Goal: Task Accomplishment & Management: Complete application form

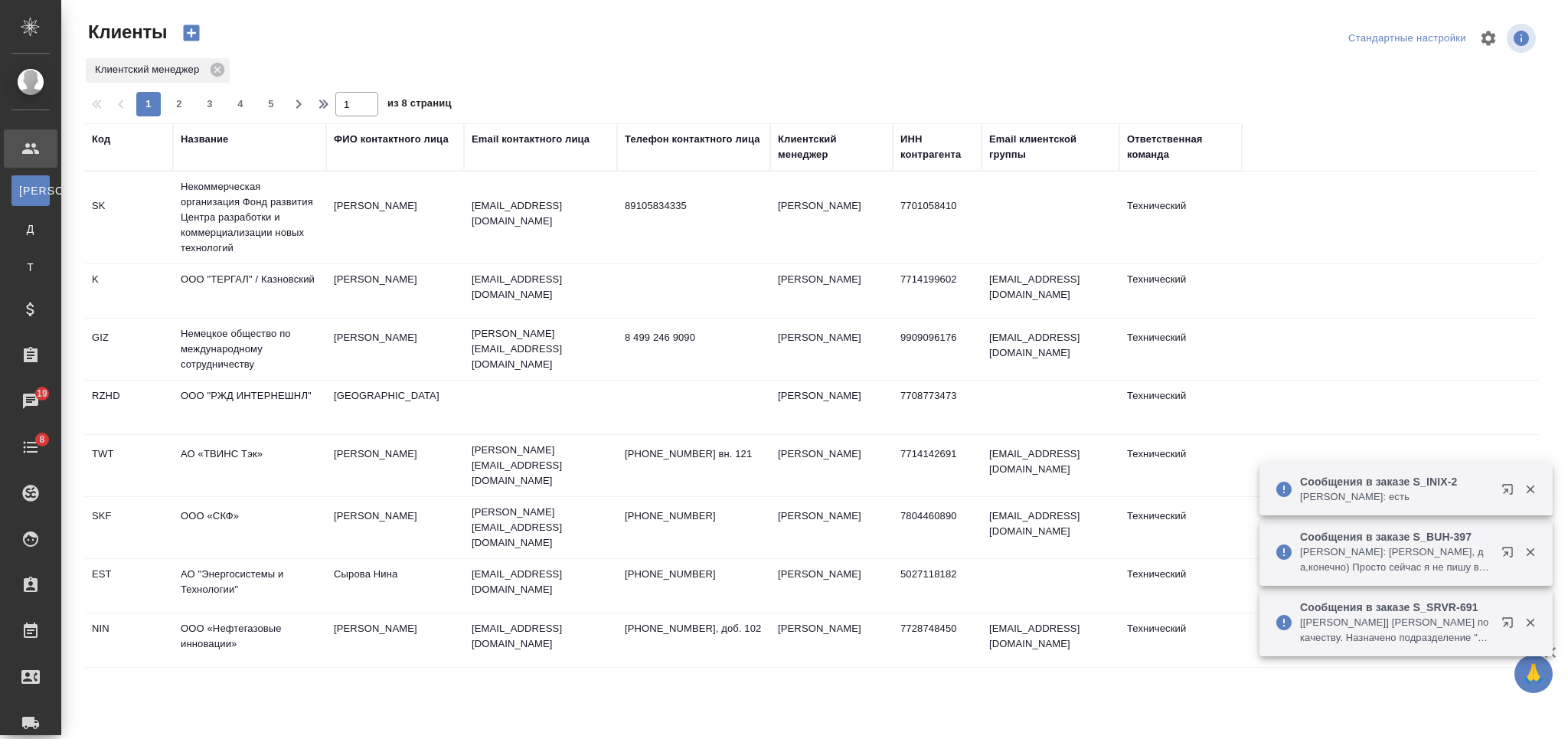
select select "RU"
click at [223, 136] on div "Название" at bounding box center [204, 139] width 47 height 15
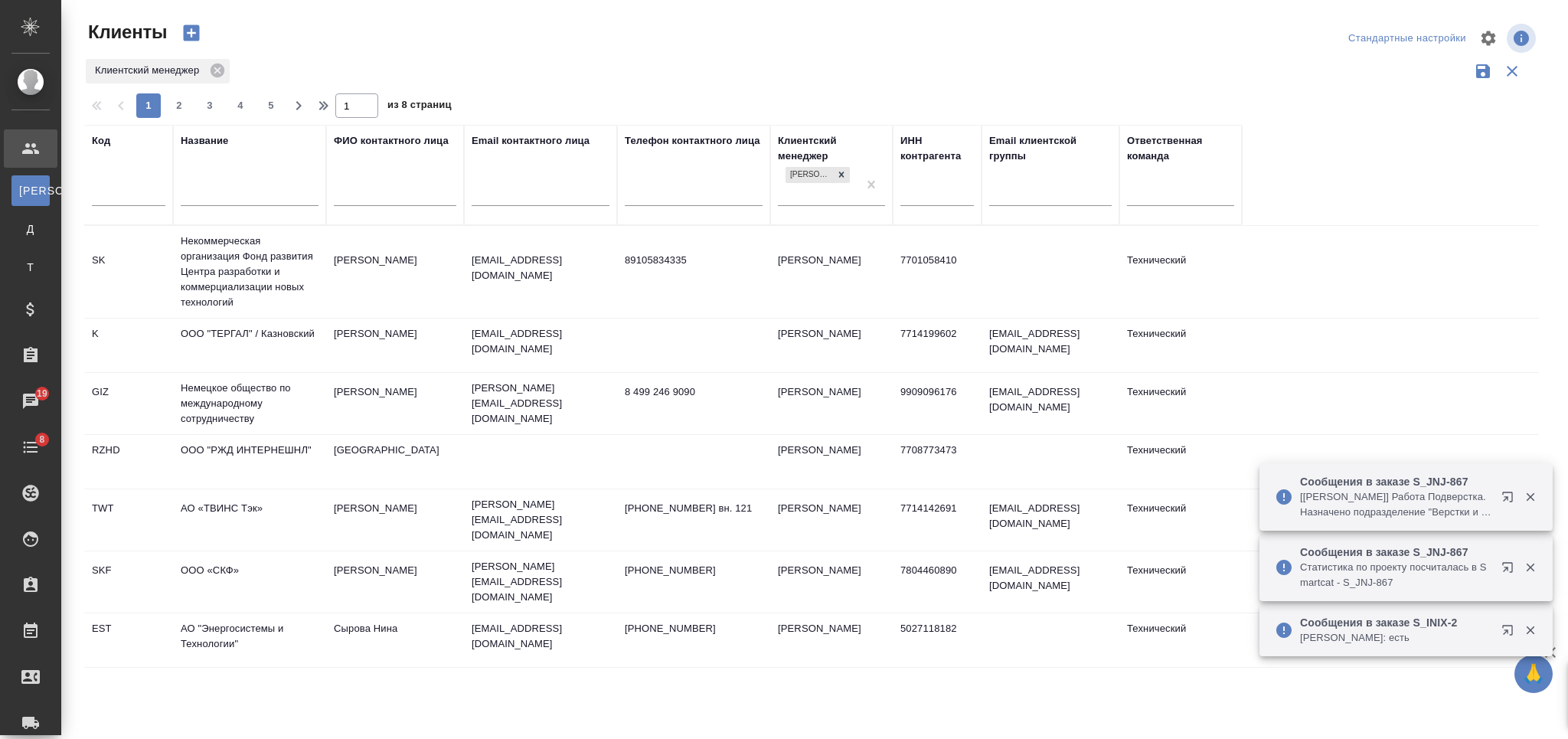
click at [236, 180] on div at bounding box center [249, 197] width 138 height 37
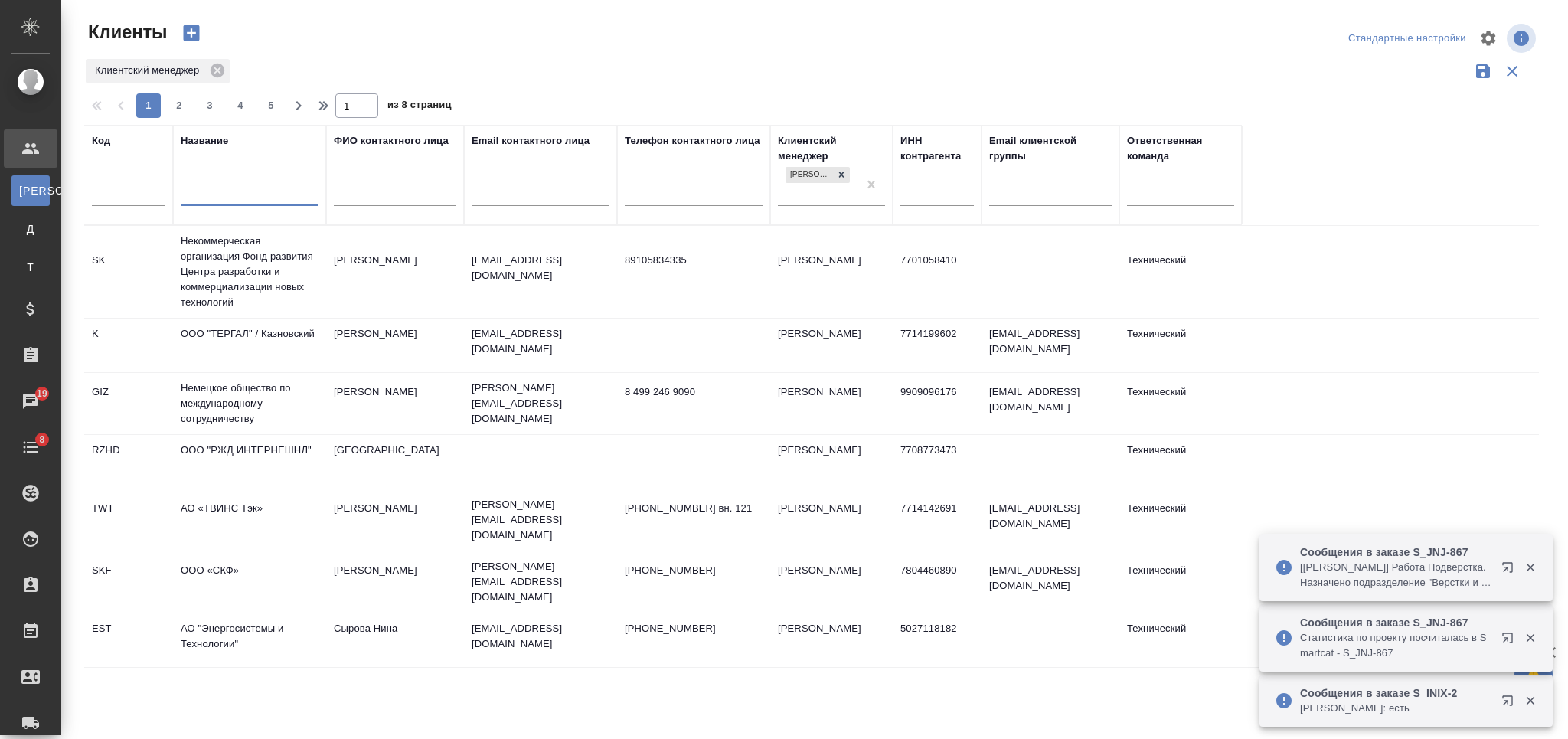
click at [234, 191] on input "text" at bounding box center [249, 195] width 138 height 19
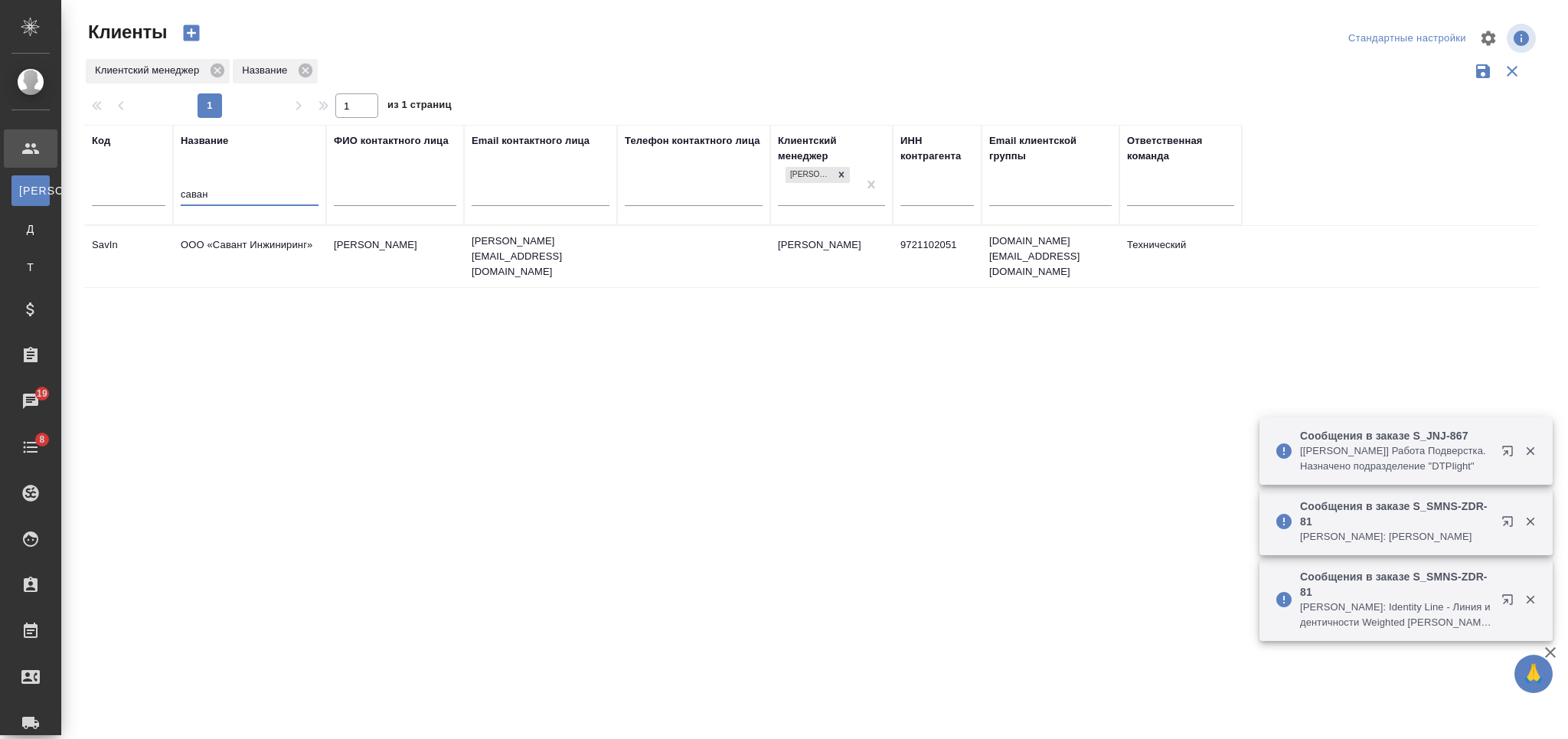
type input "саван"
click at [278, 252] on td "ООО «Савант Инжиниринг»" at bounding box center [249, 256] width 153 height 53
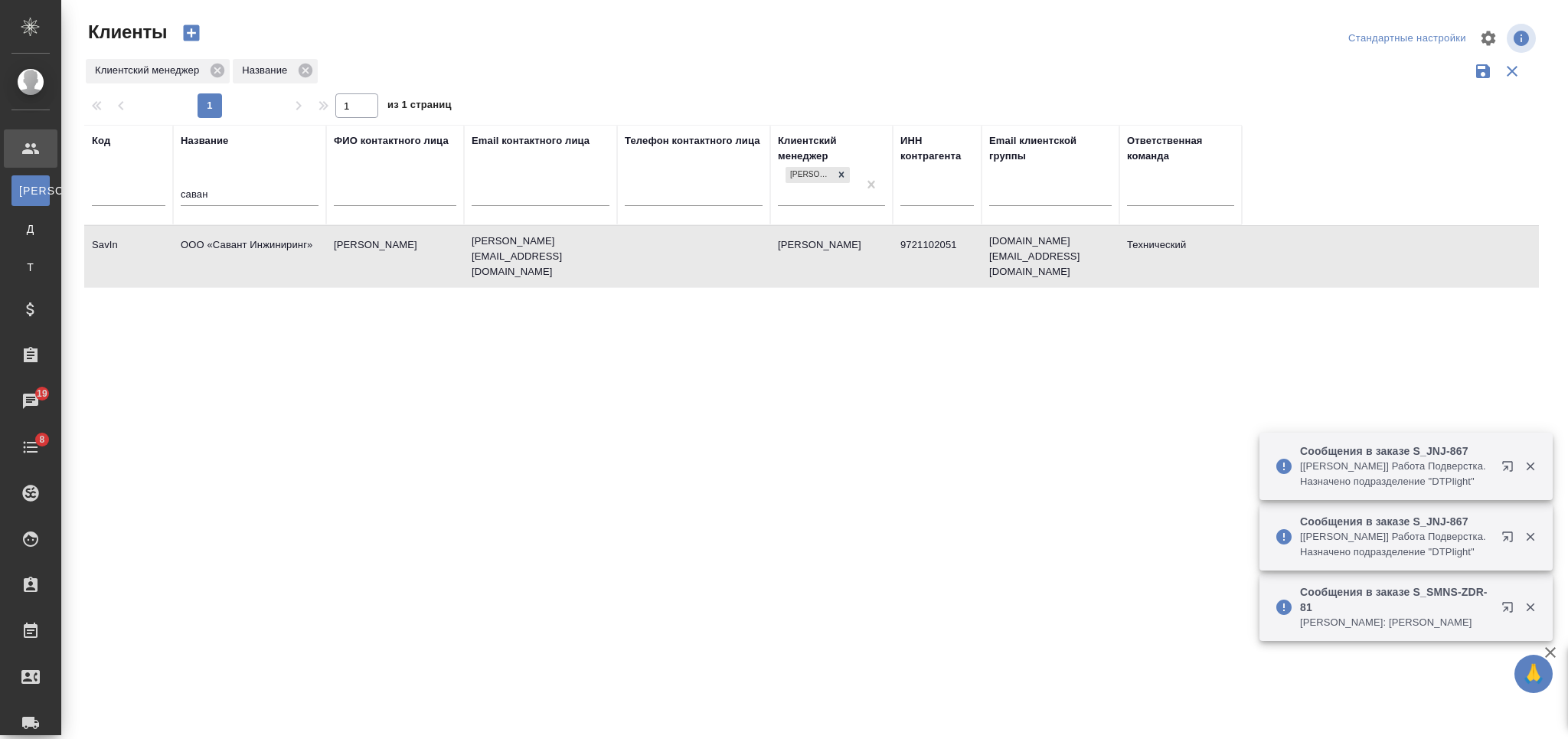
click at [278, 252] on td "ООО «Савант Инжиниринг»" at bounding box center [249, 256] width 153 height 53
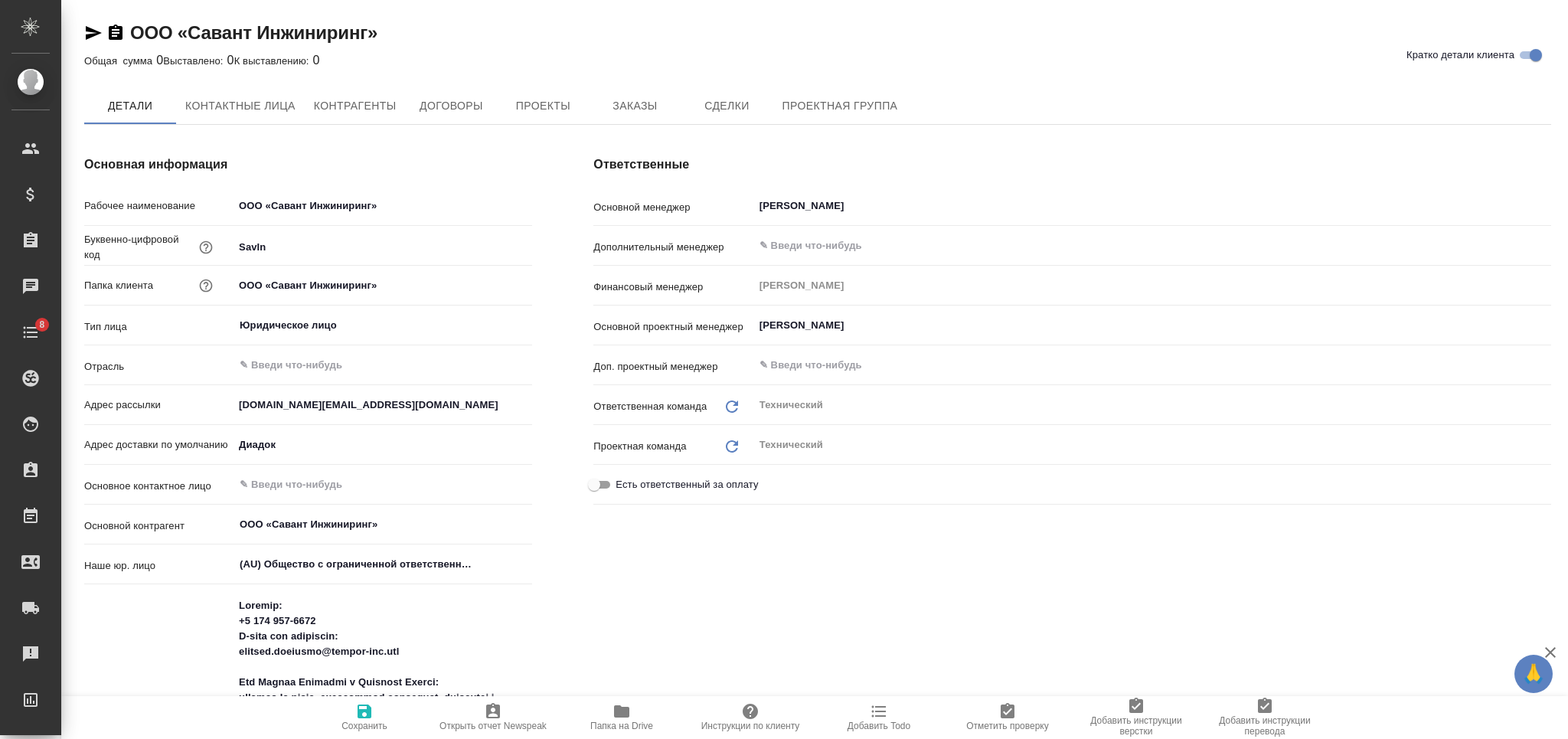
type textarea "x"
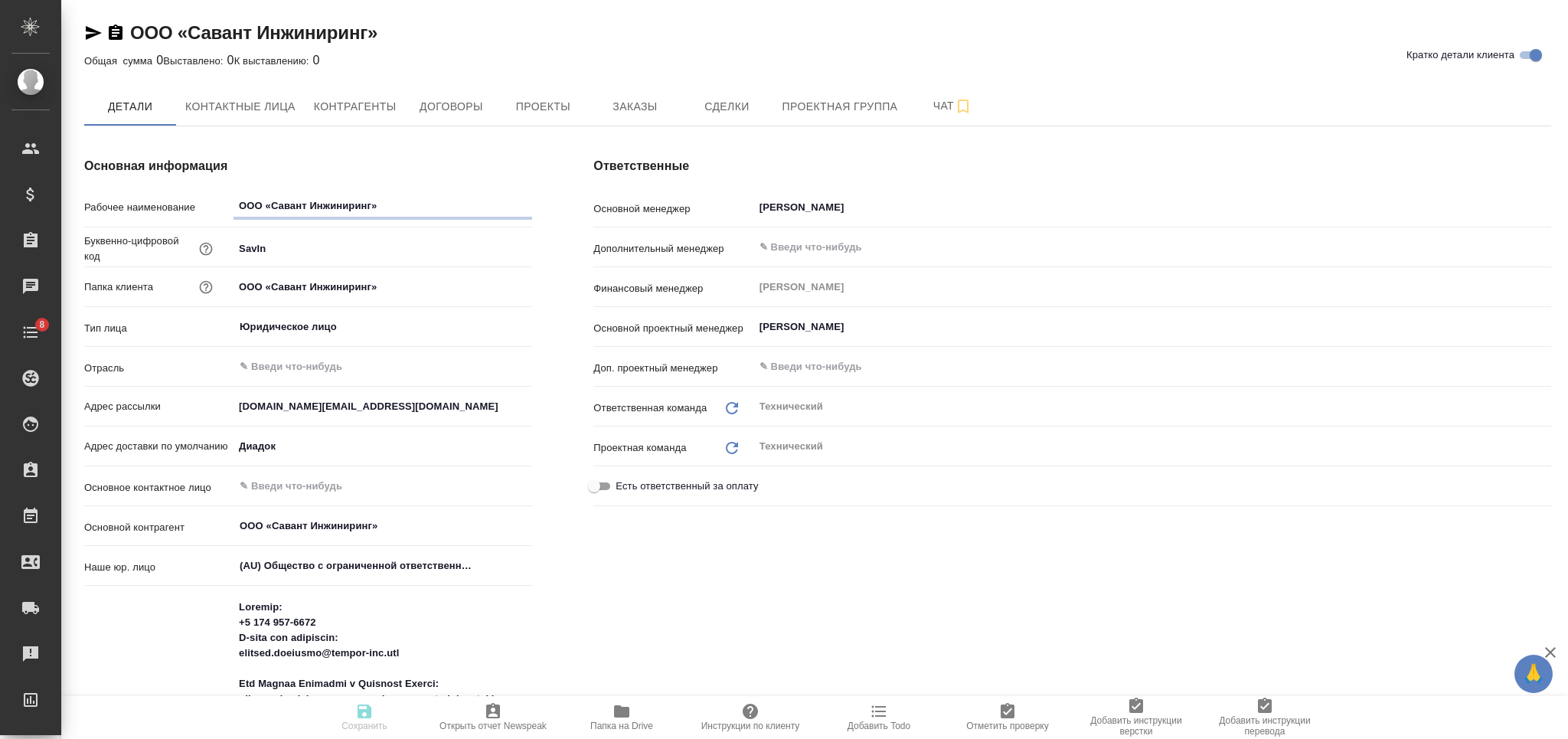
type textarea "x"
click at [622, 104] on span "Заказы" at bounding box center [634, 106] width 73 height 19
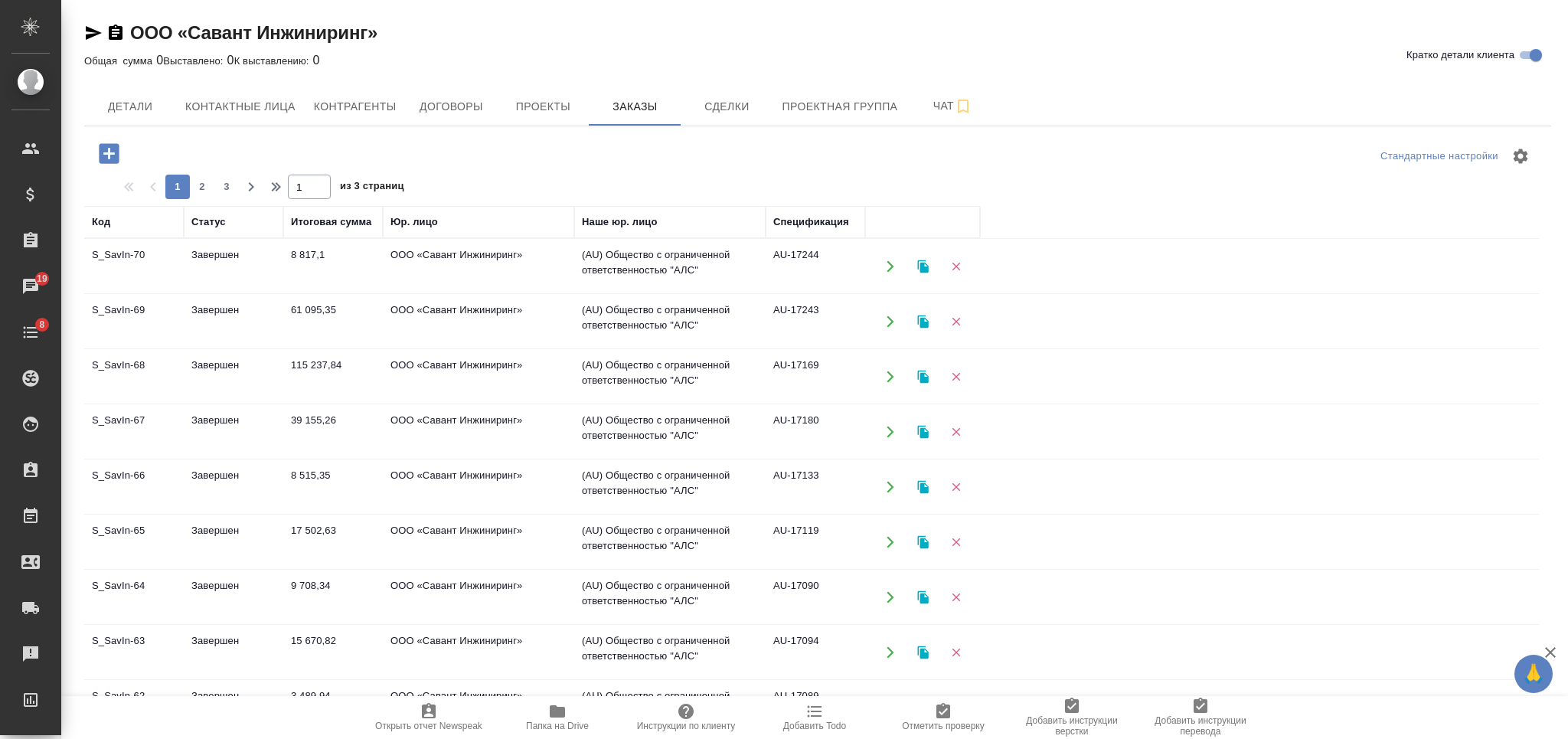
click at [113, 151] on icon "button" at bounding box center [109, 153] width 20 height 20
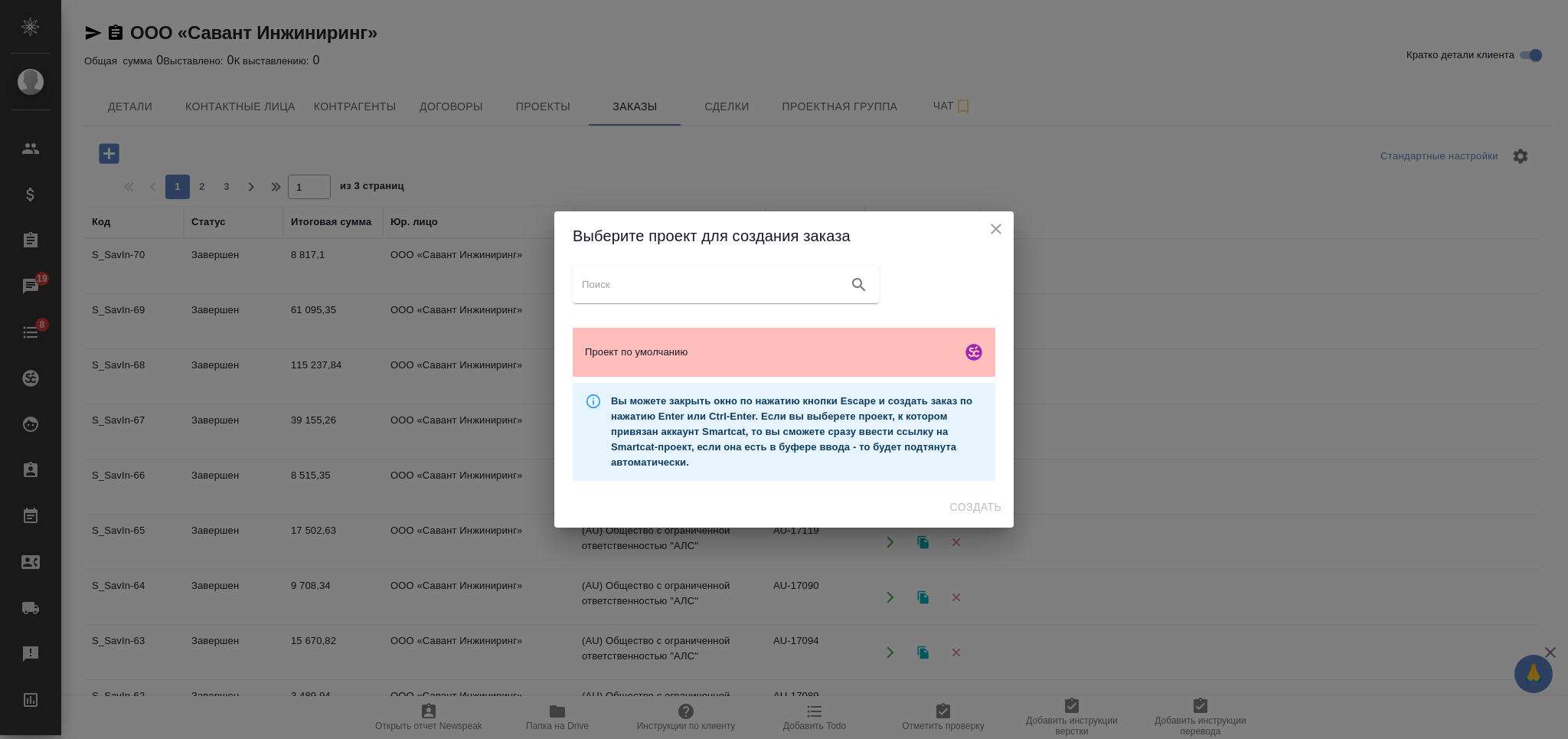
click at [675, 337] on div "Проект по умолчанию" at bounding box center [784, 352] width 423 height 49
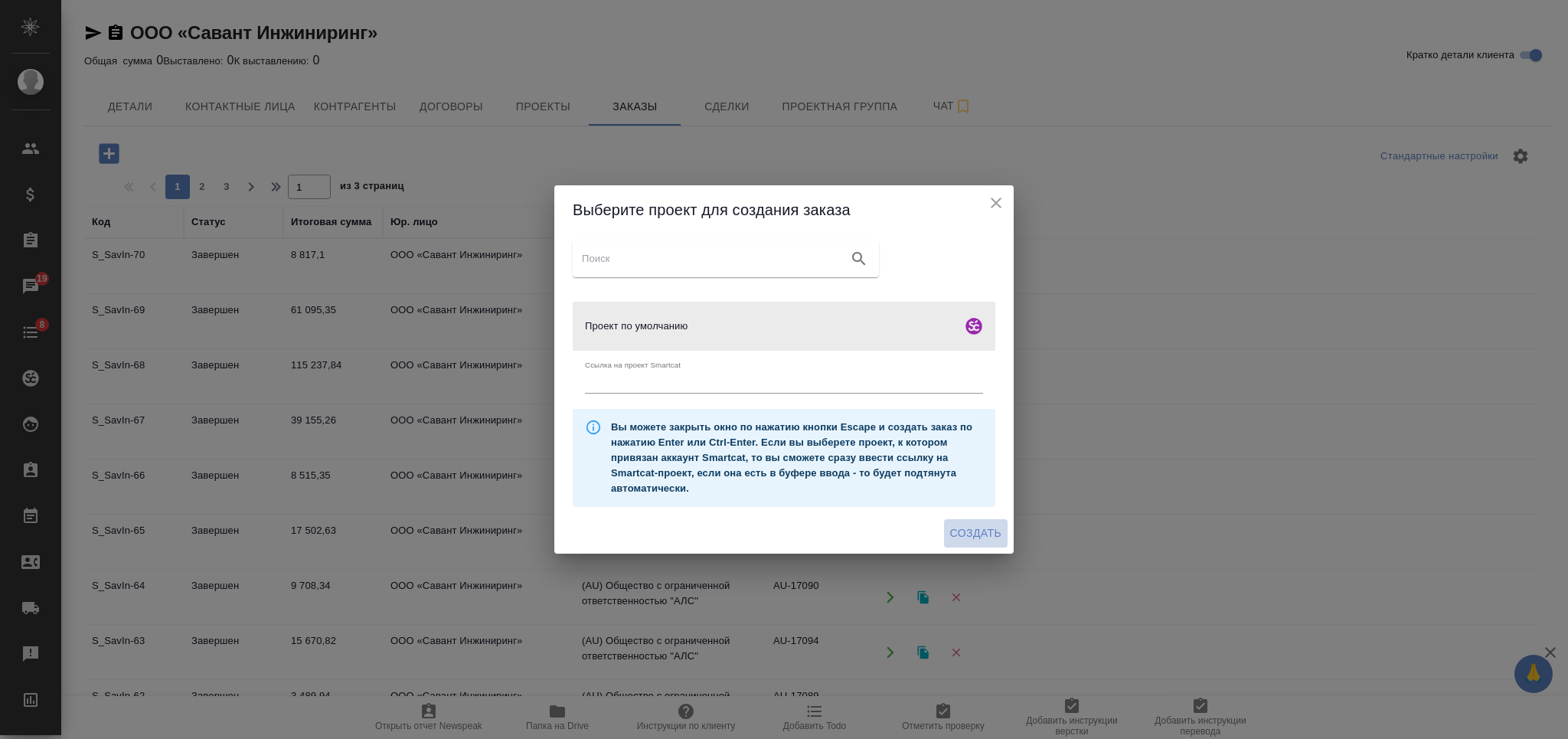
click at [969, 539] on span "Создать" at bounding box center [975, 532] width 52 height 19
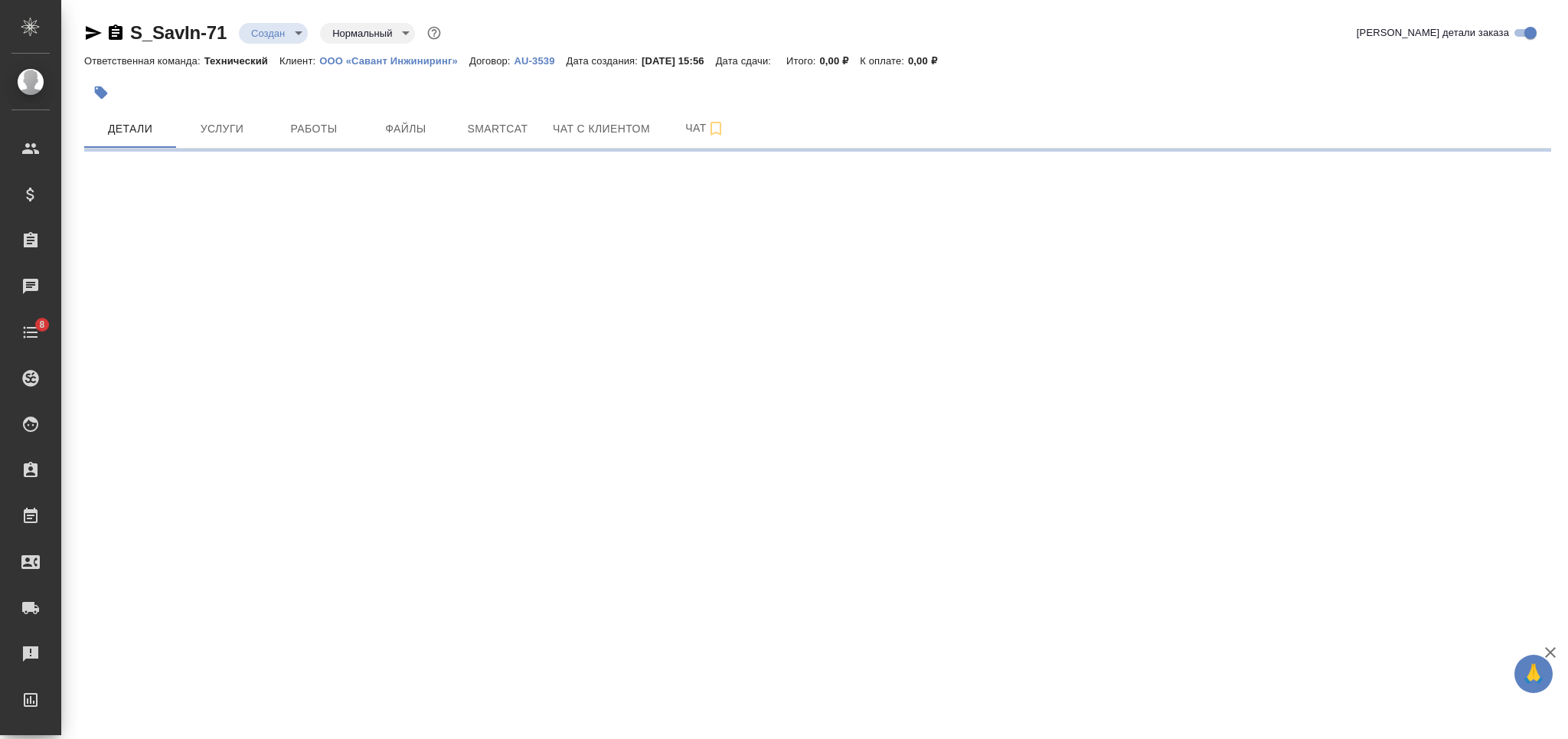
select select "RU"
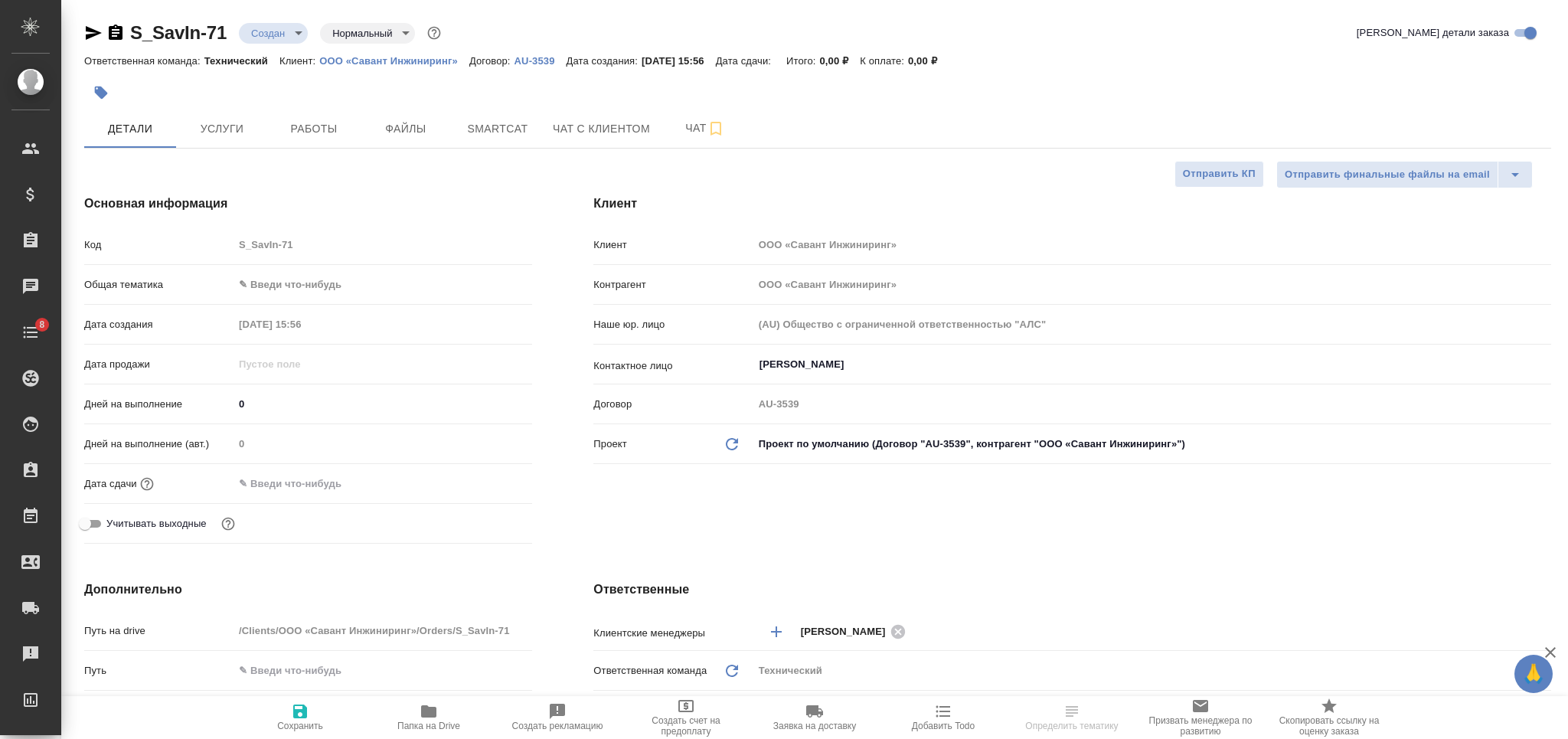
type textarea "x"
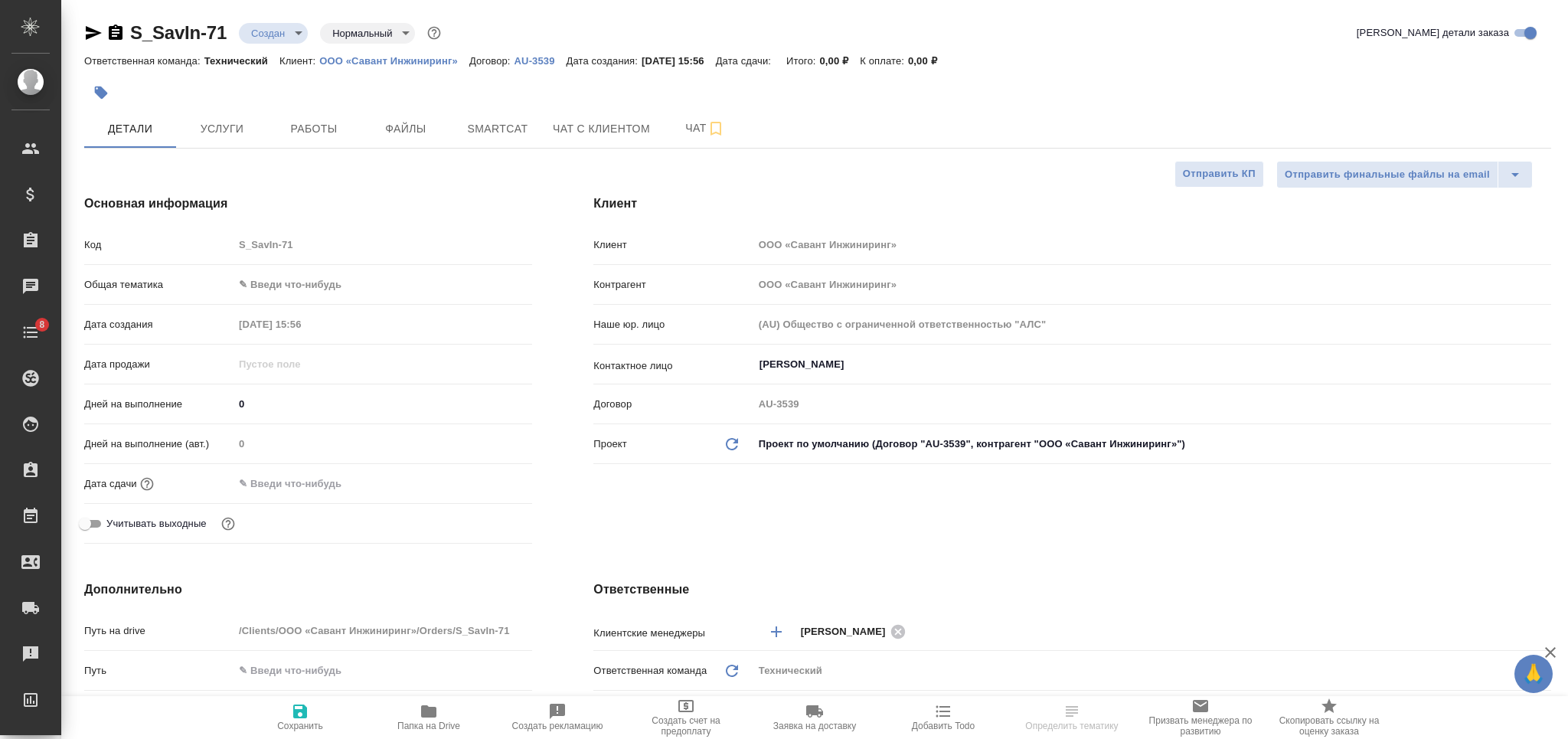
type textarea "x"
select select "RU"
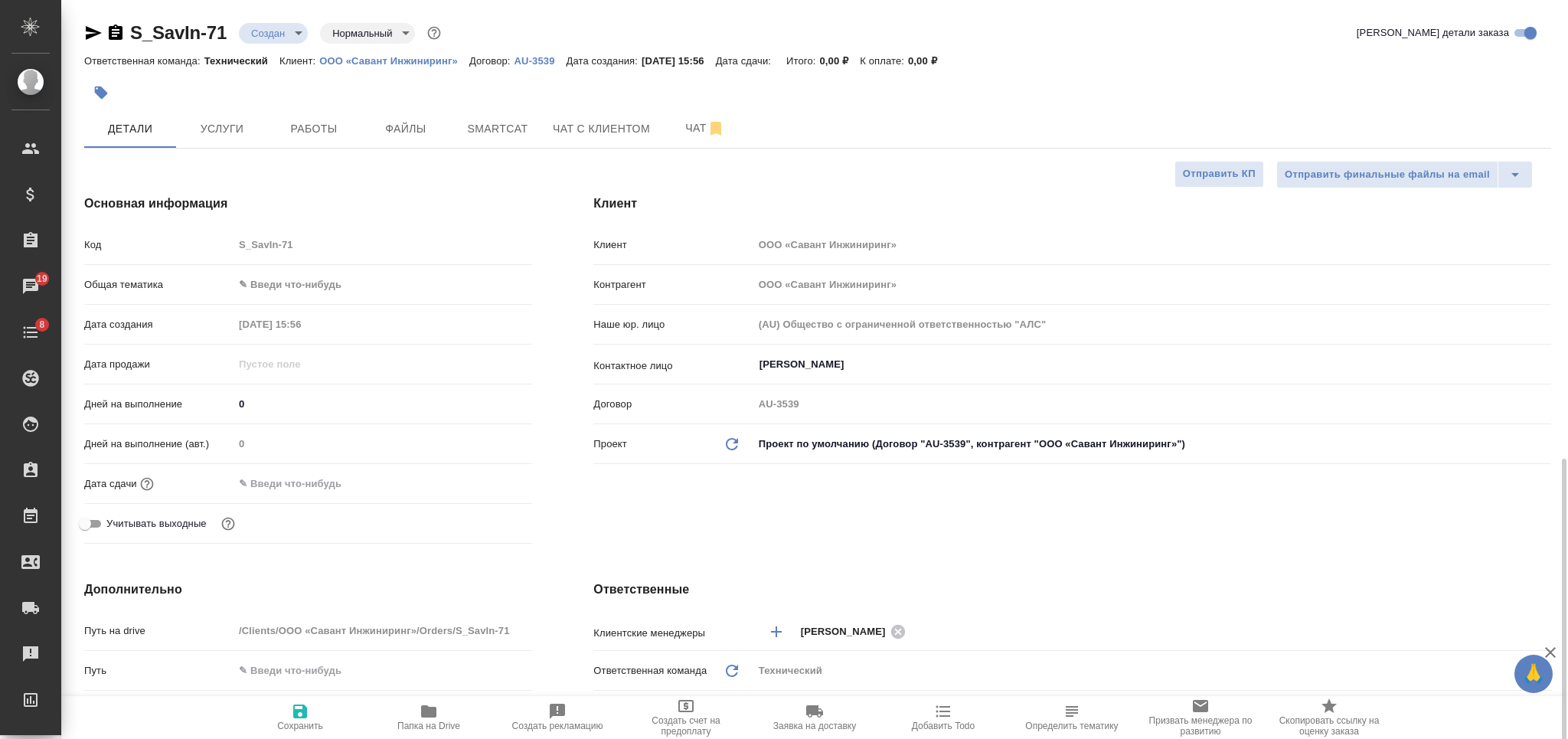
type textarea "x"
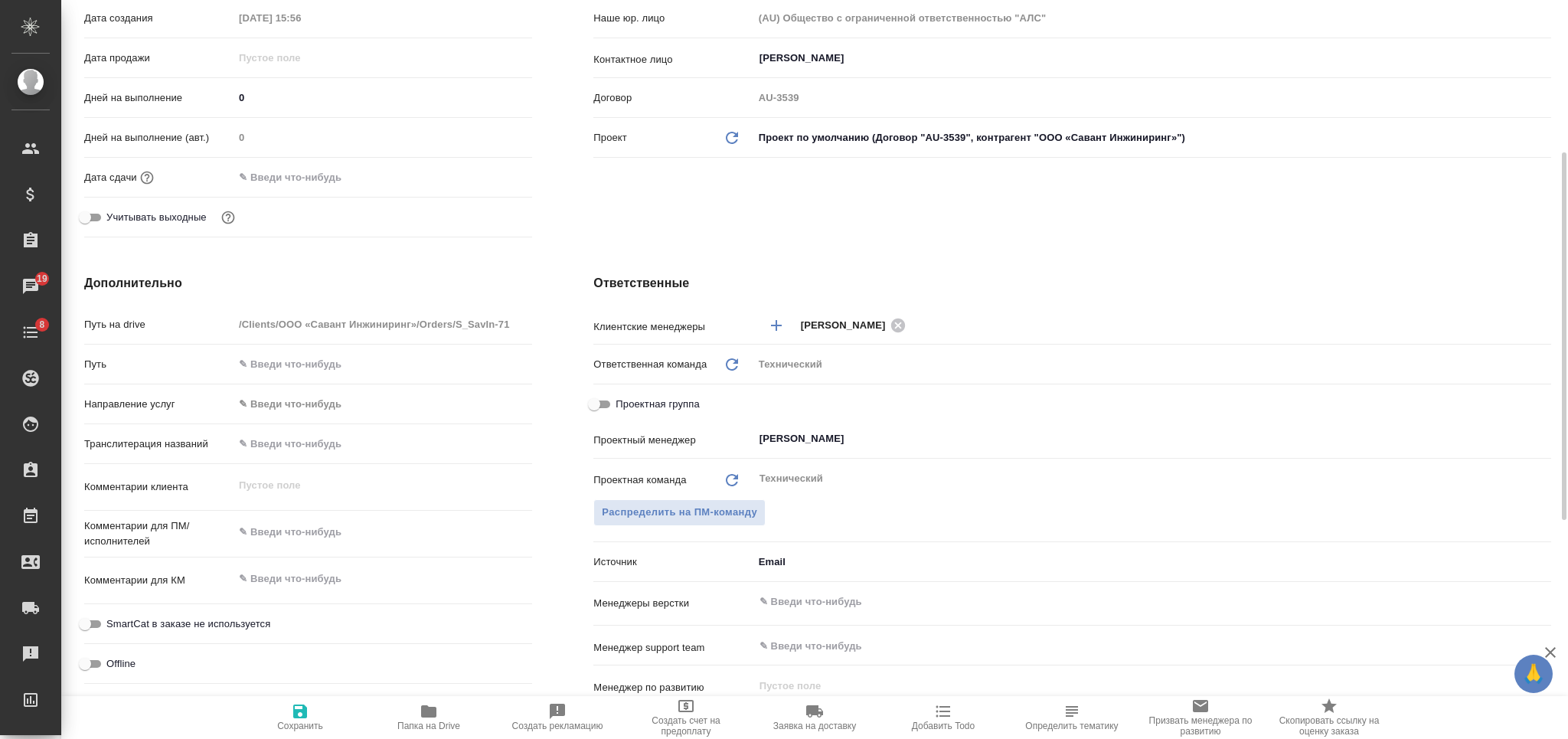
type textarea "x"
click at [317, 573] on textarea at bounding box center [382, 579] width 298 height 26
paste textarea "30% 3D Model Review Readiness Assessment Checklist"
type textarea "30% 3D Model Review Readiness Assessment Checklist"
type textarea "x"
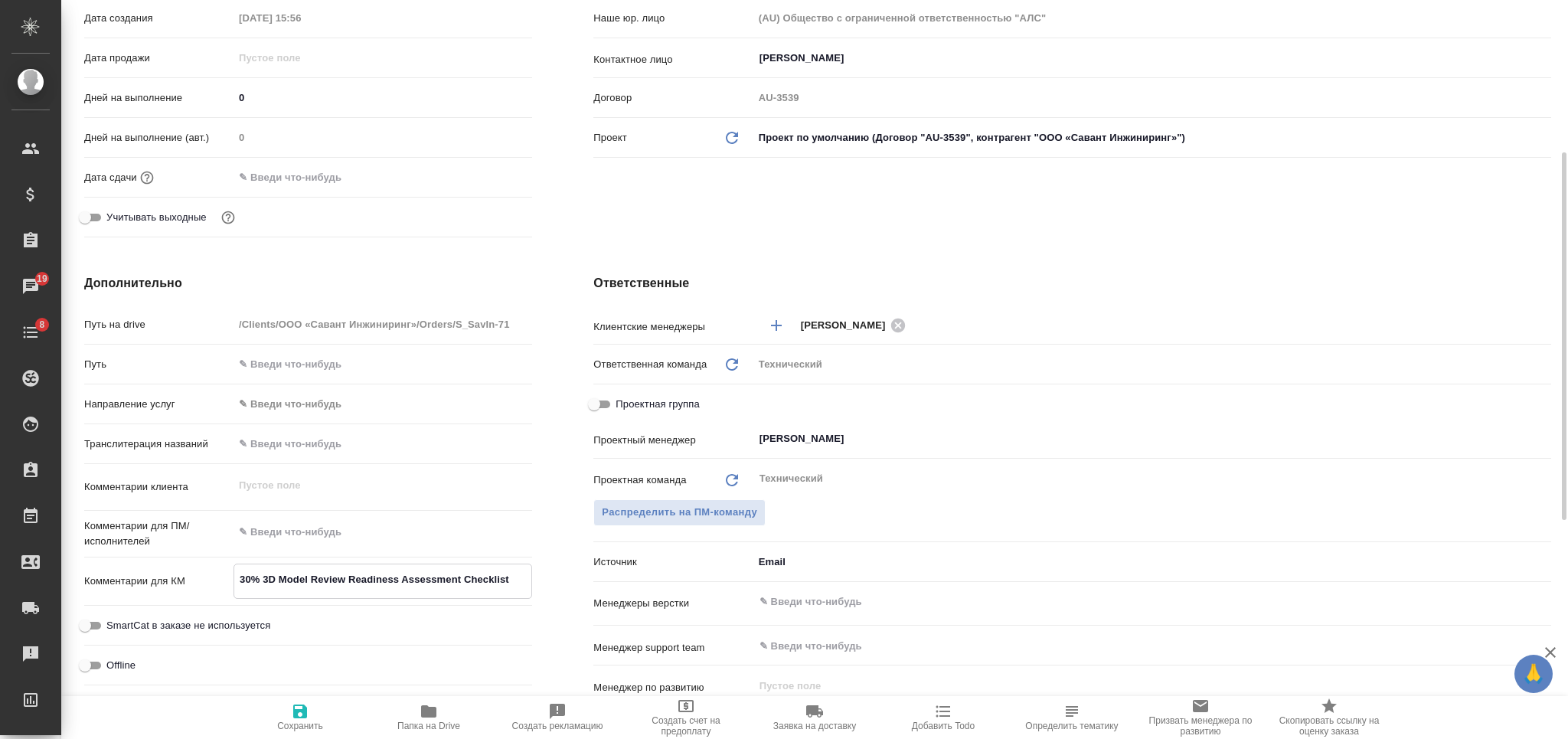
type textarea "x"
type textarea "30% 3D Model Review Readiness Assessment Checklist"
type textarea "x"
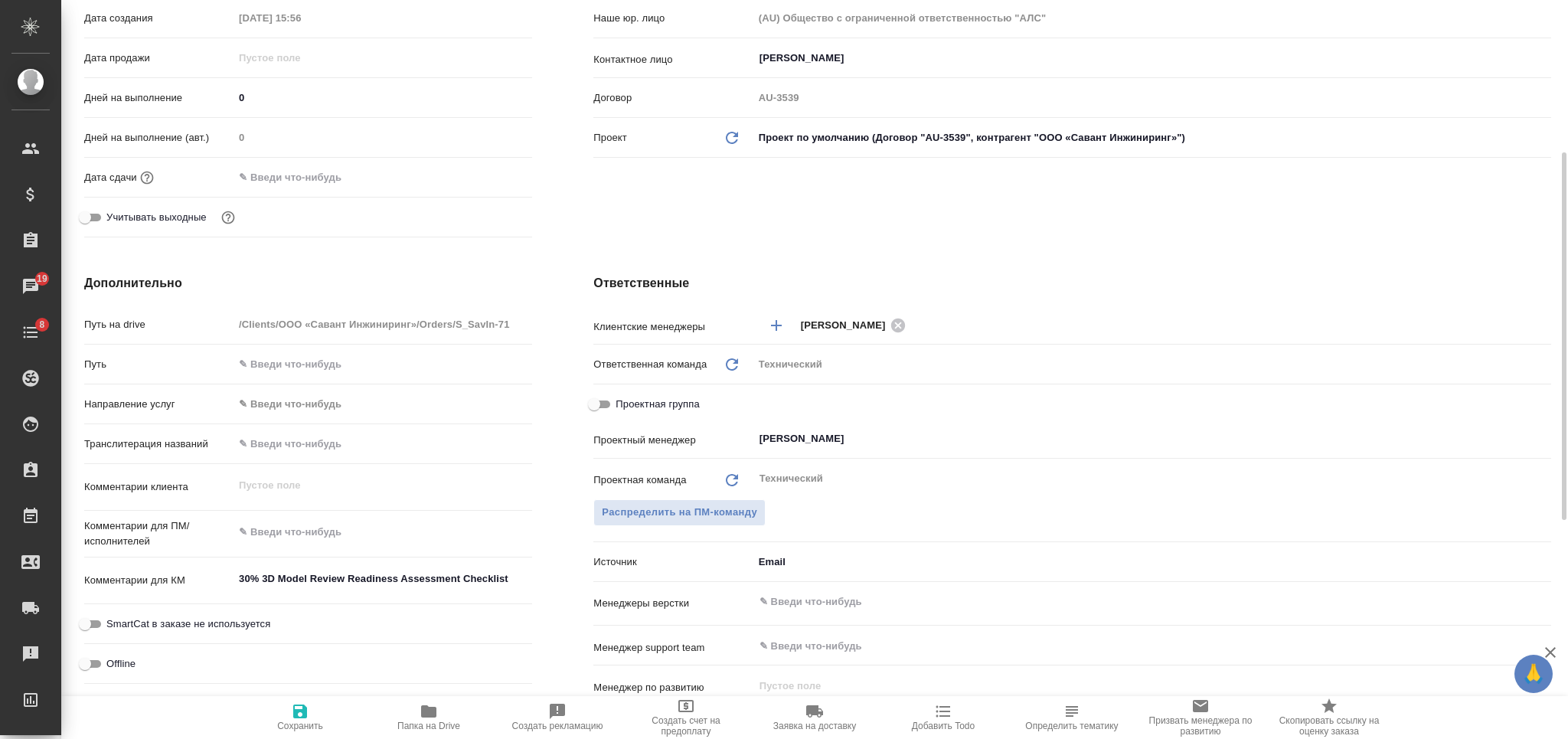
type textarea "x"
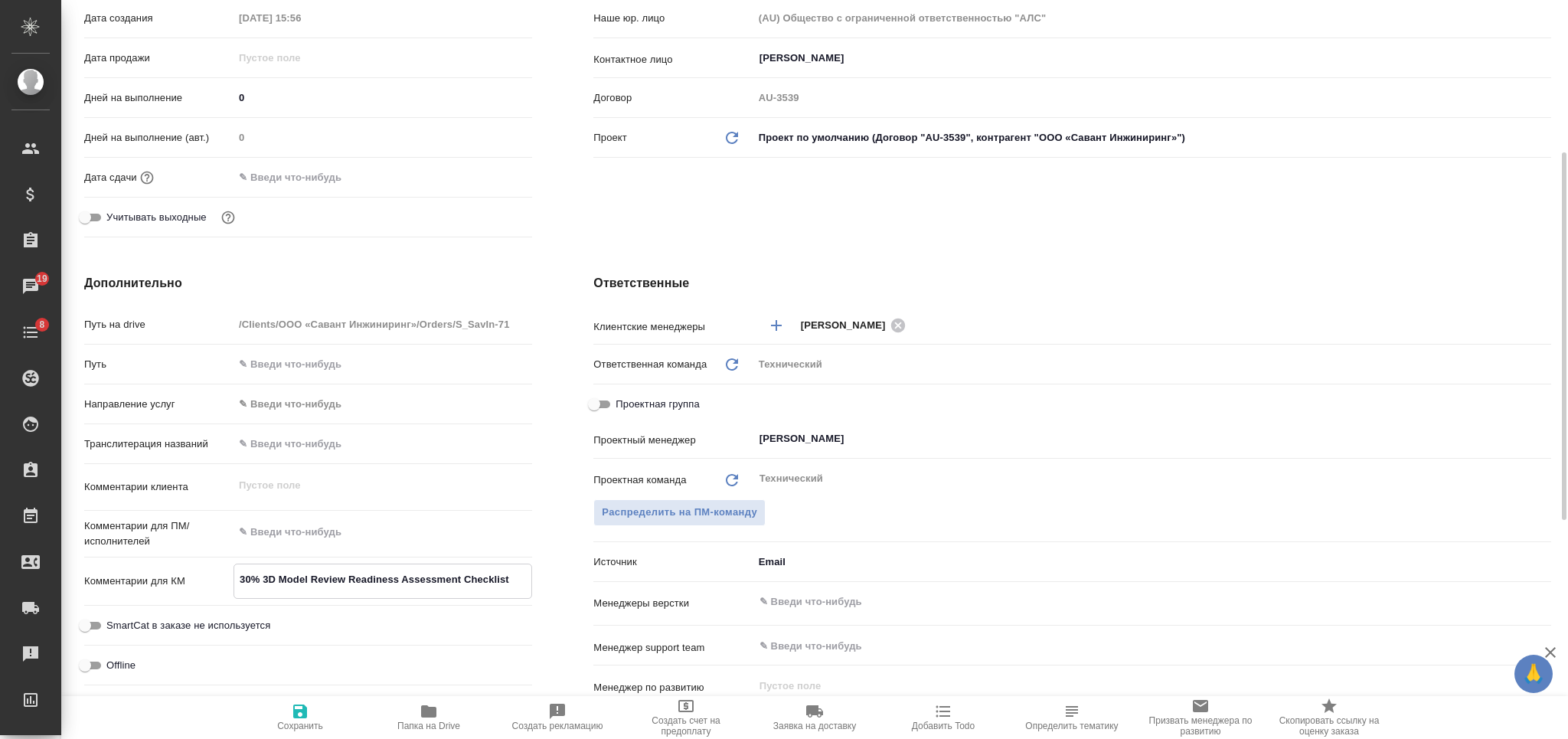
type textarea "x"
click at [287, 520] on textarea at bounding box center [382, 532] width 297 height 26
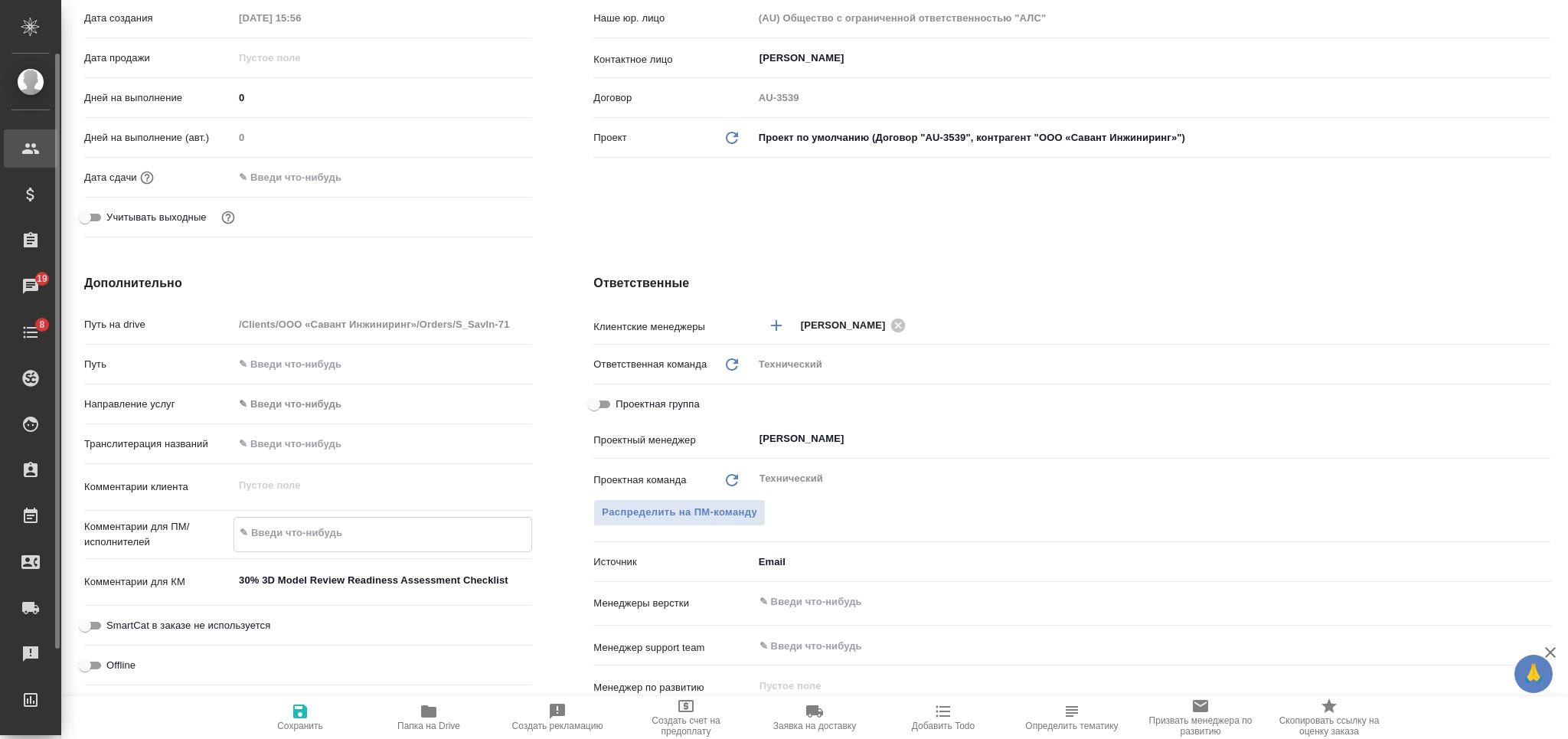
type textarea "x"
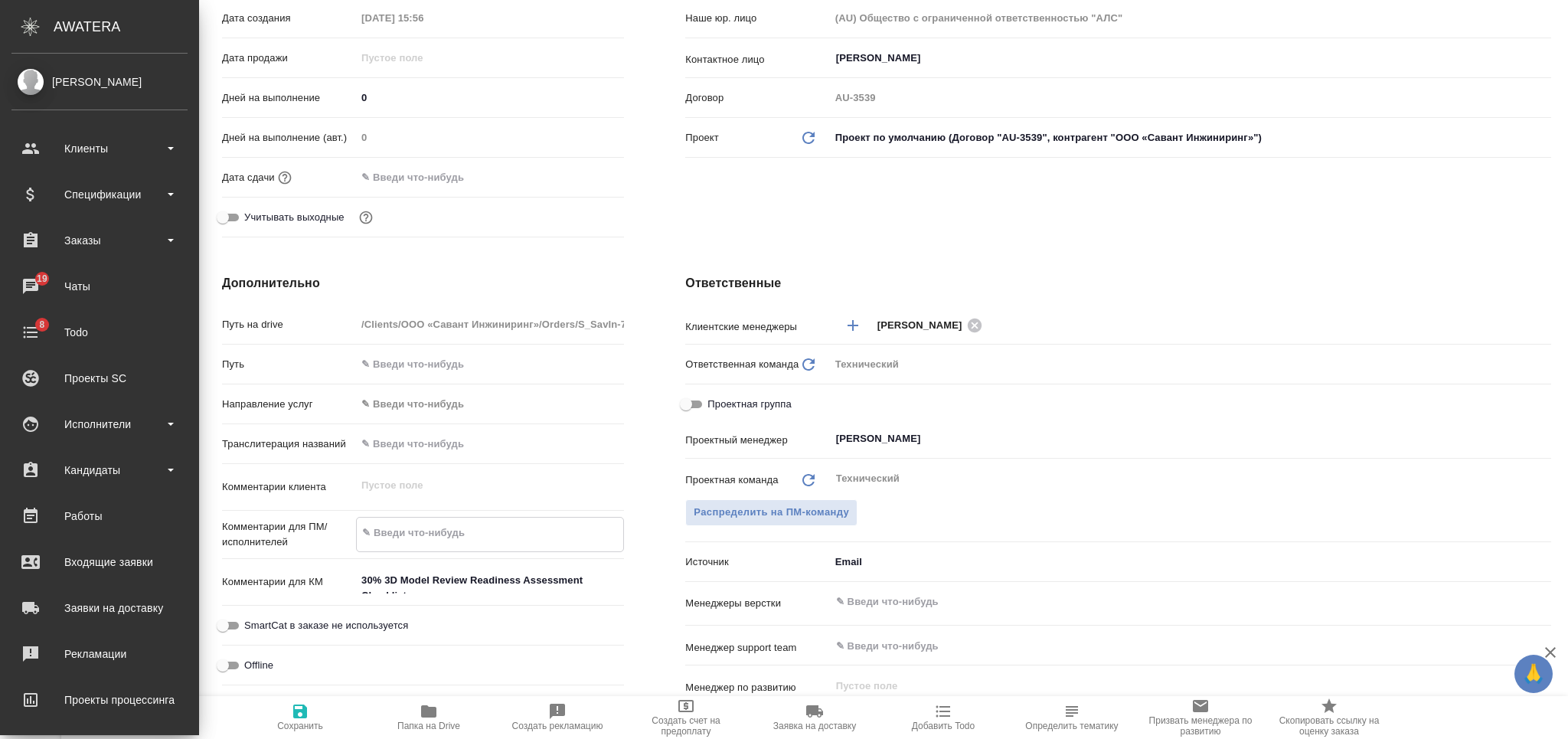
type textarea "x"
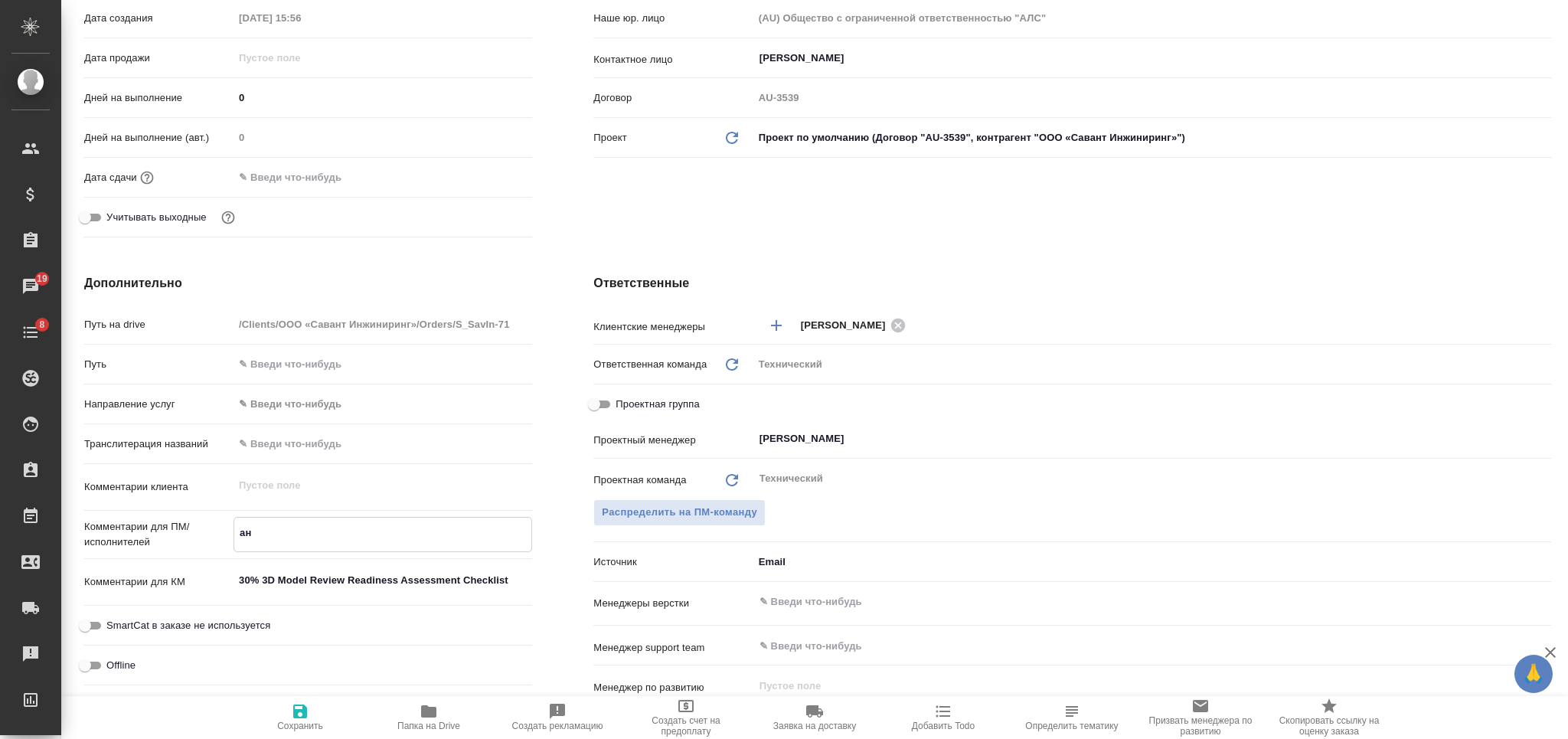
type textarea "анг"
type textarea "x"
type textarea "англ"
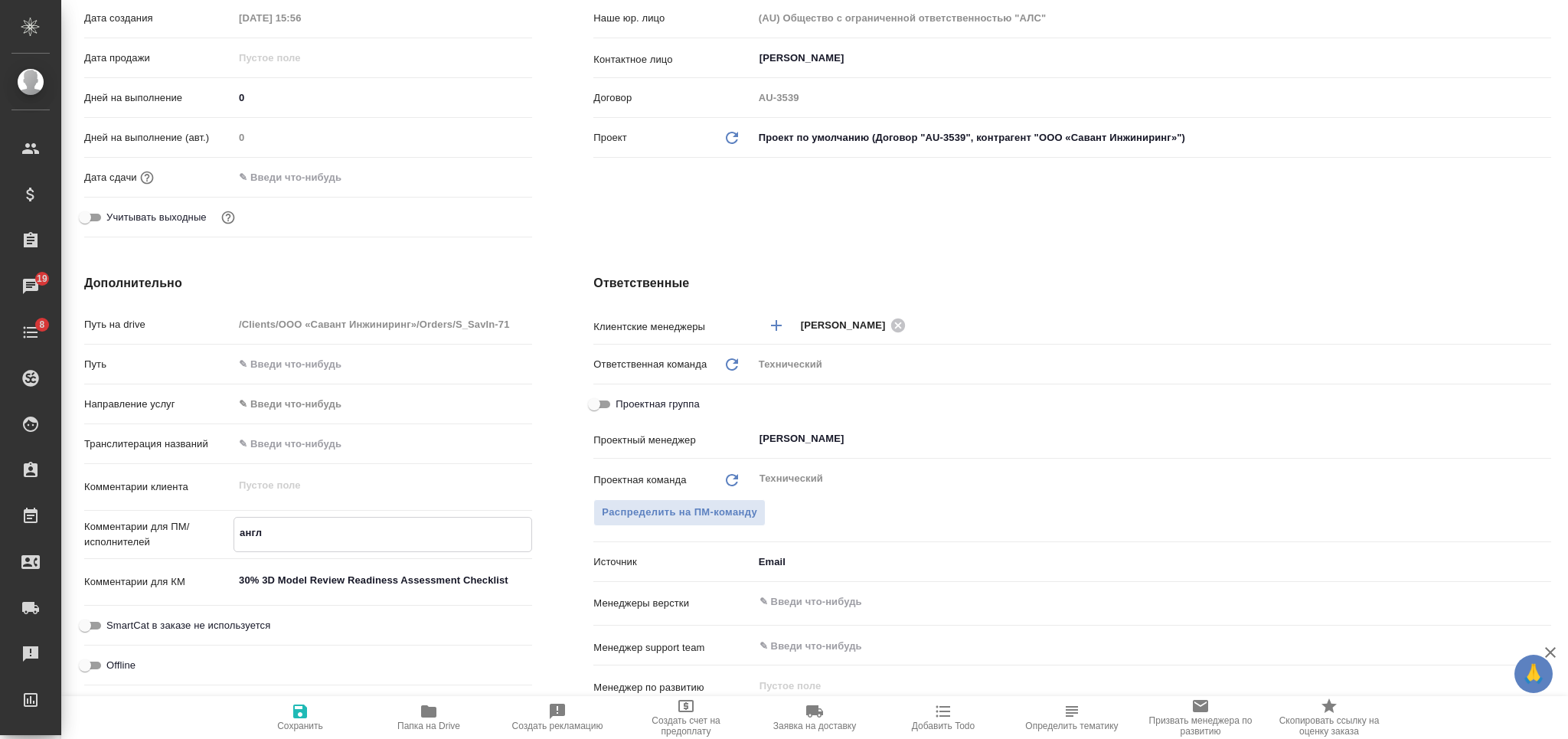
type textarea "x"
type textarea "англ-"
type textarea "x"
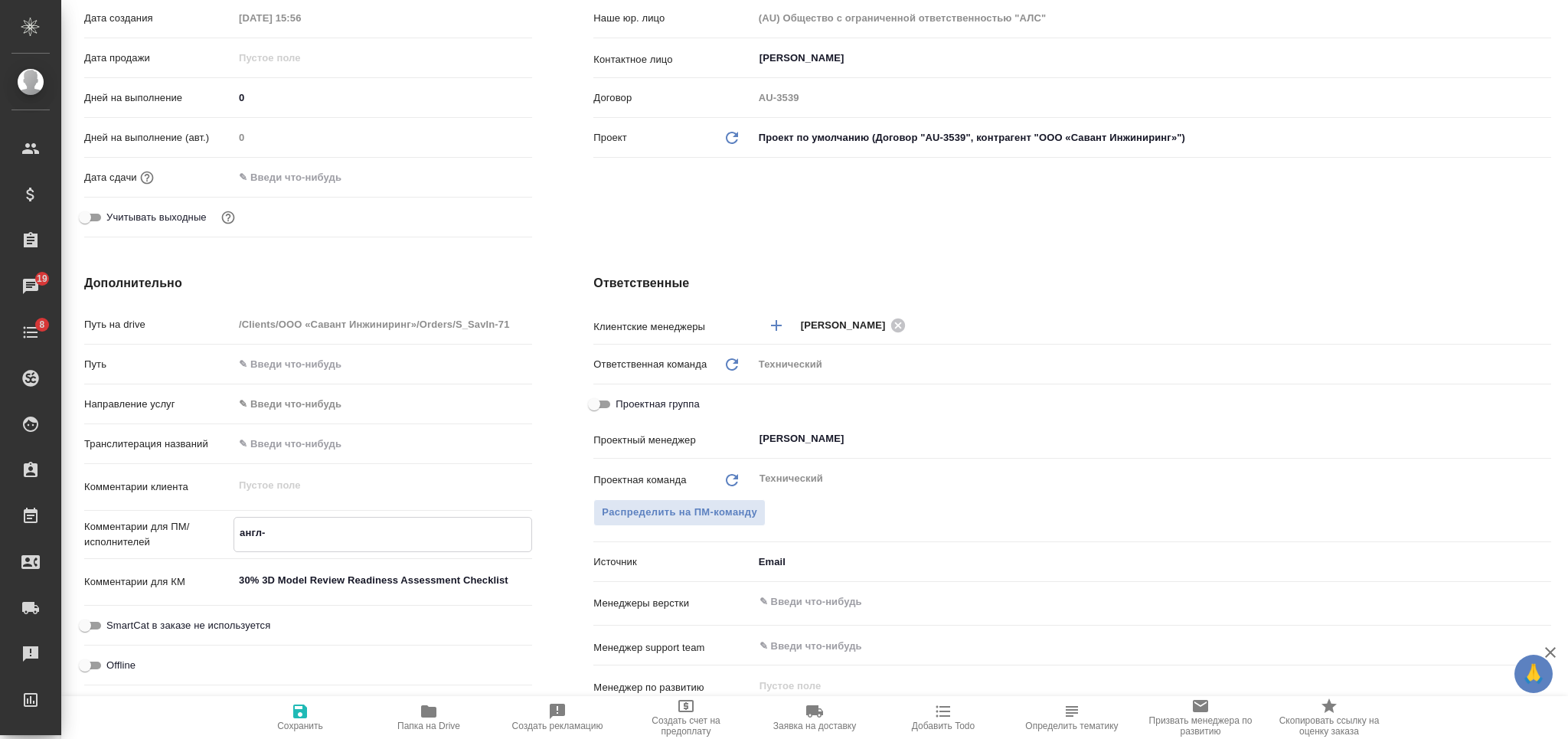
type textarea "x"
type textarea "англ-р"
type textarea "x"
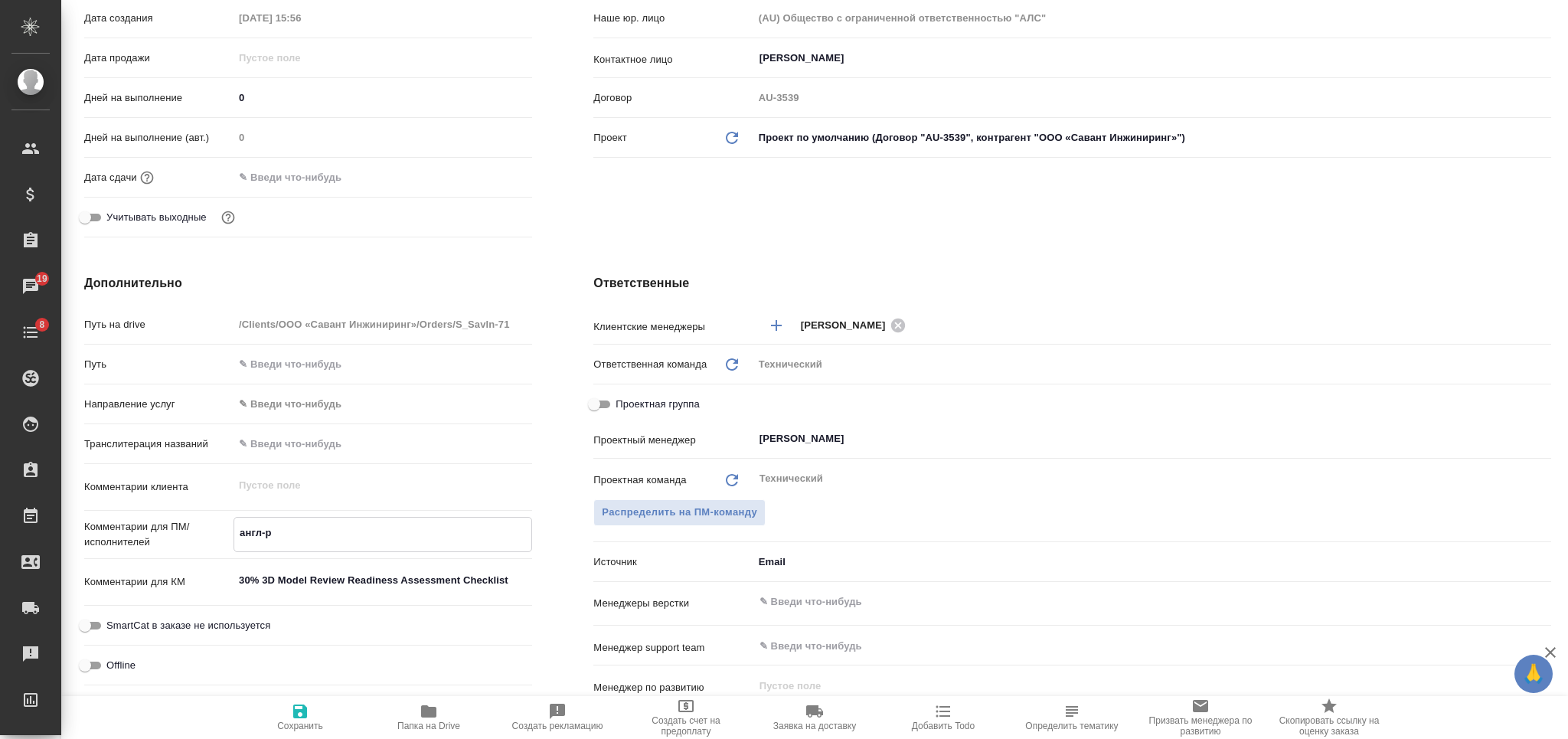
type textarea "x"
type textarea "англ-ру"
type textarea "x"
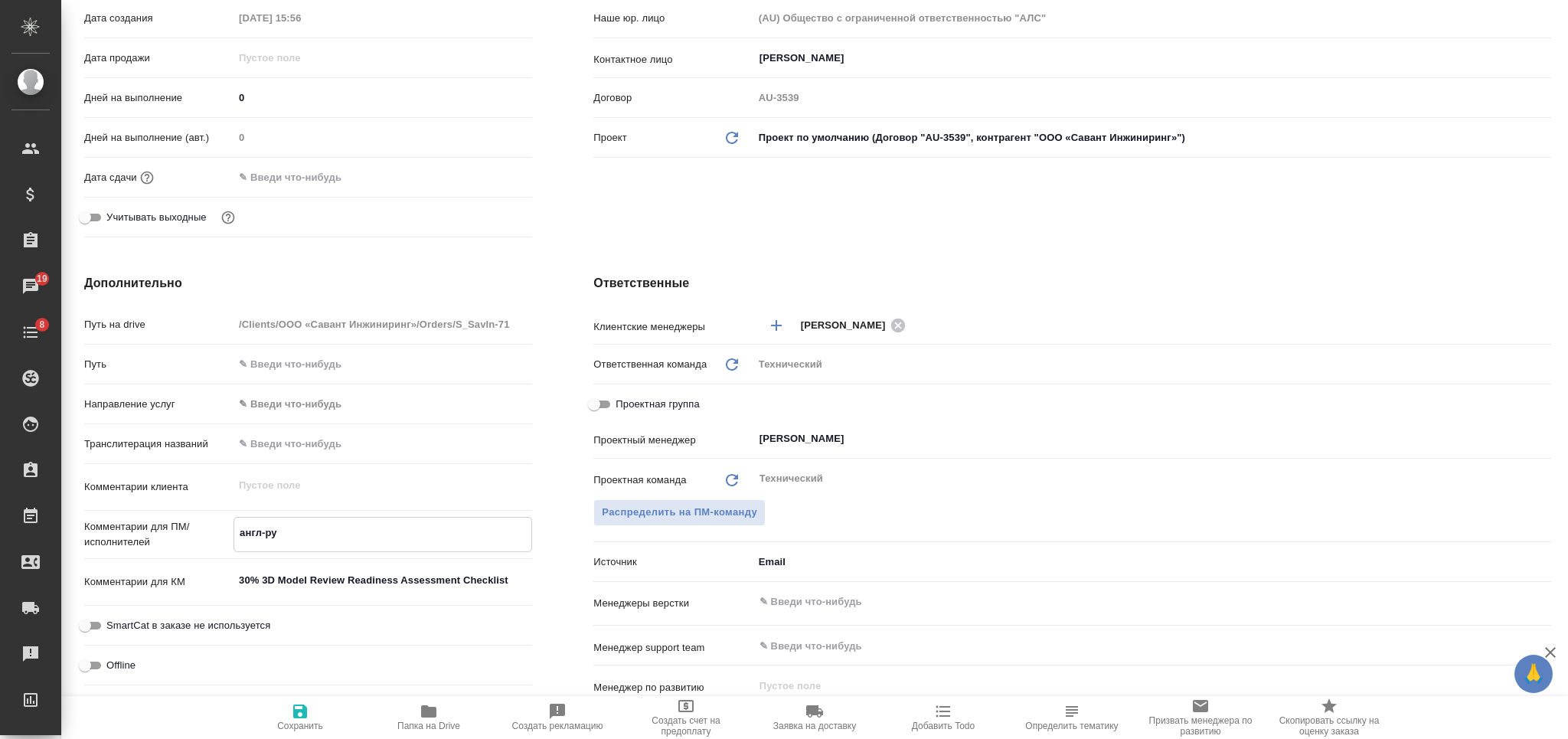
type textarea "англ-рус"
type textarea "x"
type textarea "англ-рус"
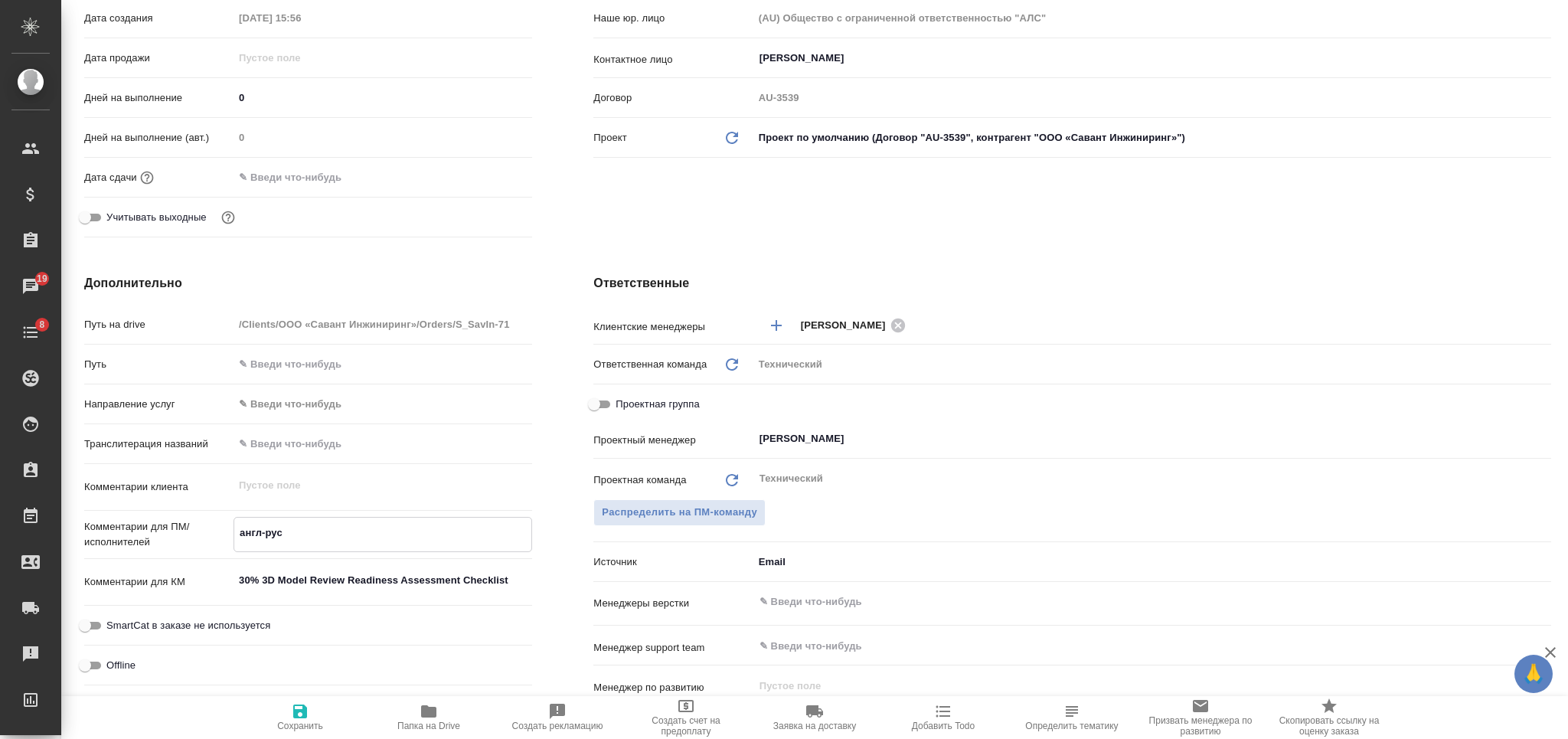
type textarea "x"
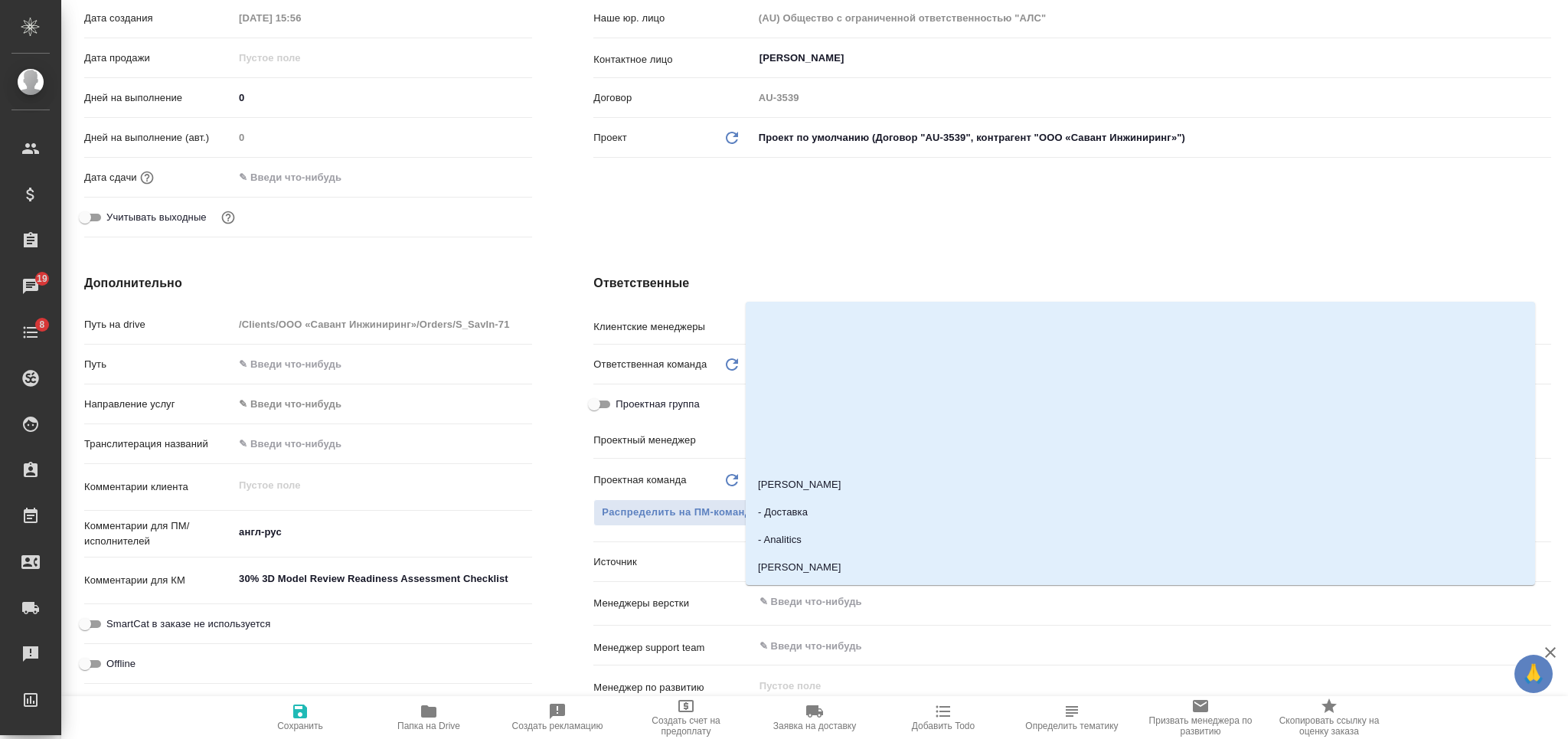
click at [845, 593] on input "text" at bounding box center [1126, 601] width 737 height 18
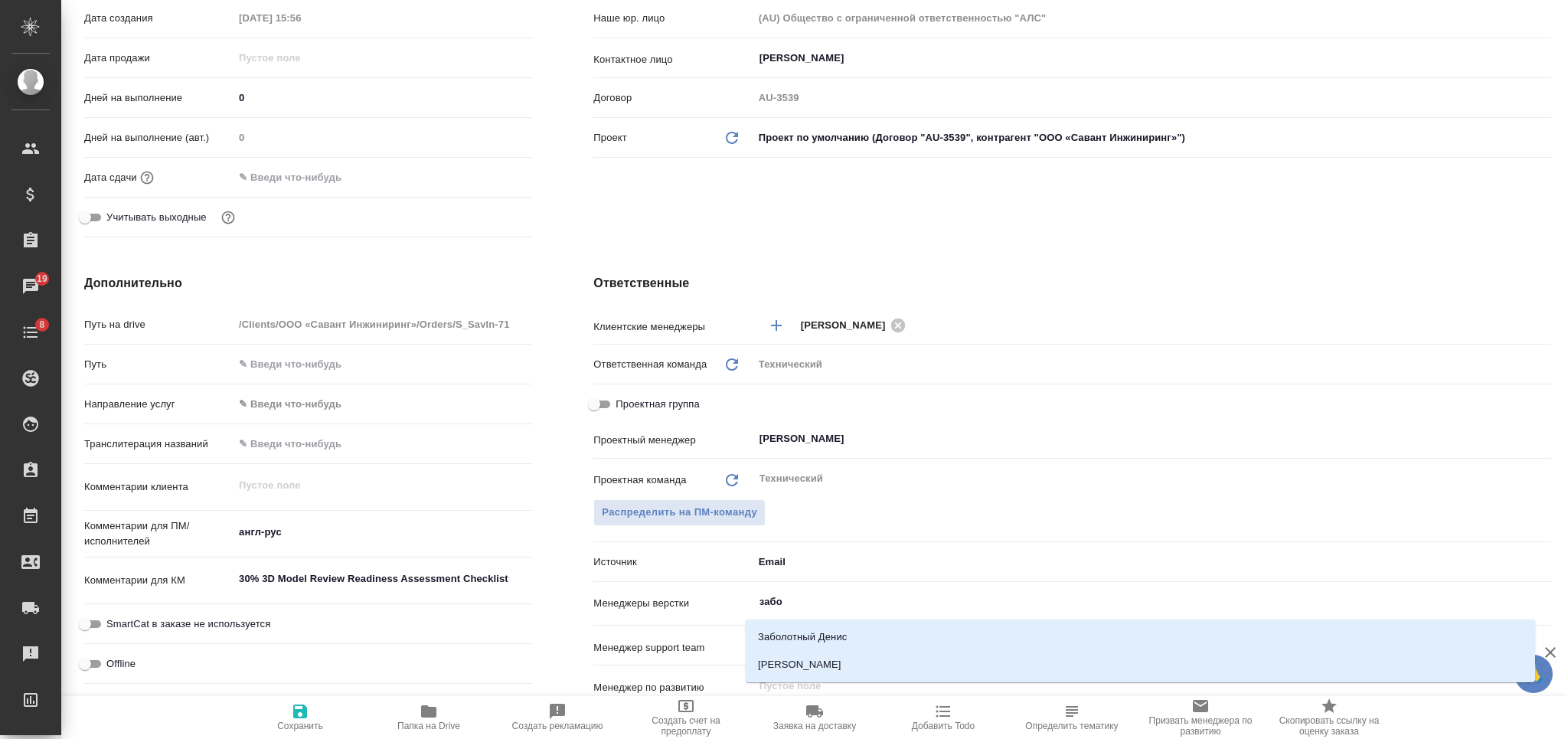
type input "забор"
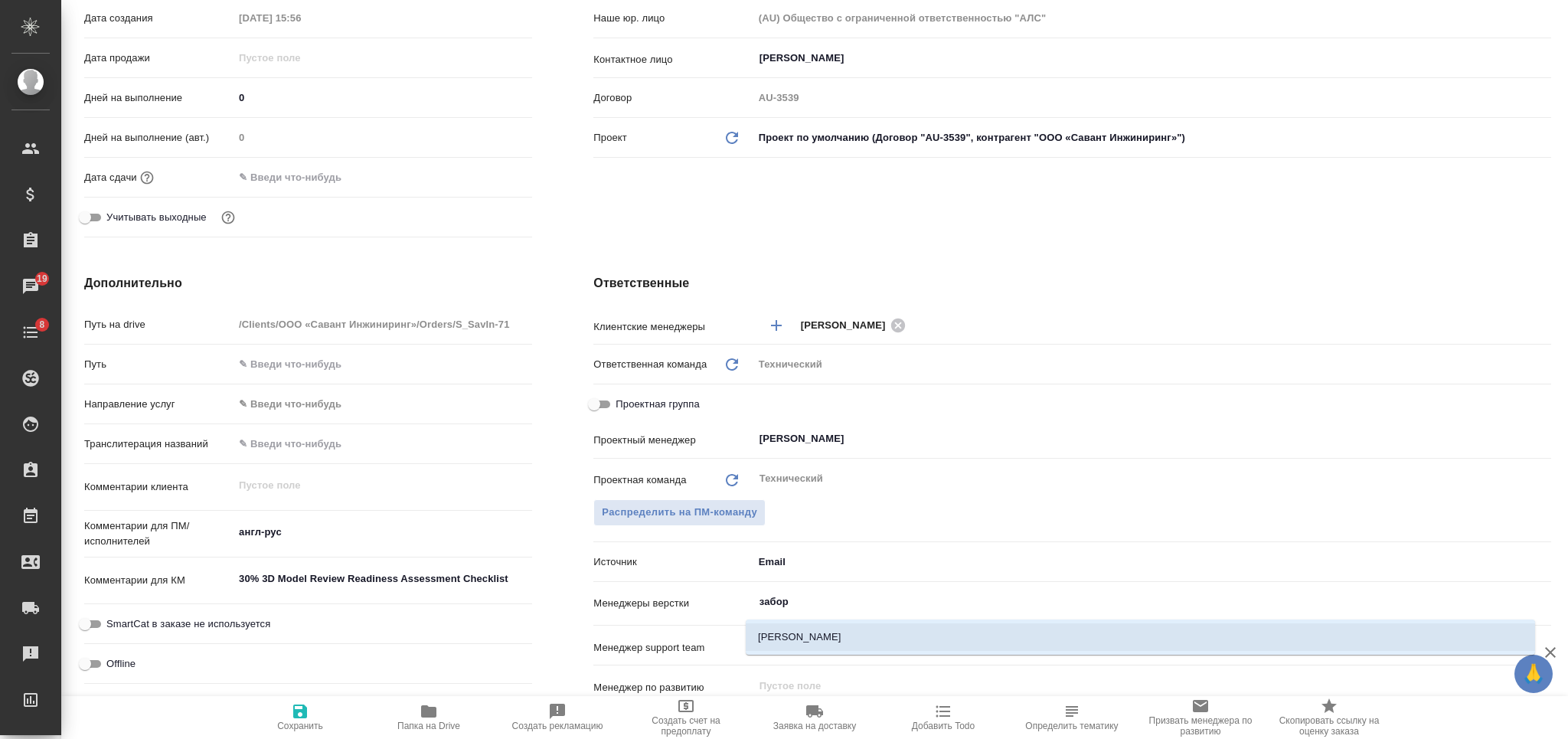
click at [886, 646] on li "[PERSON_NAME]" at bounding box center [1140, 637] width 789 height 27
type textarea "x"
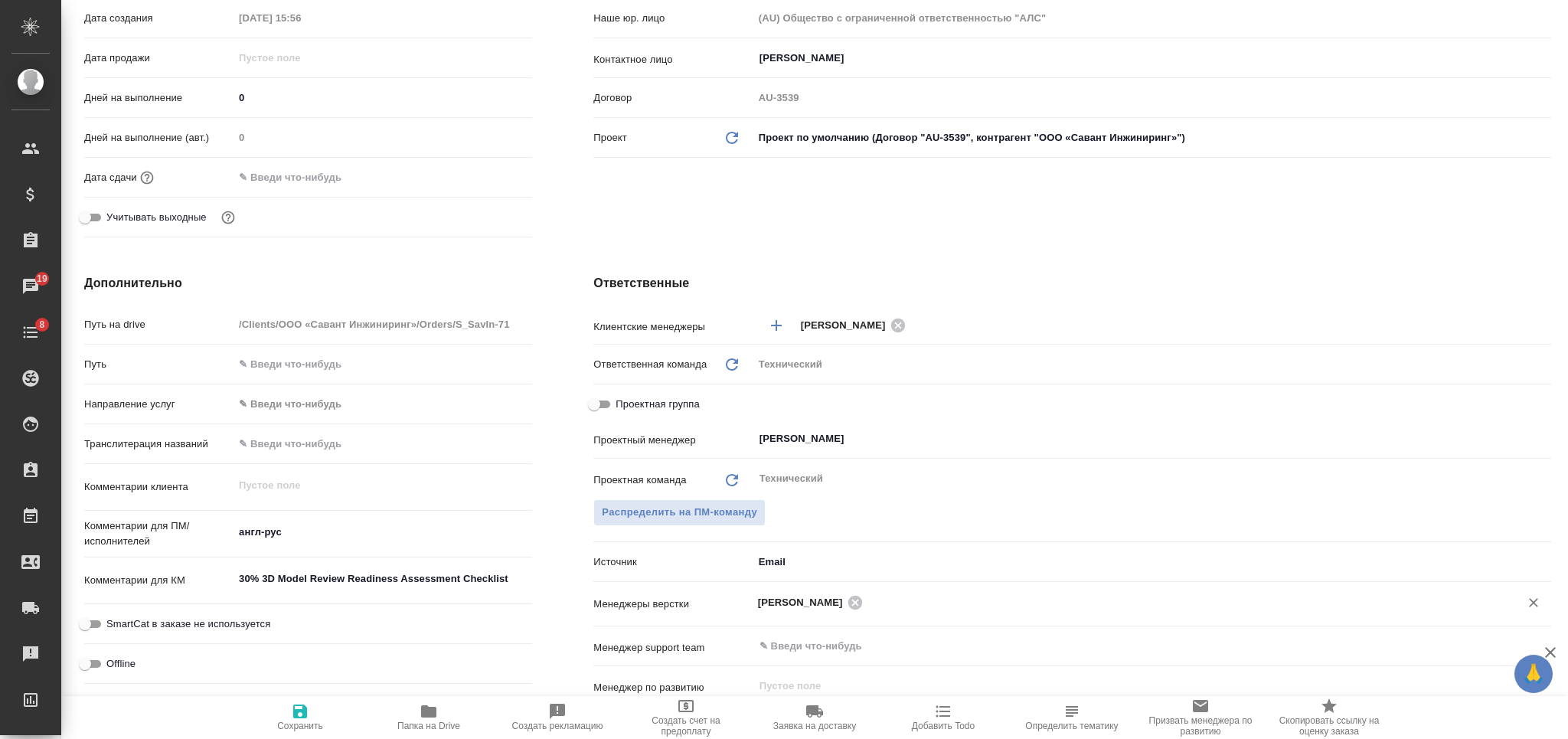
click at [304, 715] on icon "button" at bounding box center [299, 711] width 14 height 14
type textarea "x"
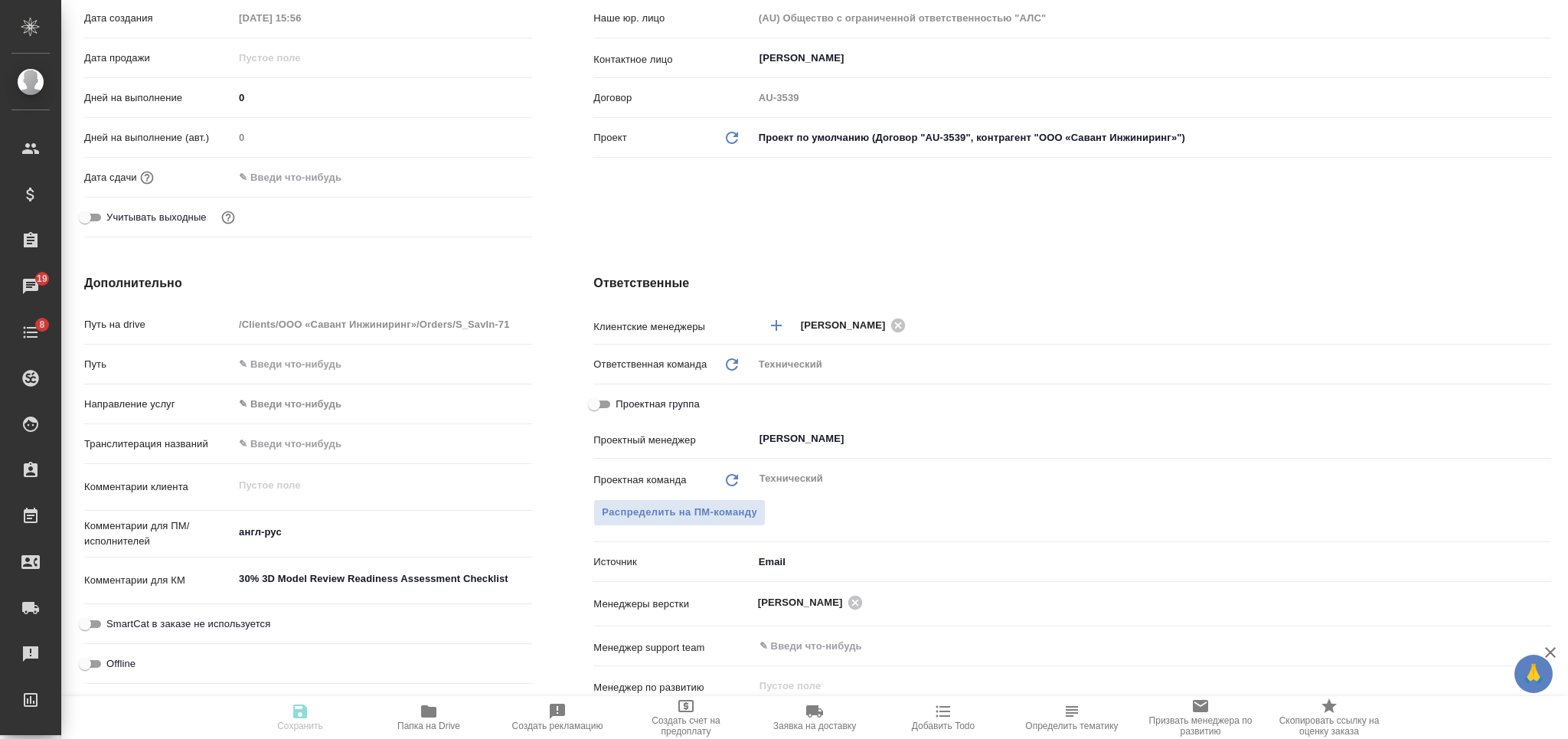
type textarea "x"
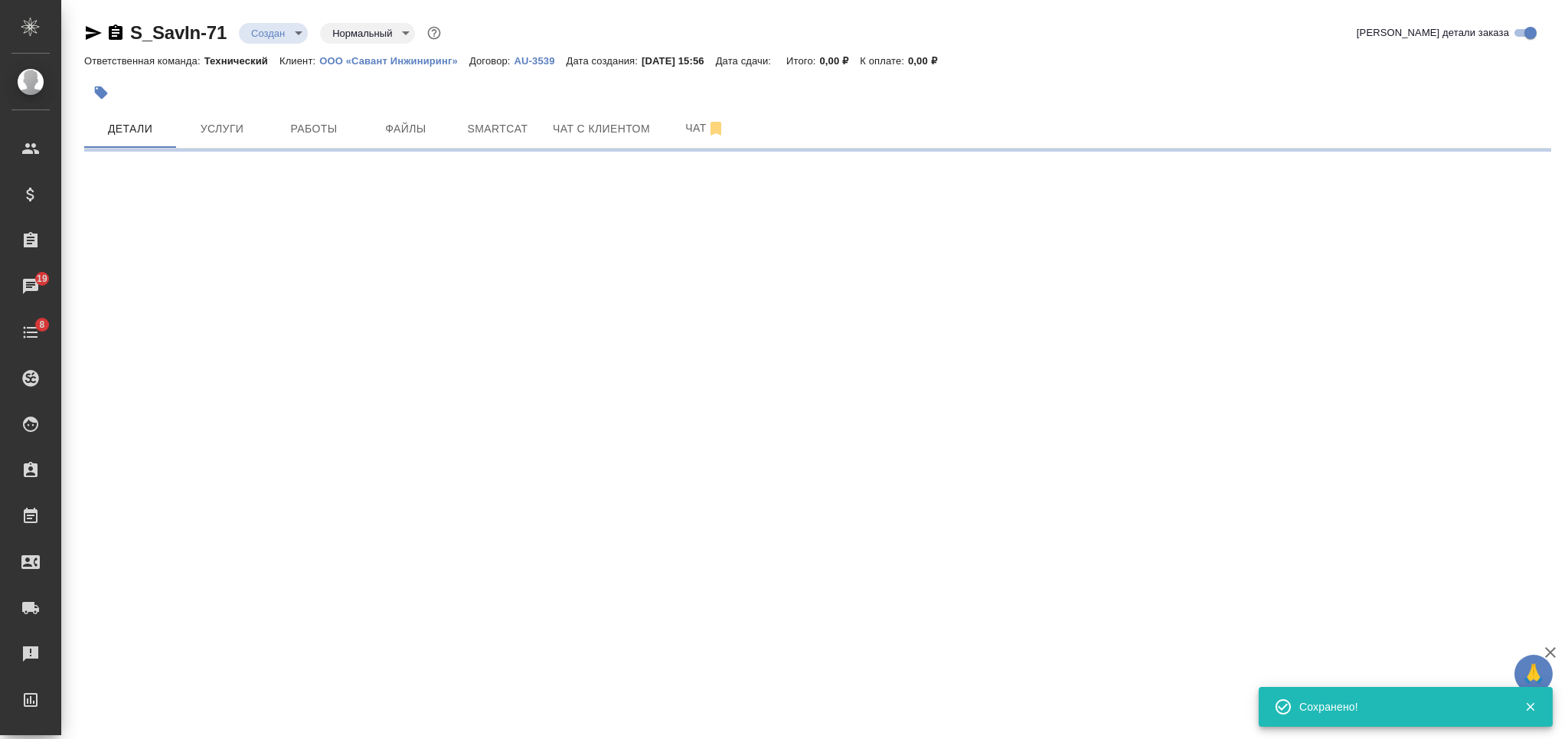
scroll to position [0, 0]
select select "RU"
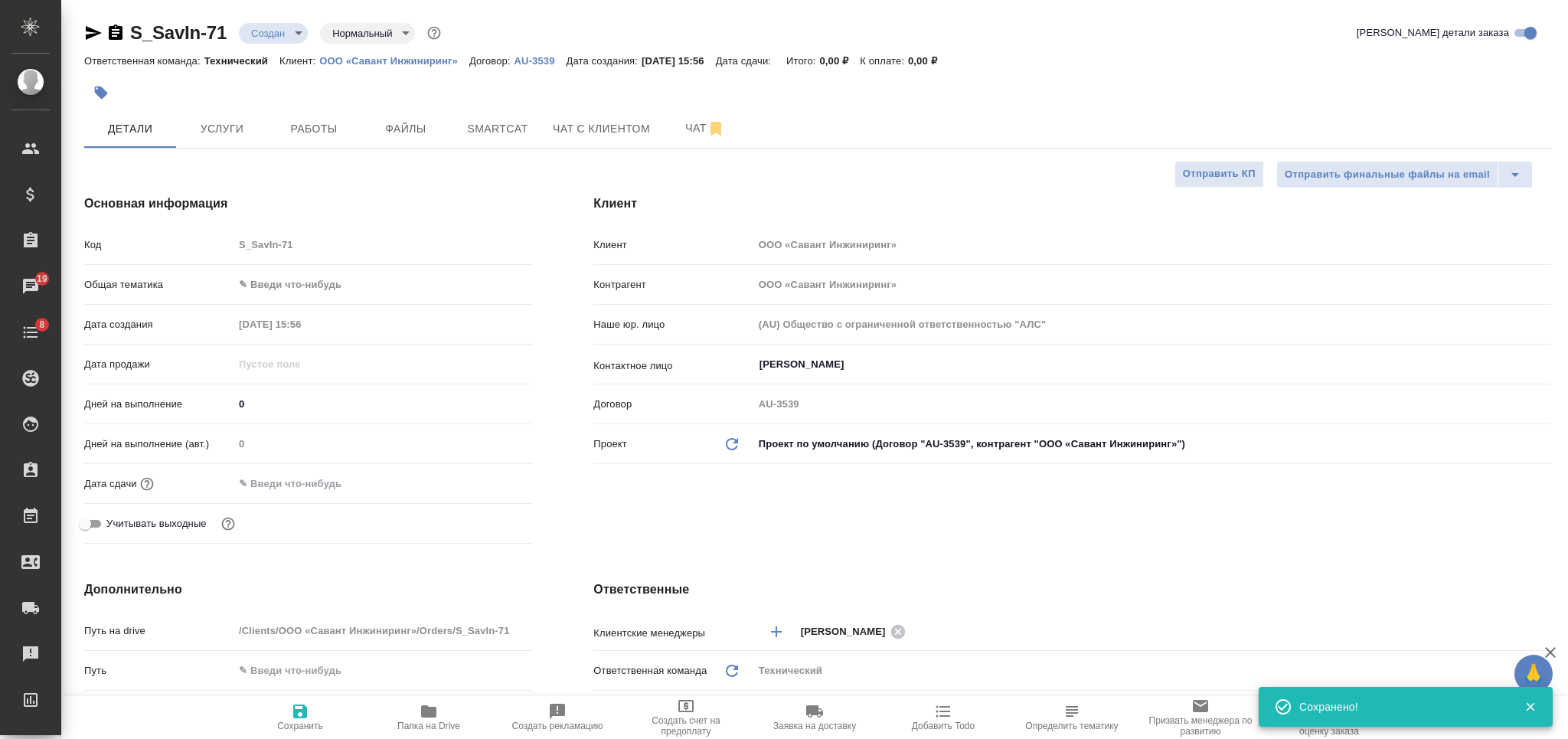
type textarea "x"
click at [401, 125] on span "Файлы" at bounding box center [405, 129] width 73 height 19
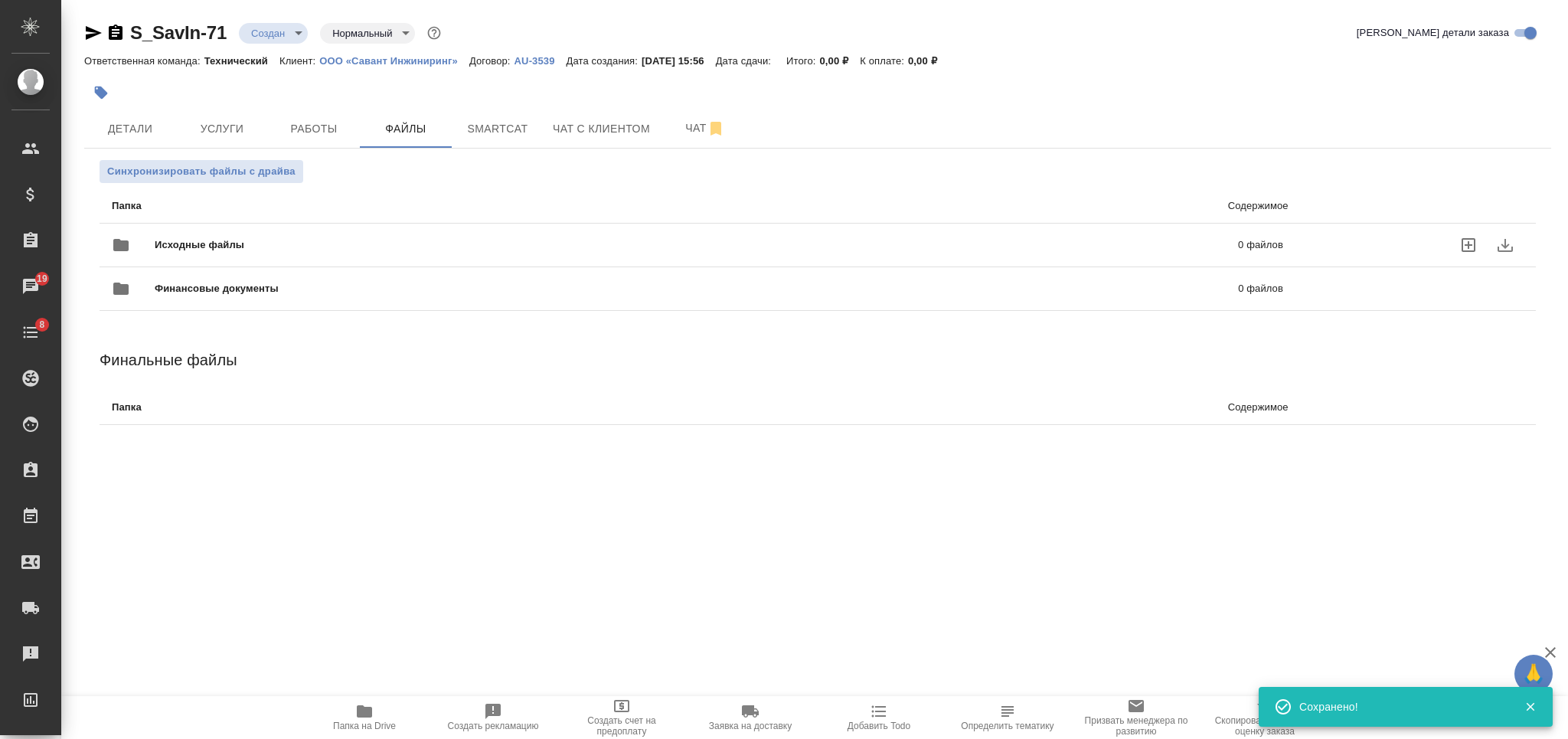
click at [411, 253] on div "Исходные файлы 0 файлов" at bounding box center [696, 245] width 1171 height 37
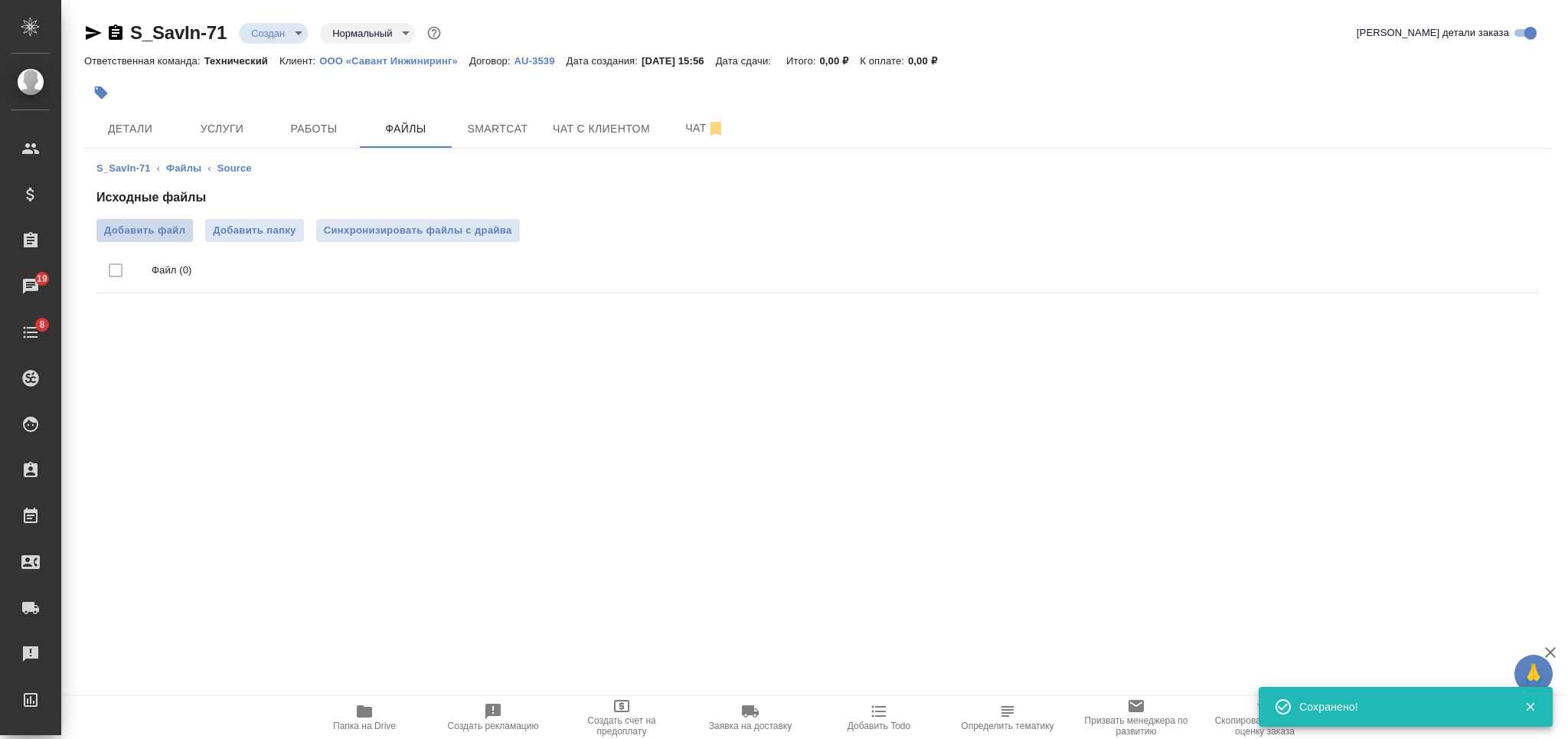
click at [164, 229] on span "Добавить файл" at bounding box center [144, 230] width 81 height 15
click at [0, 0] on input "Добавить файл" at bounding box center [0, 0] width 0 height 0
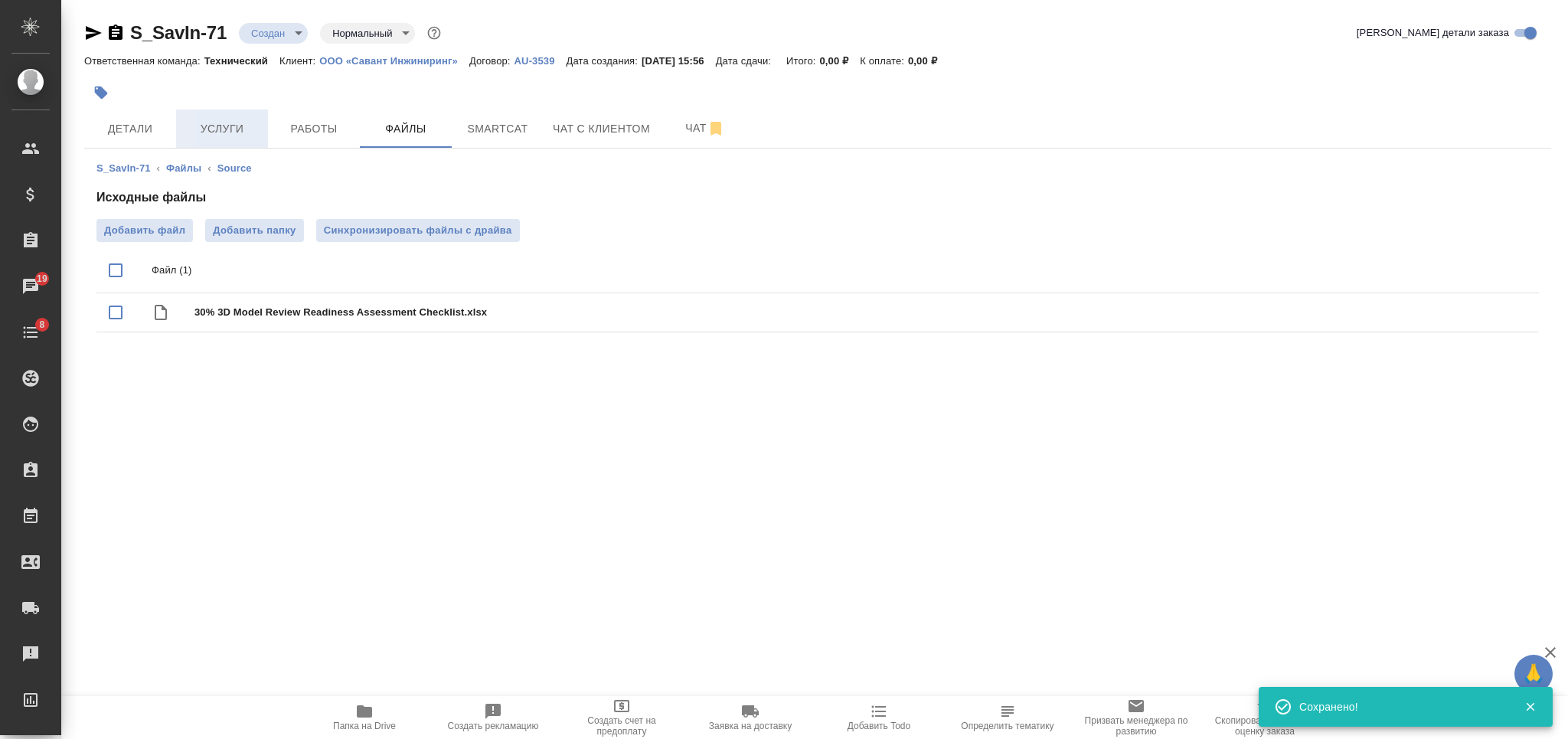
click at [229, 130] on span "Услуги" at bounding box center [221, 129] width 73 height 19
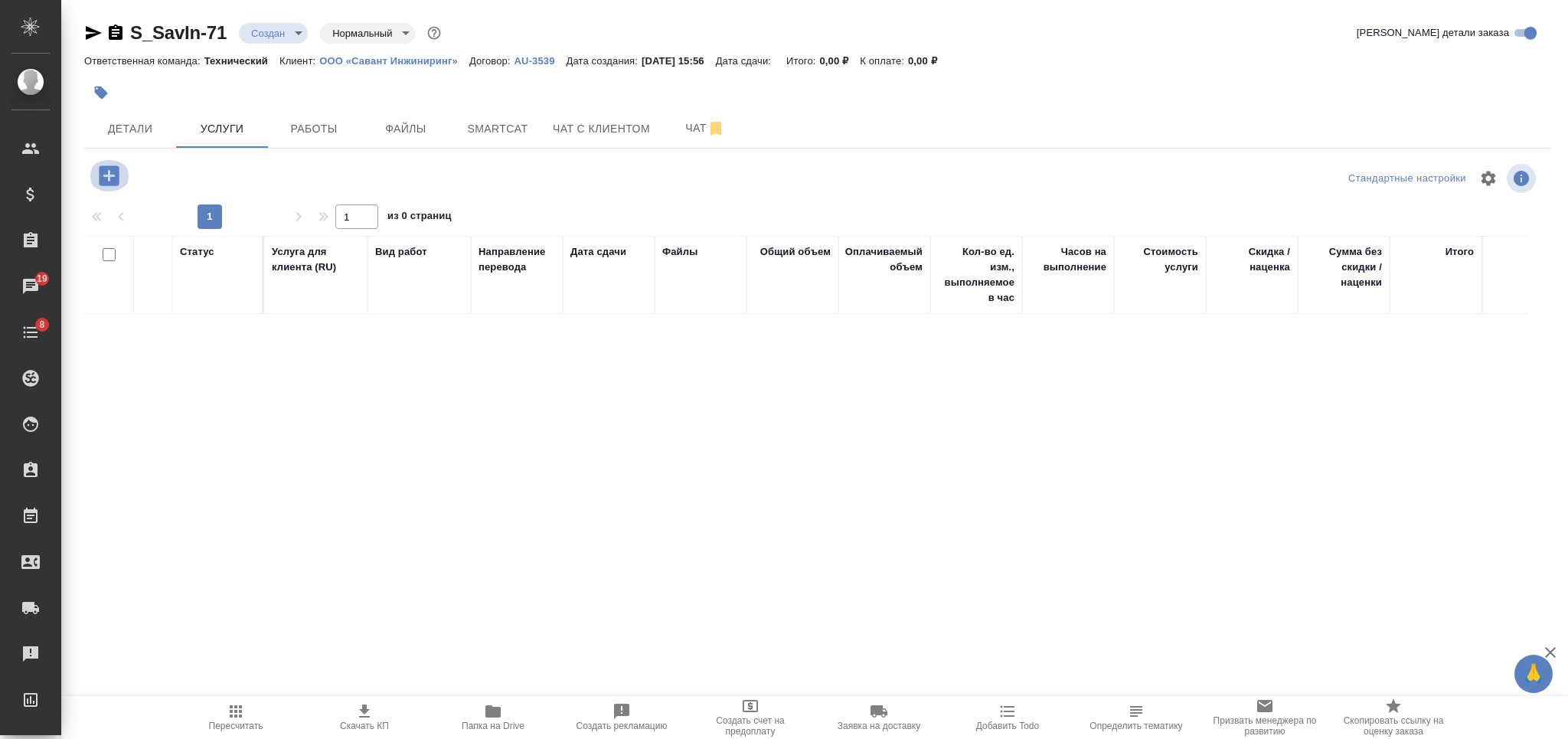
click at [112, 186] on icon "button" at bounding box center [110, 176] width 27 height 27
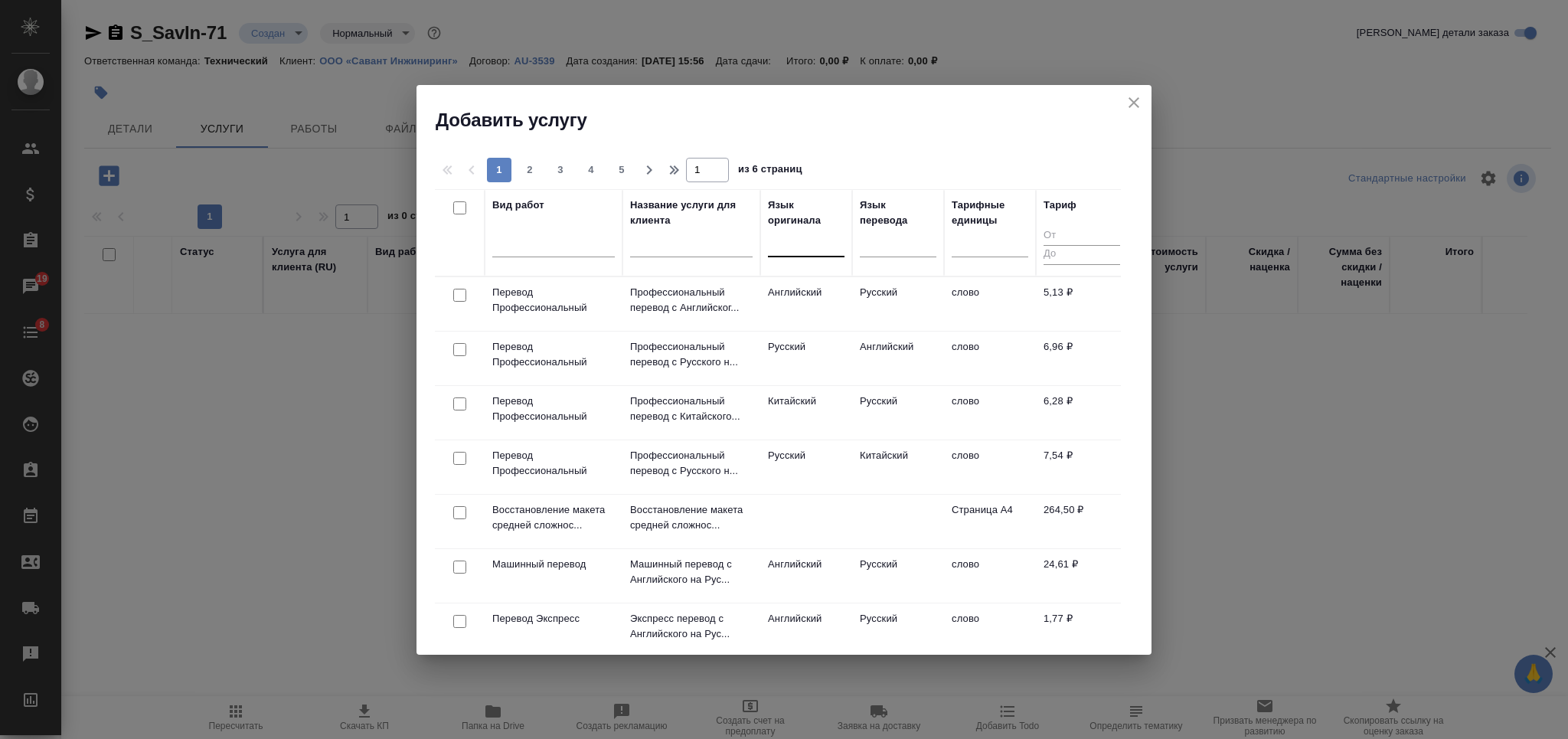
click at [776, 241] on input "text" at bounding box center [776, 241] width 2 height 11
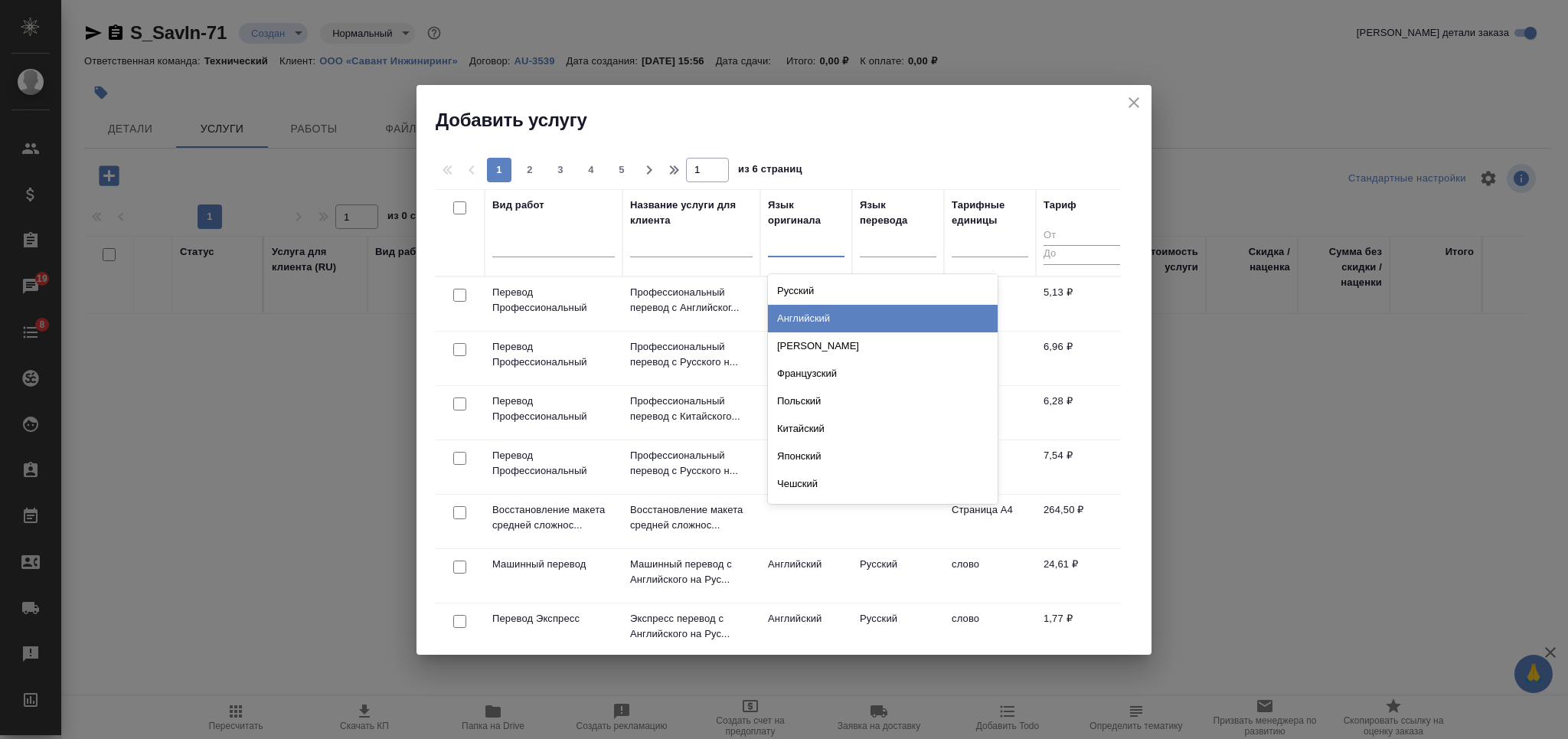
click at [813, 314] on div "Английский" at bounding box center [882, 318] width 229 height 27
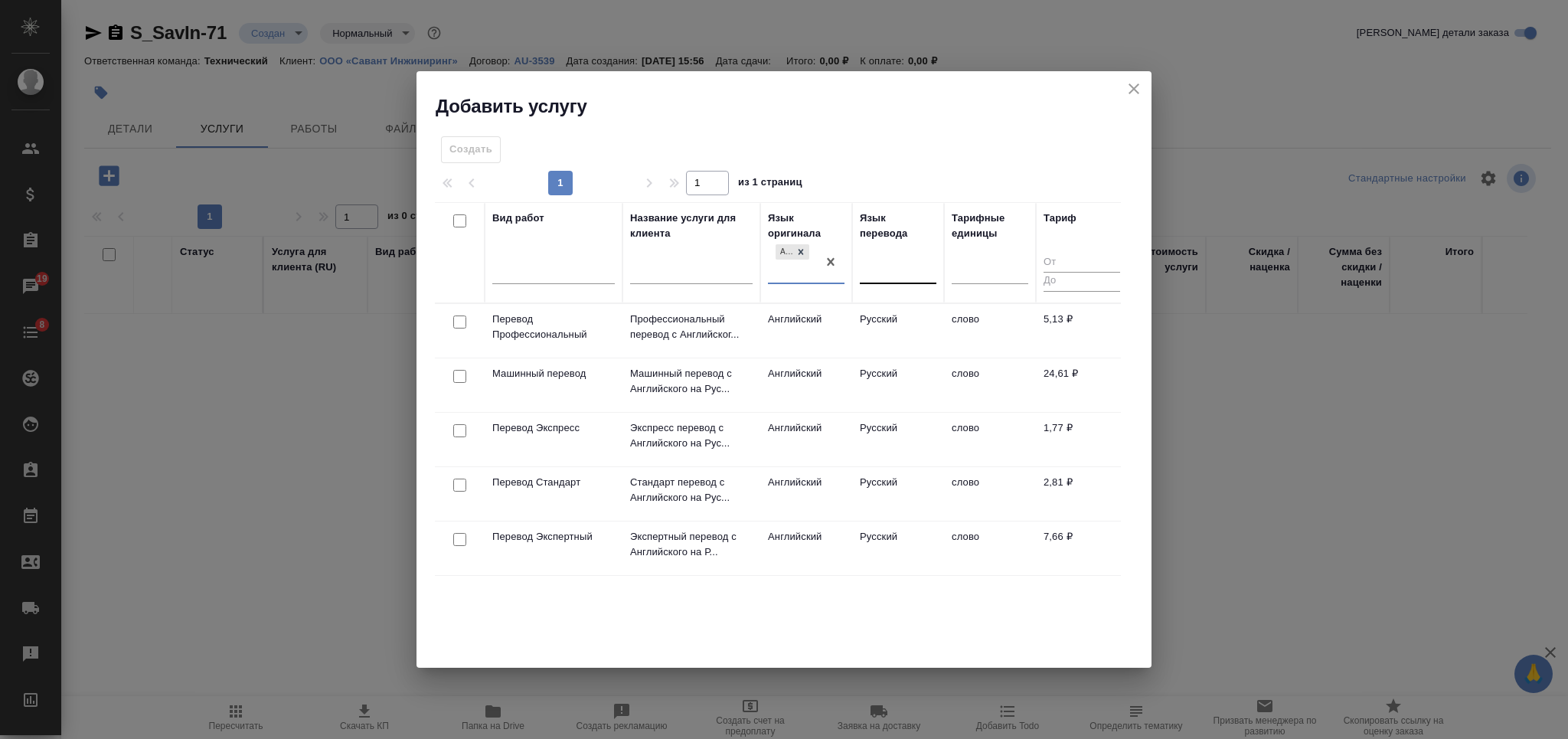
click at [873, 269] on div at bounding box center [898, 268] width 76 height 22
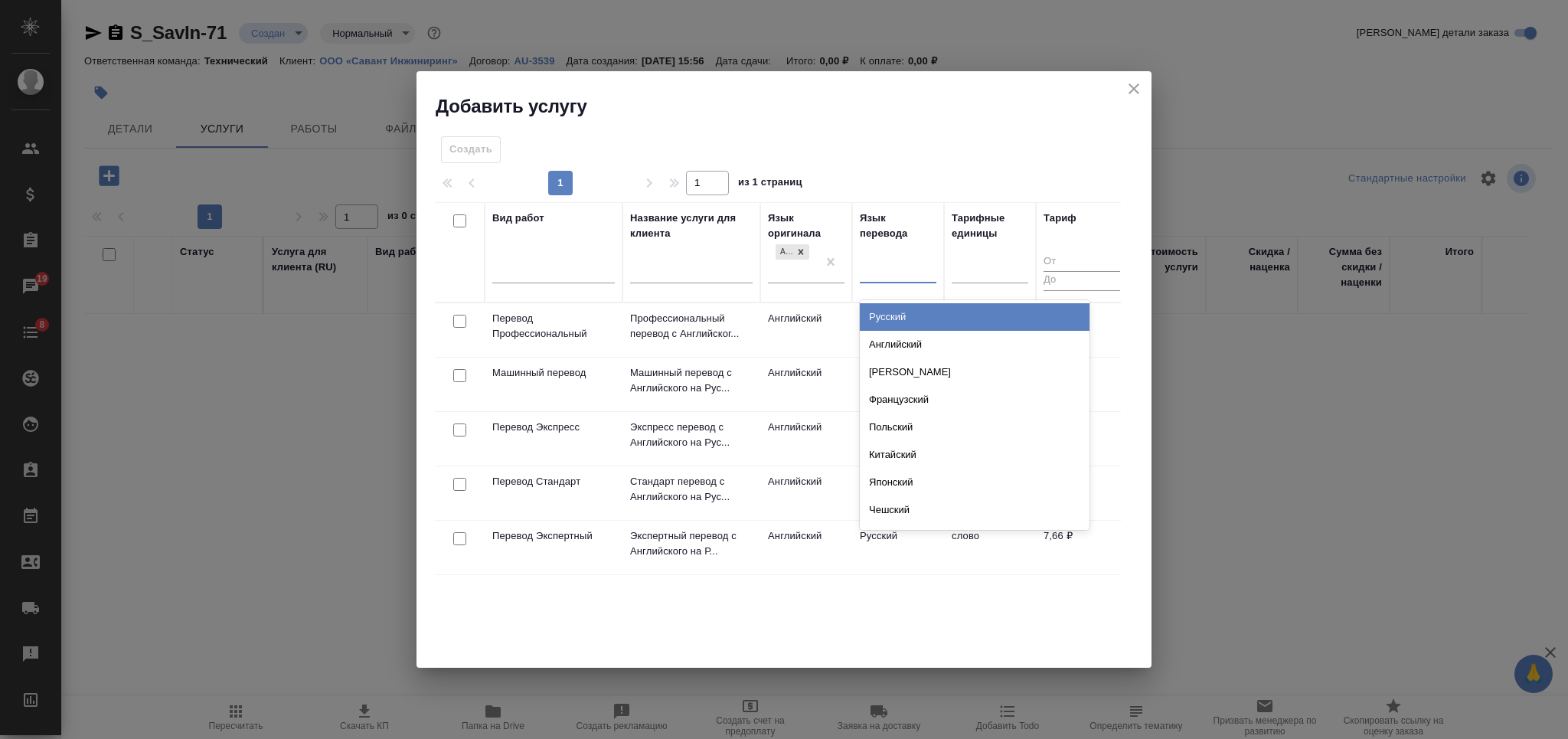
click at [882, 308] on div "Русский" at bounding box center [974, 316] width 229 height 27
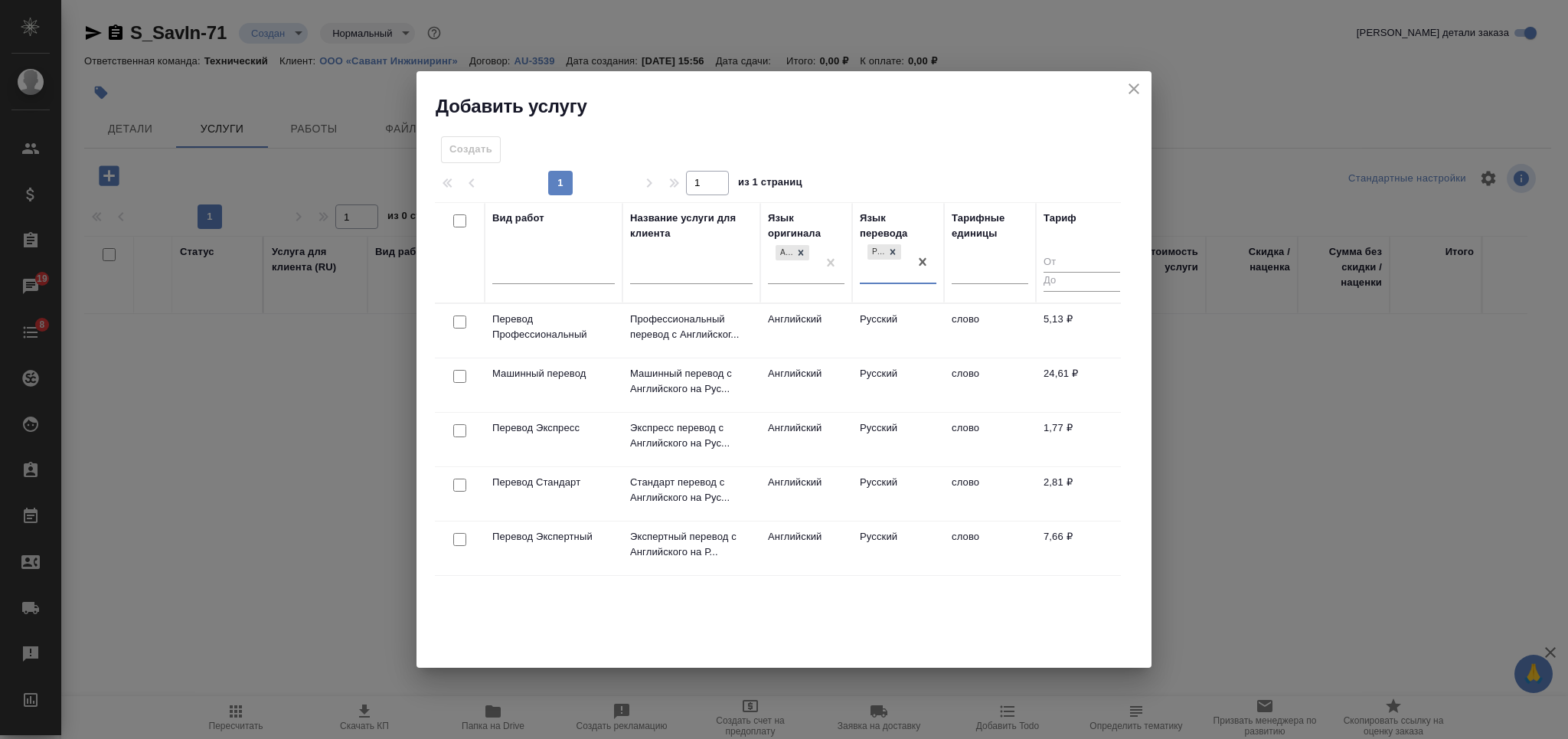
click at [463, 316] on input "checkbox" at bounding box center [460, 322] width 13 height 13
checkbox input "true"
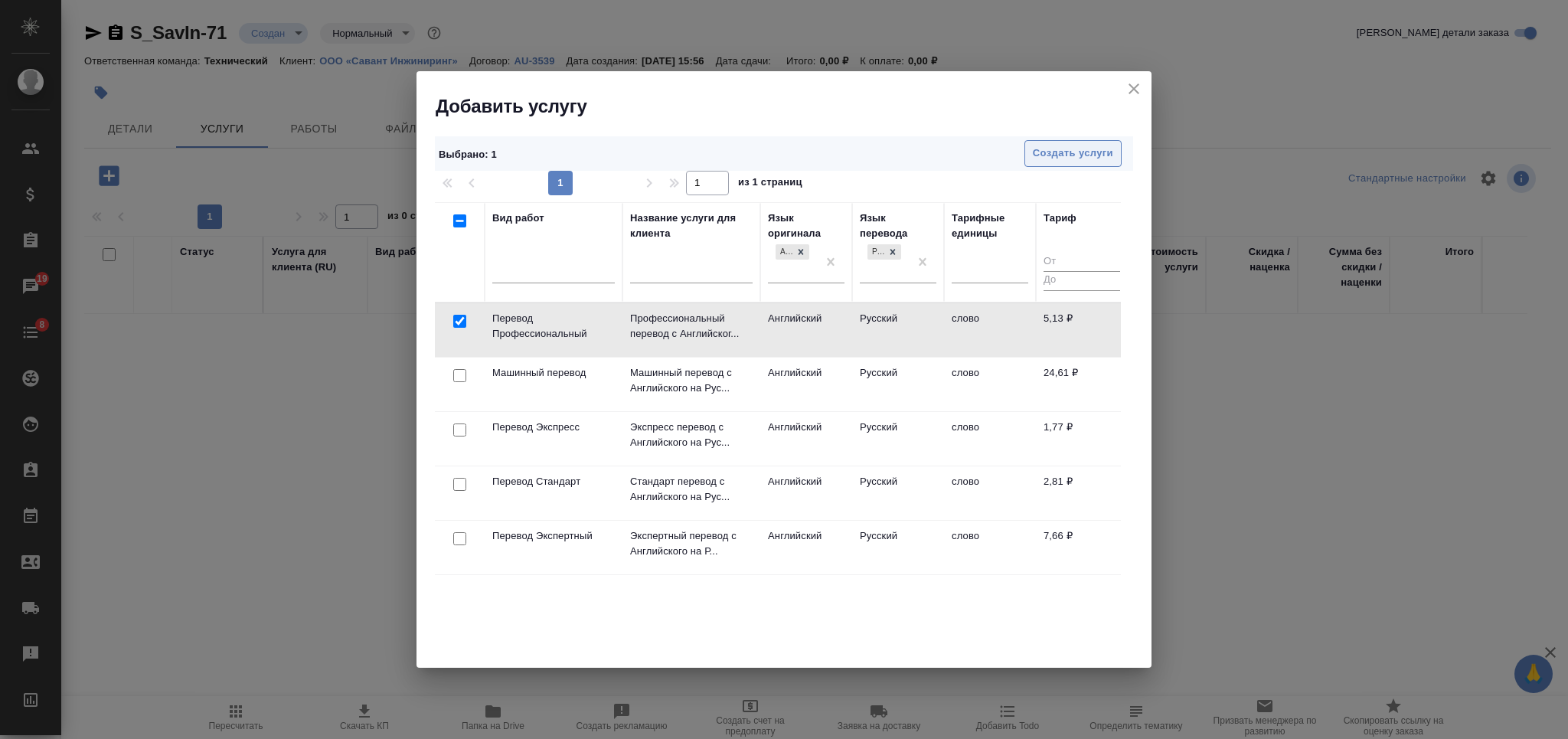
click at [1033, 151] on span "Создать услуги" at bounding box center [1073, 153] width 81 height 17
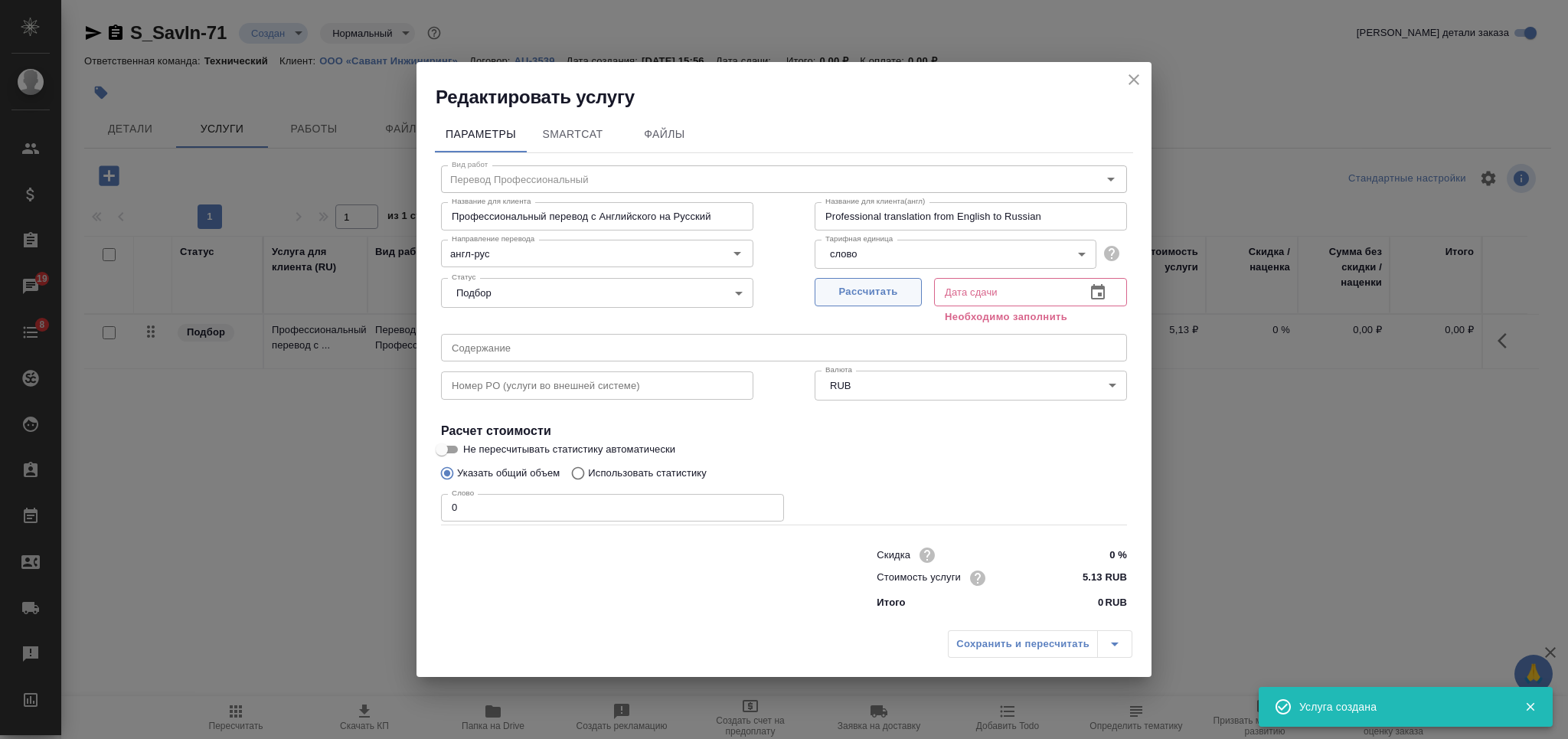
click at [852, 295] on span "Рассчитать" at bounding box center [868, 291] width 91 height 17
type input "10.10.2025 15:57"
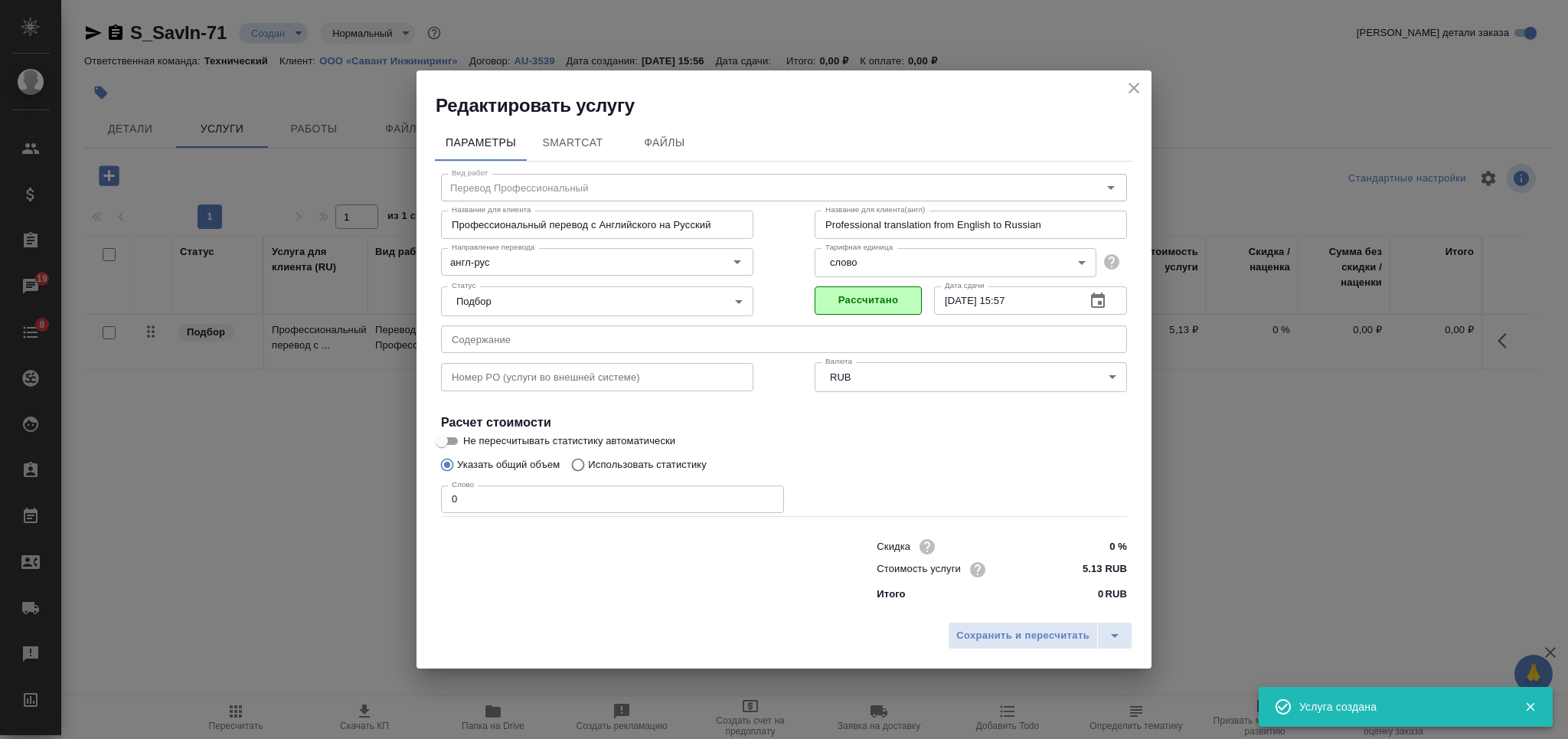
drag, startPoint x: 434, startPoint y: 512, endPoint x: 424, endPoint y: 512, distance: 10.0
click at [424, 512] on div "Параметры SmartCat Файлы Вид работ Перевод Профессиональный Вид работ Название …" at bounding box center [784, 365] width 735 height 496
type input "1"
click at [968, 635] on span "Сохранить и пересчитать" at bounding box center [1022, 635] width 133 height 17
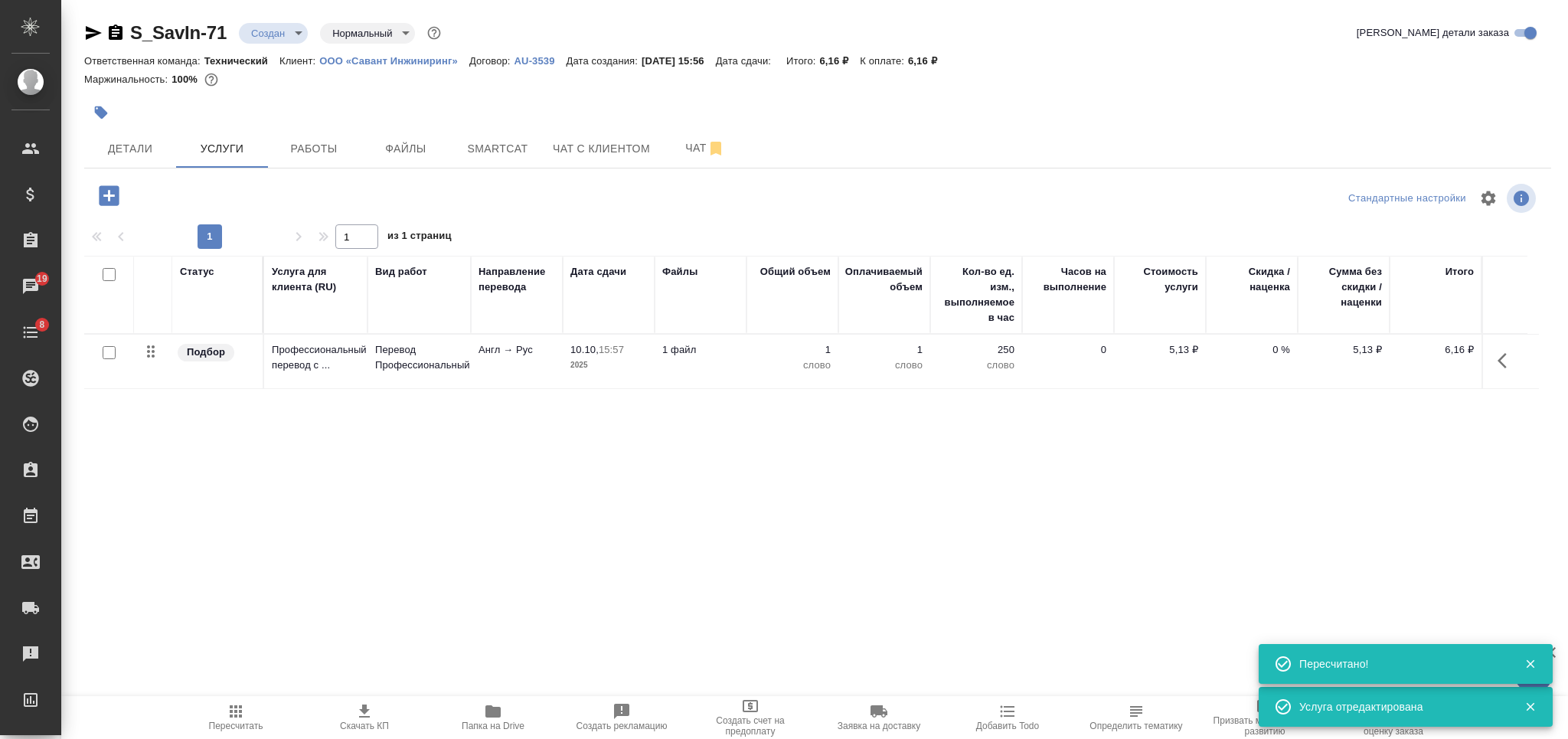
click at [109, 272] on input "checkbox" at bounding box center [109, 274] width 13 height 13
checkbox input "true"
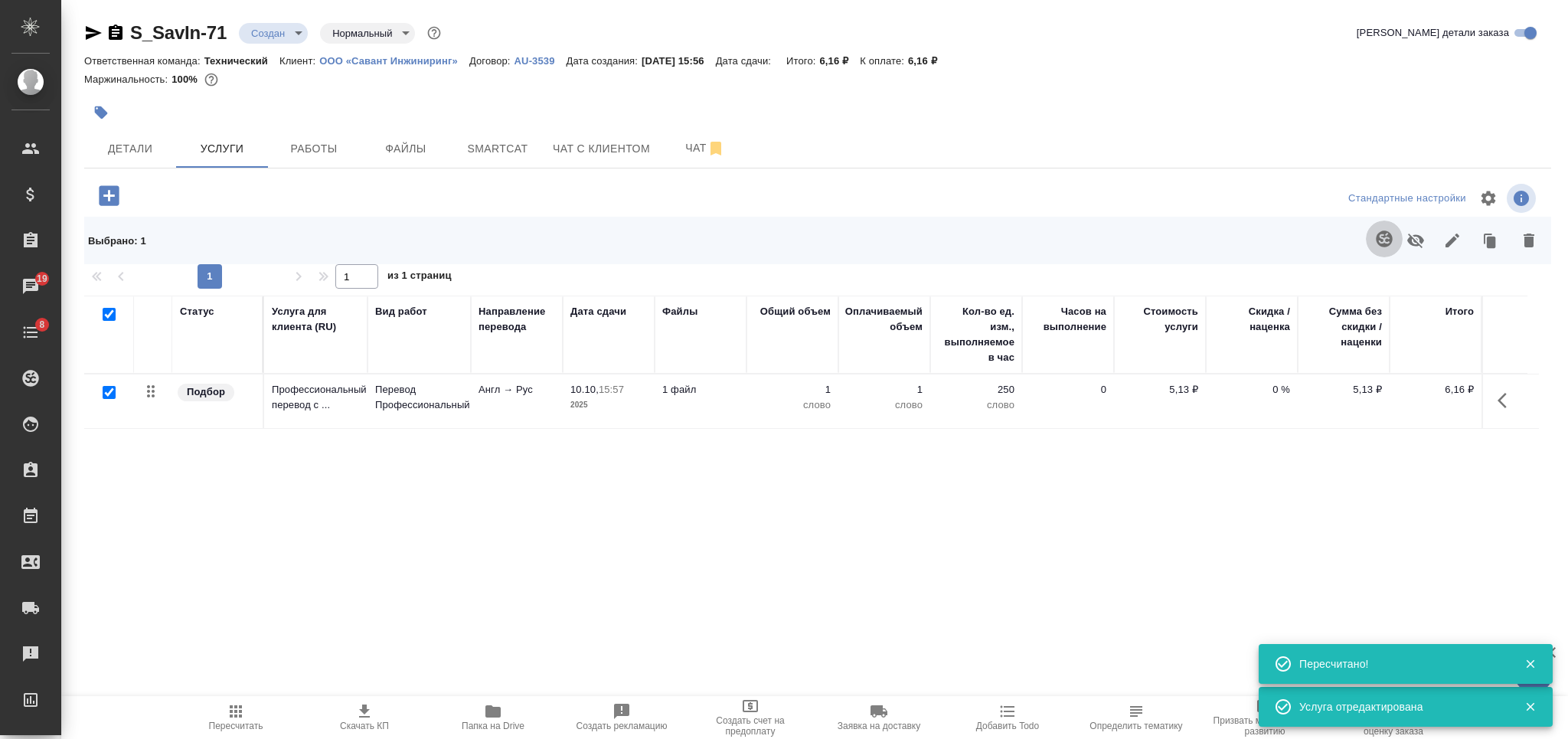
click at [1384, 233] on icon "button" at bounding box center [1384, 238] width 16 height 16
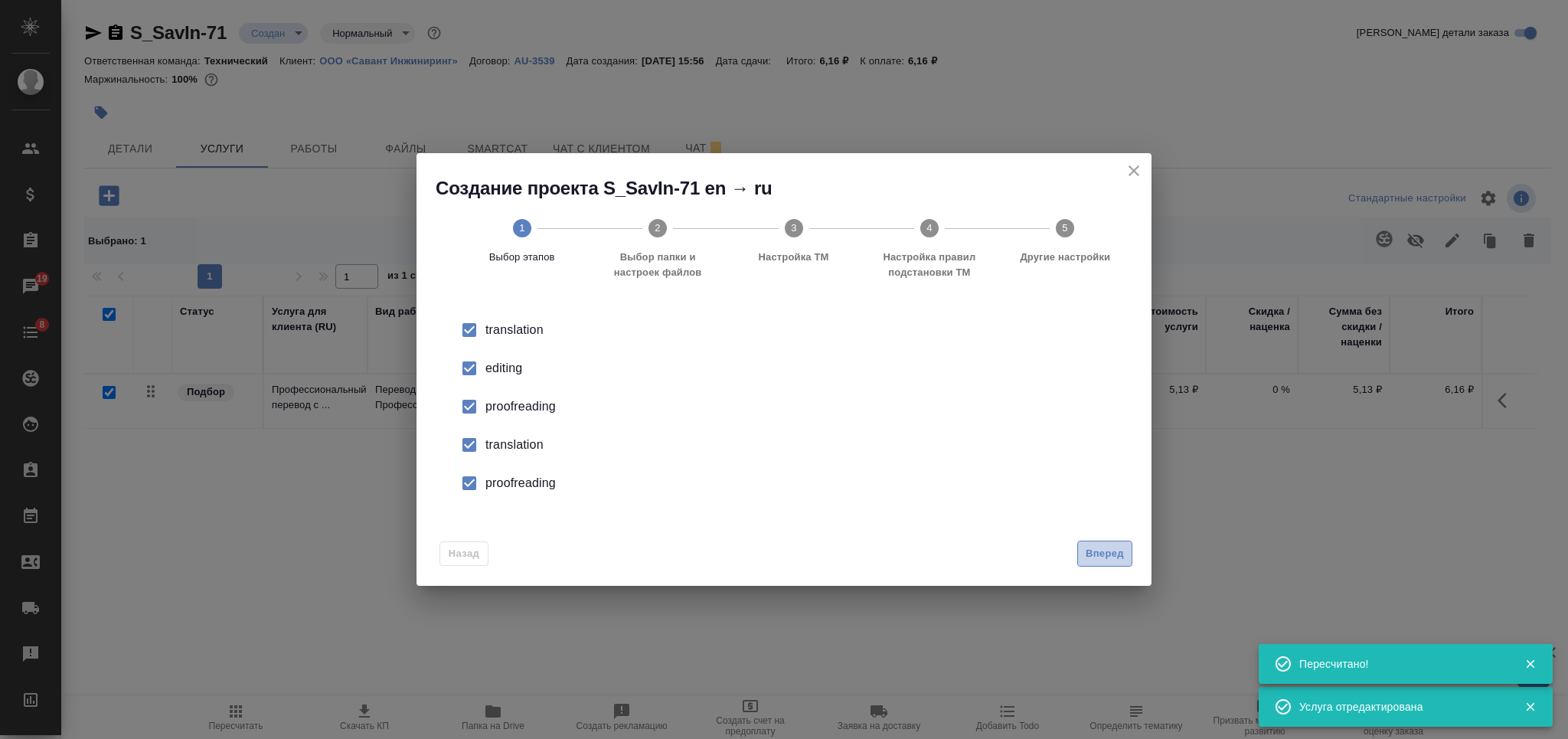
click at [1122, 557] on span "Вперед" at bounding box center [1105, 553] width 38 height 17
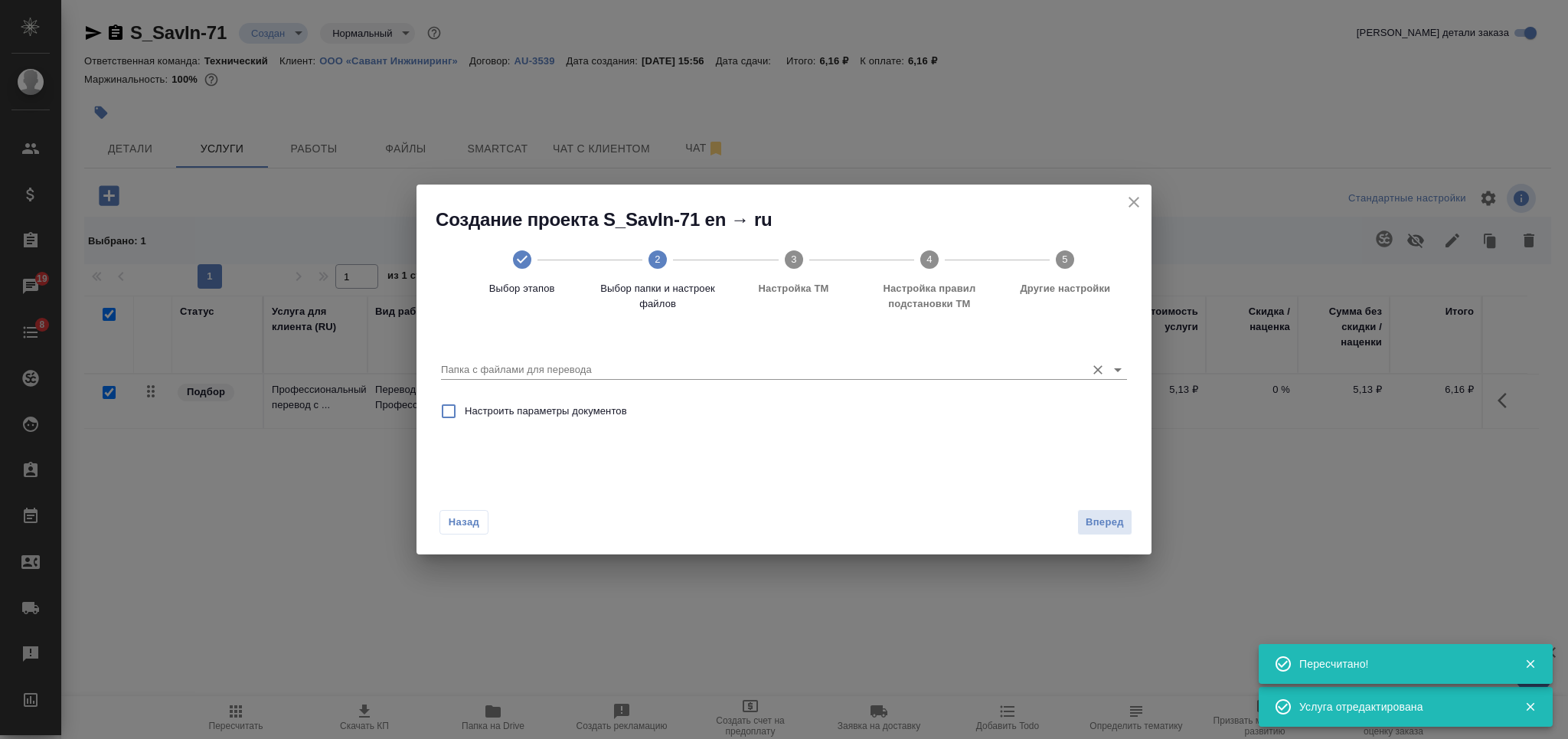
click at [856, 364] on input "Папка с файлами для перевода" at bounding box center [759, 370] width 637 height 18
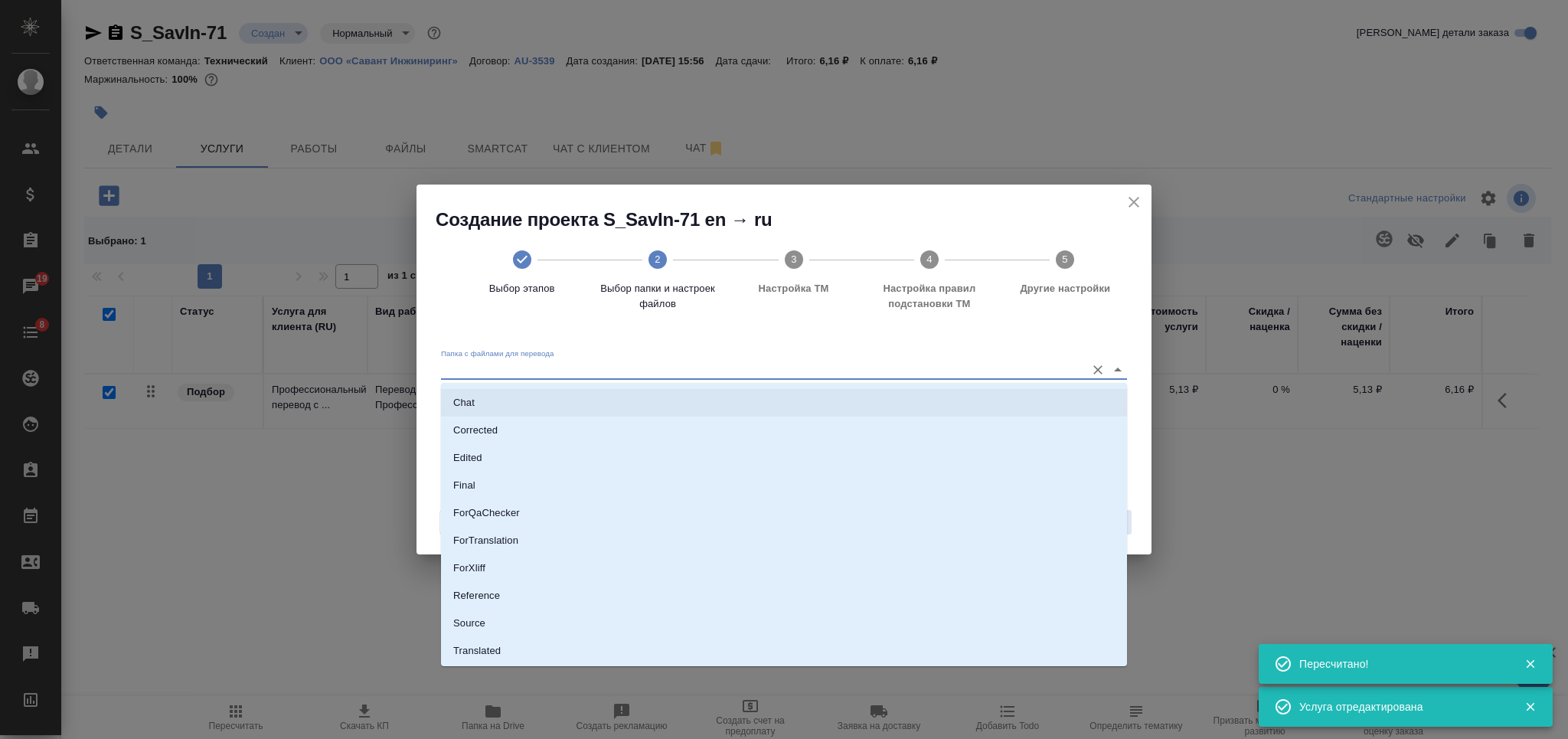
scroll to position [79, 0]
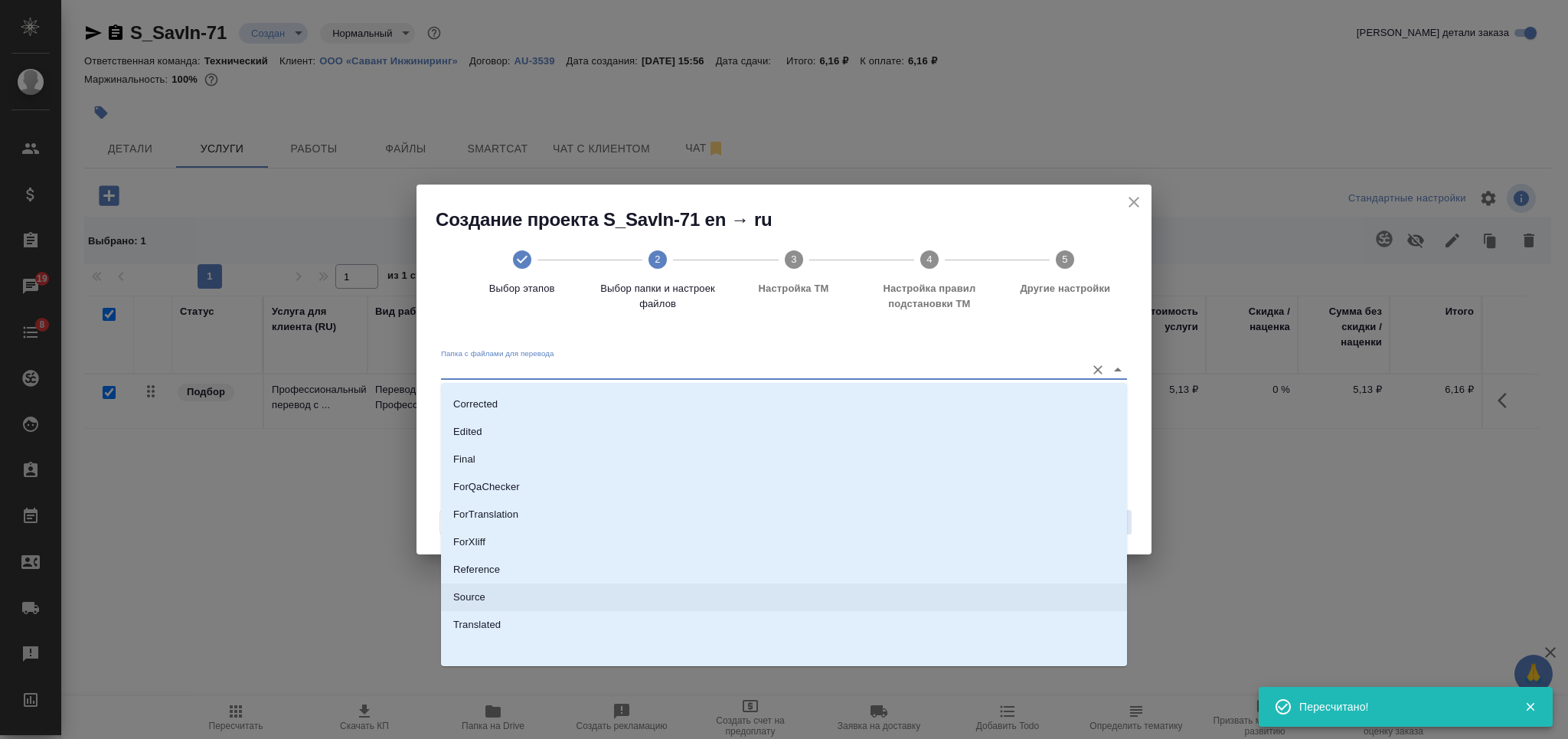
click at [744, 586] on li "Source" at bounding box center [784, 597] width 686 height 27
type input "Source"
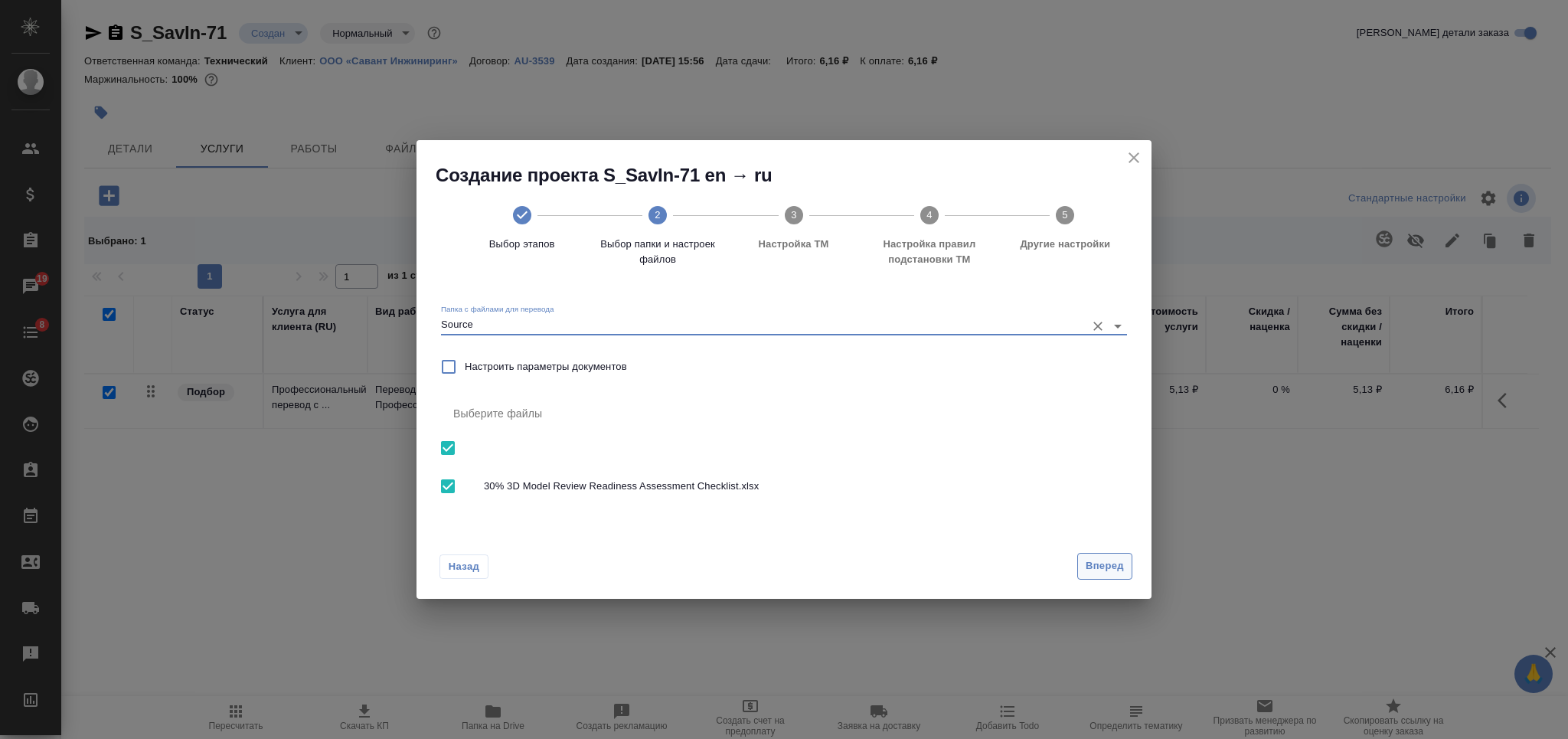
click at [1107, 557] on span "Вперед" at bounding box center [1105, 565] width 38 height 17
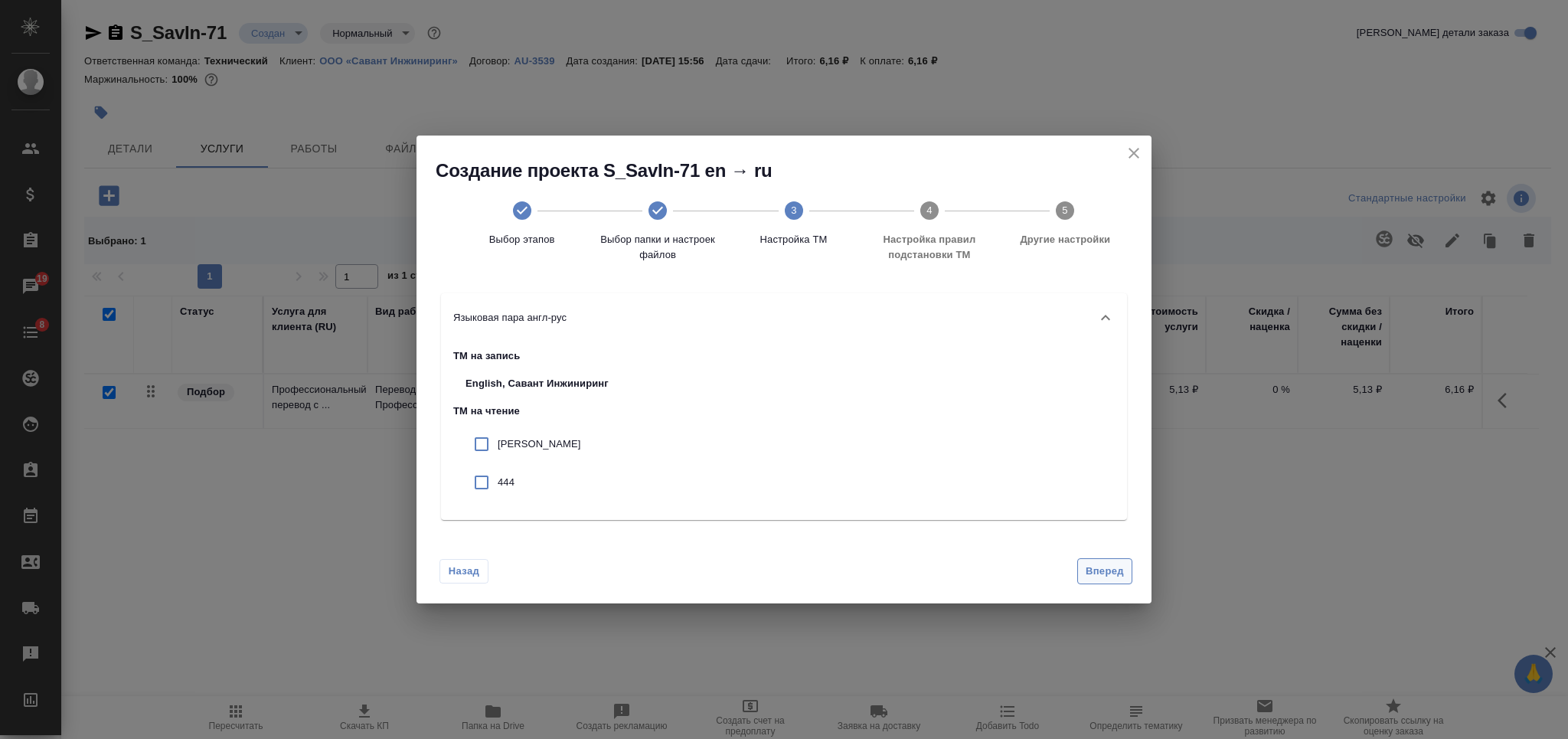
click at [1115, 565] on span "Вперед" at bounding box center [1105, 570] width 38 height 17
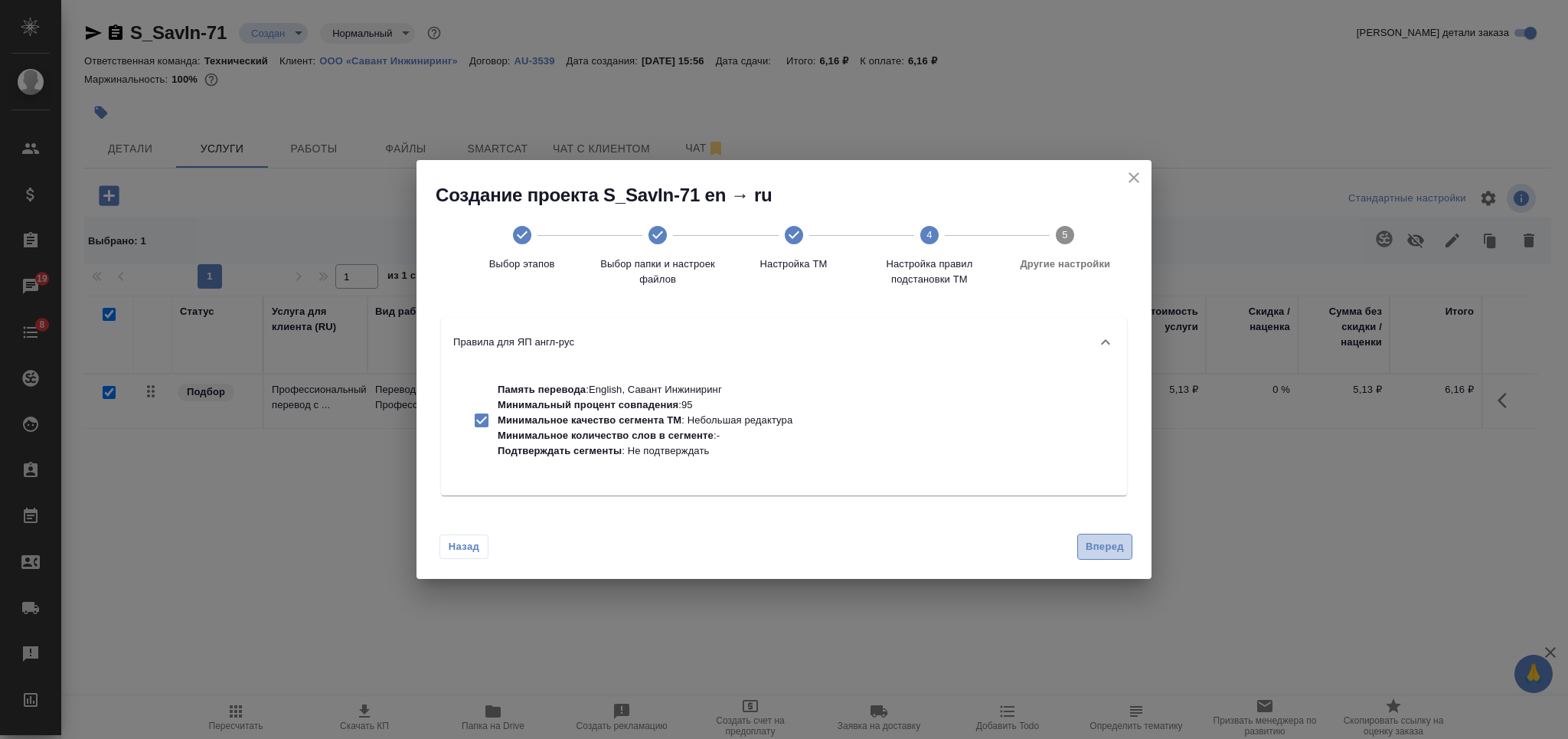
click at [1105, 549] on span "Вперед" at bounding box center [1105, 546] width 38 height 17
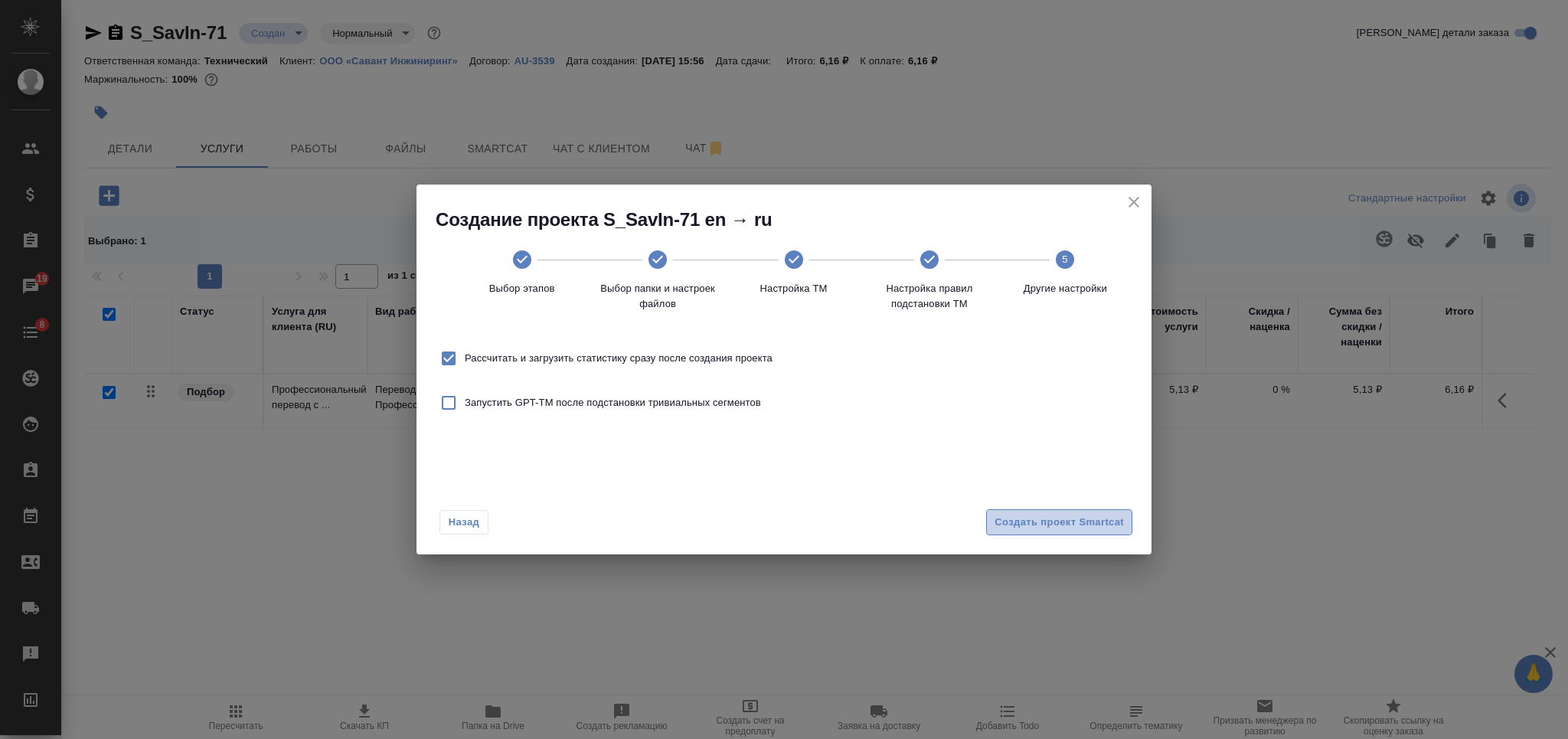
click at [1096, 519] on span "Создать проект Smartcat" at bounding box center [1058, 521] width 130 height 17
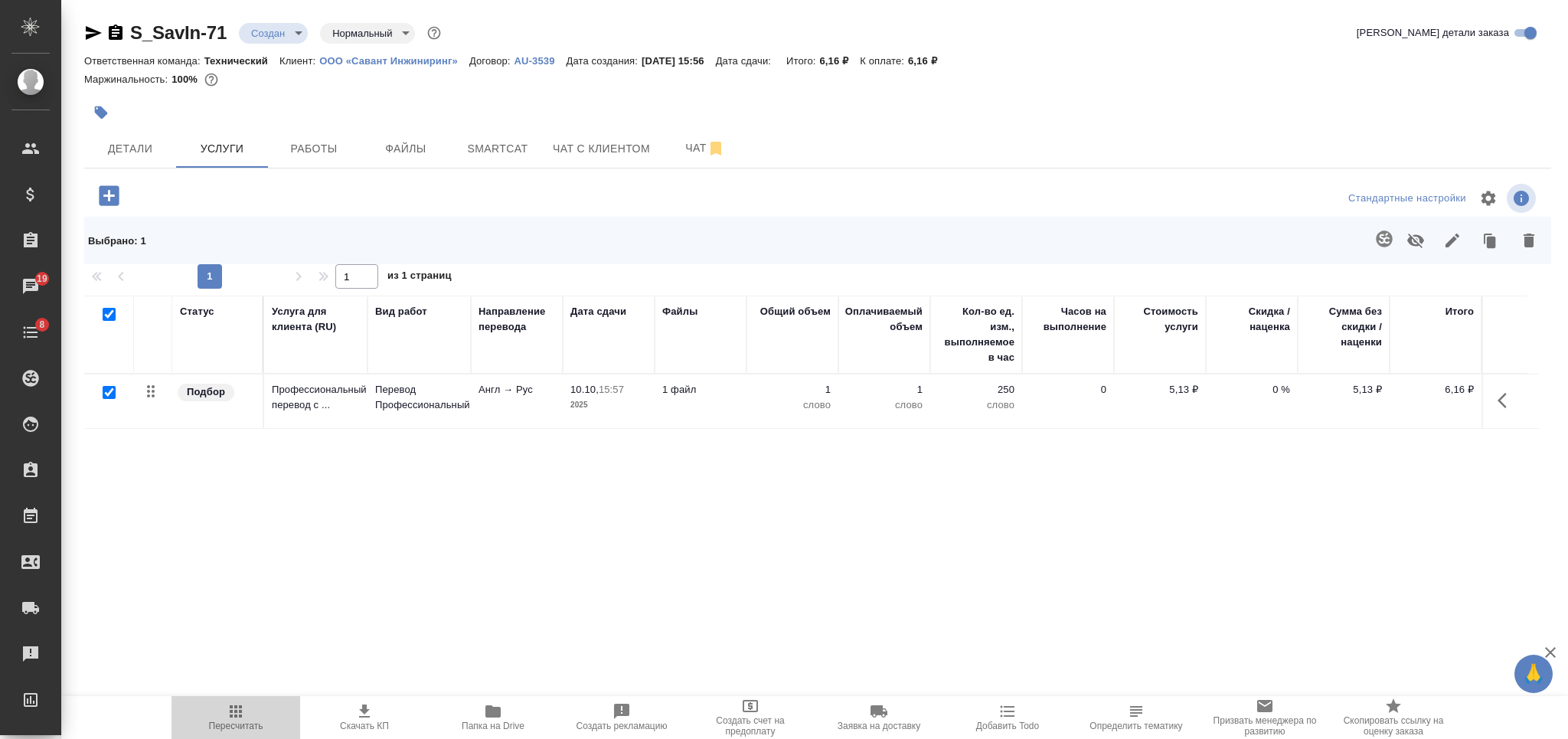
click at [219, 724] on span "Пересчитать" at bounding box center [236, 725] width 54 height 11
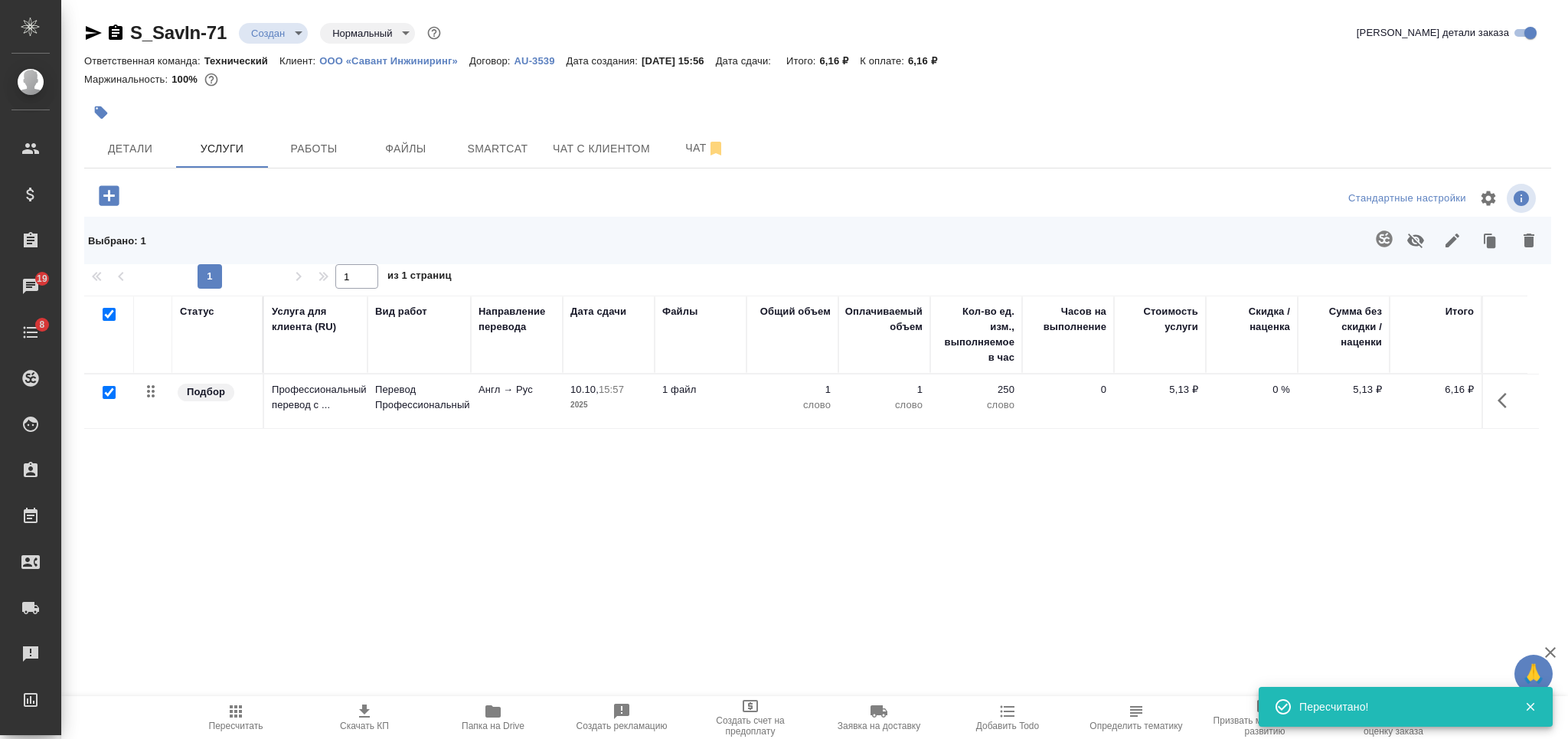
click at [744, 389] on td "1 файл" at bounding box center [700, 401] width 92 height 53
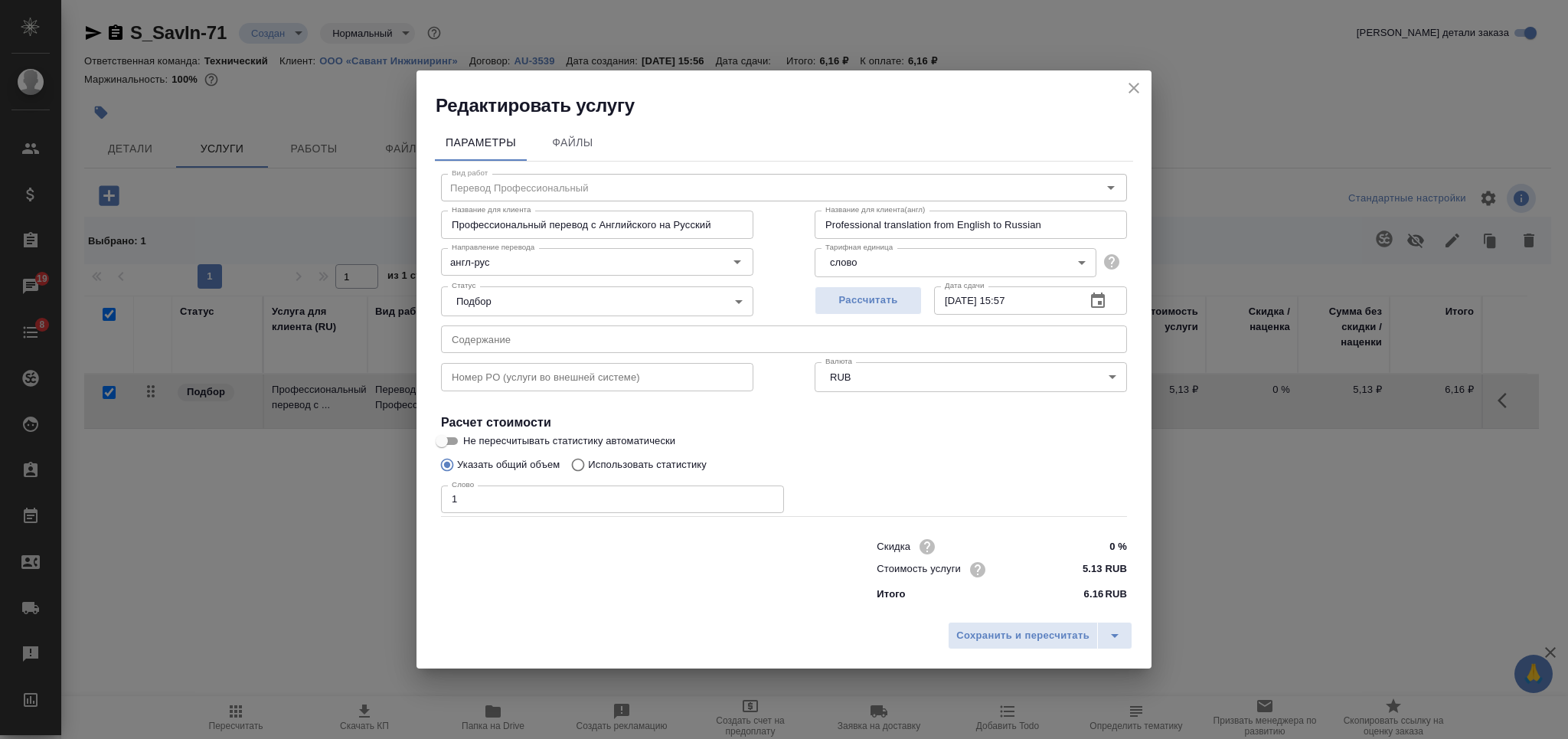
click at [625, 457] on p "Использовать статистику" at bounding box center [647, 464] width 119 height 15
click at [588, 457] on input "Использовать статистику" at bounding box center [575, 464] width 24 height 29
radio input "true"
radio input "false"
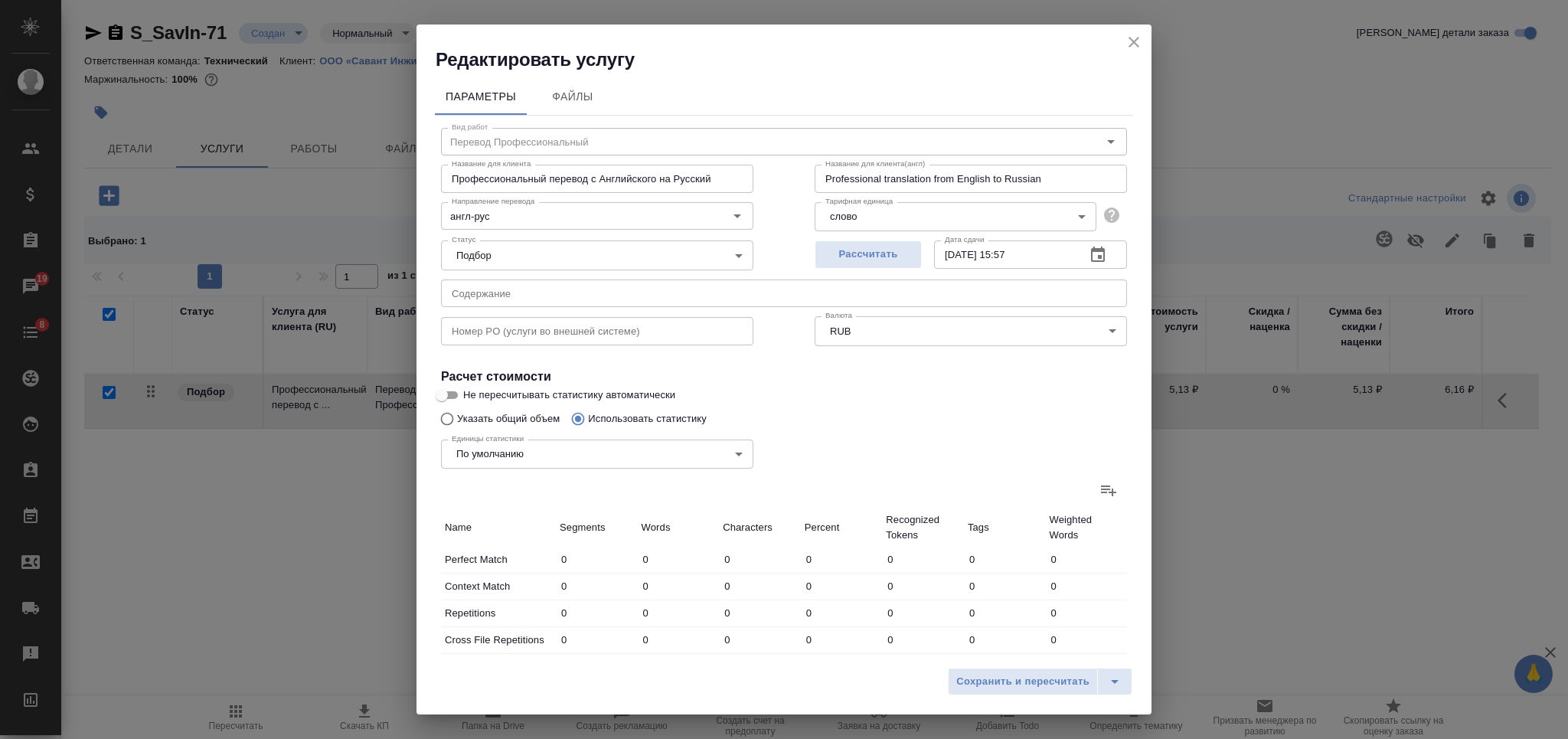
click at [1101, 491] on icon at bounding box center [1108, 491] width 15 height 11
click at [0, 0] on input "file" at bounding box center [0, 0] width 0 height 0
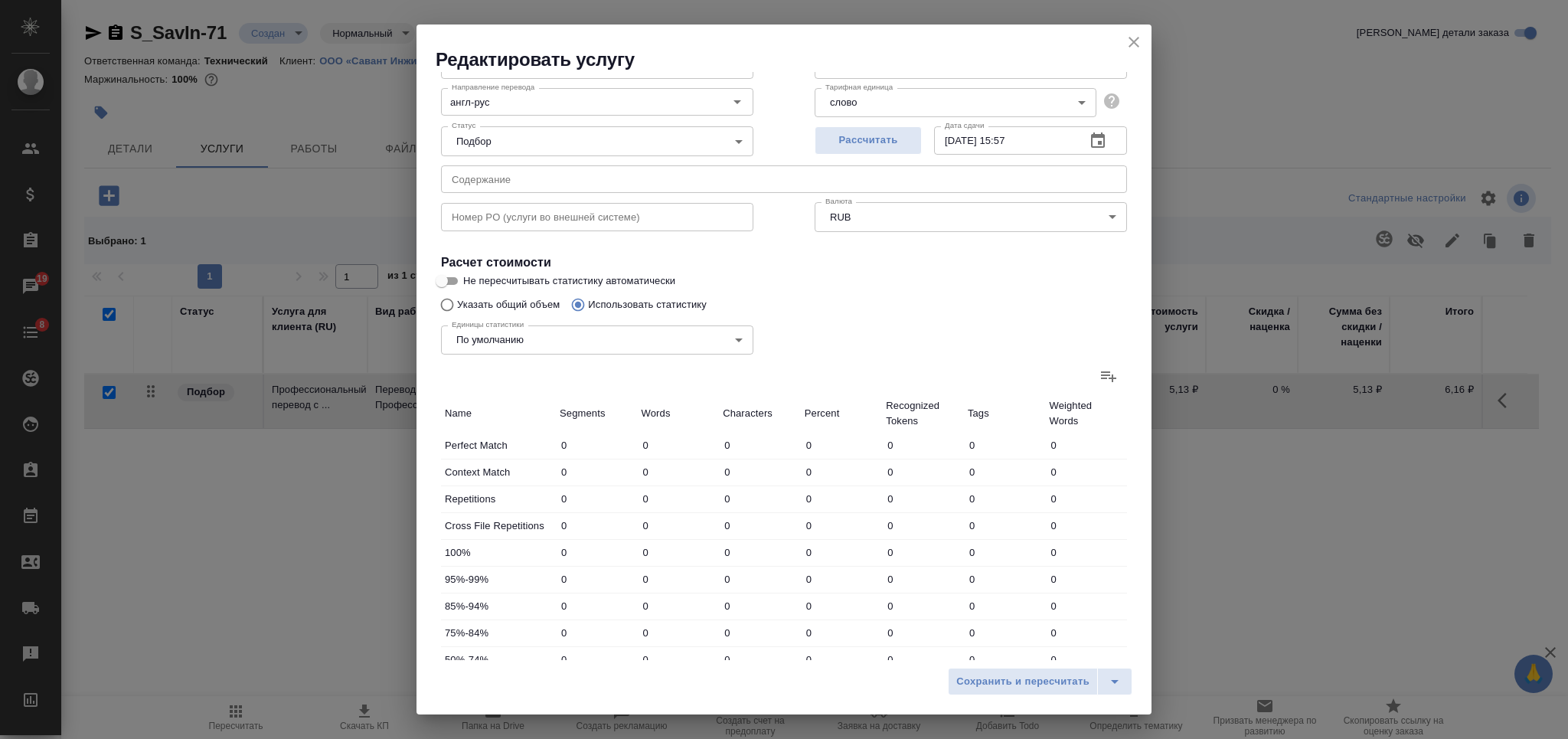
scroll to position [306, 0]
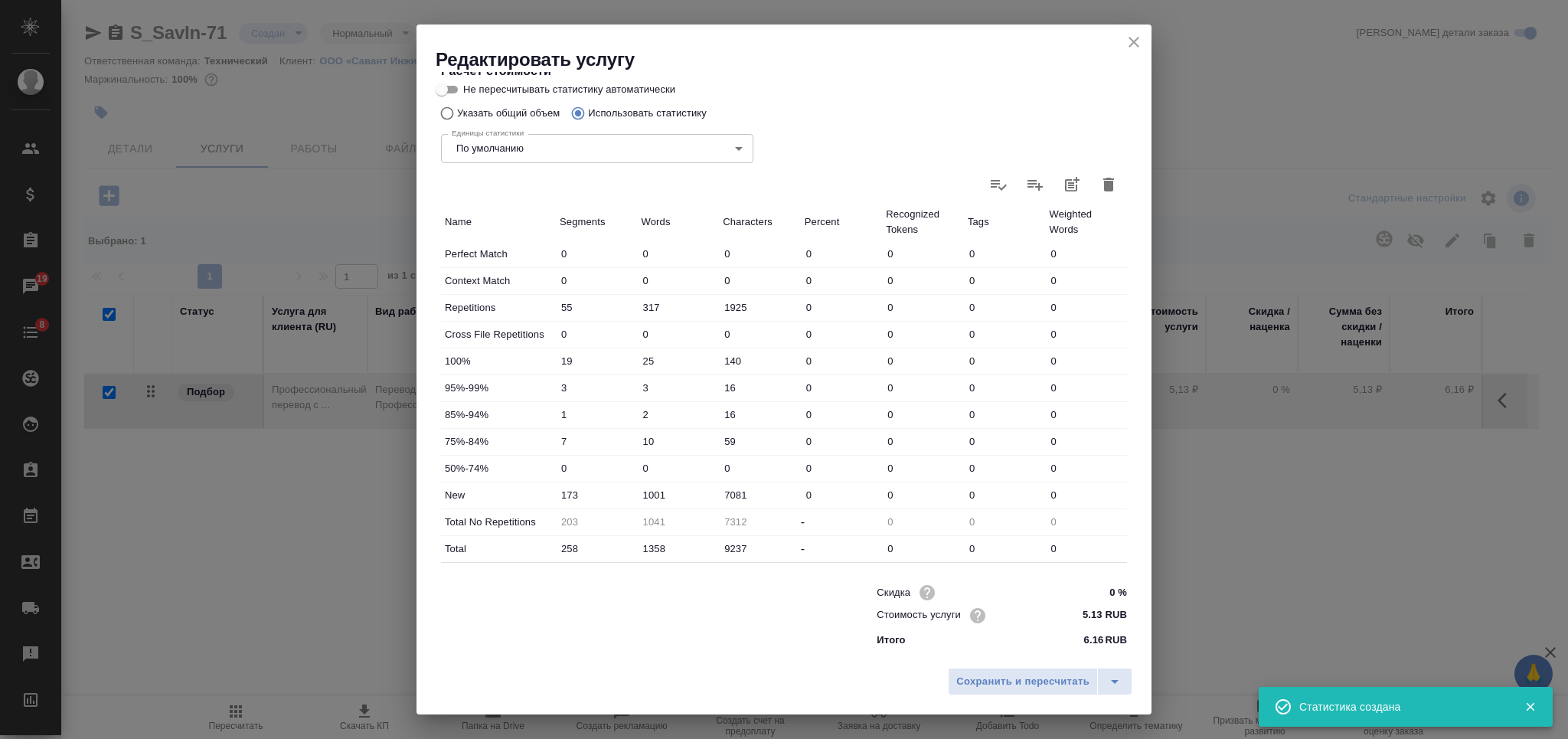
type input "55"
type input "317"
type input "1925"
type input "19"
type input "25"
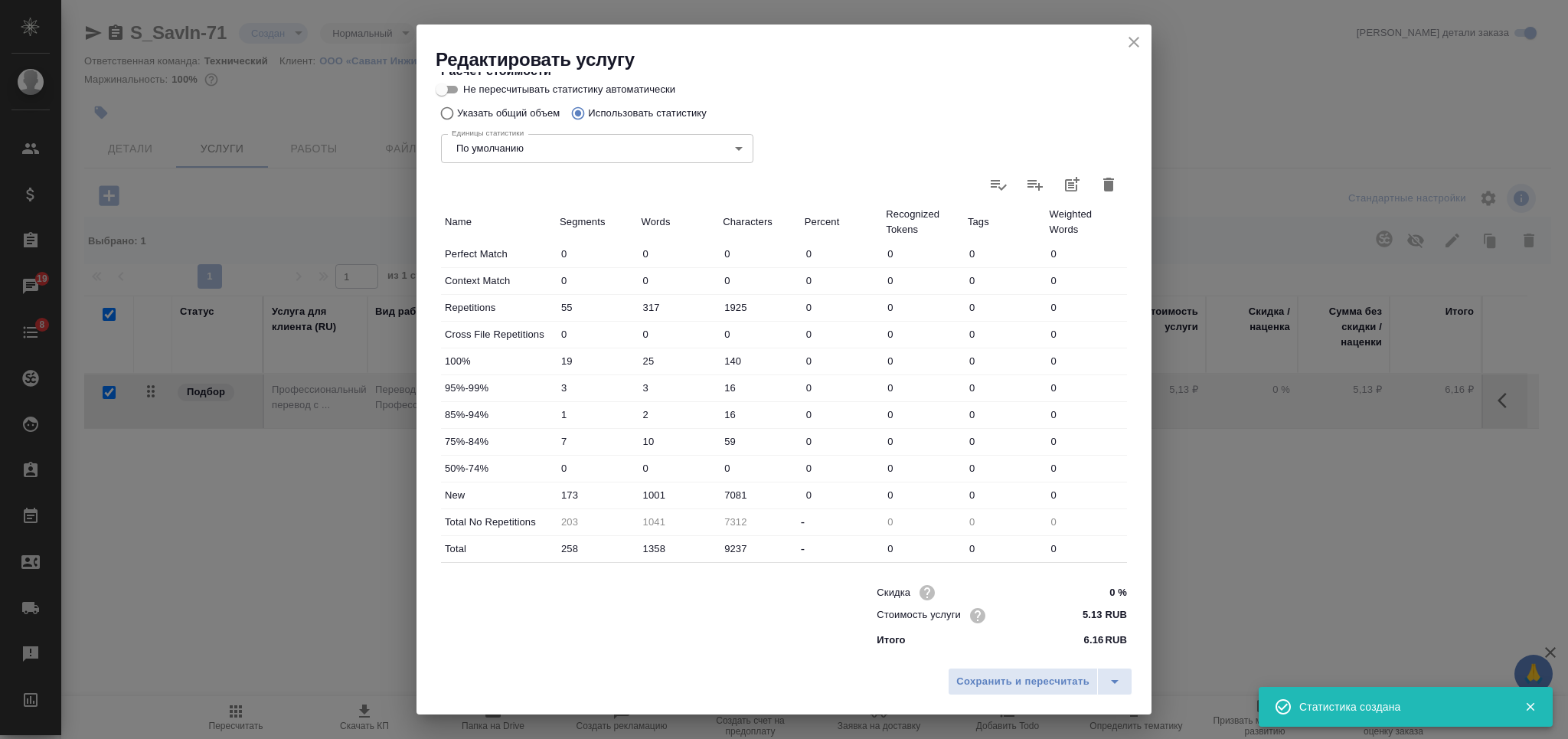
type input "140"
type input "3"
type input "16"
type input "1"
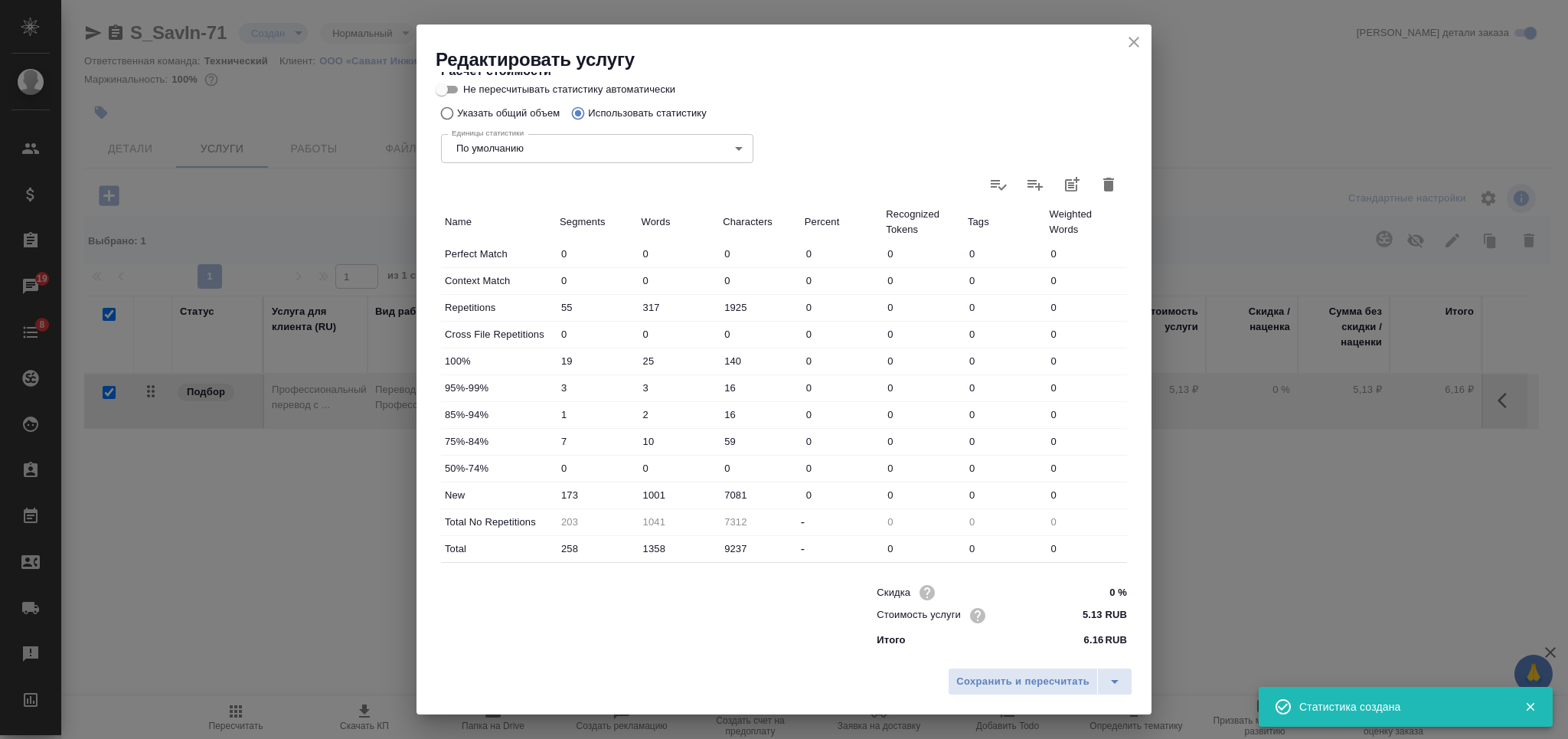
type input "2"
type input "16"
type input "7"
type input "10"
type input "59"
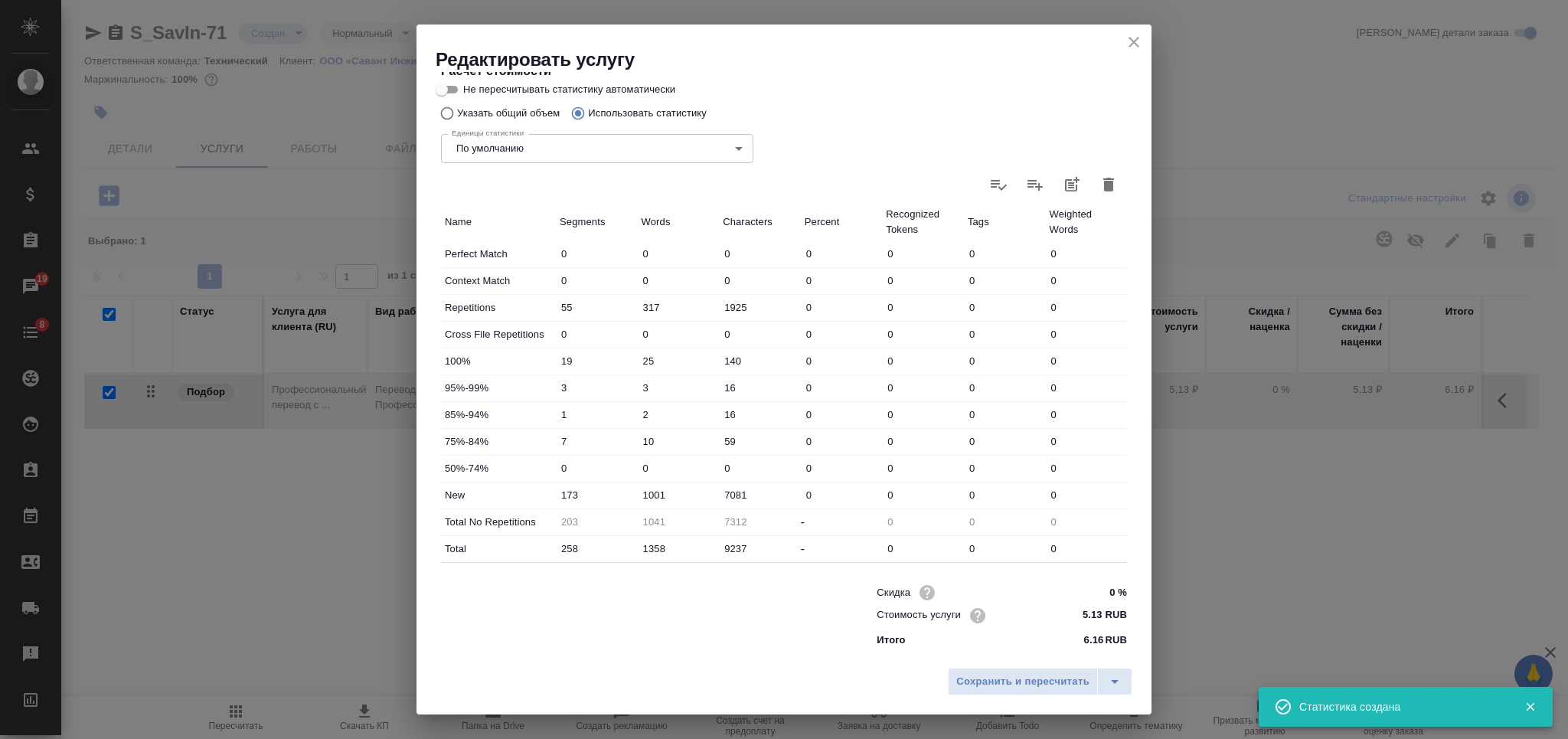
type input "173"
type input "1001"
type input "7081"
type input "203"
type input "1041"
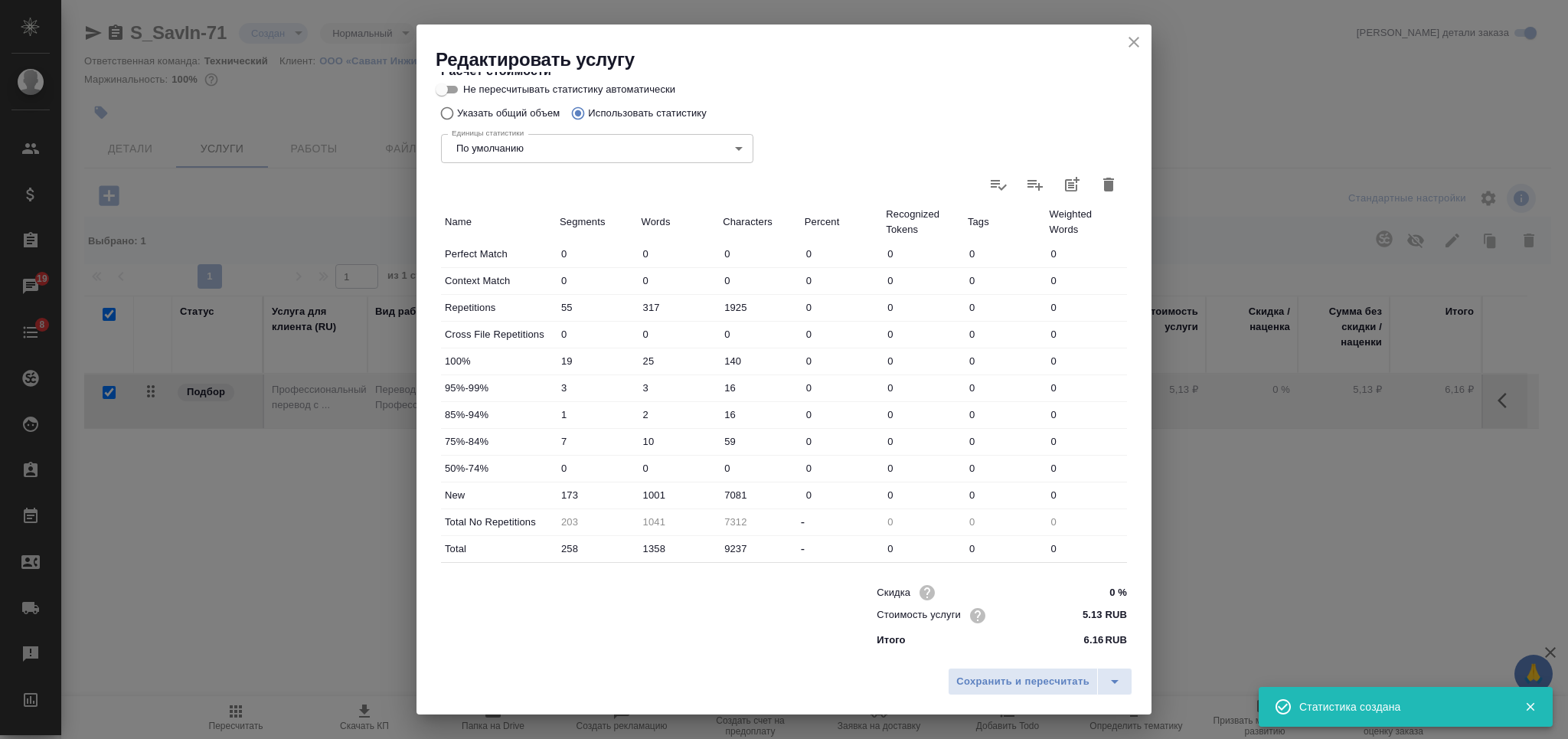
type input "7312"
type input "258"
type input "1358"
type input "9237"
drag, startPoint x: 656, startPoint y: 493, endPoint x: 648, endPoint y: 493, distance: 8.0
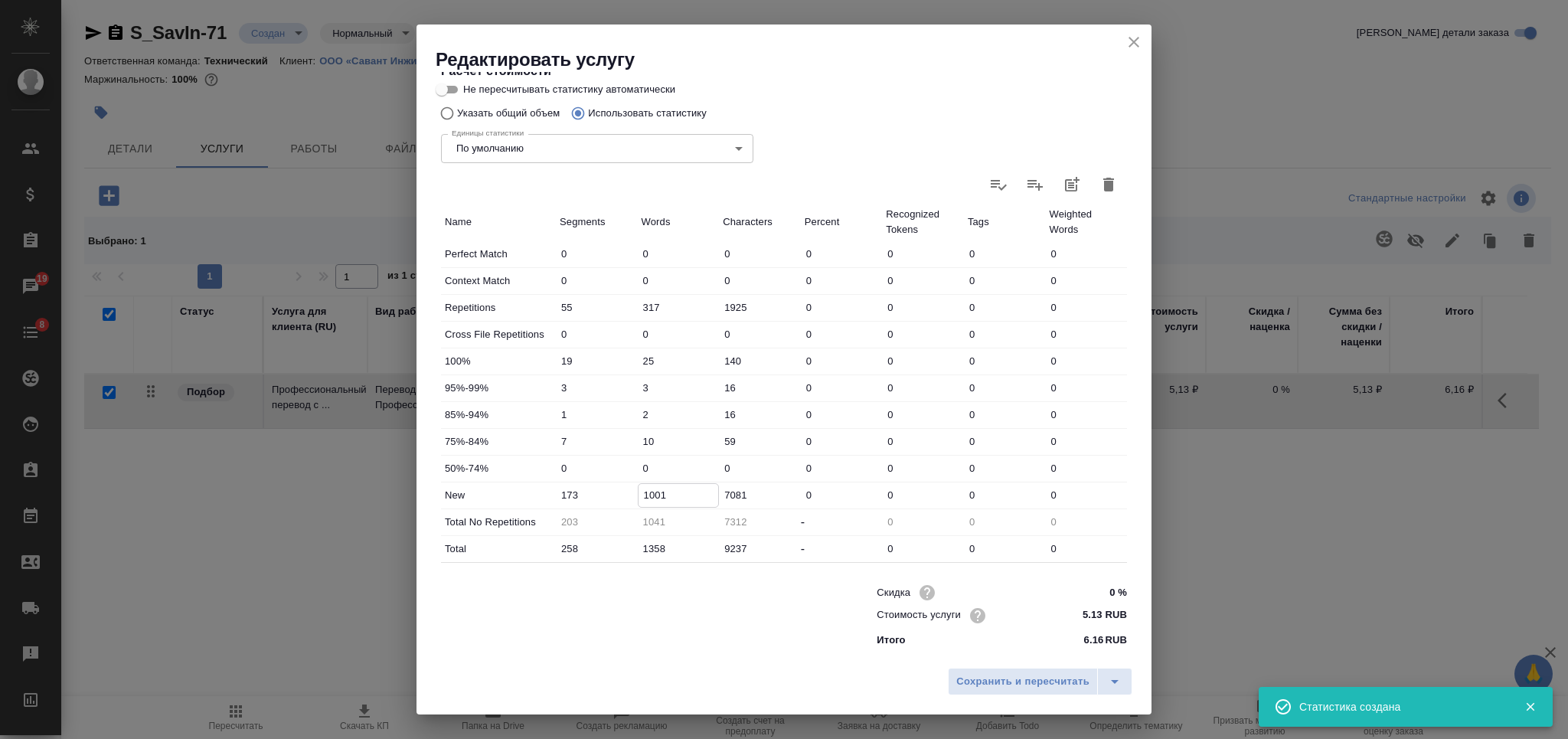
click at [648, 493] on input "1001" at bounding box center [678, 494] width 81 height 22
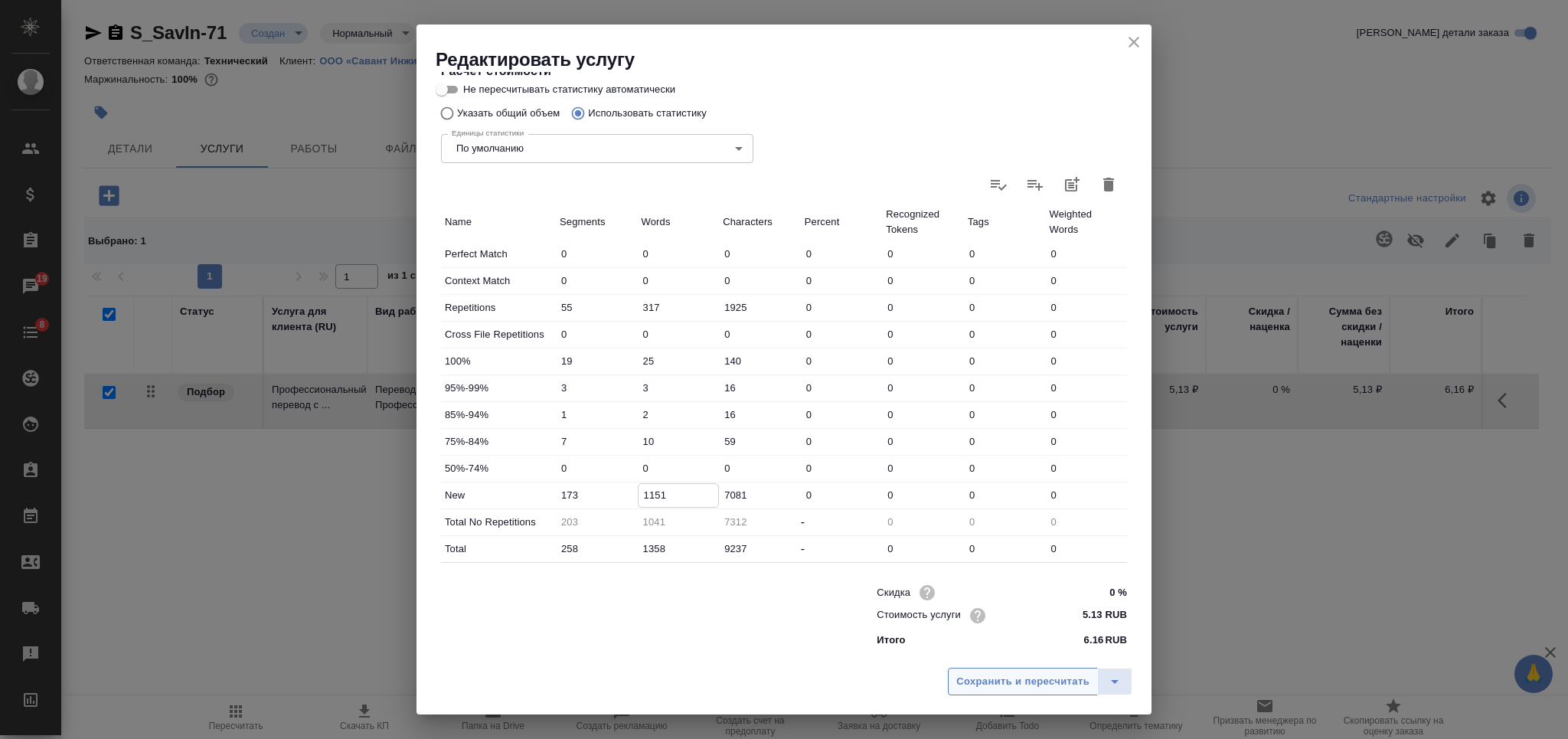
type input "1151"
click at [993, 673] on span "Сохранить и пересчитать" at bounding box center [1022, 681] width 133 height 17
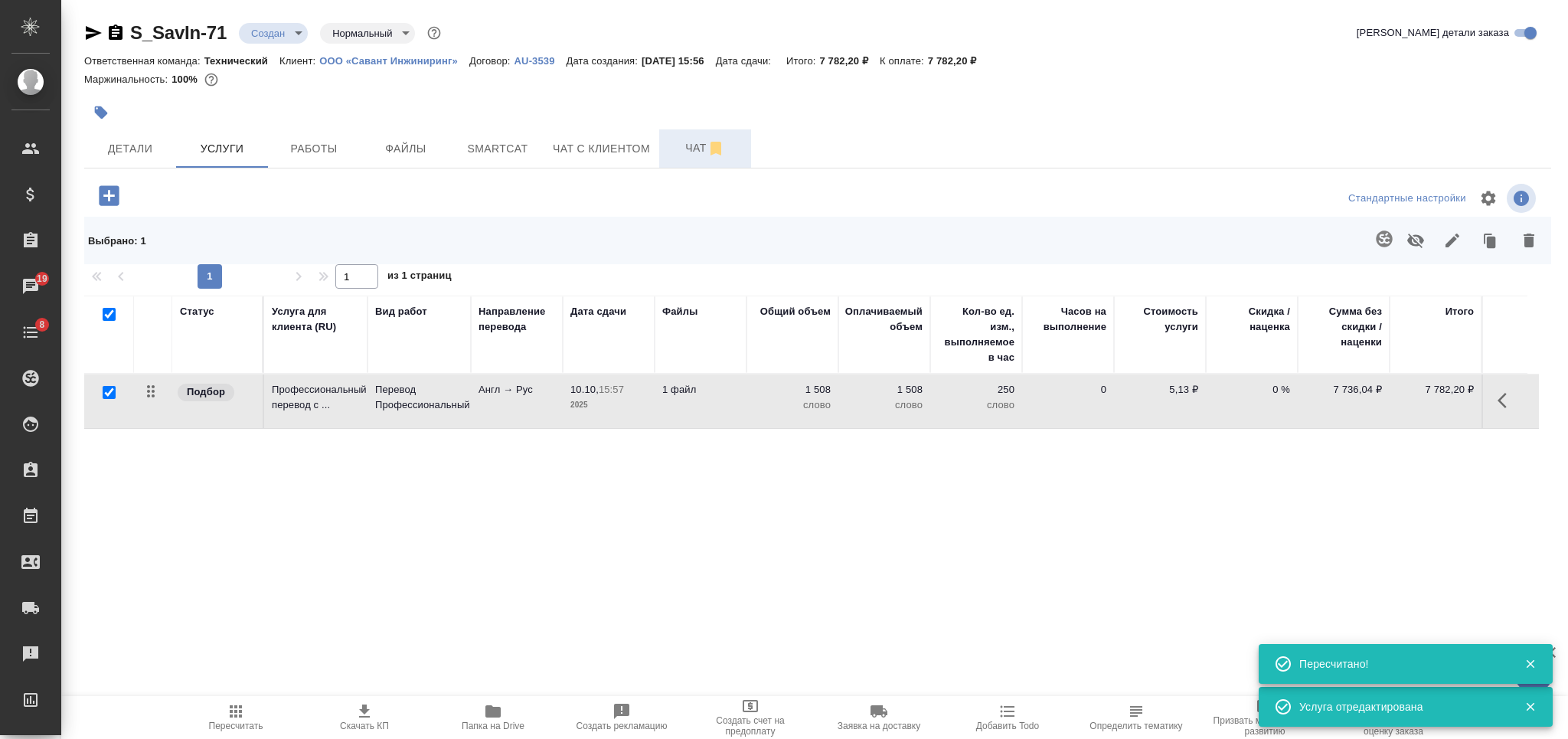
click at [677, 147] on span "Чат" at bounding box center [705, 148] width 73 height 19
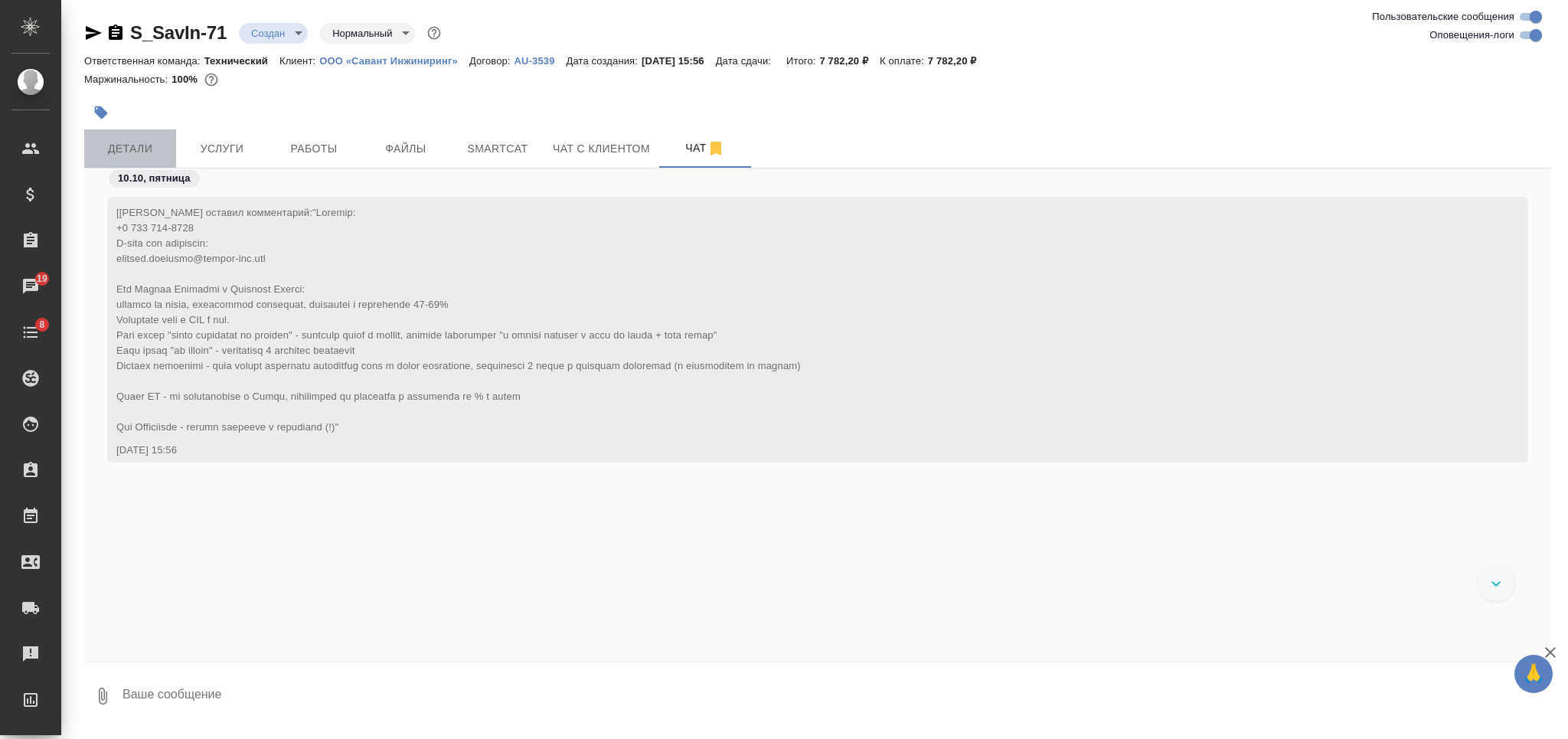
click at [133, 138] on button "Детали" at bounding box center [130, 149] width 92 height 38
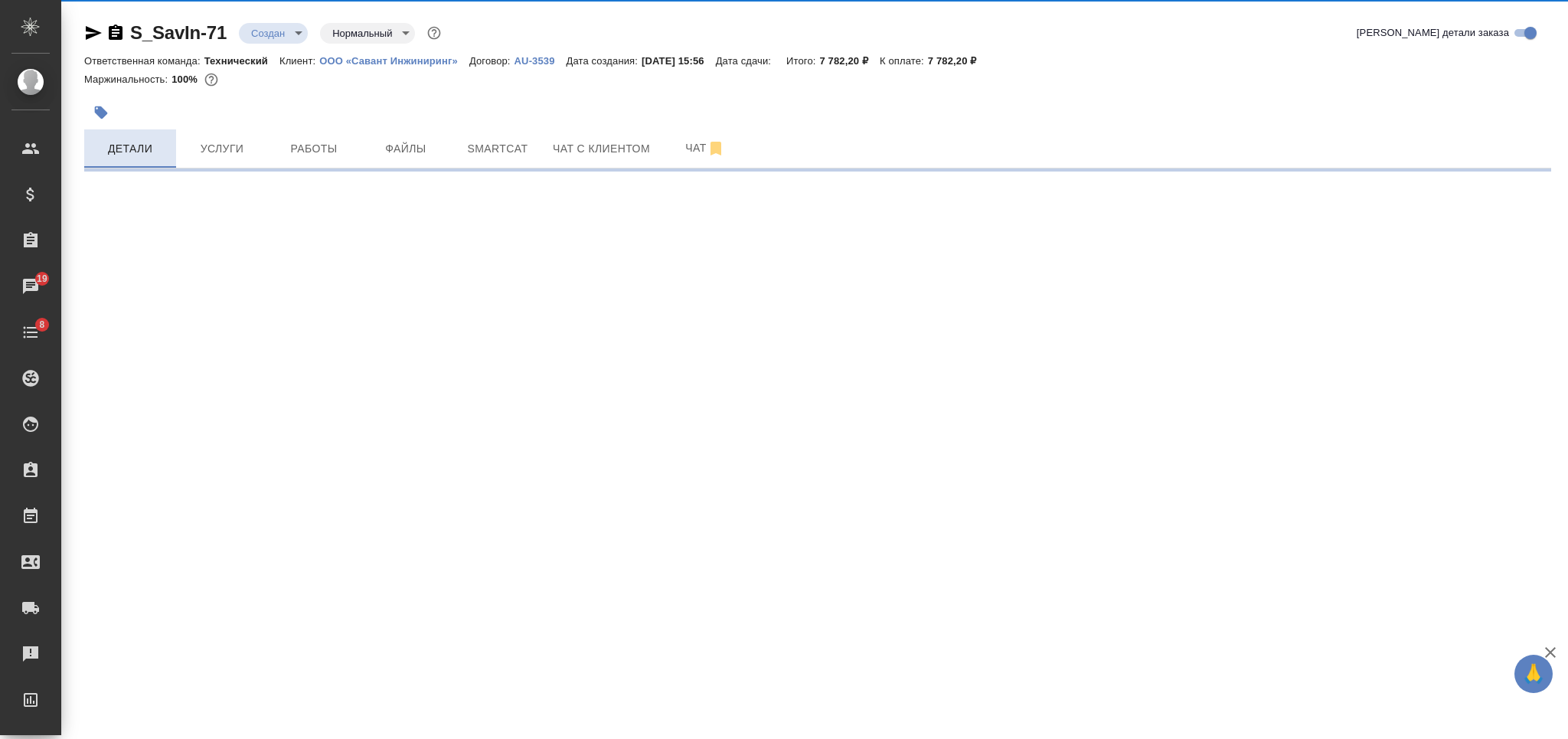
select select "RU"
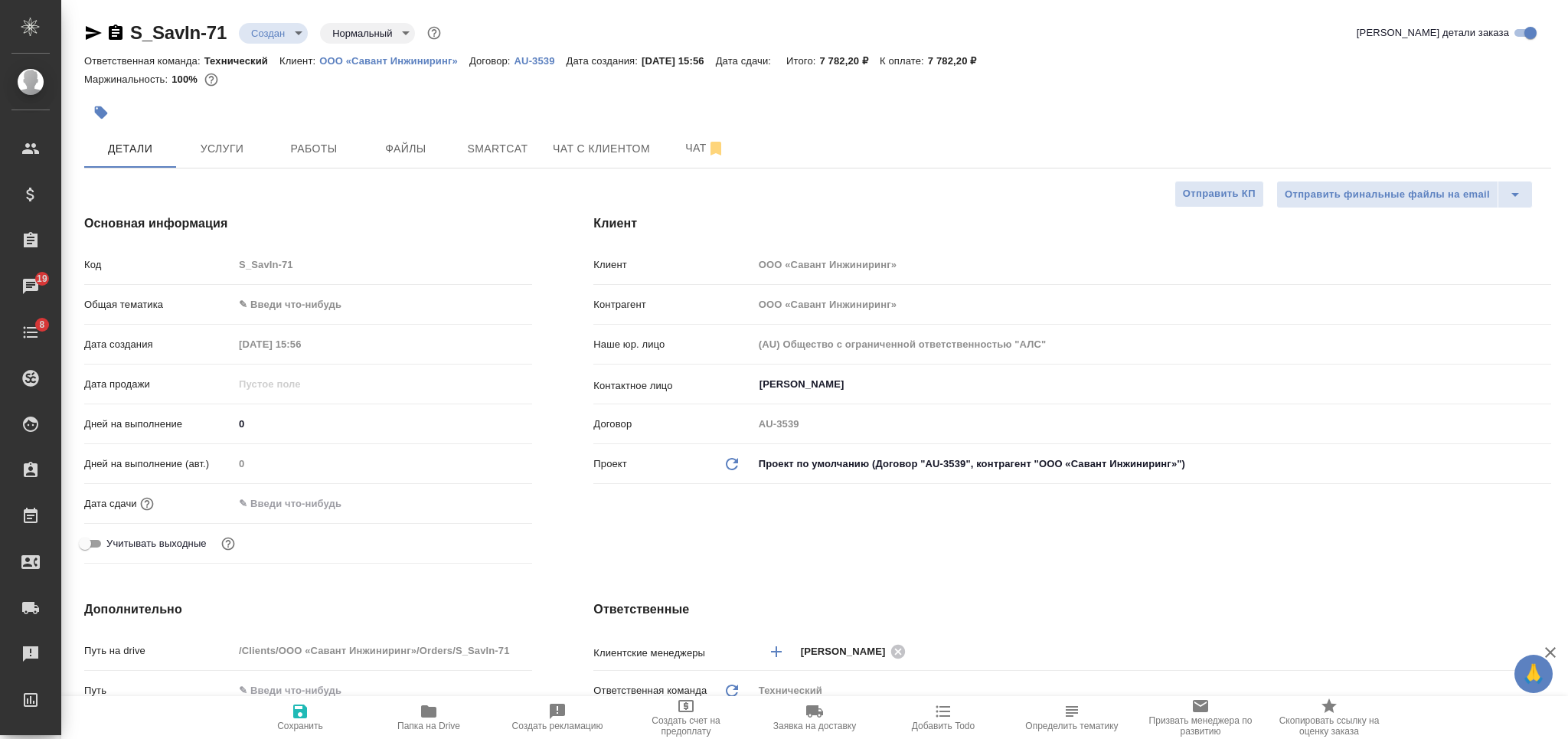
type textarea "x"
click at [678, 144] on span "Чат" at bounding box center [705, 148] width 73 height 19
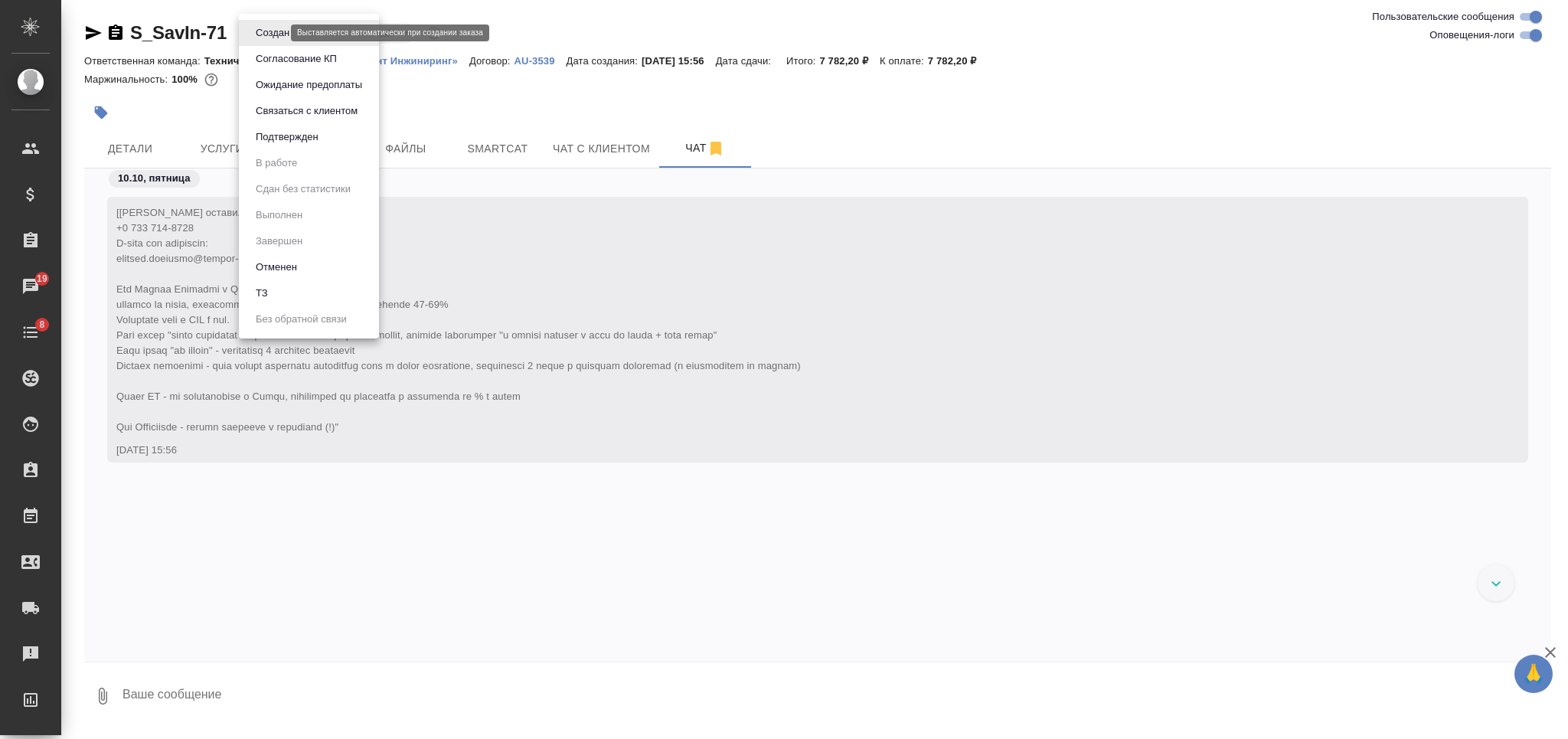
click at [262, 31] on body "🙏 .cls-1 fill:#fff; AWATERA Nikiforova Valeria Клиенты Спецификации Заказы 19 Ч…" at bounding box center [784, 369] width 1568 height 739
click at [274, 282] on li "ТЗ" at bounding box center [308, 293] width 140 height 26
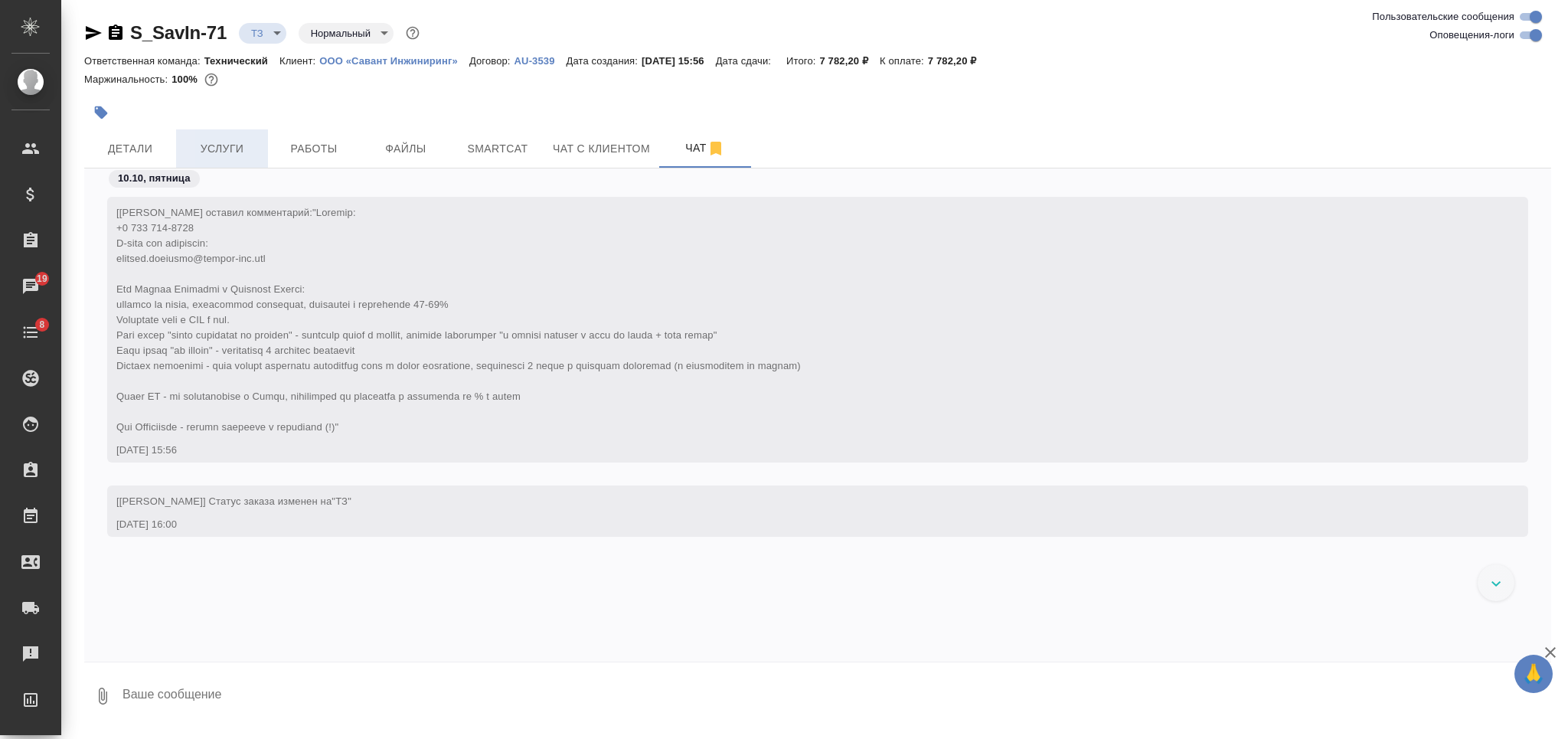
click at [239, 150] on span "Услуги" at bounding box center [221, 149] width 73 height 19
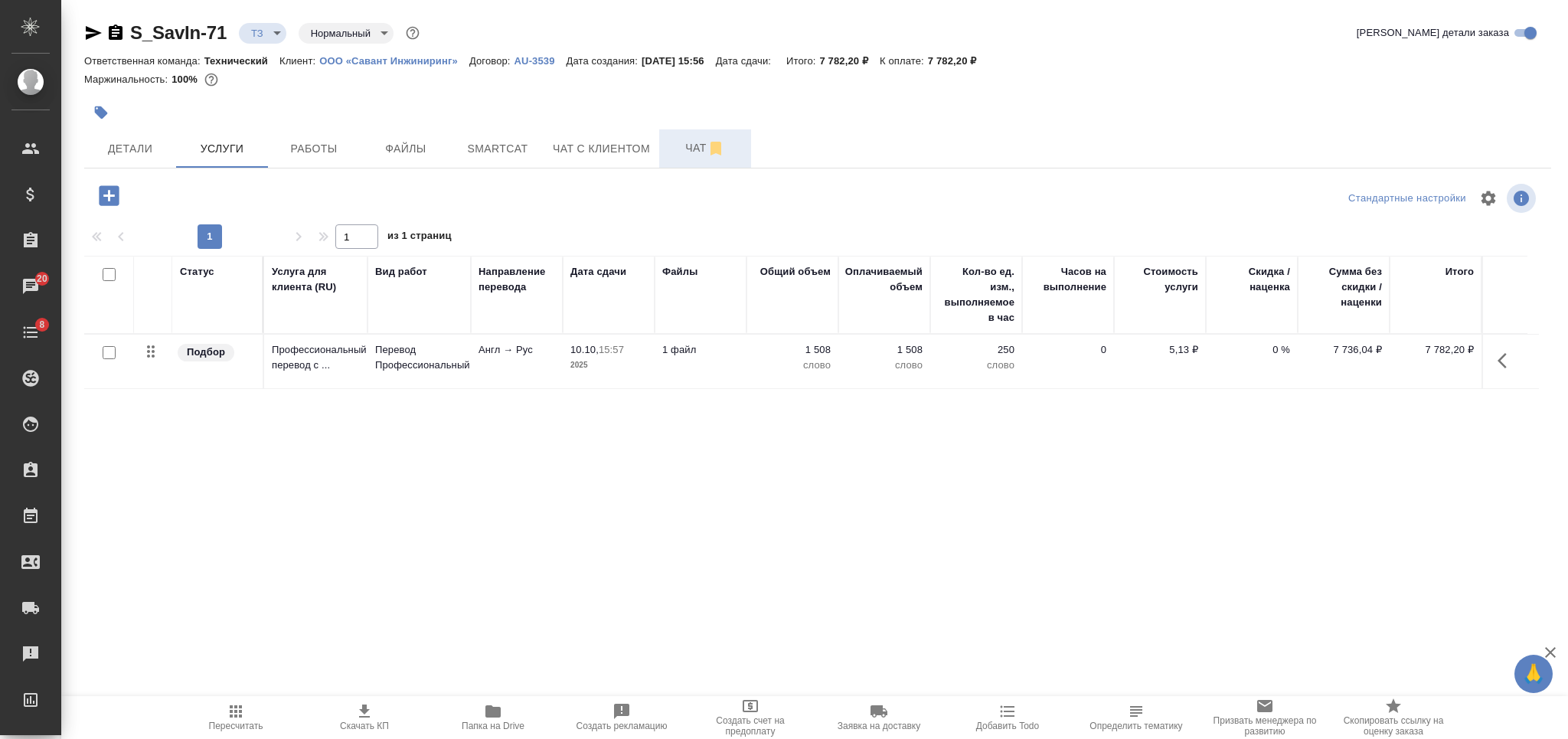
click at [688, 141] on span "Чат" at bounding box center [705, 148] width 73 height 19
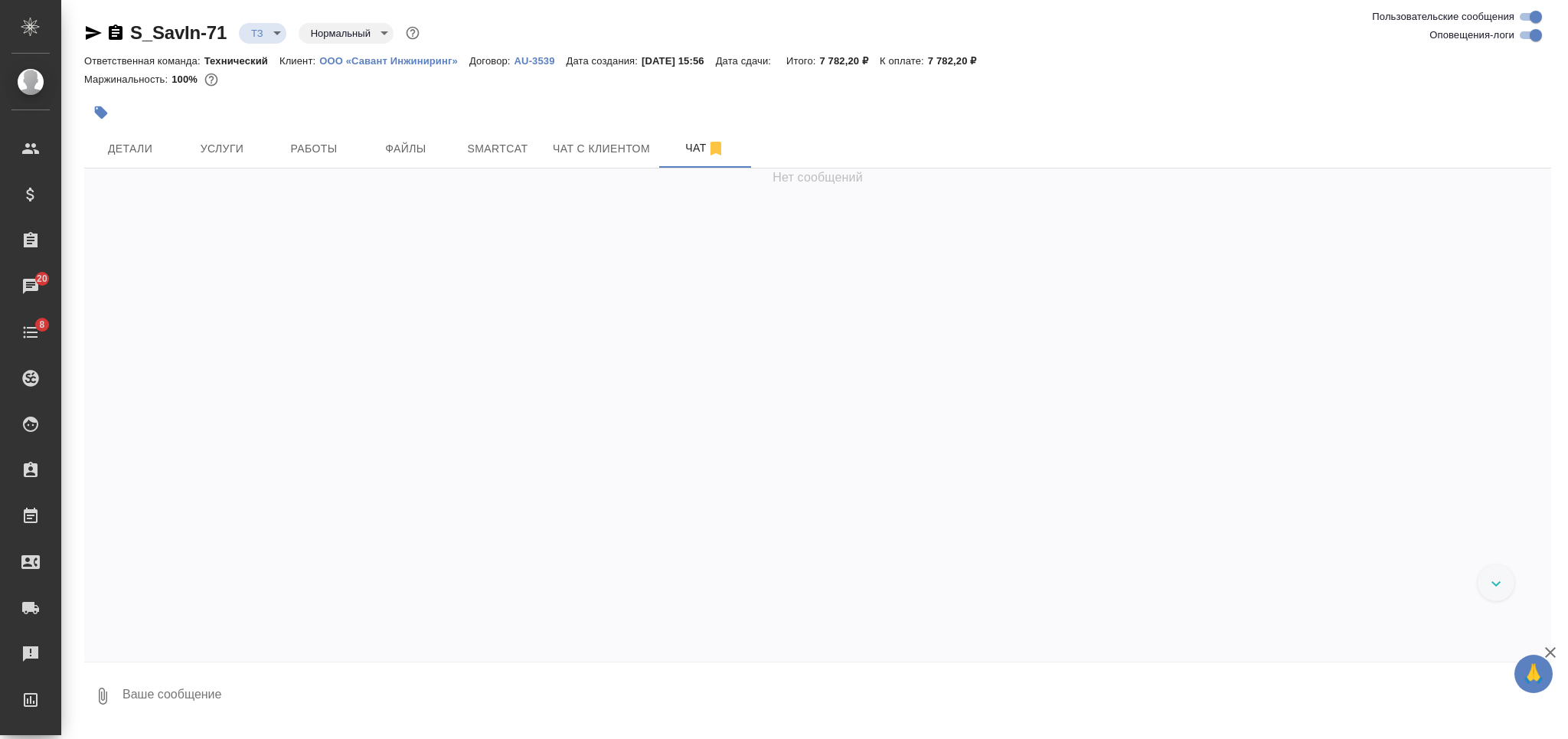
scroll to position [69, 0]
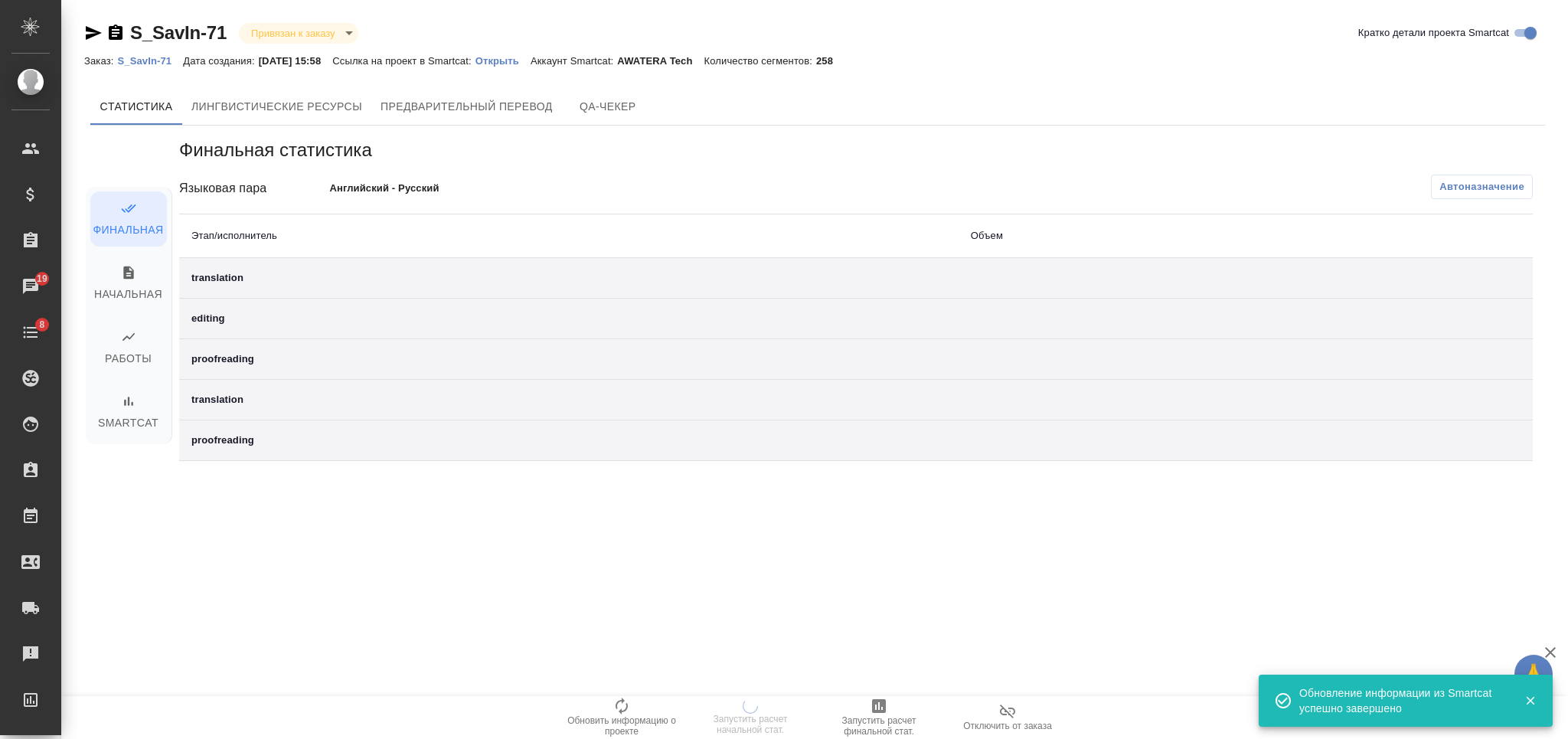
click at [513, 56] on p "Открыть" at bounding box center [502, 61] width 55 height 12
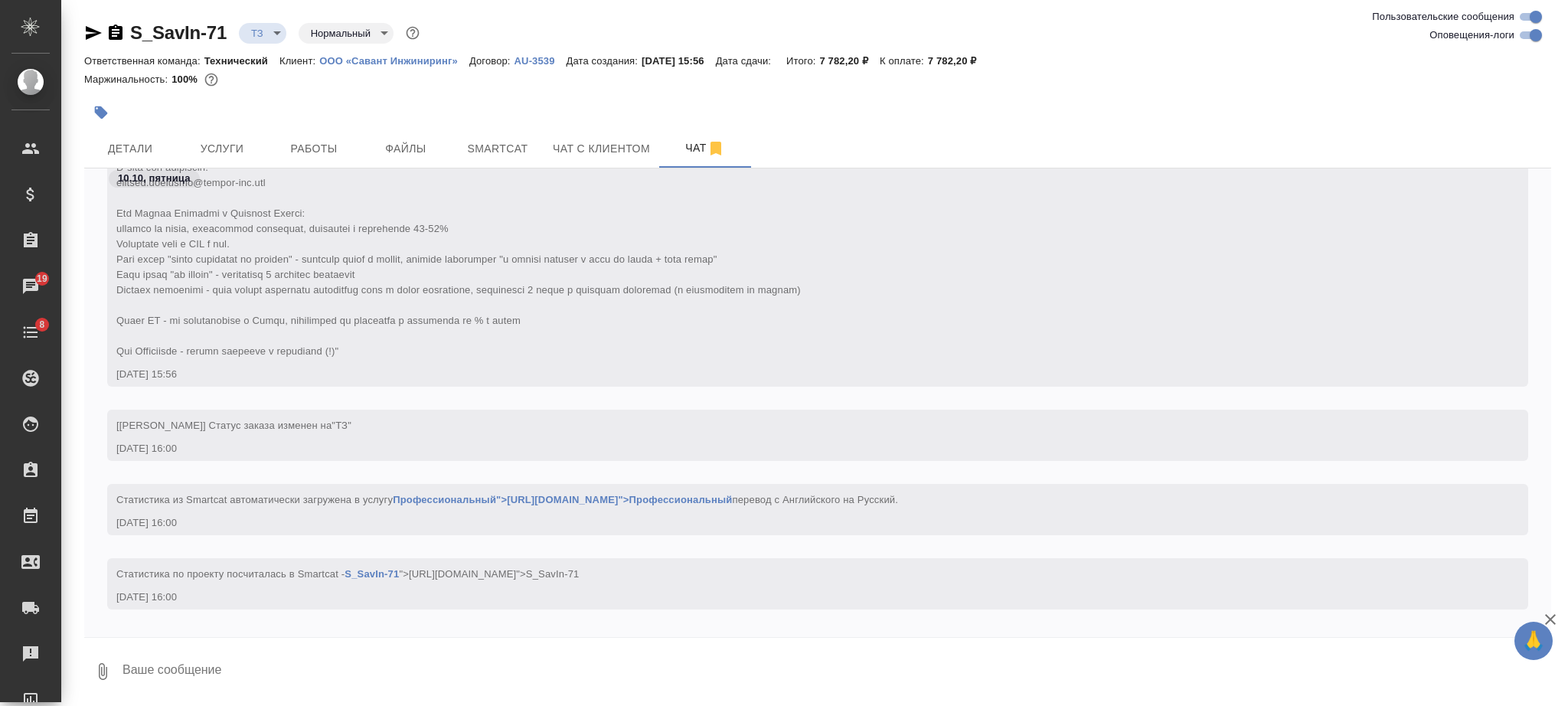
scroll to position [93, 0]
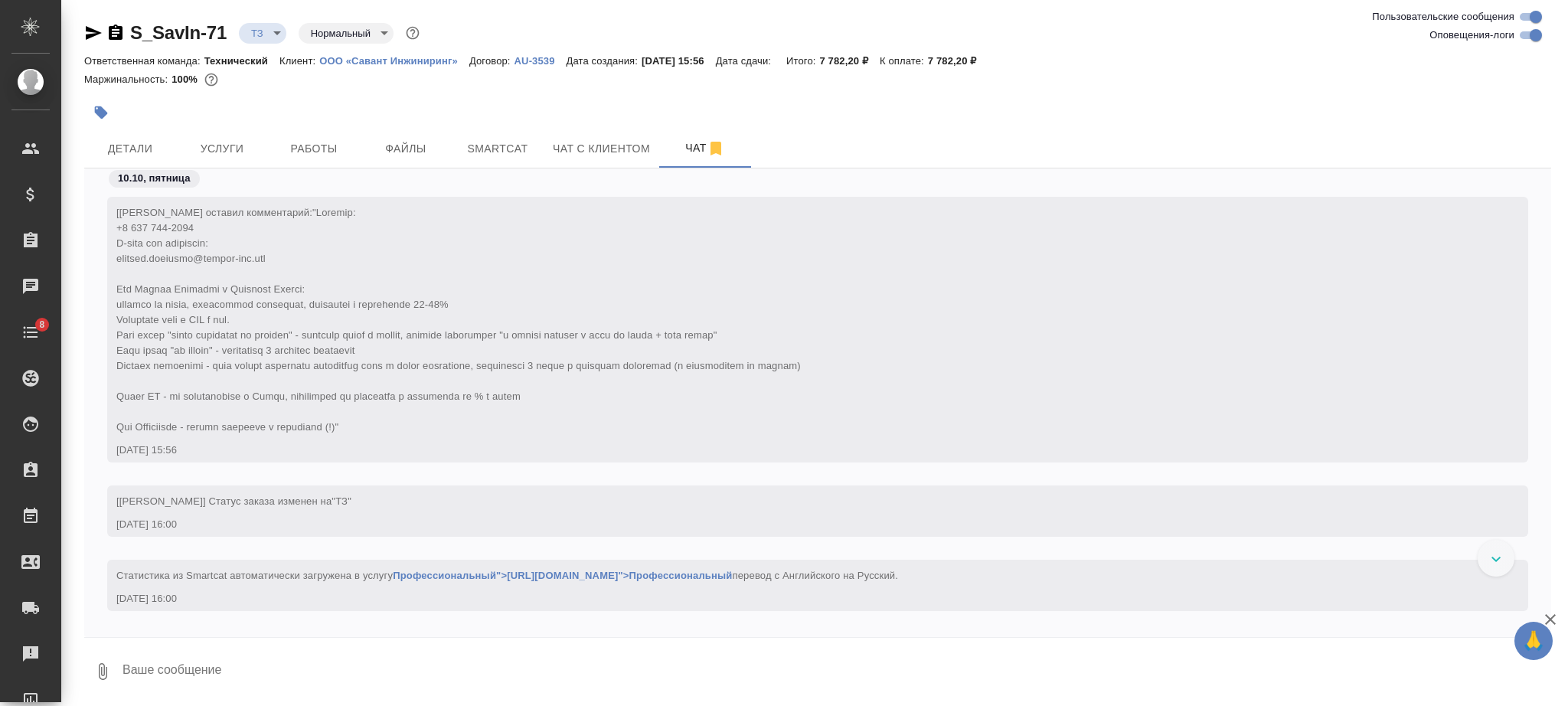
scroll to position [93, 0]
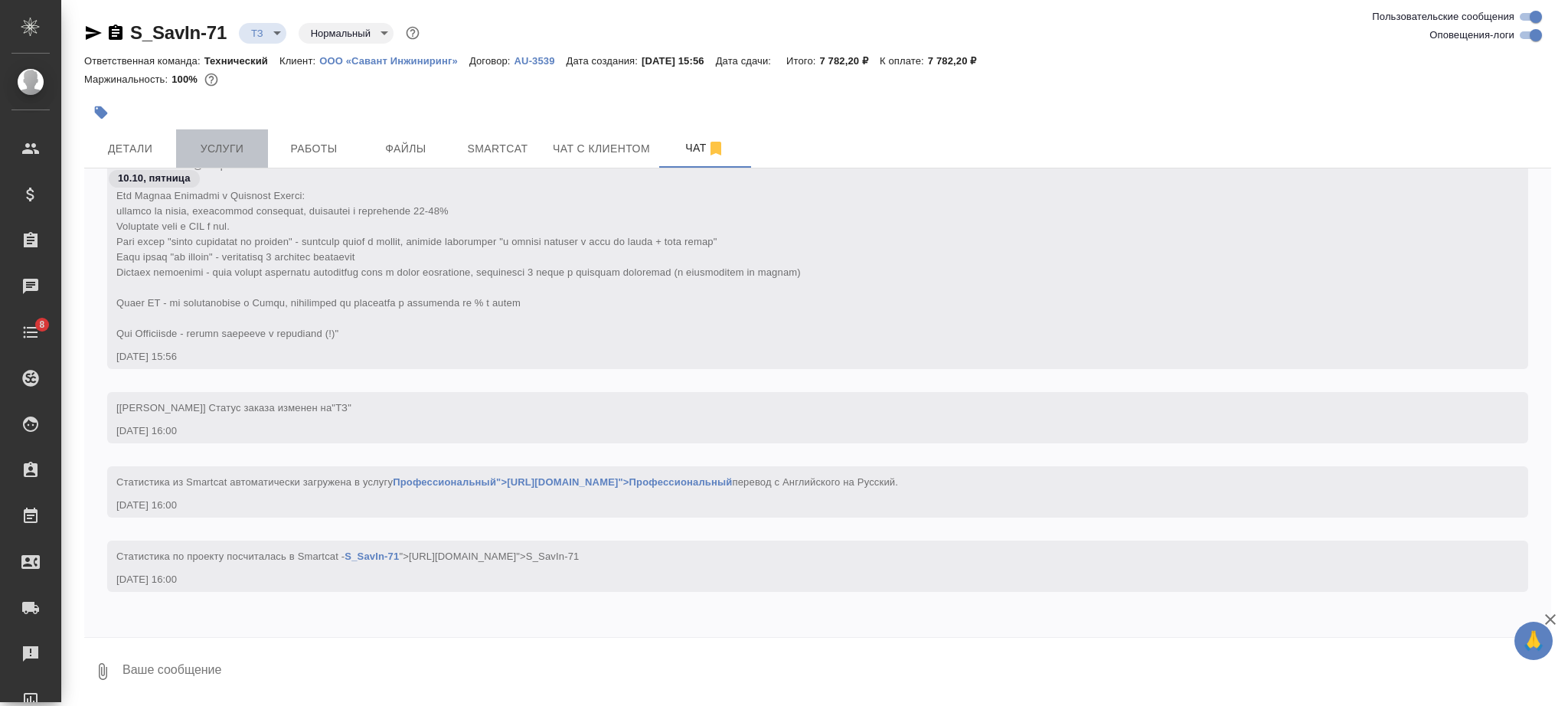
click at [229, 148] on span "Услуги" at bounding box center [221, 149] width 73 height 19
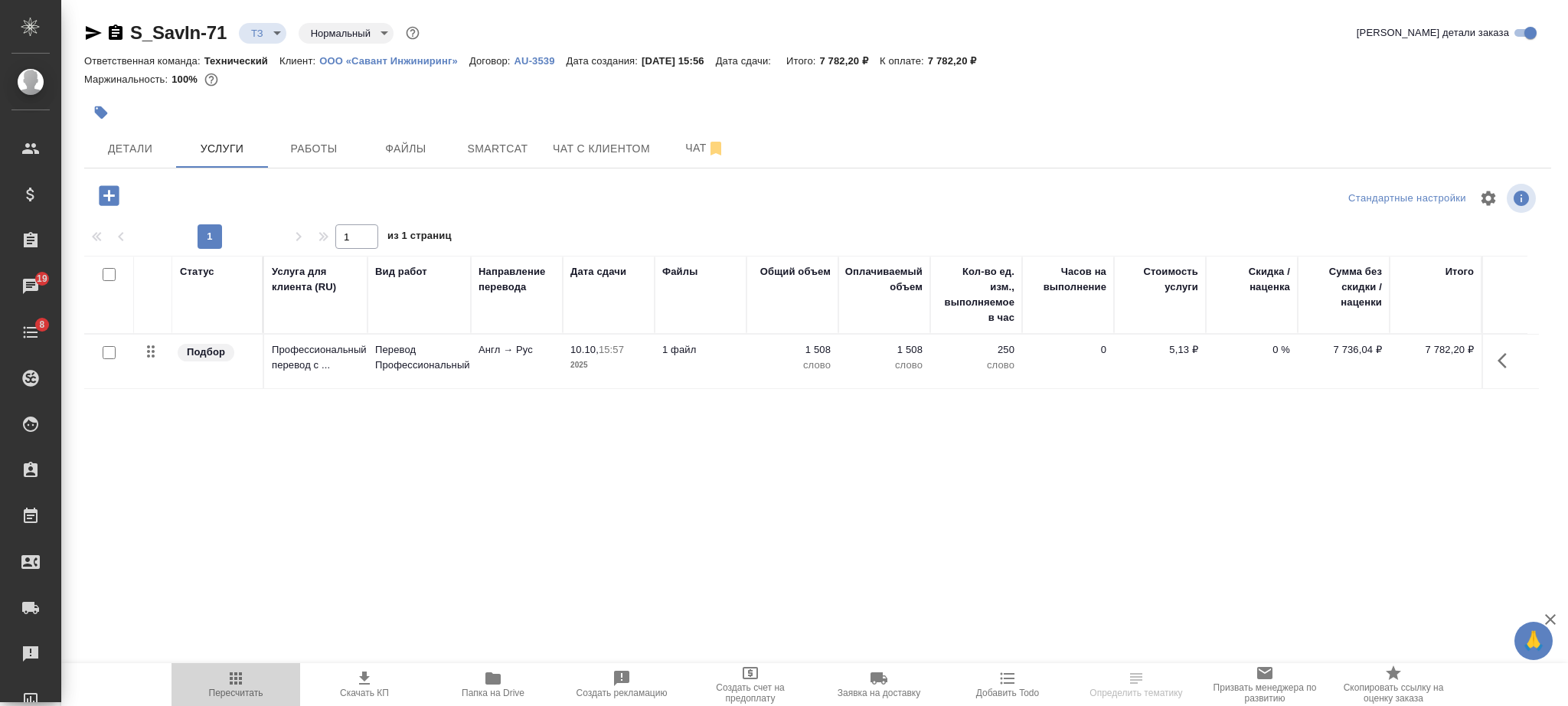
click at [248, 686] on span "Пересчитать" at bounding box center [236, 684] width 111 height 29
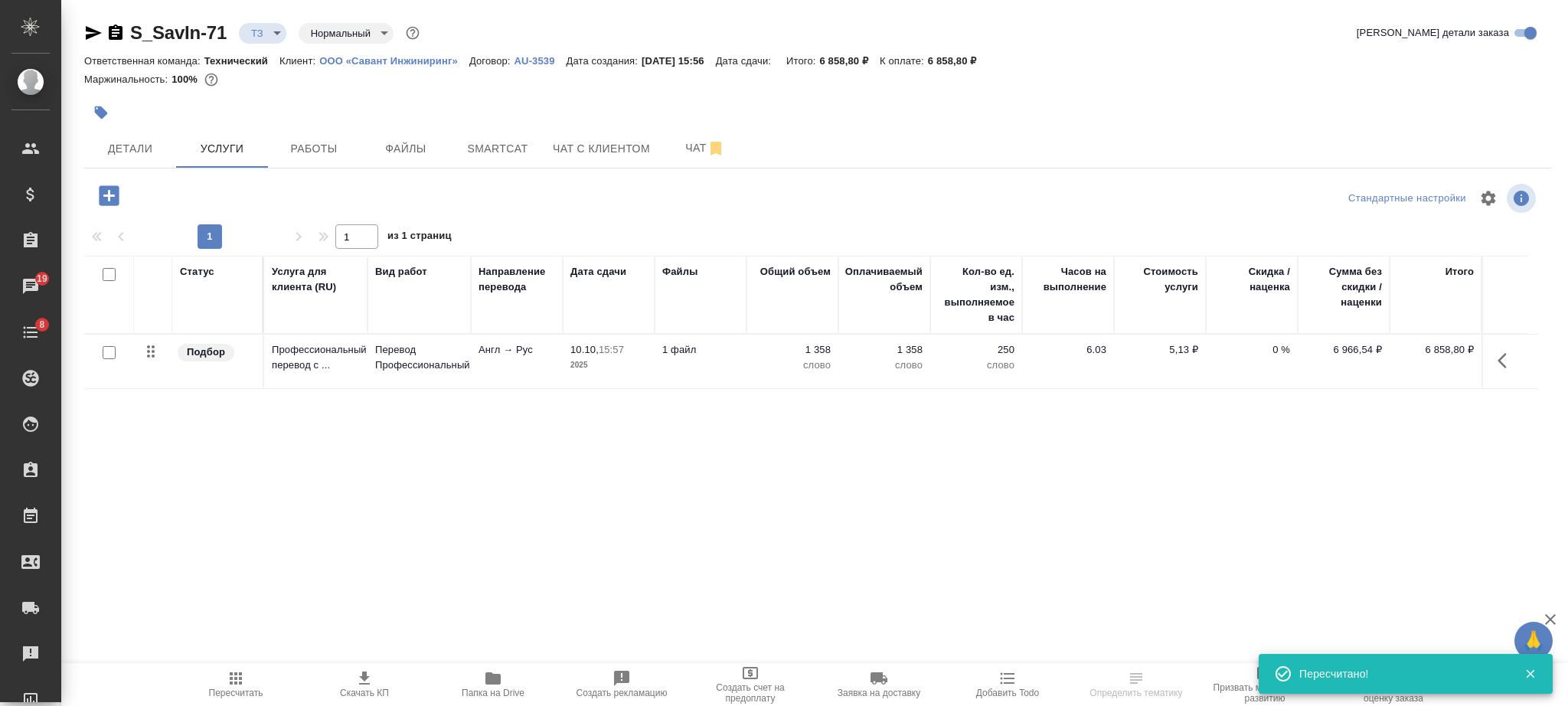
click at [748, 354] on td "1 358 слово" at bounding box center [792, 361] width 92 height 54
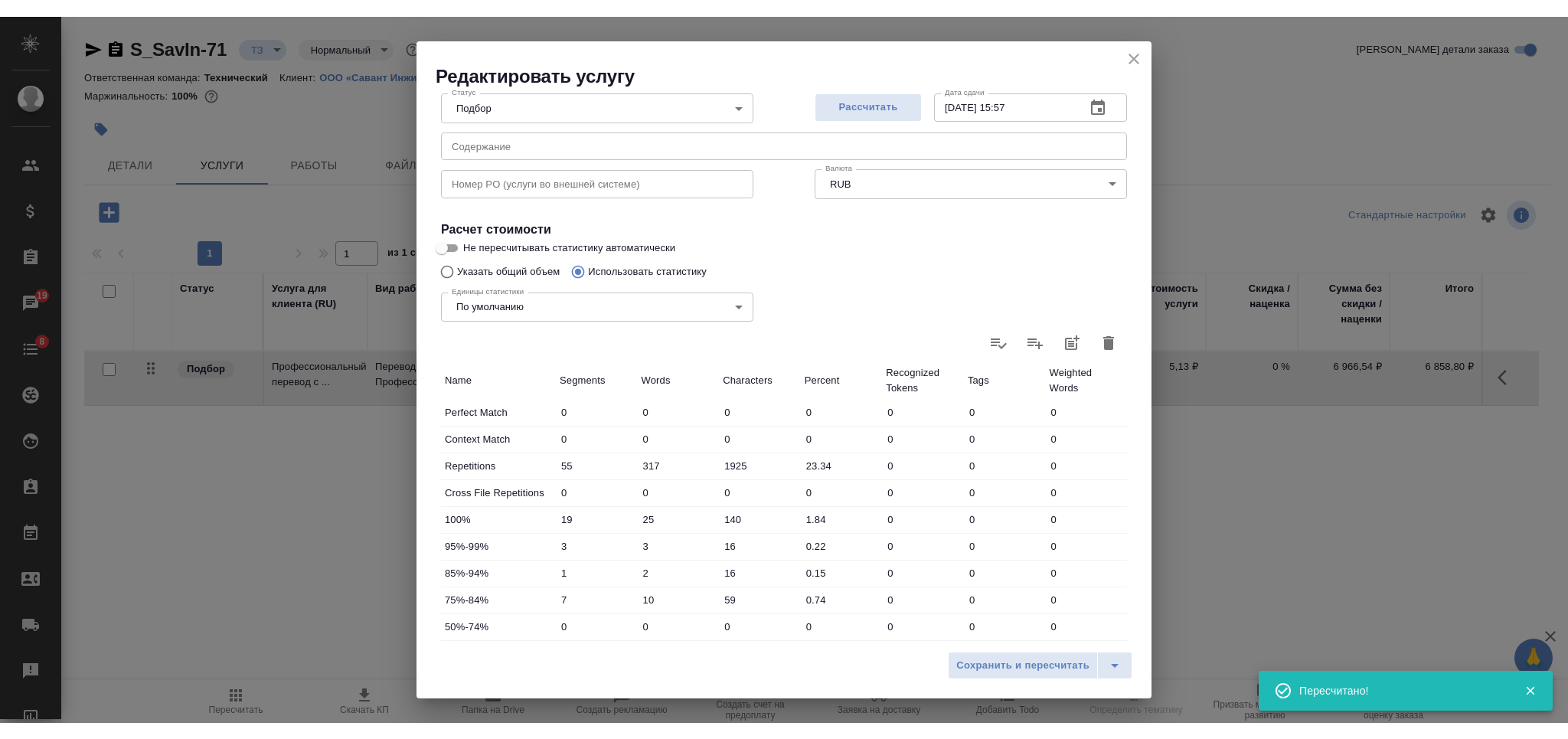
scroll to position [338, 0]
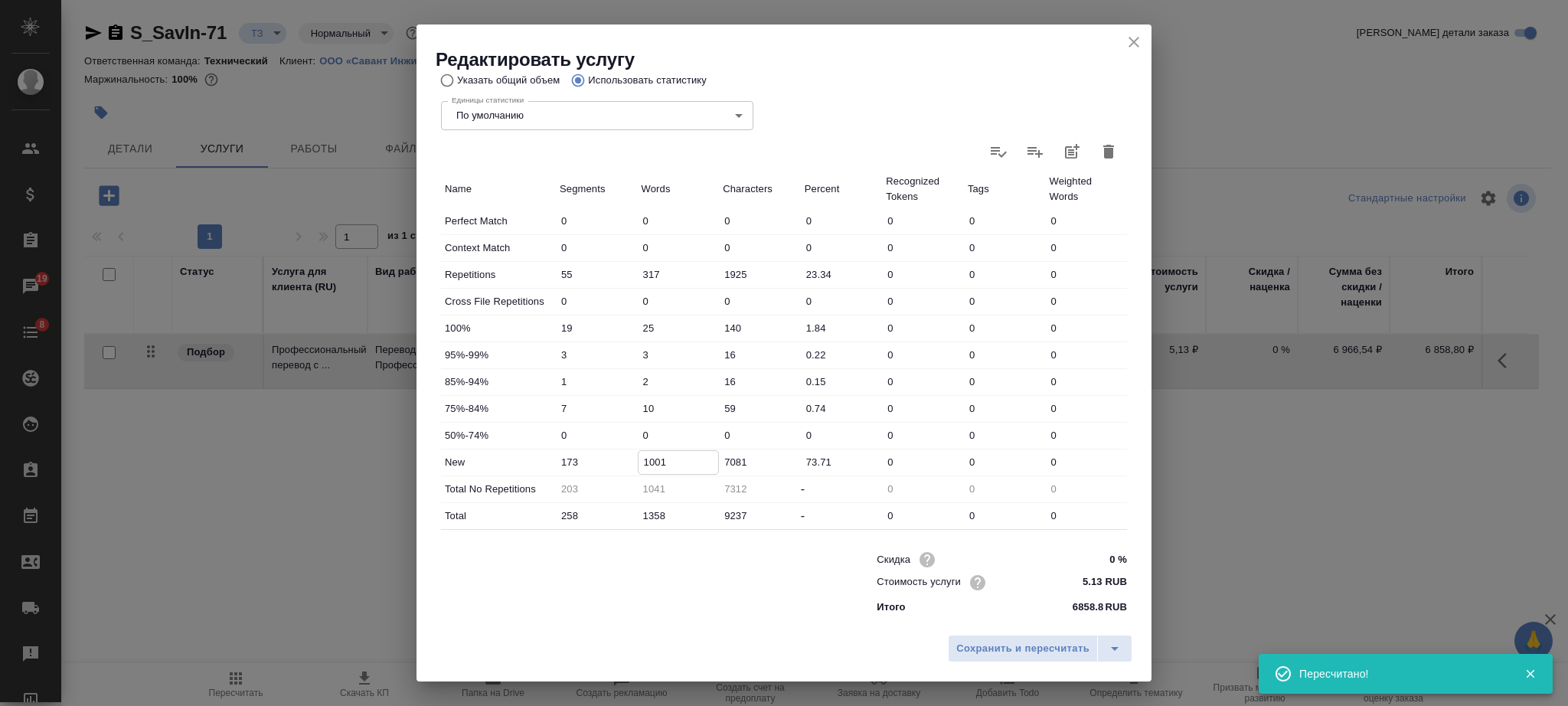
drag, startPoint x: 656, startPoint y: 461, endPoint x: 647, endPoint y: 460, distance: 9.1
click at [647, 460] on input "1001" at bounding box center [678, 462] width 81 height 22
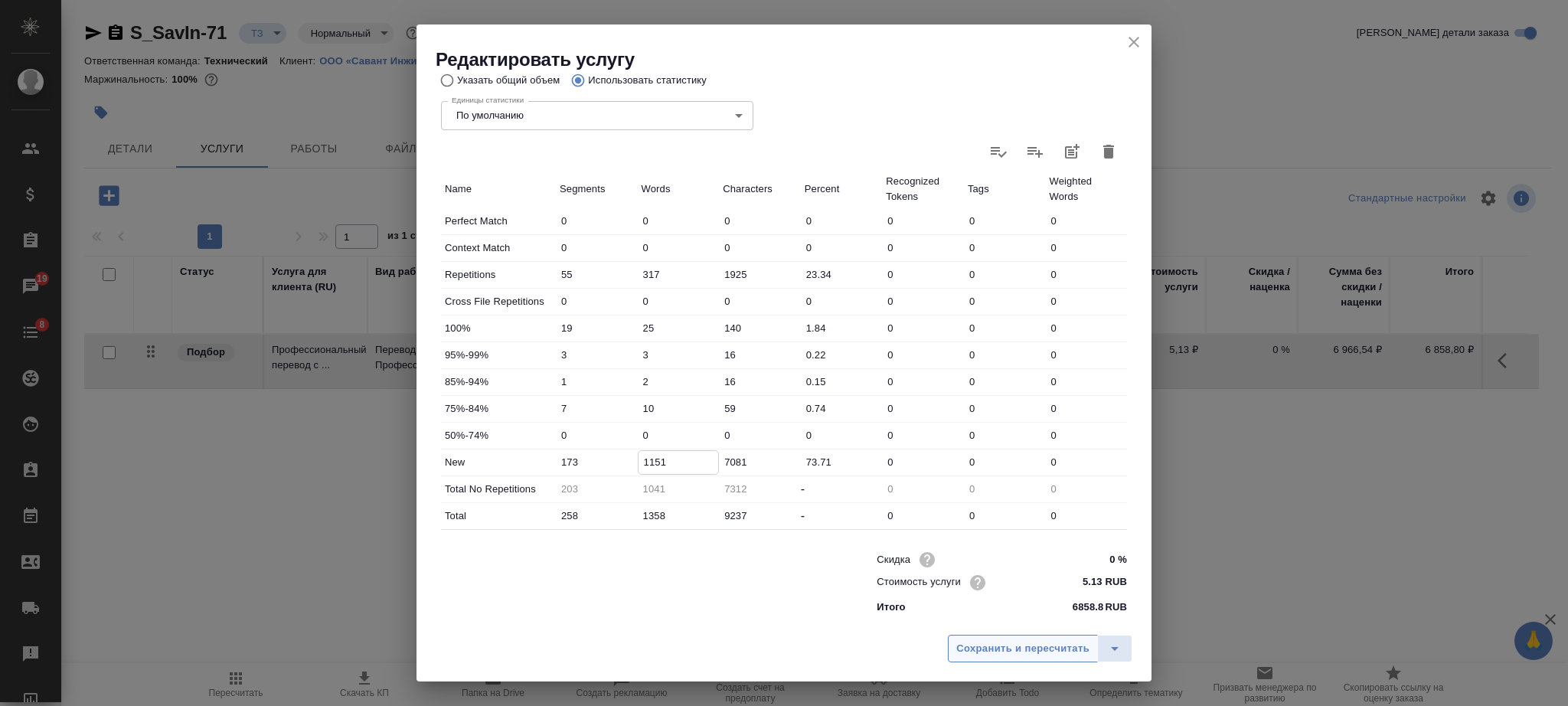
type input "1151"
click at [963, 638] on button "Сохранить и пересчитать" at bounding box center [1022, 649] width 150 height 27
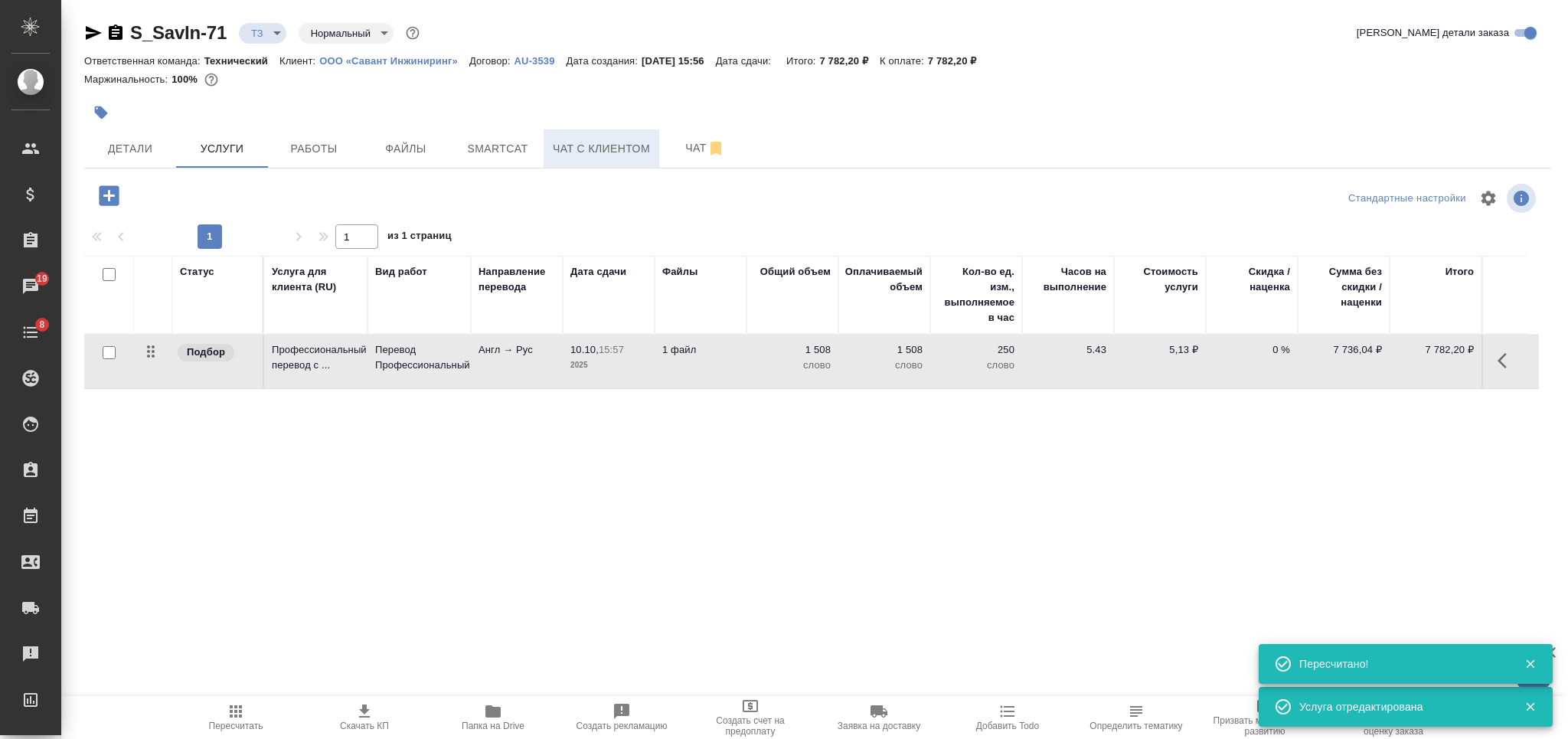
click at [657, 142] on button "Чат с клиентом" at bounding box center [600, 149] width 115 height 38
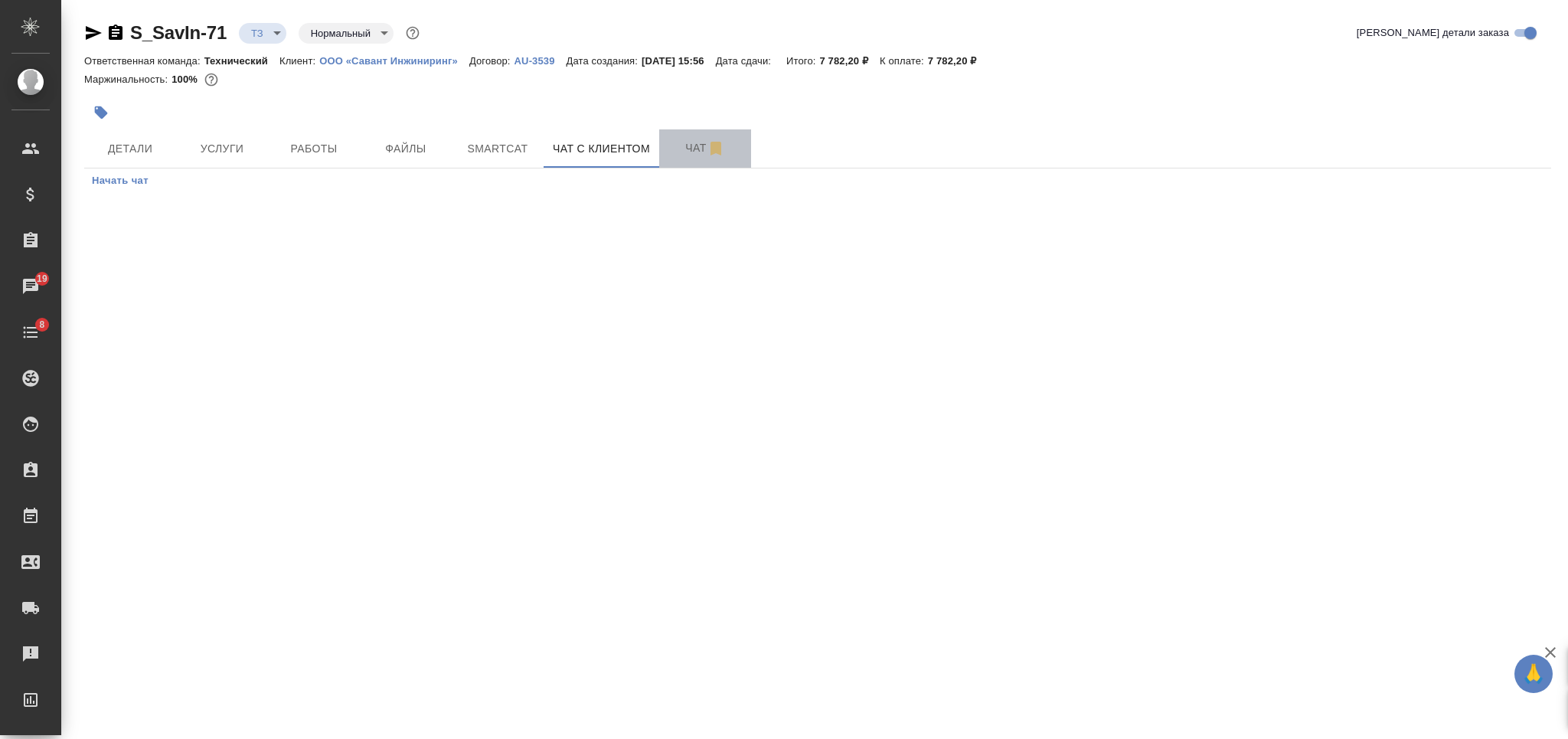
click at [678, 133] on button "Чат" at bounding box center [705, 149] width 92 height 38
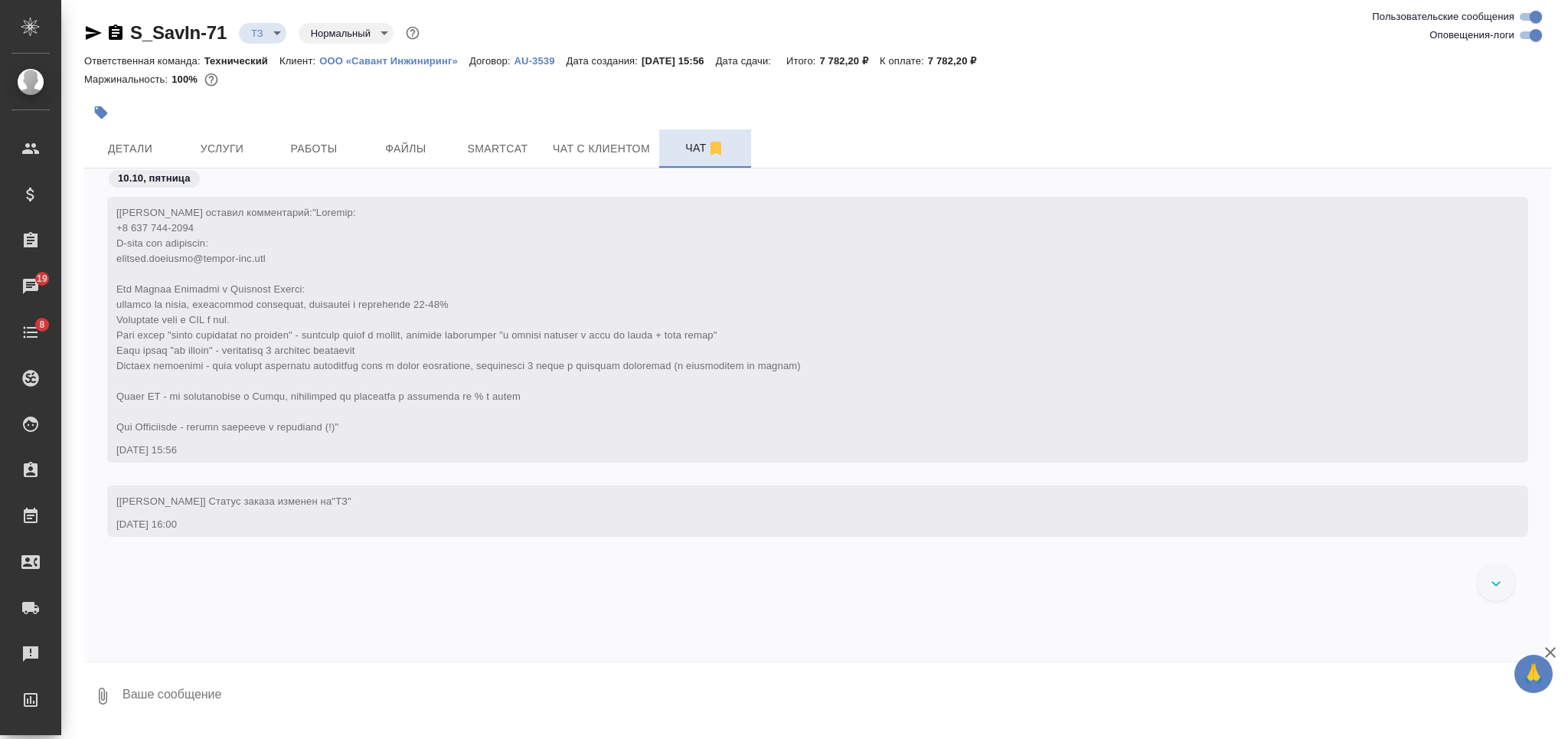
scroll to position [69, 0]
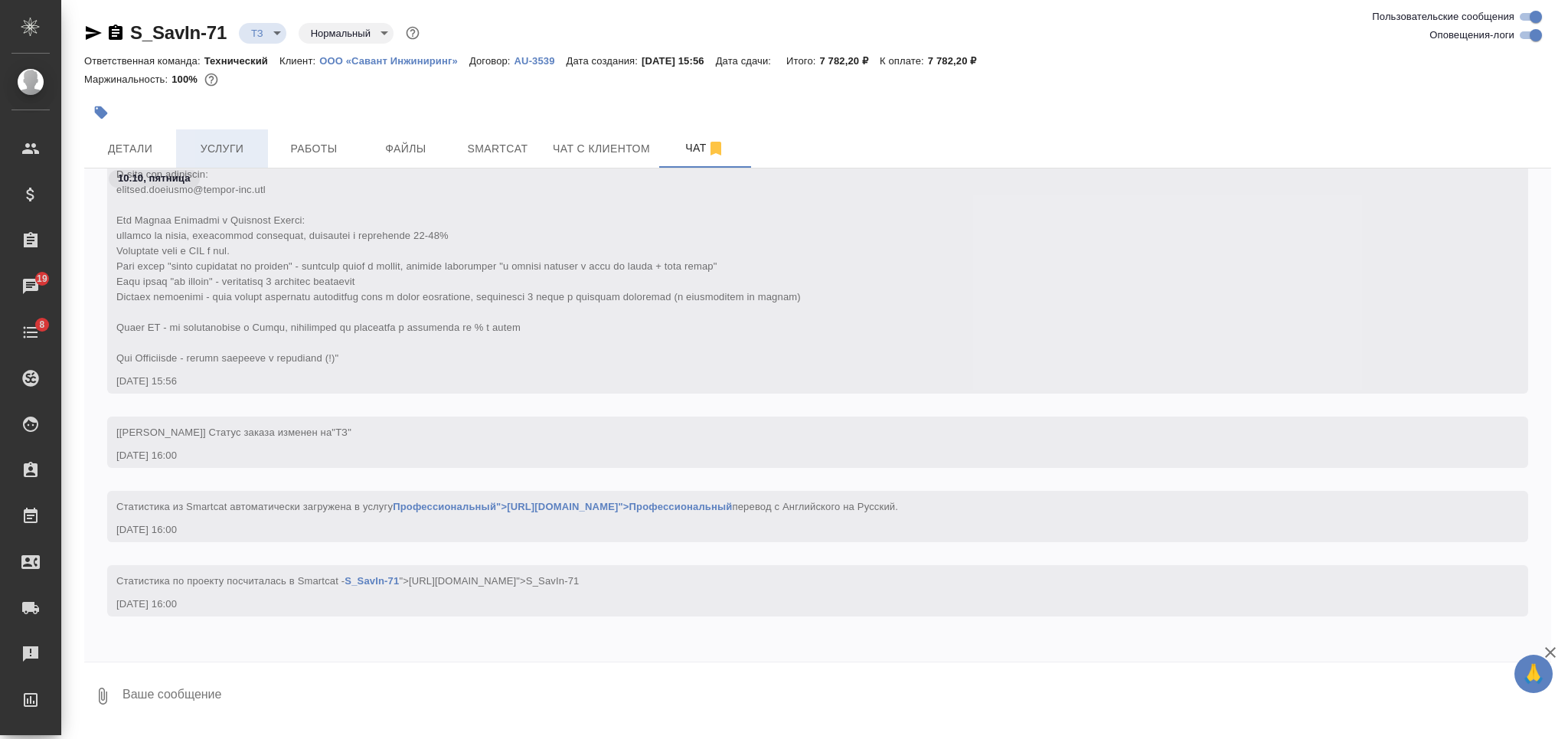
click at [247, 147] on span "Услуги" at bounding box center [221, 149] width 73 height 19
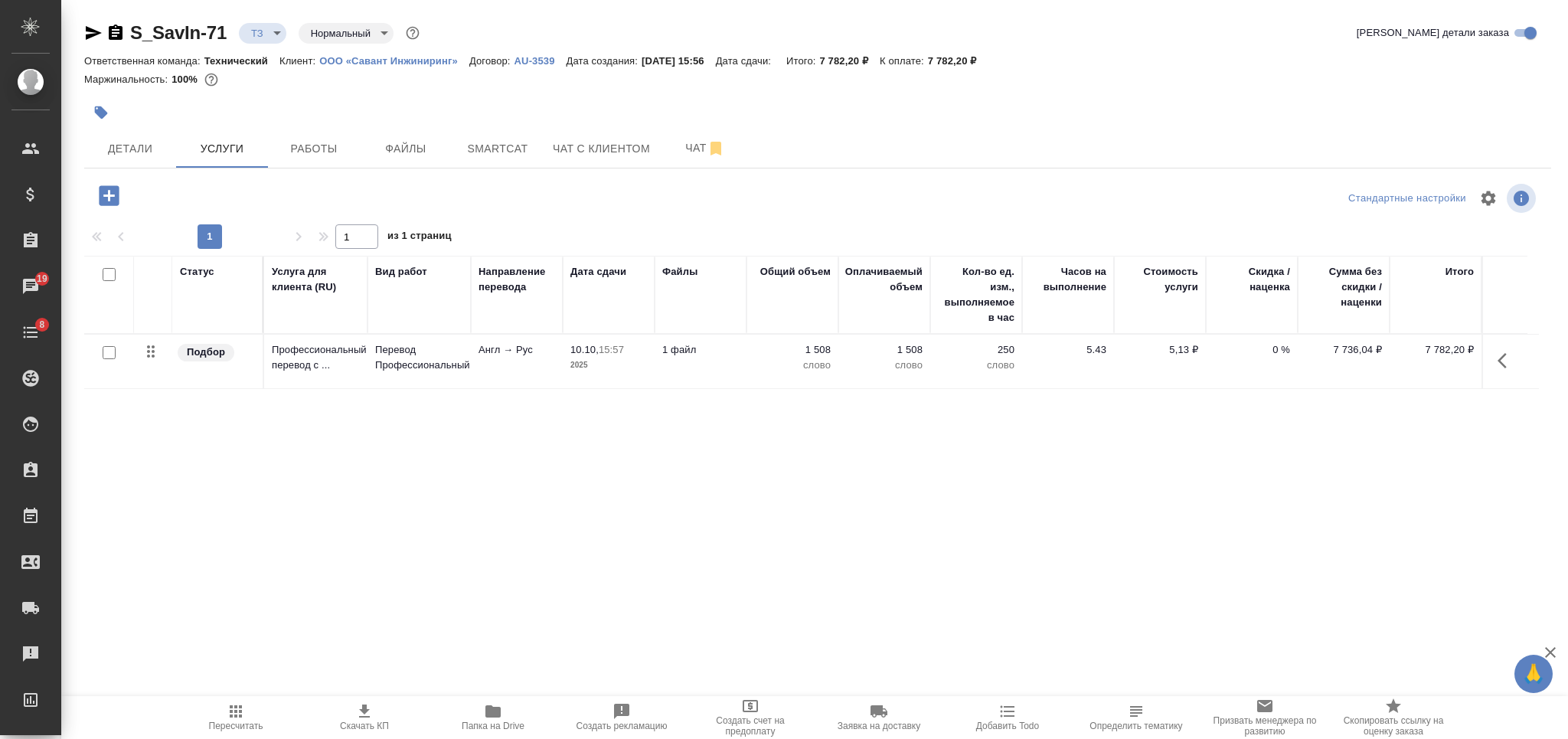
click at [114, 32] on icon "button" at bounding box center [115, 33] width 18 height 18
click at [670, 148] on span "Чат" at bounding box center [705, 148] width 73 height 19
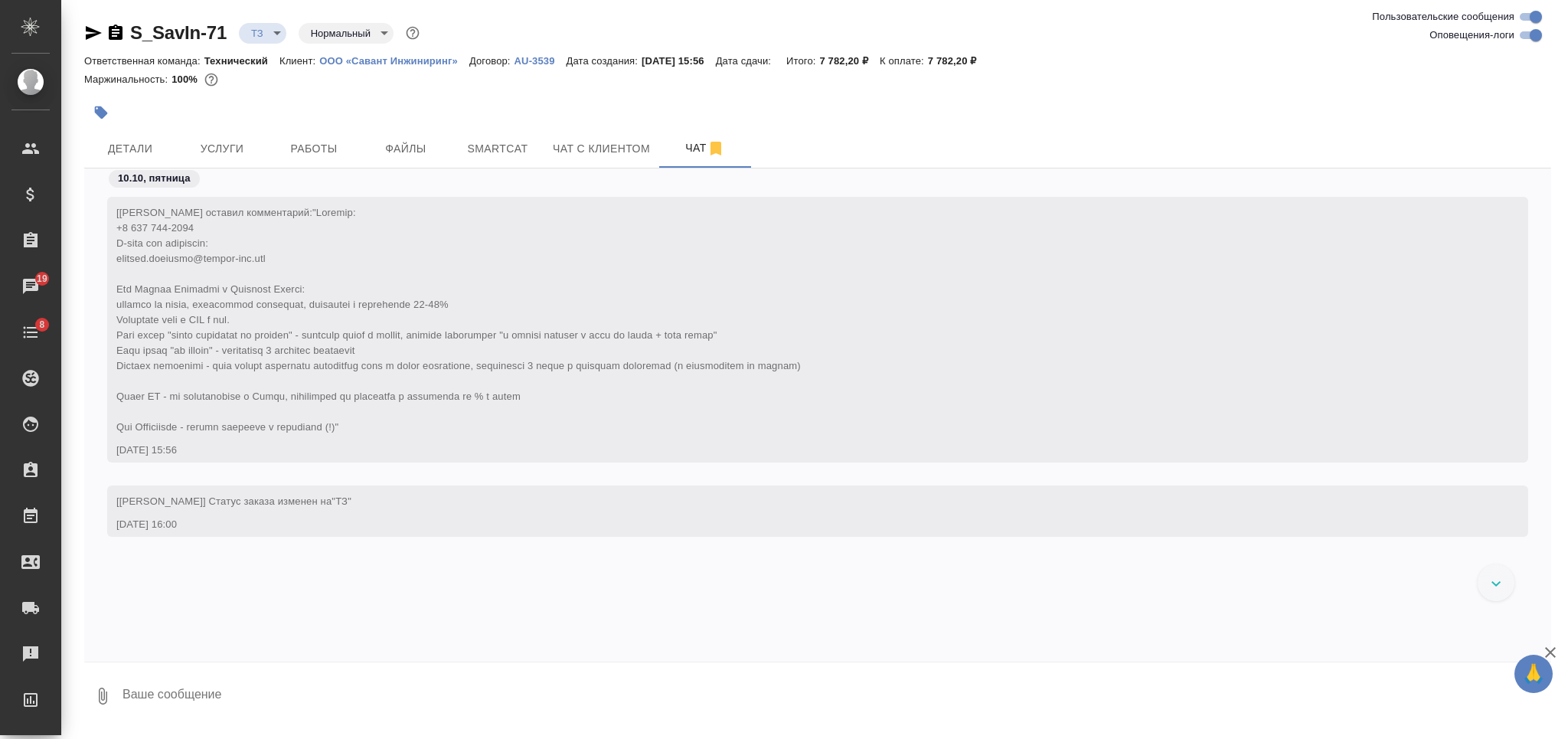
scroll to position [69, 0]
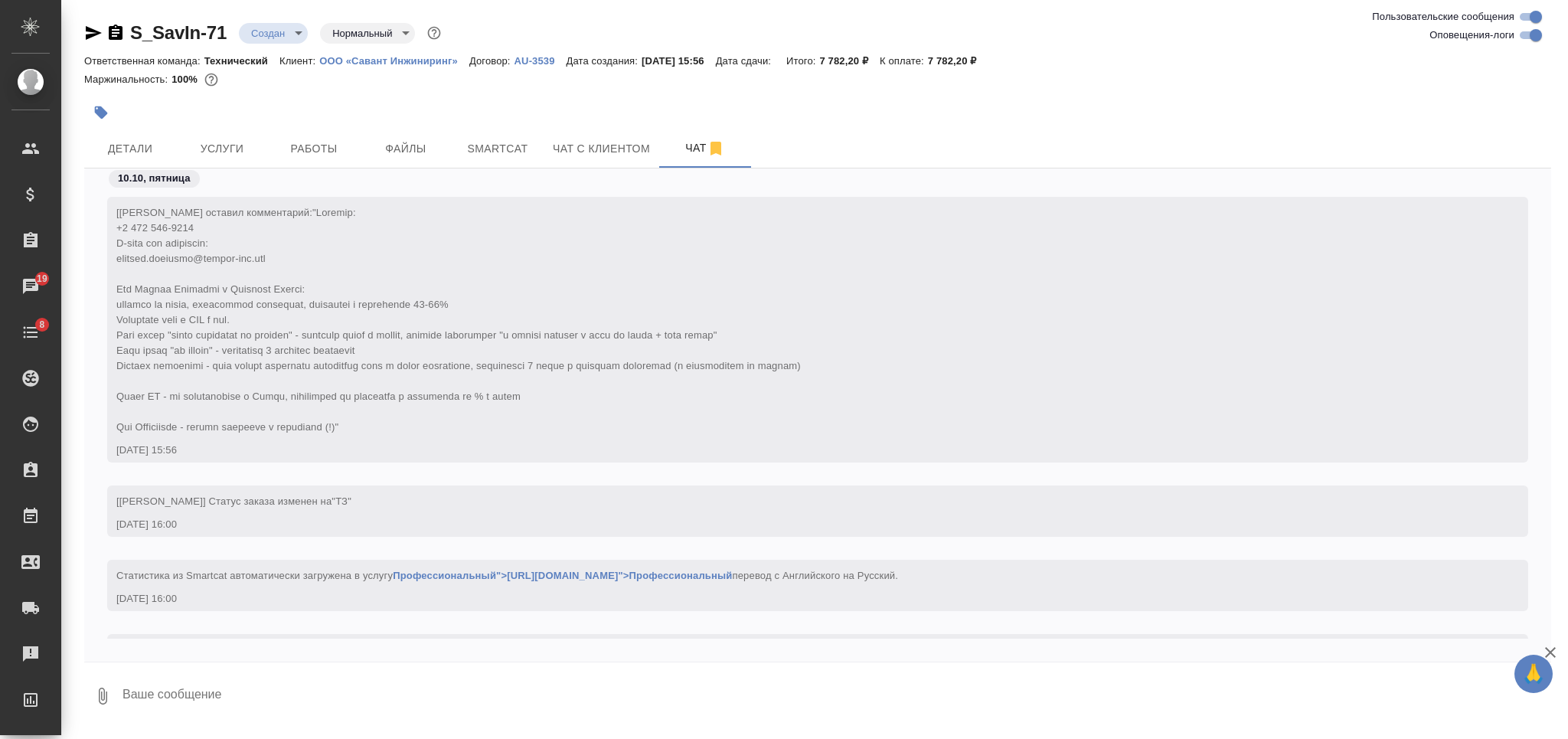
scroll to position [267, 0]
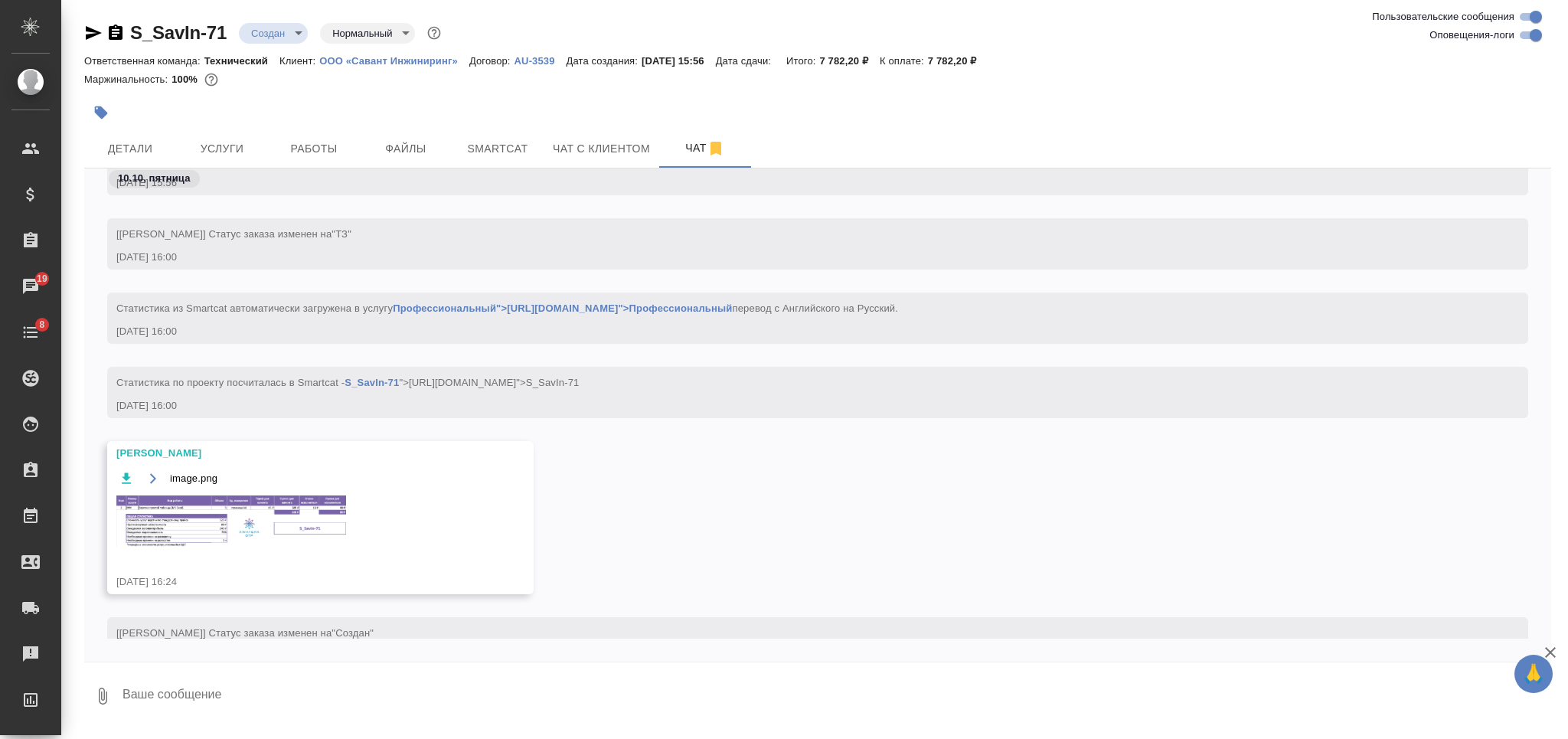
click at [222, 521] on img at bounding box center [230, 520] width 229 height 52
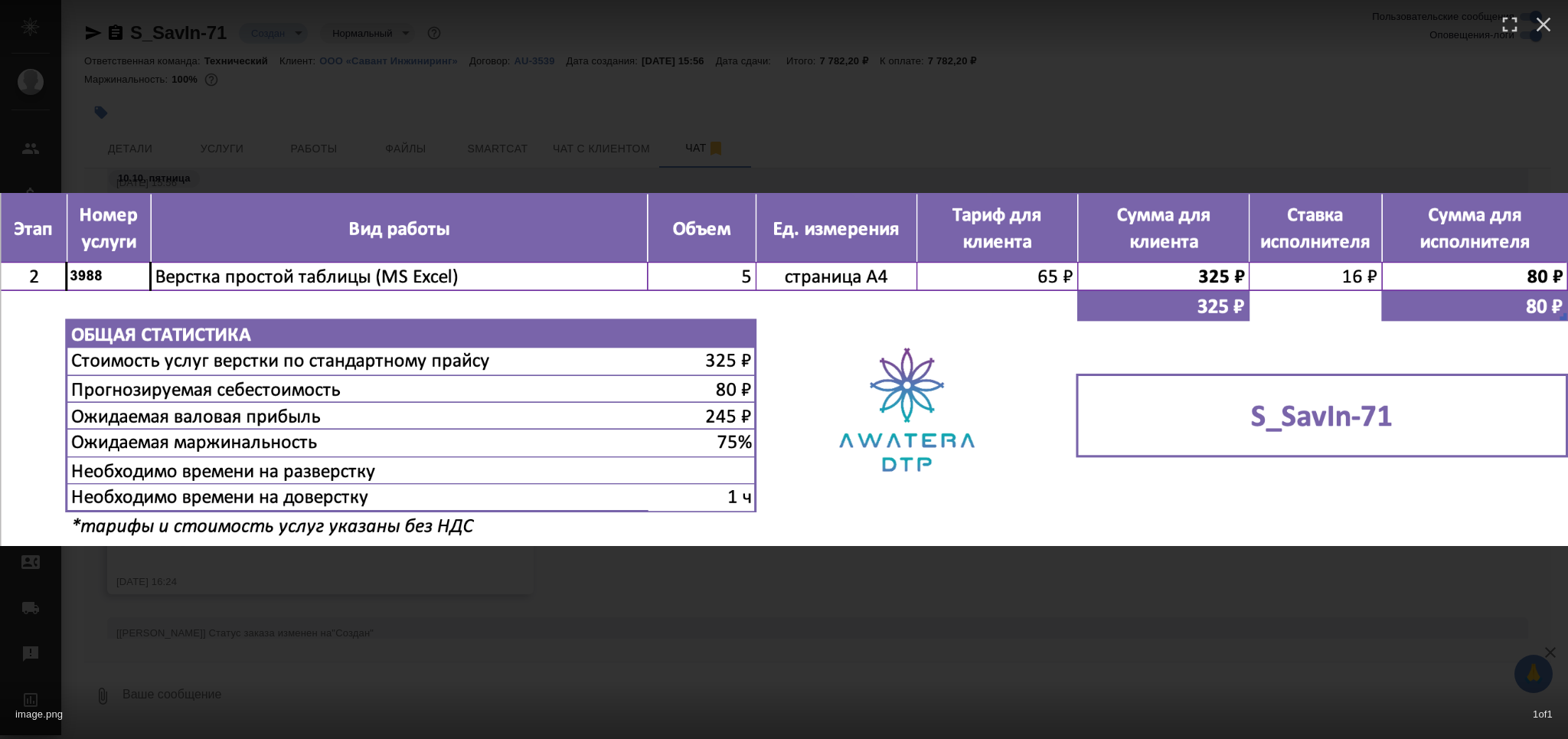
click at [677, 616] on div "image.png 1 of 1" at bounding box center [784, 369] width 1568 height 739
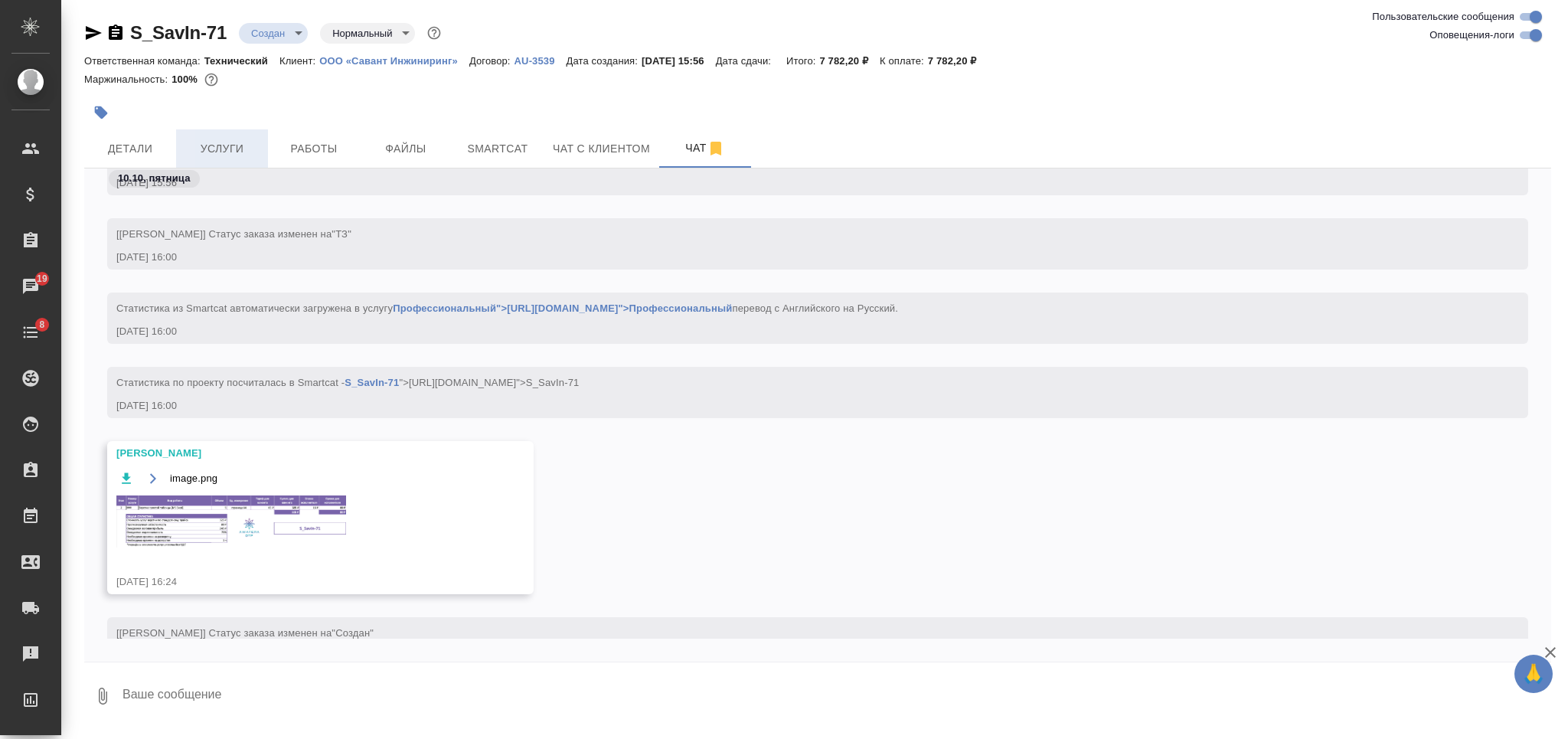
click at [251, 154] on span "Услуги" at bounding box center [221, 149] width 73 height 19
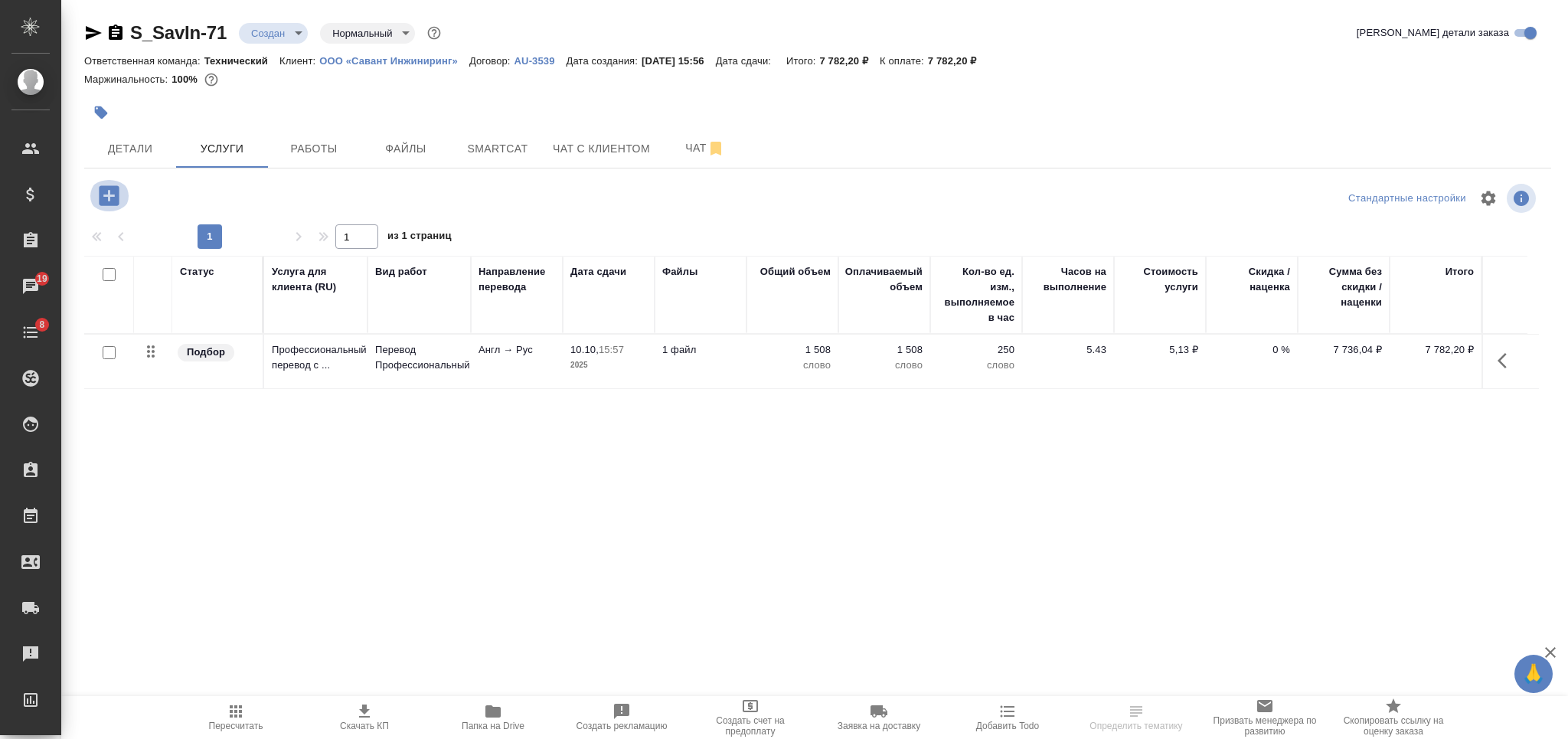
click at [116, 203] on icon "button" at bounding box center [109, 195] width 20 height 20
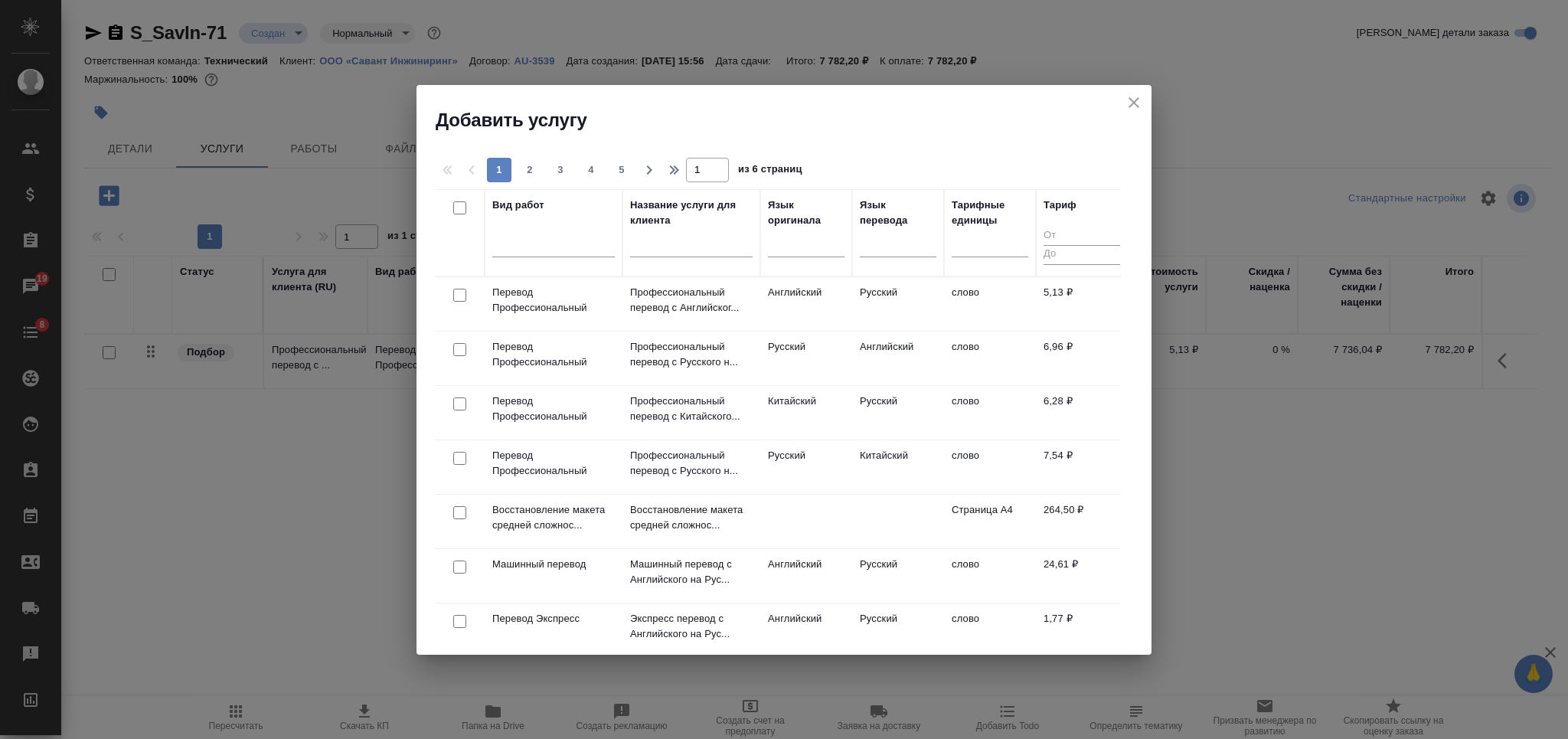
click at [676, 229] on div at bounding box center [691, 248] width 122 height 37
click at [660, 248] on input "text" at bounding box center [691, 247] width 122 height 19
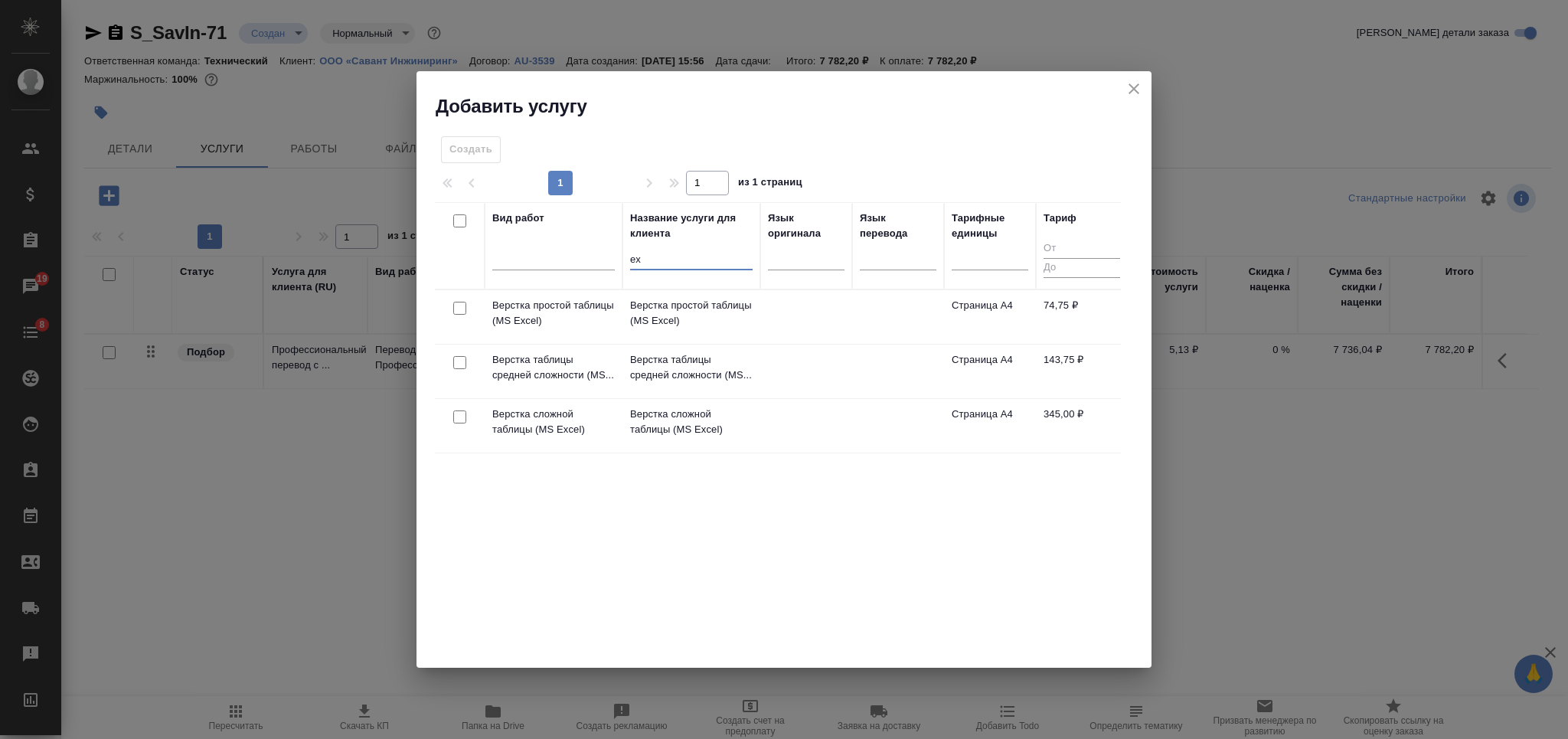
type input "ex"
click at [459, 308] on input "checkbox" at bounding box center [460, 308] width 13 height 13
checkbox input "true"
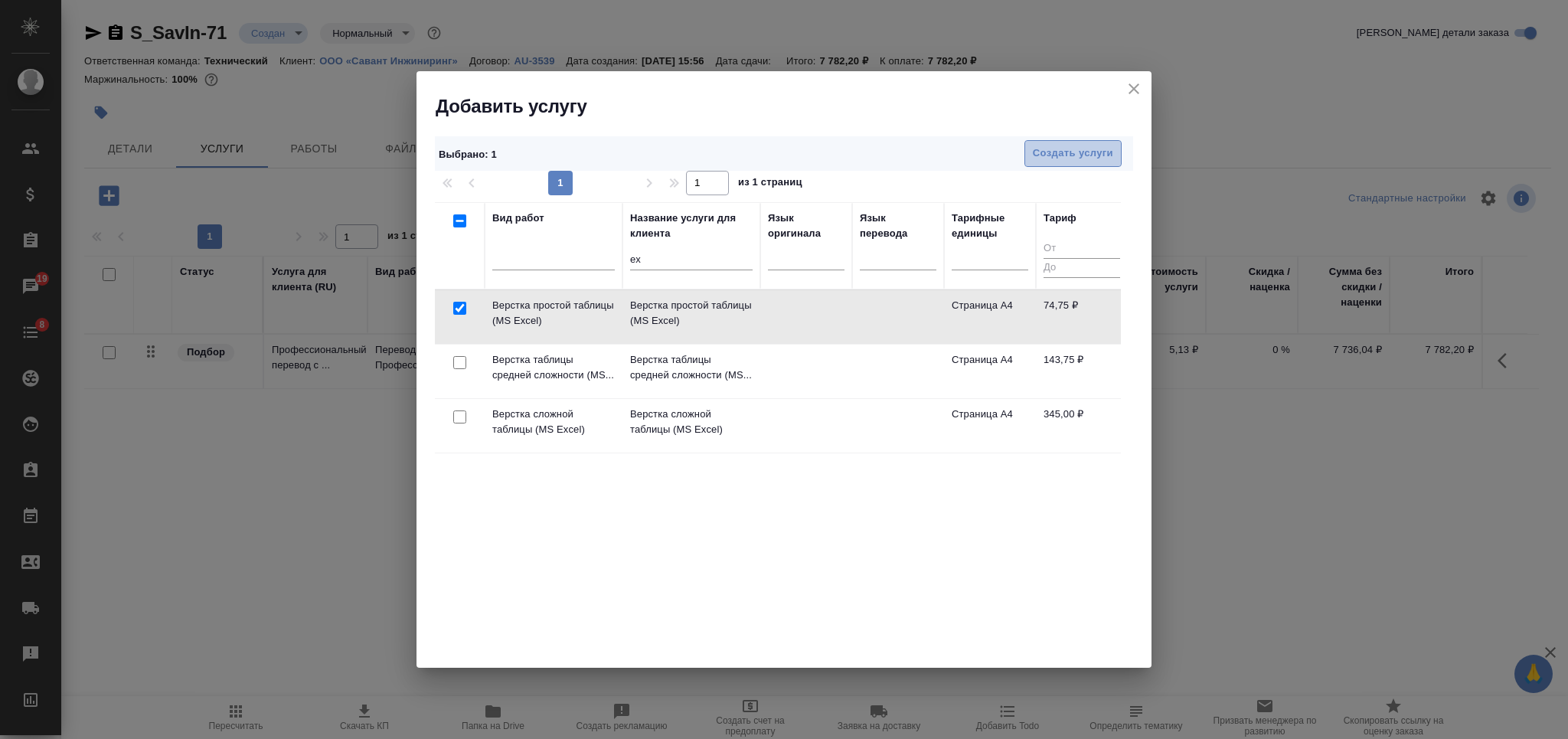
click at [1044, 149] on span "Создать услуги" at bounding box center [1073, 153] width 81 height 17
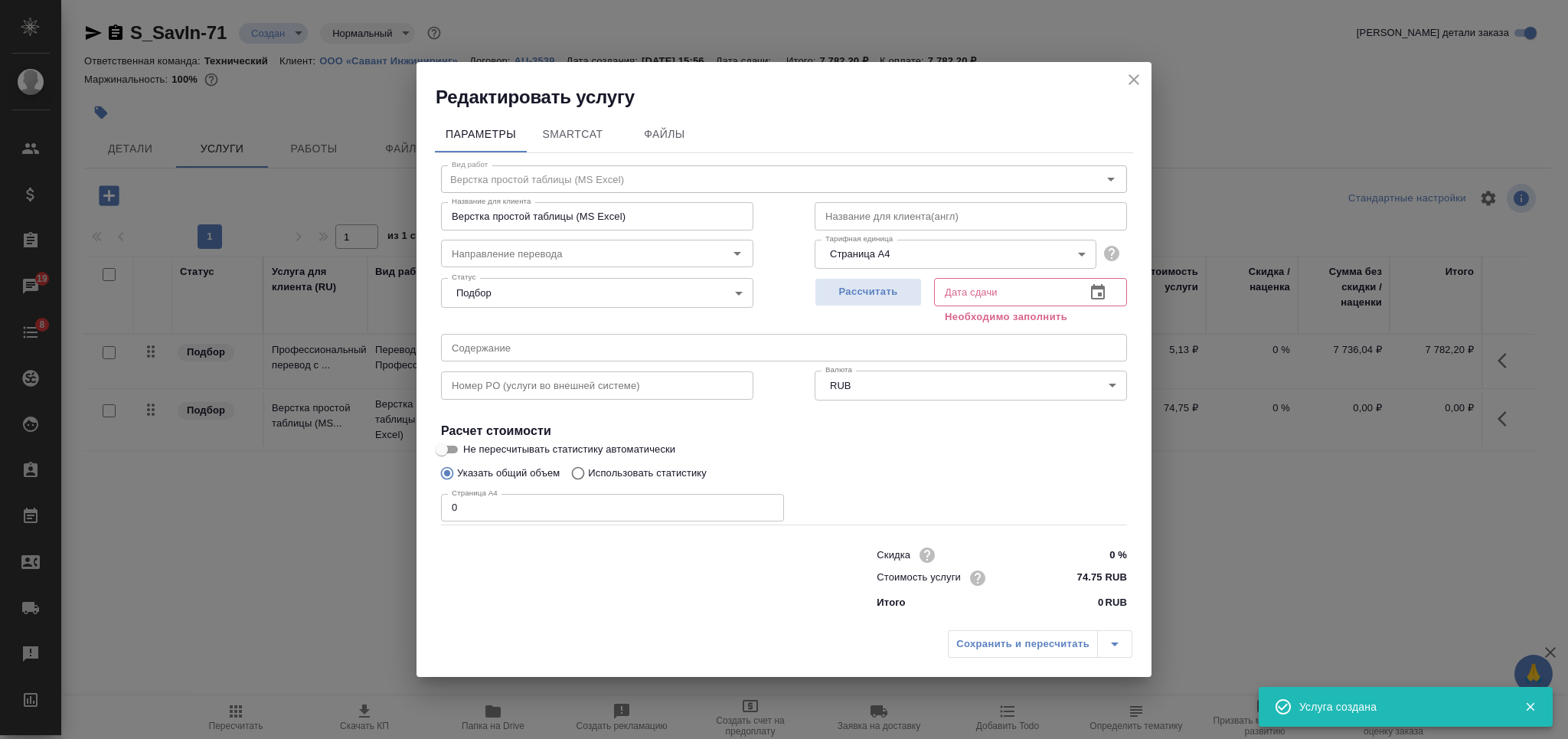
drag, startPoint x: 443, startPoint y: 518, endPoint x: 424, endPoint y: 518, distance: 19.0
click at [427, 518] on div "Параметры SmartCat Файлы Вид работ Верстка простой таблицы (MS Excel) Вид работ…" at bounding box center [784, 366] width 735 height 513
type input "5"
click at [863, 297] on span "Рассчитать" at bounding box center [868, 291] width 91 height 17
type input "10.10.2025 16:40"
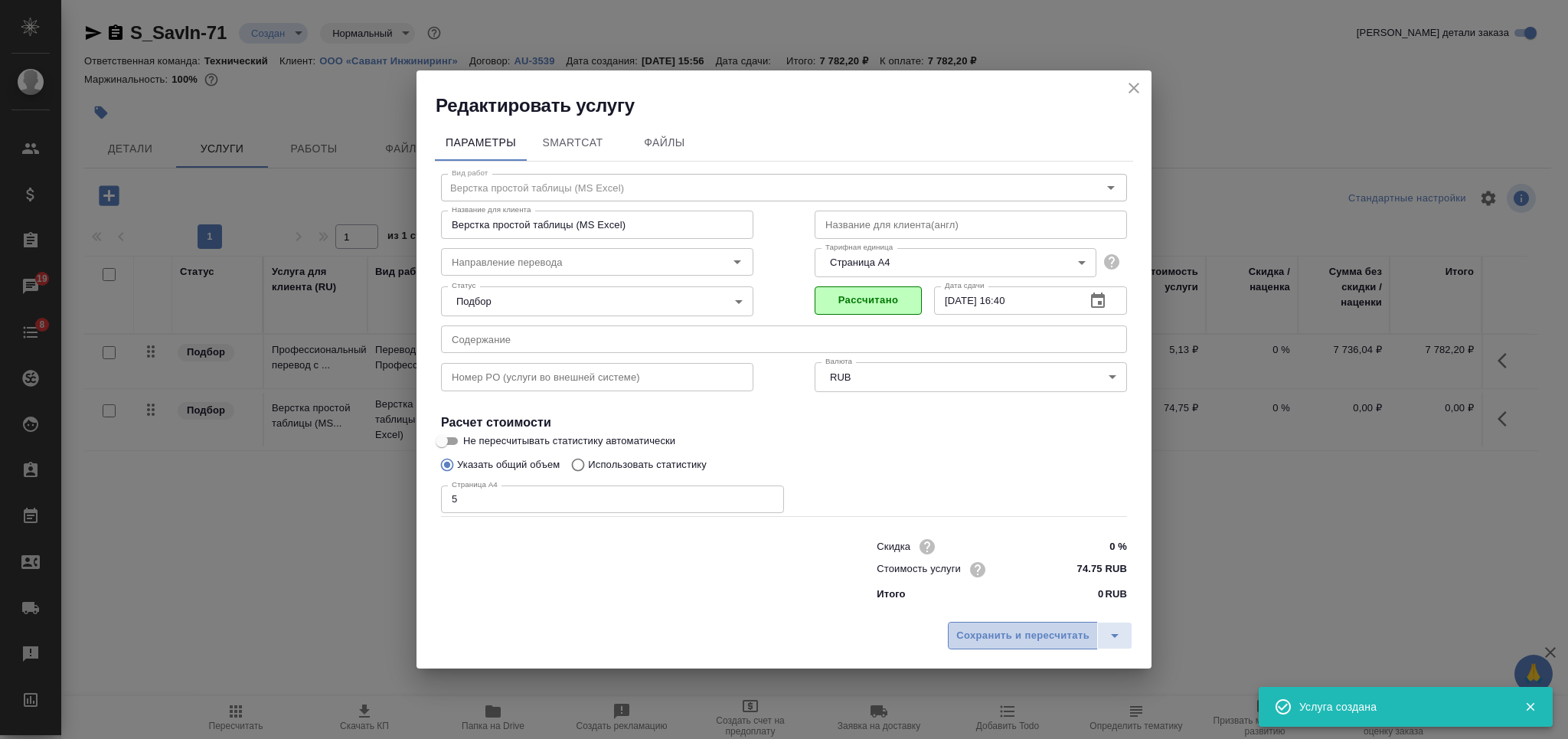
click at [987, 637] on span "Сохранить и пересчитать" at bounding box center [1022, 635] width 133 height 17
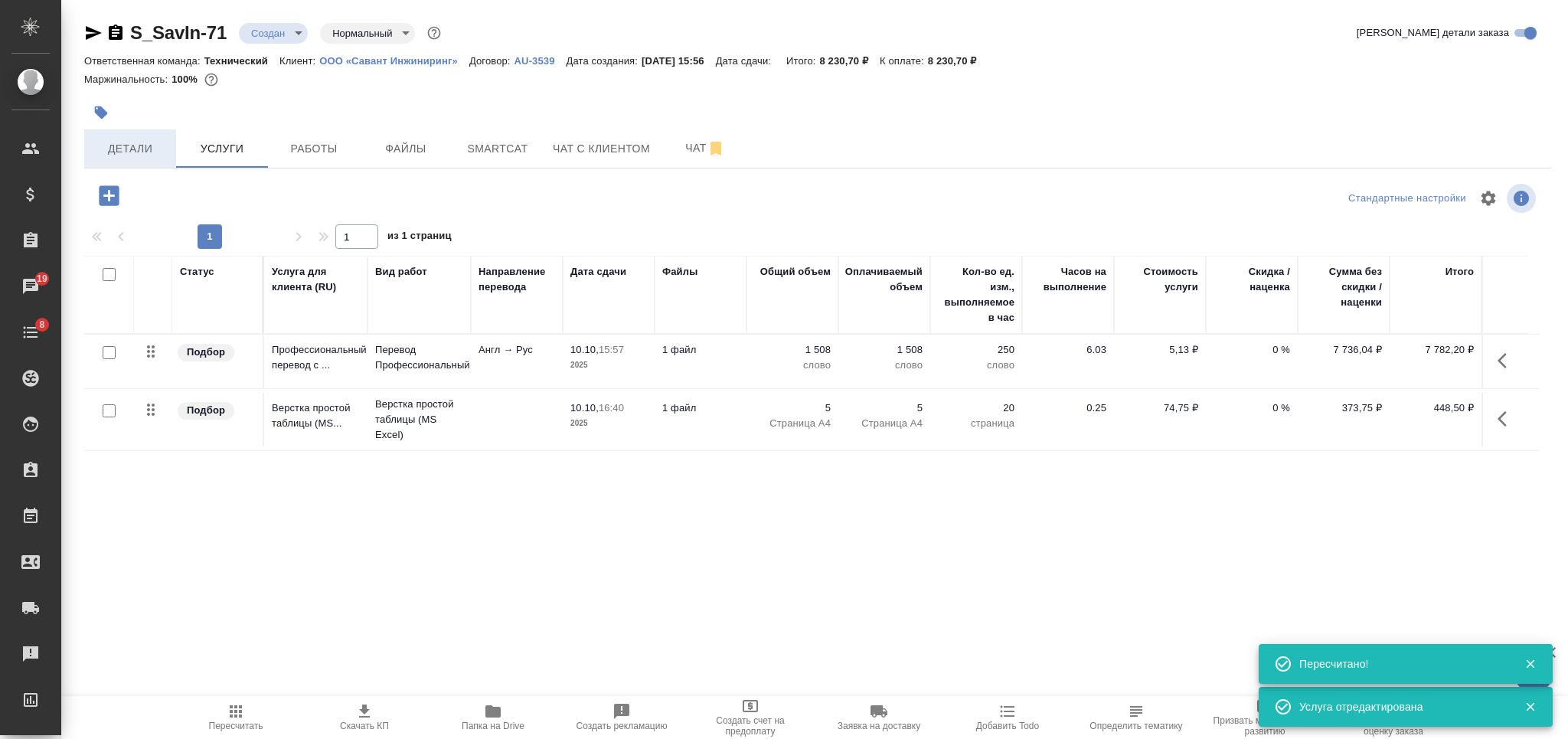
click at [131, 149] on span "Детали" at bounding box center [130, 149] width 73 height 19
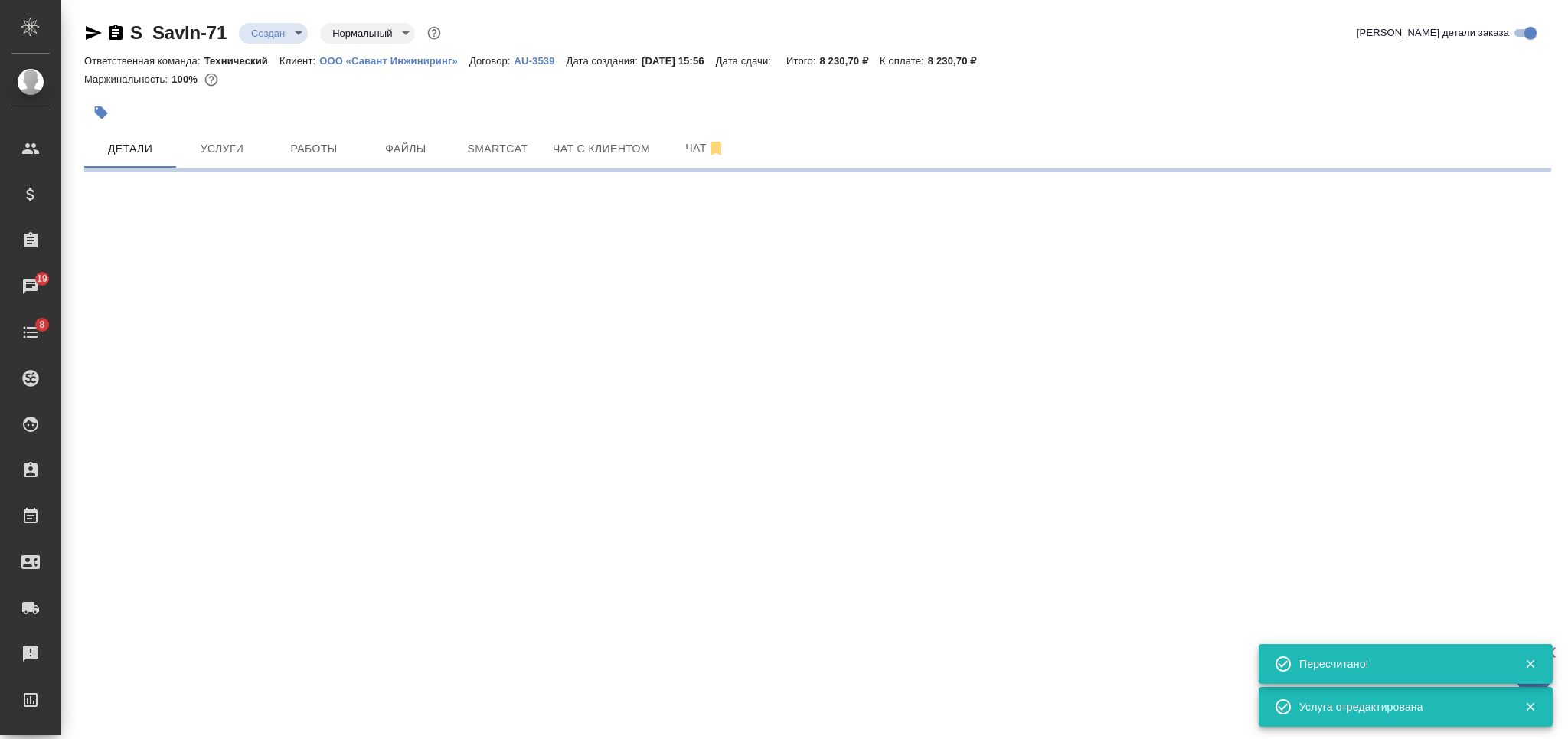
select select "RU"
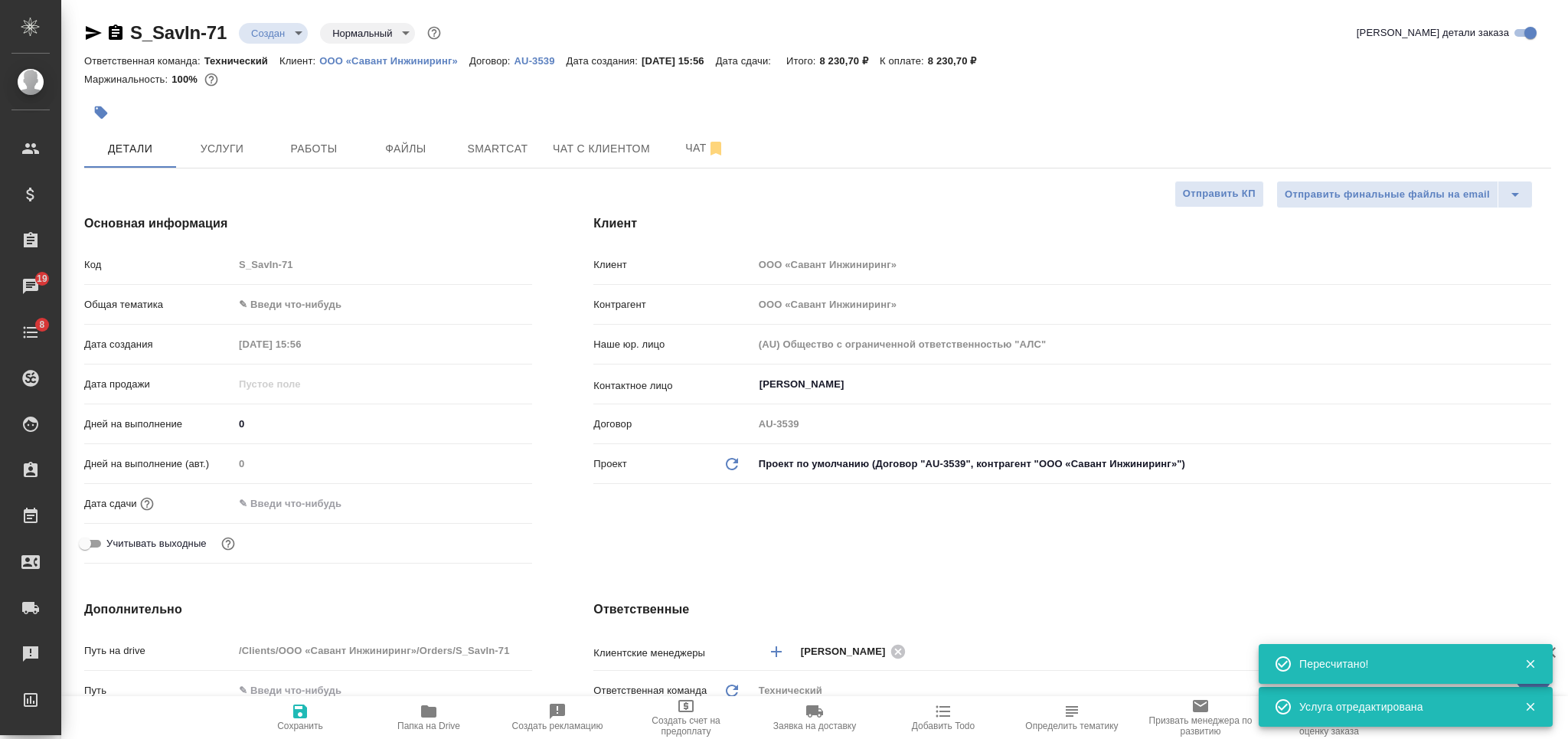
type textarea "x"
click at [261, 712] on span "Сохранить" at bounding box center [300, 716] width 111 height 29
type textarea "x"
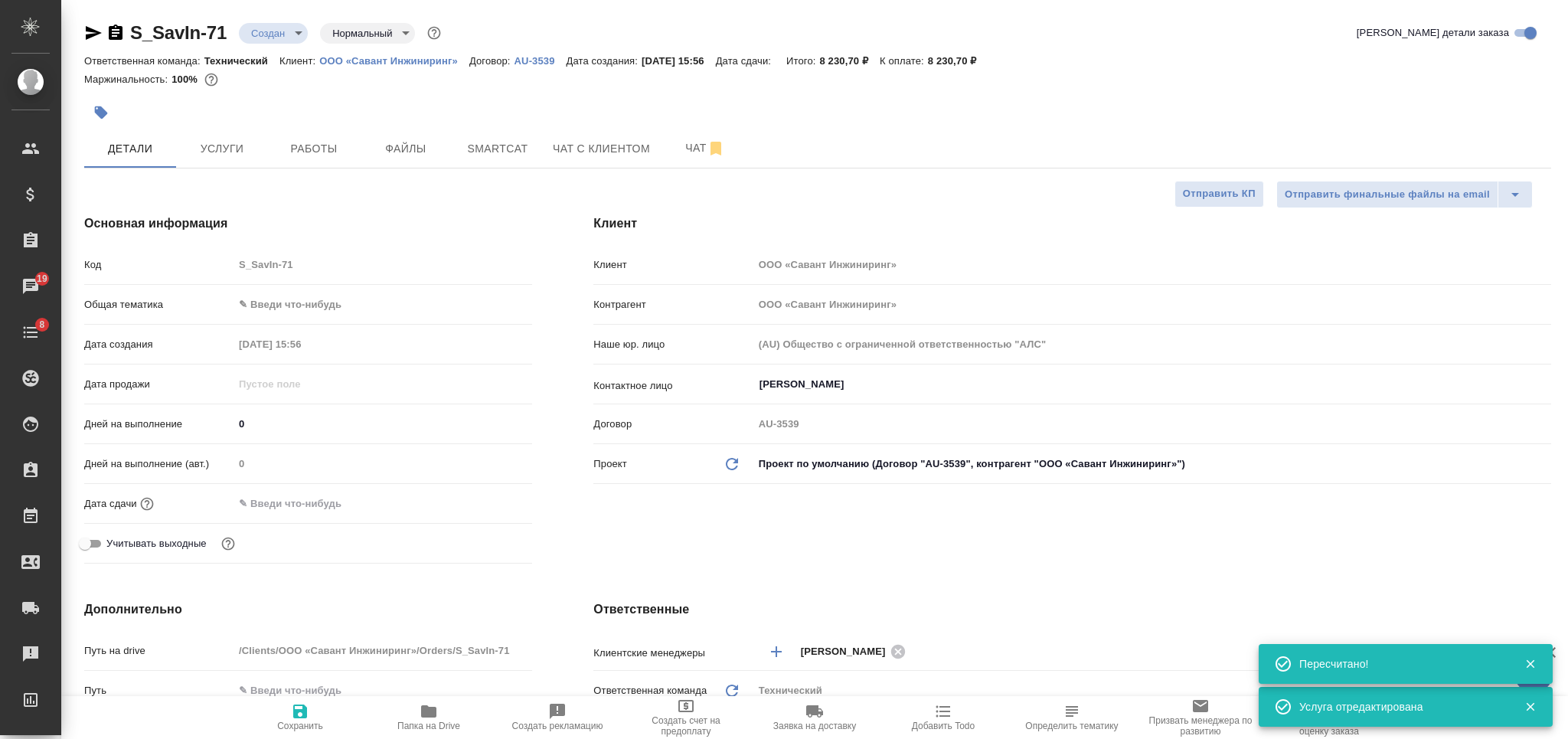
type textarea "x"
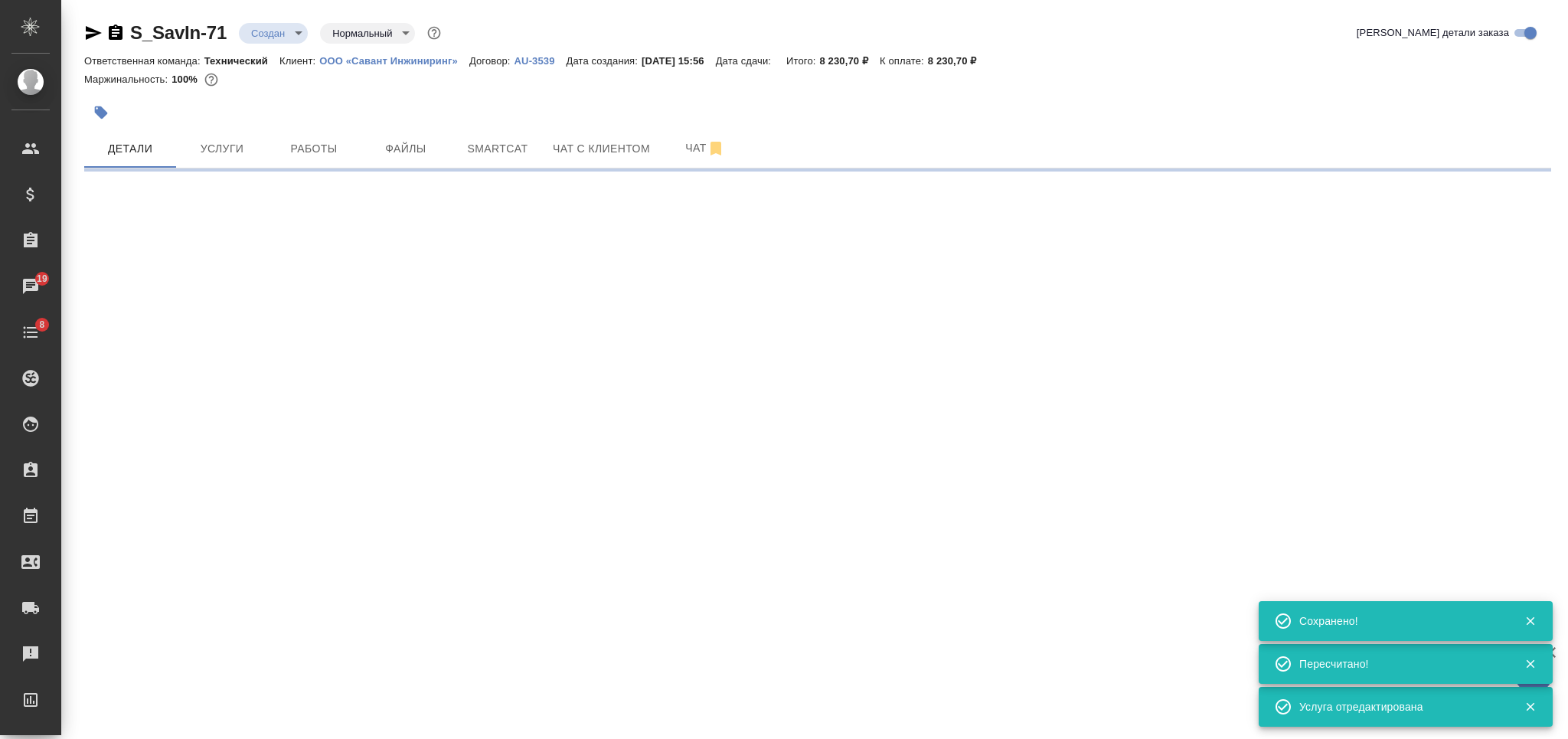
select select "RU"
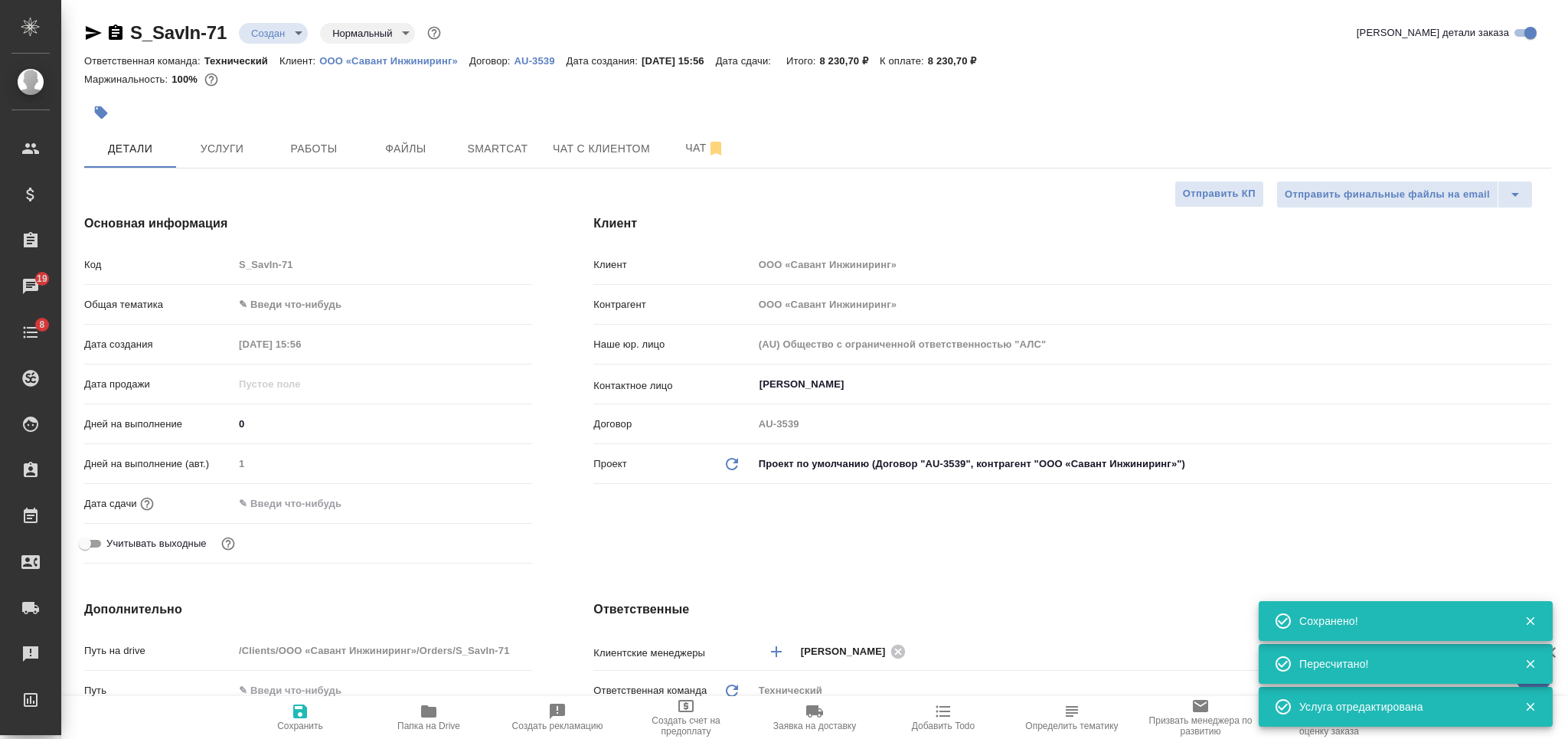
type textarea "x"
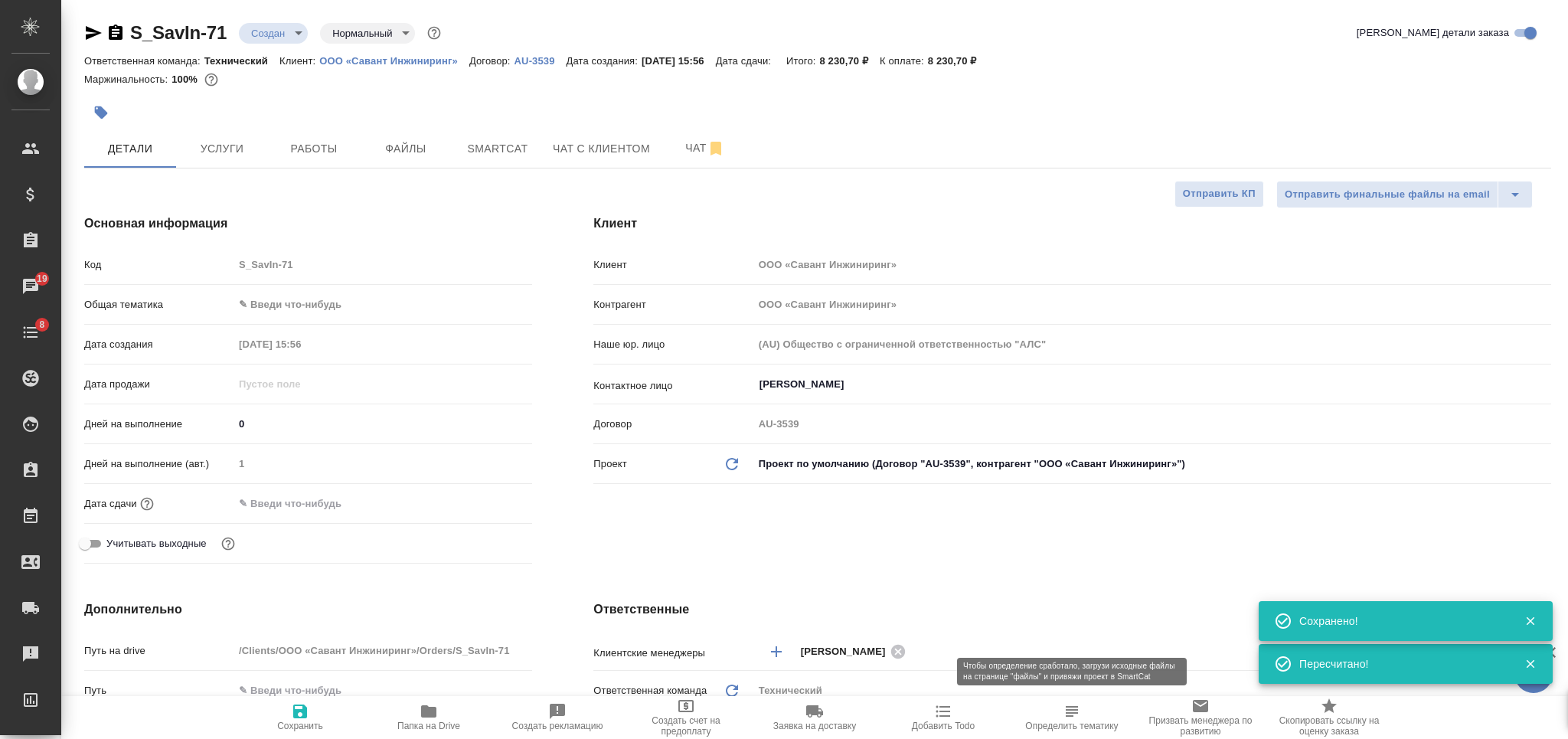
drag, startPoint x: 1050, startPoint y: 708, endPoint x: 715, endPoint y: 541, distance: 374.3
click at [1051, 708] on span "Определить тематику" at bounding box center [1072, 716] width 111 height 29
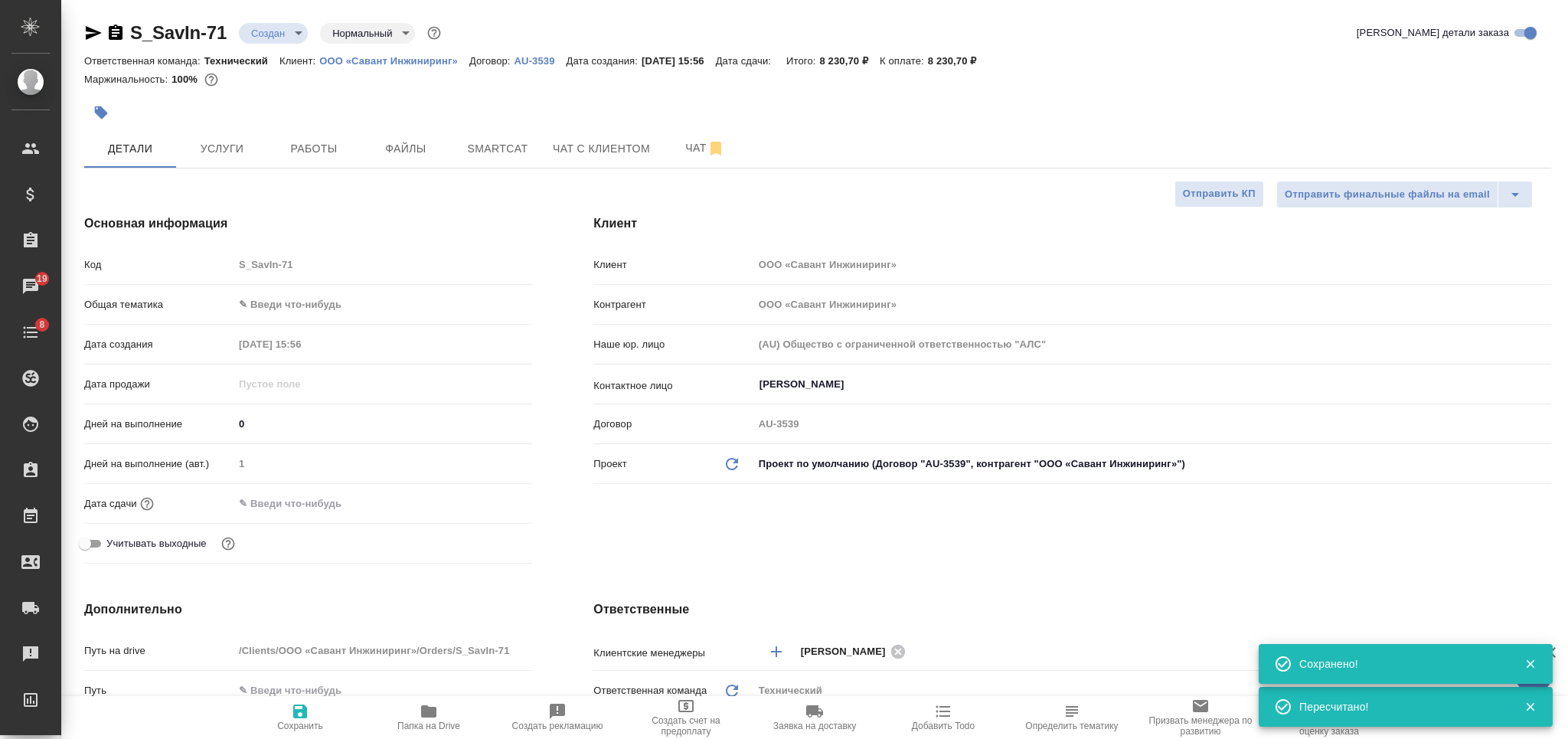
type textarea "x"
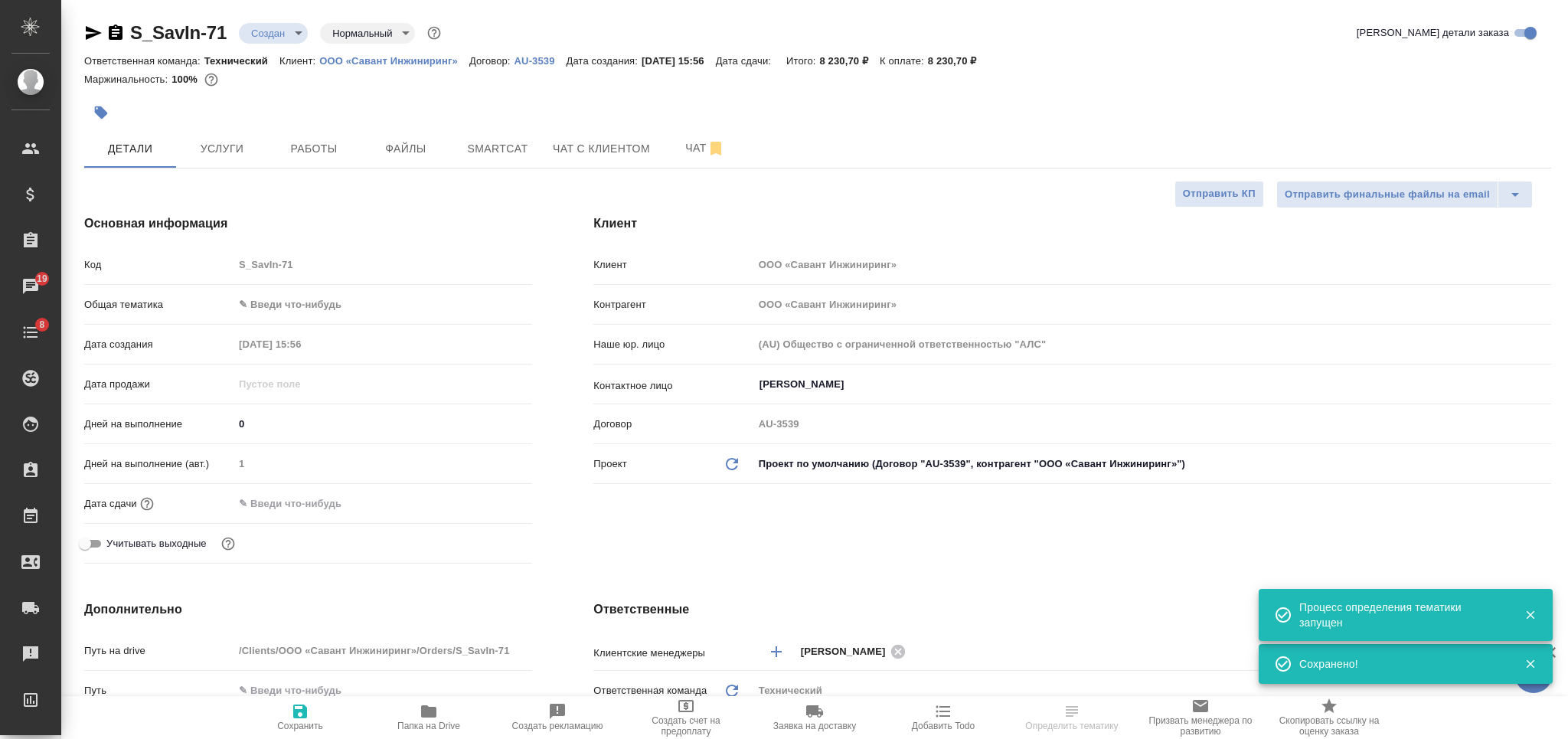
scroll to position [408, 0]
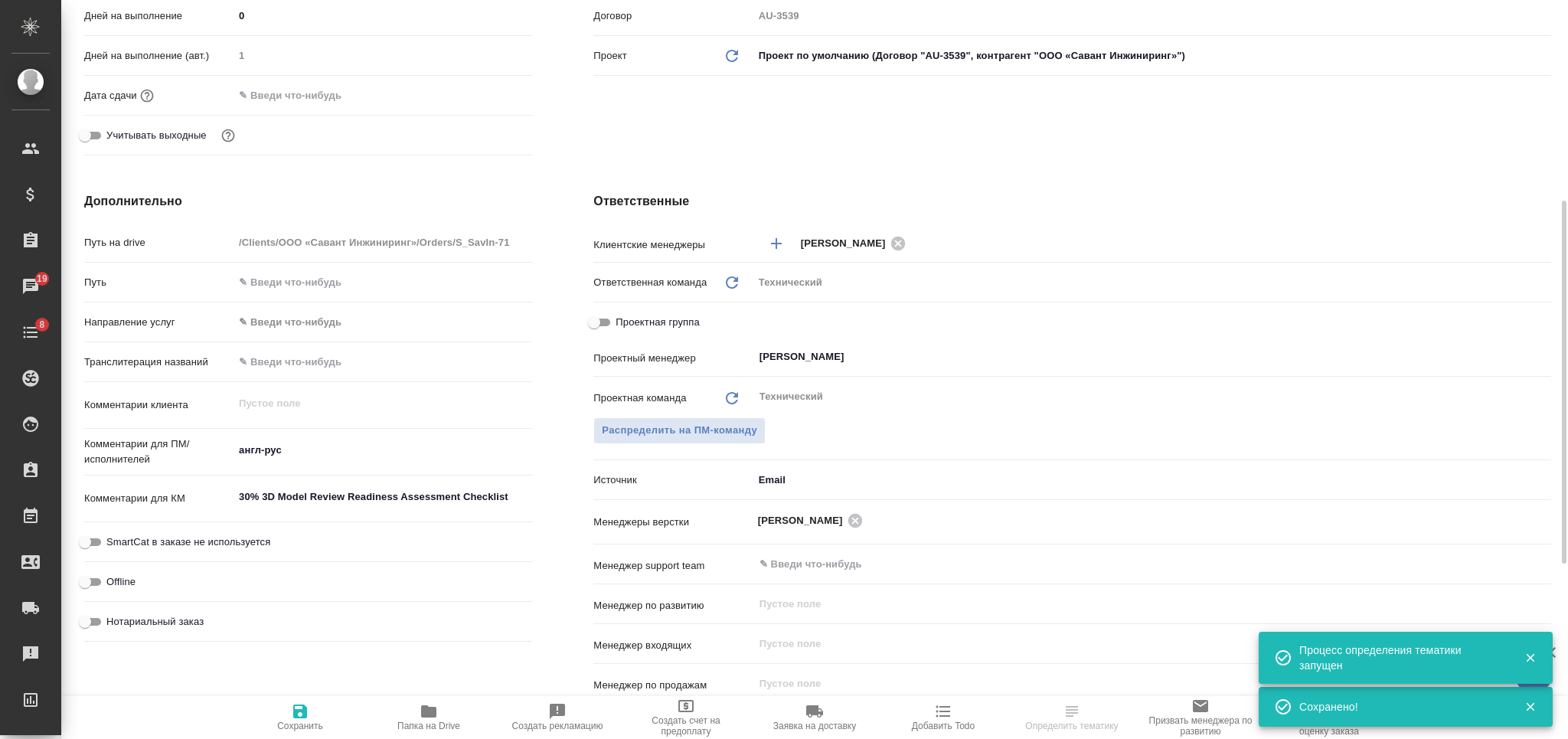
click at [397, 487] on textarea "30% 3D Model Review Readiness Assessment Checklist" at bounding box center [382, 496] width 298 height 26
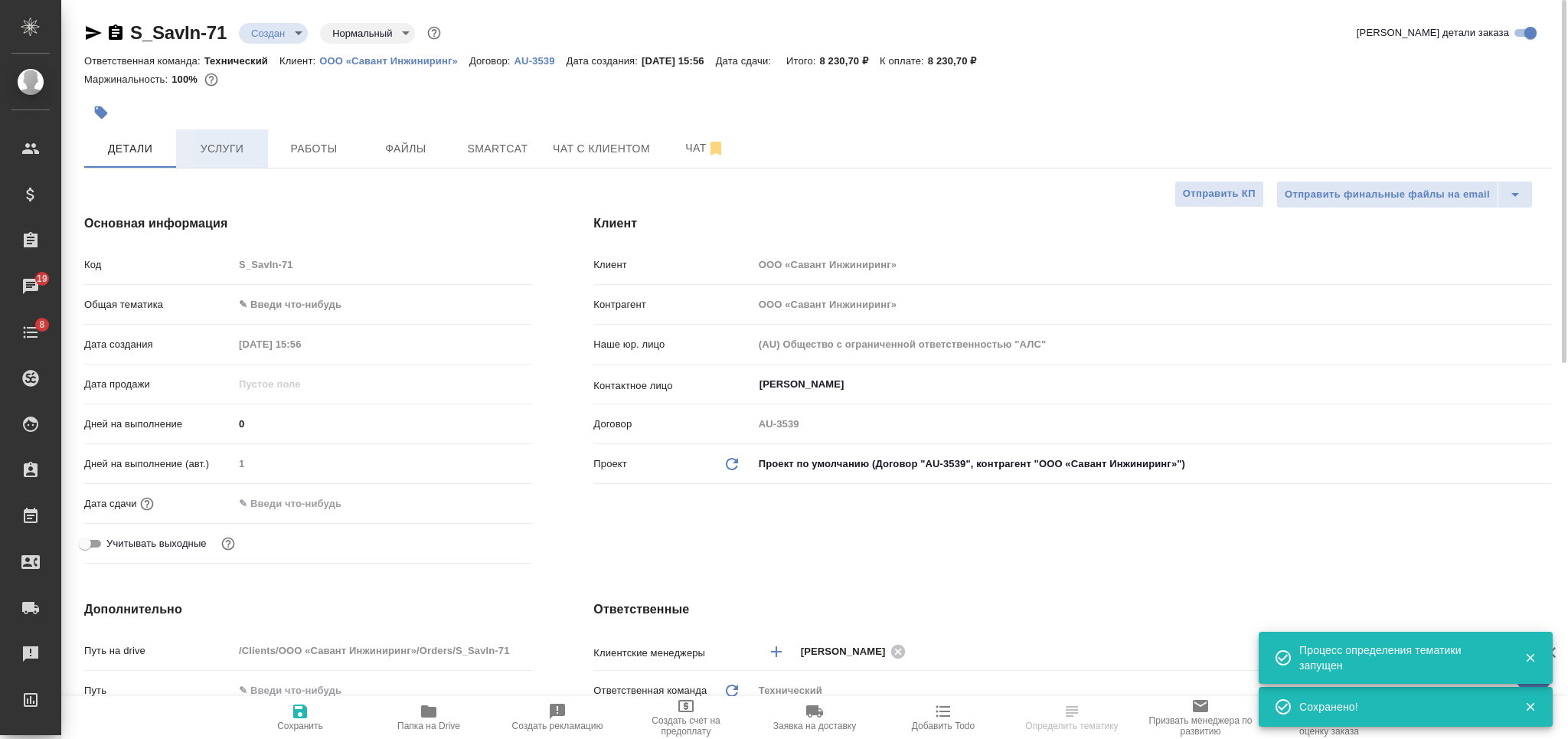
type textarea "x"
click at [237, 156] on span "Услуги" at bounding box center [221, 149] width 73 height 19
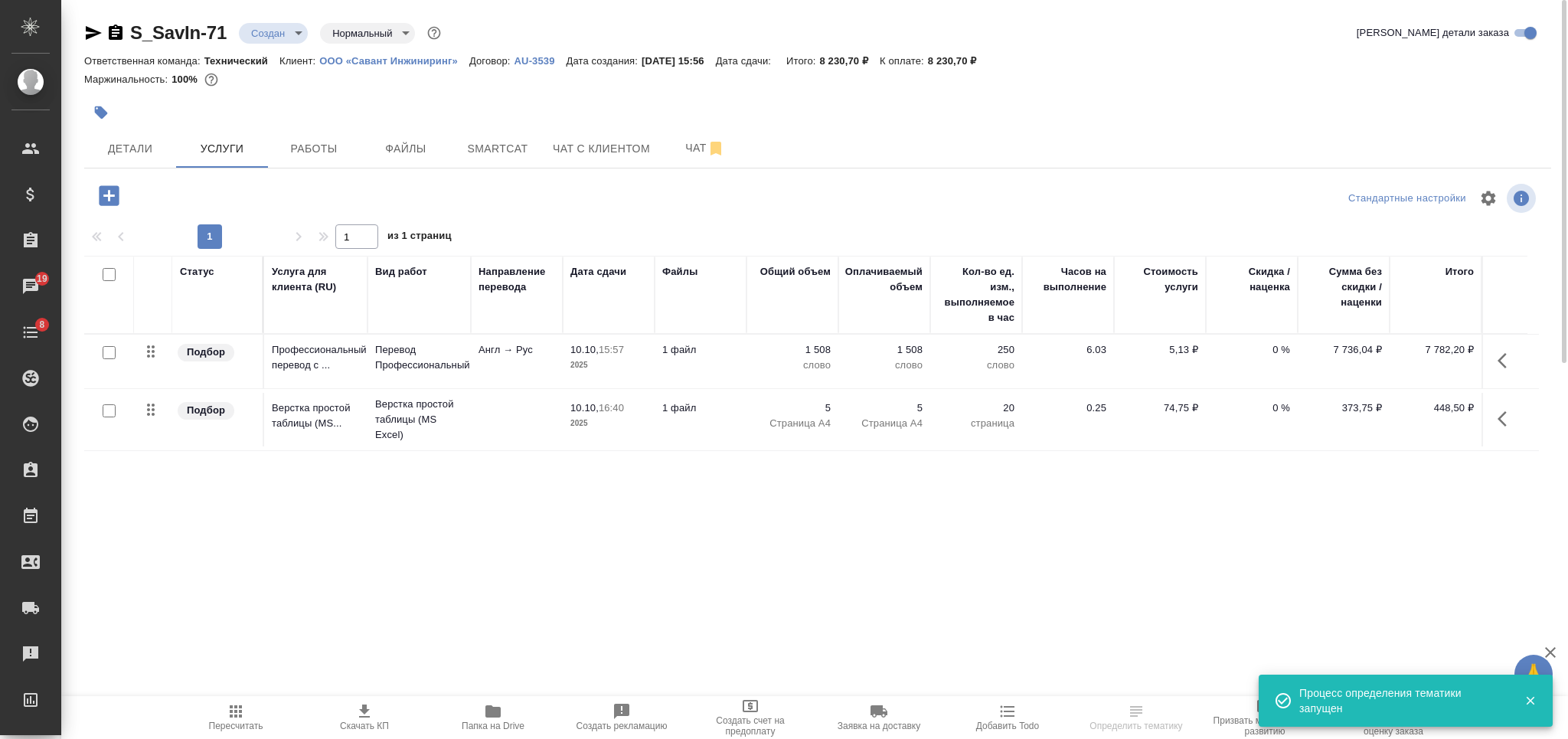
click at [111, 276] on input "checkbox" at bounding box center [109, 274] width 13 height 13
checkbox input "true"
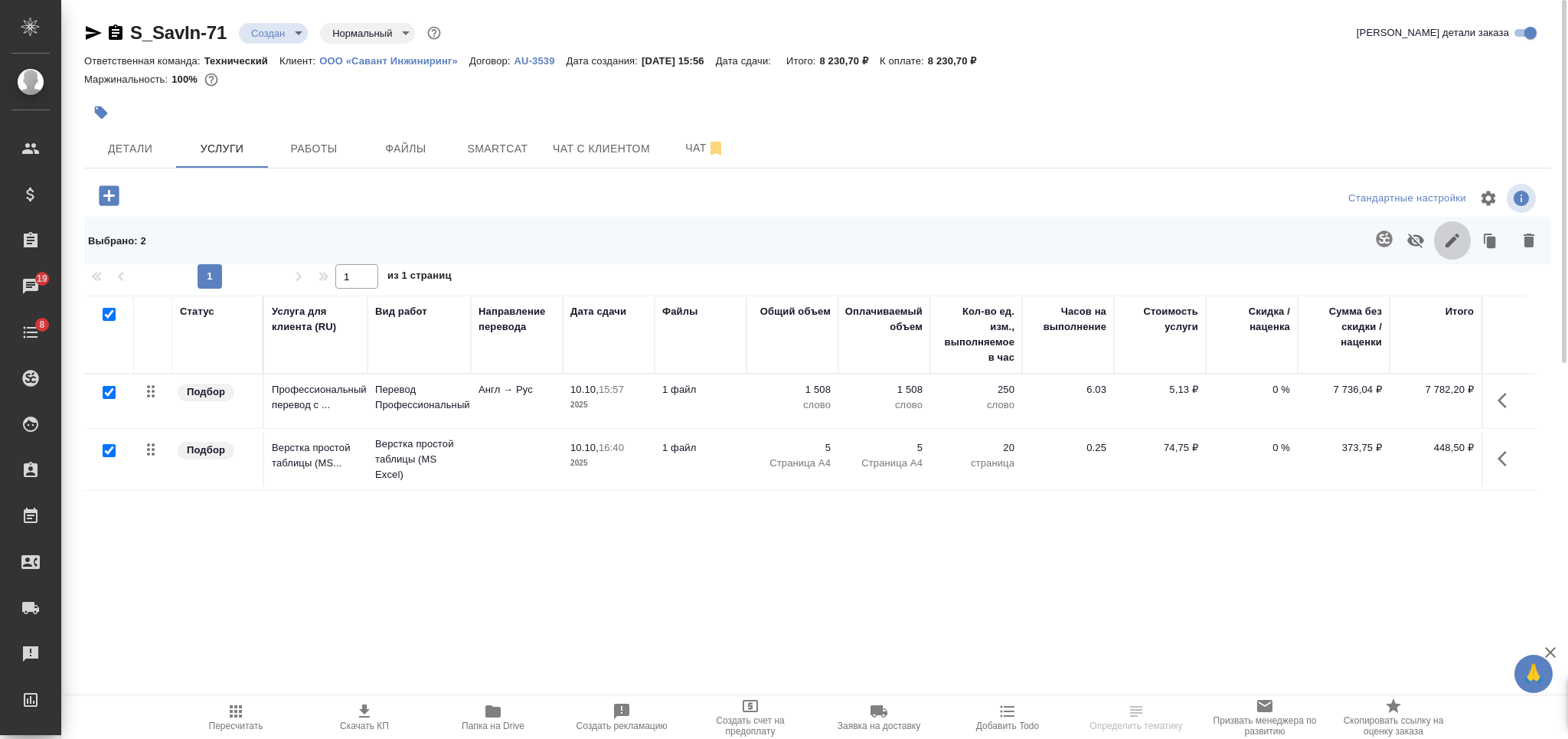
click at [1449, 236] on icon "button" at bounding box center [1452, 240] width 18 height 18
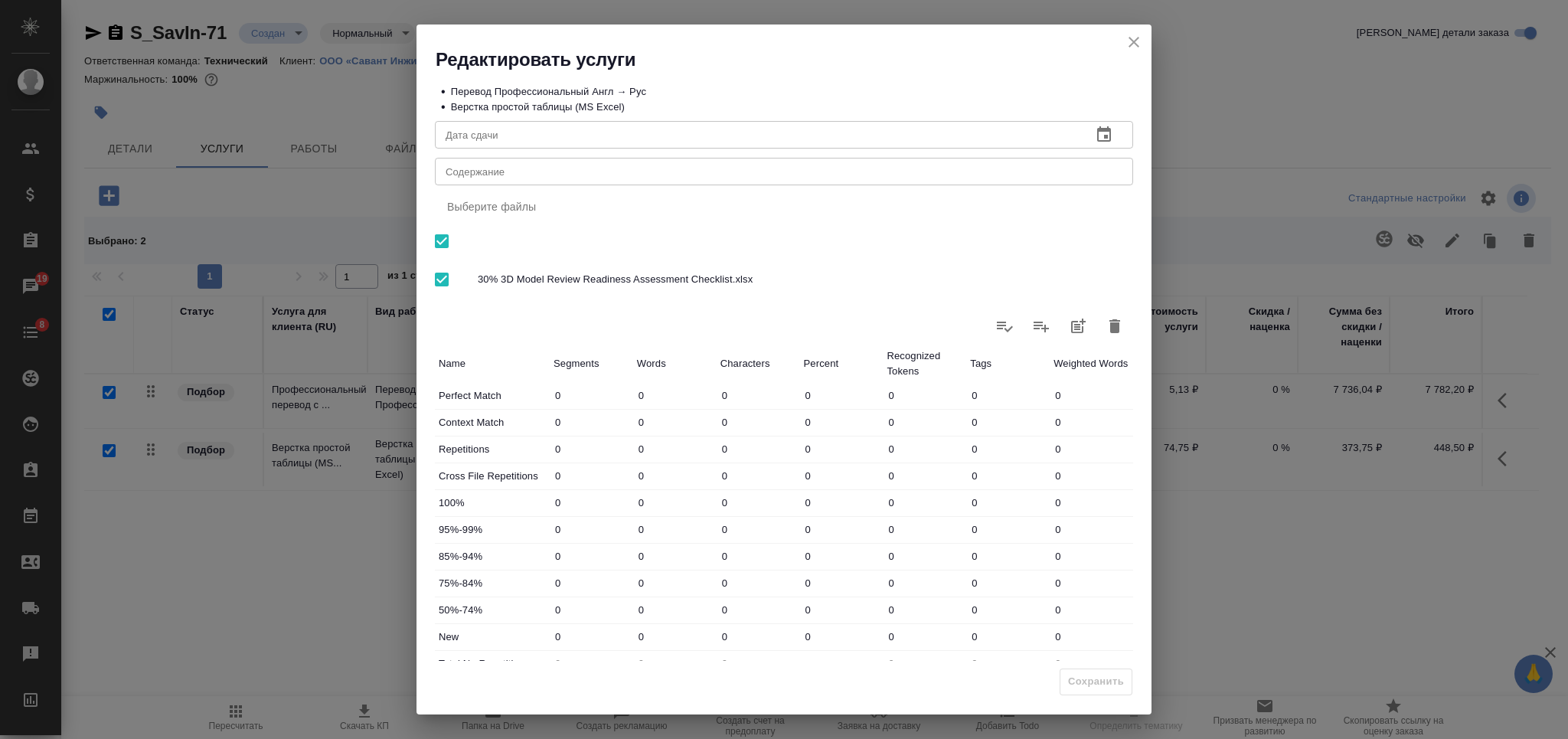
click at [813, 171] on textarea "Содержание" at bounding box center [784, 171] width 677 height 12
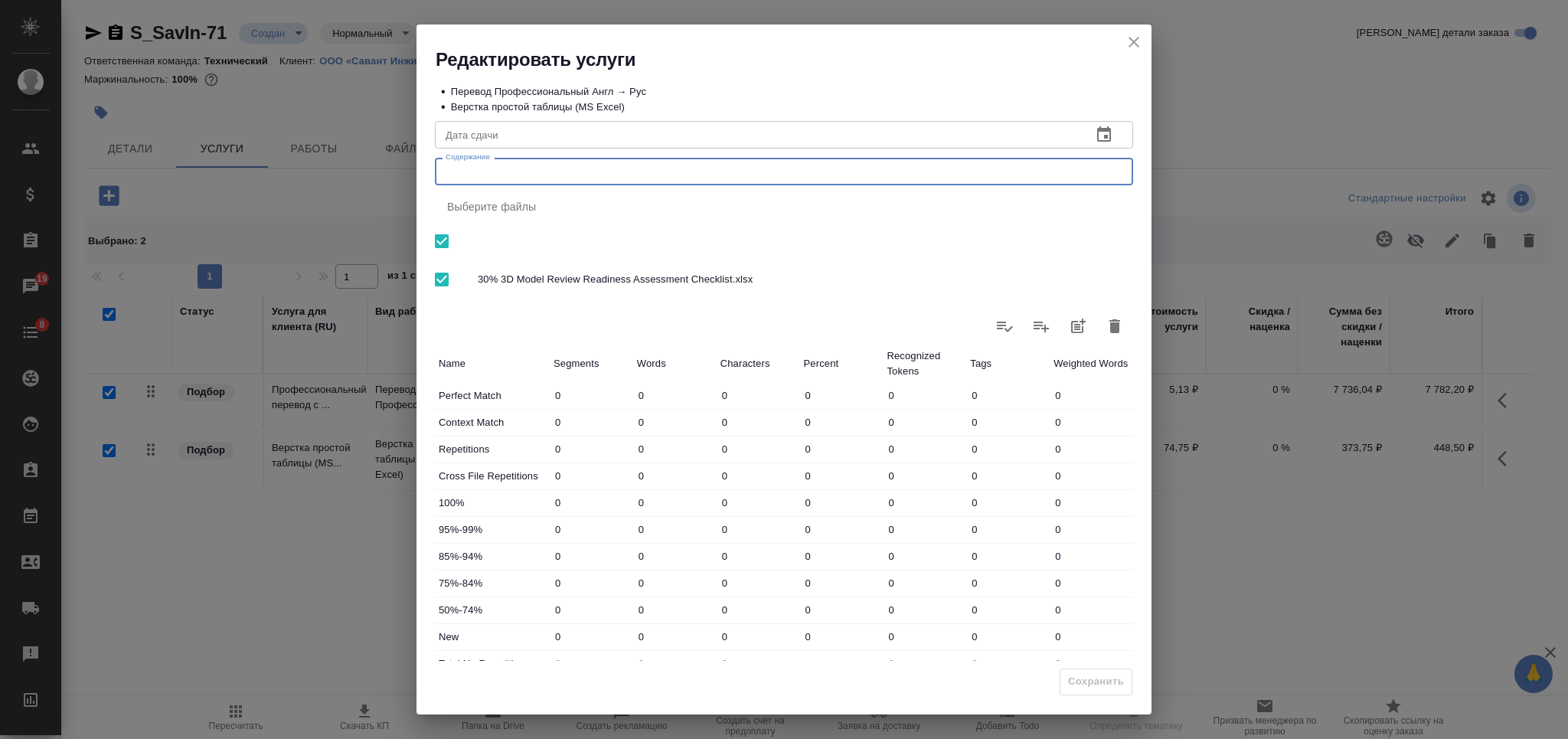
paste textarea "30% 3D Model Review Readiness Assessment Checklist"
type textarea "30% 3D Model Review Readiness Assessment Checklist"
click at [1121, 677] on span "Сохранить" at bounding box center [1096, 681] width 56 height 17
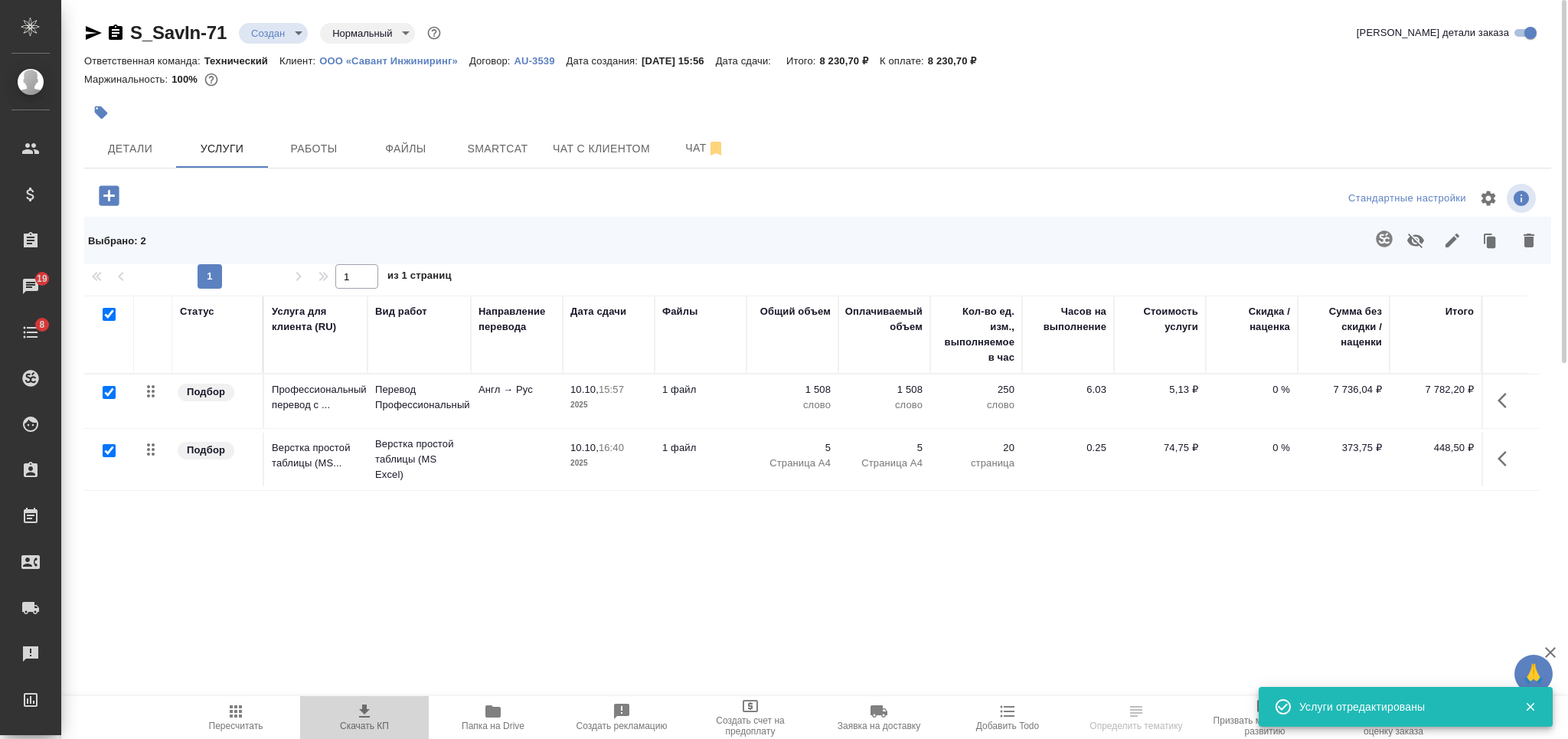
click at [362, 715] on icon "button" at bounding box center [365, 711] width 18 height 18
click at [127, 141] on span "Детали" at bounding box center [130, 149] width 73 height 19
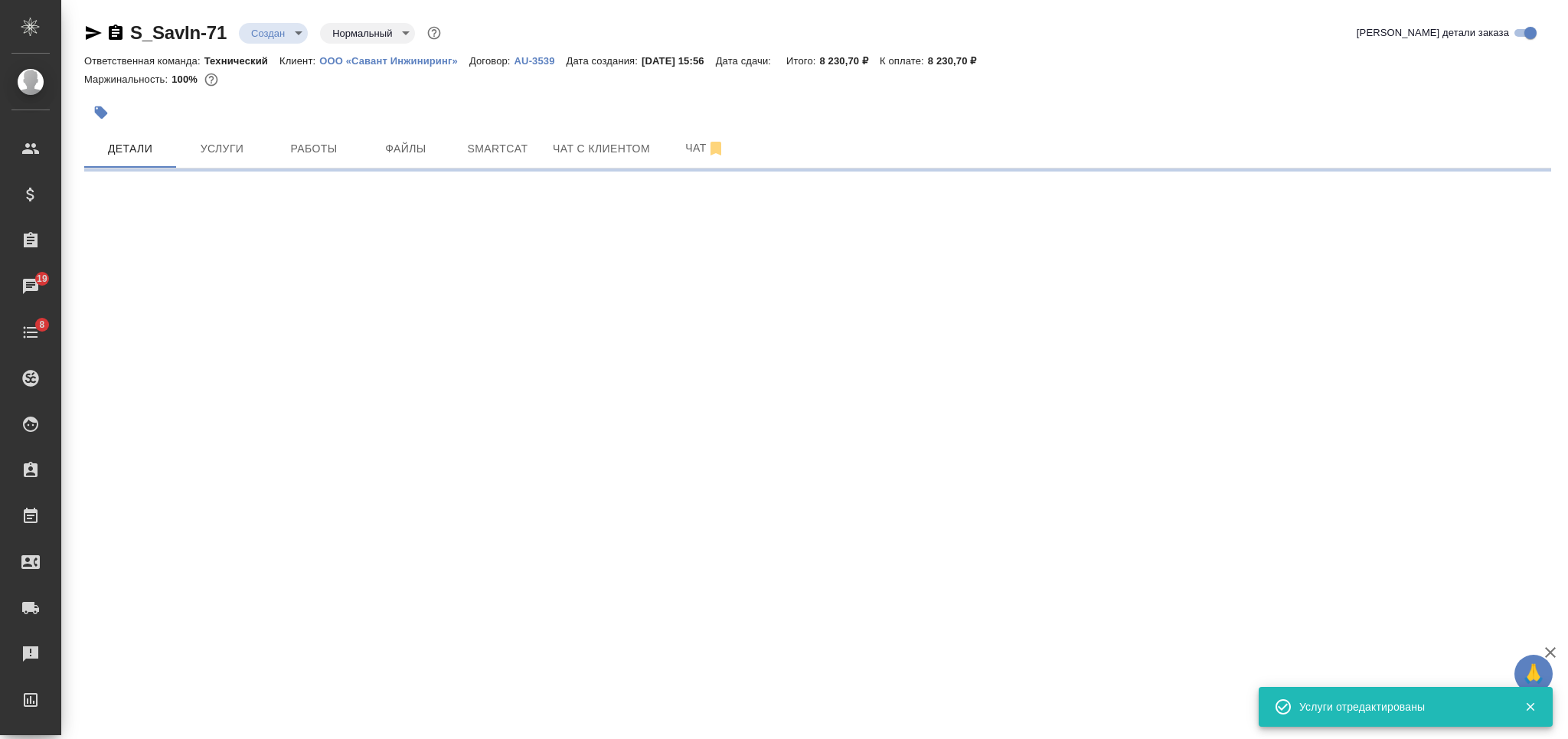
select select "RU"
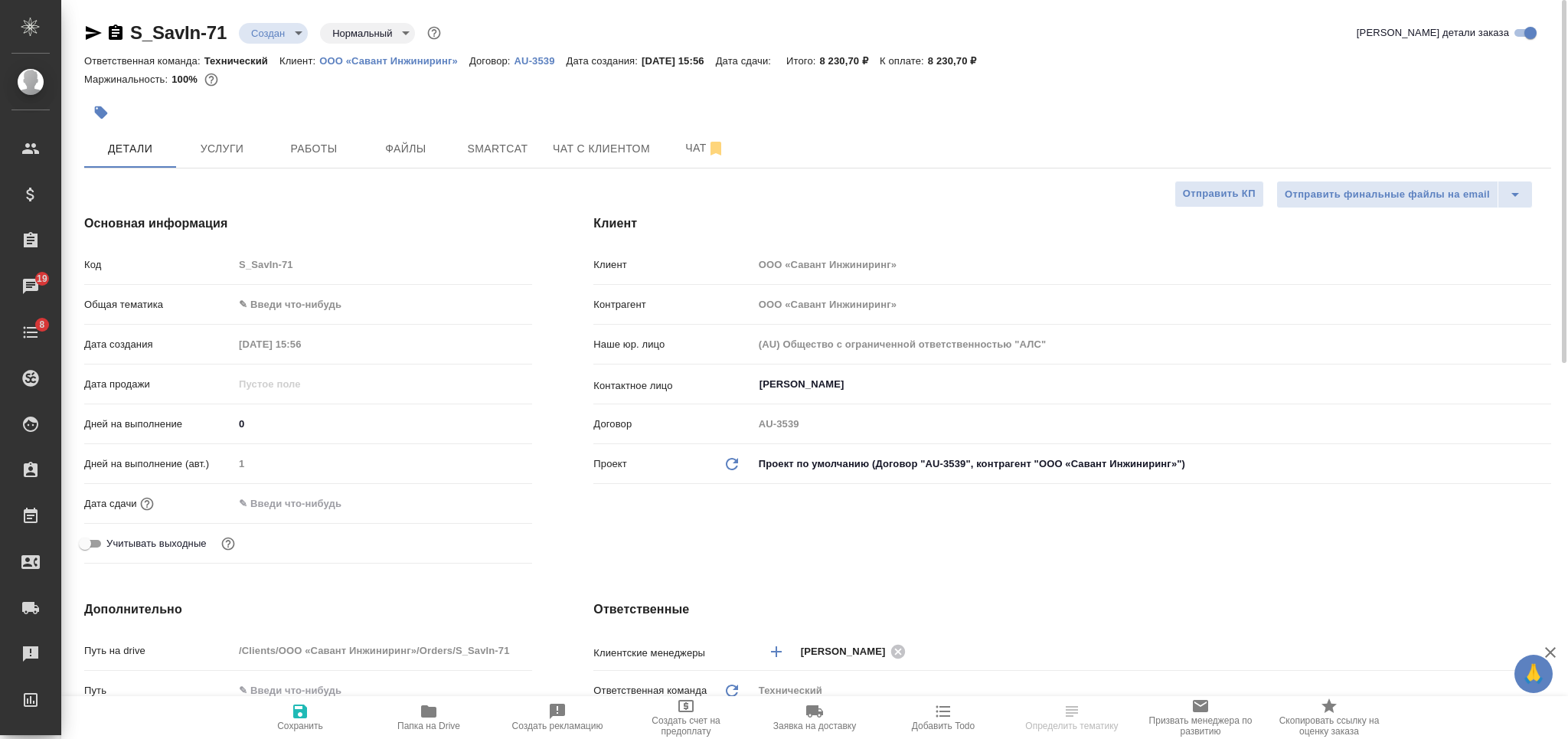
type textarea "x"
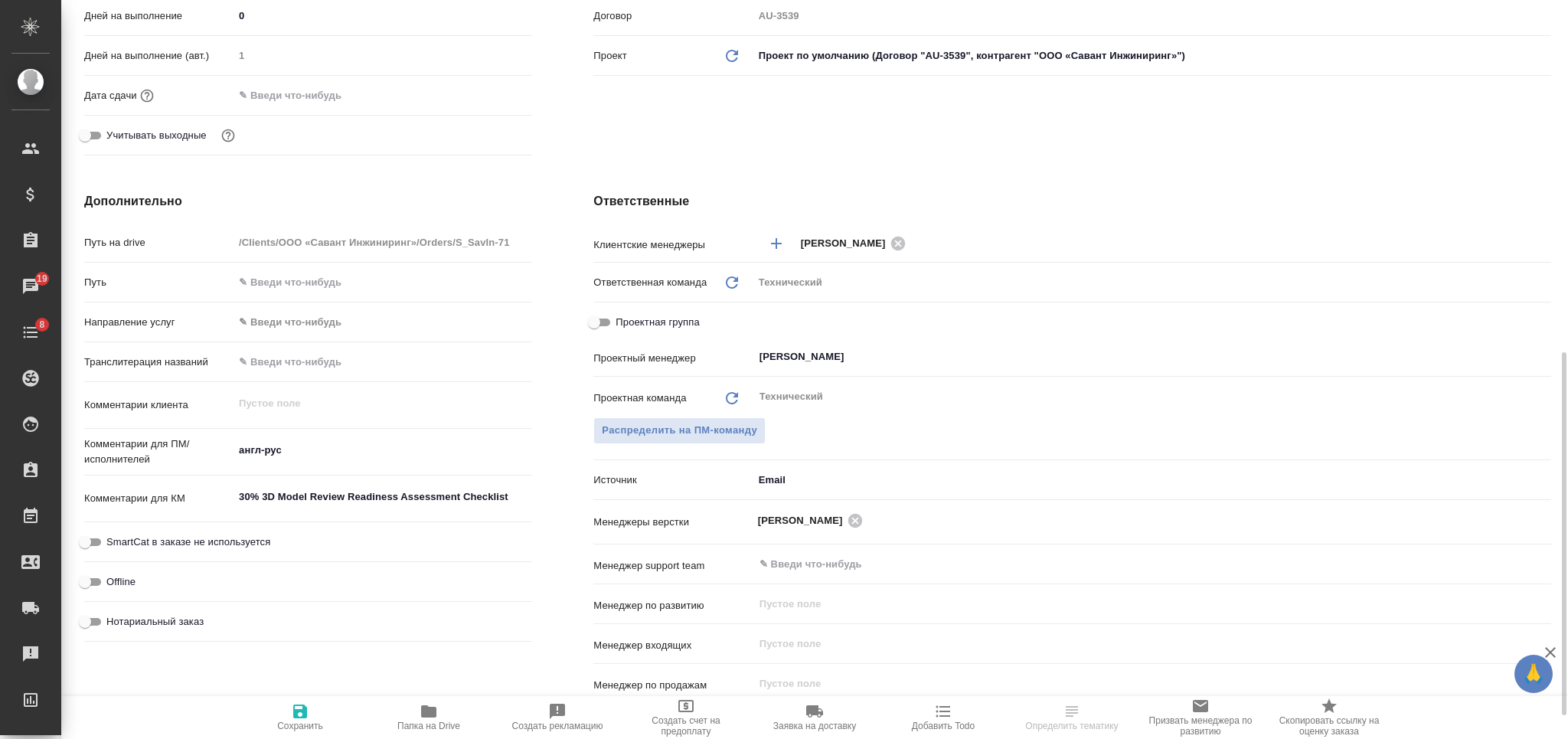
scroll to position [763, 0]
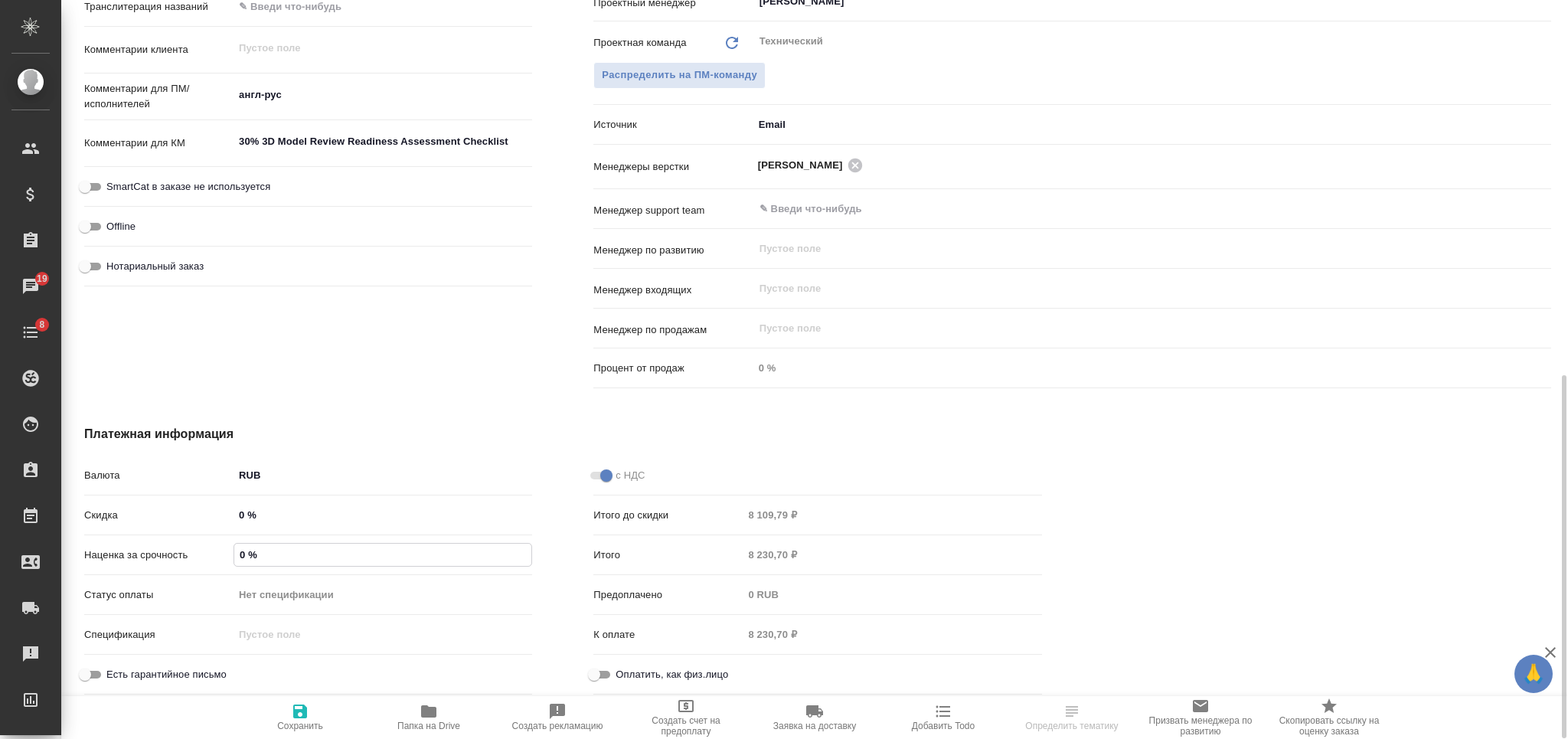
click at [239, 562] on input "0 %" at bounding box center [382, 554] width 297 height 22
click at [727, 547] on div "Итого 8 230,70 ₽" at bounding box center [817, 555] width 448 height 27
click at [233, 545] on div "0 %" at bounding box center [382, 554] width 298 height 22
type input "50 %"
type textarea "x"
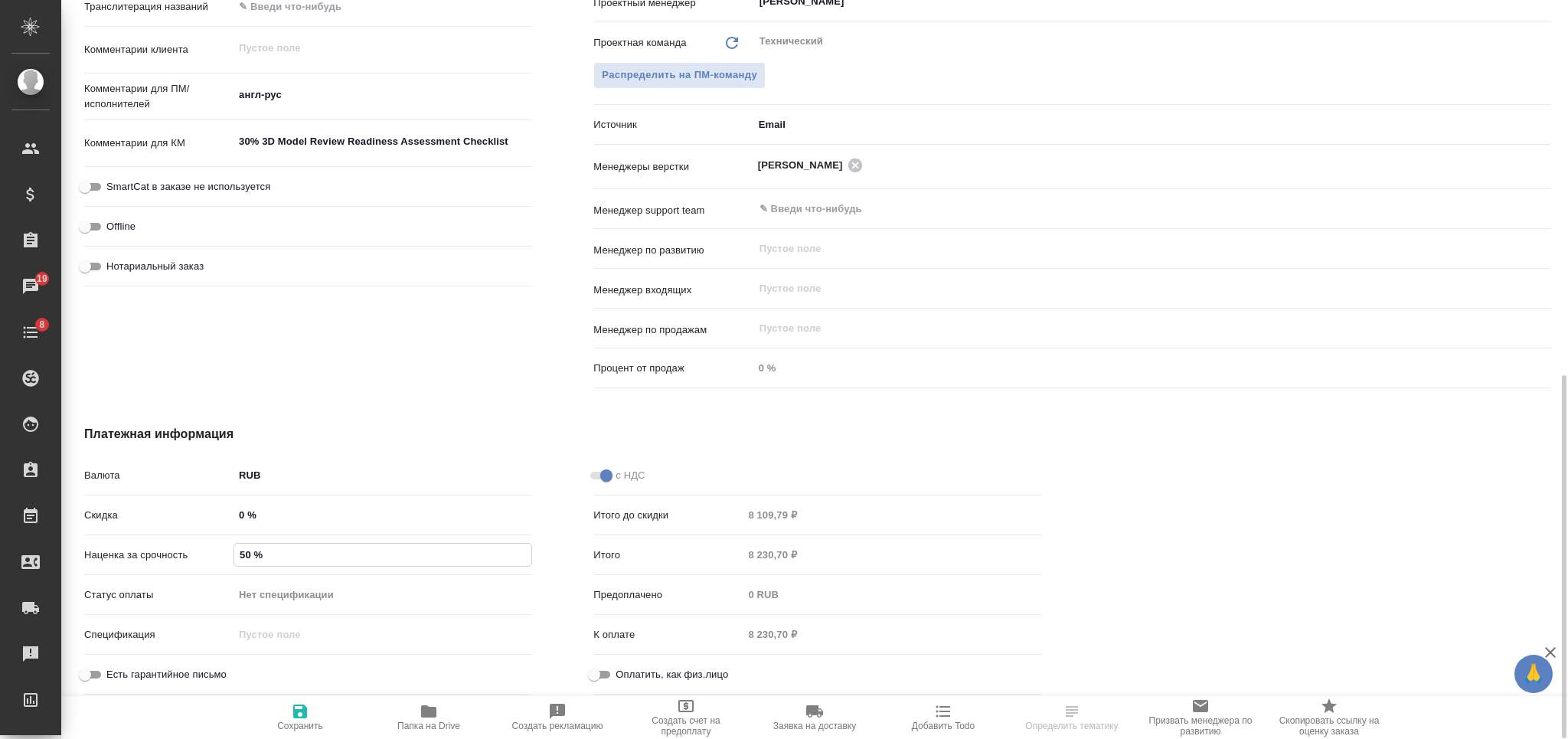
type textarea "x"
type input "50 %"
click at [299, 711] on icon "button" at bounding box center [299, 711] width 14 height 14
type textarea "x"
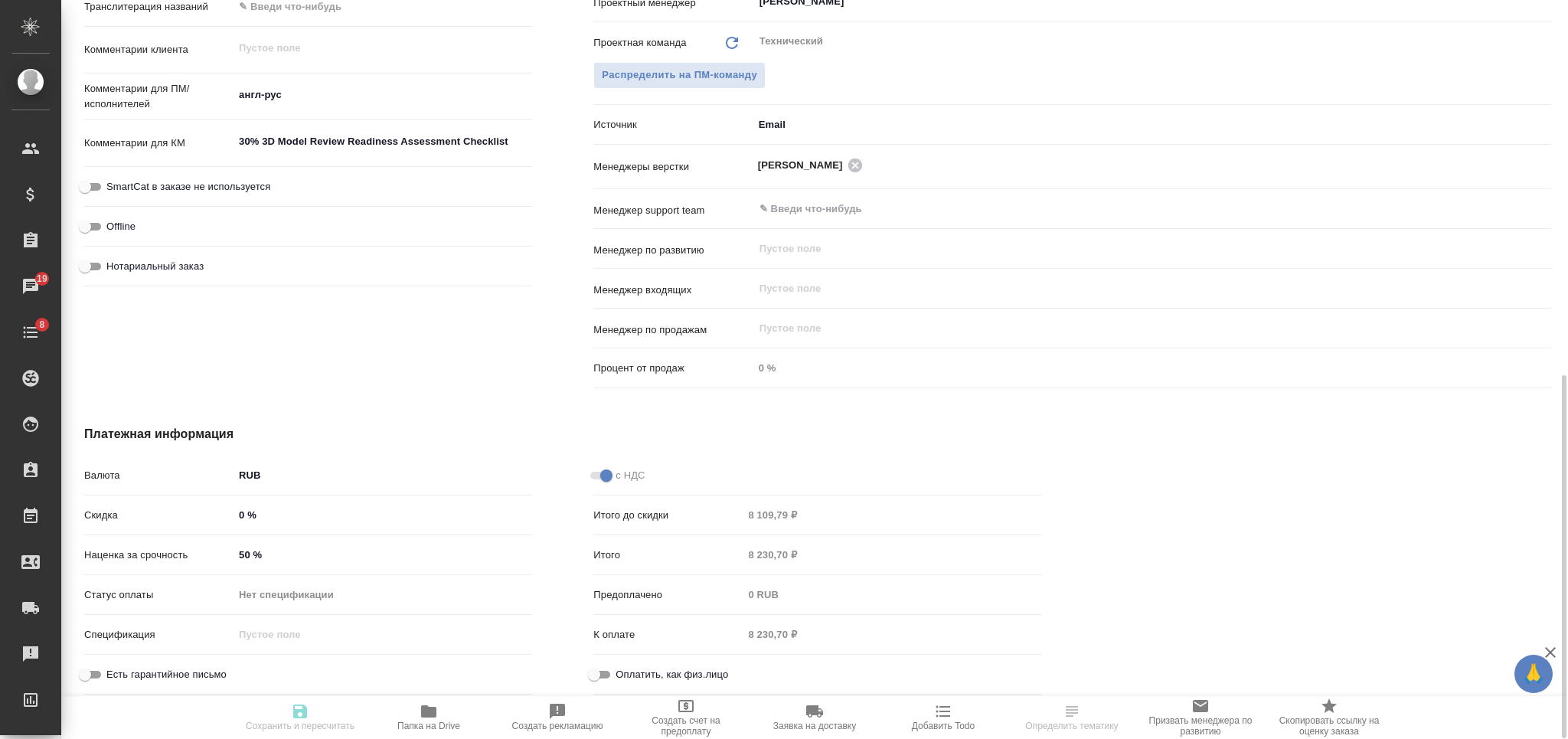
type textarea "x"
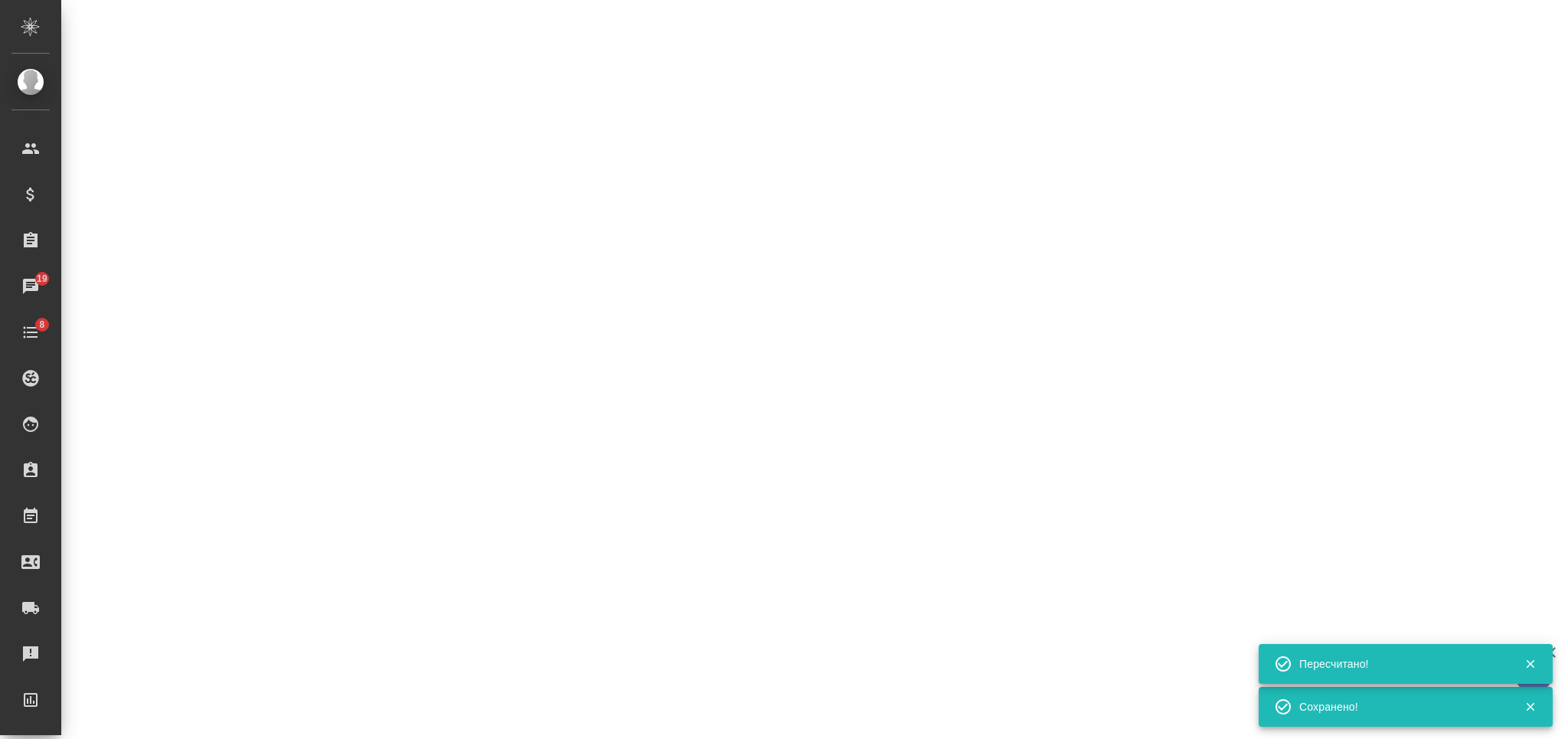
select select "RU"
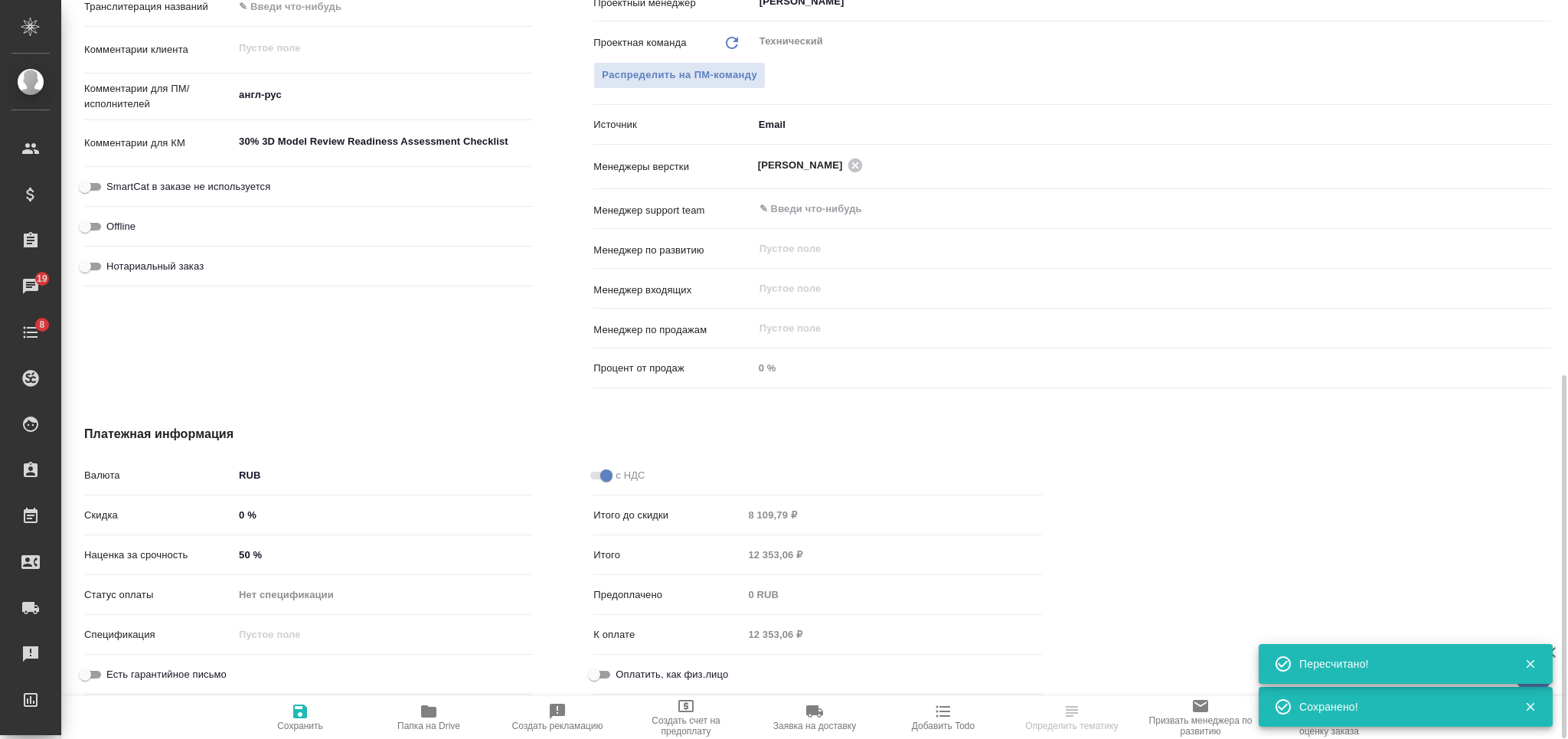
type textarea "x"
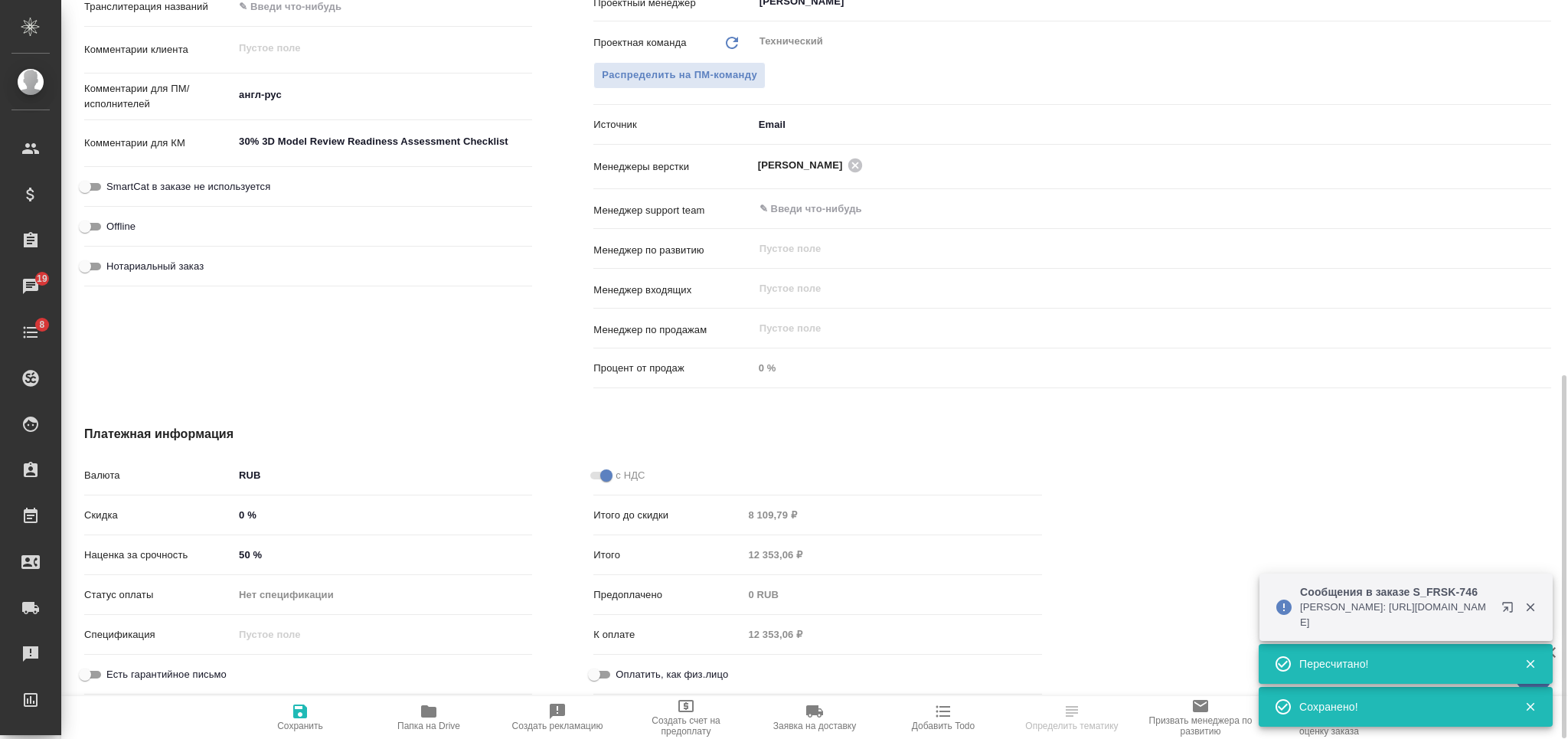
scroll to position [661, 0]
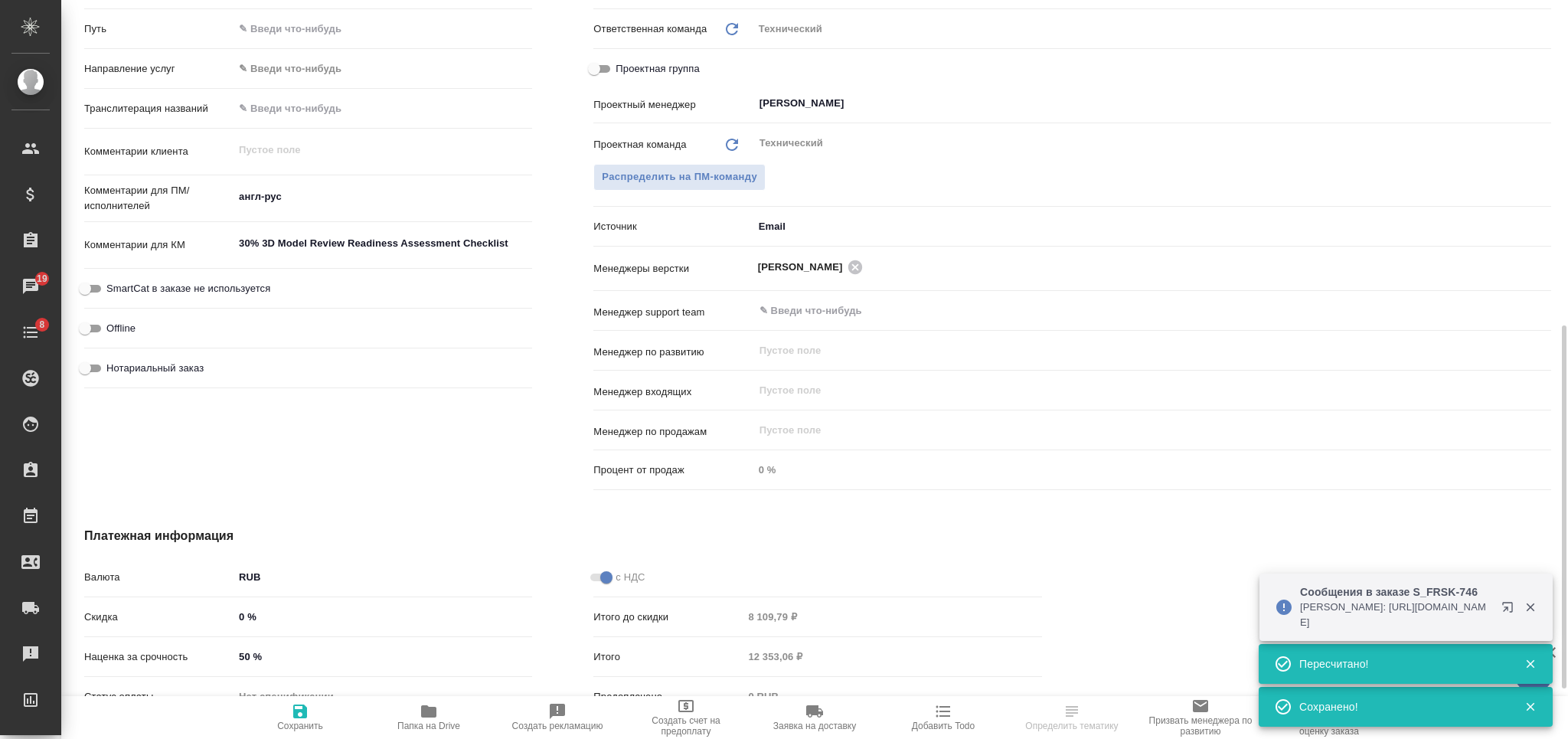
click at [719, 657] on div "Итого 12 353,06 ₽" at bounding box center [817, 656] width 448 height 27
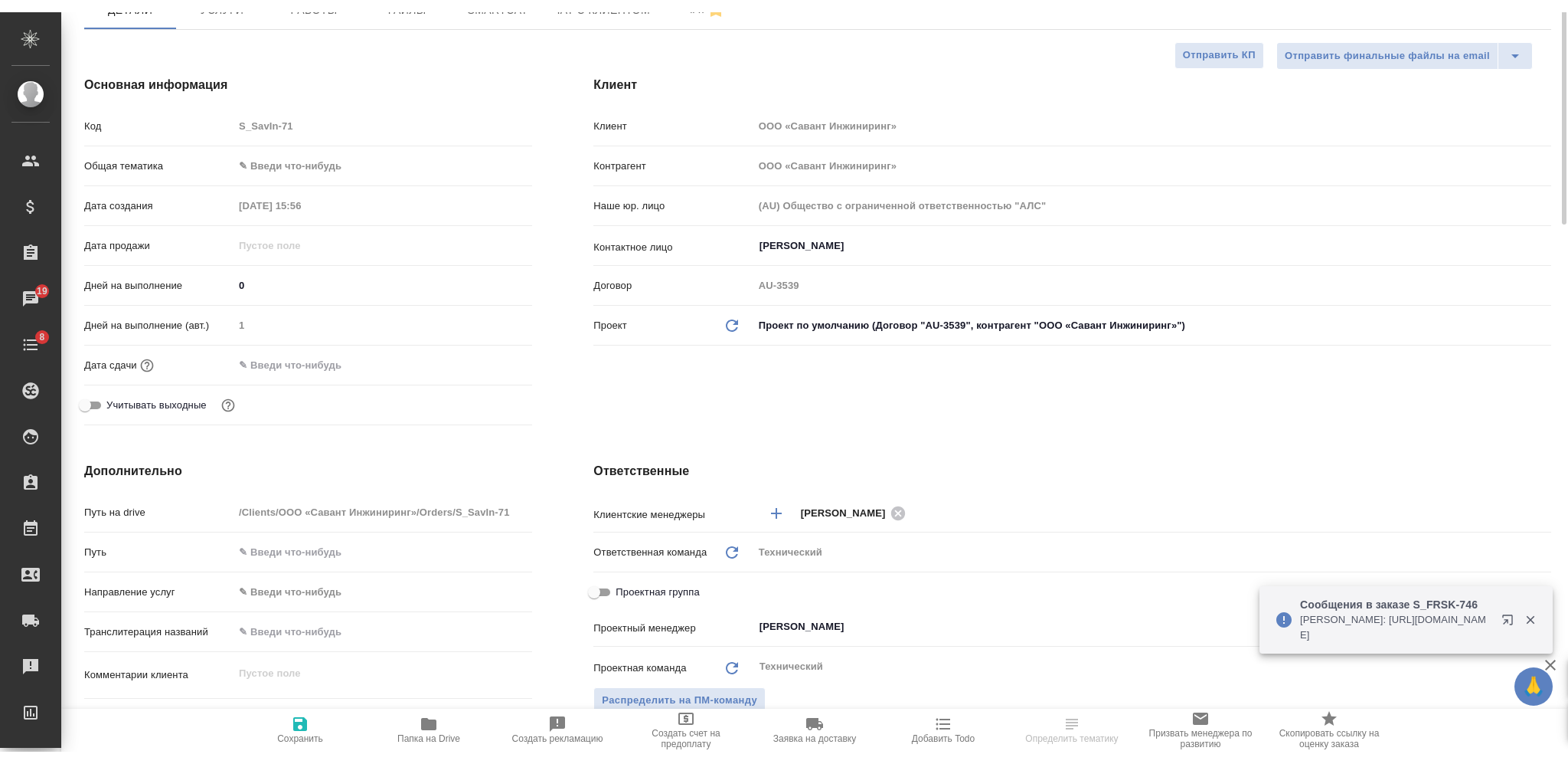
scroll to position [0, 0]
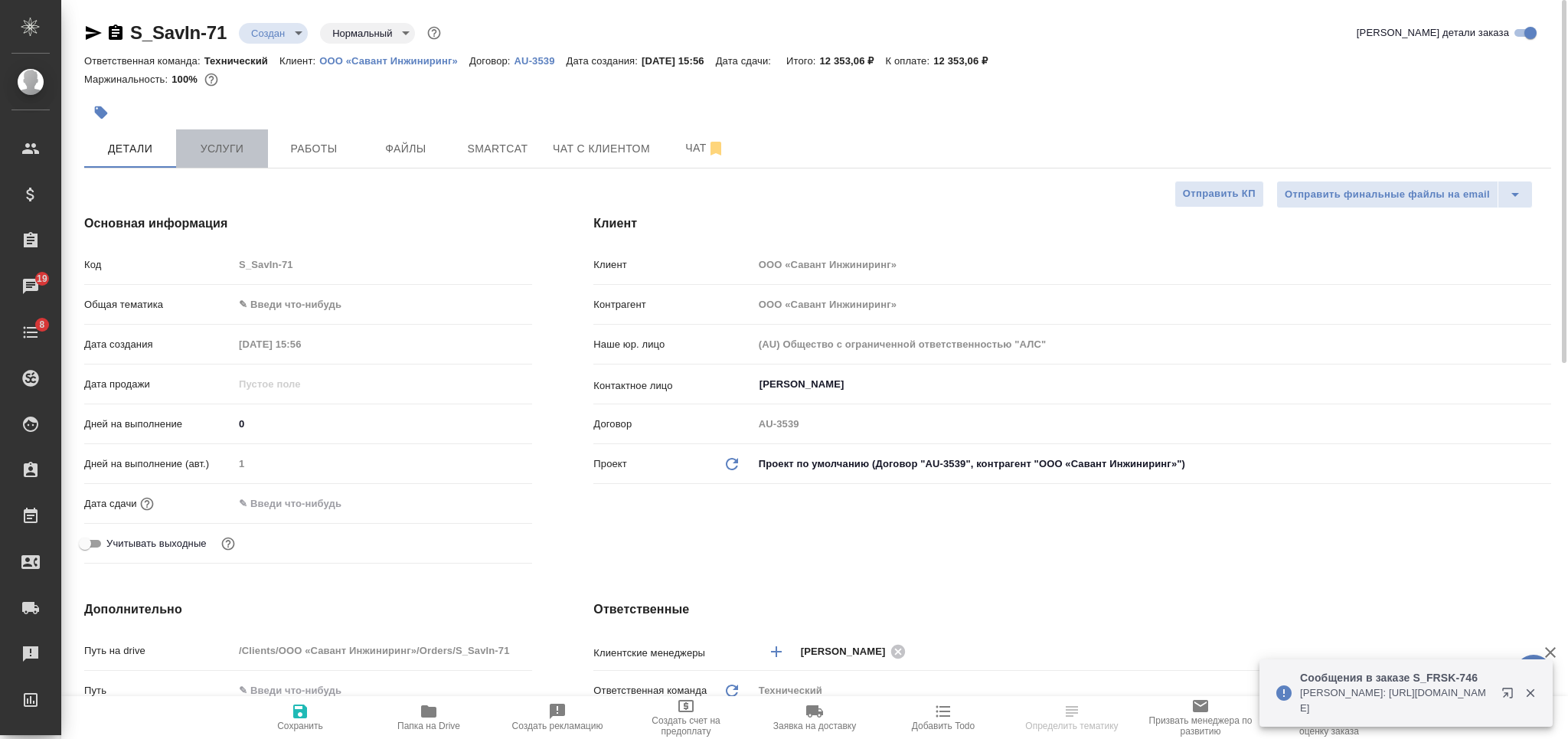
click at [231, 145] on span "Услуги" at bounding box center [221, 149] width 73 height 19
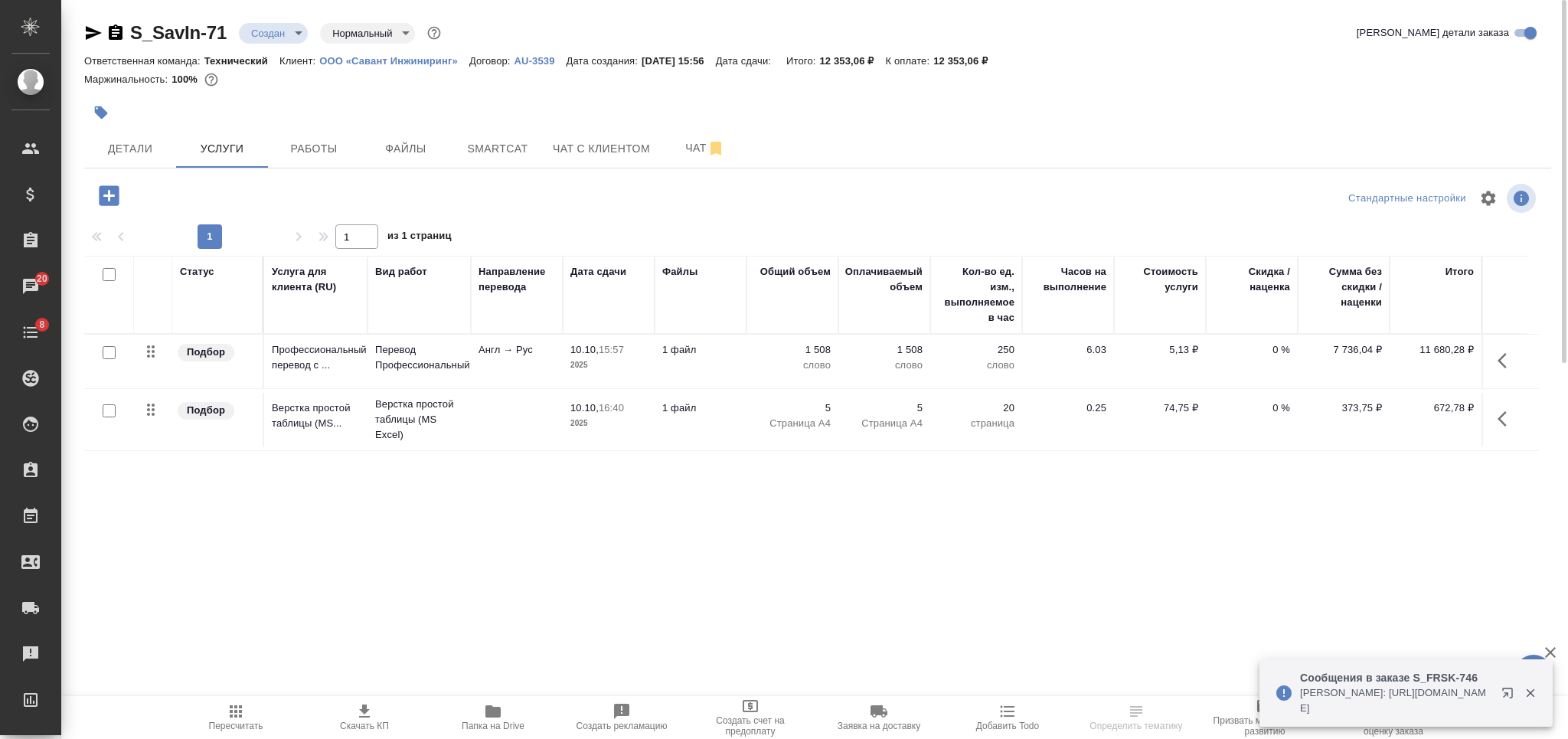
click at [350, 715] on span "Скачать КП" at bounding box center [365, 716] width 111 height 29
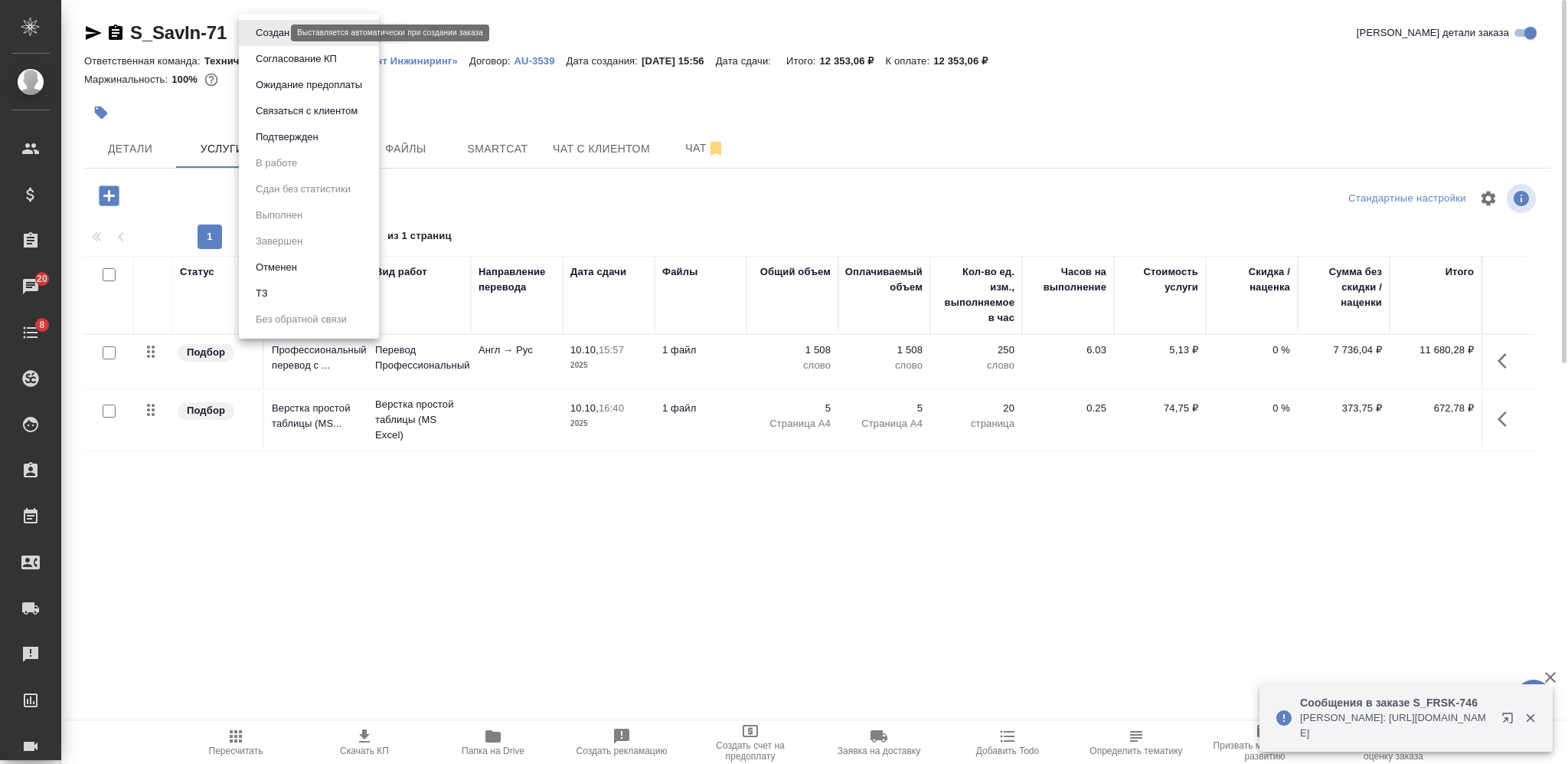
click at [267, 27] on body "🙏 .cls-1 fill:#fff; AWATERA Nikiforova Valeria Клиенты Спецификации Заказы 20 Ч…" at bounding box center [784, 382] width 1568 height 764
click at [288, 66] on button "Согласование КП" at bounding box center [297, 59] width 91 height 17
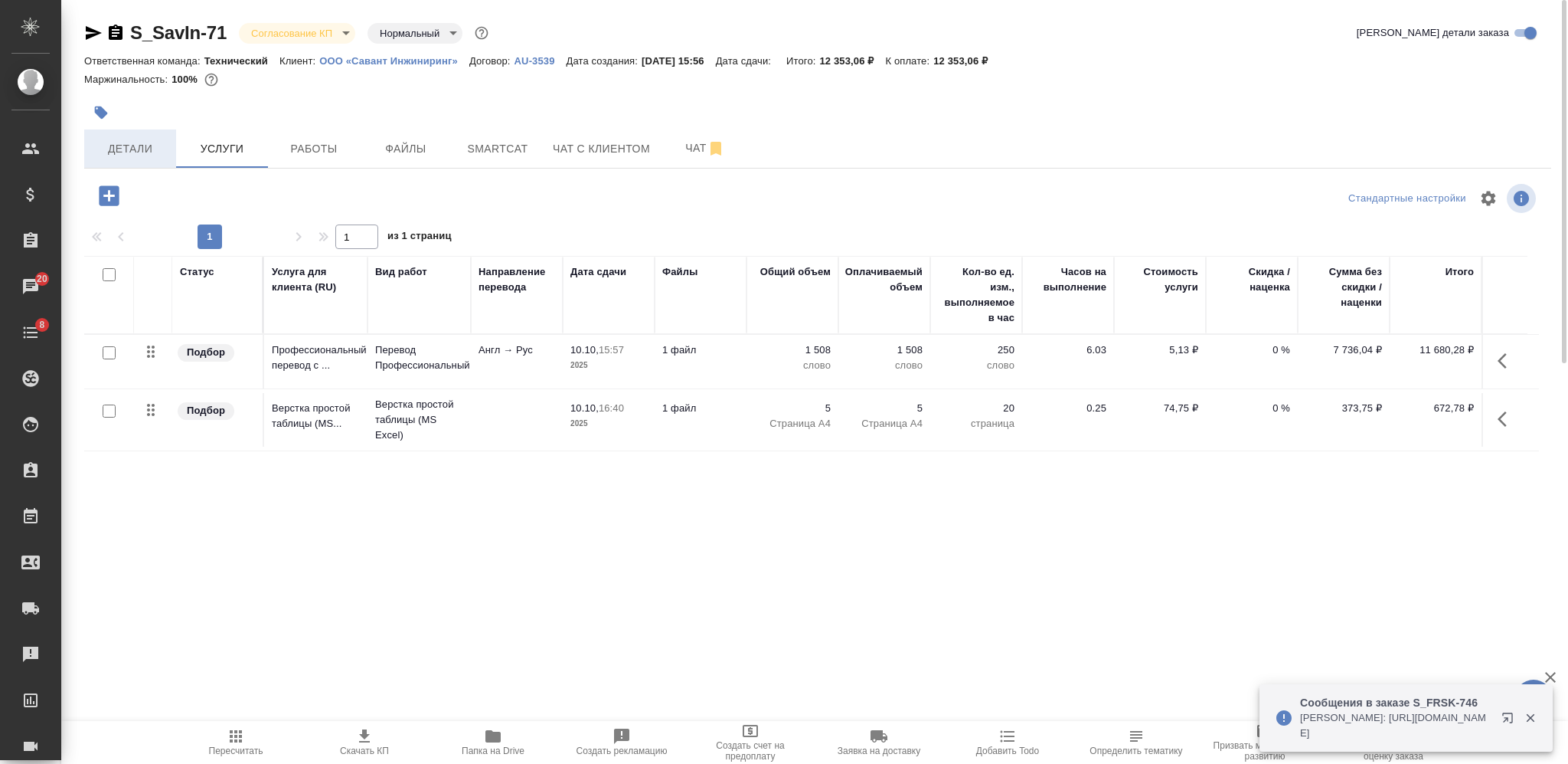
click at [149, 158] on button "Детали" at bounding box center [130, 149] width 92 height 38
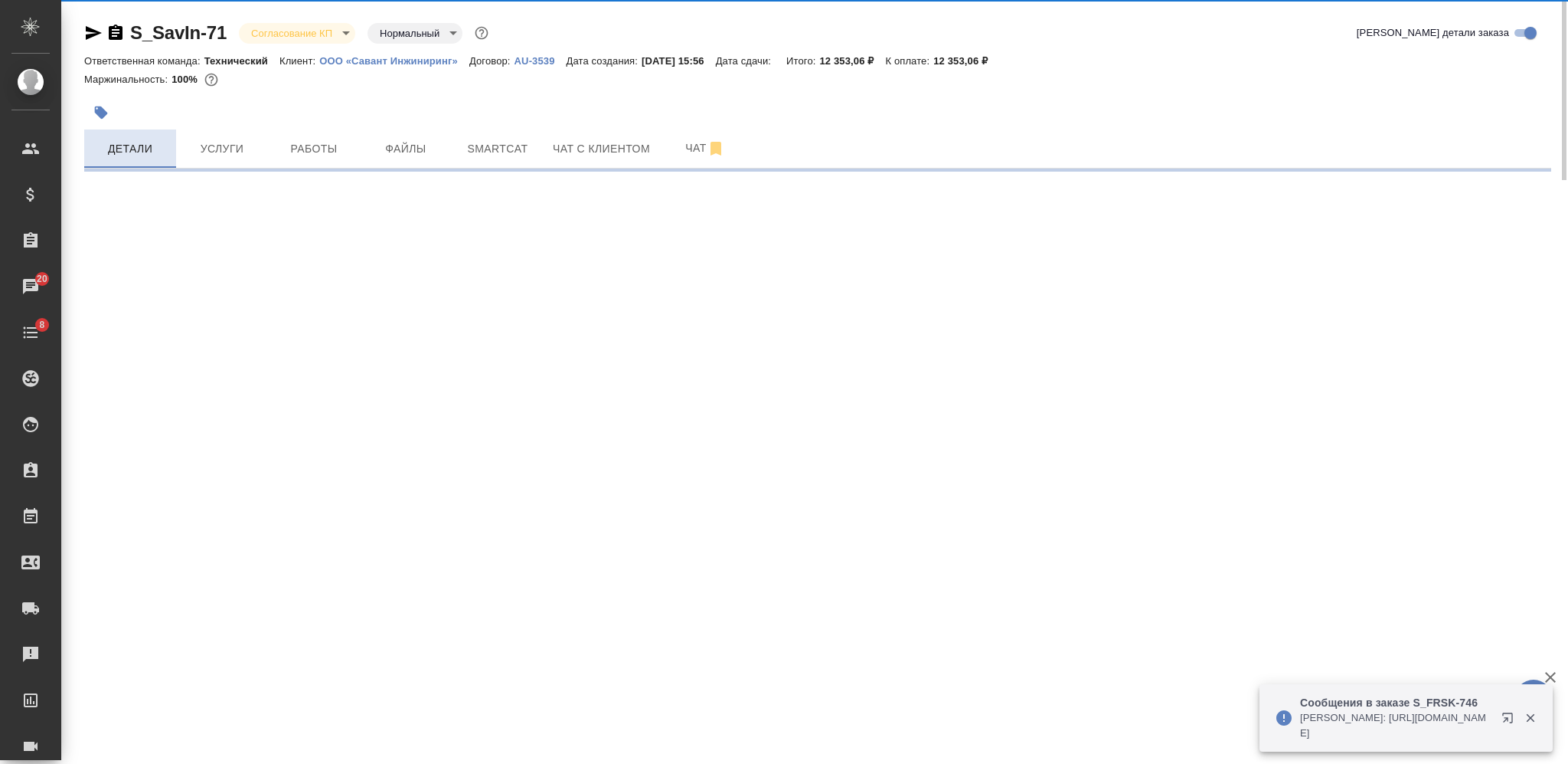
select select "RU"
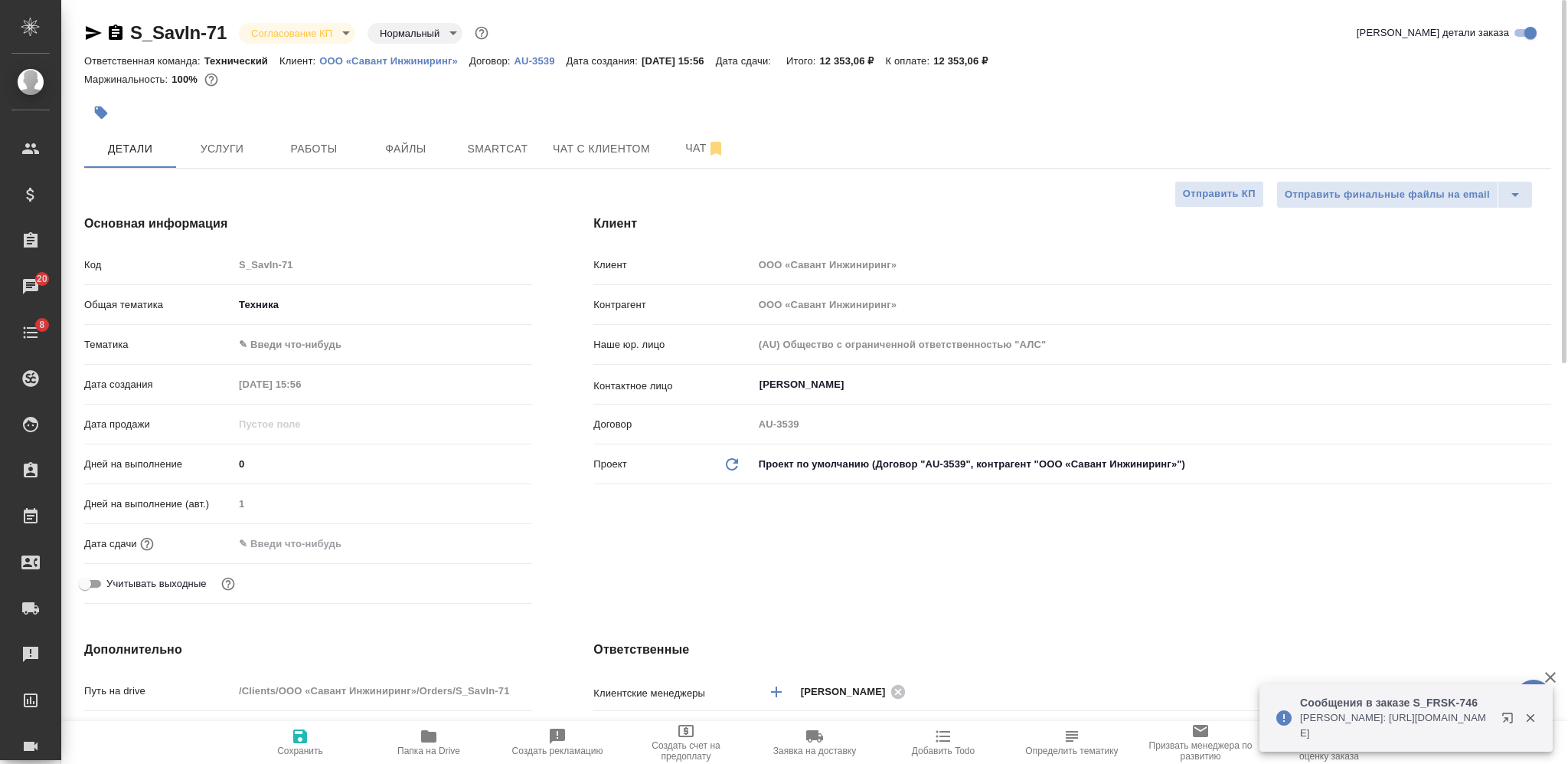
type textarea "x"
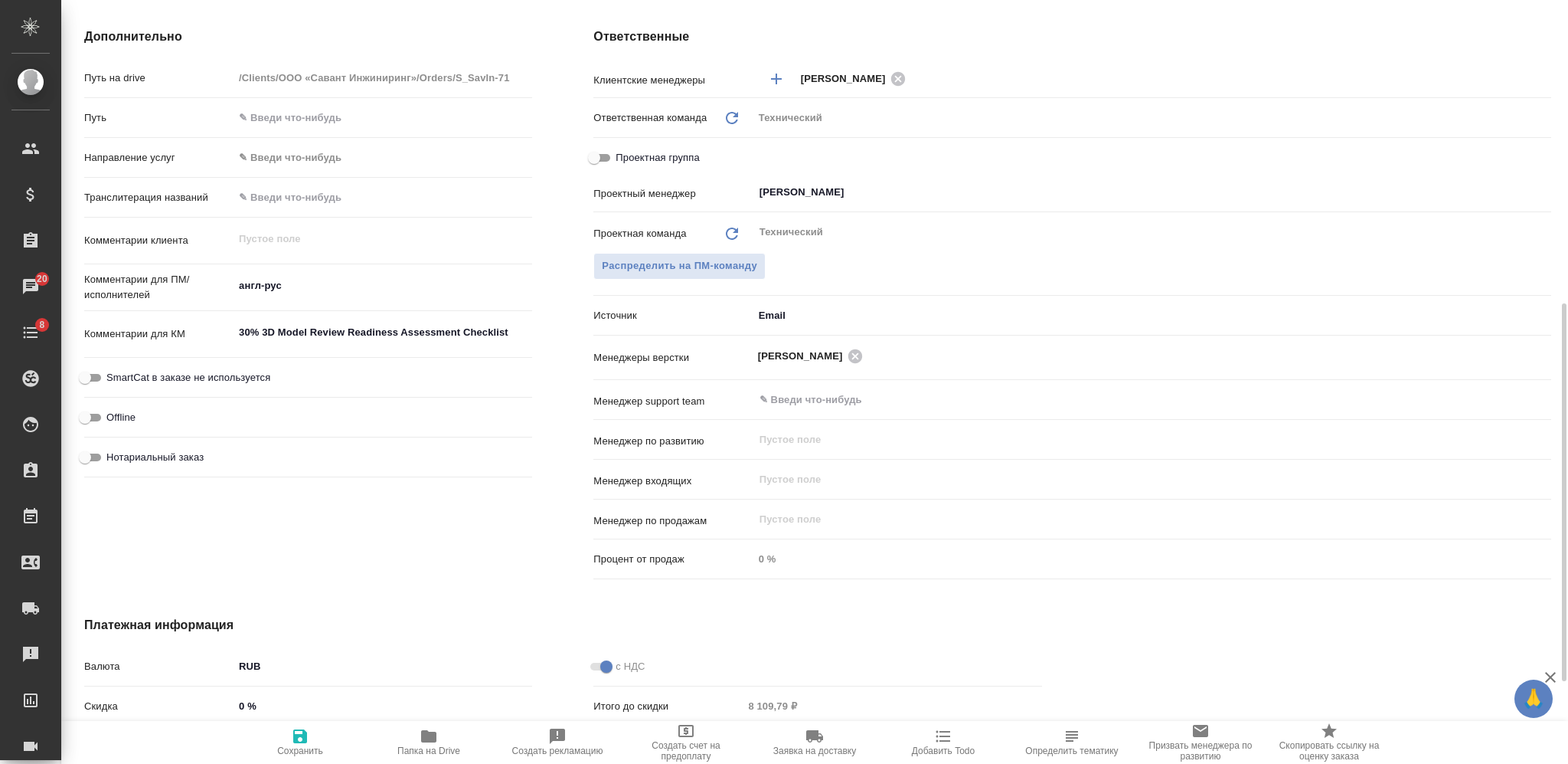
scroll to position [779, 0]
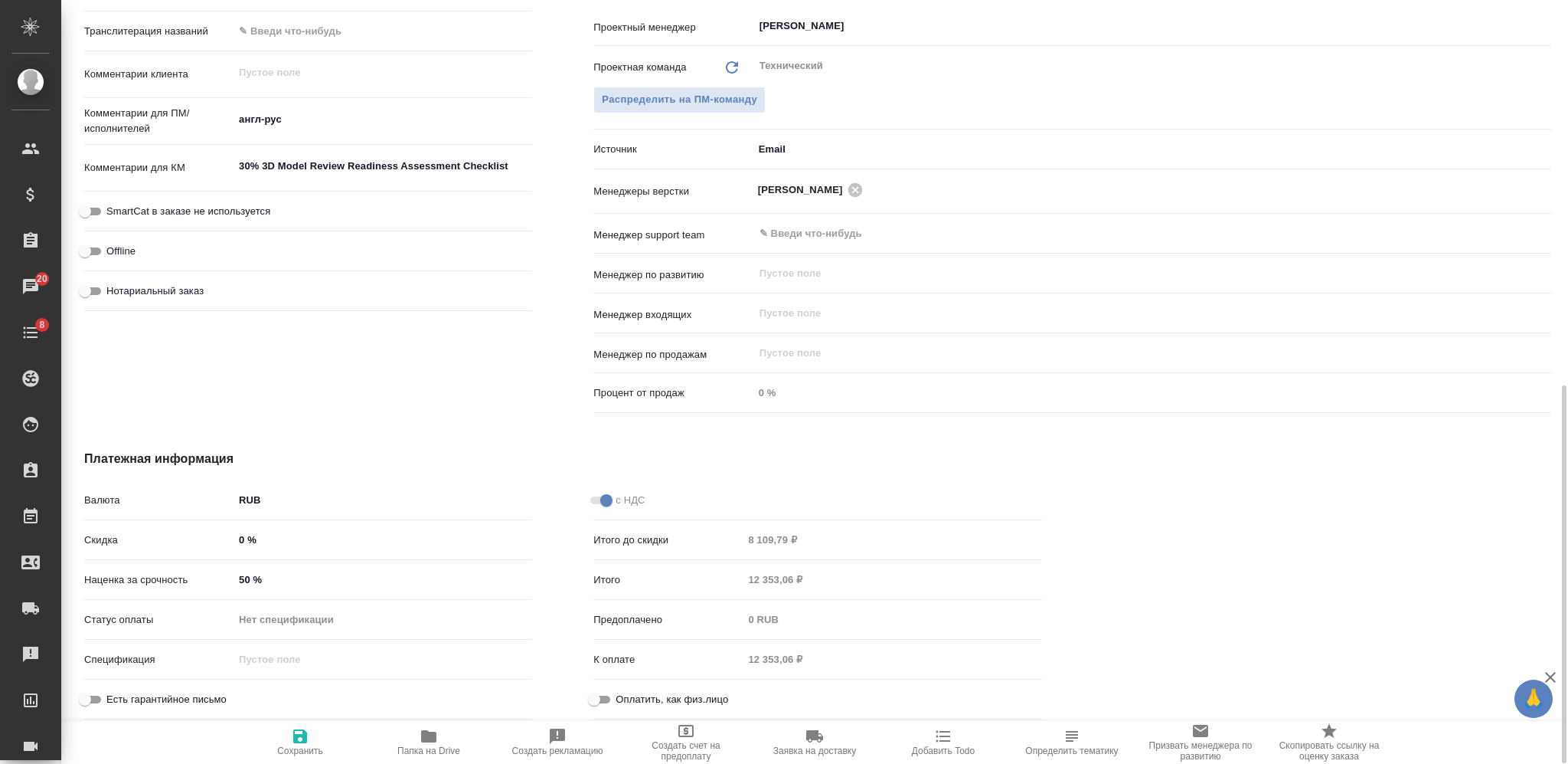
click at [246, 573] on input "50 %" at bounding box center [382, 579] width 298 height 22
click at [242, 573] on input "50 %" at bounding box center [382, 579] width 297 height 22
type textarea "x"
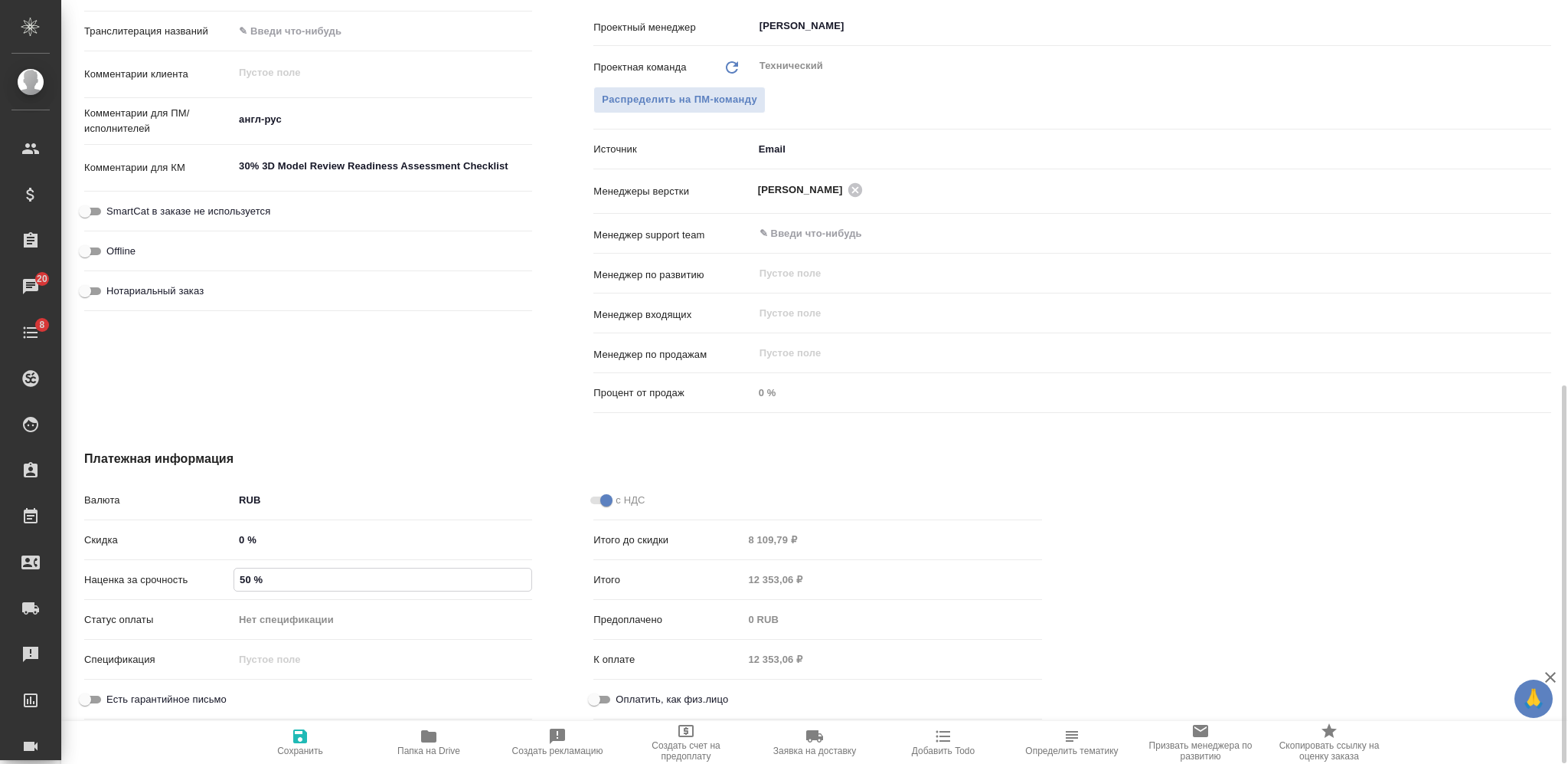
type textarea "x"
type input "0 %"
click at [297, 739] on icon "button" at bounding box center [299, 736] width 14 height 14
type textarea "x"
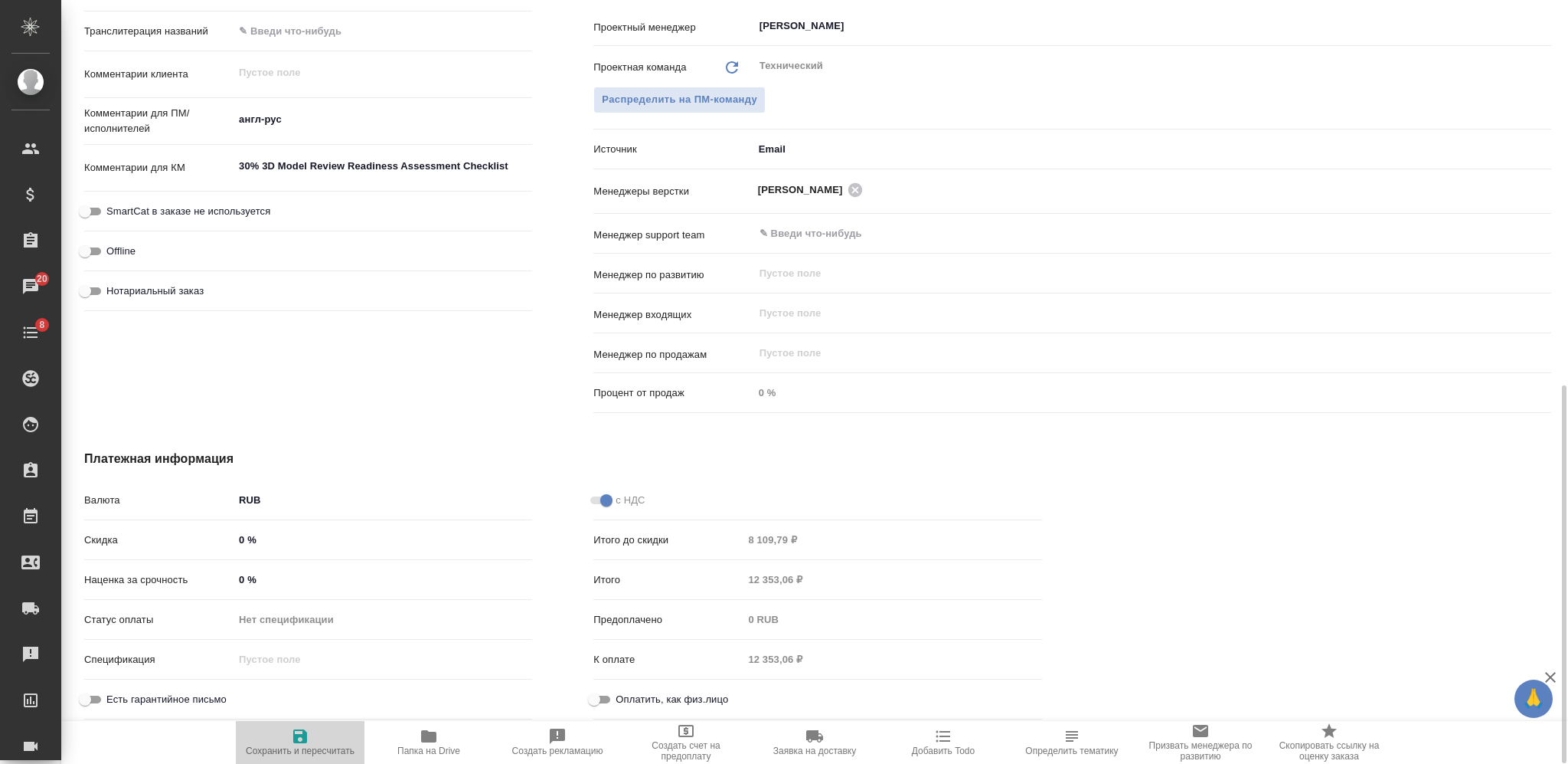
type textarea "x"
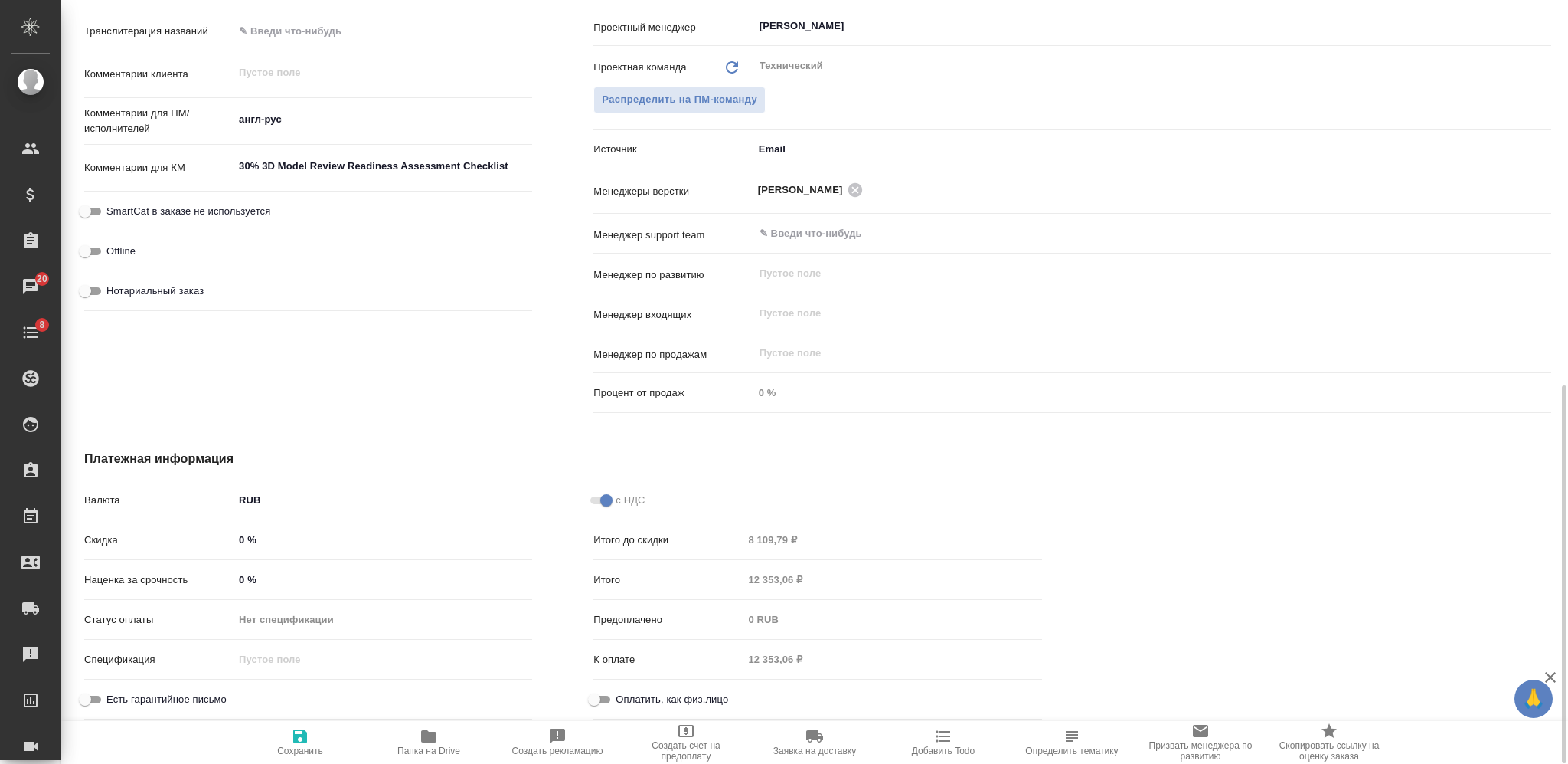
type textarea "x"
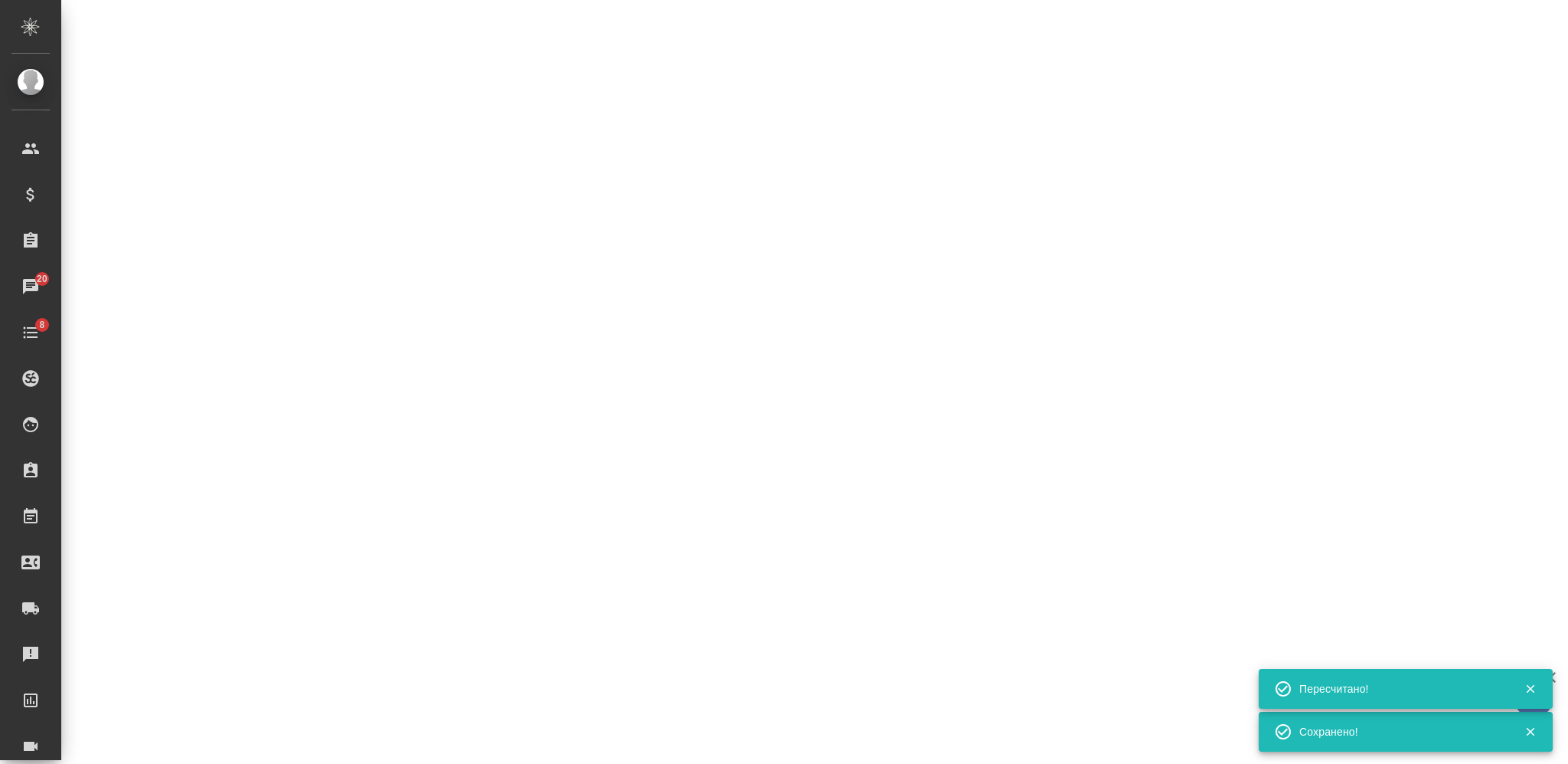
select select "RU"
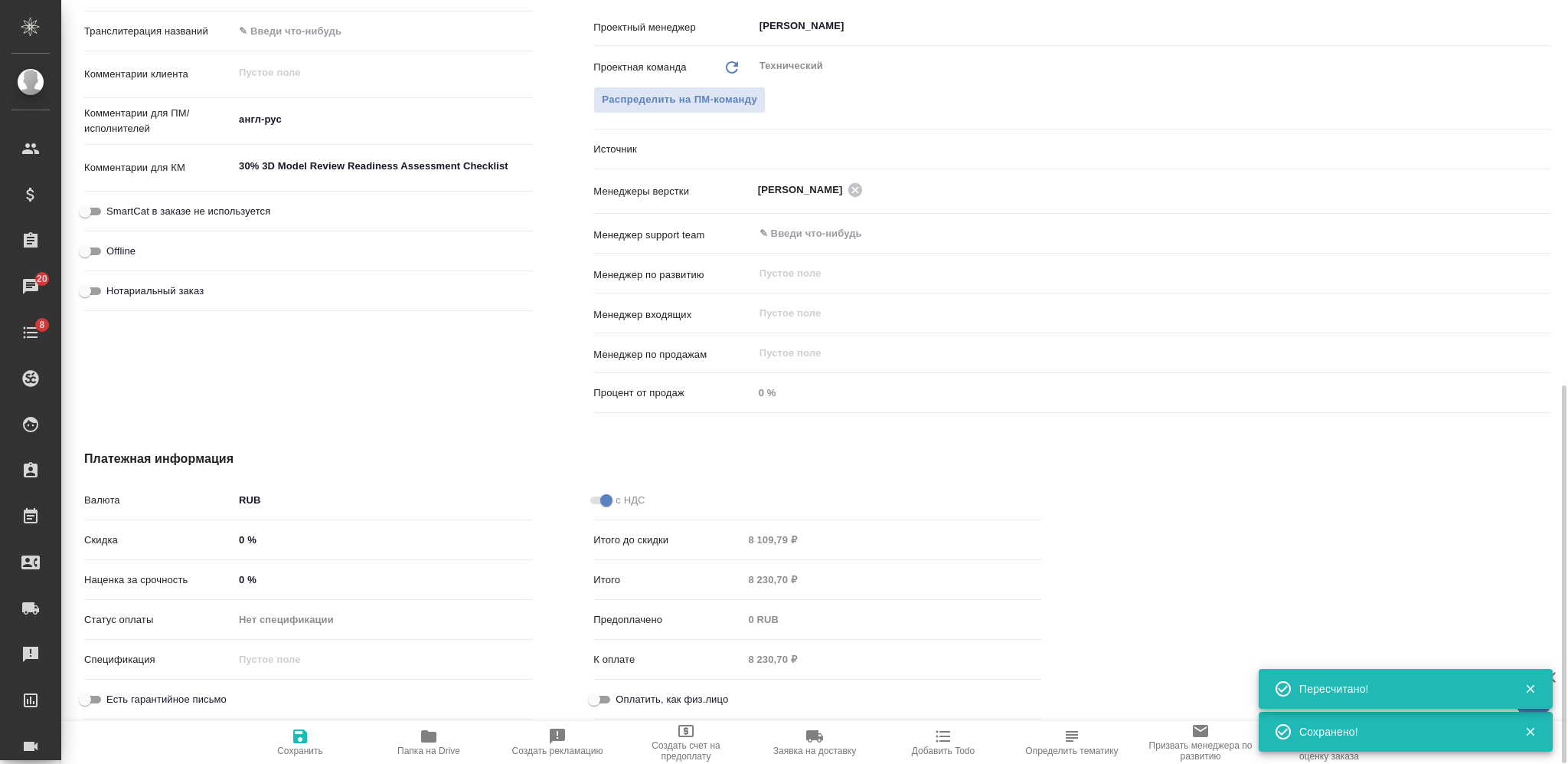
type textarea "x"
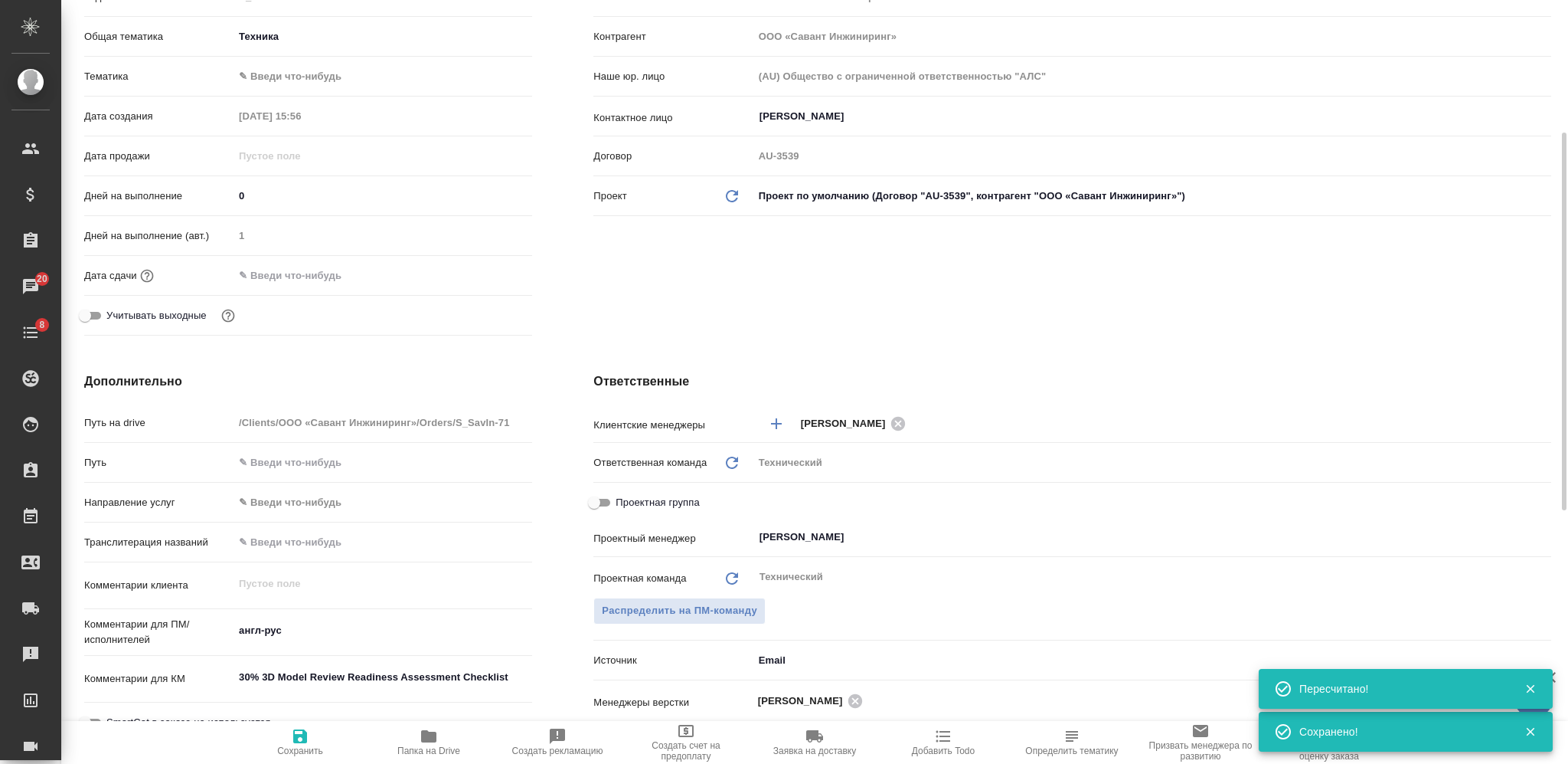
scroll to position [0, 0]
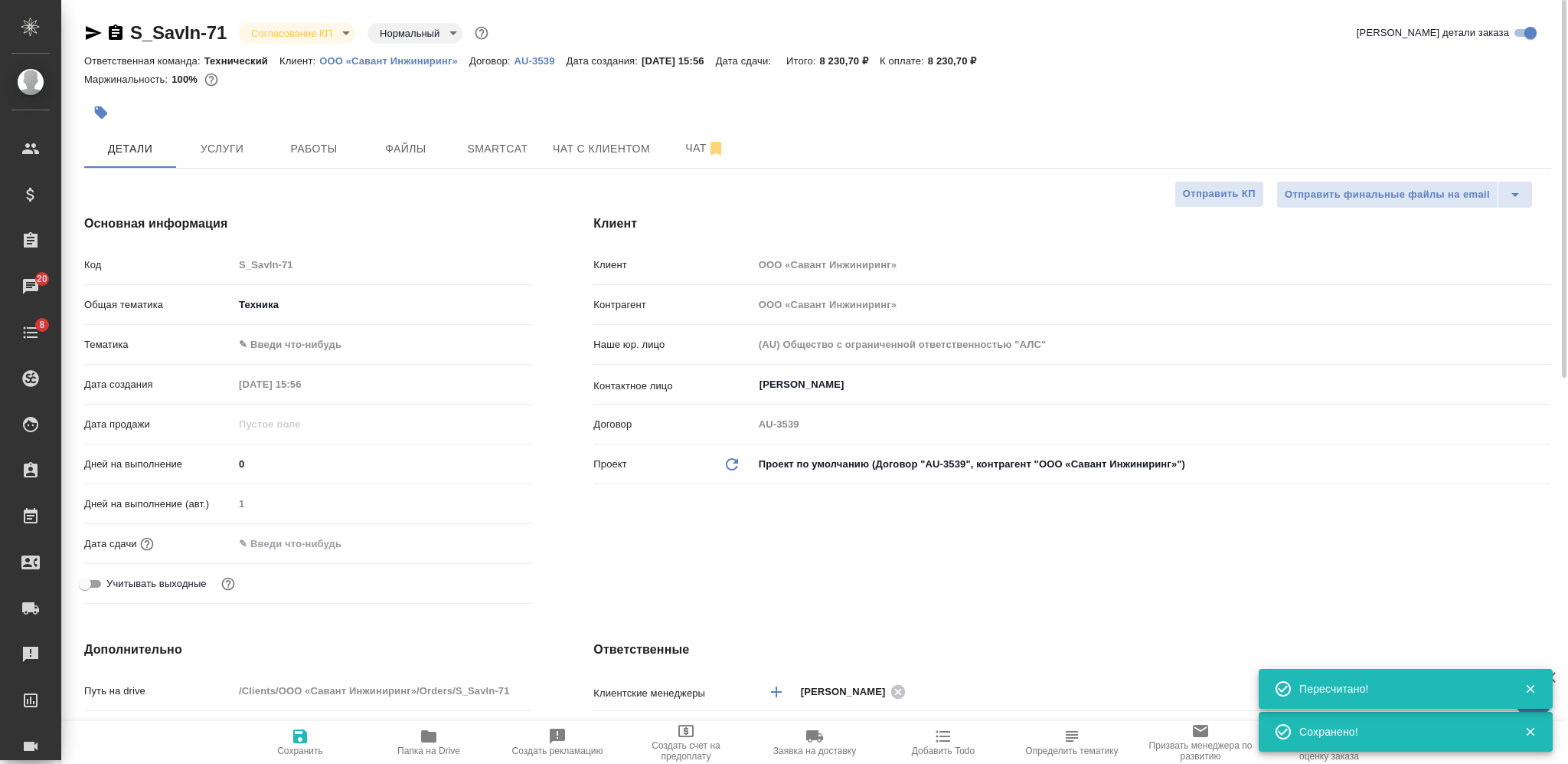
drag, startPoint x: 279, startPoint y: 543, endPoint x: 164, endPoint y: 622, distance: 139.5
click at [280, 546] on input "text" at bounding box center [300, 544] width 134 height 22
type textarea "x"
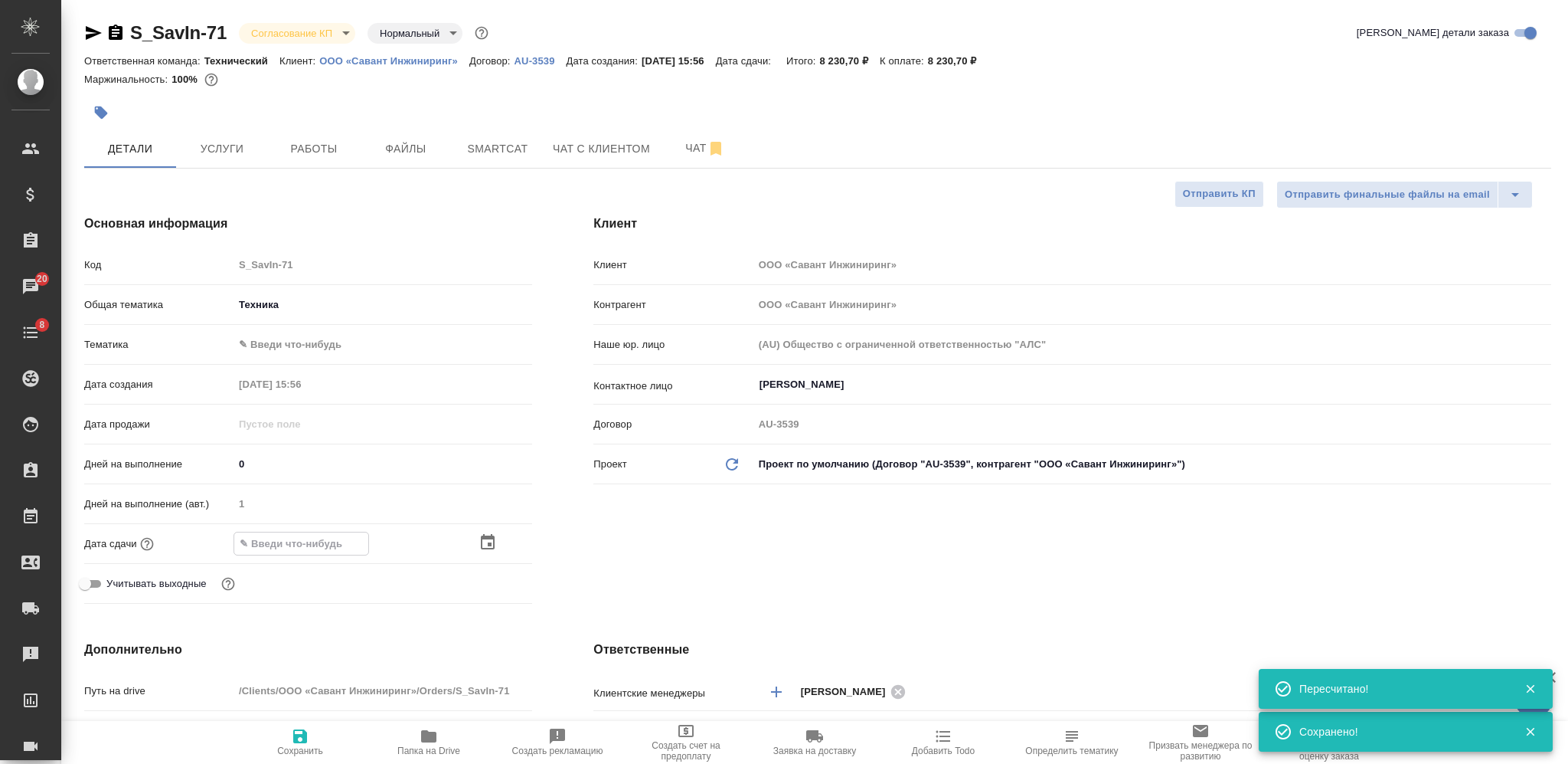
type input "1_.__.____ __:__"
type textarea "x"
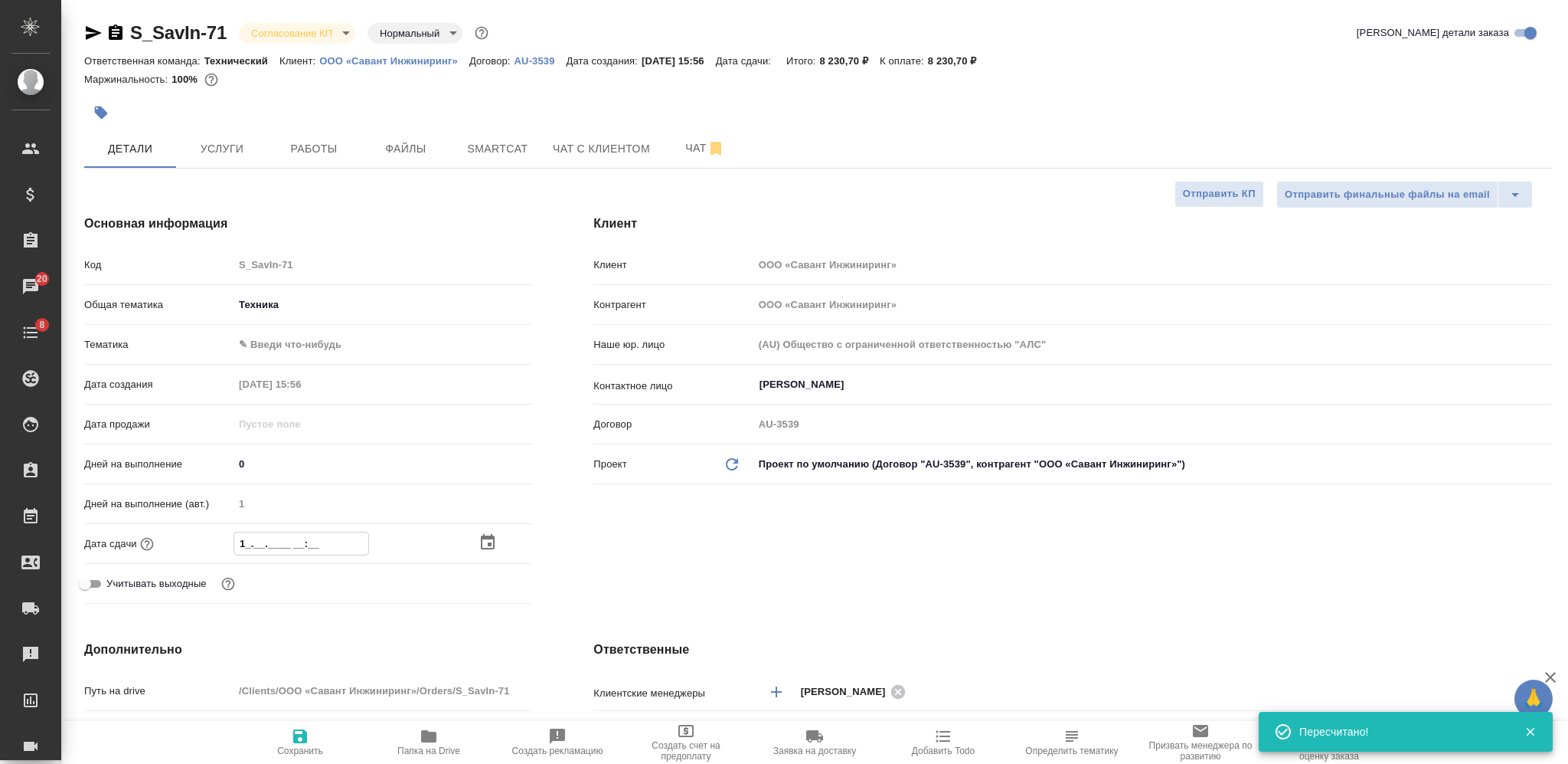
type input "13.__.____ __:__"
type textarea "x"
type input "13.1_.____ __:__"
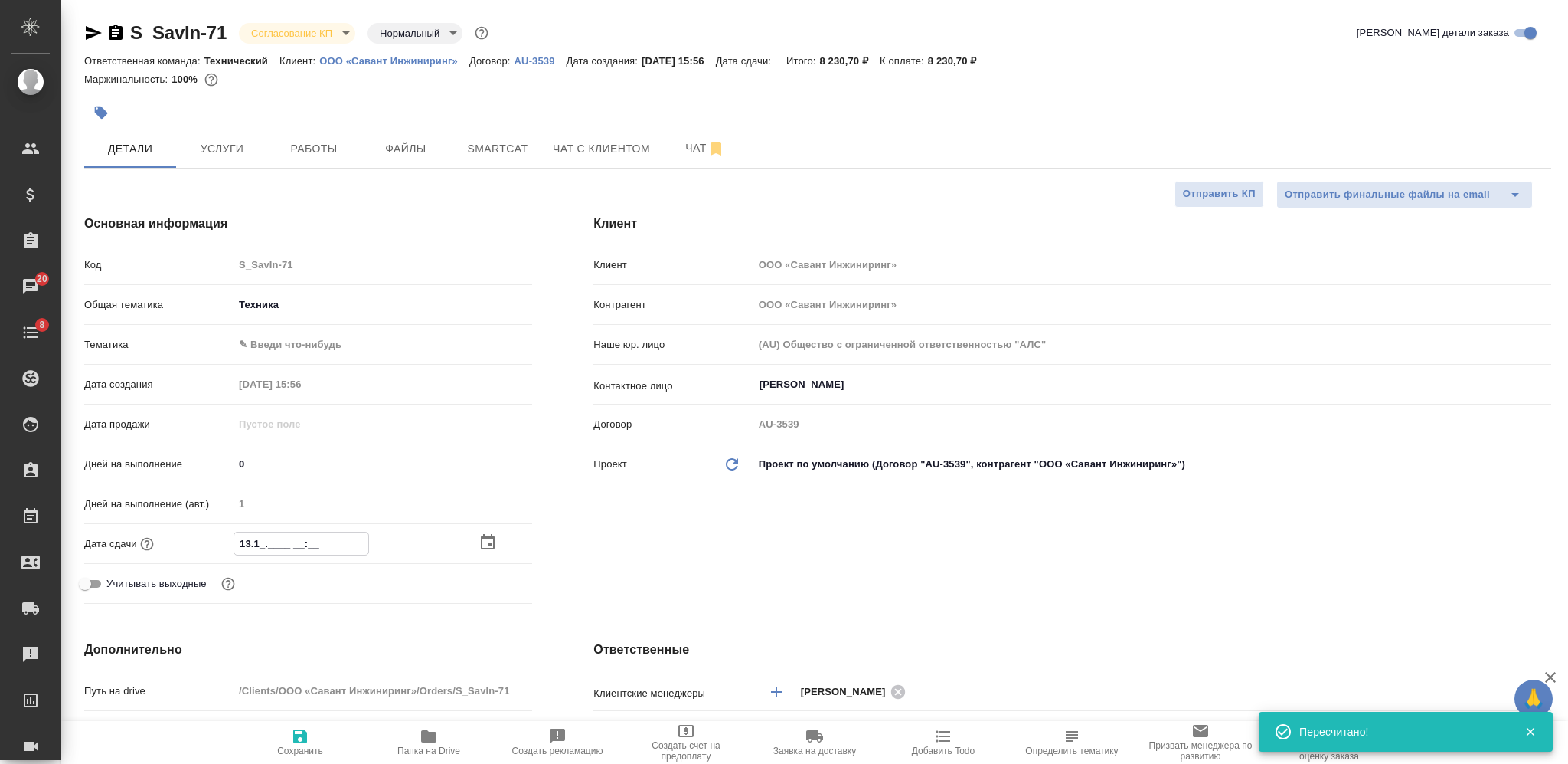
type textarea "x"
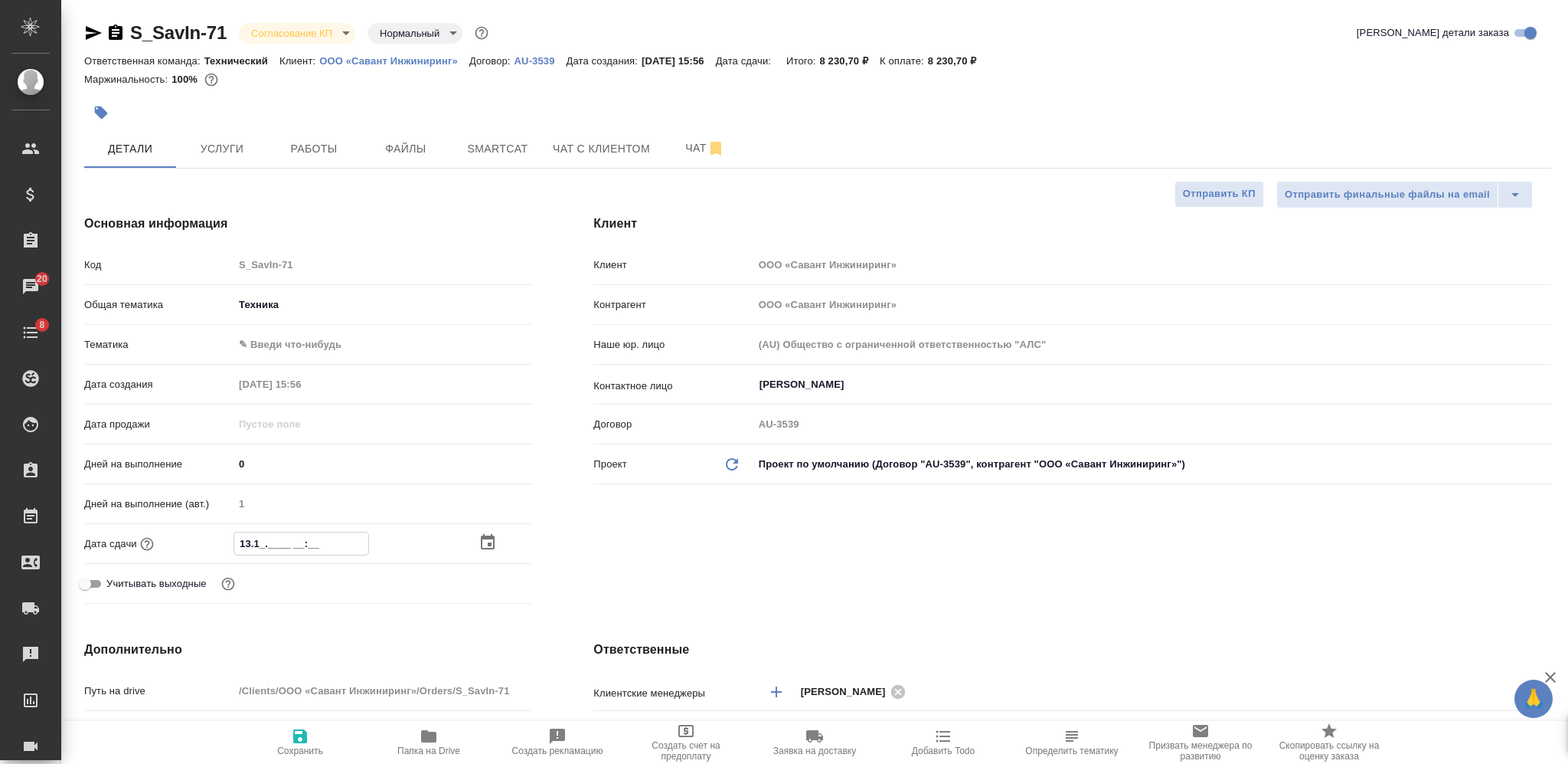
type input "13.10.____ __:__"
type textarea "x"
type input "13.10.2___ __:__"
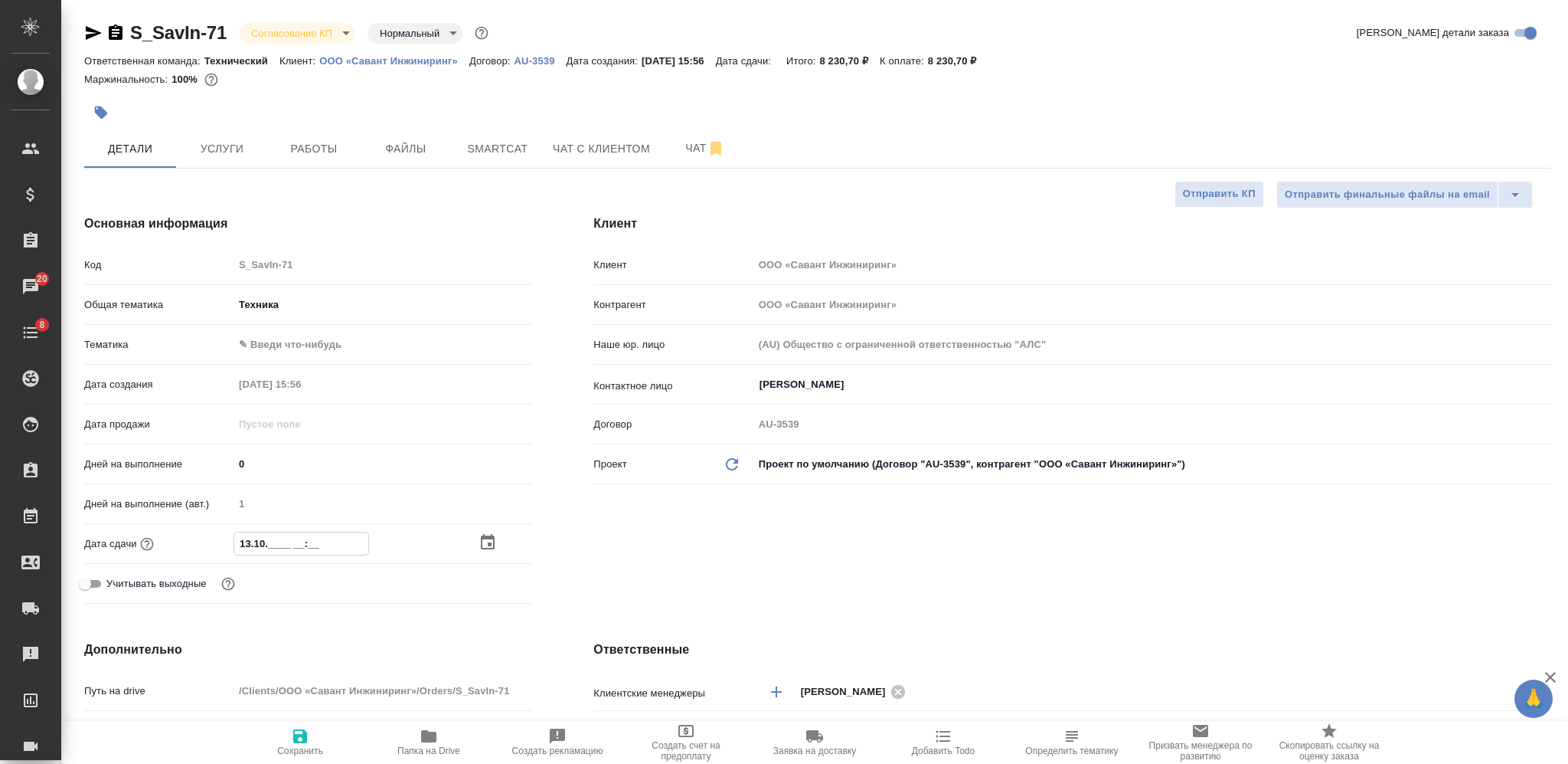
type textarea "x"
type input "13.10.20__ __:__"
type textarea "x"
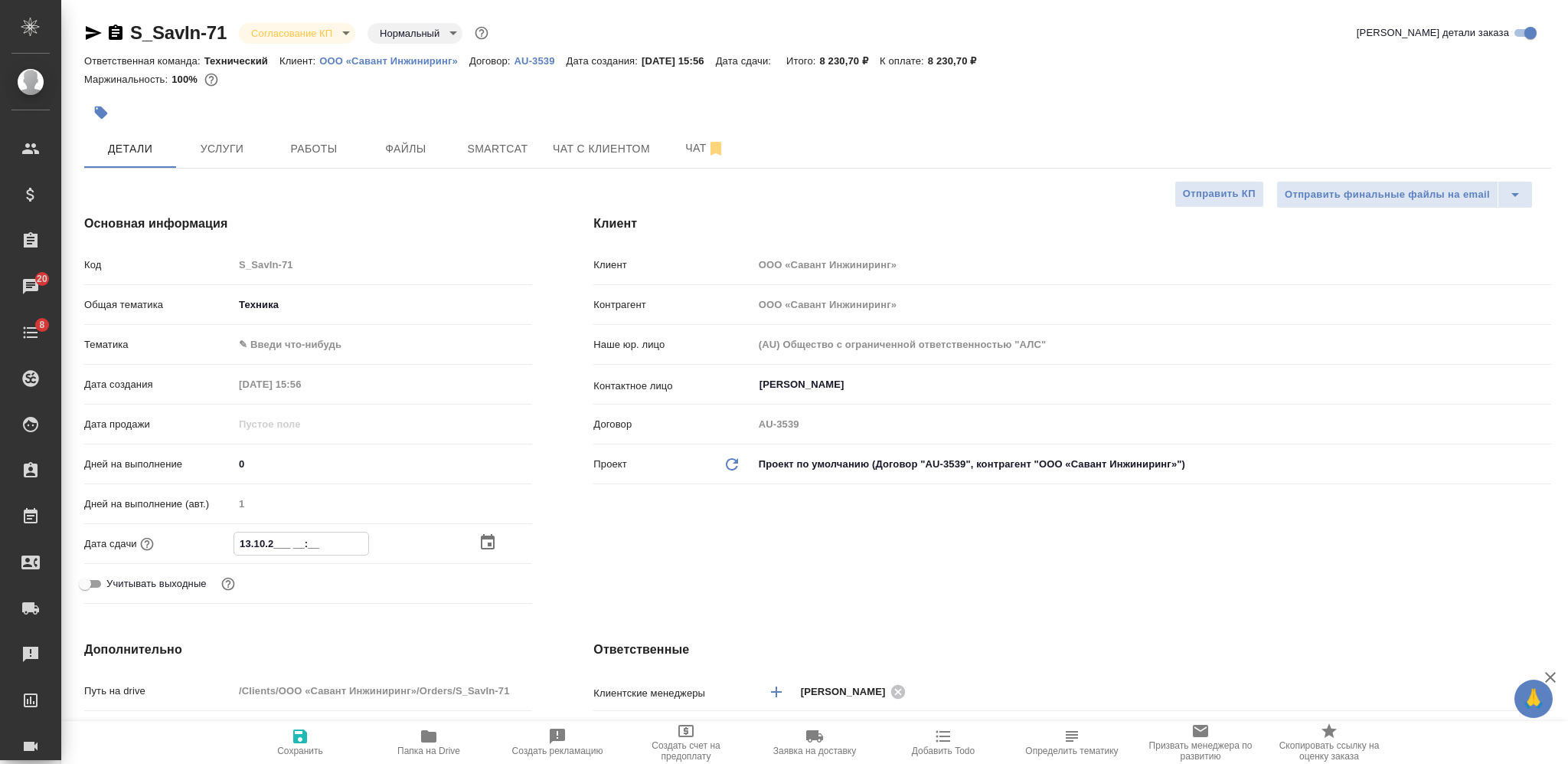
type textarea "x"
type input "13.10.202_ __:__"
type textarea "x"
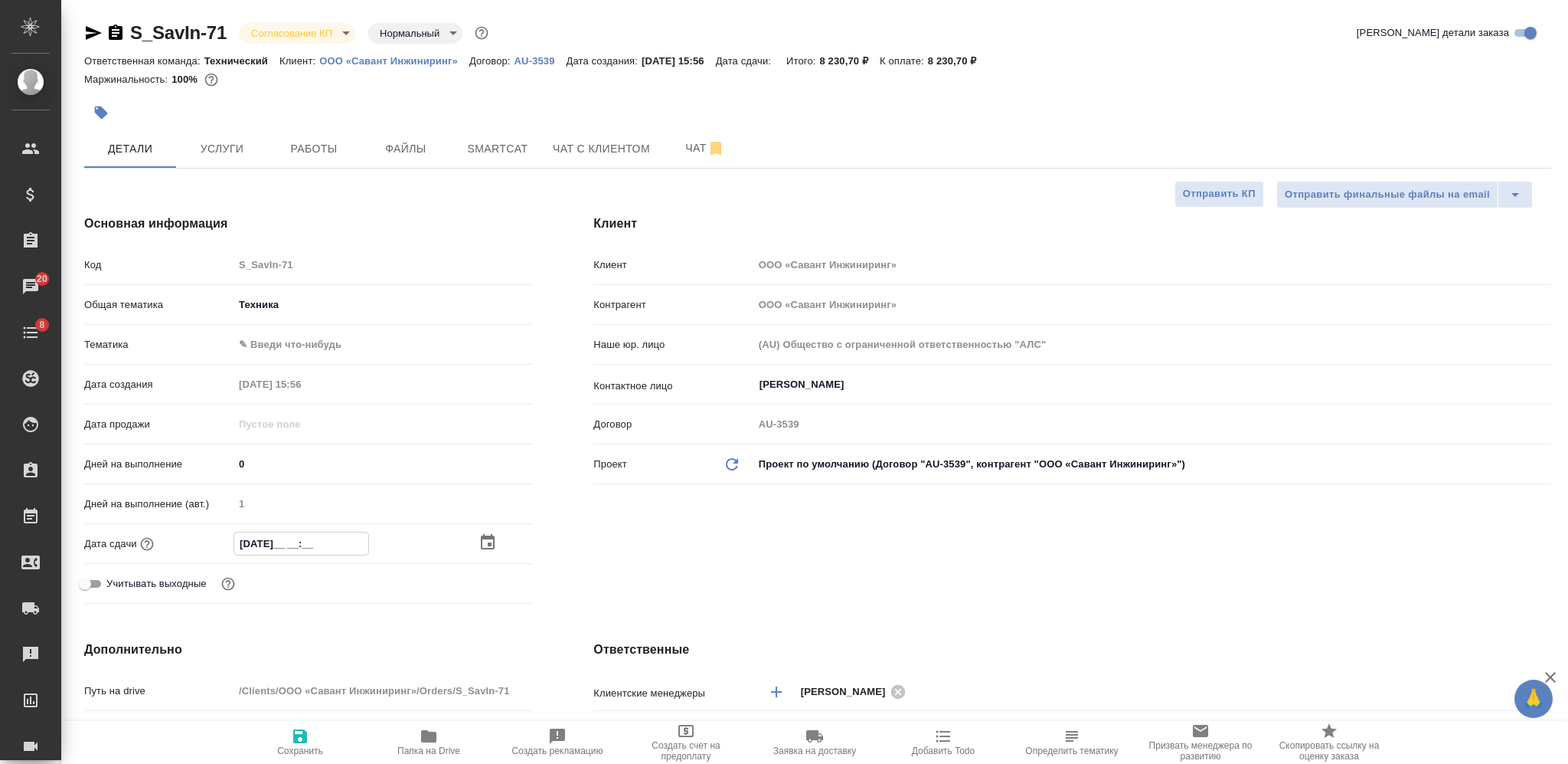
type textarea "x"
type input "13.10.2025 __:__"
type textarea "x"
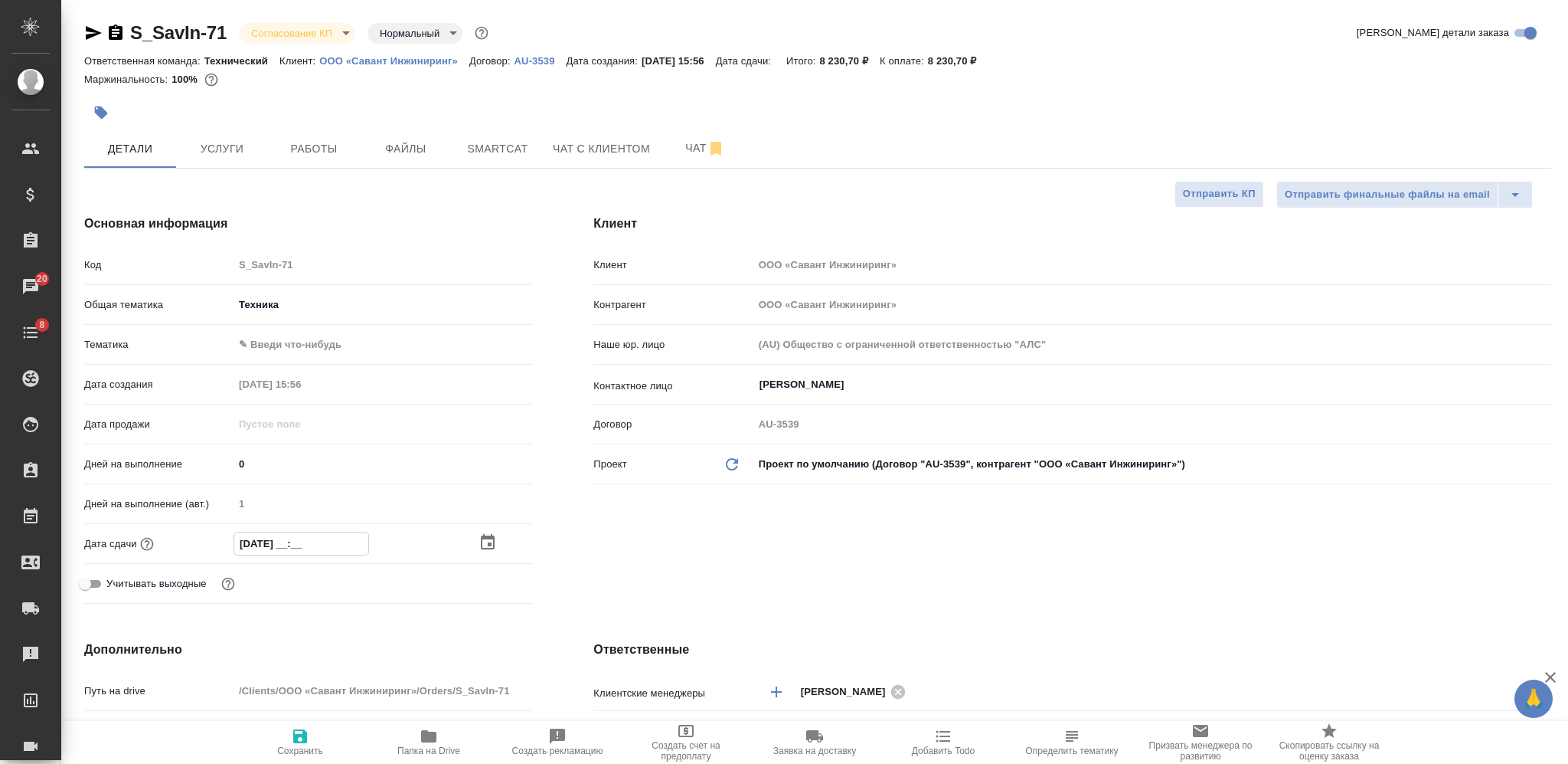
type input "13.10.2025 1_:__"
type textarea "x"
type input "13.10.2025 17:__"
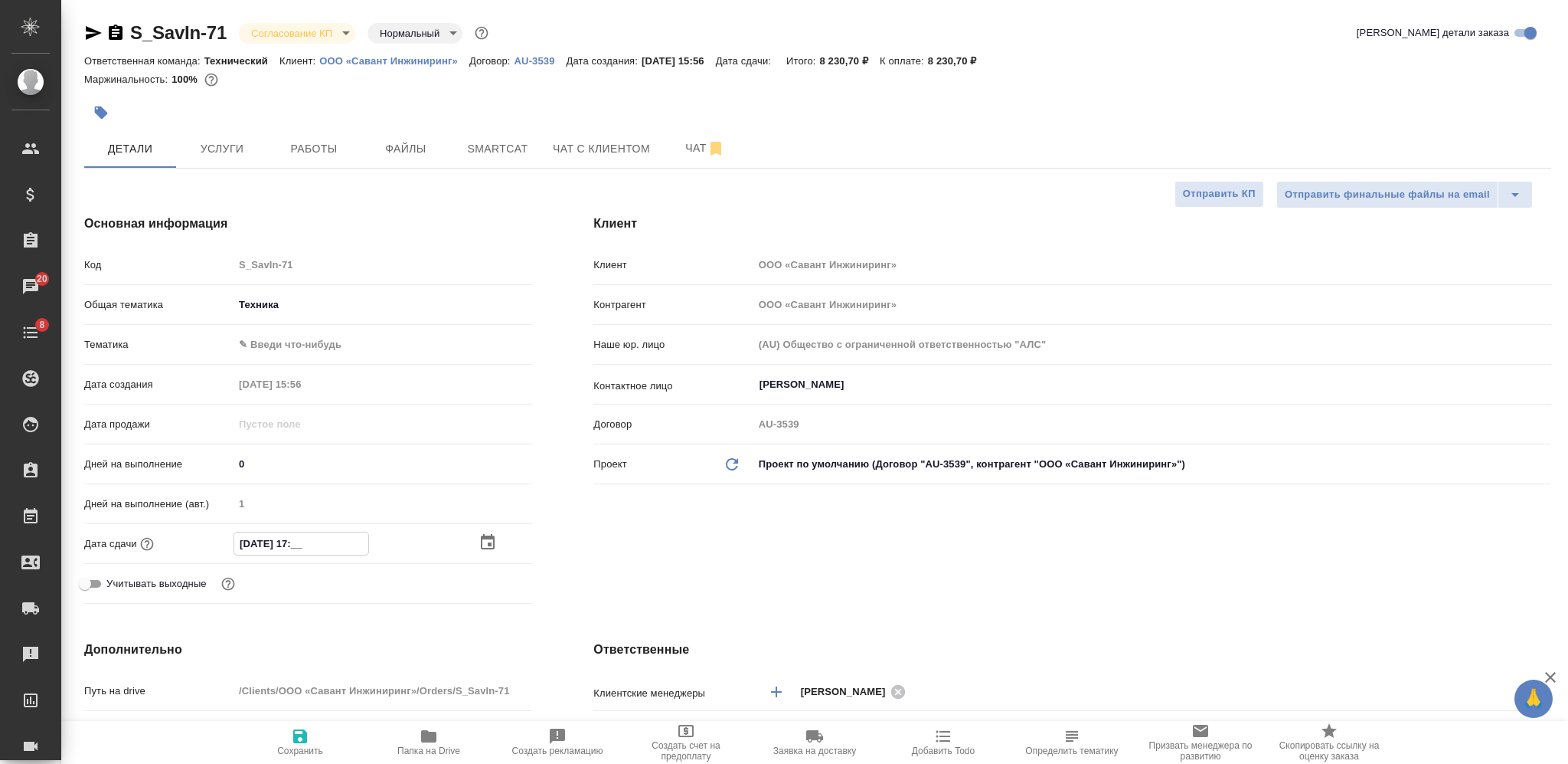
type textarea "x"
type input "13.10.2025 17:0_"
type textarea "x"
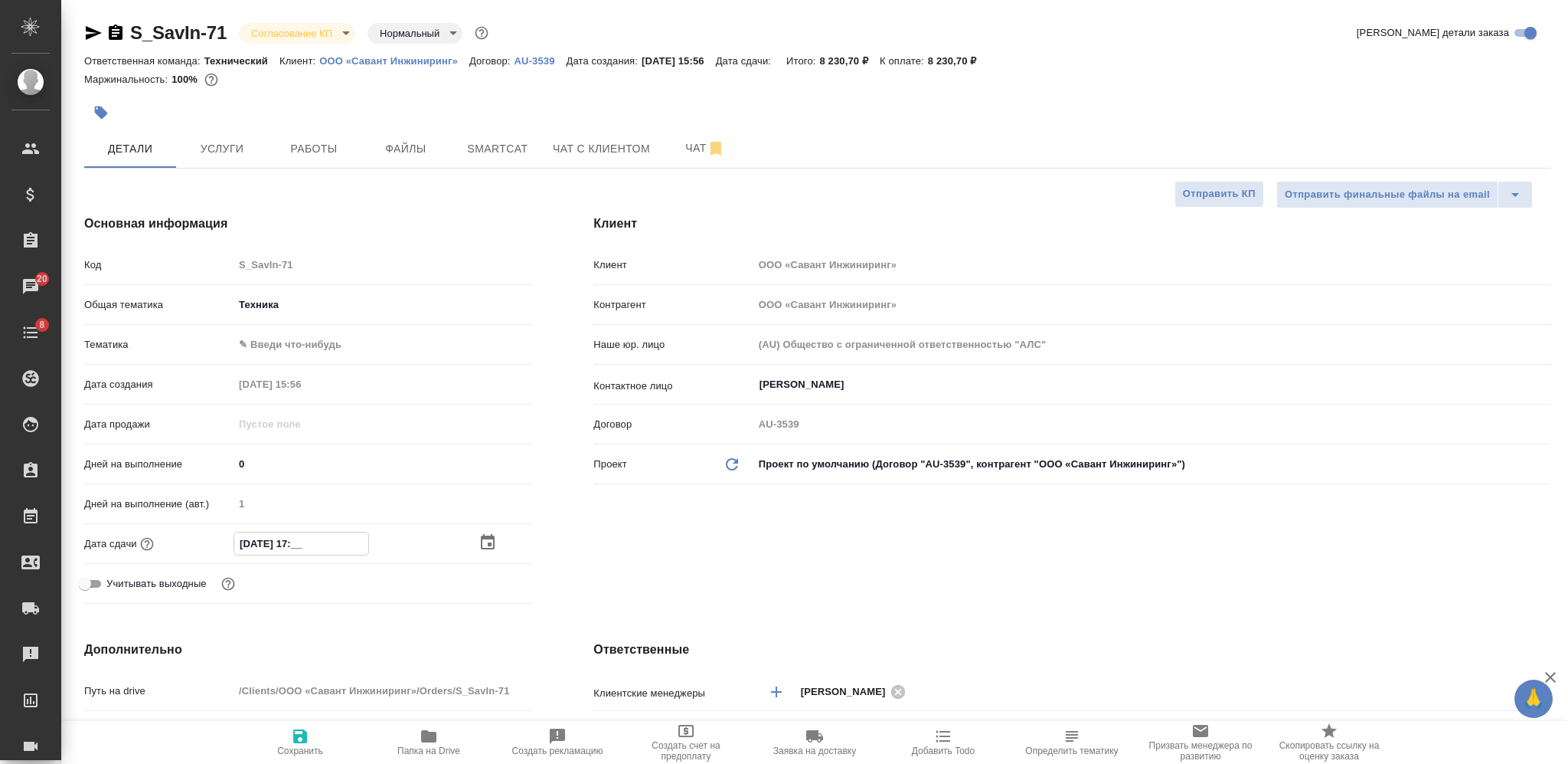
type textarea "x"
type input "13.10.2025 17:00"
type textarea "x"
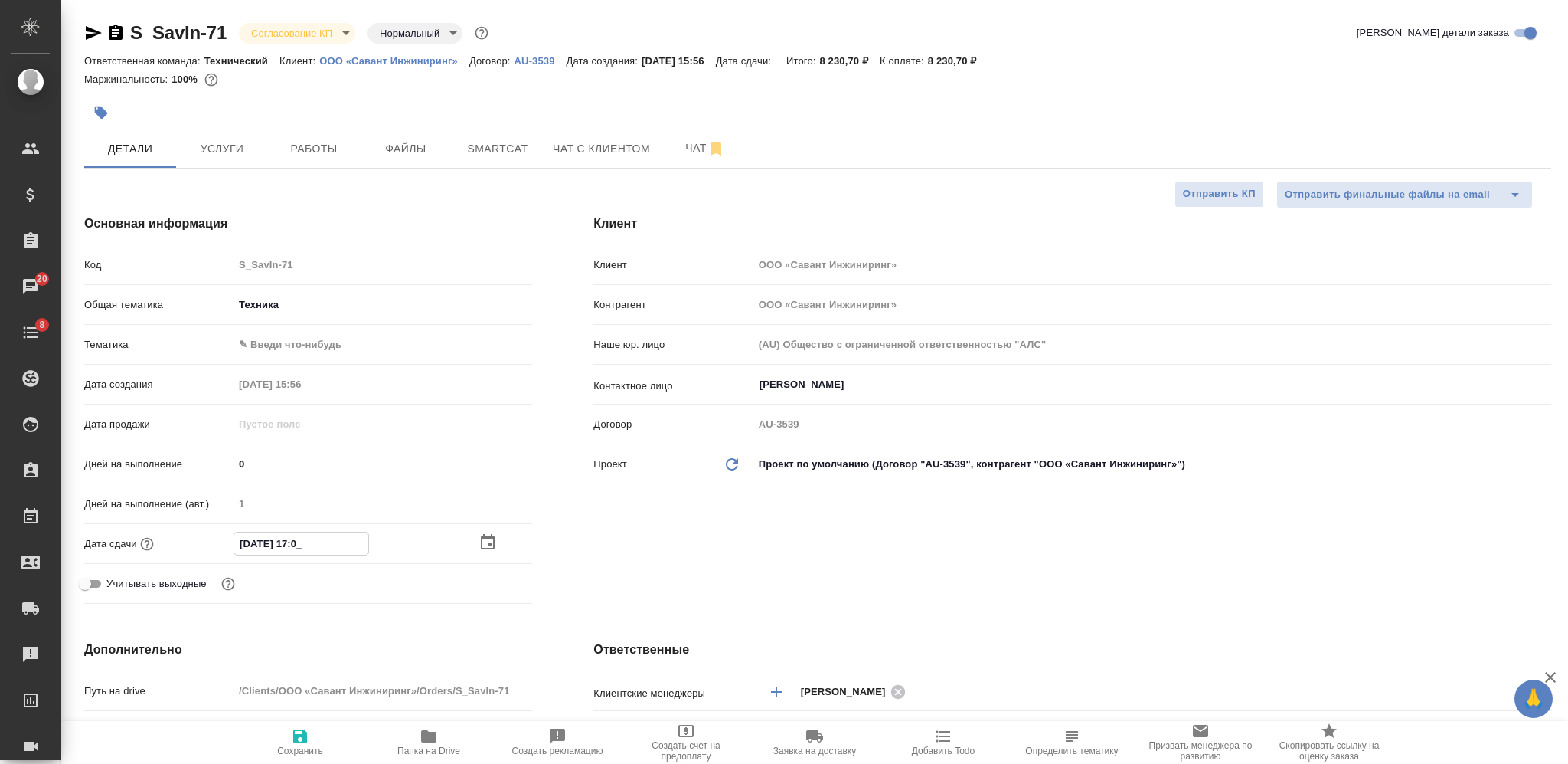
type textarea "x"
type input "13.10.2025 17:00"
click at [304, 732] on icon "button" at bounding box center [299, 736] width 14 height 14
type textarea "x"
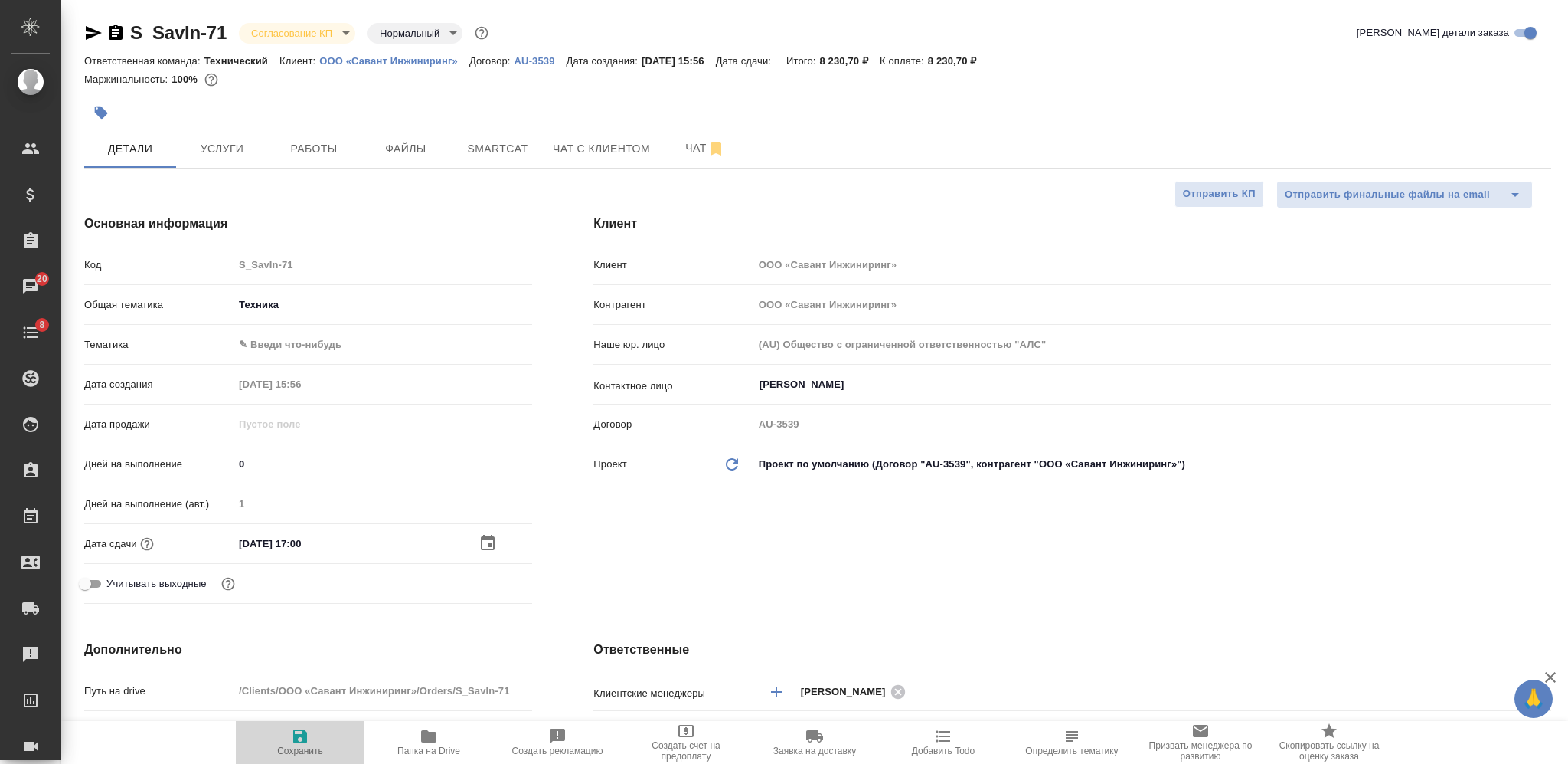
type textarea "x"
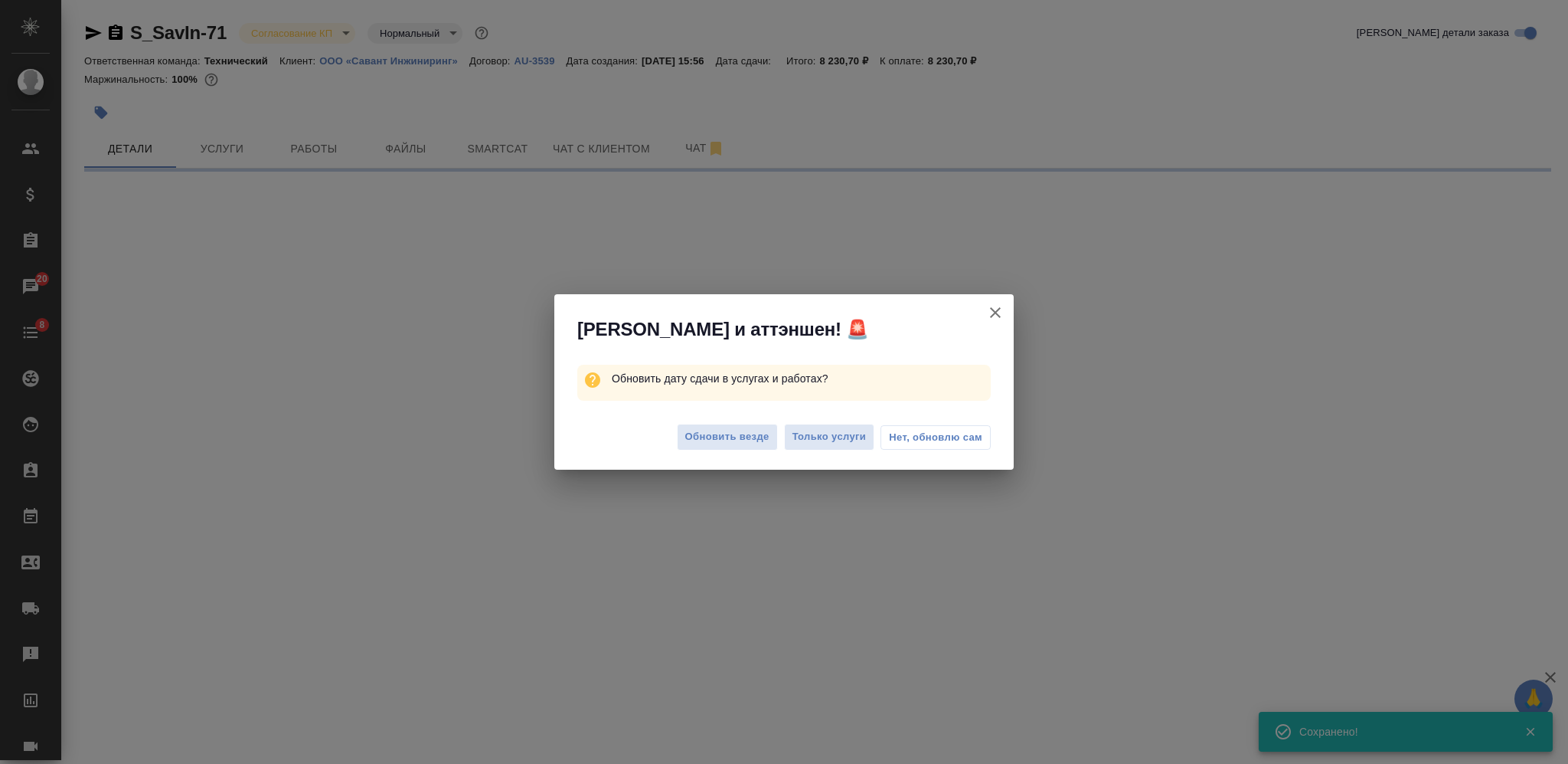
select select "RU"
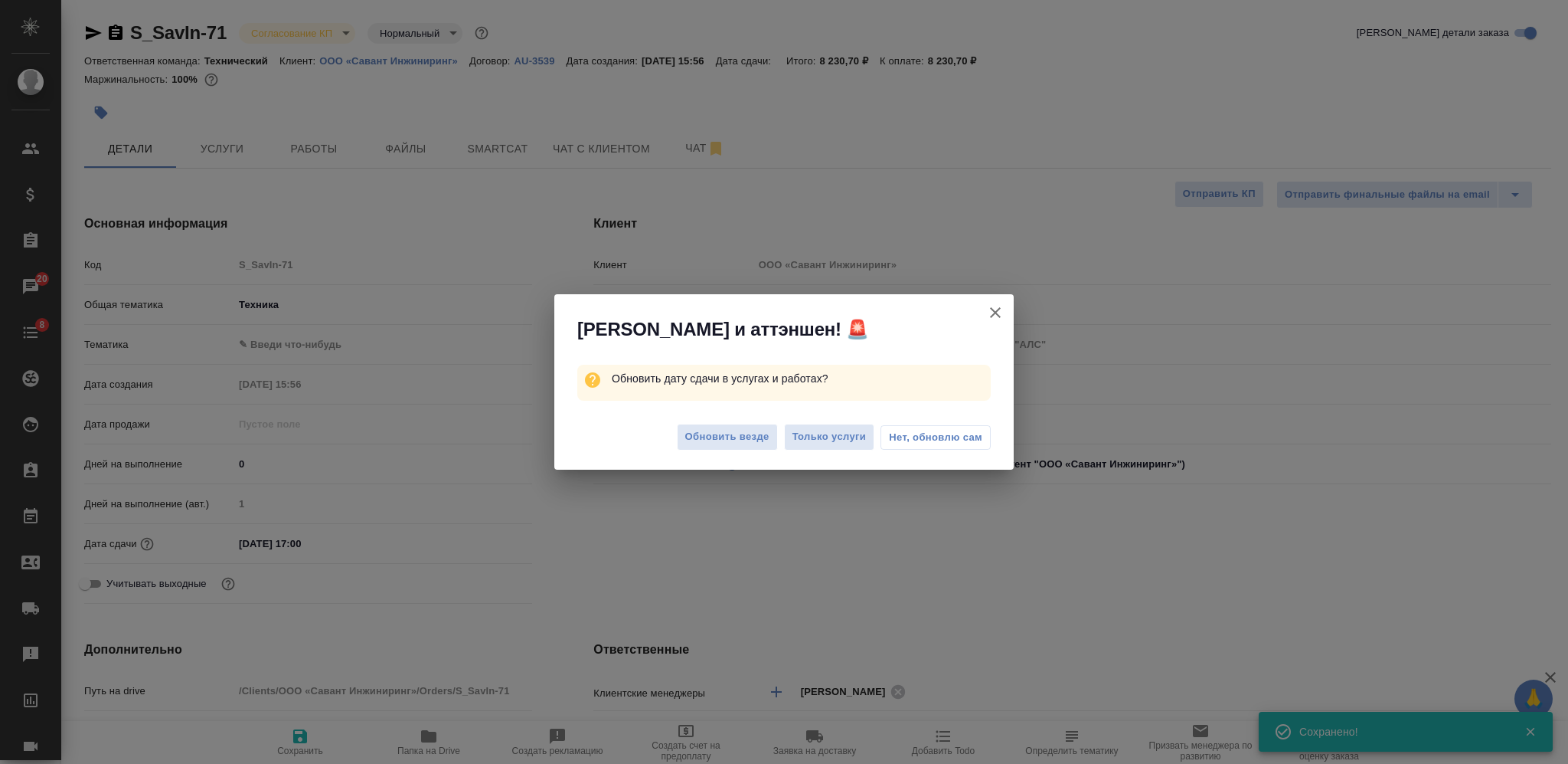
click at [829, 437] on span "Только услуги" at bounding box center [830, 436] width 74 height 17
type textarea "x"
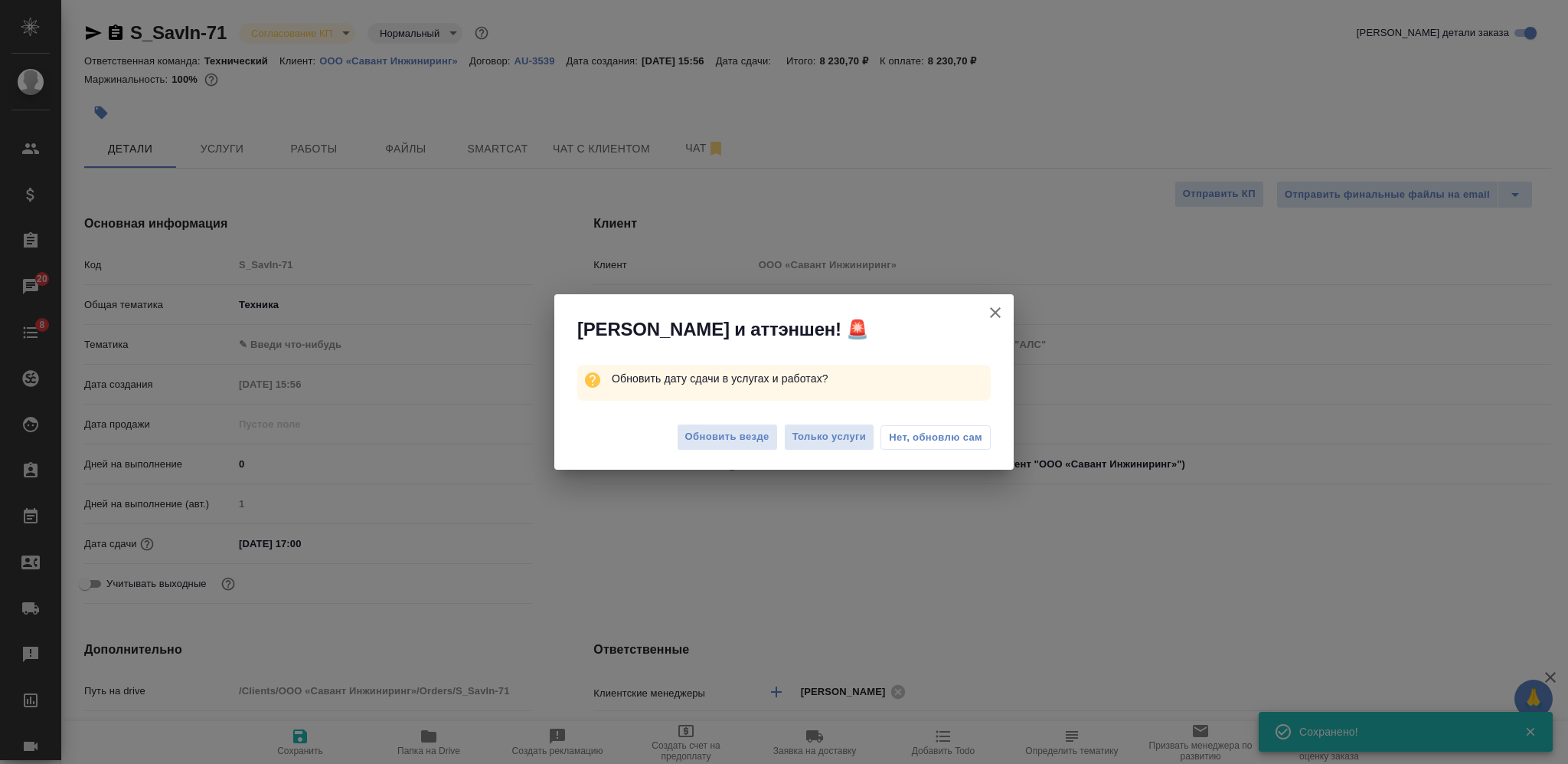
type textarea "x"
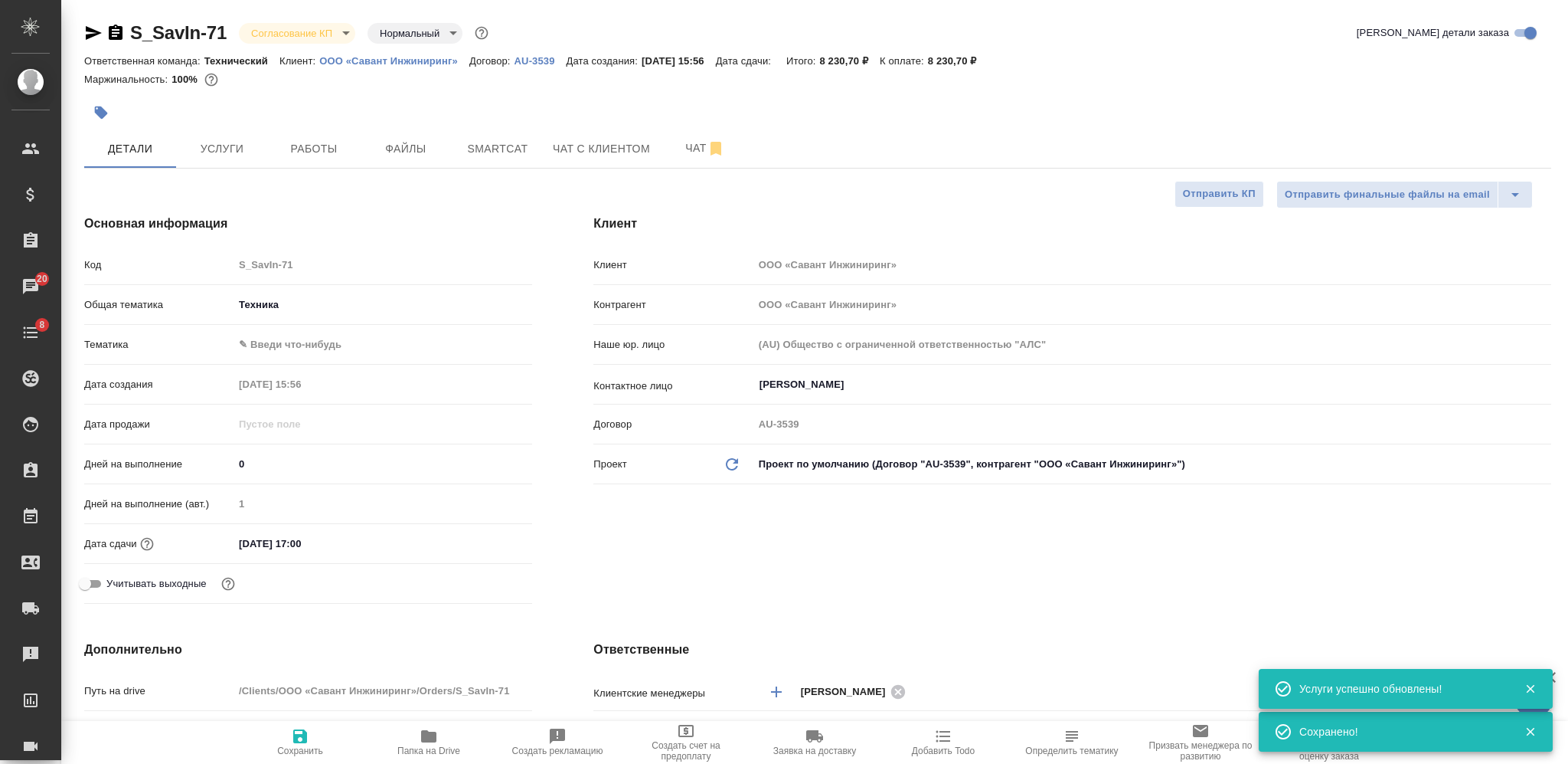
click at [265, 32] on body "🙏 .cls-1 fill:#fff; AWATERA Nikiforova Valeria Клиенты Спецификации Заказы 20 Ч…" at bounding box center [784, 382] width 1568 height 764
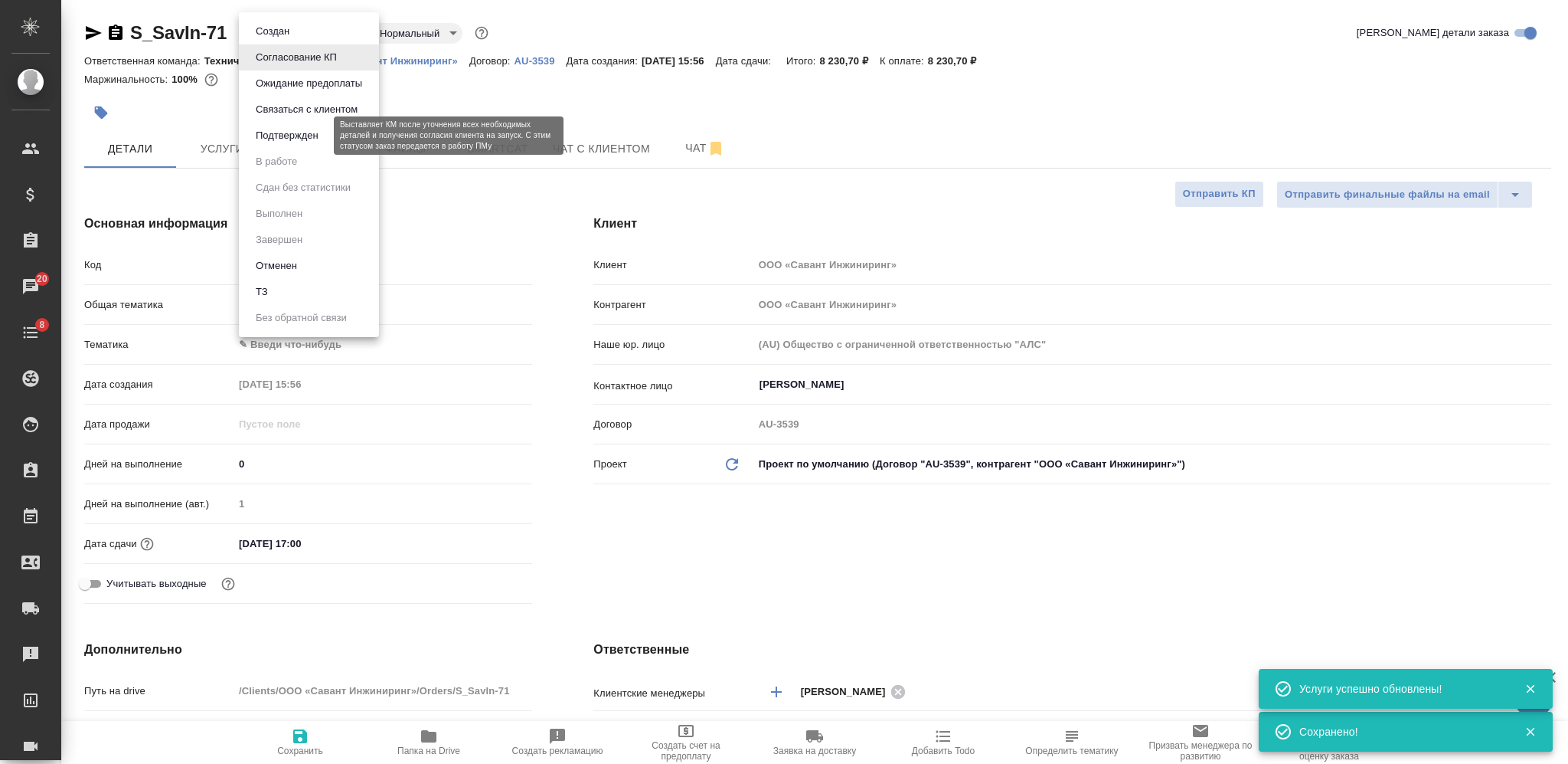
click at [310, 131] on button "Подтвержден" at bounding box center [287, 135] width 72 height 17
type textarea "x"
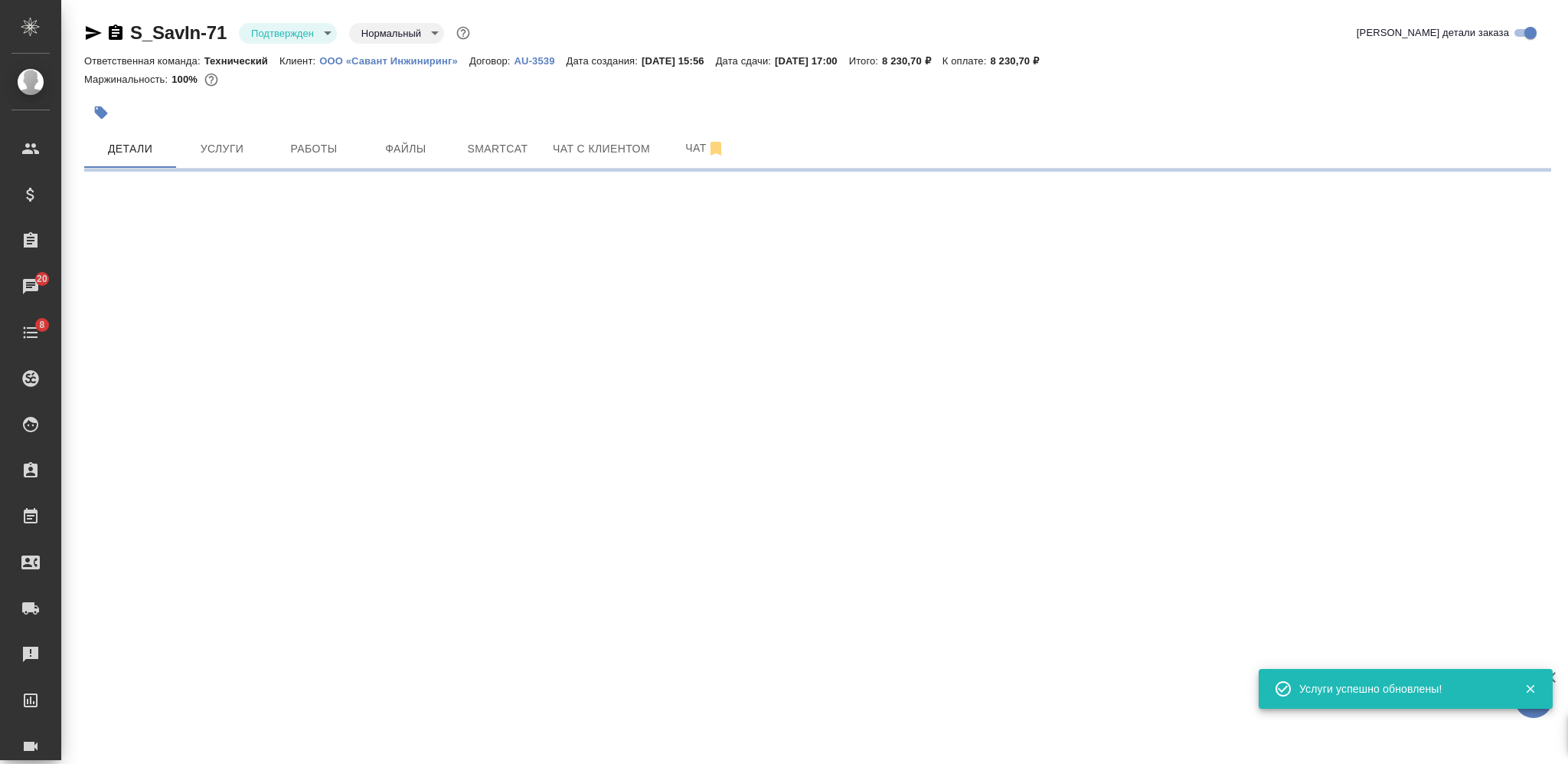
select select "RU"
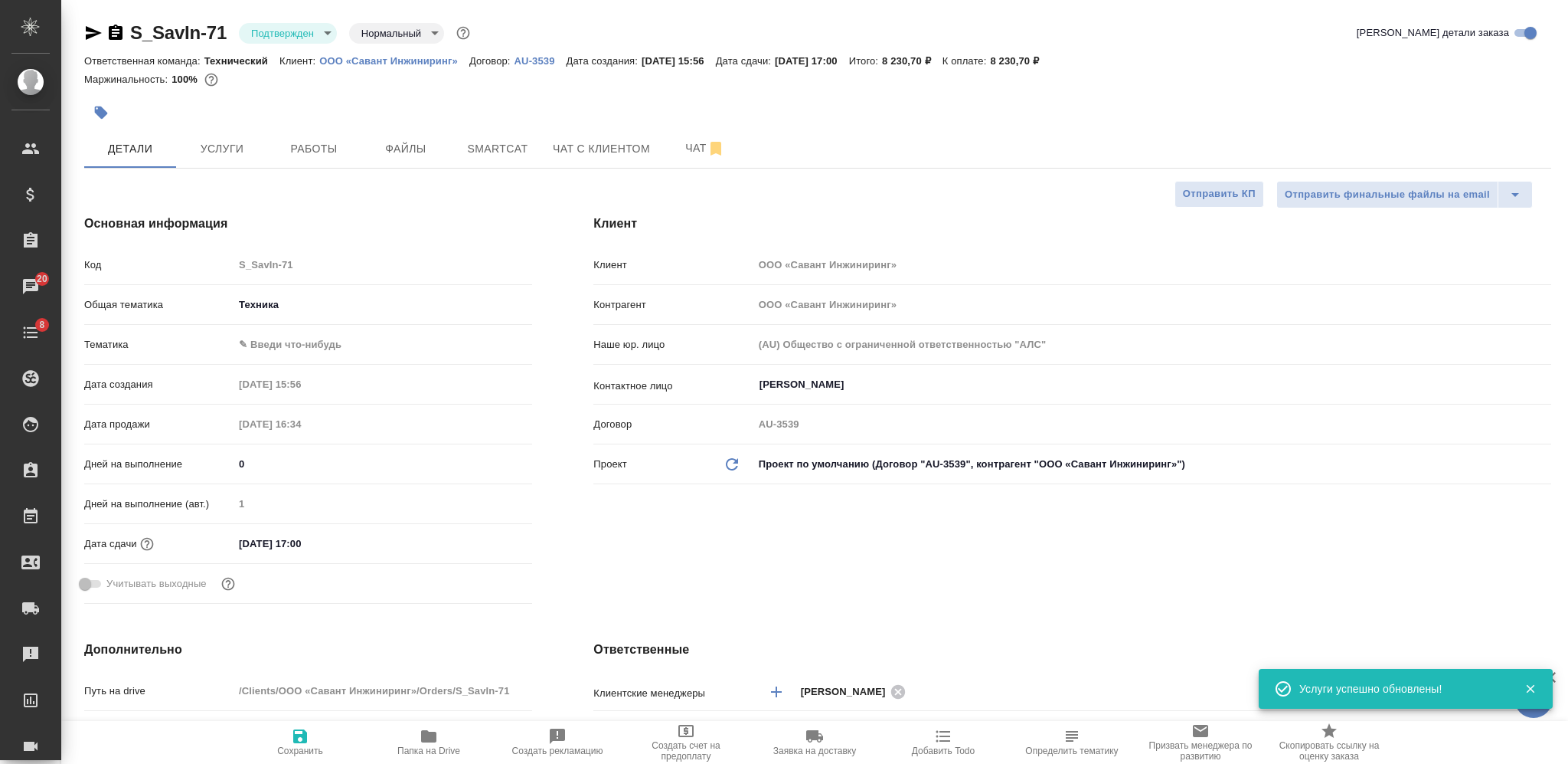
type textarea "x"
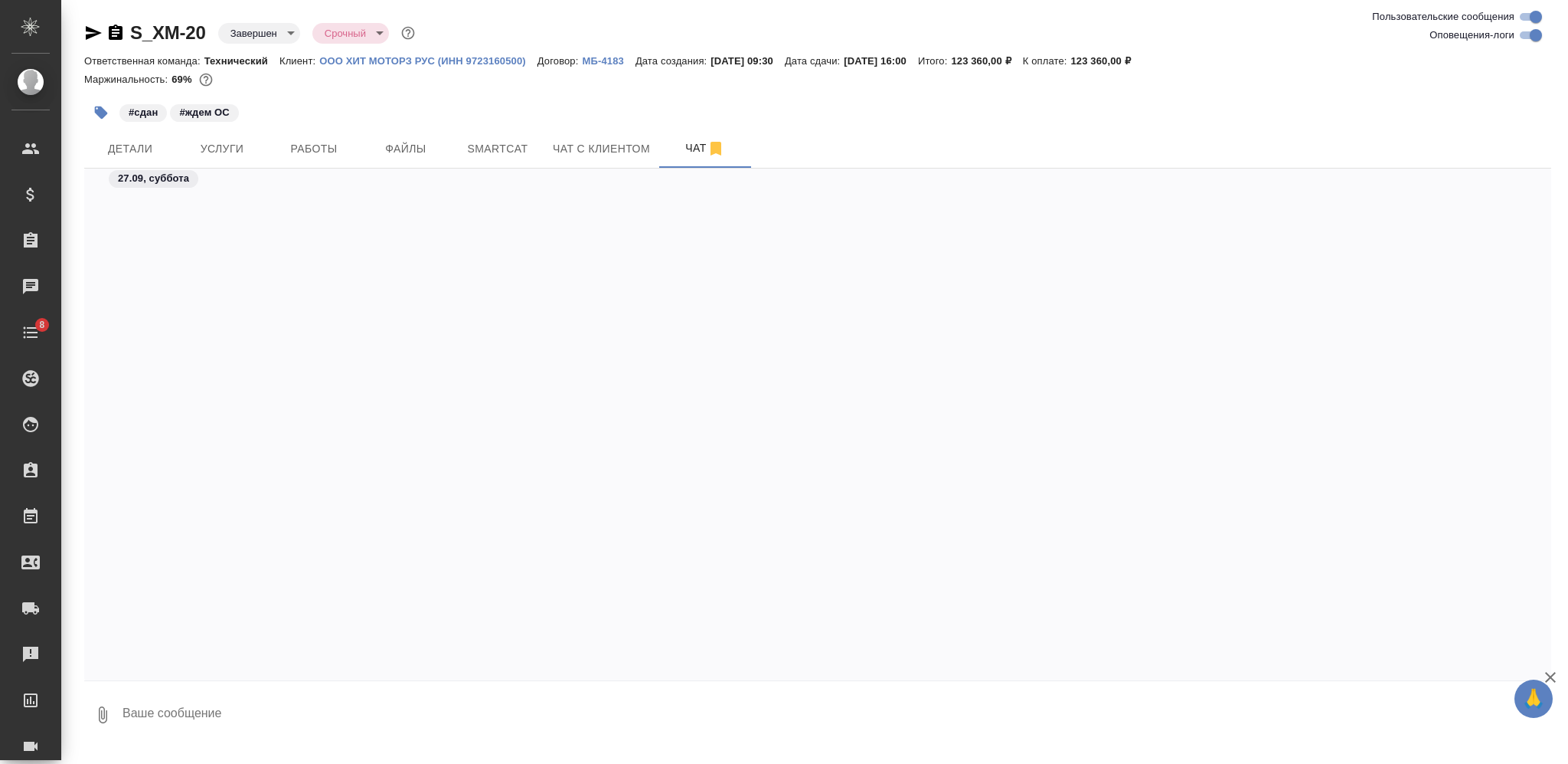
scroll to position [6519, 0]
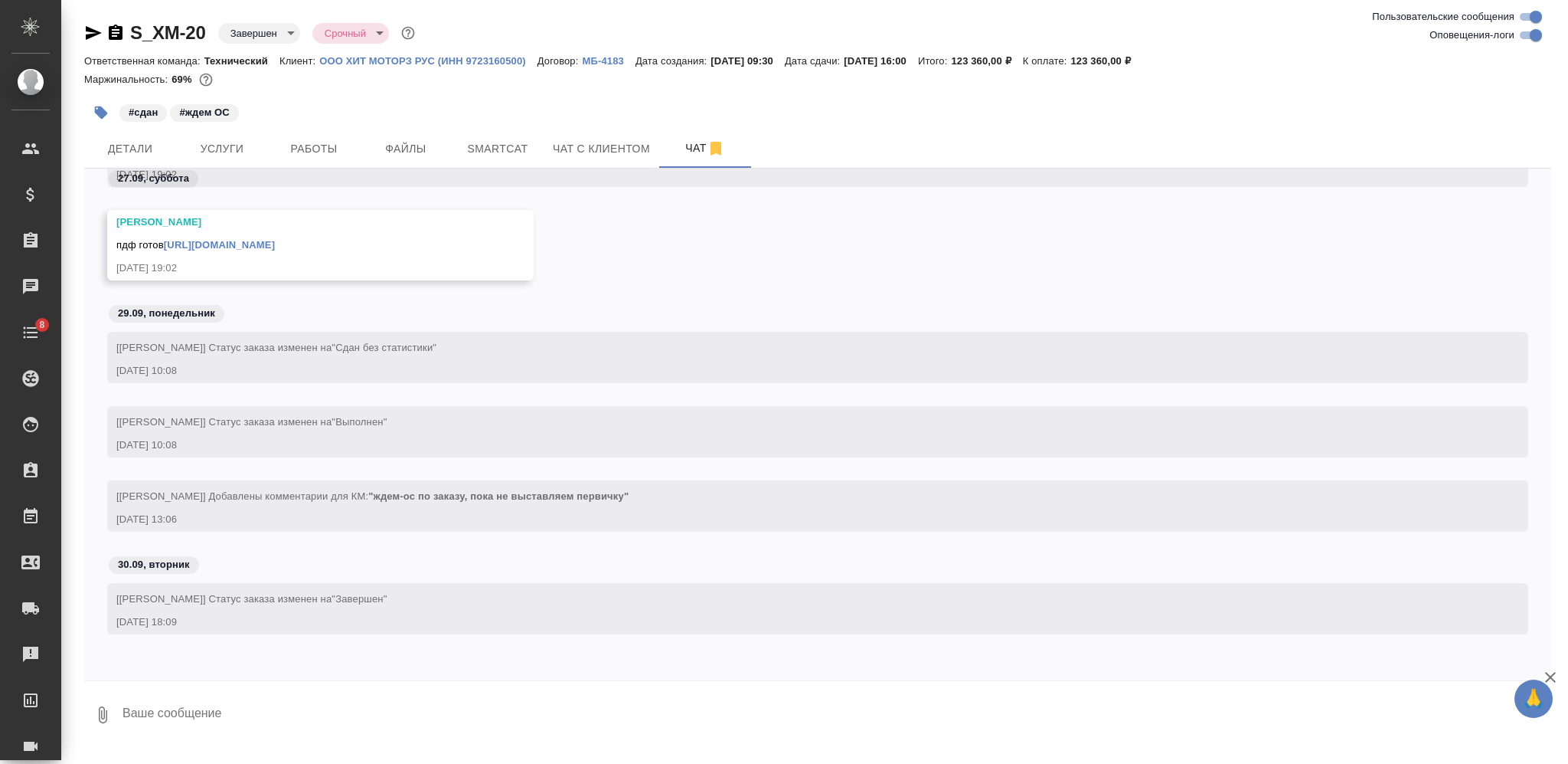
click at [411, 693] on textarea at bounding box center [835, 714] width 1430 height 52
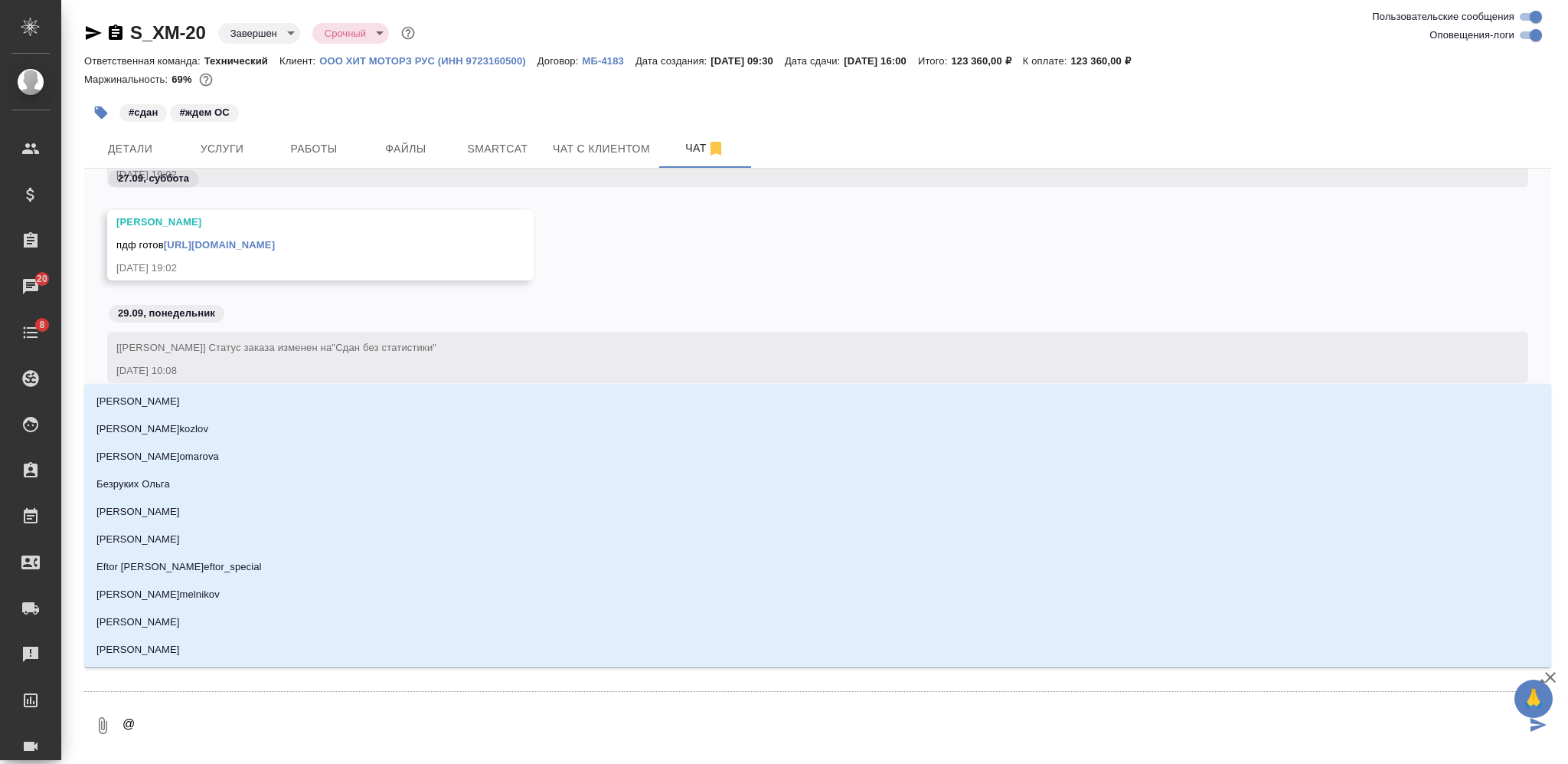
type textarea "@Б"
type input "Б"
type textarea "@Бе"
type input "Бе"
type textarea "@Бел"
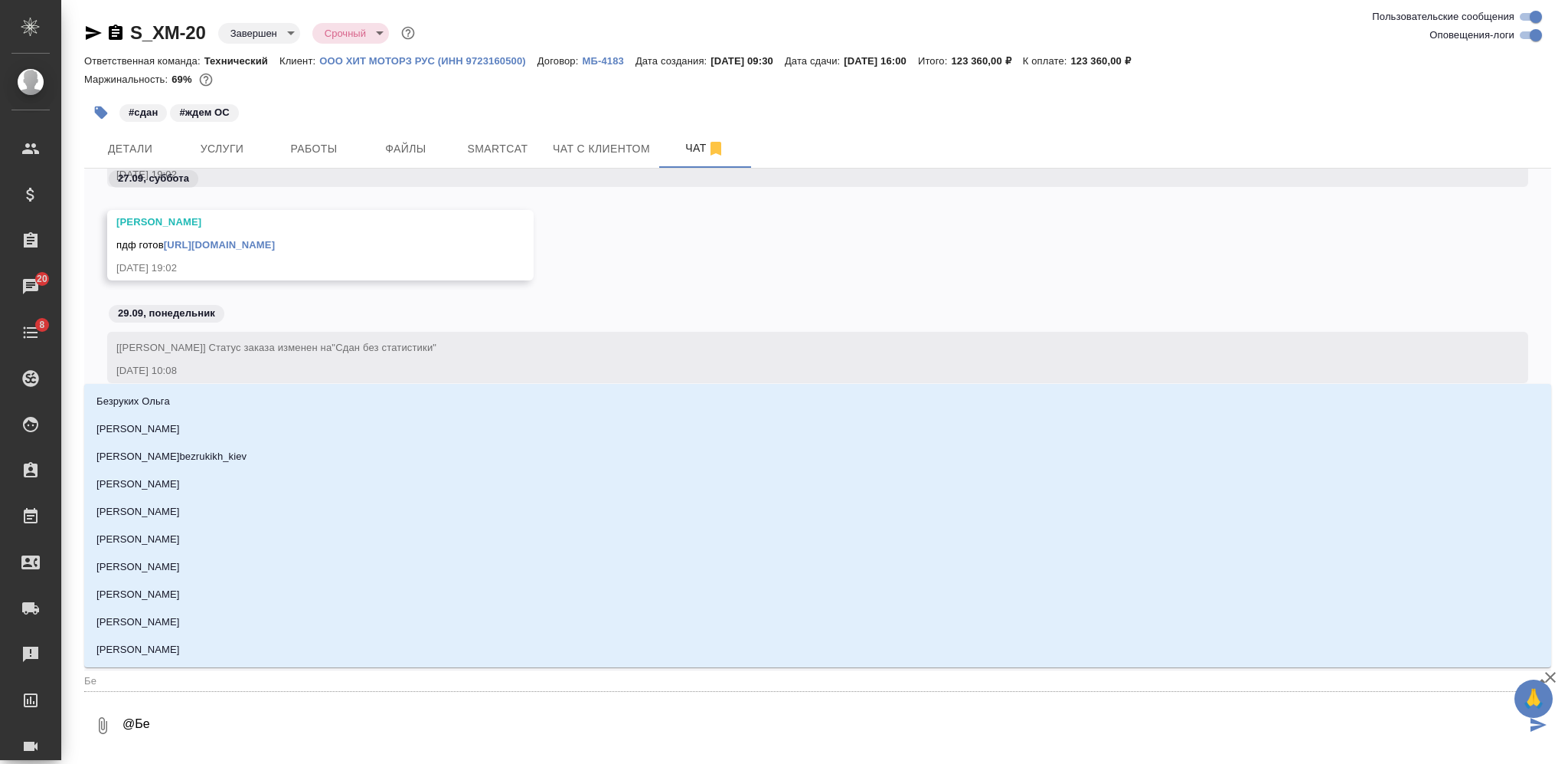
type input "Бел"
type textarea "@Беля"
type input "Беля"
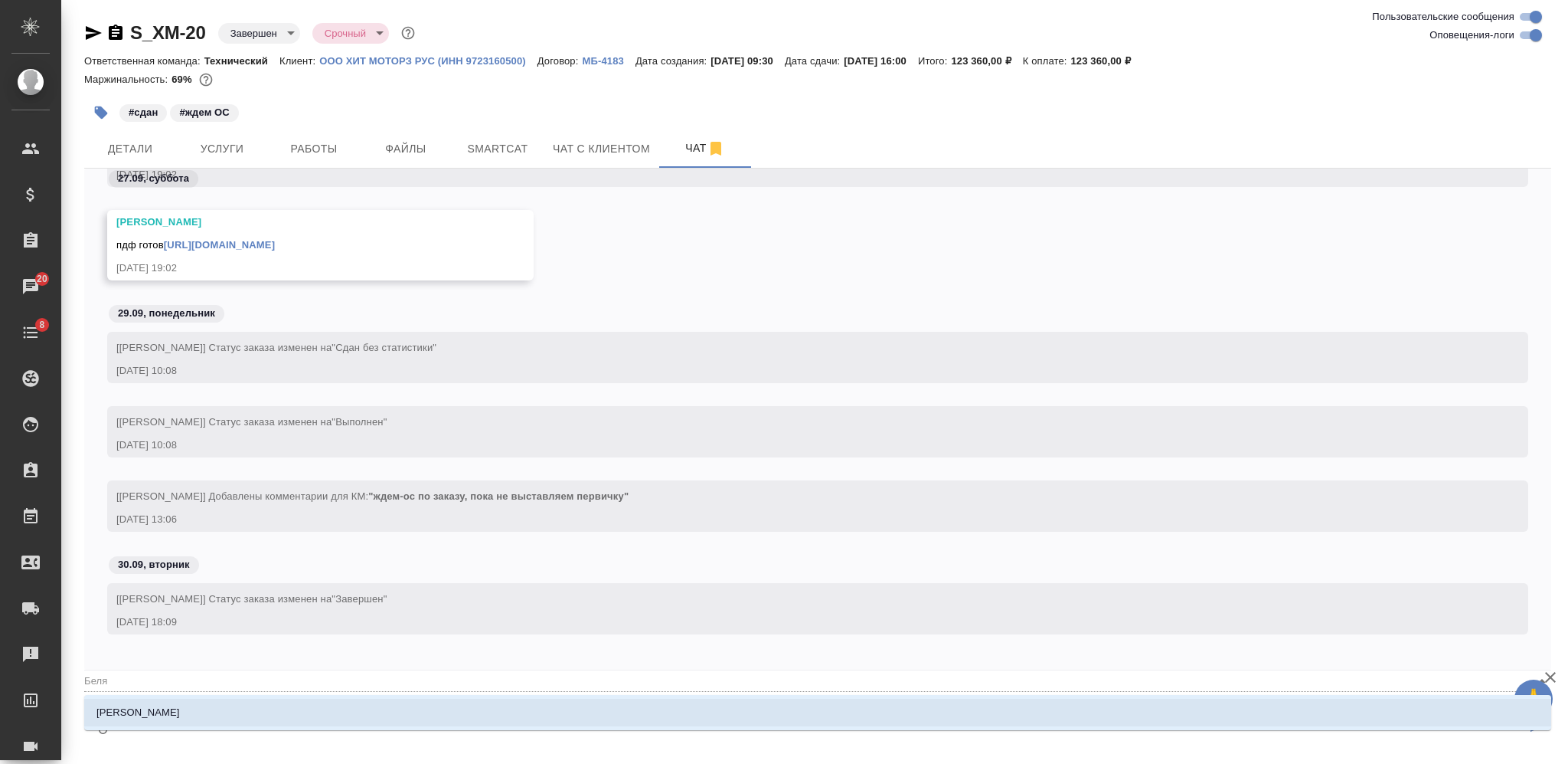
click at [472, 708] on li "Белякова Юлия" at bounding box center [817, 712] width 1466 height 27
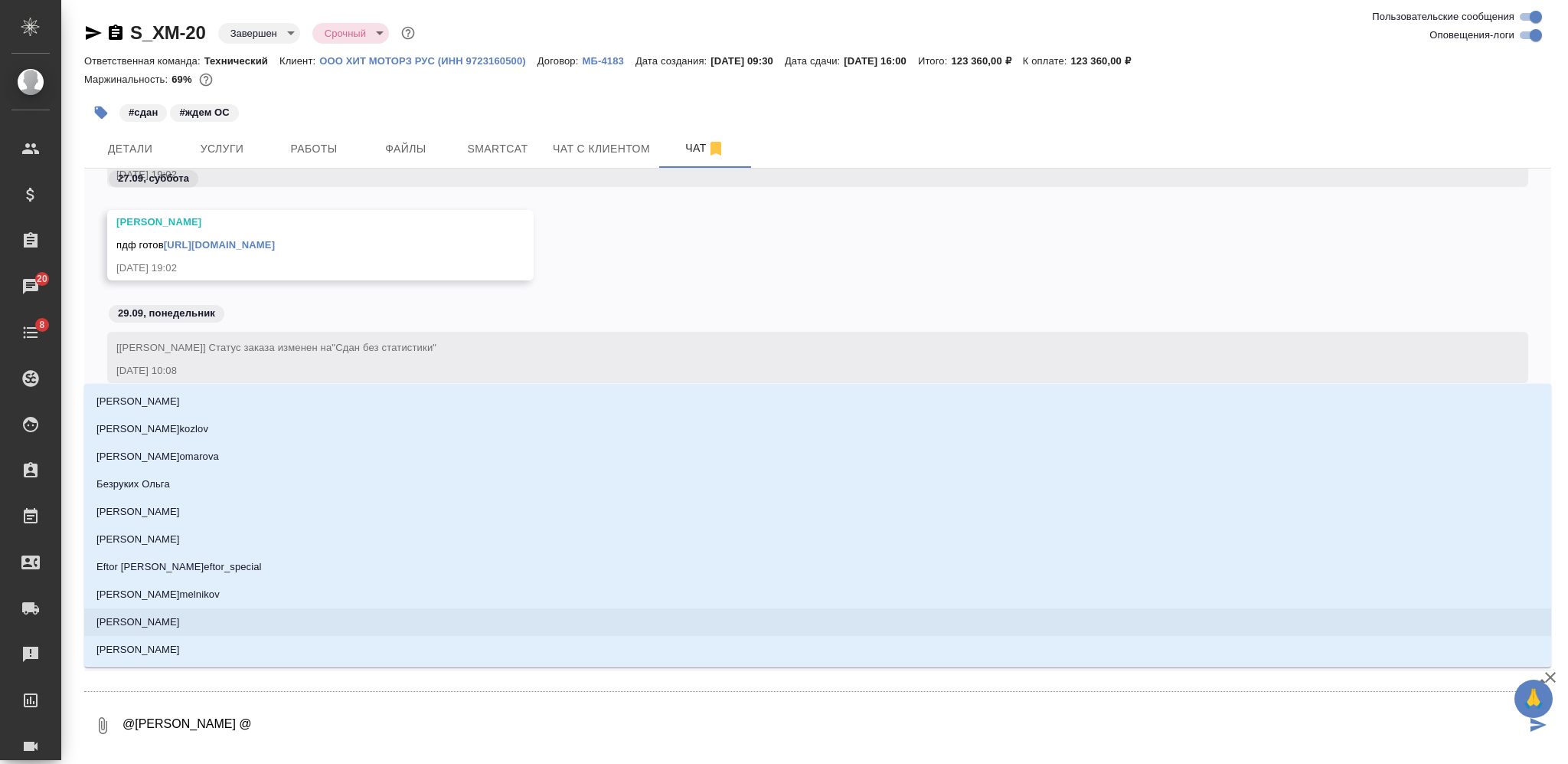
type textarea "@Белякова Юлия @М"
type input "М"
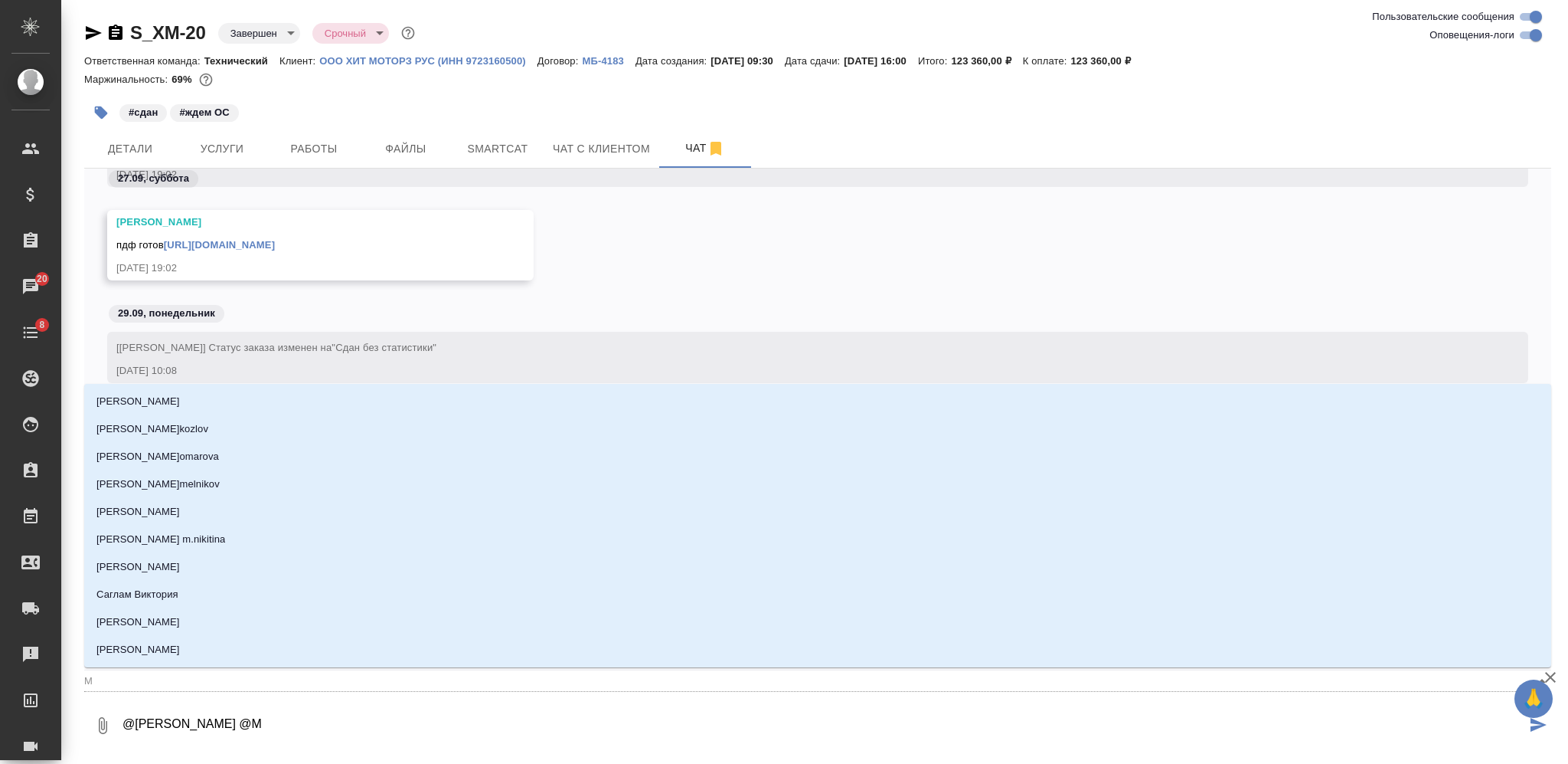
type textarea "@Белякова Юлия @Ма"
type input "Ма"
type textarea "@Белякова Юлия @Мал"
type input "Мал"
type textarea "@Белякова Юлия @Мало"
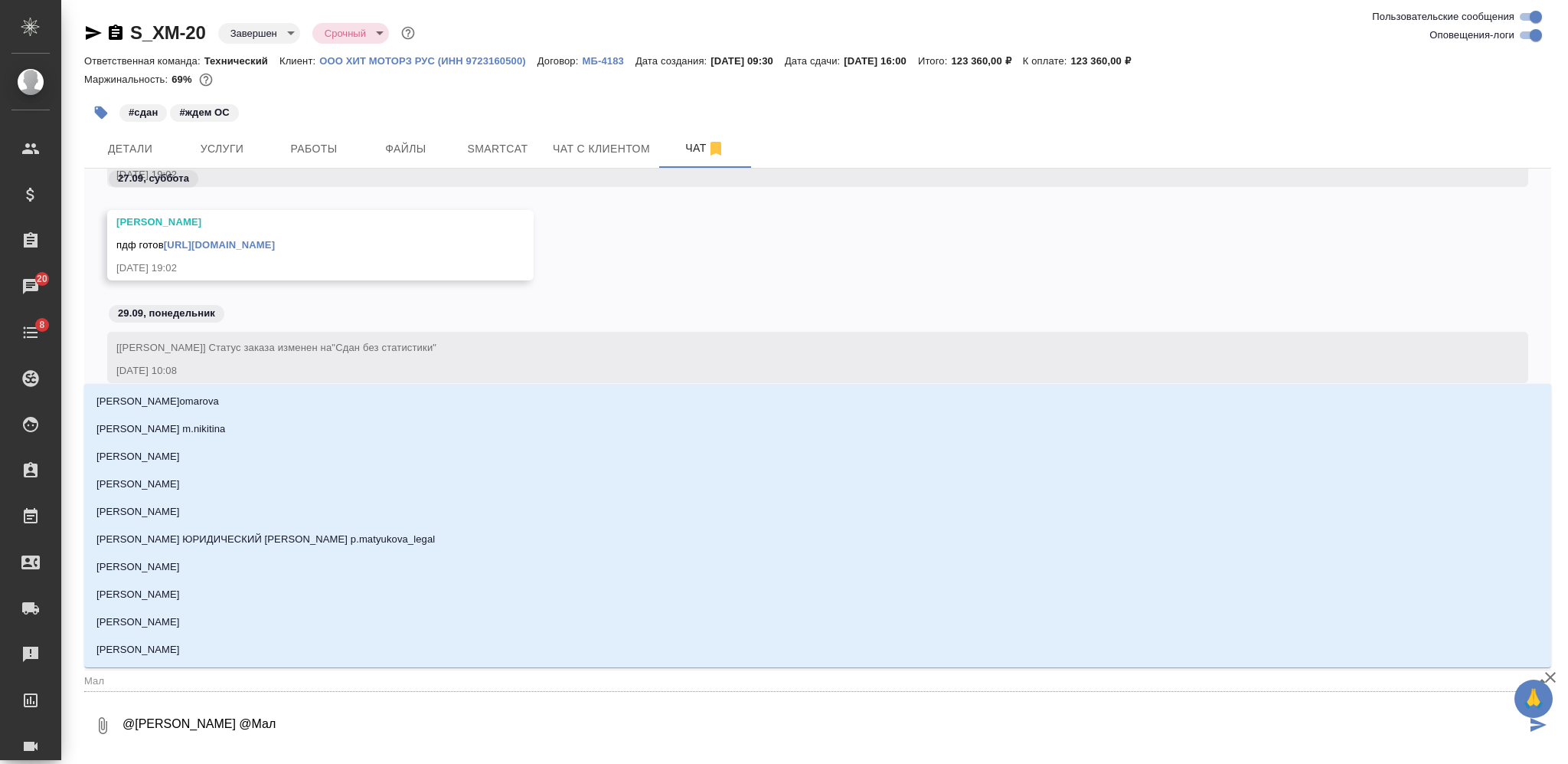
type input "Мало"
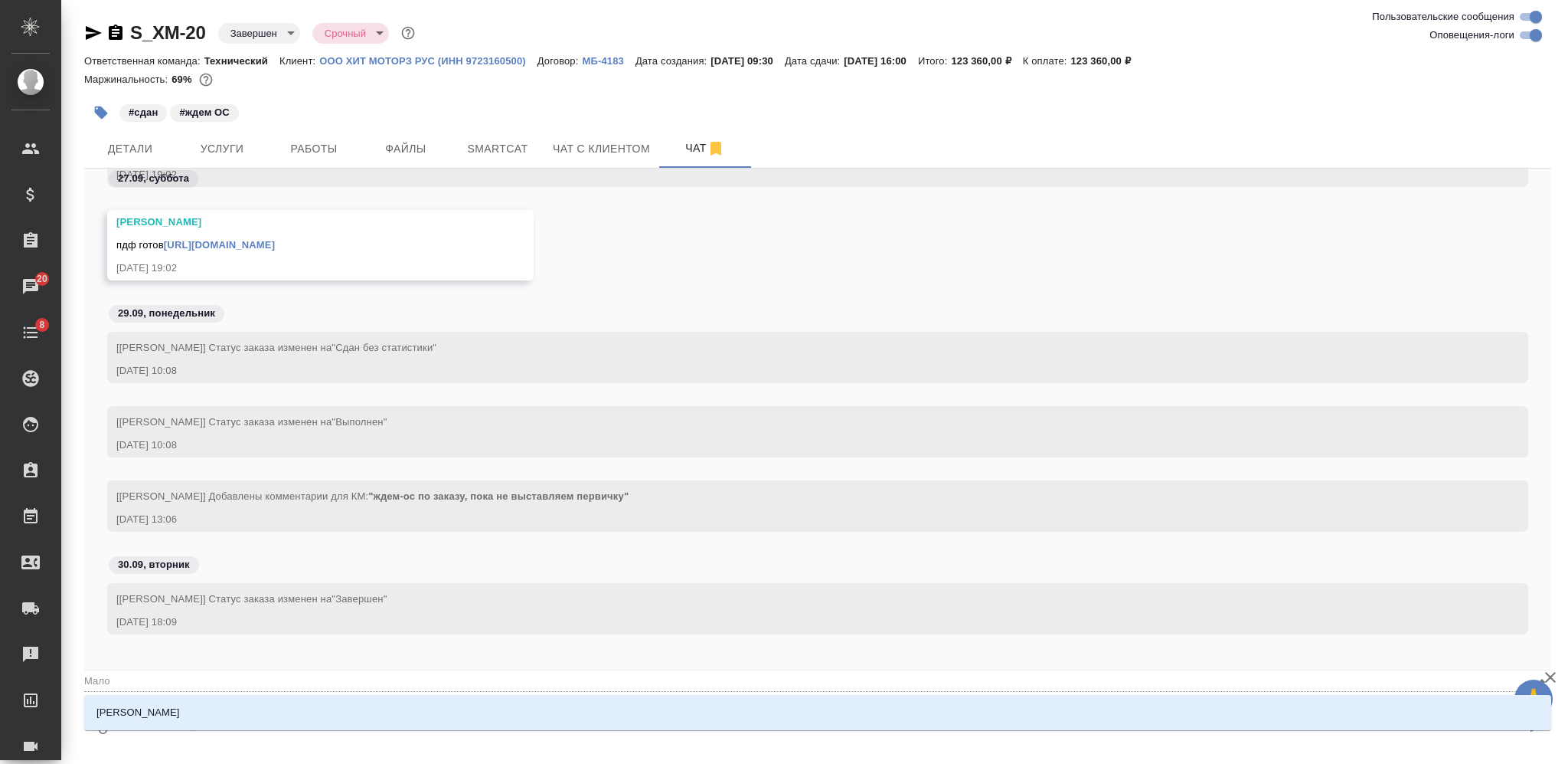
type textarea "@Белякова Юлия @Малоф"
type input "Малоф"
click at [675, 696] on div "[PERSON_NAME]" at bounding box center [817, 712] width 1466 height 35
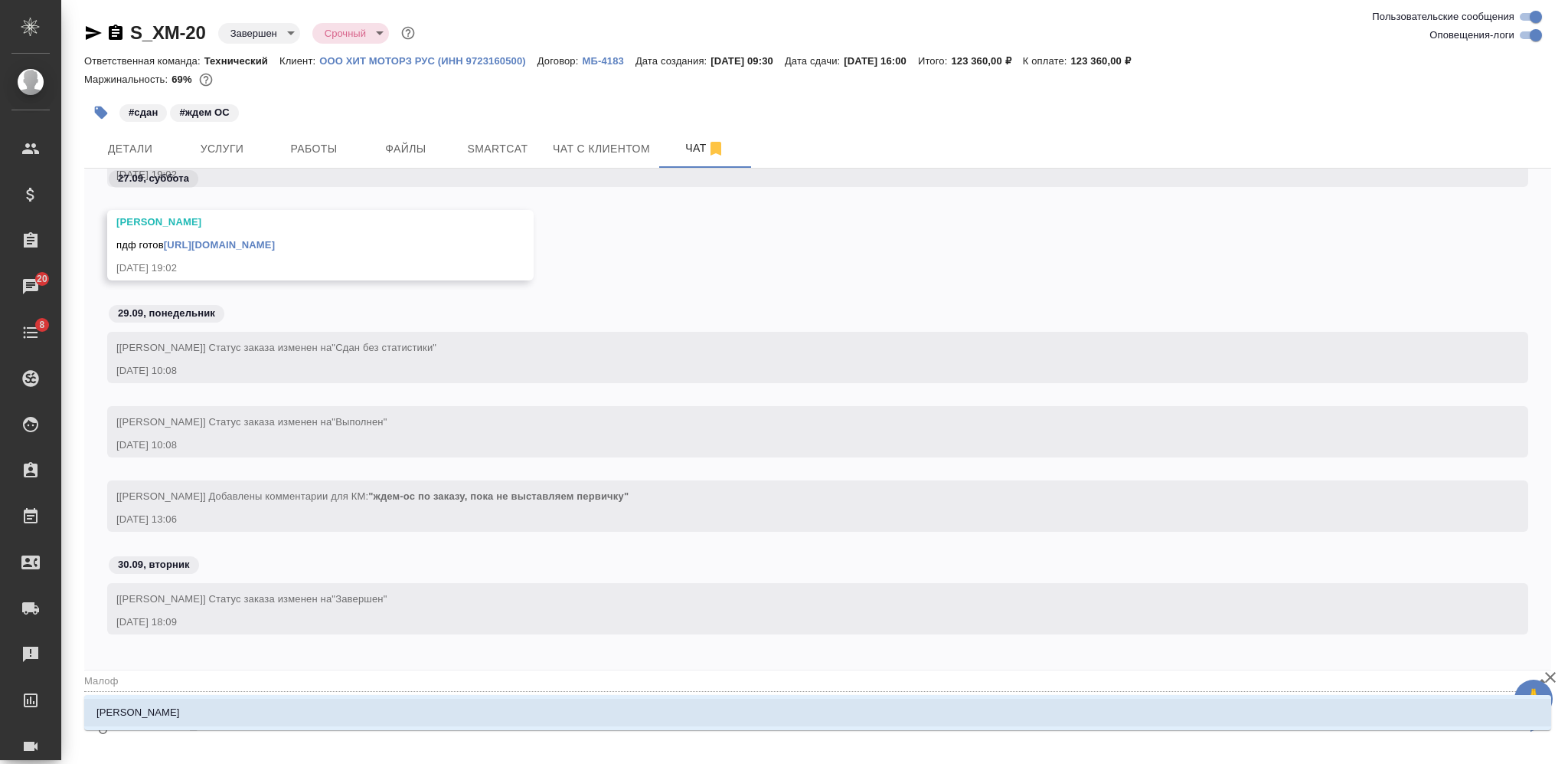
click at [671, 707] on li "[PERSON_NAME]" at bounding box center [817, 712] width 1466 height 27
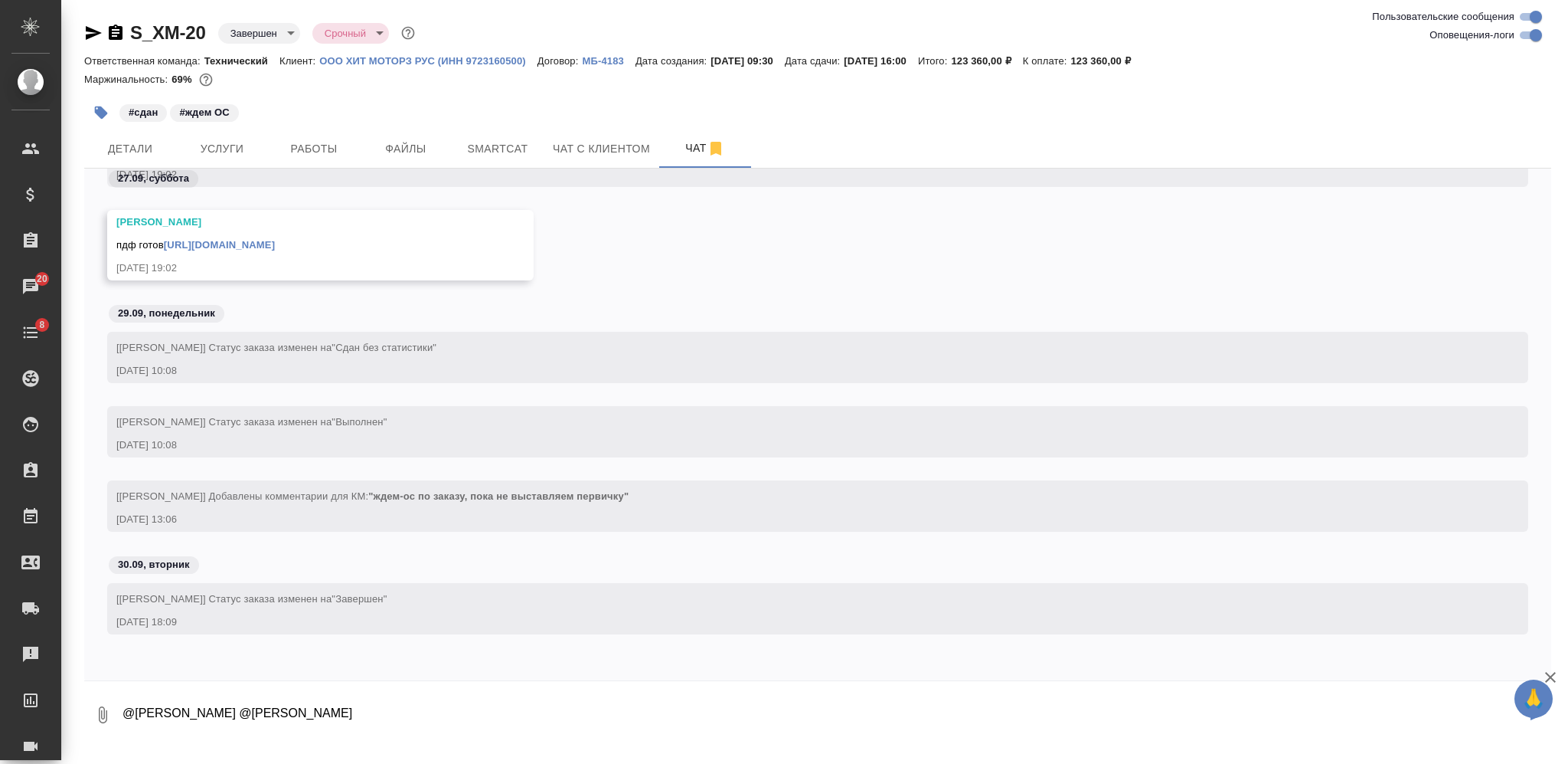
scroll to position [8, 0]
type textarea "@Белякова Юлия @Малофеева Екатерина тут ос прилетала, файликом собрала"
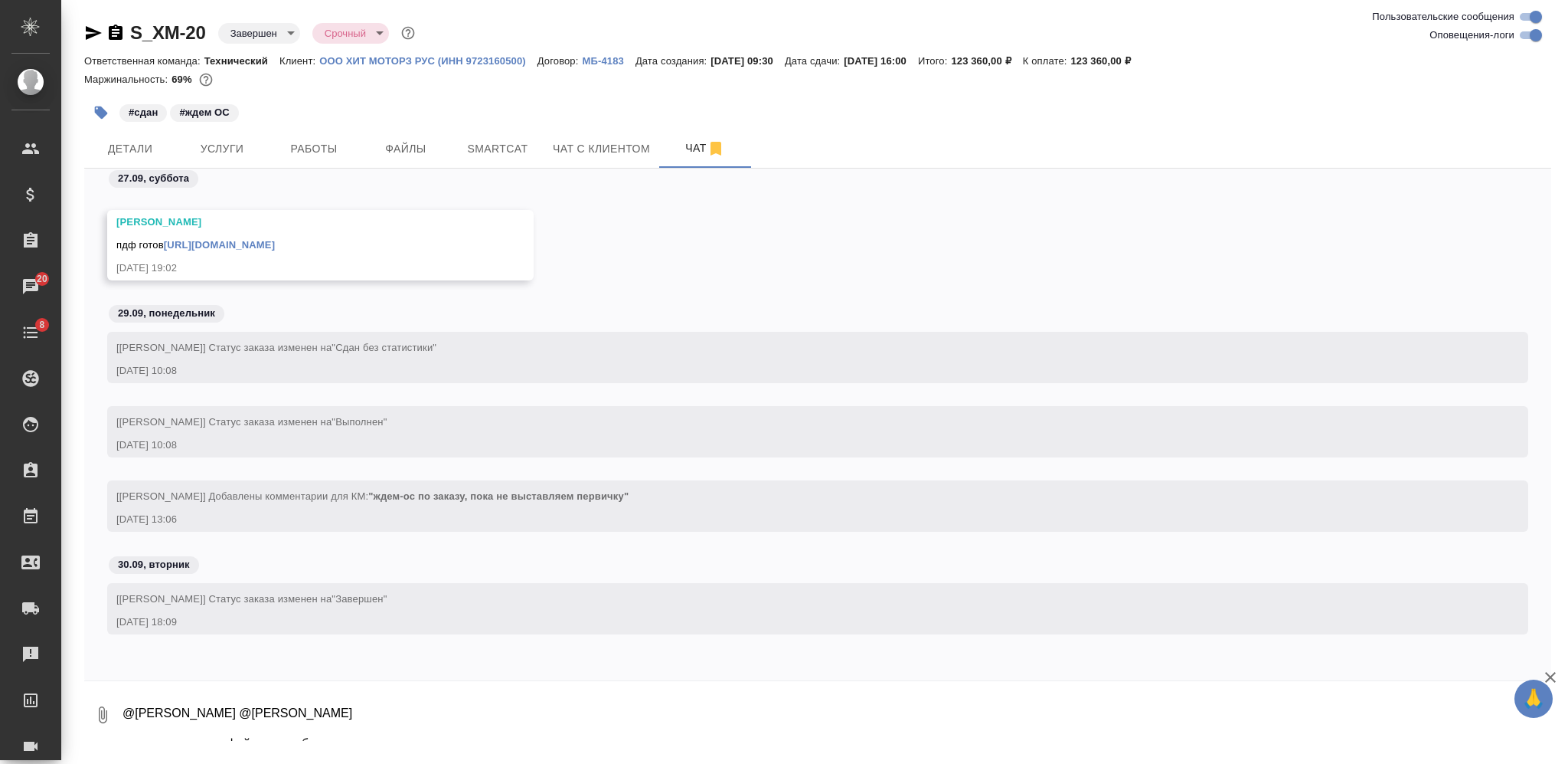
scroll to position [6652, 0]
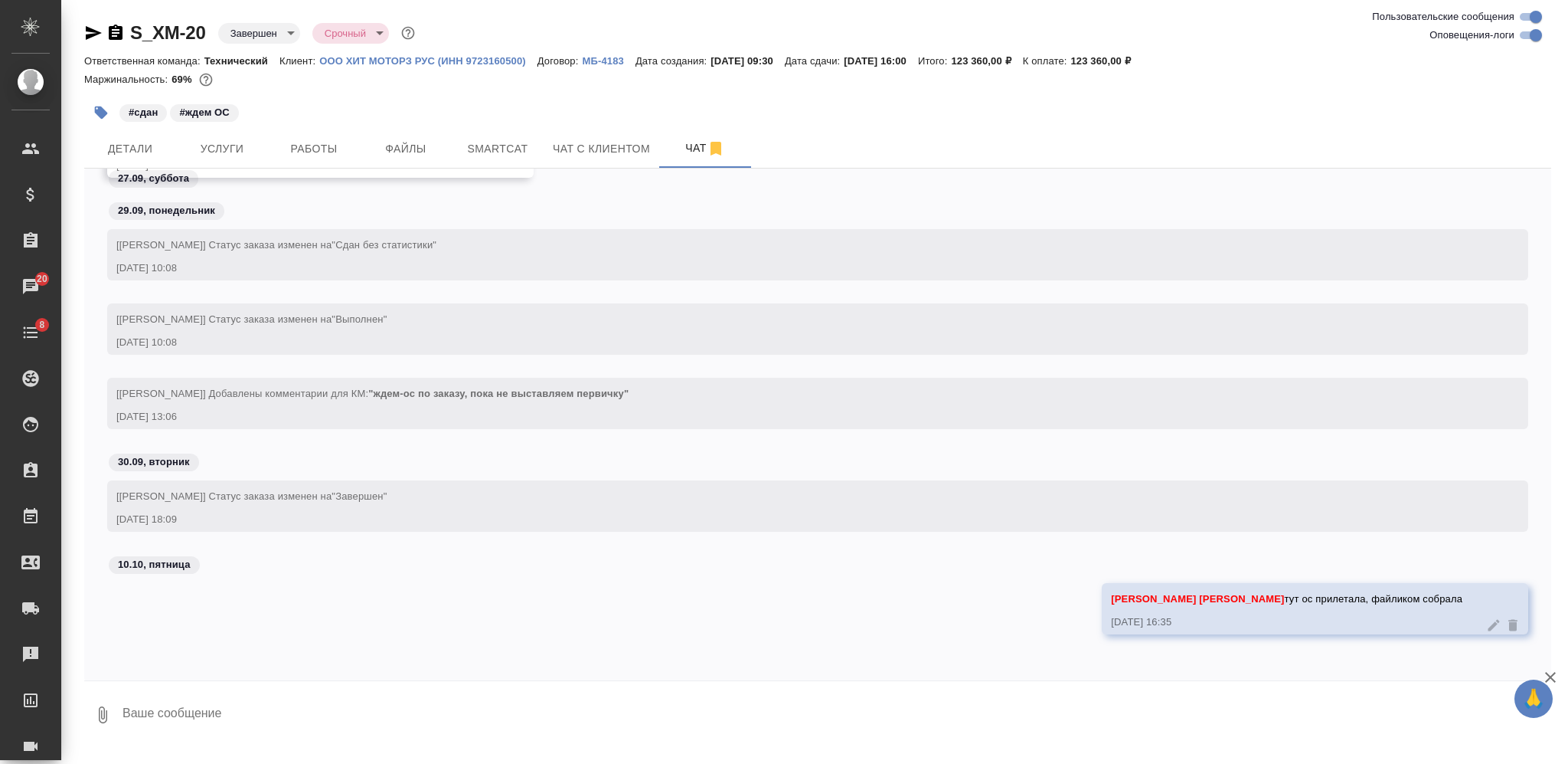
click at [105, 716] on icon "button" at bounding box center [102, 714] width 8 height 17
click at [113, 632] on span "С локального диска" at bounding box center [97, 633] width 104 height 19
click at [0, 0] on input "С локального диска" at bounding box center [0, 0] width 0 height 0
click at [299, 707] on textarea at bounding box center [823, 714] width 1405 height 52
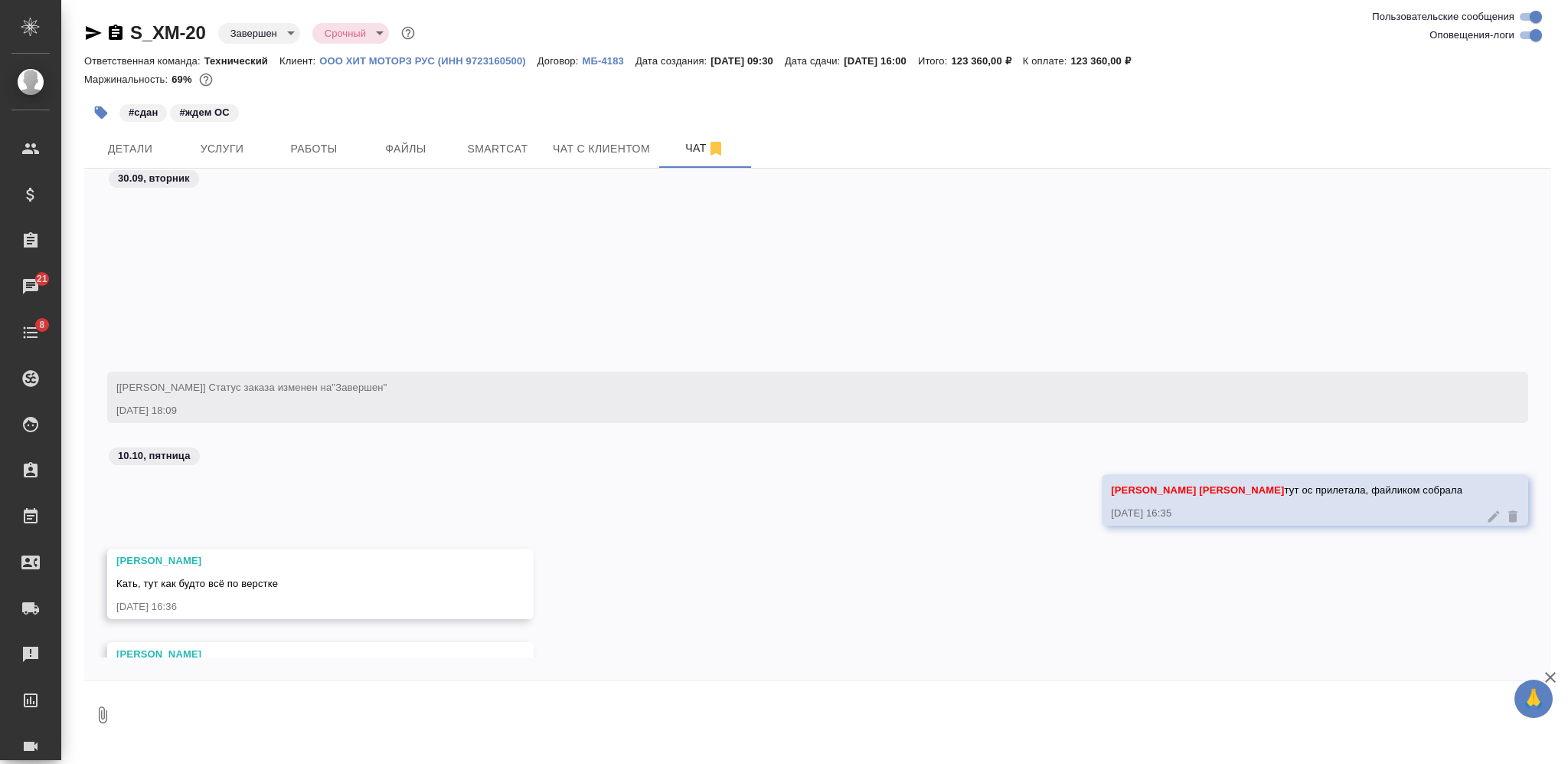
scroll to position [6932, 0]
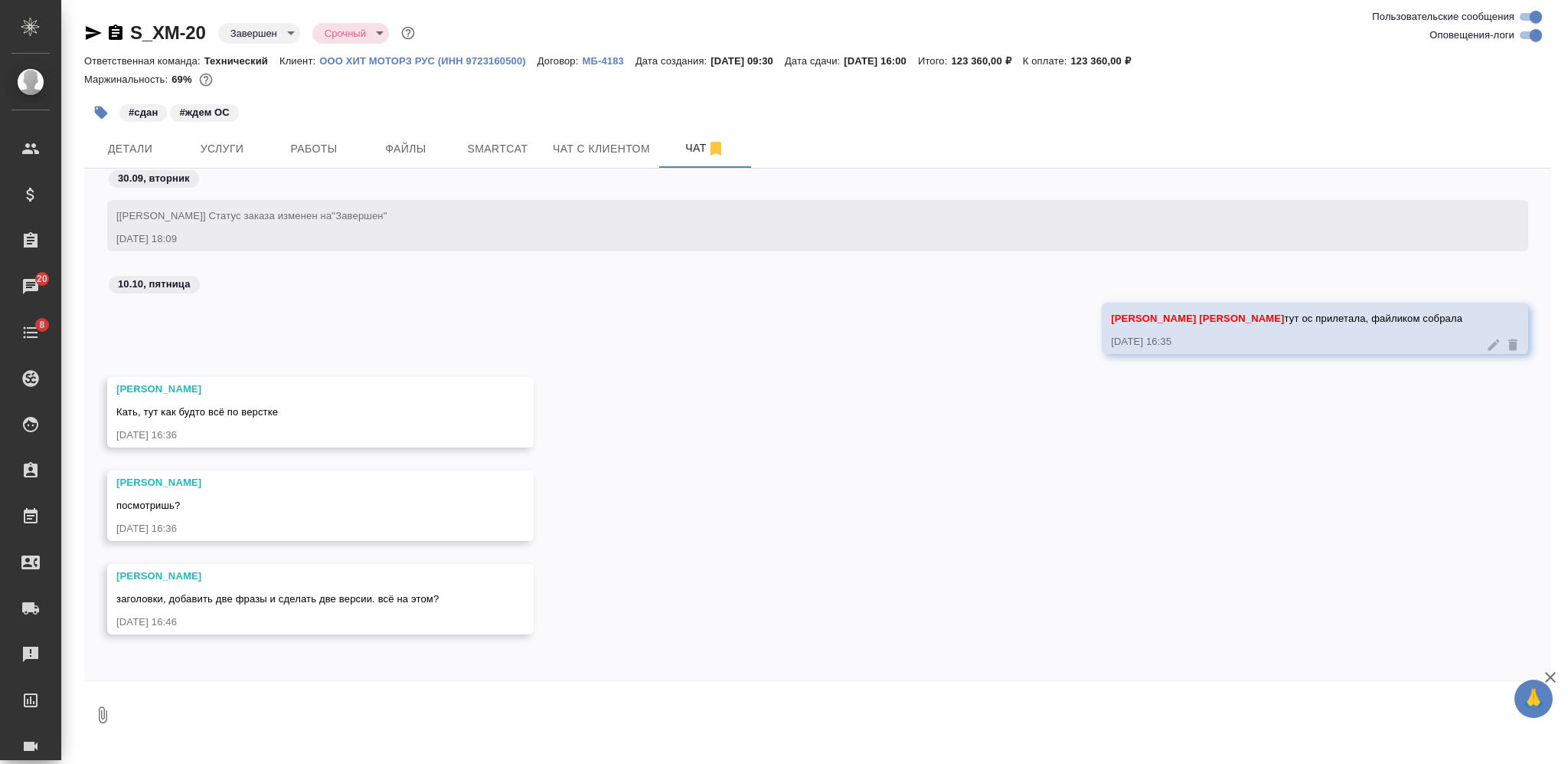
click at [465, 700] on textarea at bounding box center [835, 714] width 1430 height 52
type textarea "да, это все ос"
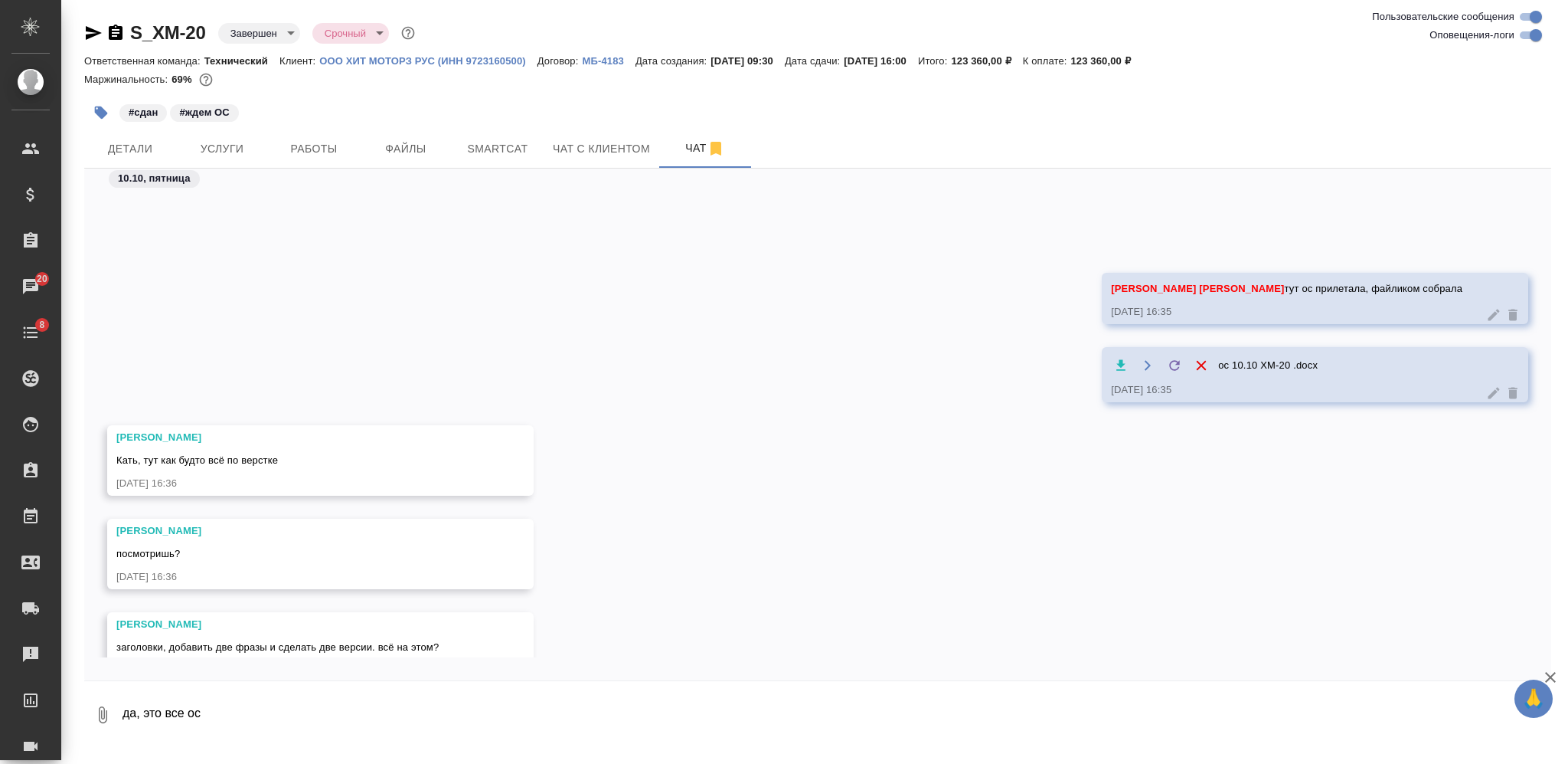
scroll to position [7085, 0]
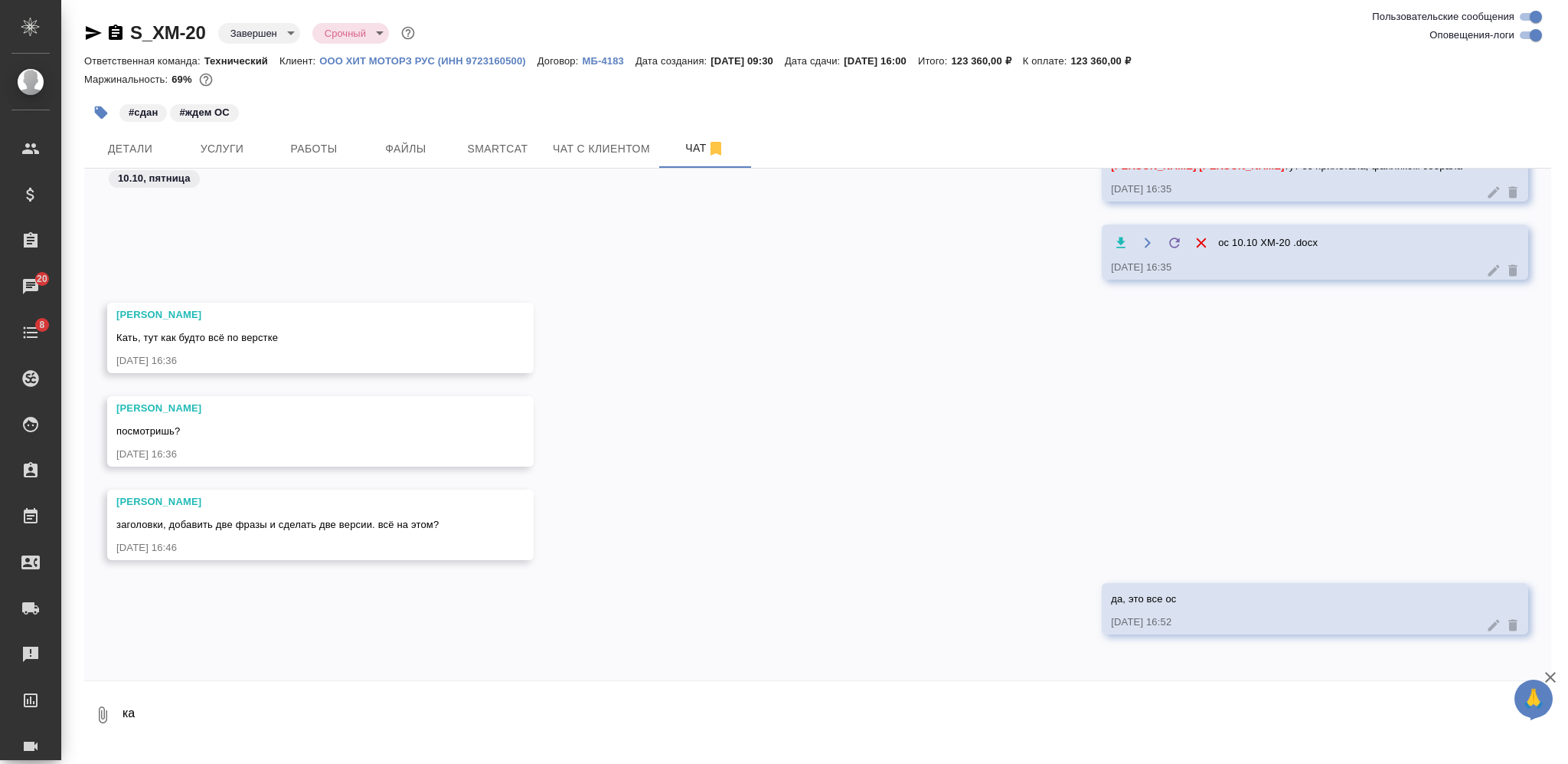
type textarea "к"
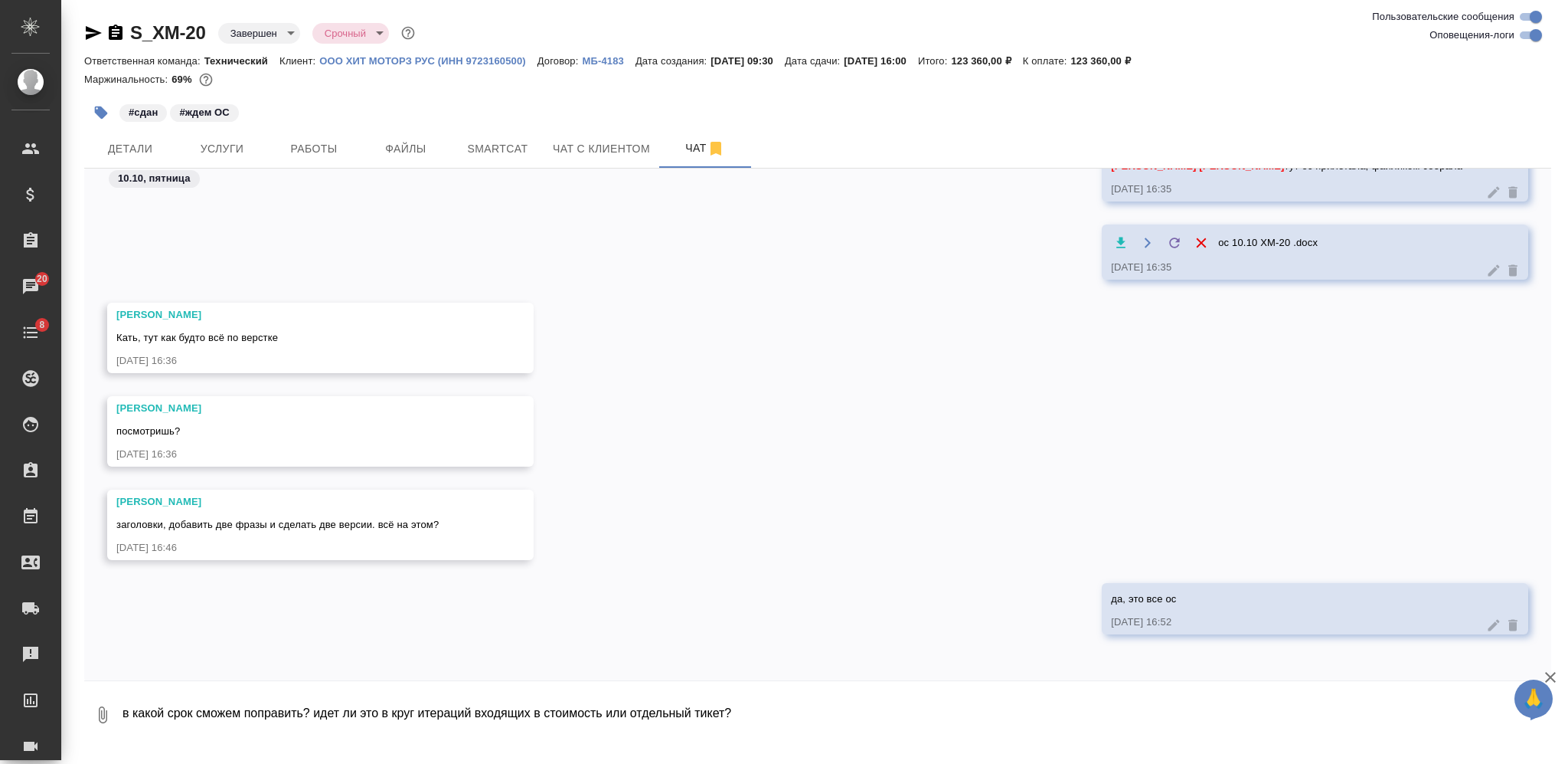
type textarea "в какой срок сможем поправить? идет ли это в круг итераций входящих в стоимость…"
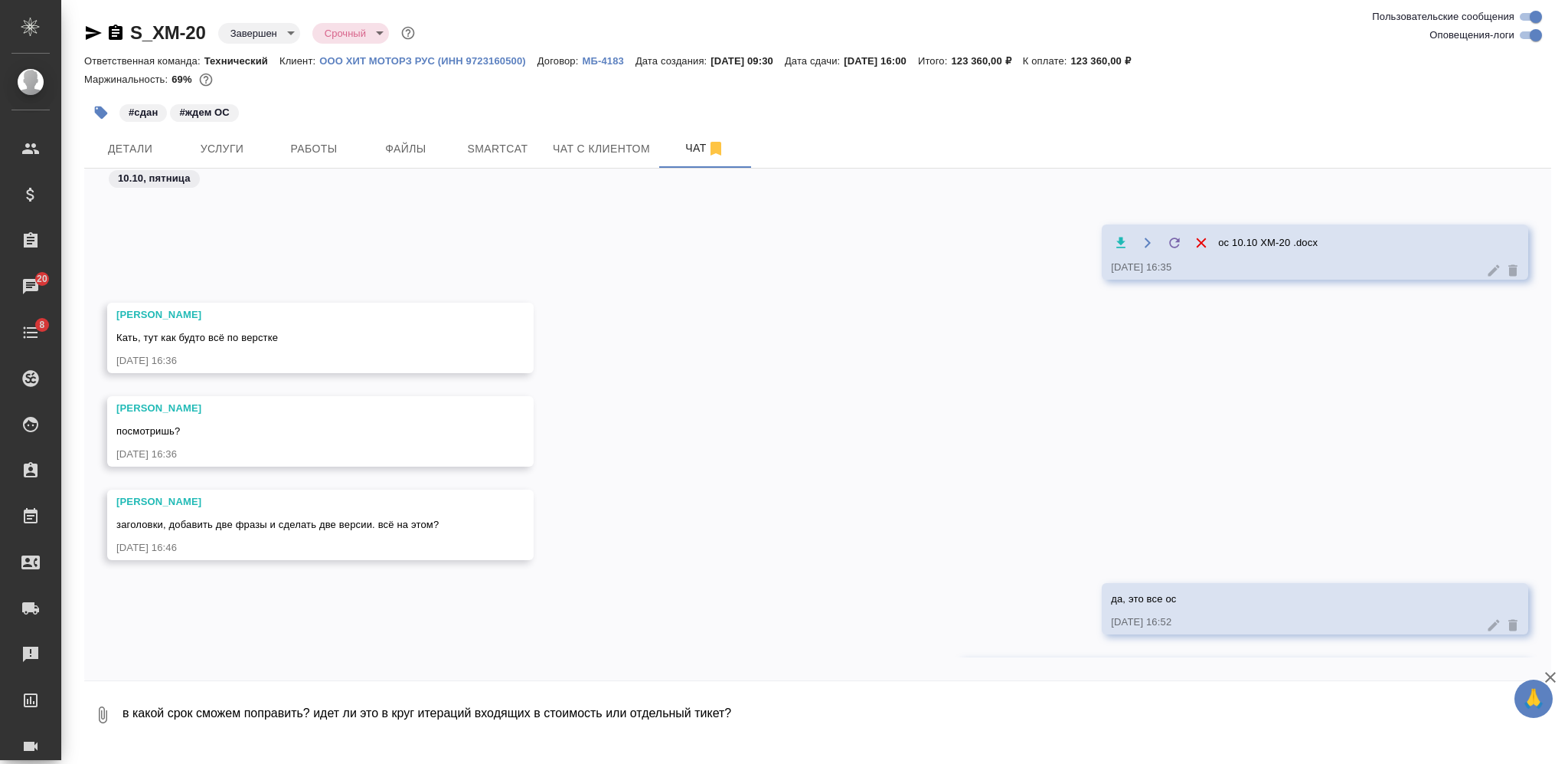
scroll to position [7159, 0]
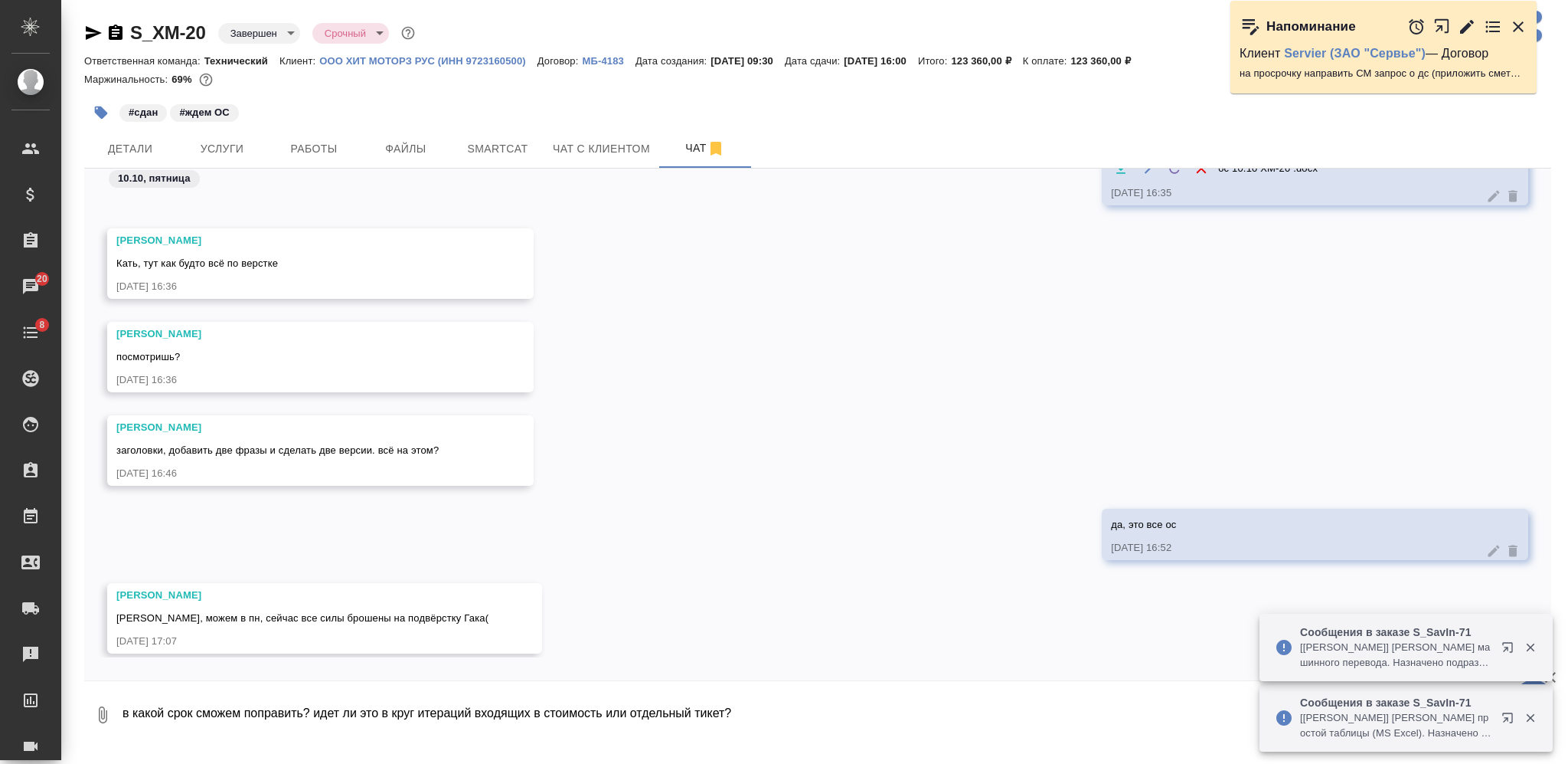
click at [581, 696] on textarea "в какой срок сможем поправить? идет ли это в круг итераций входящих в стоимость…" at bounding box center [835, 714] width 1430 height 52
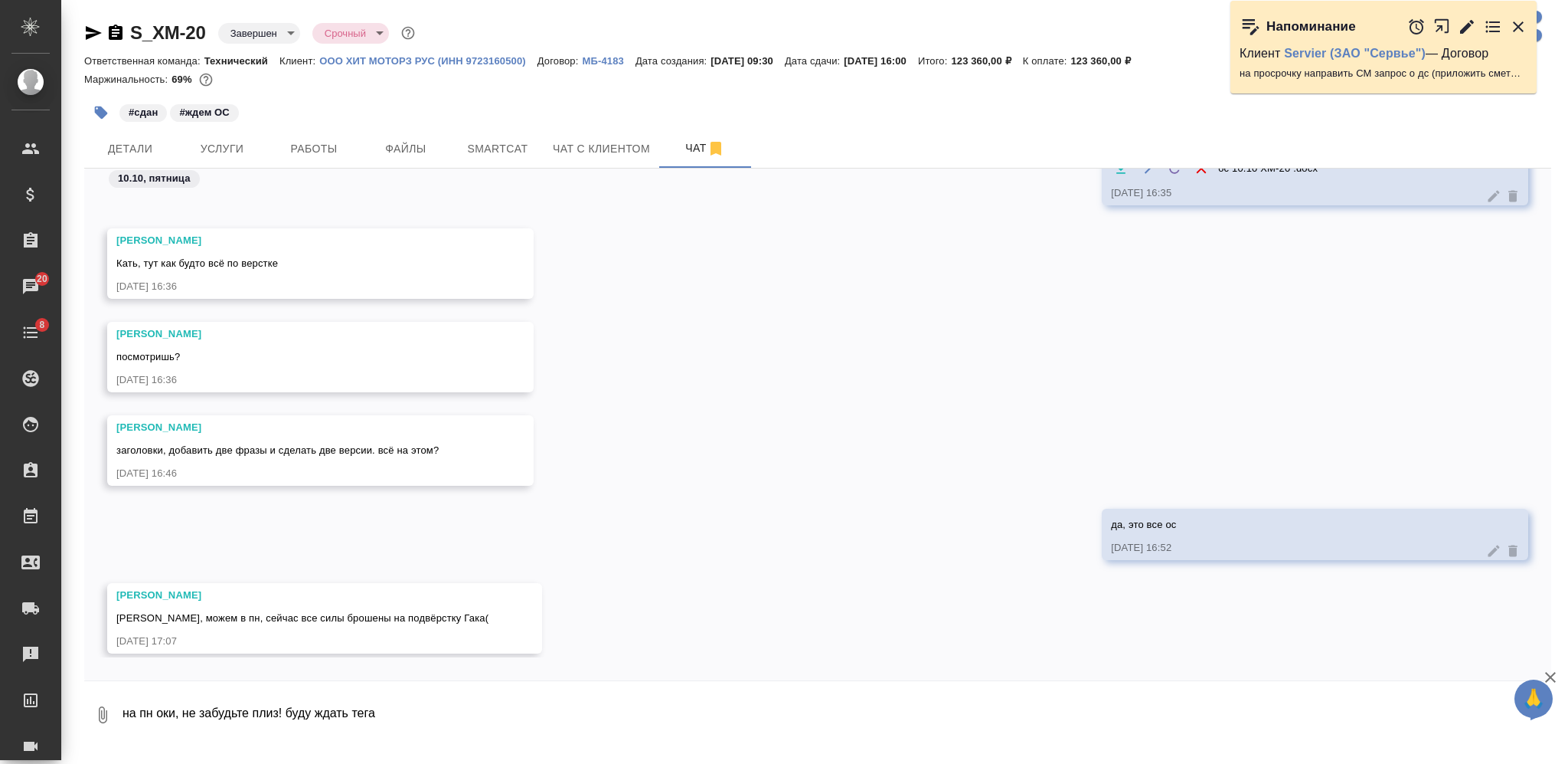
type textarea "на пн оки, не забудьте плиз! буду ждать тега"
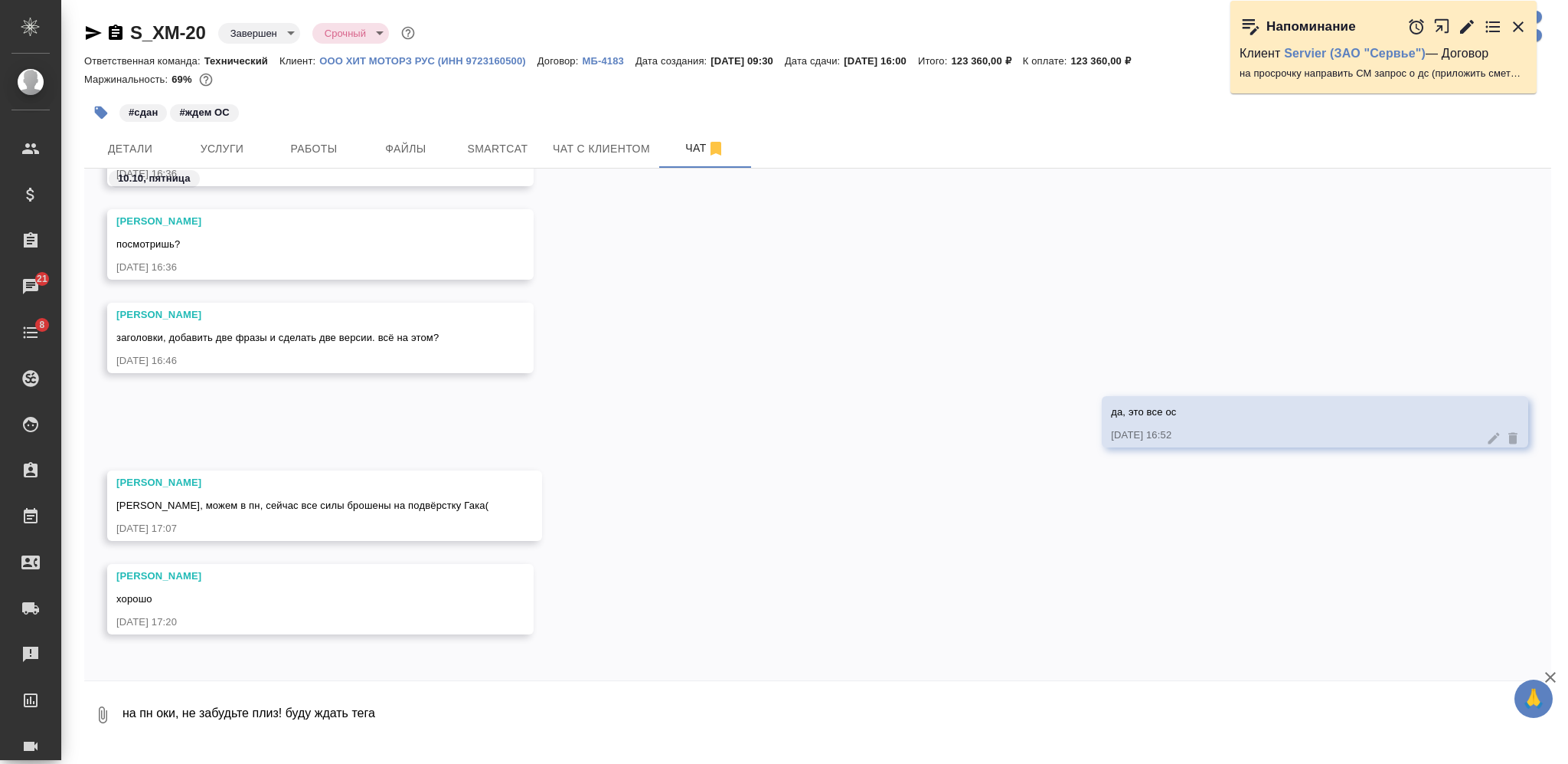
scroll to position [7272, 0]
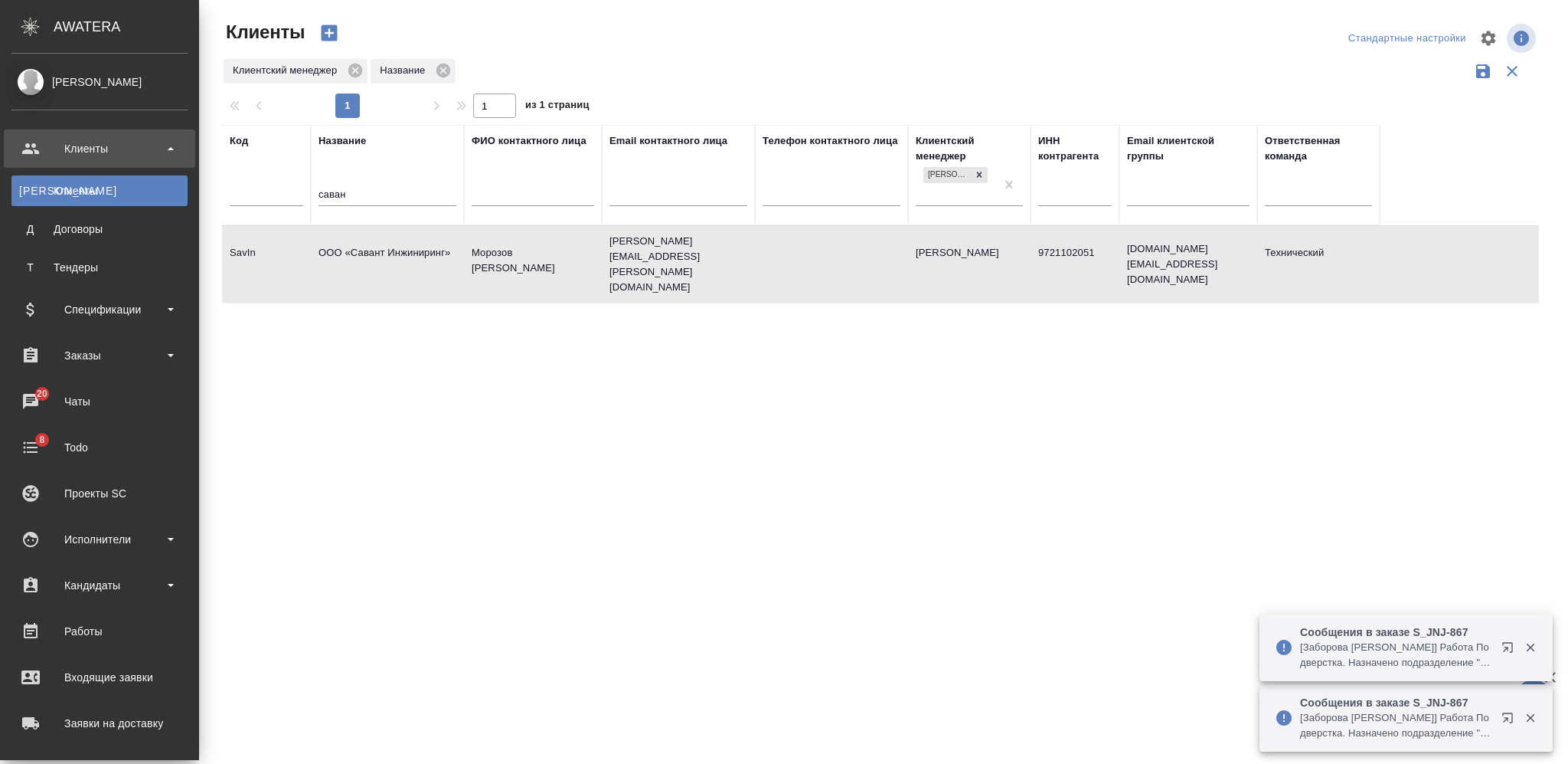
select select "RU"
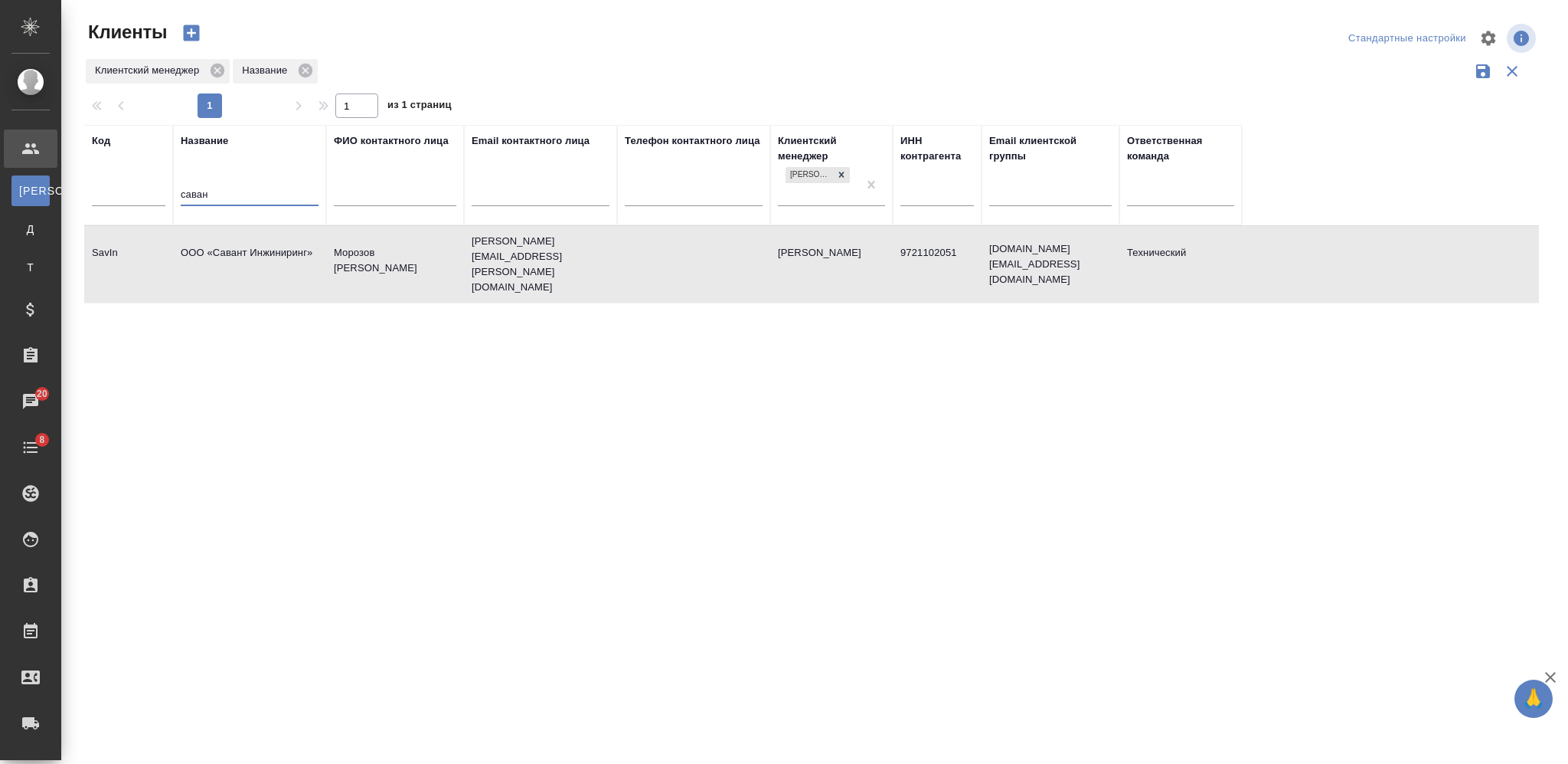
click at [199, 189] on input "саван" at bounding box center [249, 195] width 138 height 19
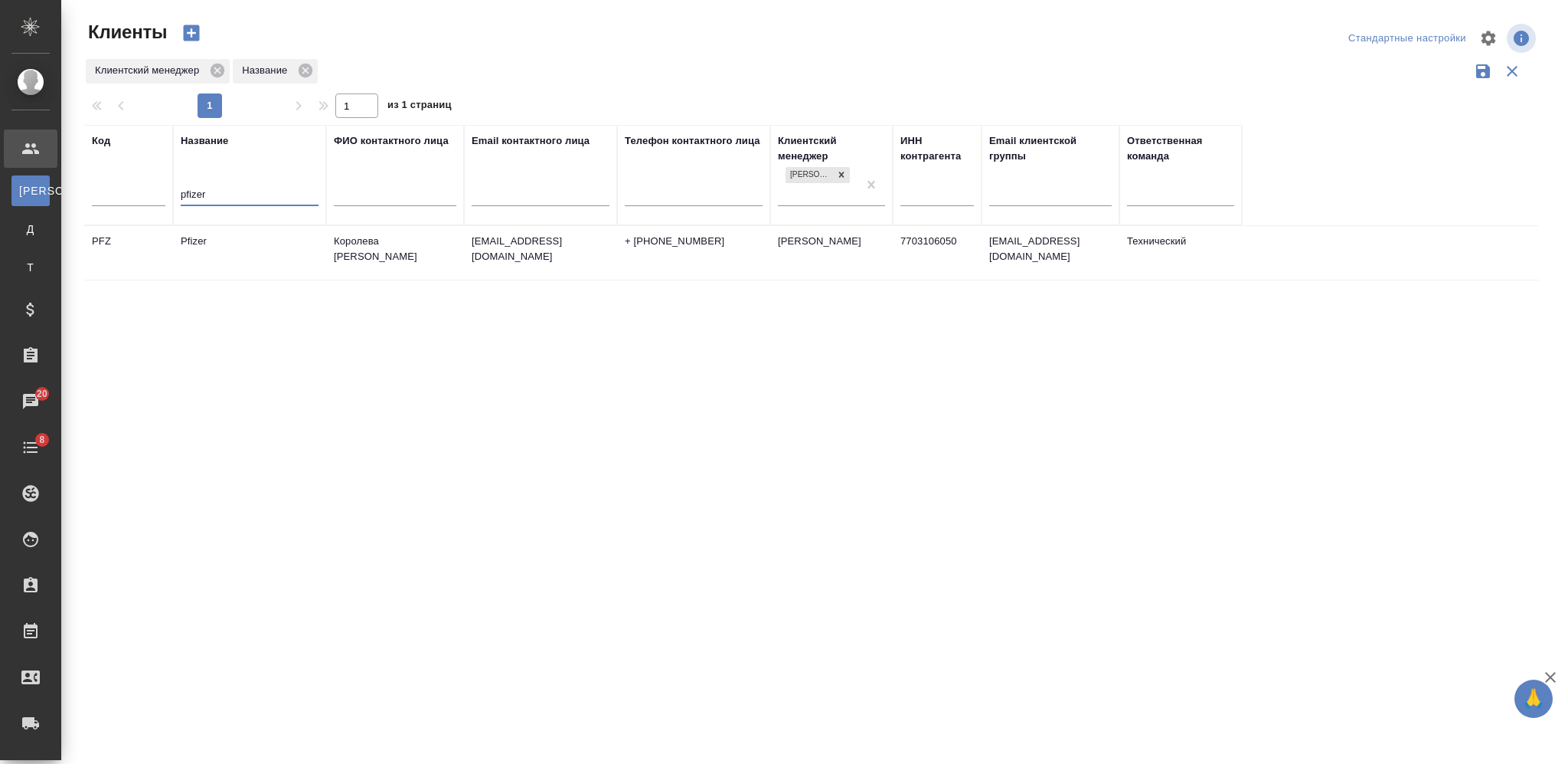
type input "pfizer"
click at [236, 260] on td "Pfizer" at bounding box center [249, 252] width 153 height 54
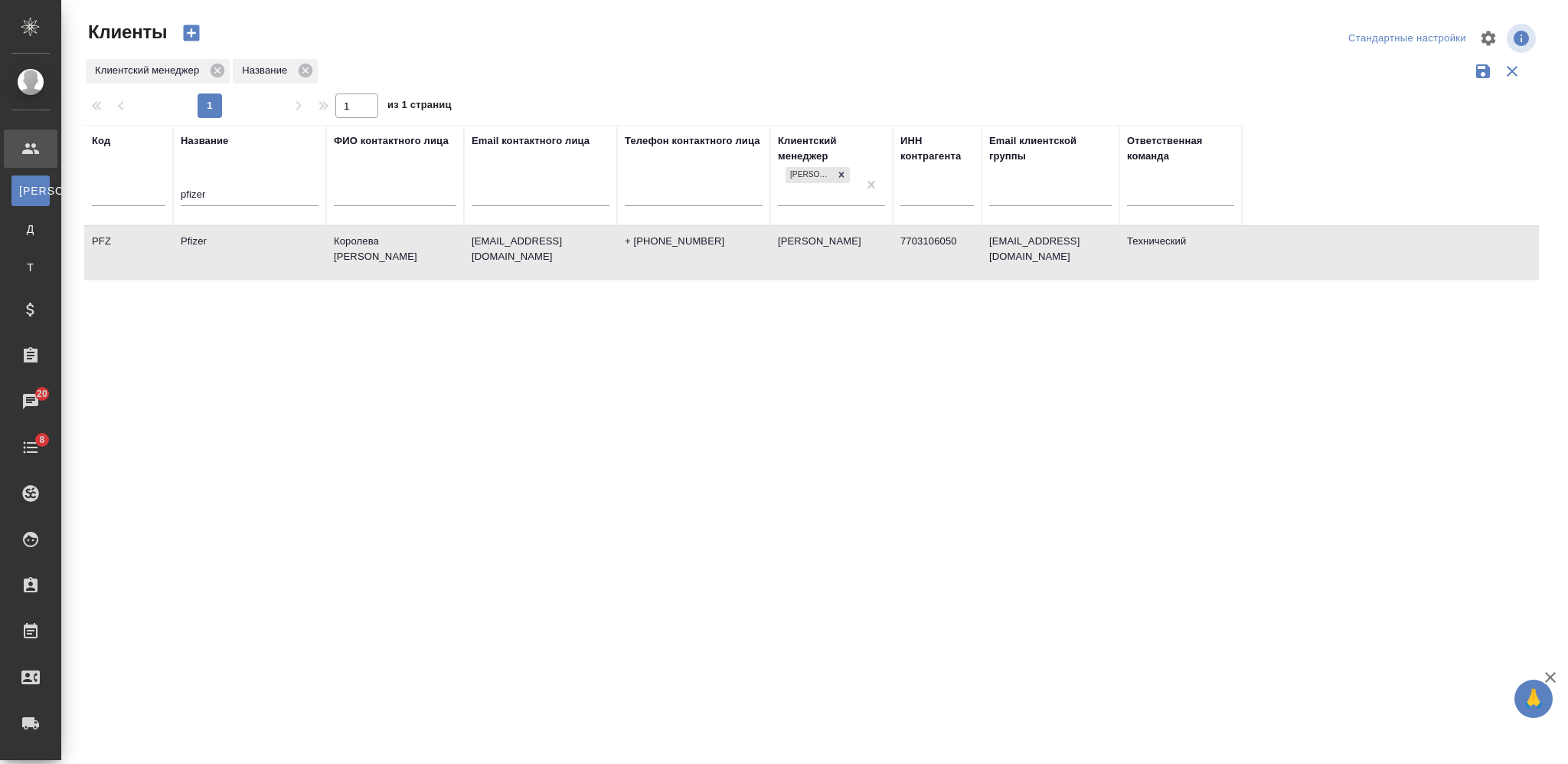
click at [236, 260] on td "Pfizer" at bounding box center [249, 252] width 153 height 54
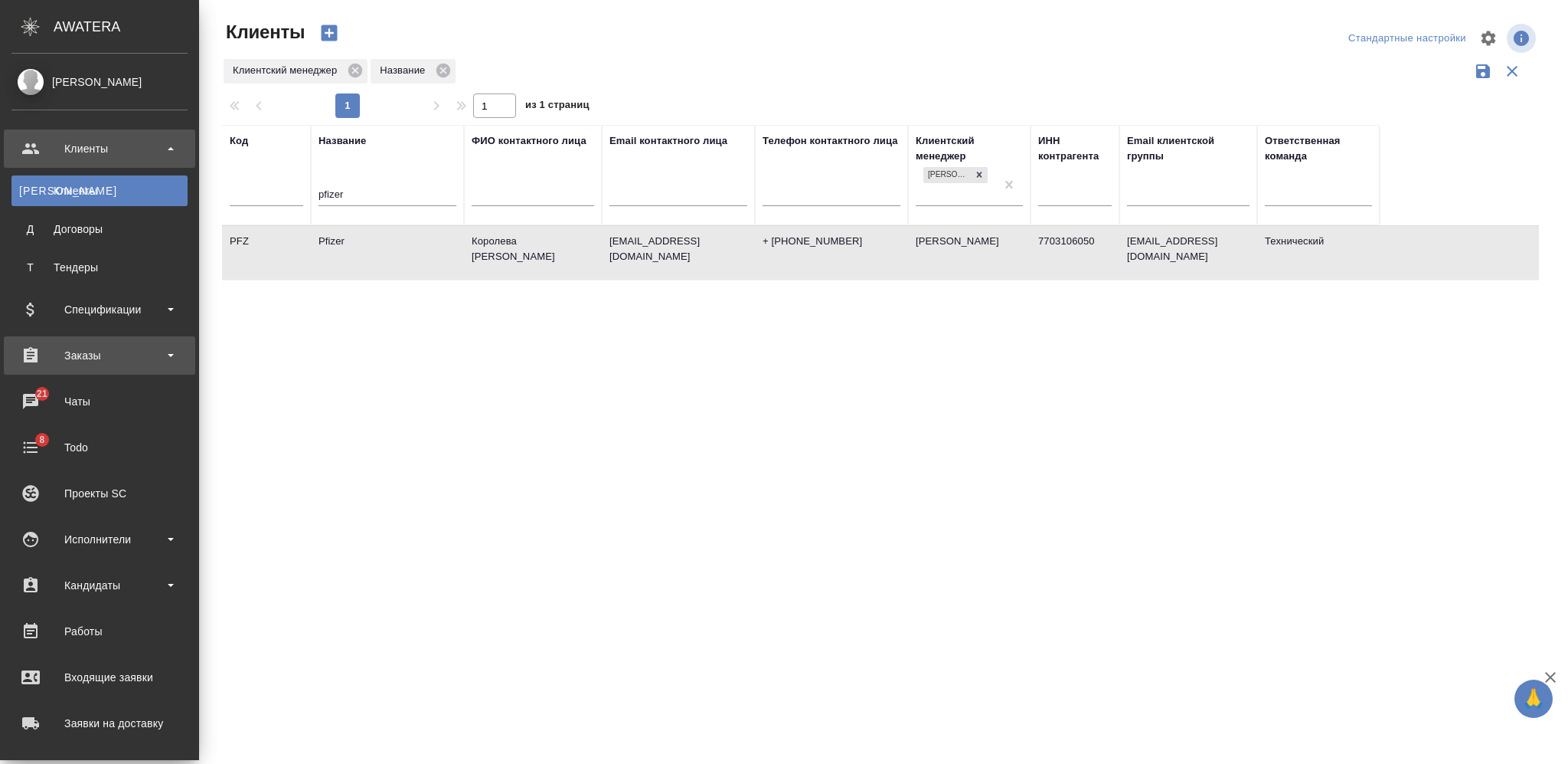
click at [126, 351] on div "Заказы" at bounding box center [100, 355] width 176 height 23
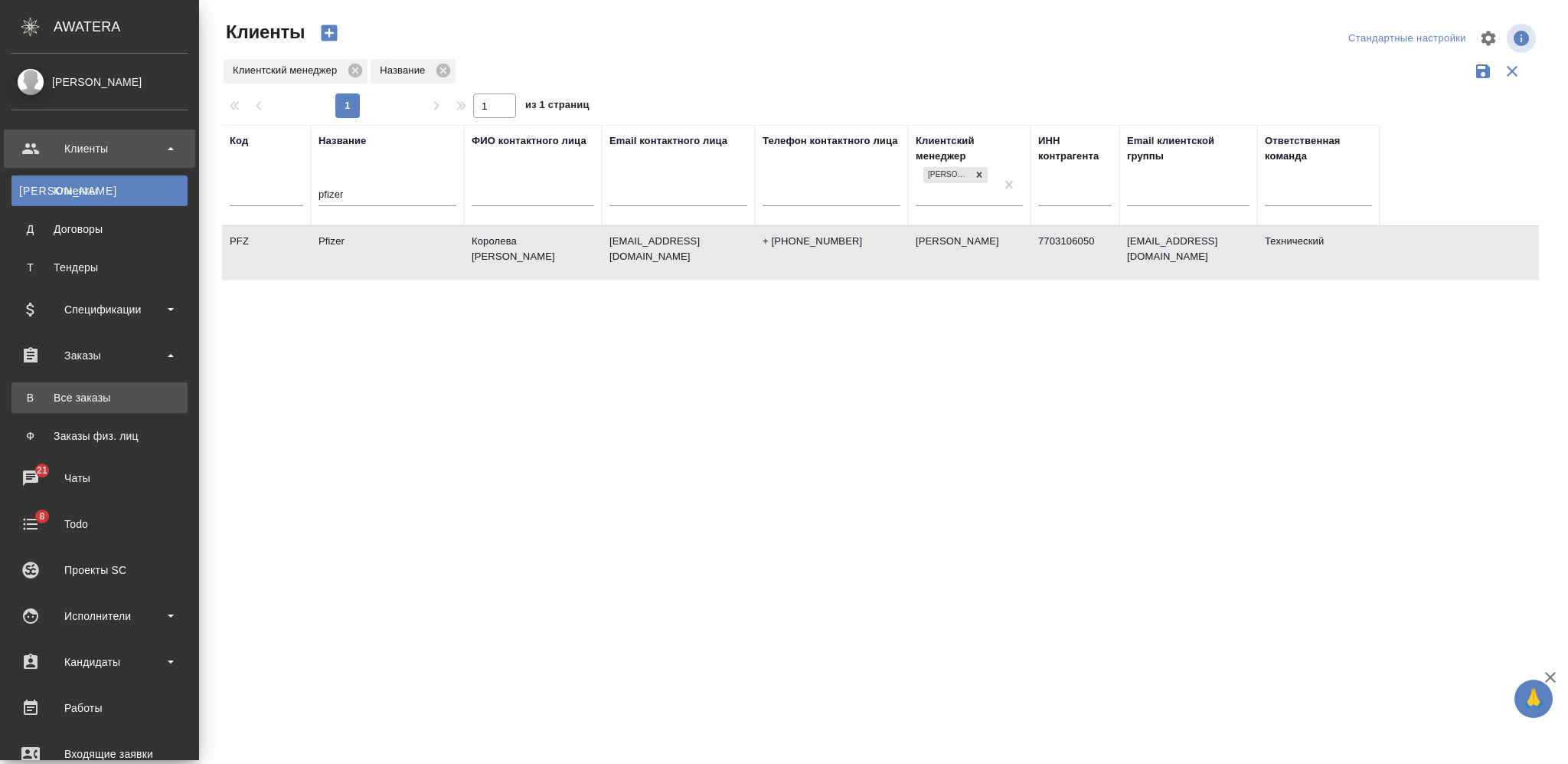
click at [131, 401] on div "Все заказы" at bounding box center [99, 397] width 161 height 15
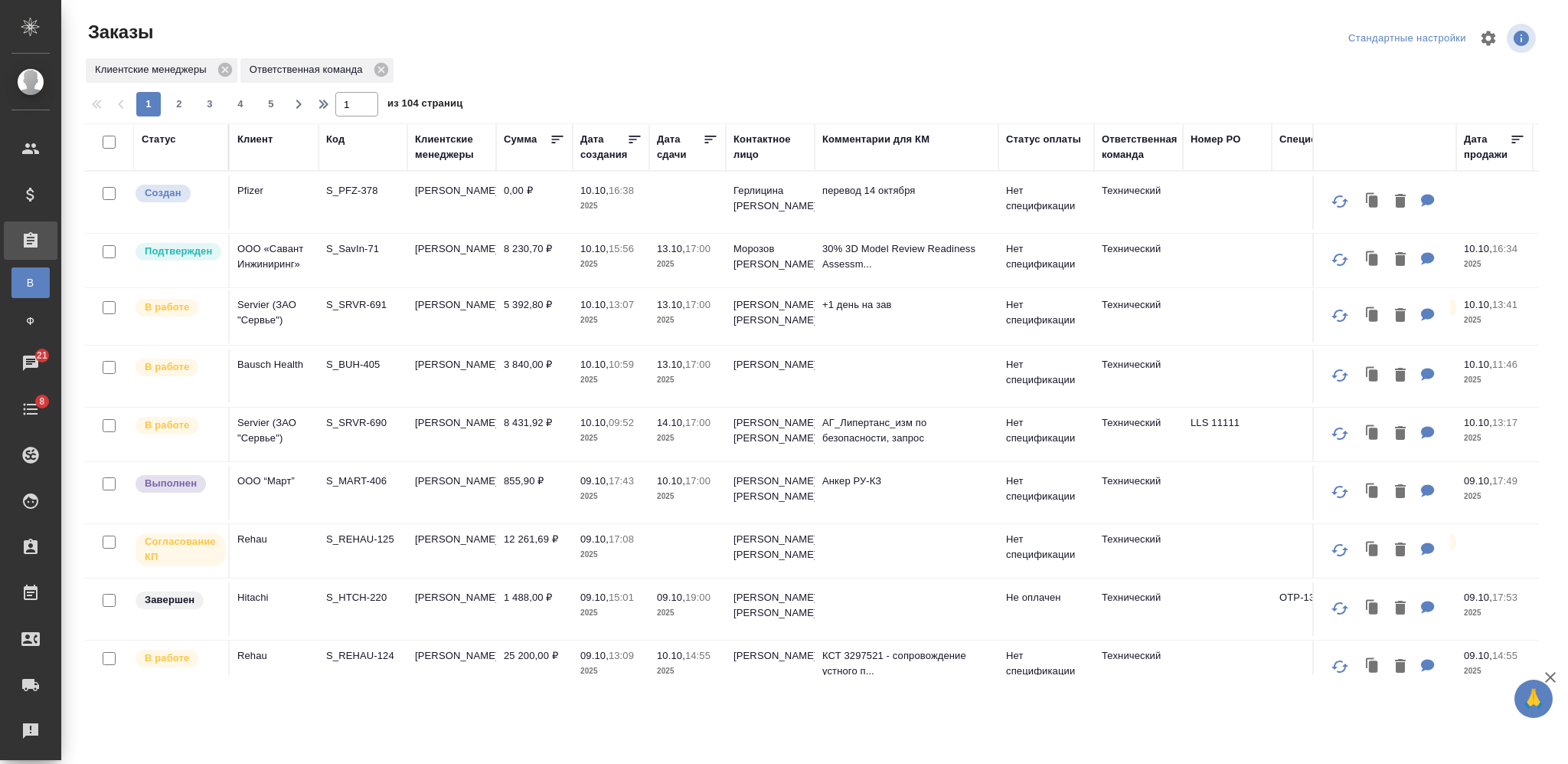
click at [759, 145] on div "Контактное лицо" at bounding box center [770, 147] width 73 height 31
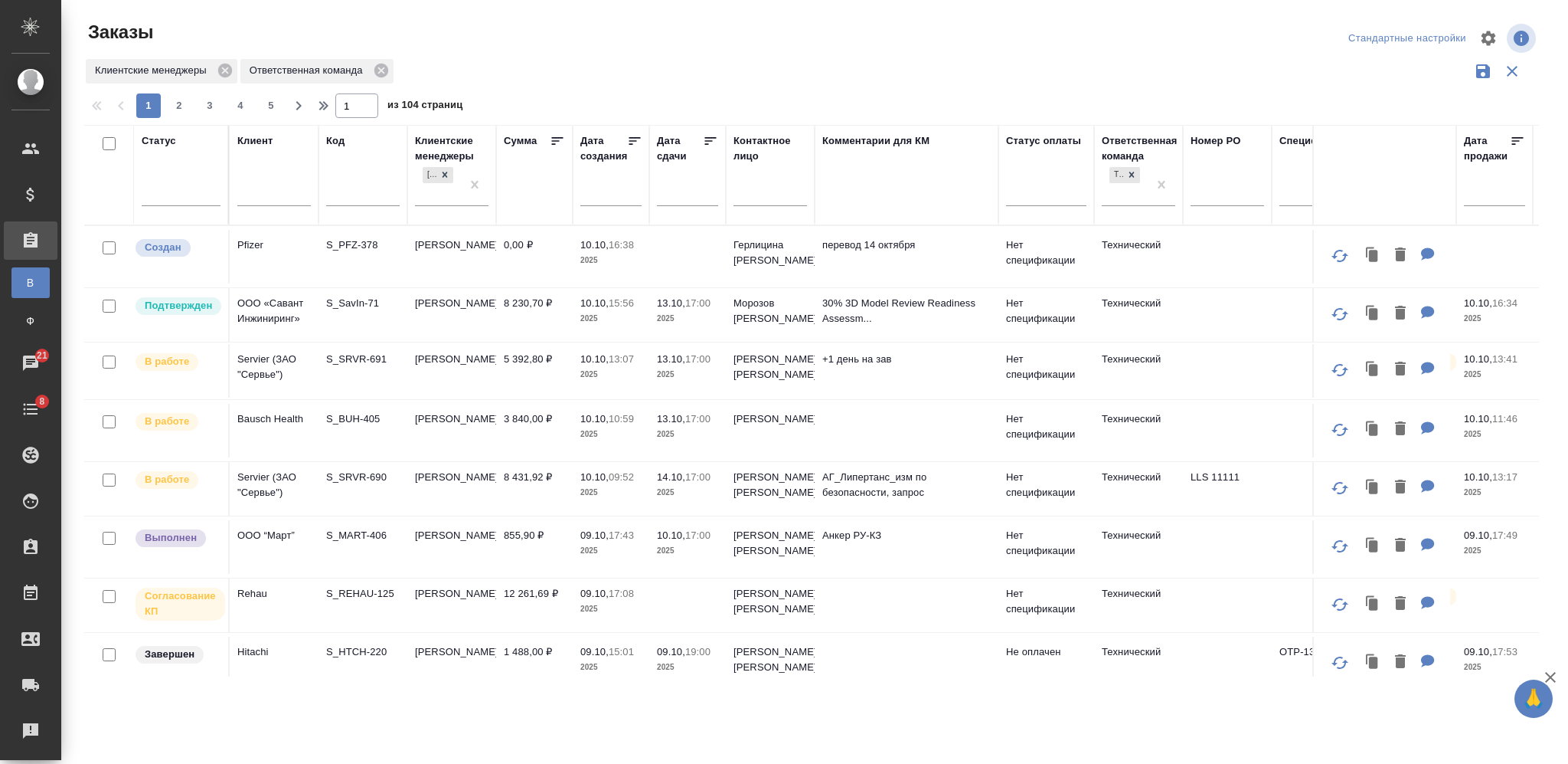
click at [753, 191] on input "text" at bounding box center [770, 195] width 73 height 19
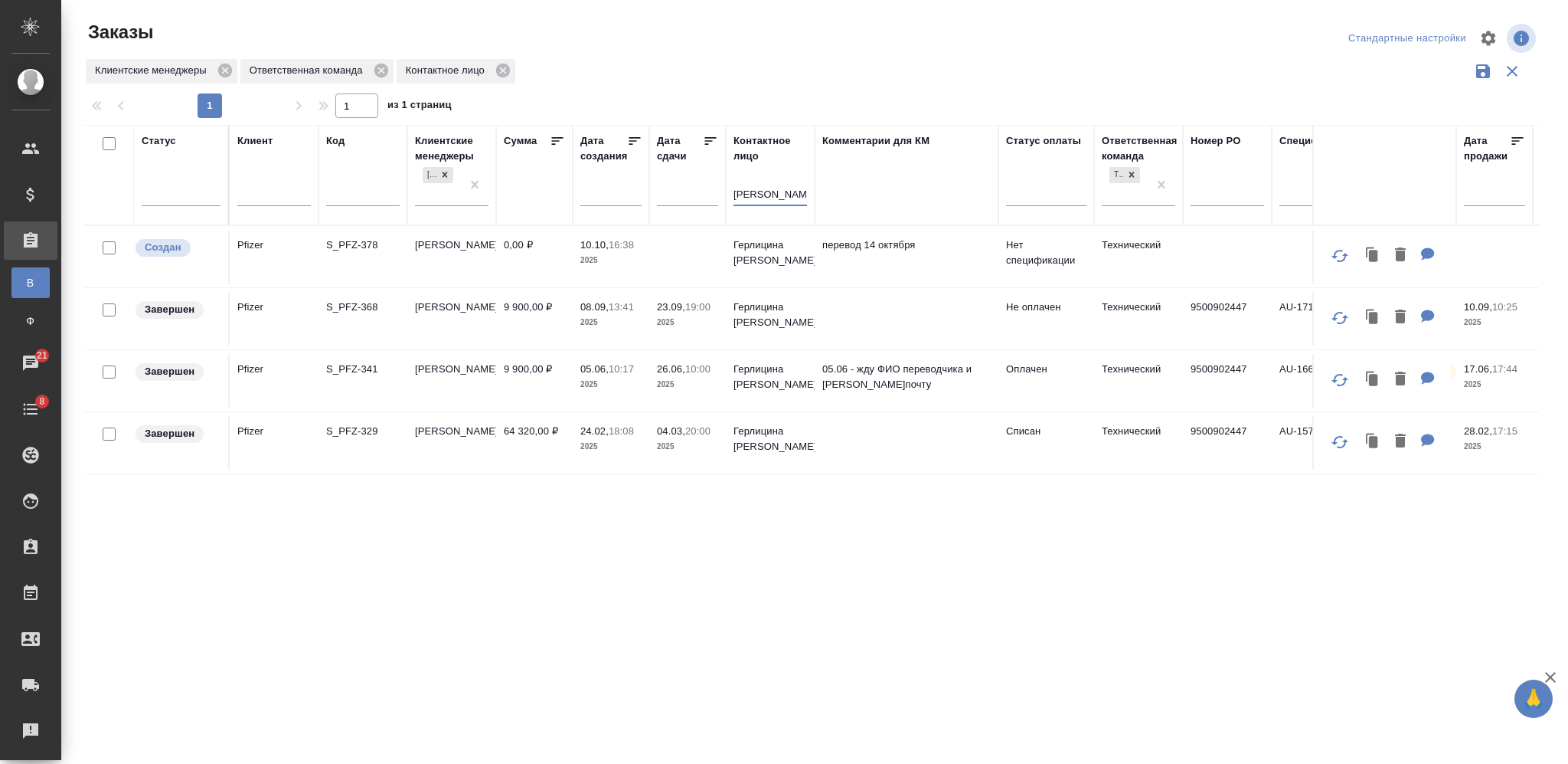
type input "[PERSON_NAME]"
click at [765, 331] on td "Герлицина [PERSON_NAME]" at bounding box center [770, 318] width 89 height 54
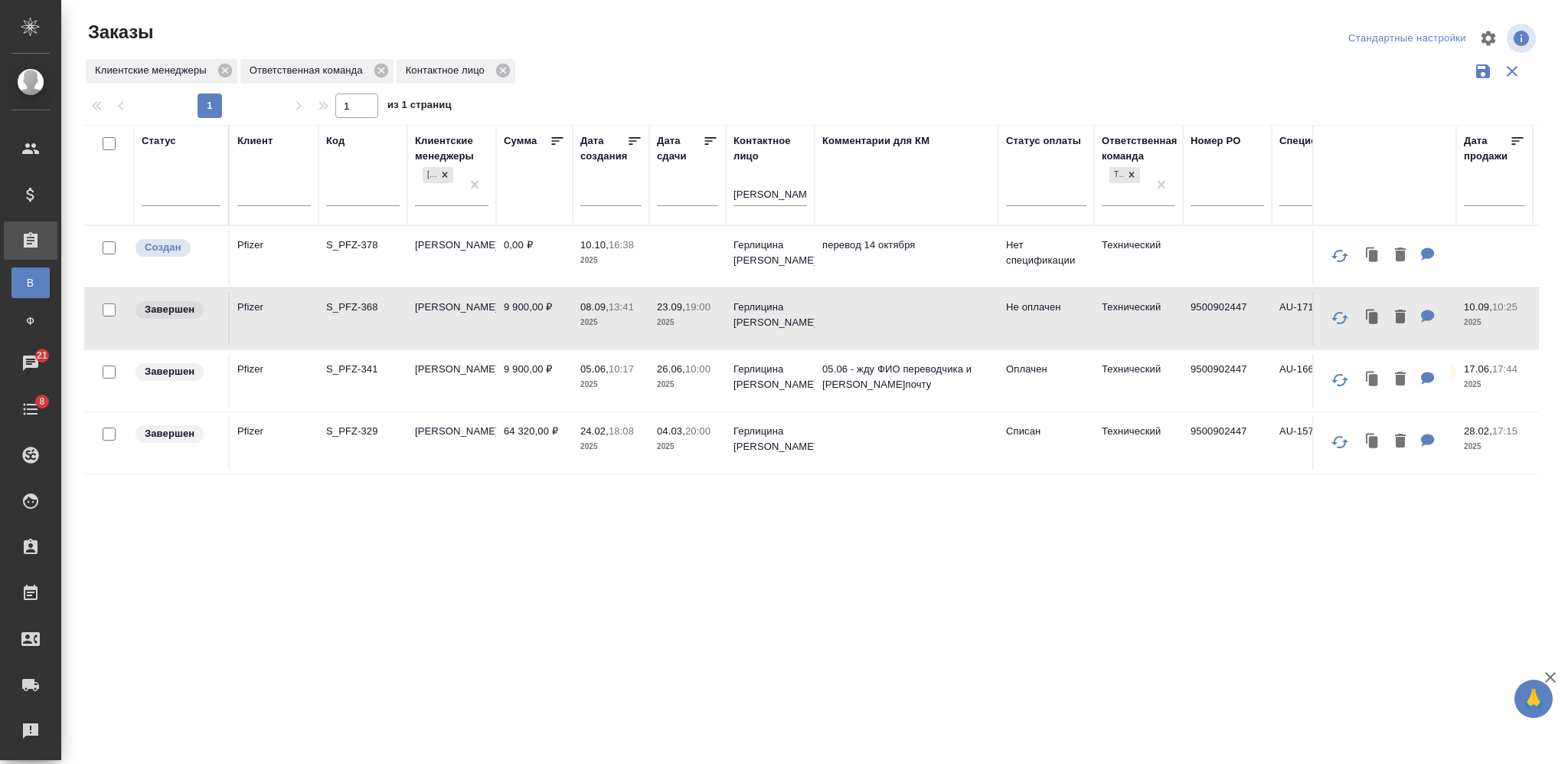
click at [765, 331] on td "Герлицина [PERSON_NAME]" at bounding box center [770, 318] width 89 height 54
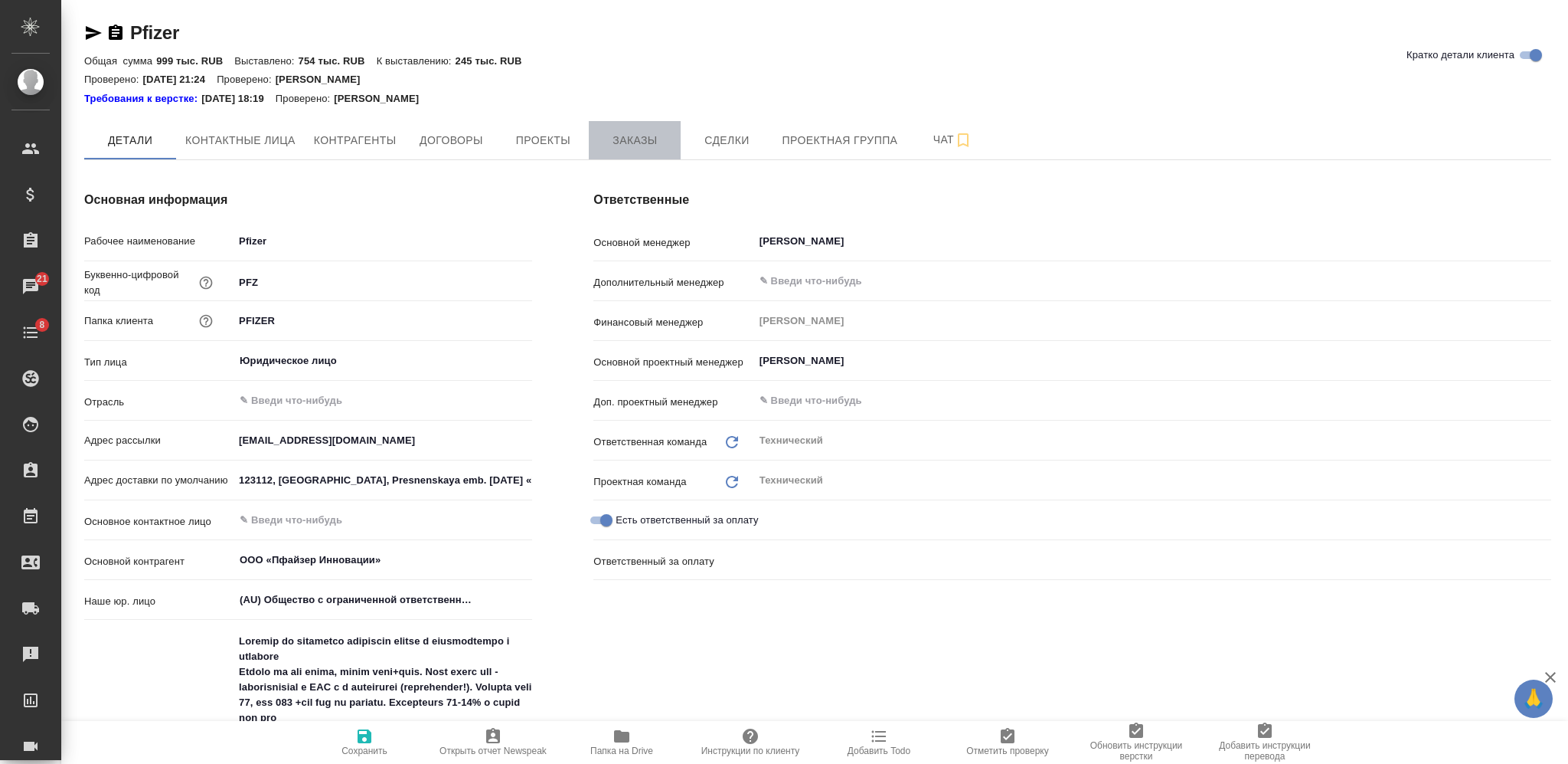
click at [614, 125] on button "Заказы" at bounding box center [634, 140] width 92 height 38
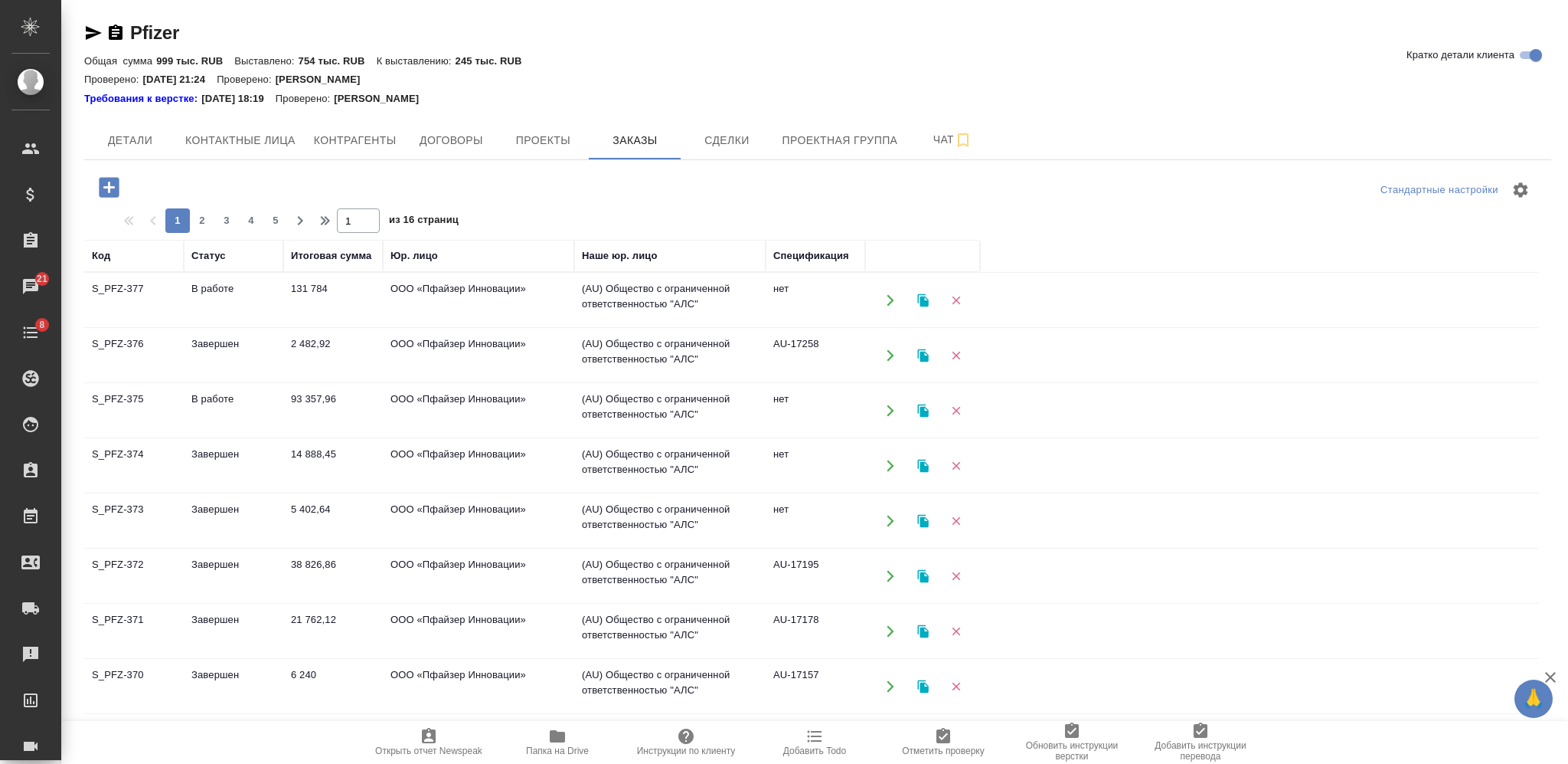
click at [109, 191] on icon "button" at bounding box center [110, 188] width 27 height 27
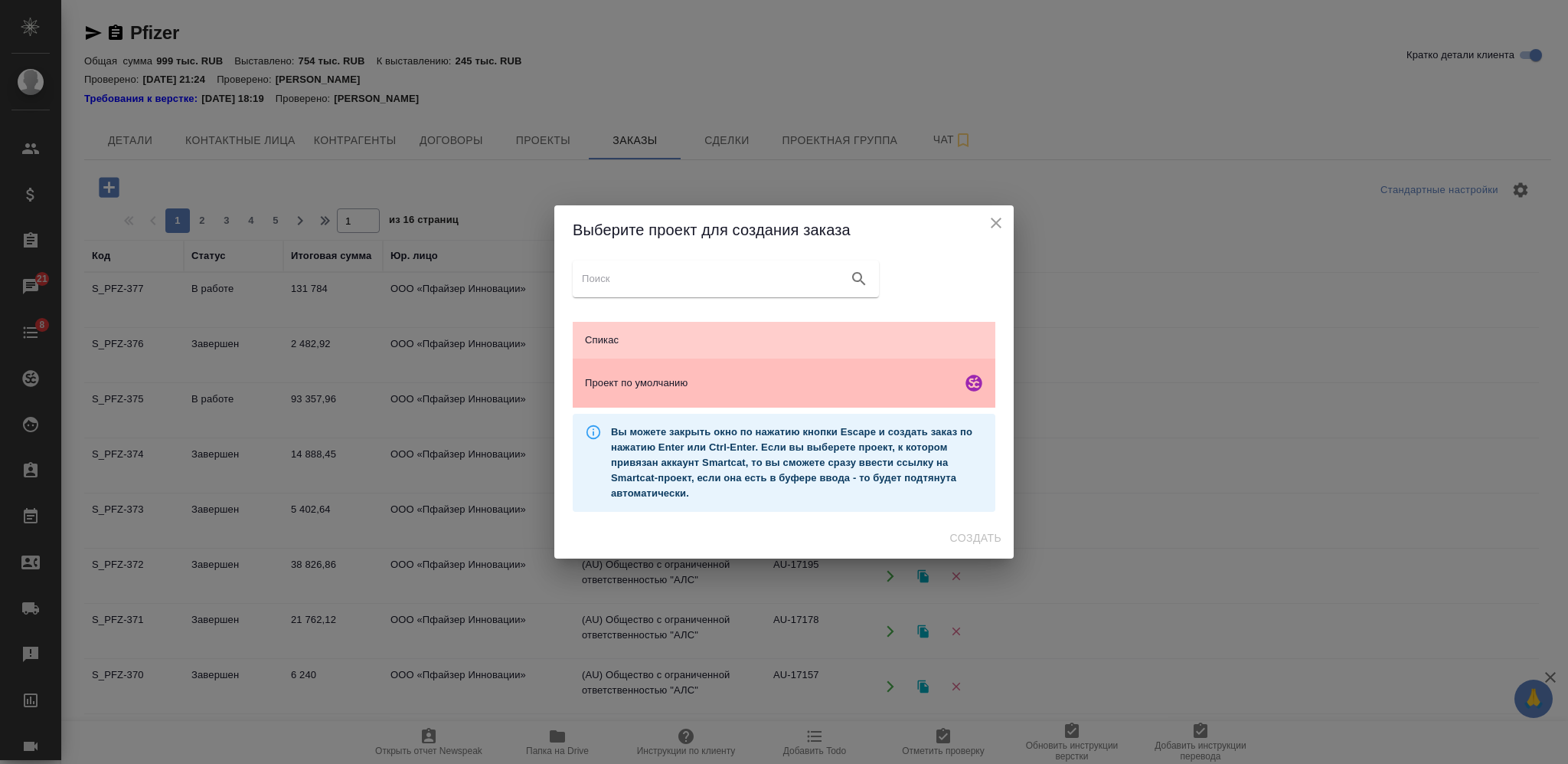
click at [724, 382] on span "Проект по умолчанию" at bounding box center [770, 383] width 371 height 15
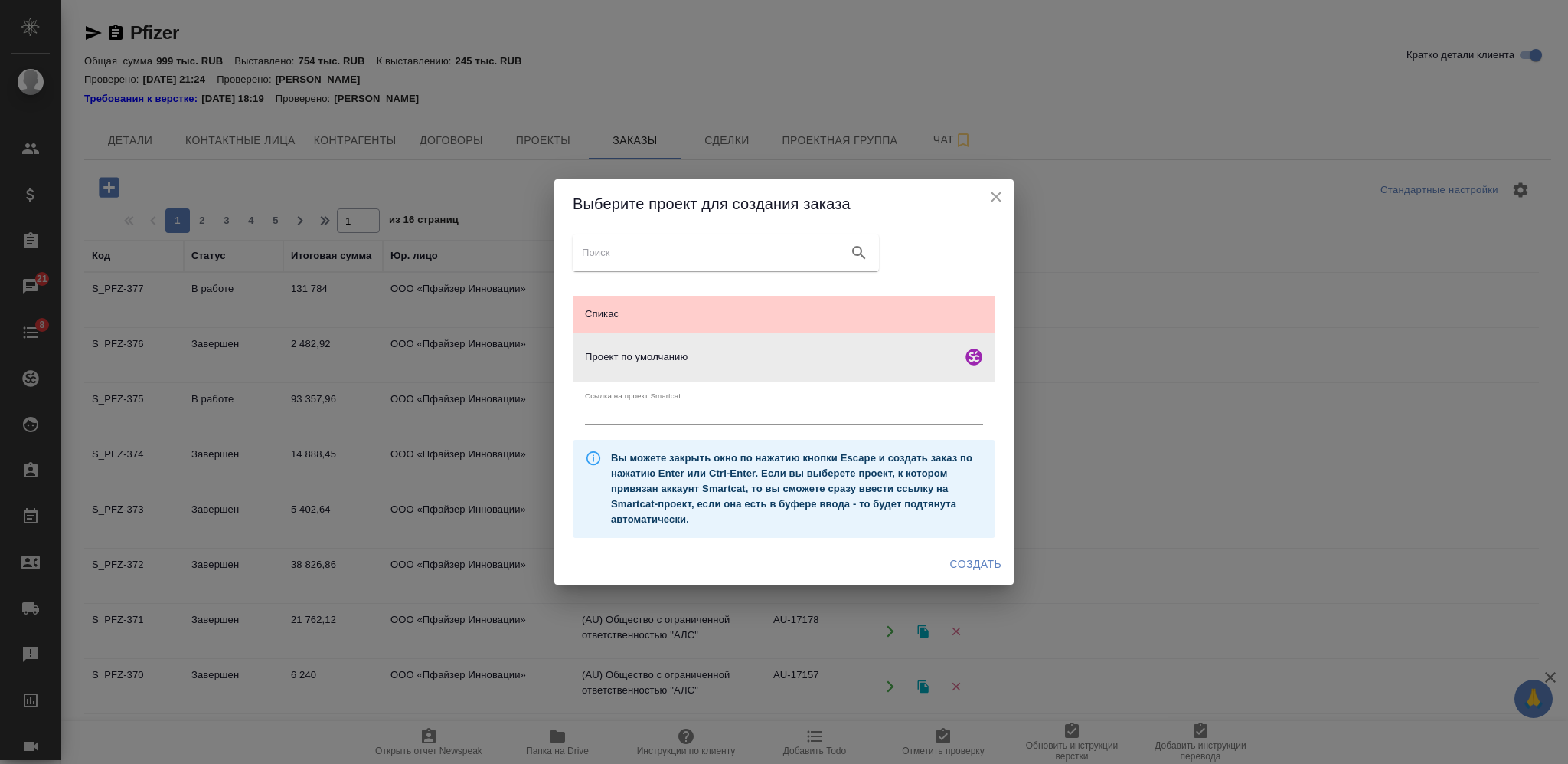
click at [978, 558] on span "Создать" at bounding box center [975, 563] width 52 height 19
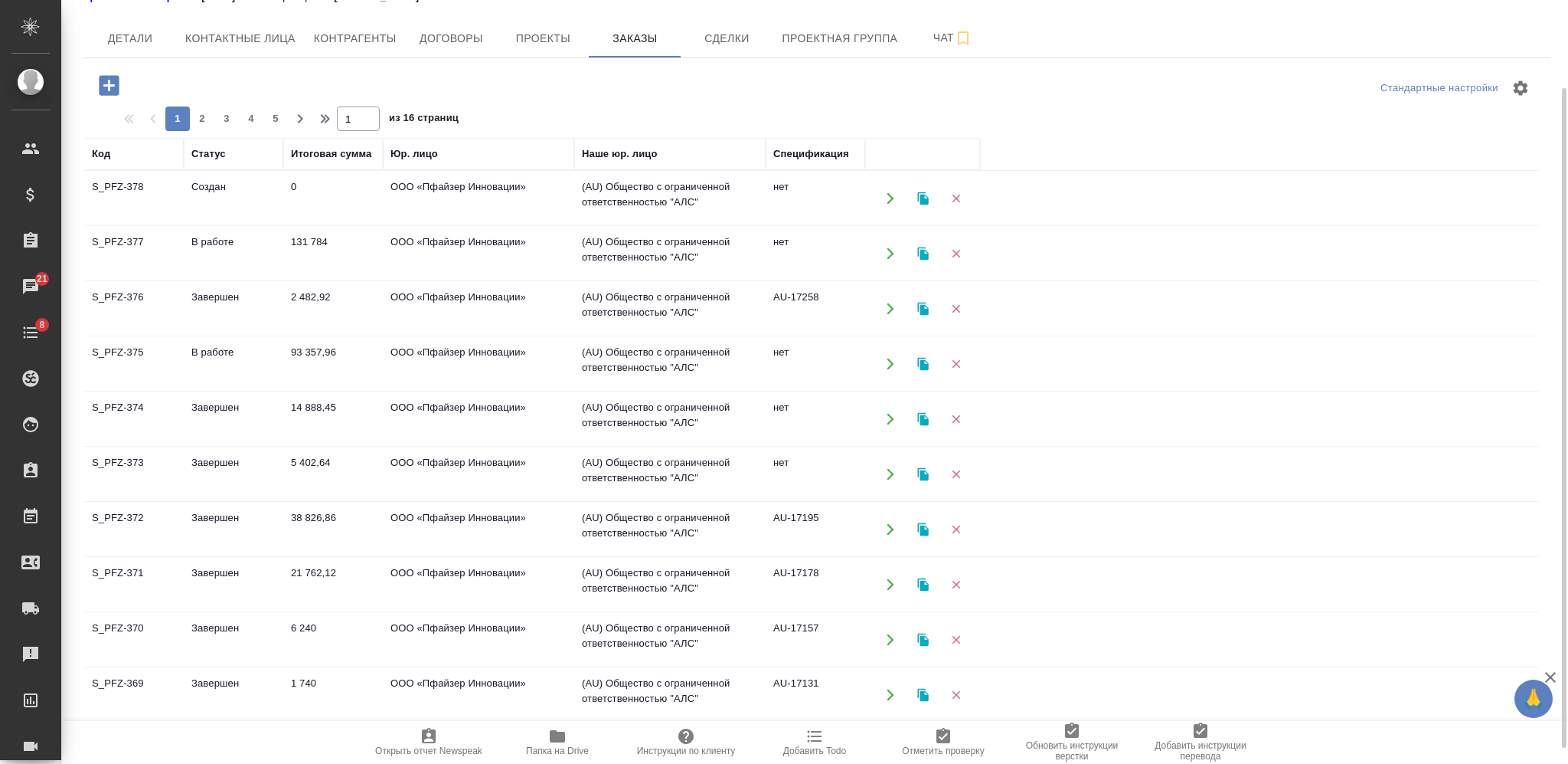
scroll to position [120, 0]
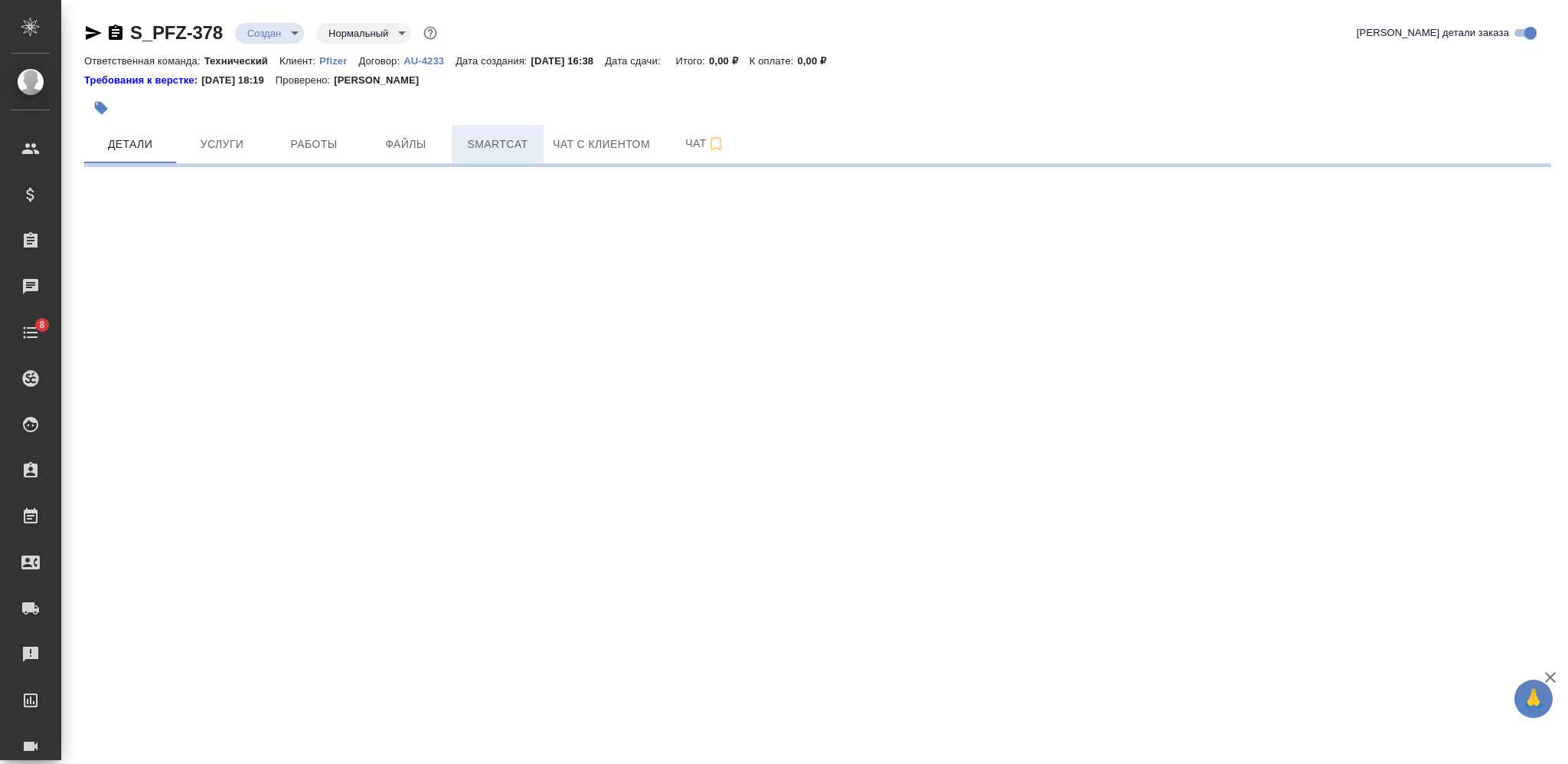
select select "RU"
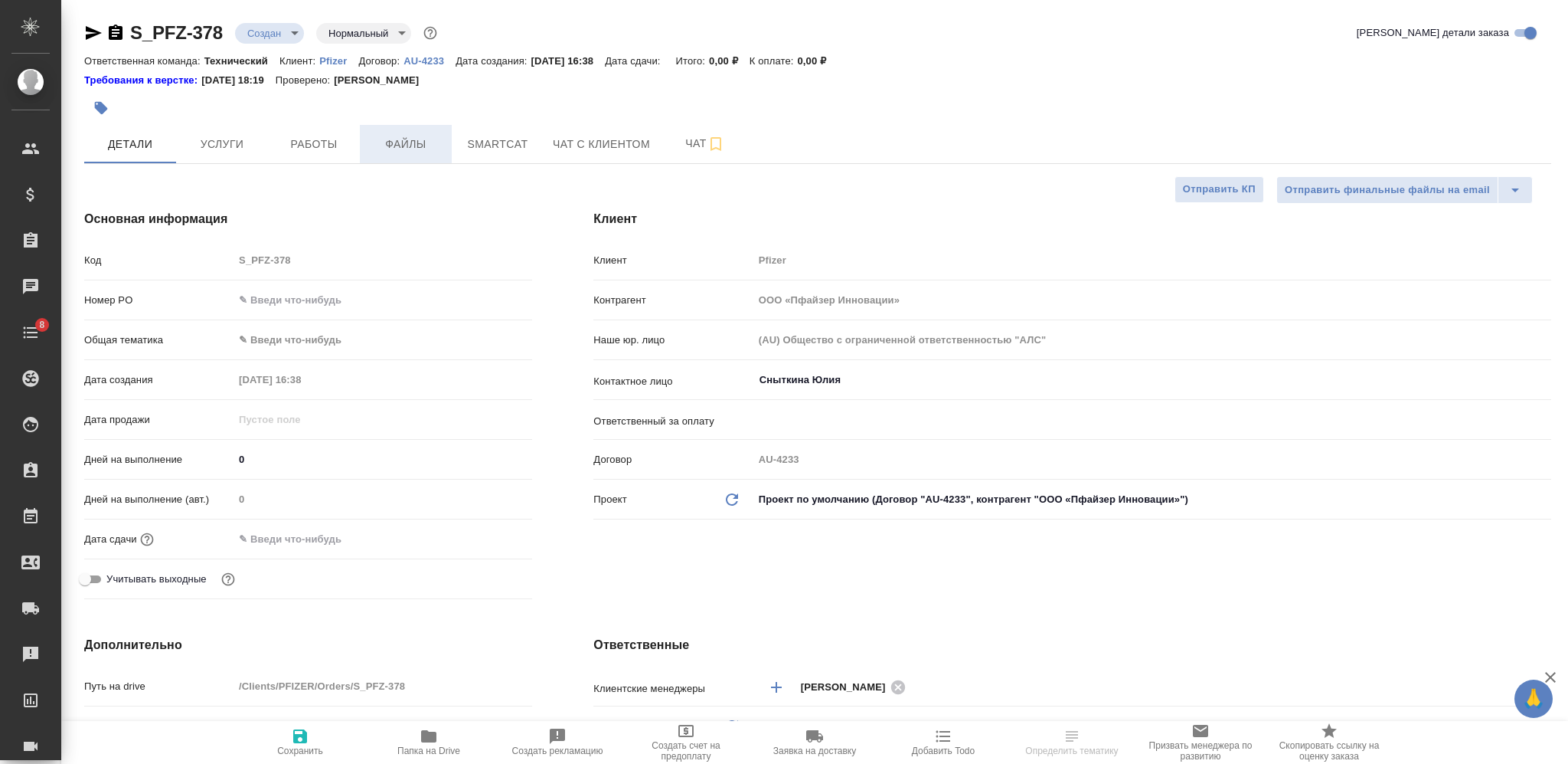
type textarea "x"
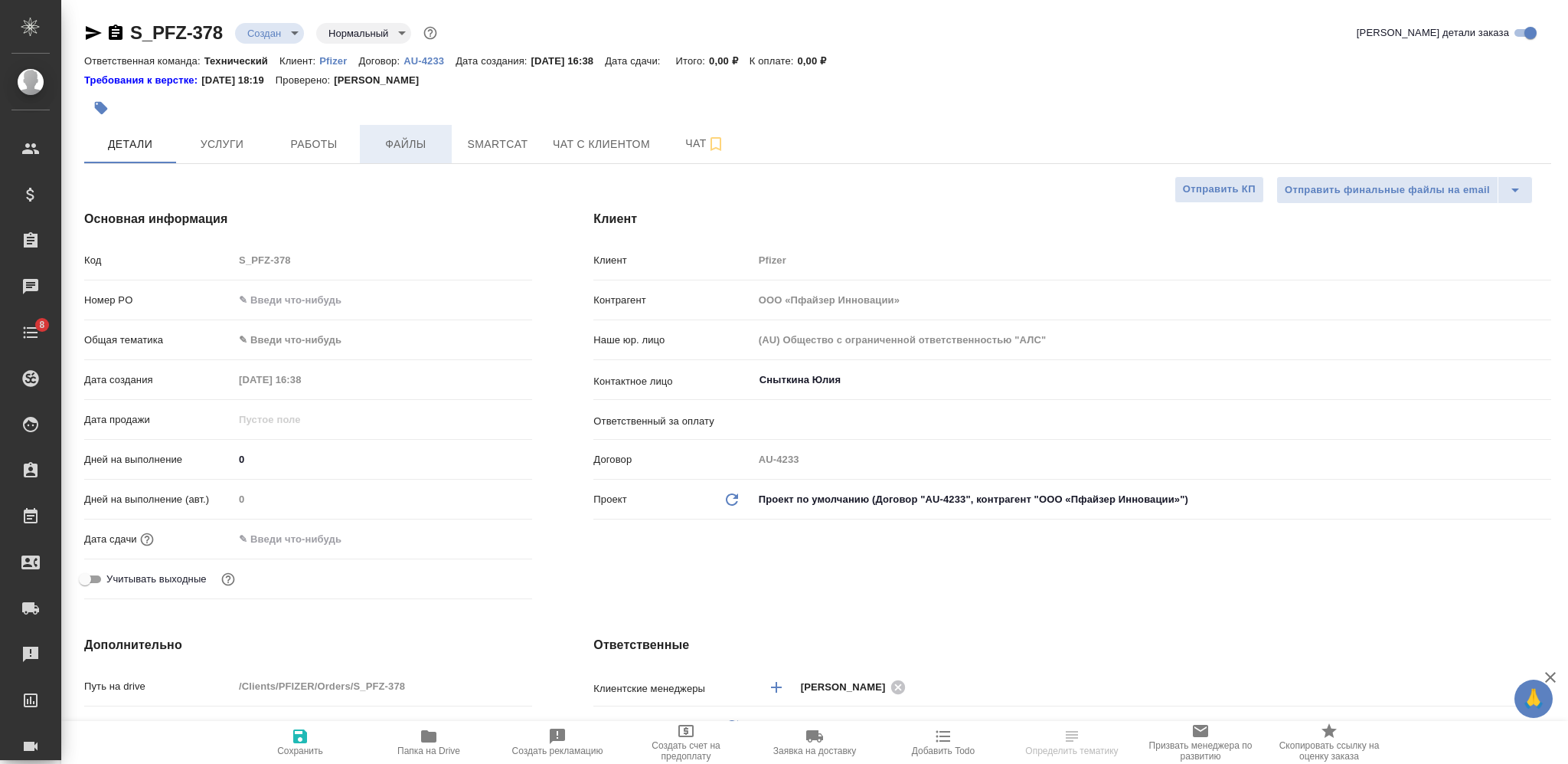
type textarea "x"
click at [804, 381] on input "Сныткина Юлия" at bounding box center [1126, 380] width 737 height 18
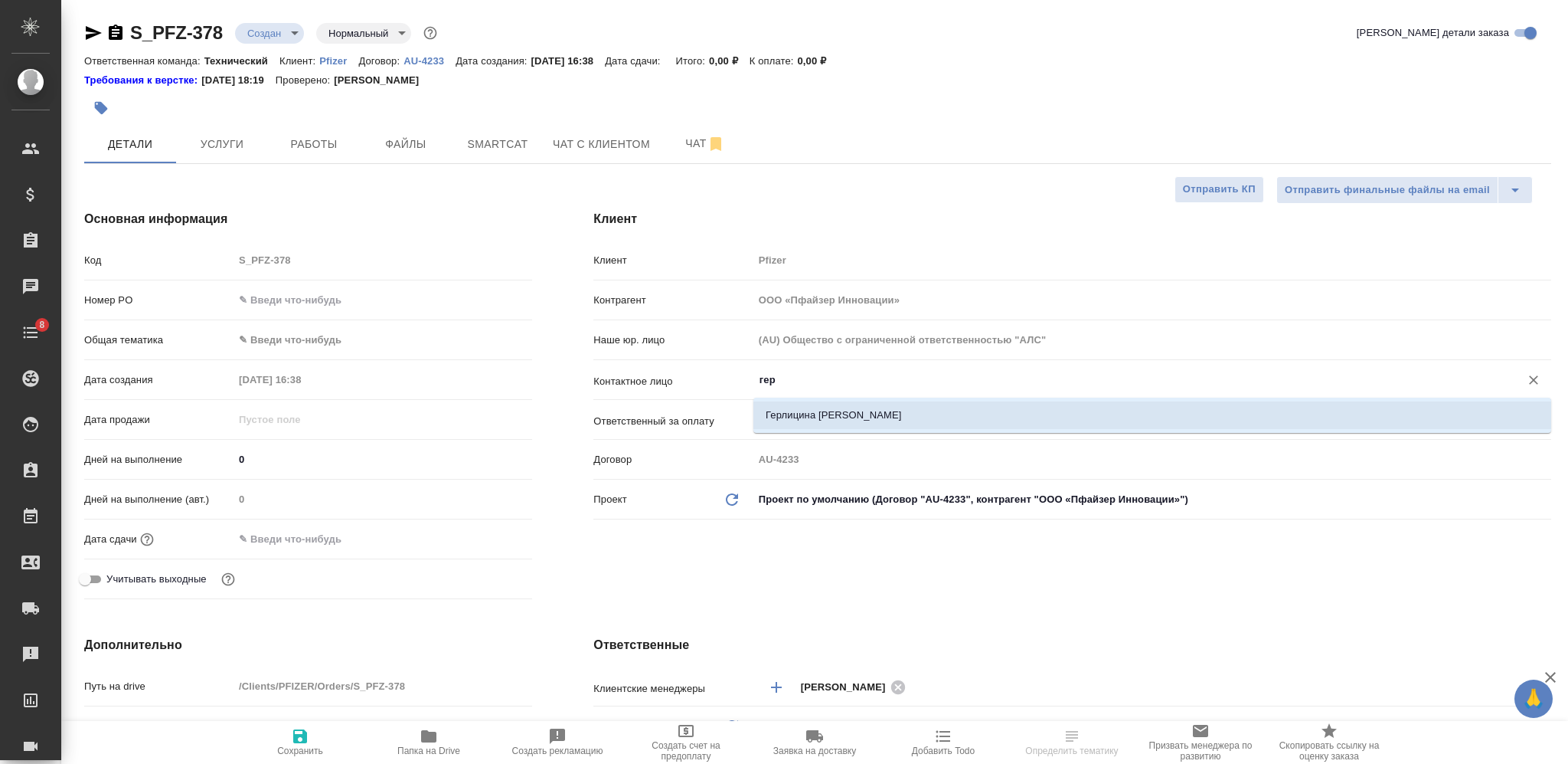
click at [798, 416] on li "Герлицина [PERSON_NAME]" at bounding box center [1153, 415] width 798 height 27
type input "Герлицина [PERSON_NAME]"
type textarea "x"
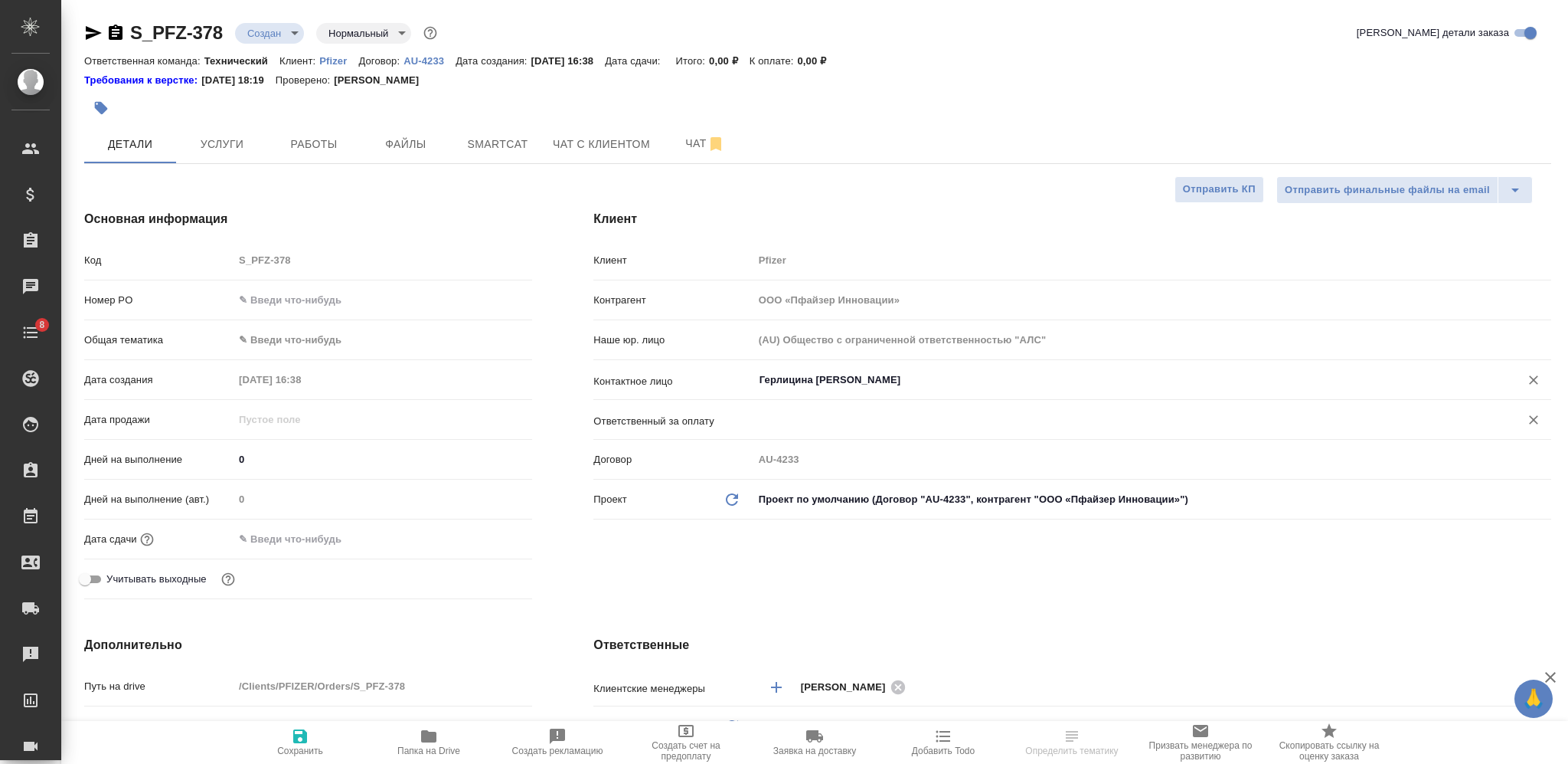
type input "Герлицина [PERSON_NAME]"
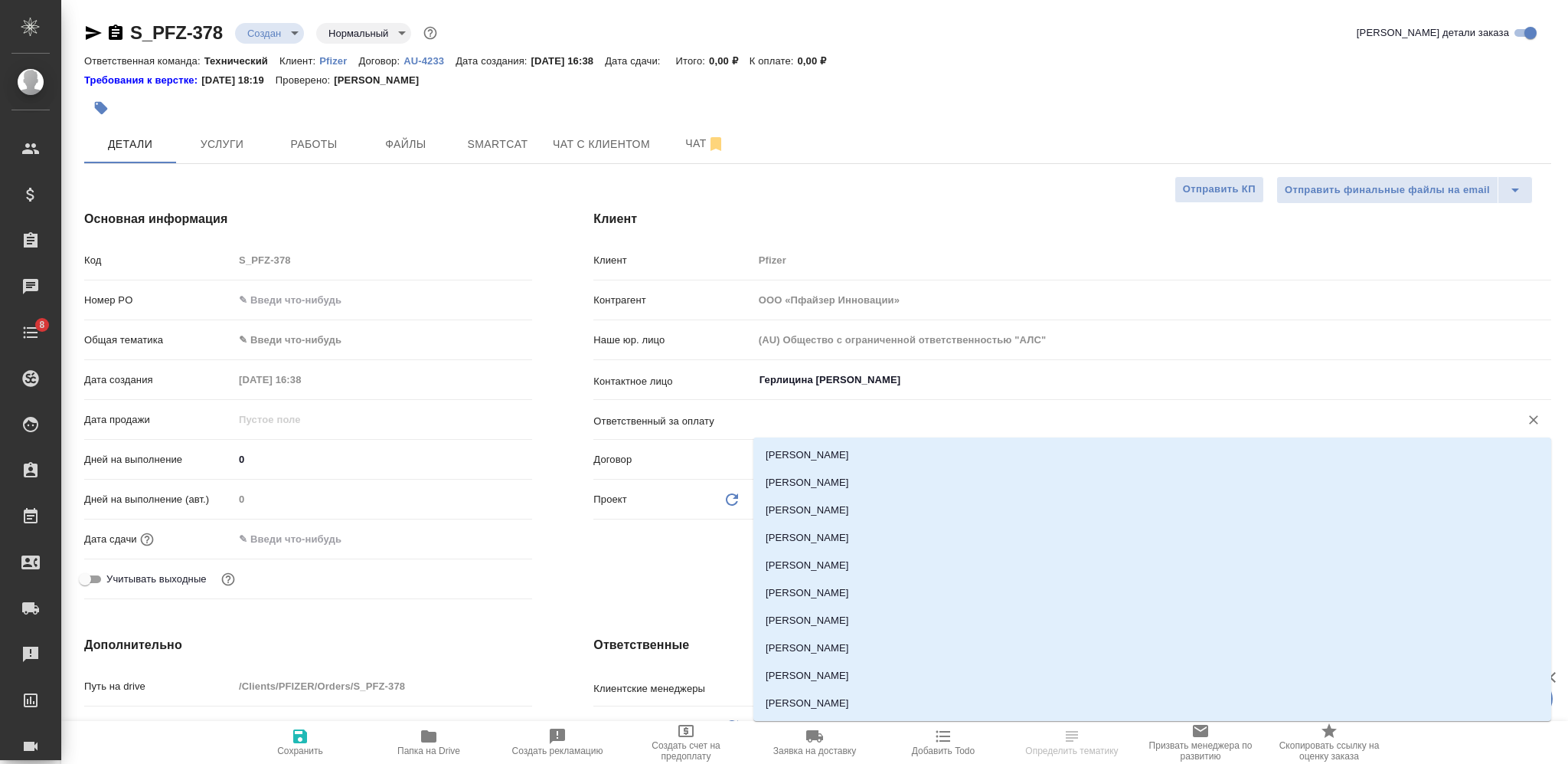
click at [792, 416] on input "text" at bounding box center [1126, 419] width 737 height 18
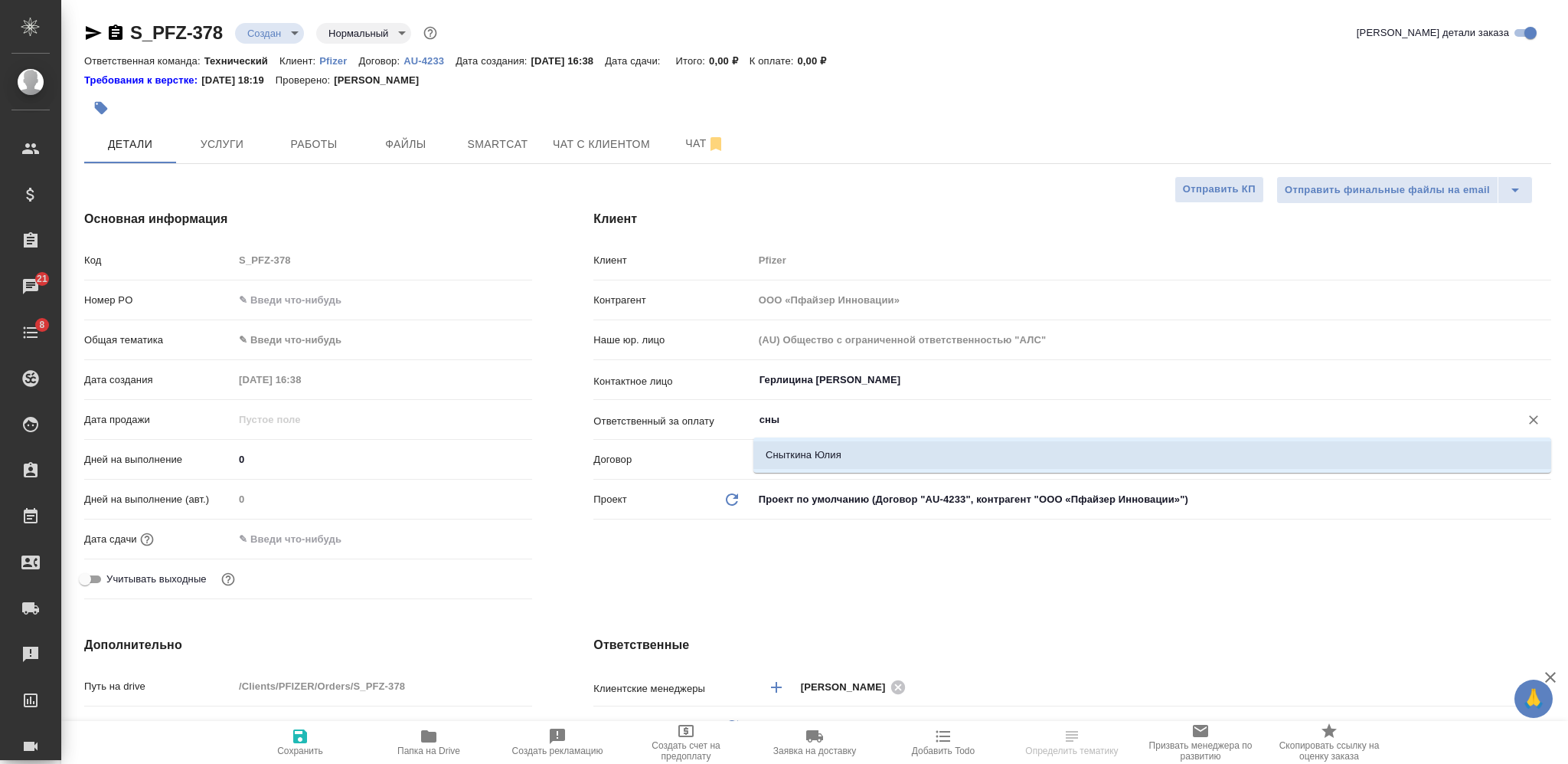
click at [788, 451] on li "Сныткина Юлия" at bounding box center [1153, 455] width 798 height 27
type input "Сныткина Юлия"
type textarea "x"
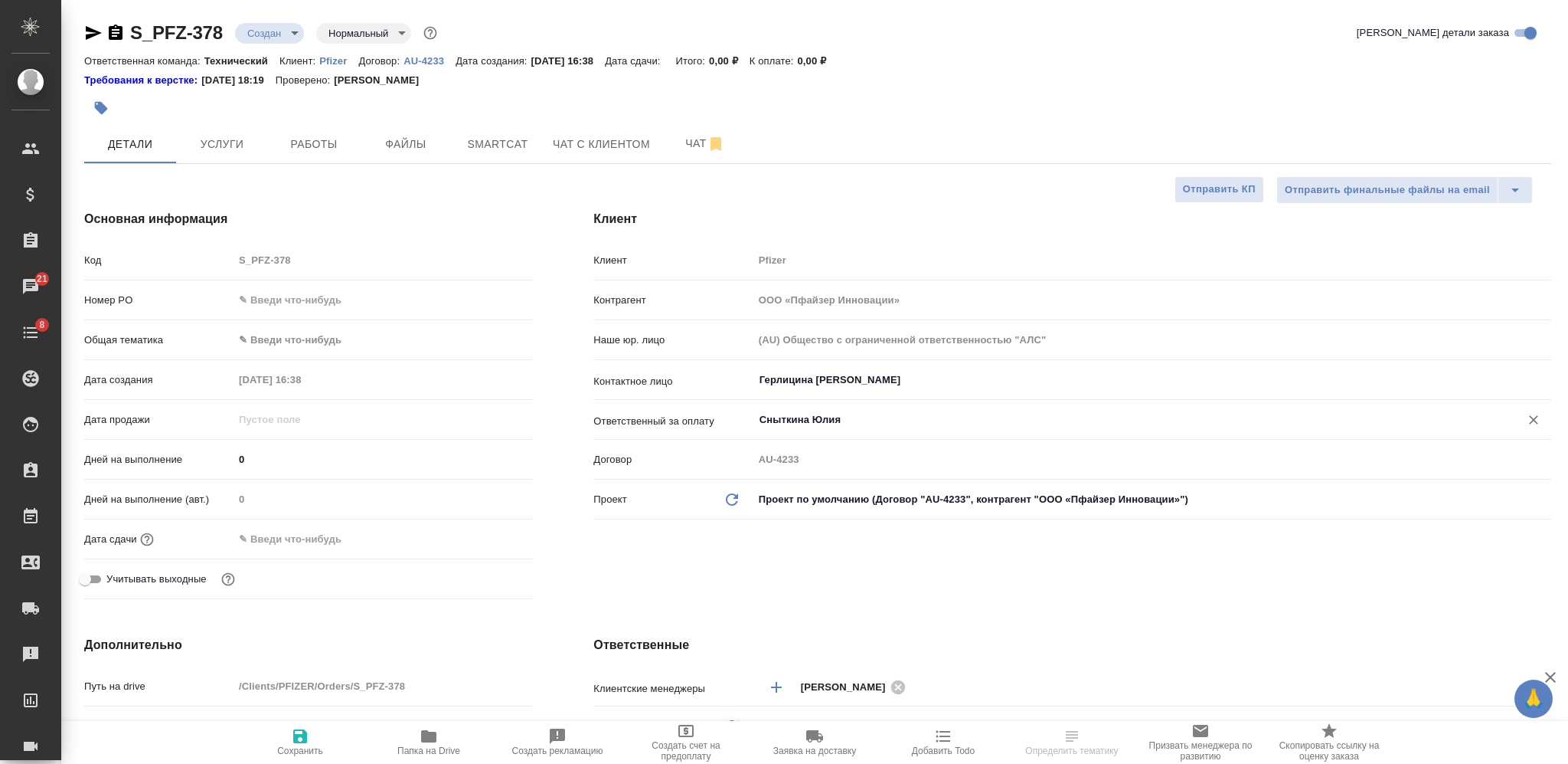
type input "Сныткина Юлия"
click at [305, 754] on span "Сохранить" at bounding box center [300, 750] width 46 height 11
type textarea "x"
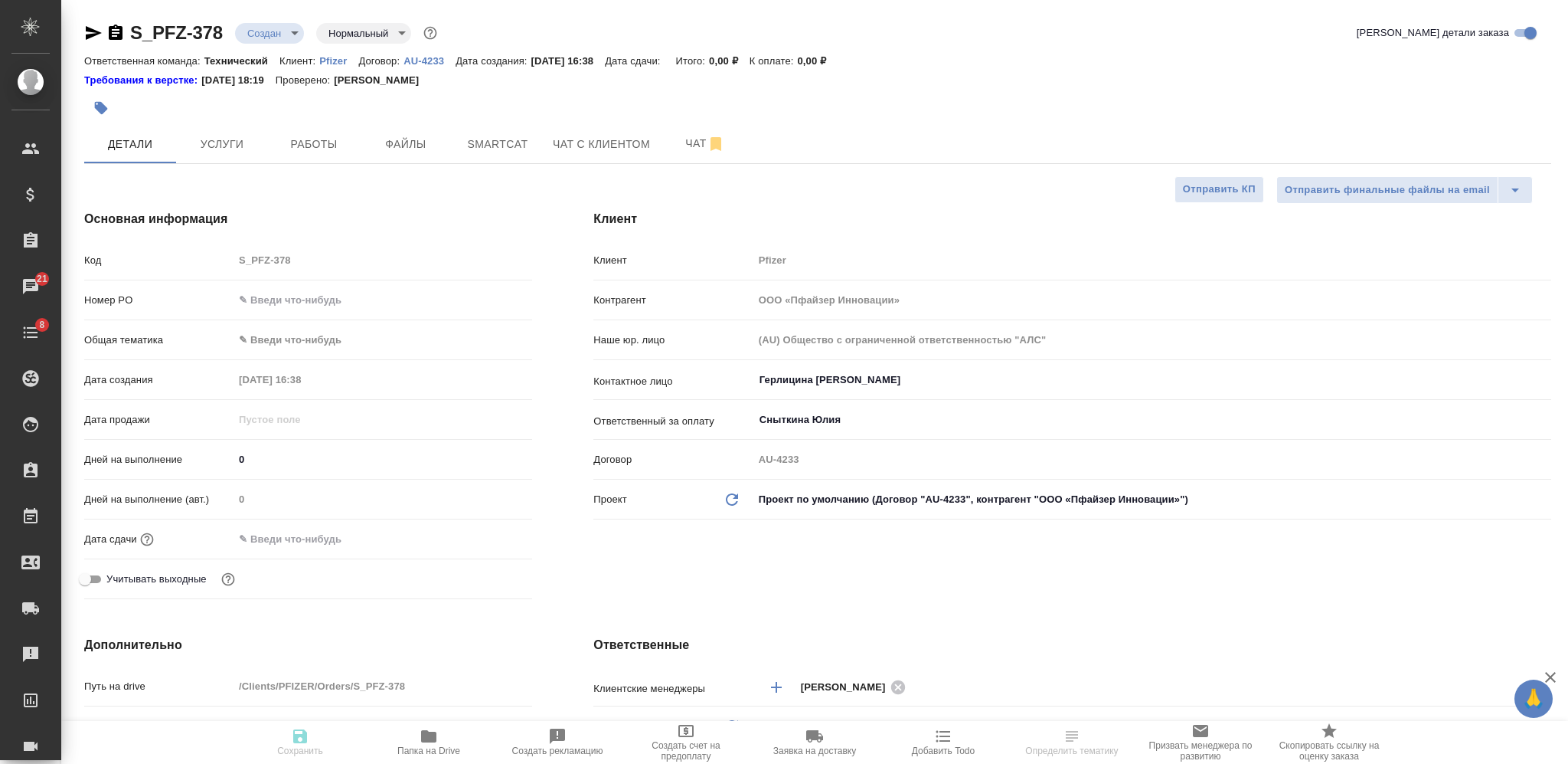
type textarea "x"
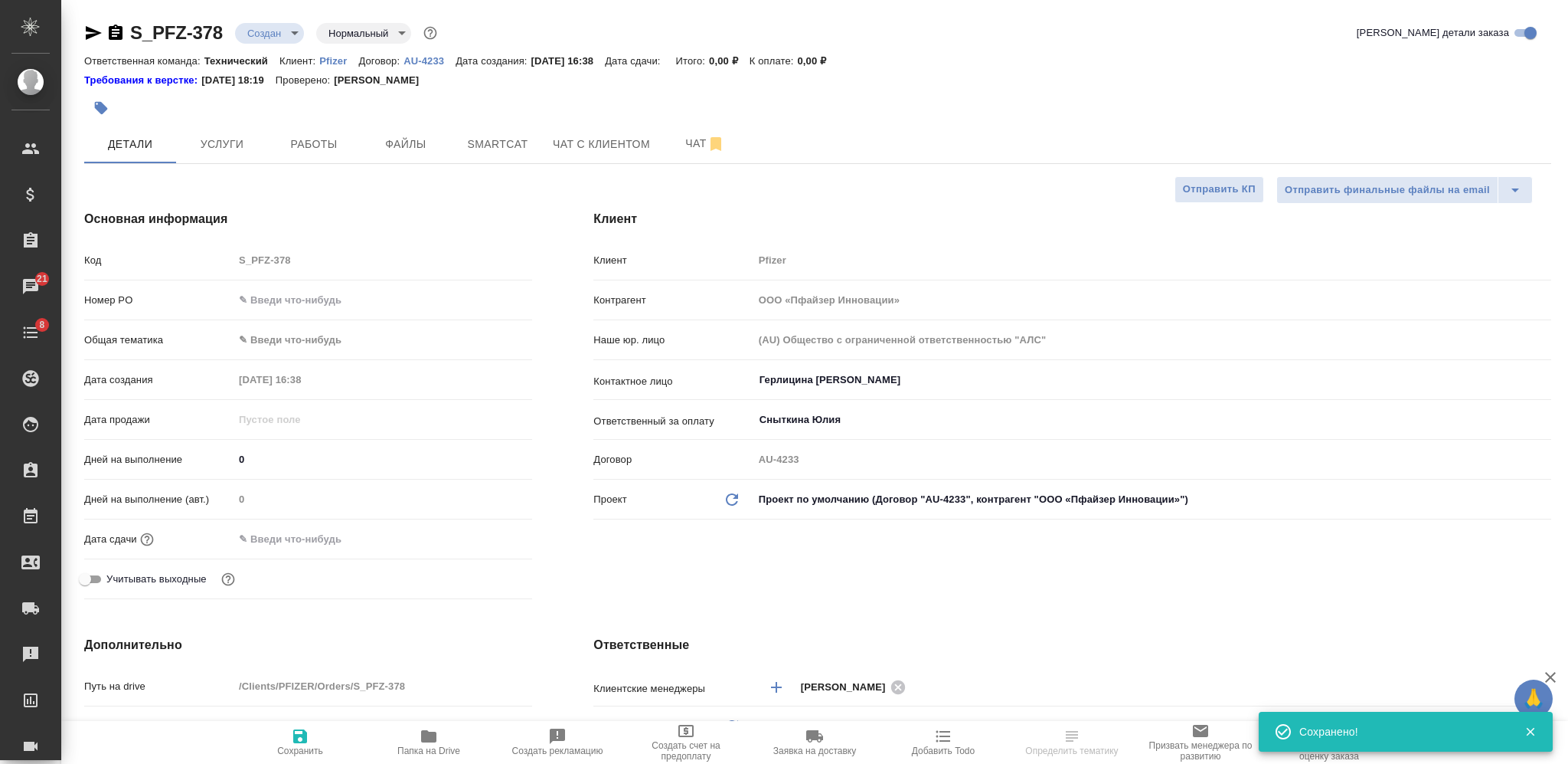
select select "RU"
type textarea "x"
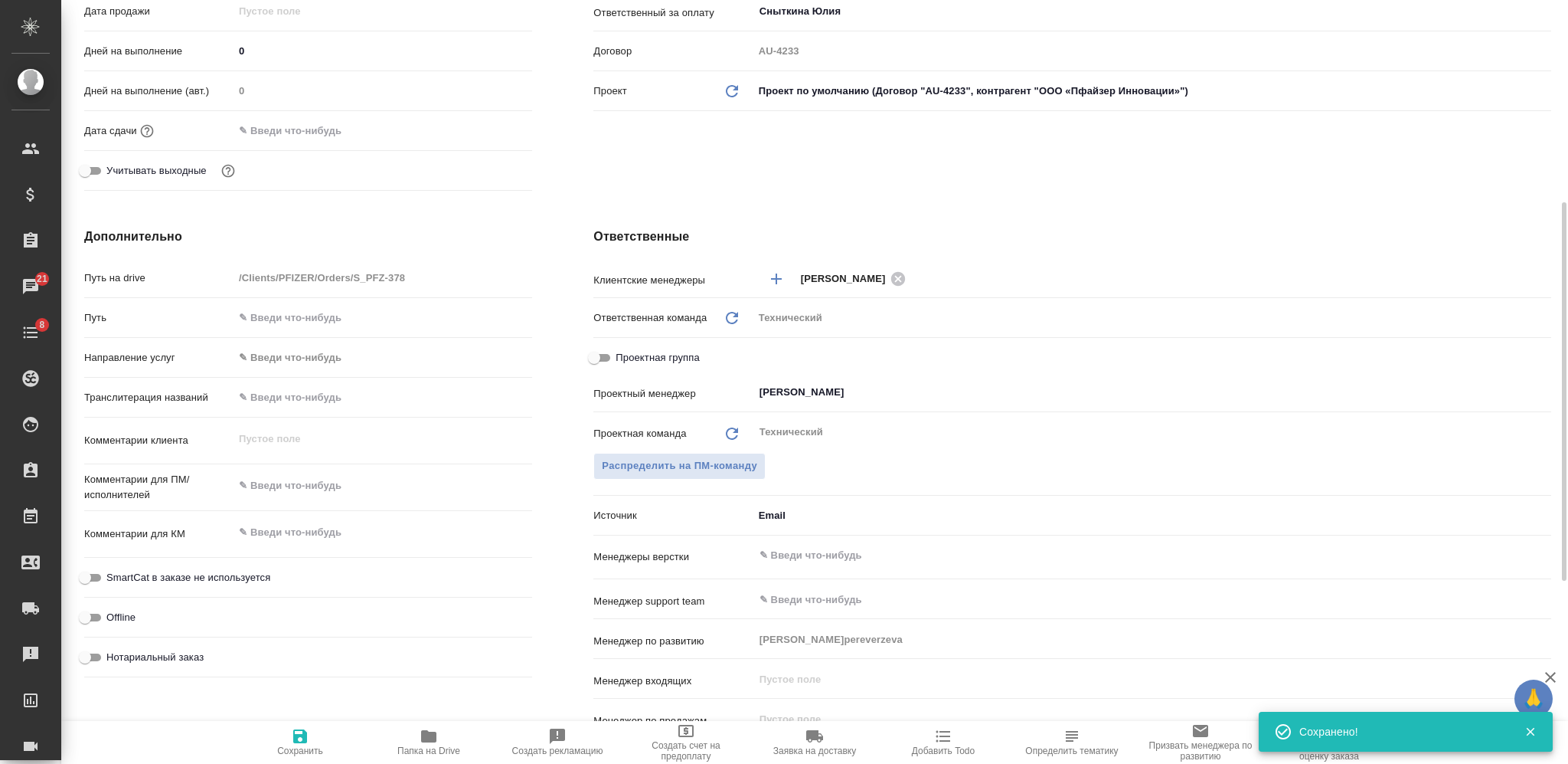
type textarea "x"
click at [312, 533] on textarea at bounding box center [382, 532] width 298 height 26
paste textarea "перевод 14 октября"
type textarea "перевод 14 октября"
type textarea "x"
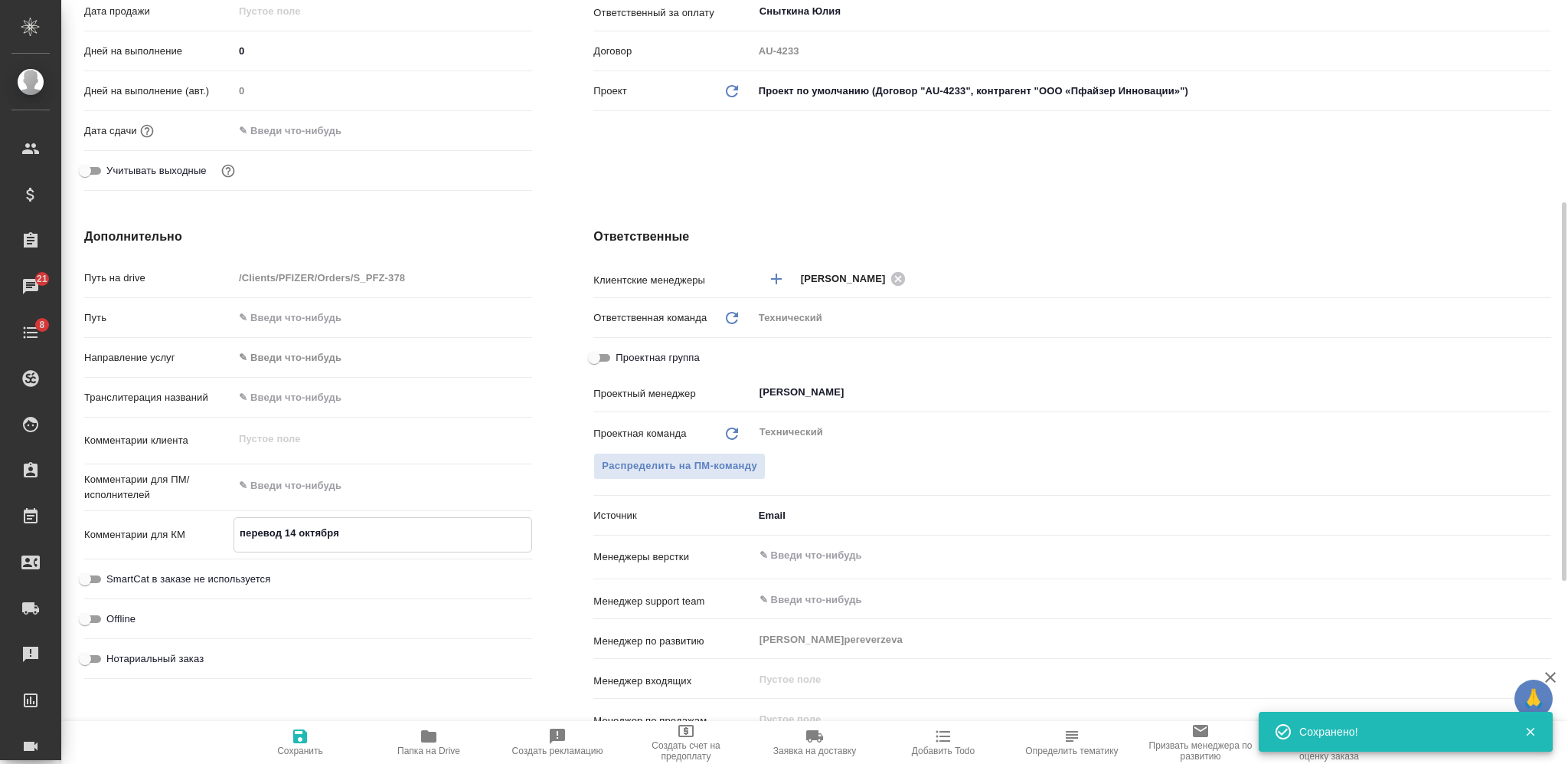
type textarea "x"
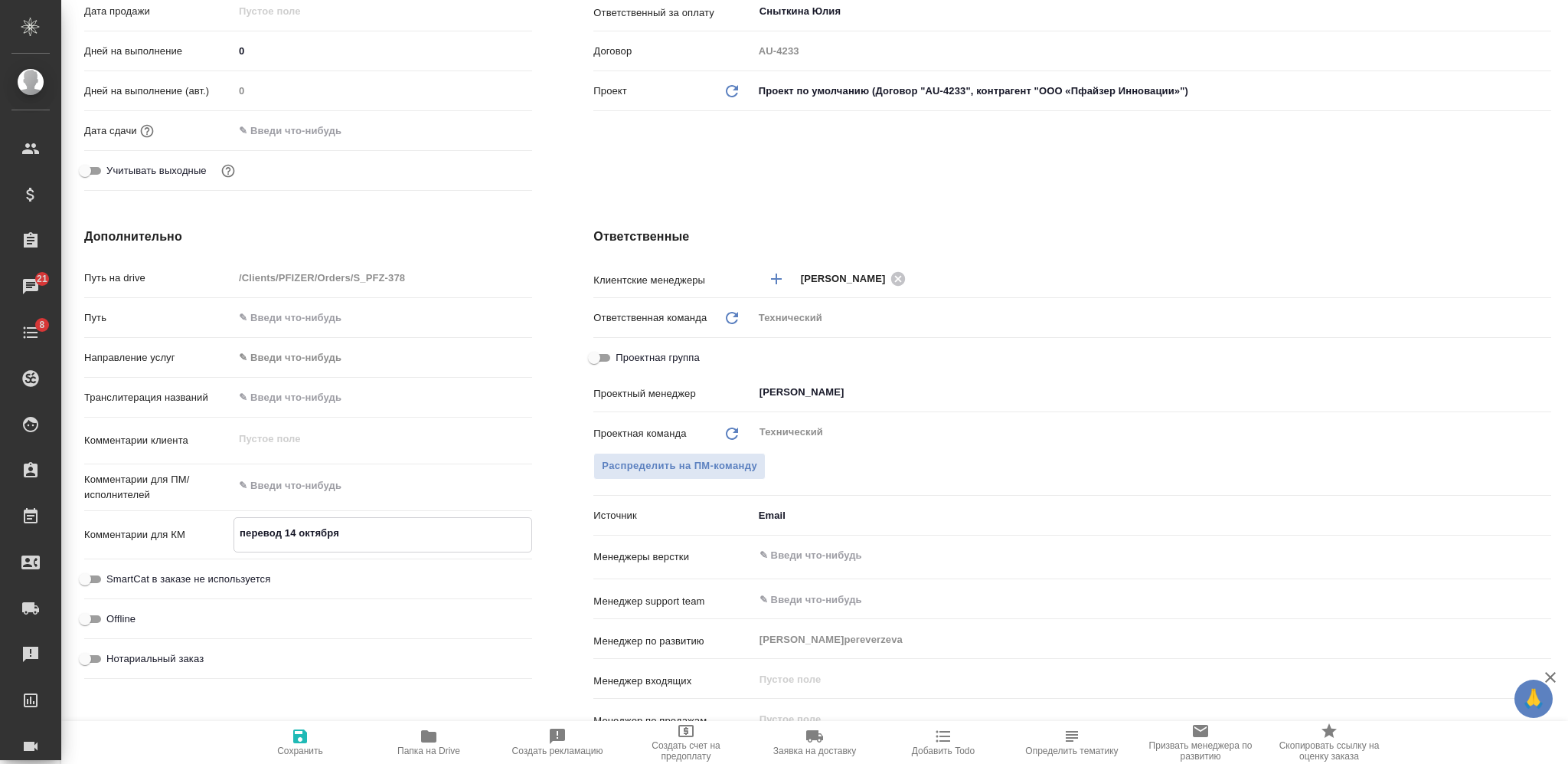
type textarea "перевод 14 октября"
type textarea "x"
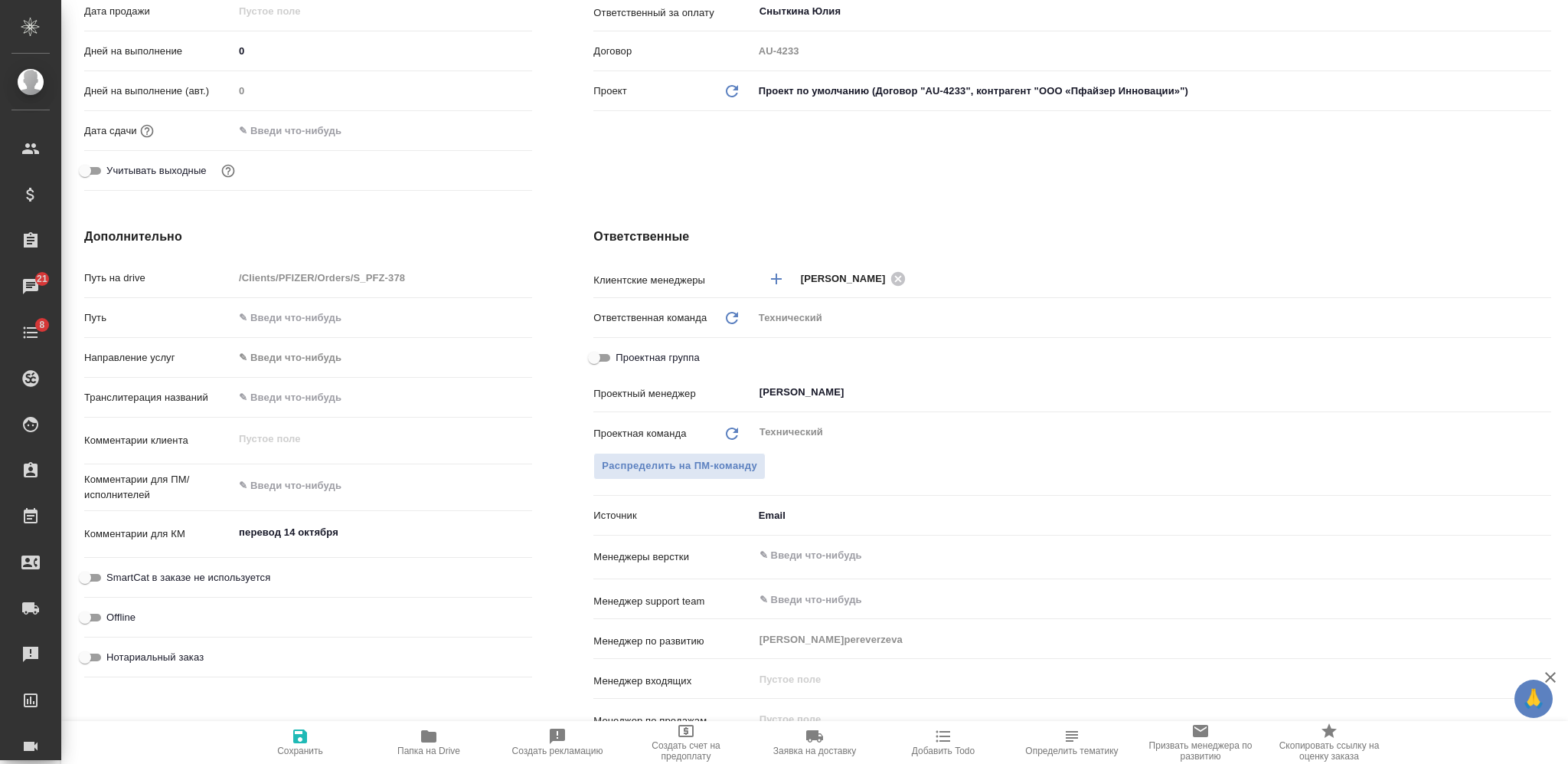
type textarea "x"
click at [355, 486] on textarea at bounding box center [382, 486] width 297 height 26
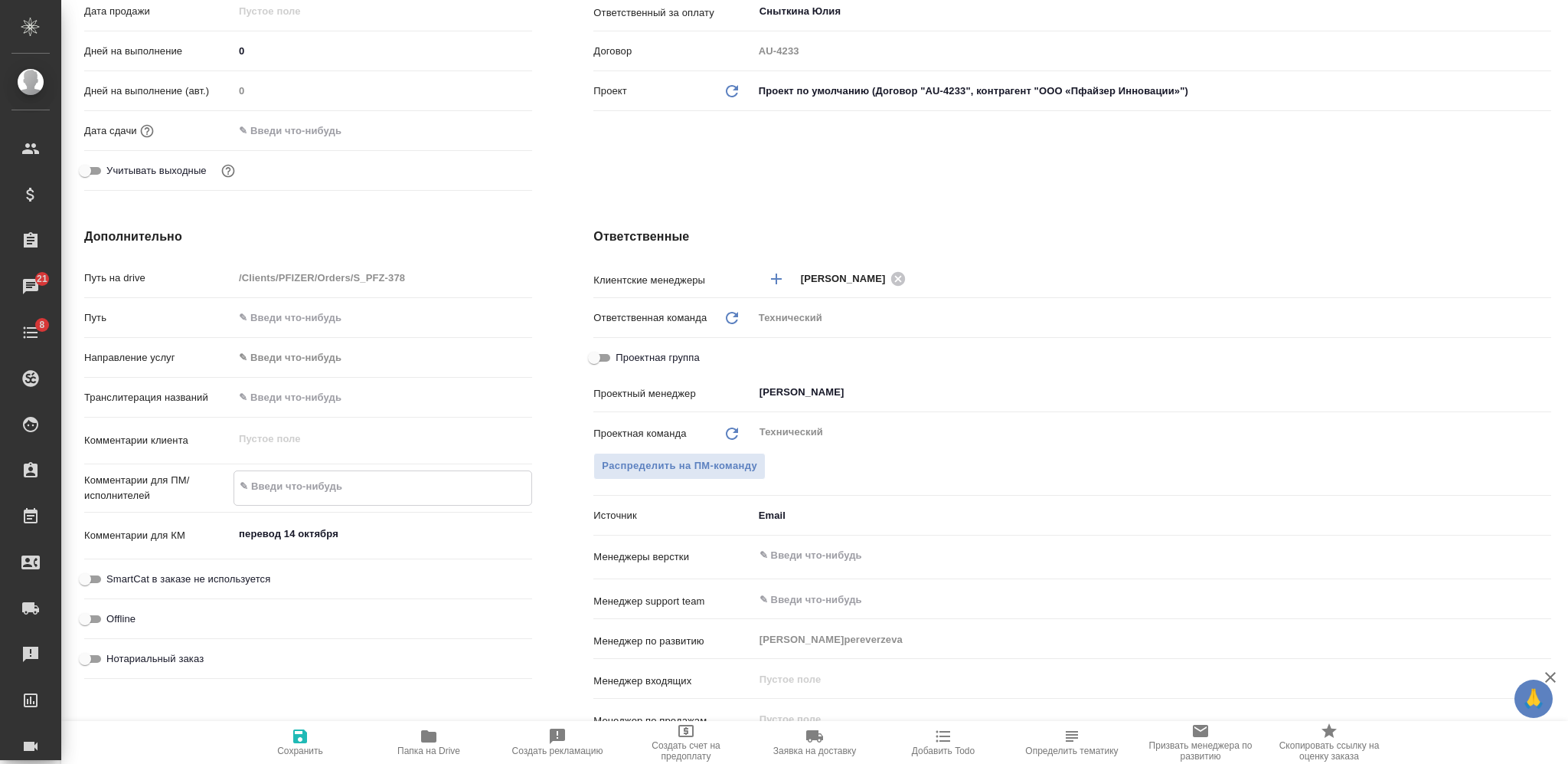
paste textarea "[DATE] нужен переводчик и спикас с 12 до 13:30. Вы не могли бы прислать КП? Пер…"
type textarea "14 октября нужен переводчик и спикас с 12 до 13:30. Вы не могли бы прислать КП?…"
type textarea "x"
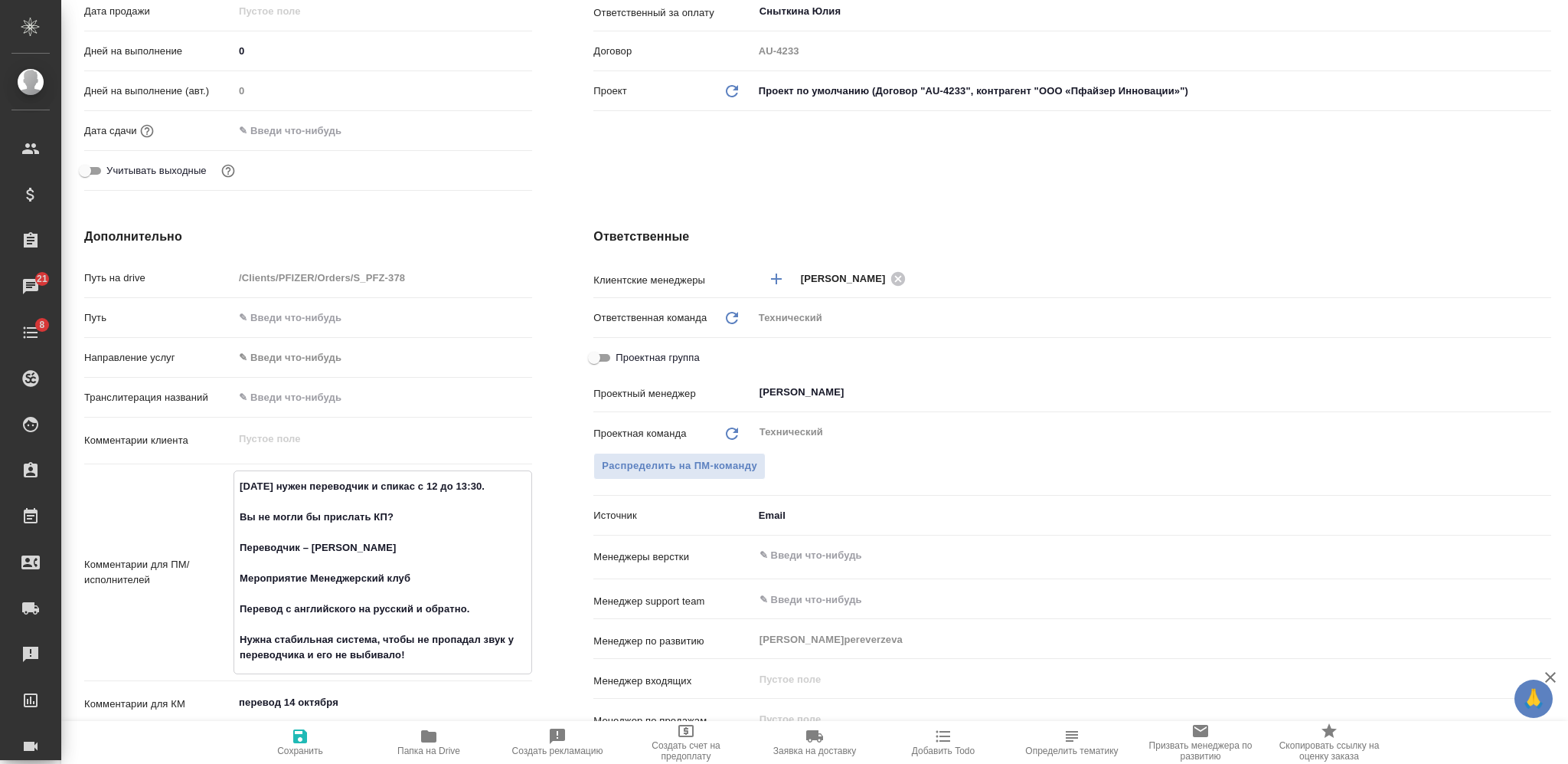
click at [373, 501] on textarea "14 октября нужен переводчик и спикас с 12 до 13:30. Вы не могли бы прислать КП?…" at bounding box center [382, 571] width 297 height 194
click at [248, 515] on textarea "14 октября нужен переводчик и спикас с 12 до 13:30. Вы не могли бы прислать КП?…" at bounding box center [382, 571] width 297 height 194
click at [413, 511] on textarea "14 октября нужен переводчик и спикас с 12 до 13:30. Вы не могли бы прислать КП?…" at bounding box center [382, 571] width 297 height 194
type textarea "14 октября нужен переводчик и спикас с 12 до 13:30. Переводчик – Наталья Алексе…"
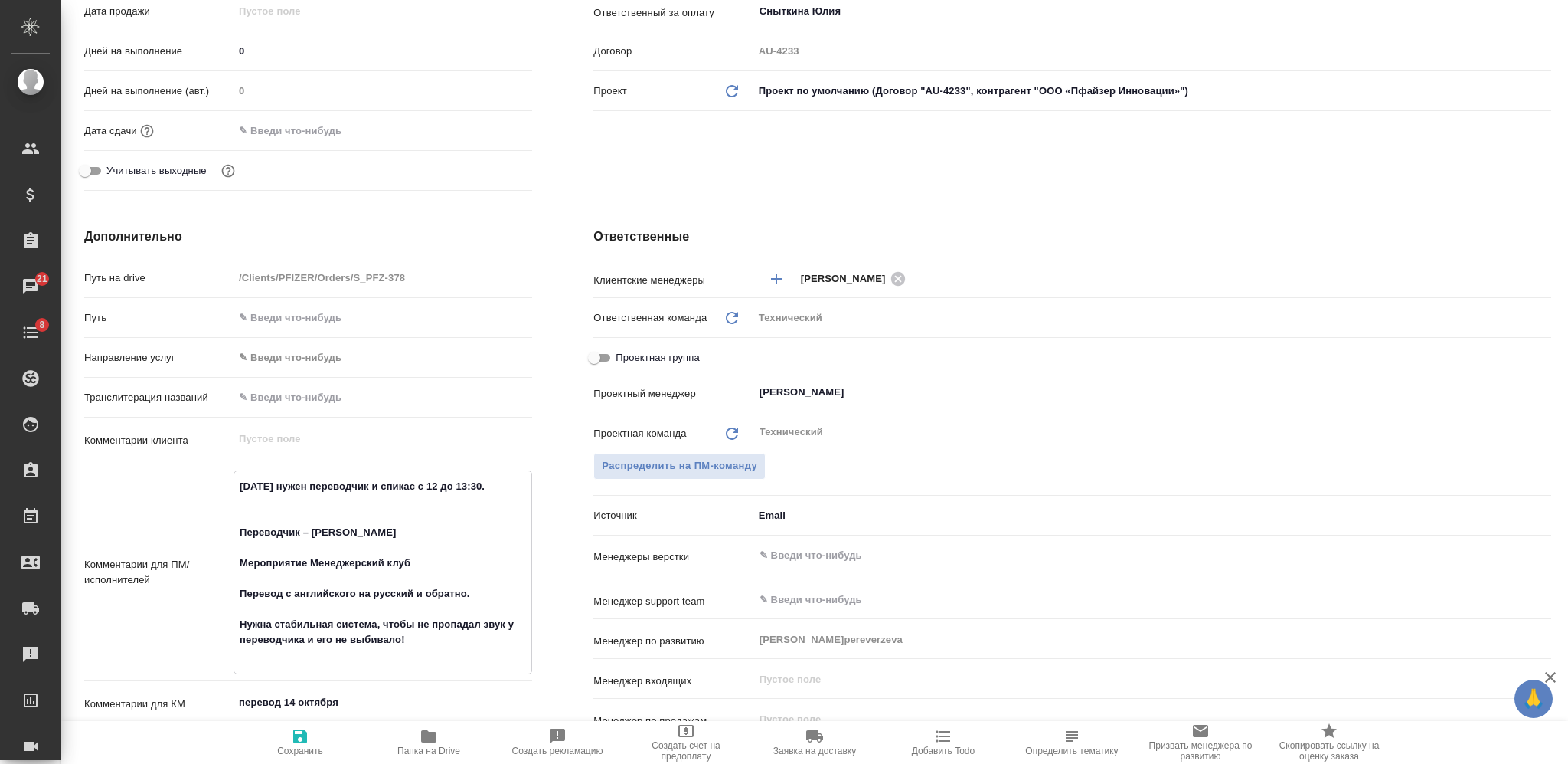
type textarea "x"
type textarea "14 октября нужен переводчик и спикас с 12 до 13:30. Переводчик – Наталья Алексе…"
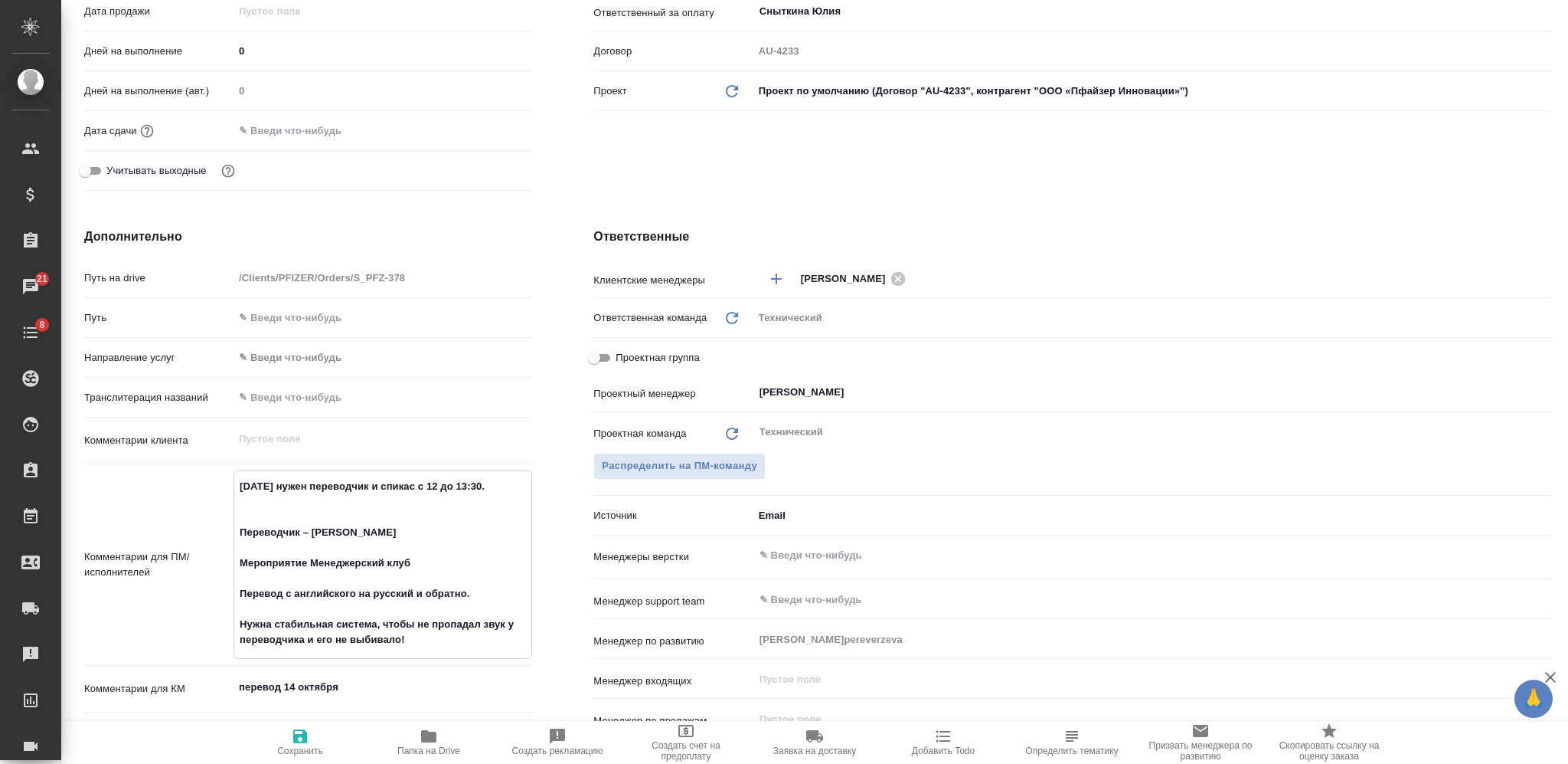
type textarea "x"
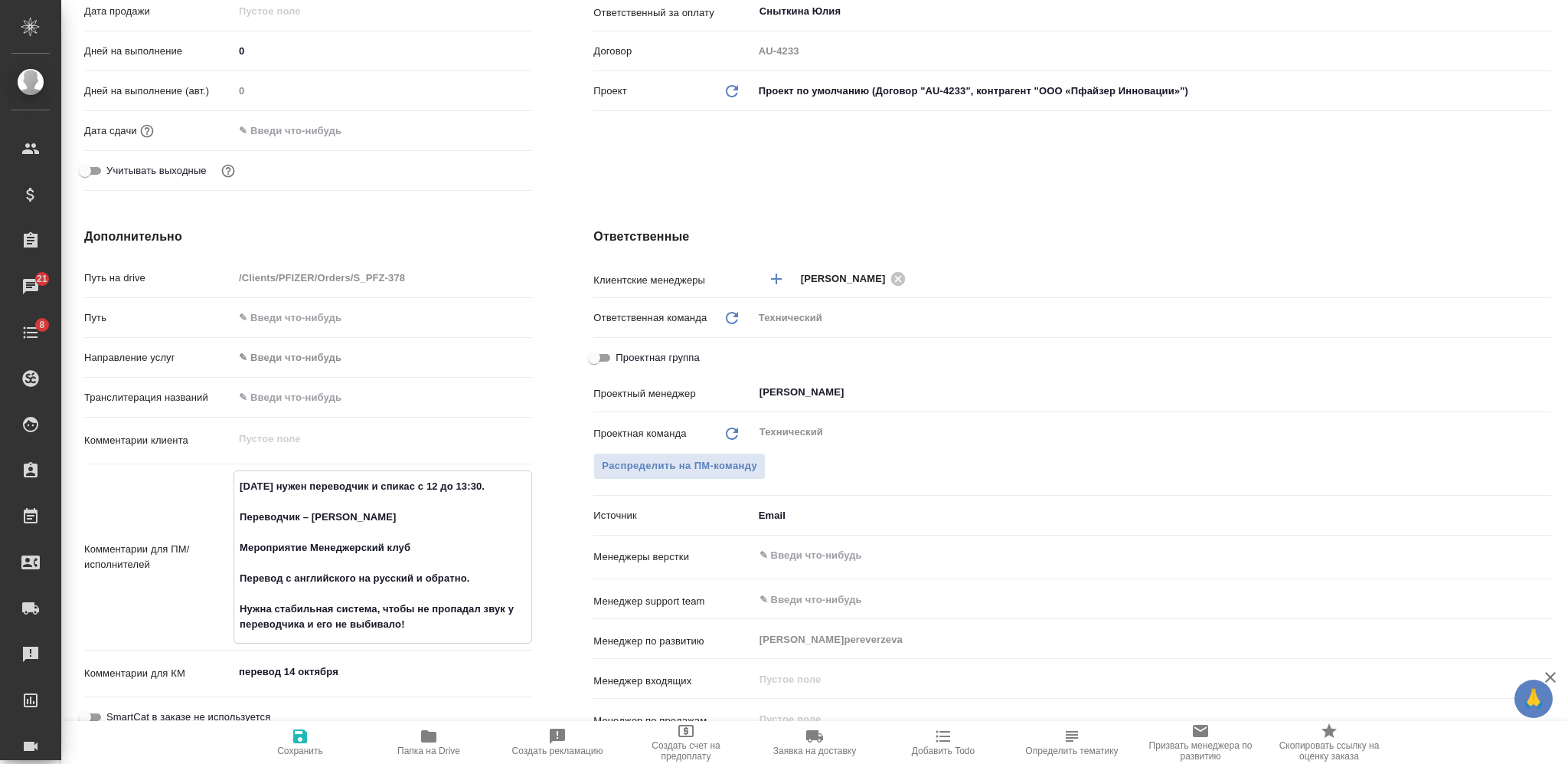
click at [312, 534] on textarea "14 октября нужен переводчик и спикас с 12 до 13:30. Переводчик – Наталья Алексе…" at bounding box center [382, 555] width 297 height 164
type textarea "14 октября нужен переводчик и спикас с 12 до 13:30. Переводчик – Наталья Алексе…"
type textarea "x"
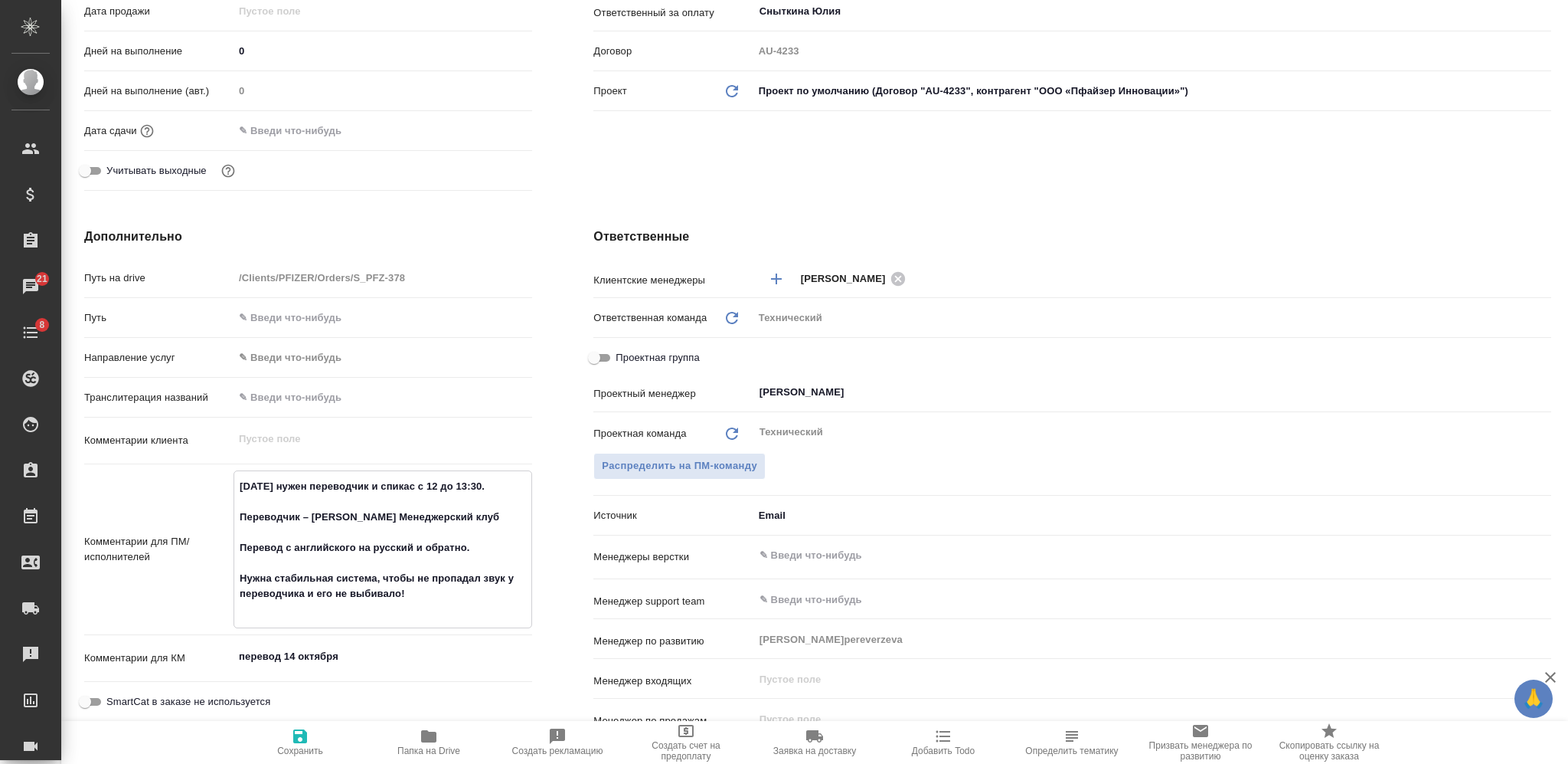
click at [294, 553] on textarea "14 октября нужен переводчик и спикас с 12 до 13:30. Переводчик – Наталья Алексе…" at bounding box center [382, 548] width 297 height 149
type textarea "14 октября нужен переводчик и спикас с 12 до 13:30. Переводчик – Наталья Алексе…"
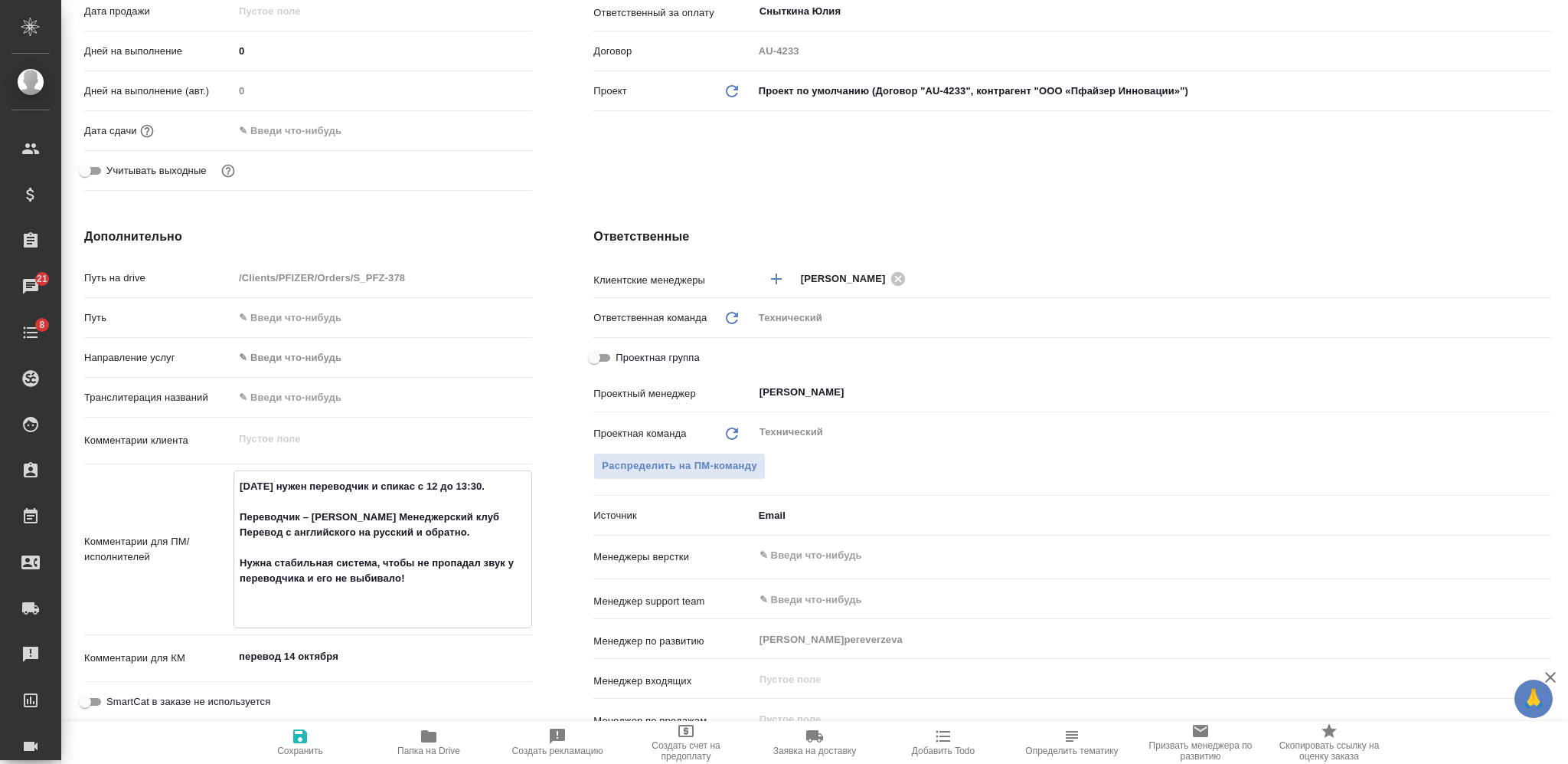
type textarea "x"
click at [279, 573] on textarea "14 октября нужен переводчик и спикас с 12 до 13:30. Переводчик – Наталья Алексе…" at bounding box center [382, 540] width 297 height 133
type textarea "14 октября нужен переводчик и спикас с 12 до 13:30. Переводчик – Наталья Алексе…"
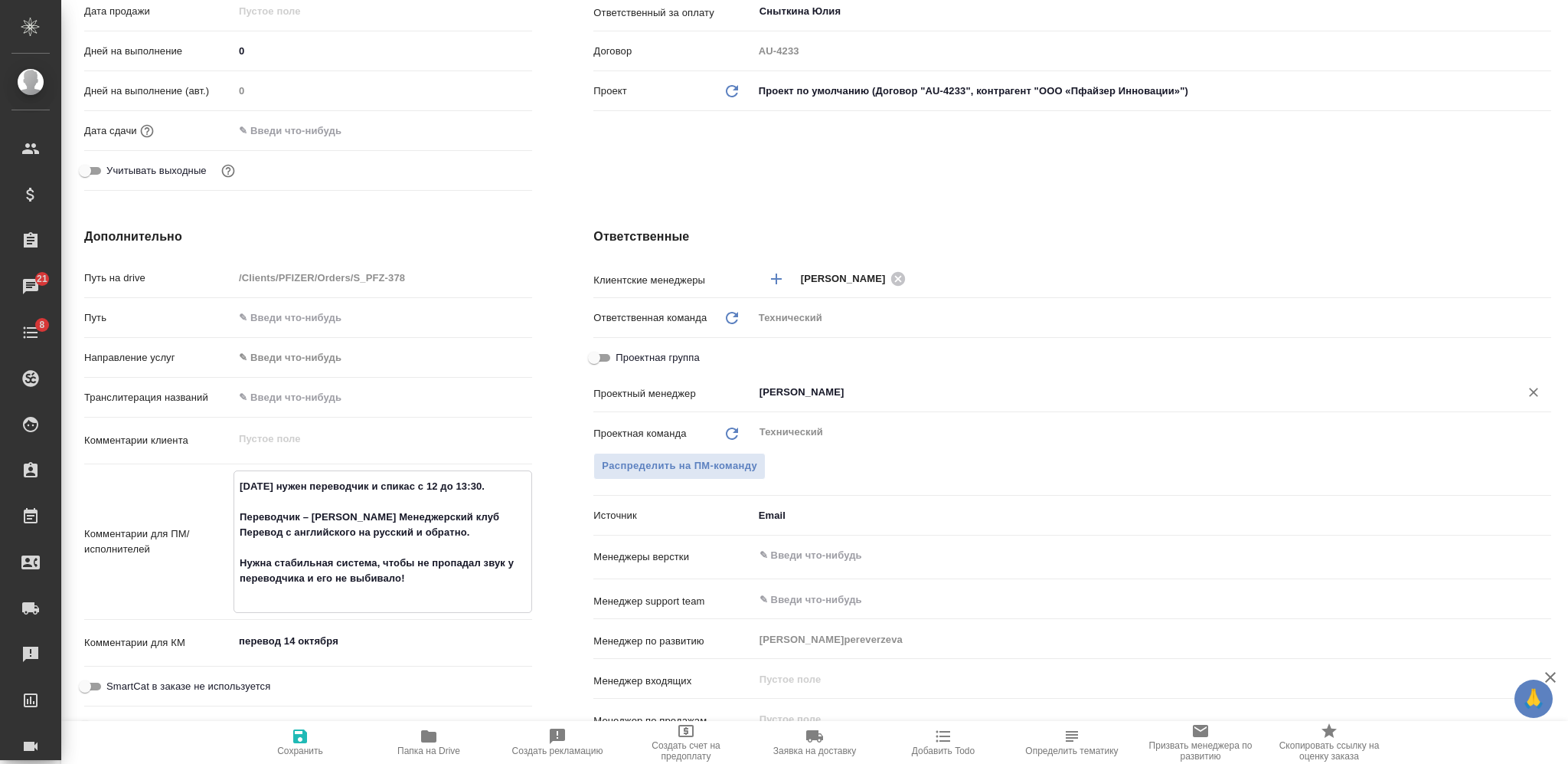
type textarea "x"
click at [825, 397] on input "Сергеева Анастасия" at bounding box center [1126, 392] width 737 height 18
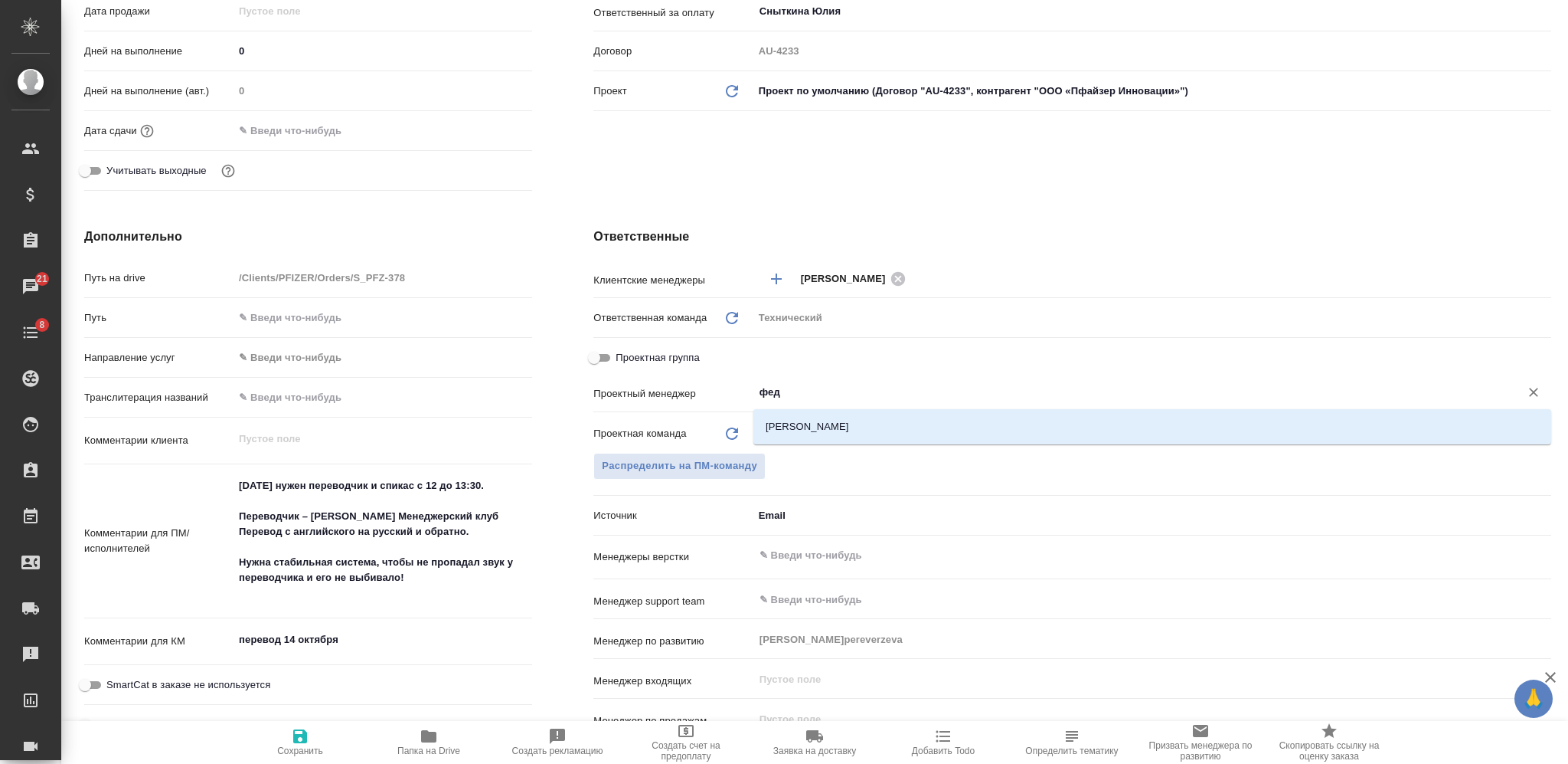
type input "федо"
click at [813, 426] on li "[PERSON_NAME]" at bounding box center [1153, 426] width 798 height 27
type textarea "x"
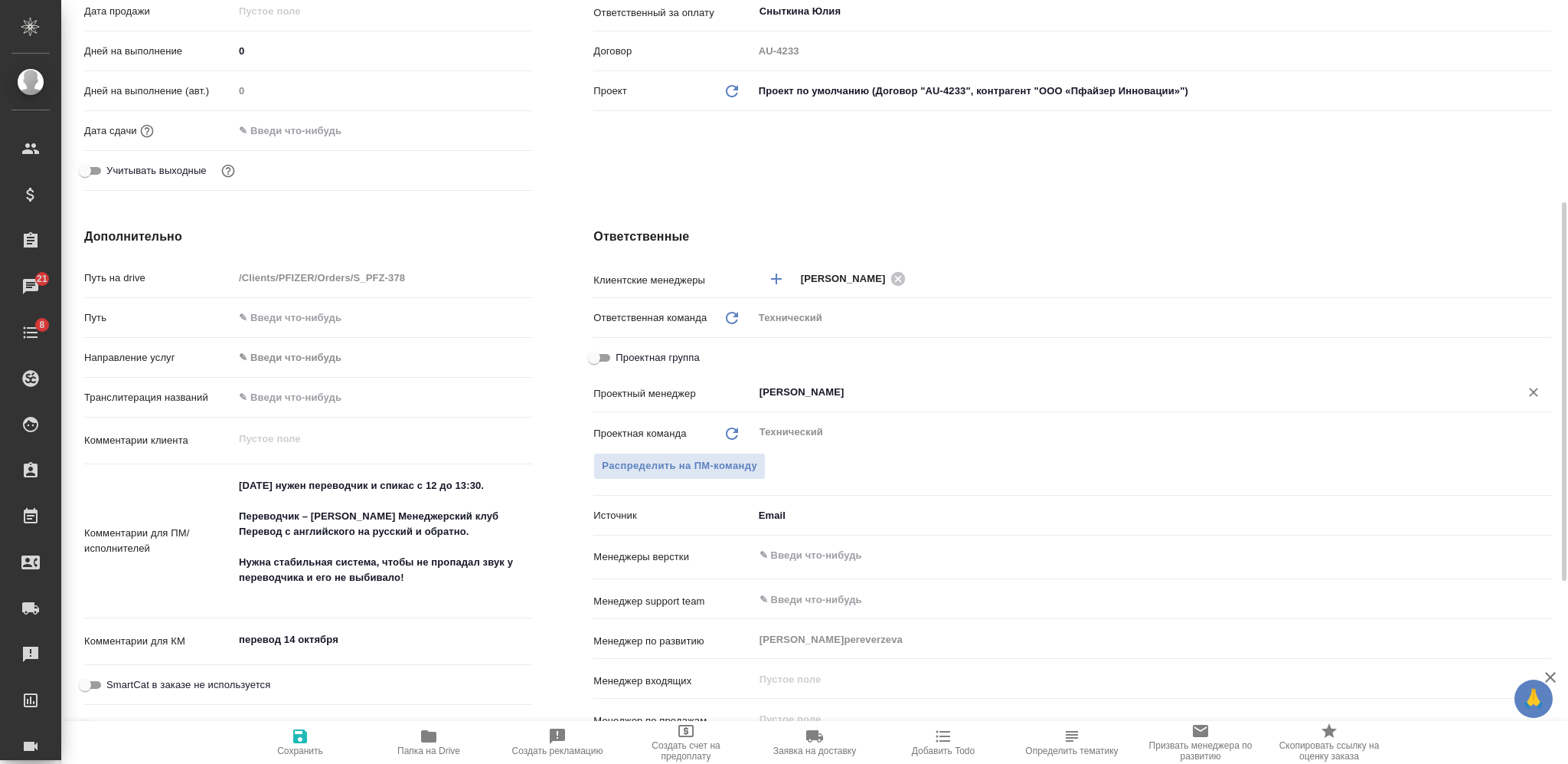
type input "[PERSON_NAME]"
click at [286, 736] on span "Сохранить" at bounding box center [300, 741] width 111 height 29
type textarea "x"
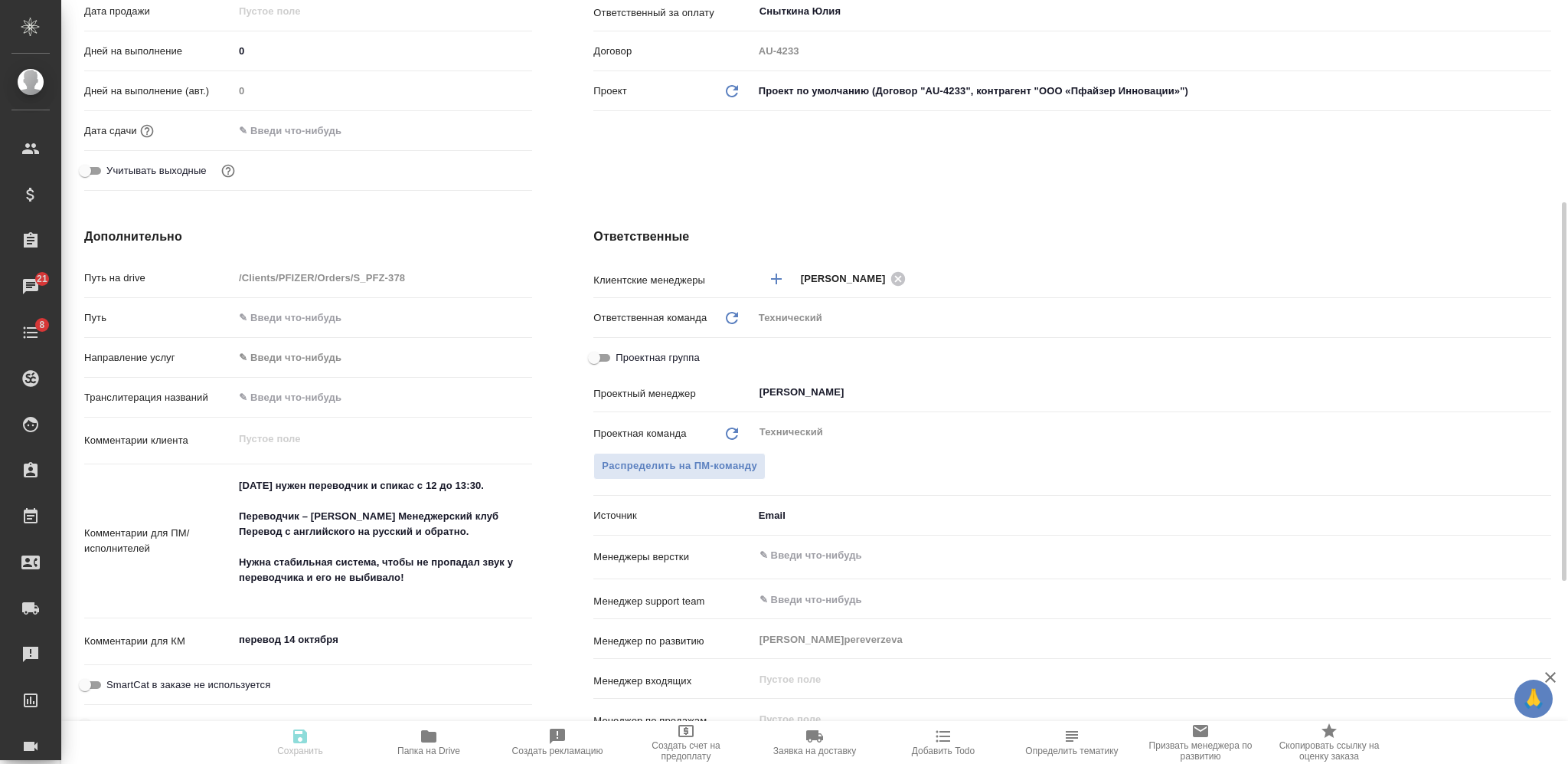
type textarea "x"
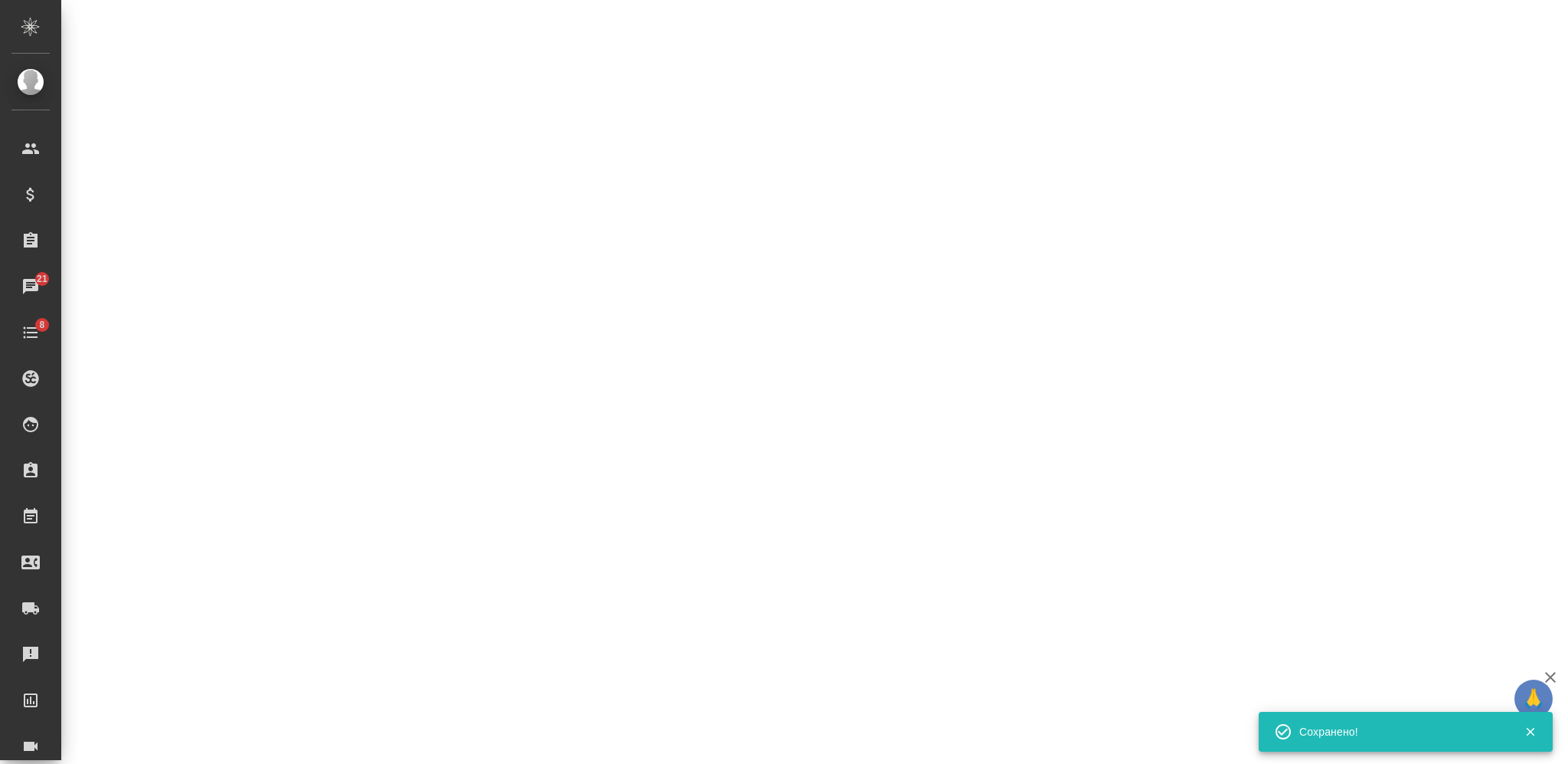
select select "RU"
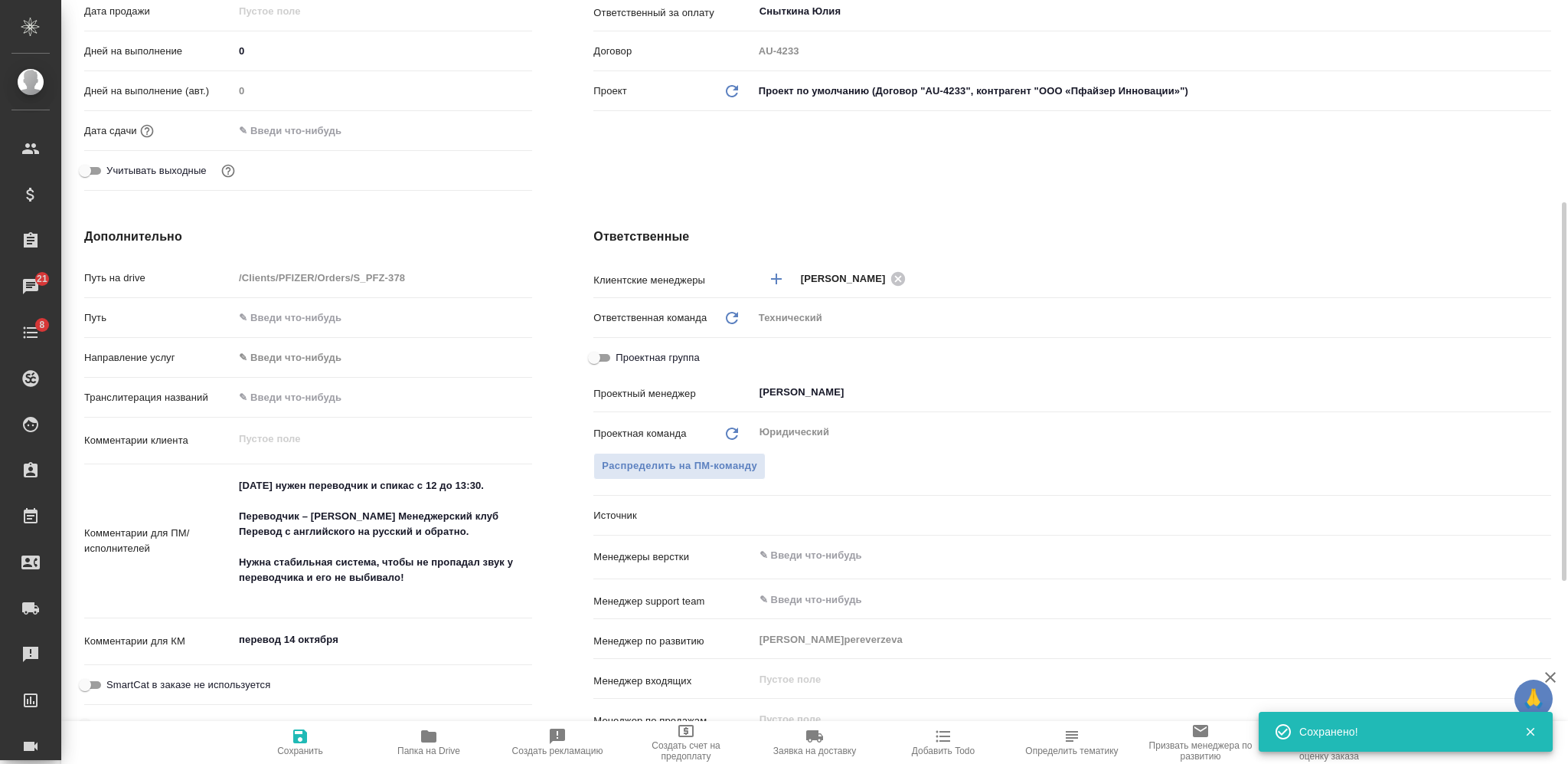
type textarea "x"
click at [402, 516] on textarea "14 октября нужен переводчик и спикас с 12 до 13:30. Переводчик – Наталья Алексе…" at bounding box center [382, 539] width 298 height 133
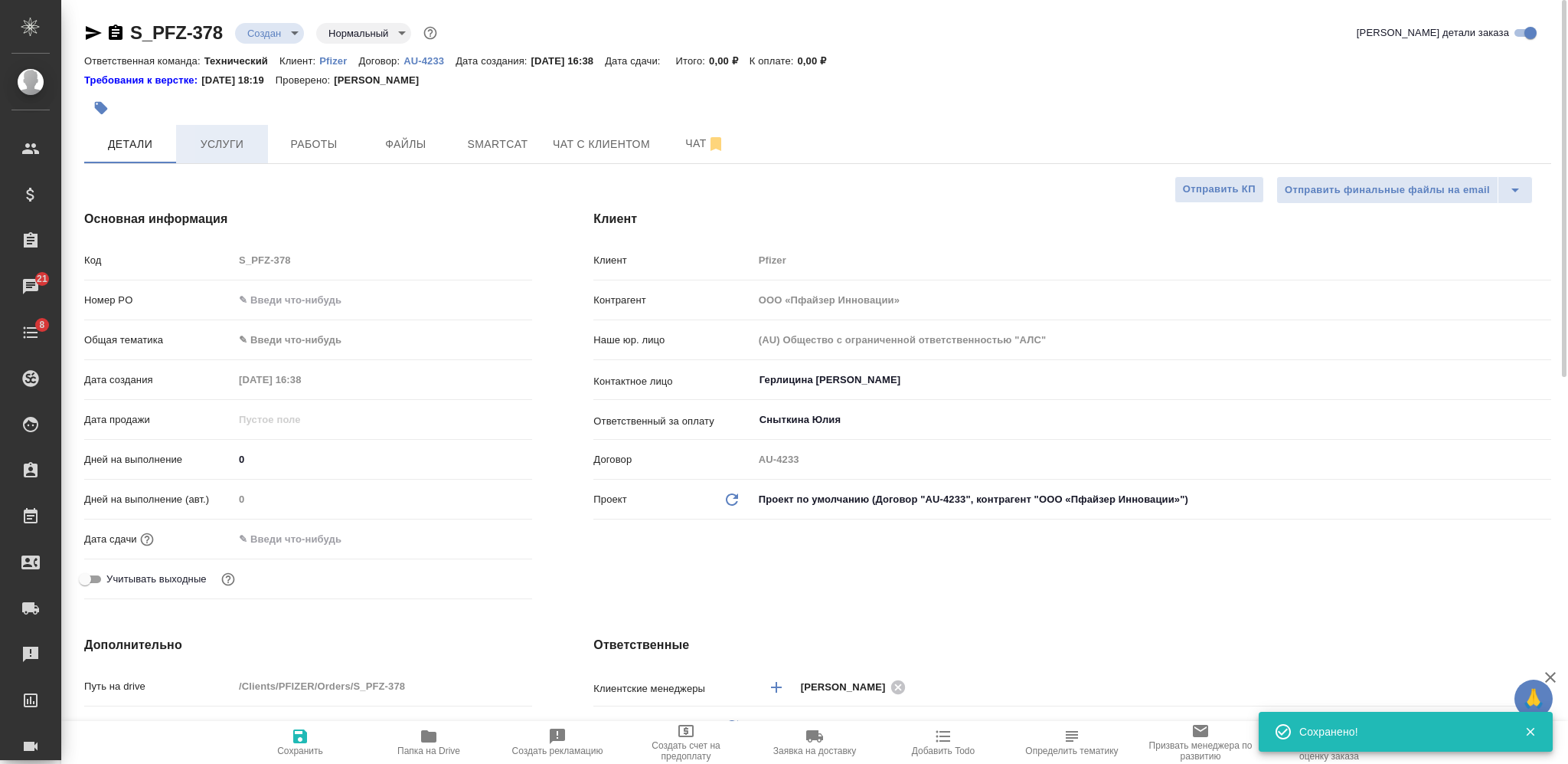
type textarea "x"
click at [235, 145] on span "Услуги" at bounding box center [221, 144] width 73 height 19
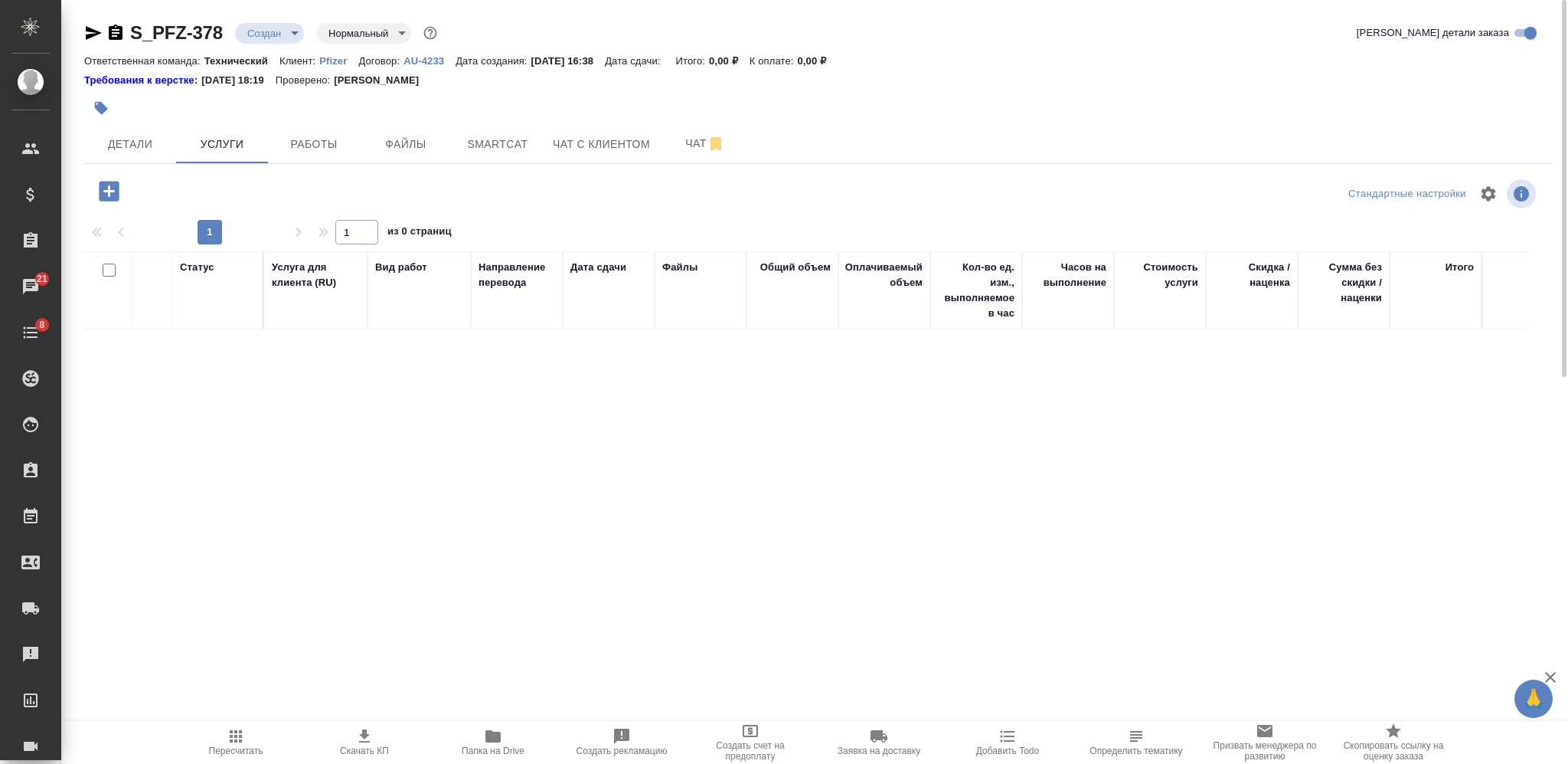
click at [316, 418] on div "Статус Услуга для клиента (RU) Вид работ Направление перевода Дата сдачи Файлы …" at bounding box center [812, 416] width 1455 height 329
click at [113, 186] on icon "button" at bounding box center [109, 191] width 20 height 20
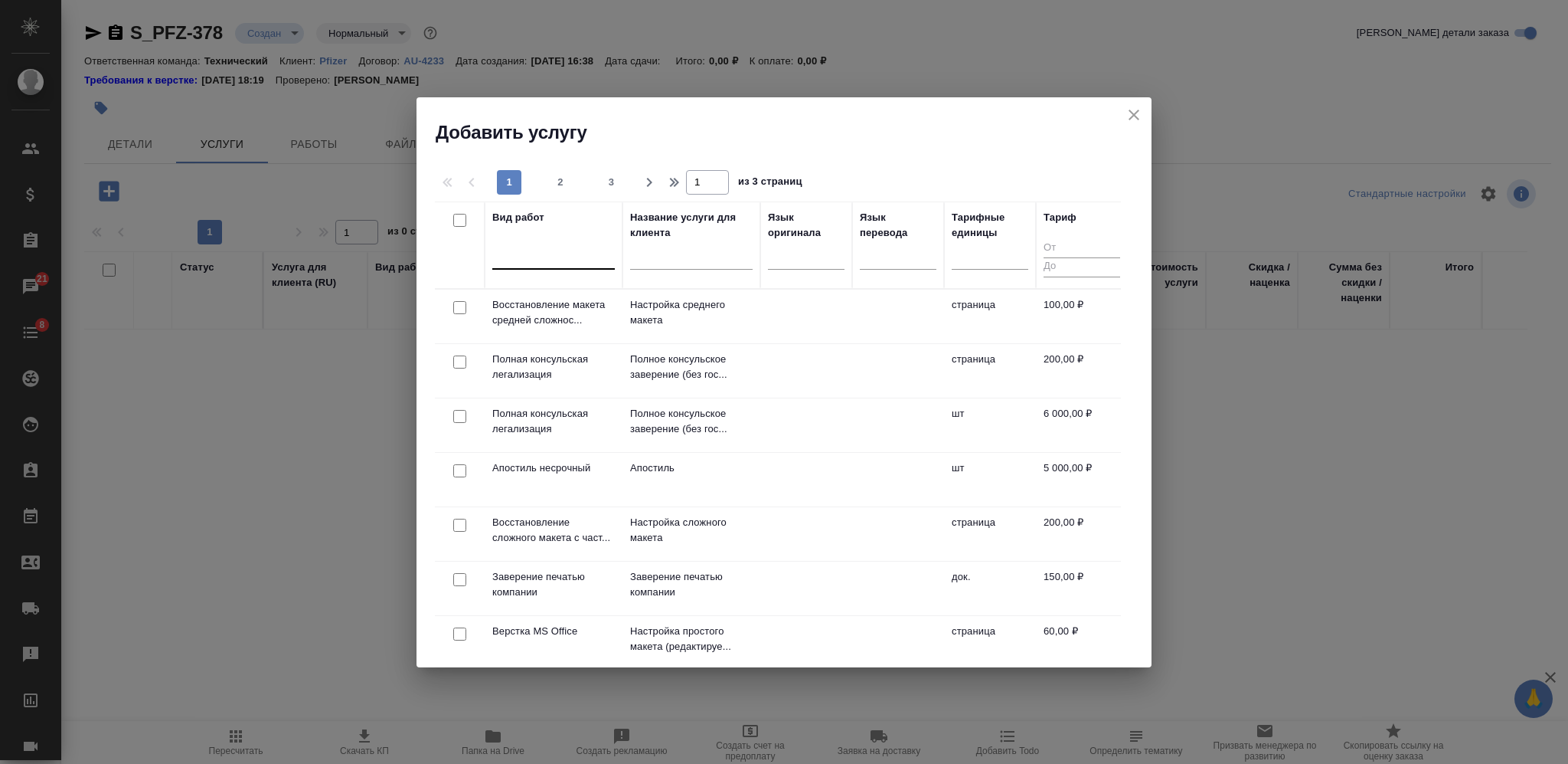
click at [572, 246] on div at bounding box center [553, 254] width 122 height 22
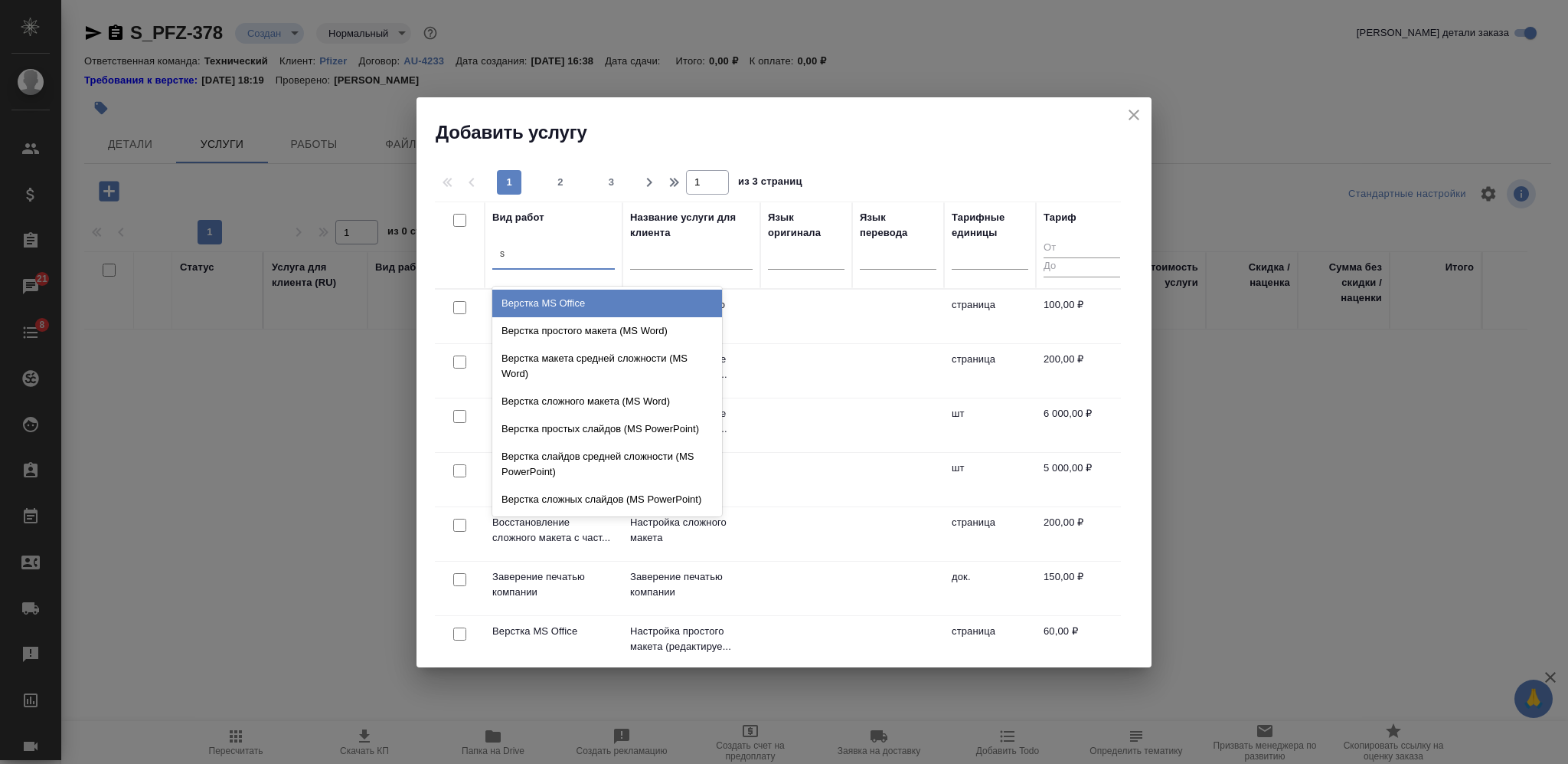
type input "sp"
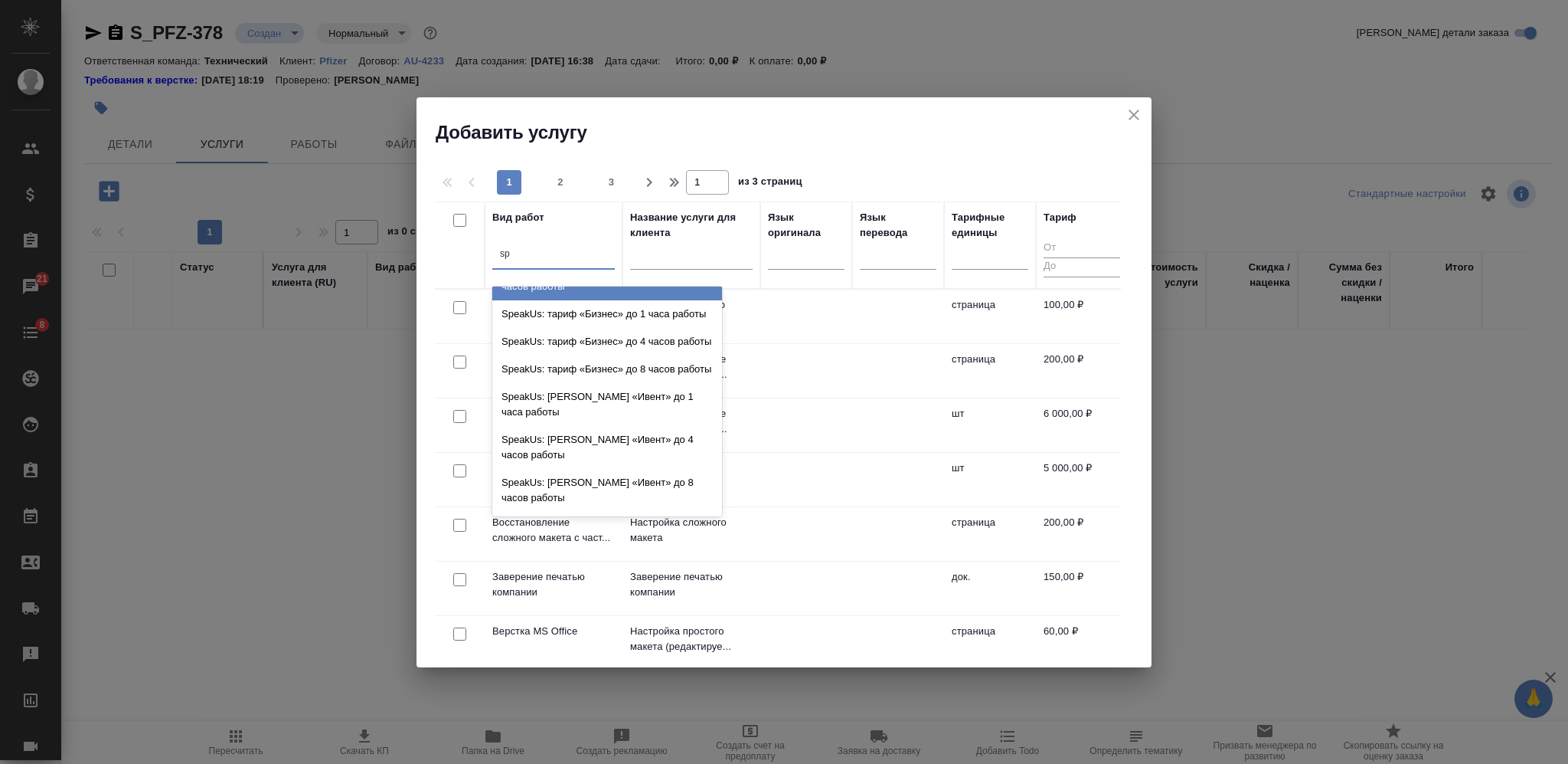
scroll to position [377, 0]
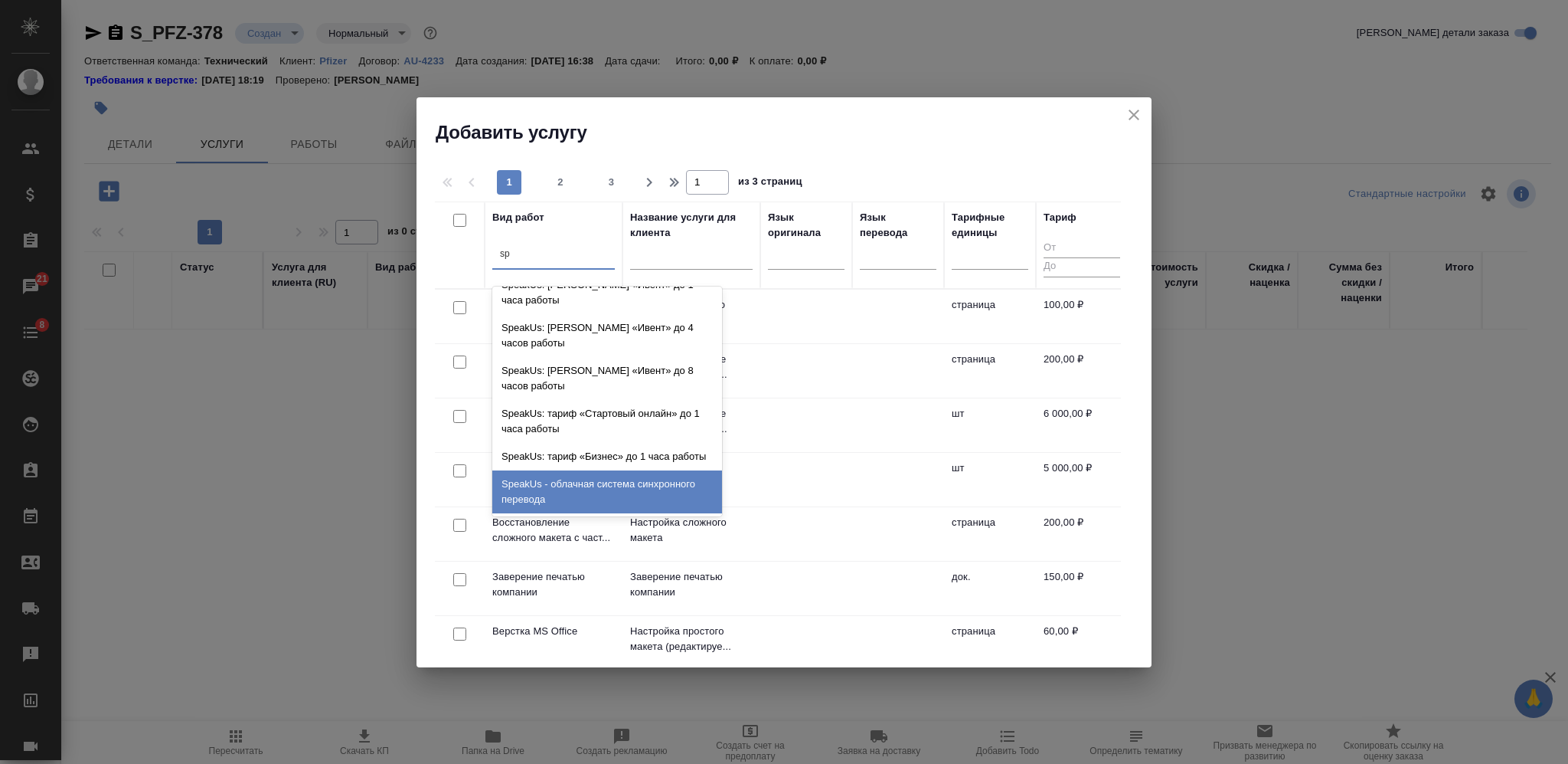
click at [632, 492] on div "SpeakUs - облачная система синхронного перевода" at bounding box center [607, 491] width 229 height 43
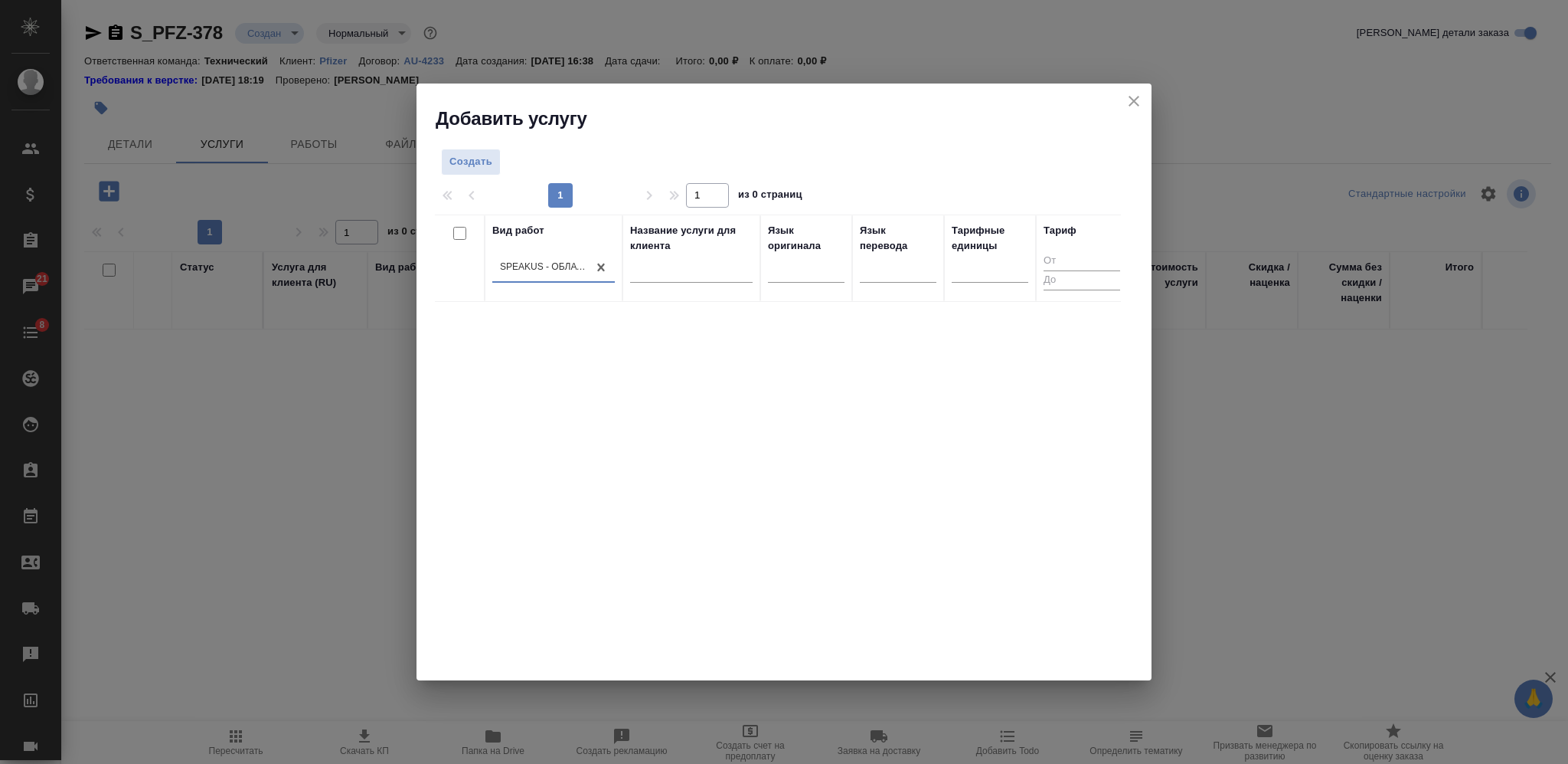
click at [469, 164] on span "Создать" at bounding box center [470, 162] width 43 height 17
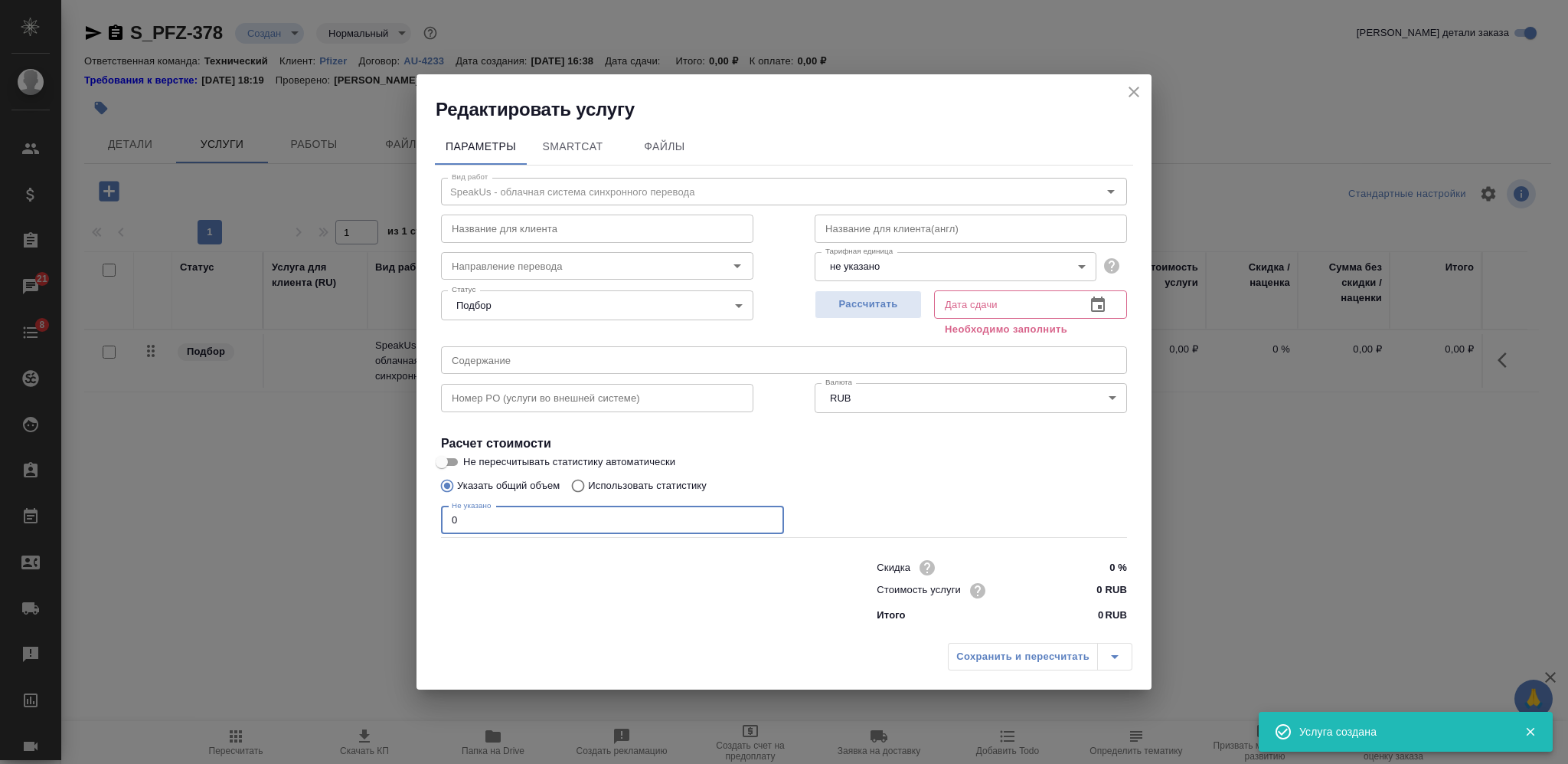
drag, startPoint x: 472, startPoint y: 521, endPoint x: 426, endPoint y: 522, distance: 46.0
click at [426, 522] on div "Параметры SmartCat Файлы Вид работ SpeakUs - облачная система синхронного перев…" at bounding box center [784, 378] width 735 height 514
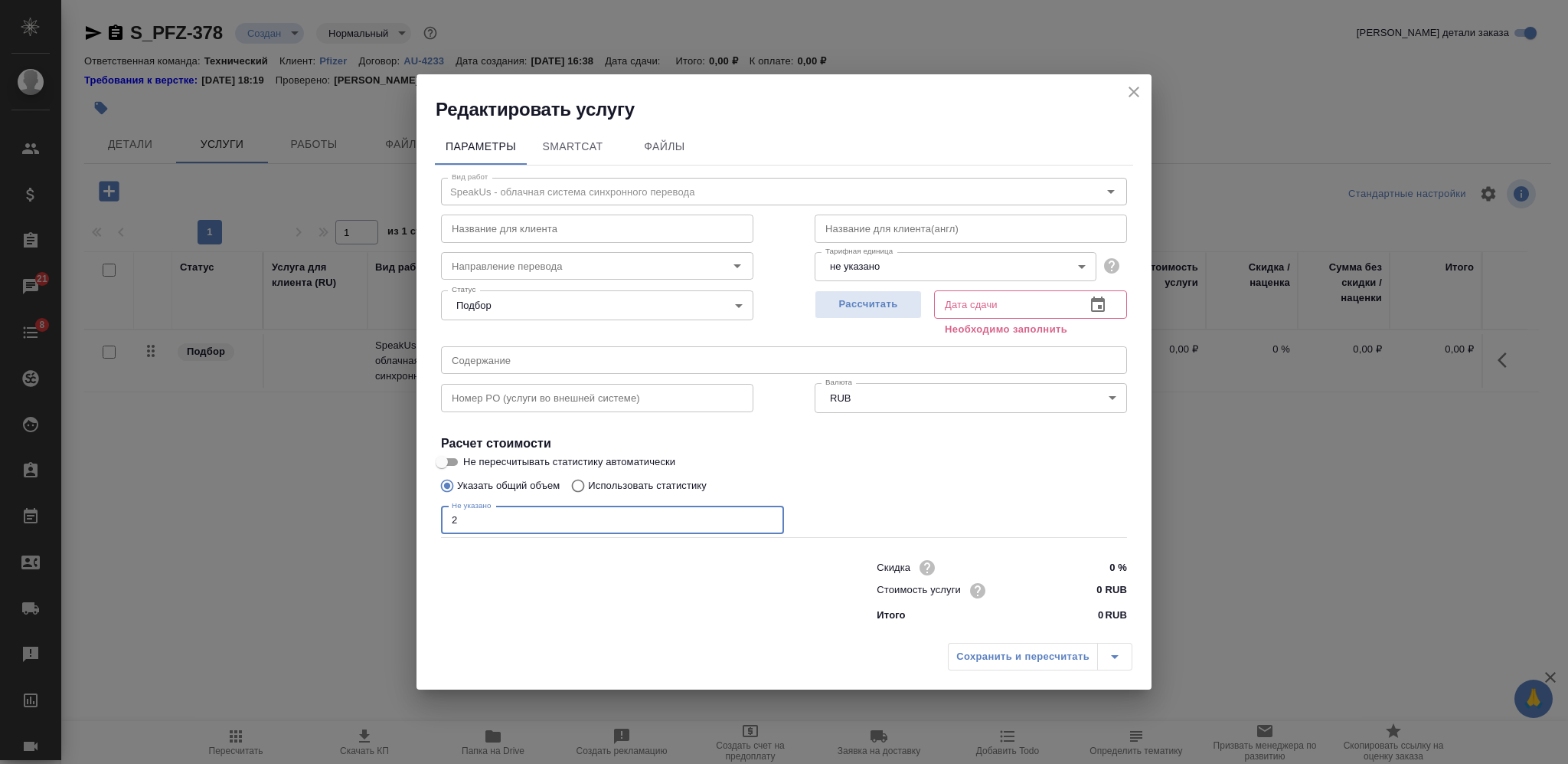
type input "2"
drag, startPoint x: 1093, startPoint y: 583, endPoint x: 1101, endPoint y: 584, distance: 8.1
click at [1101, 584] on input "0 RUB" at bounding box center [1098, 590] width 56 height 22
type input "4500 RUB"
click at [862, 296] on span "Рассчитать" at bounding box center [868, 304] width 91 height 17
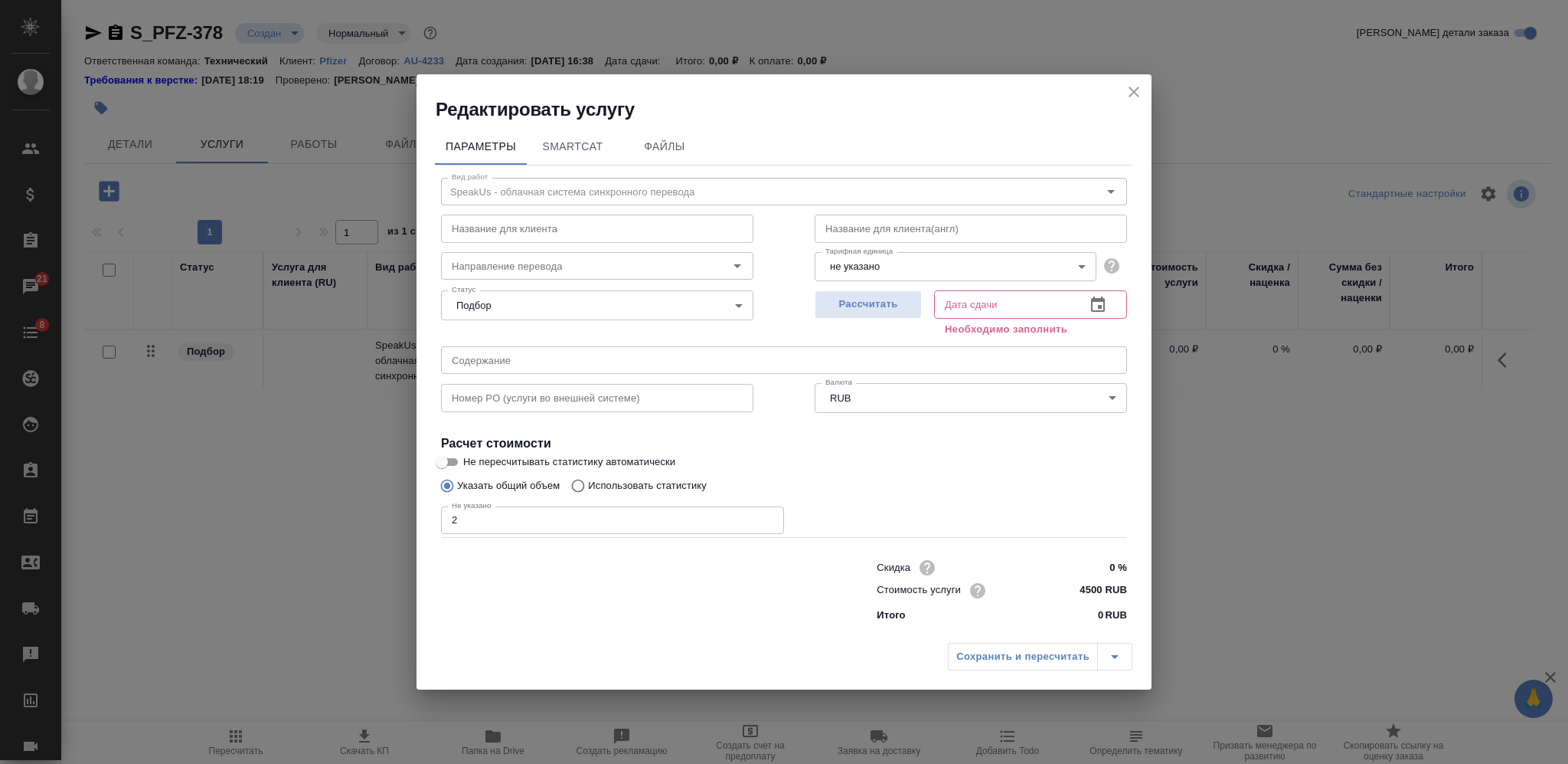
type input "10.10.2025 16:40"
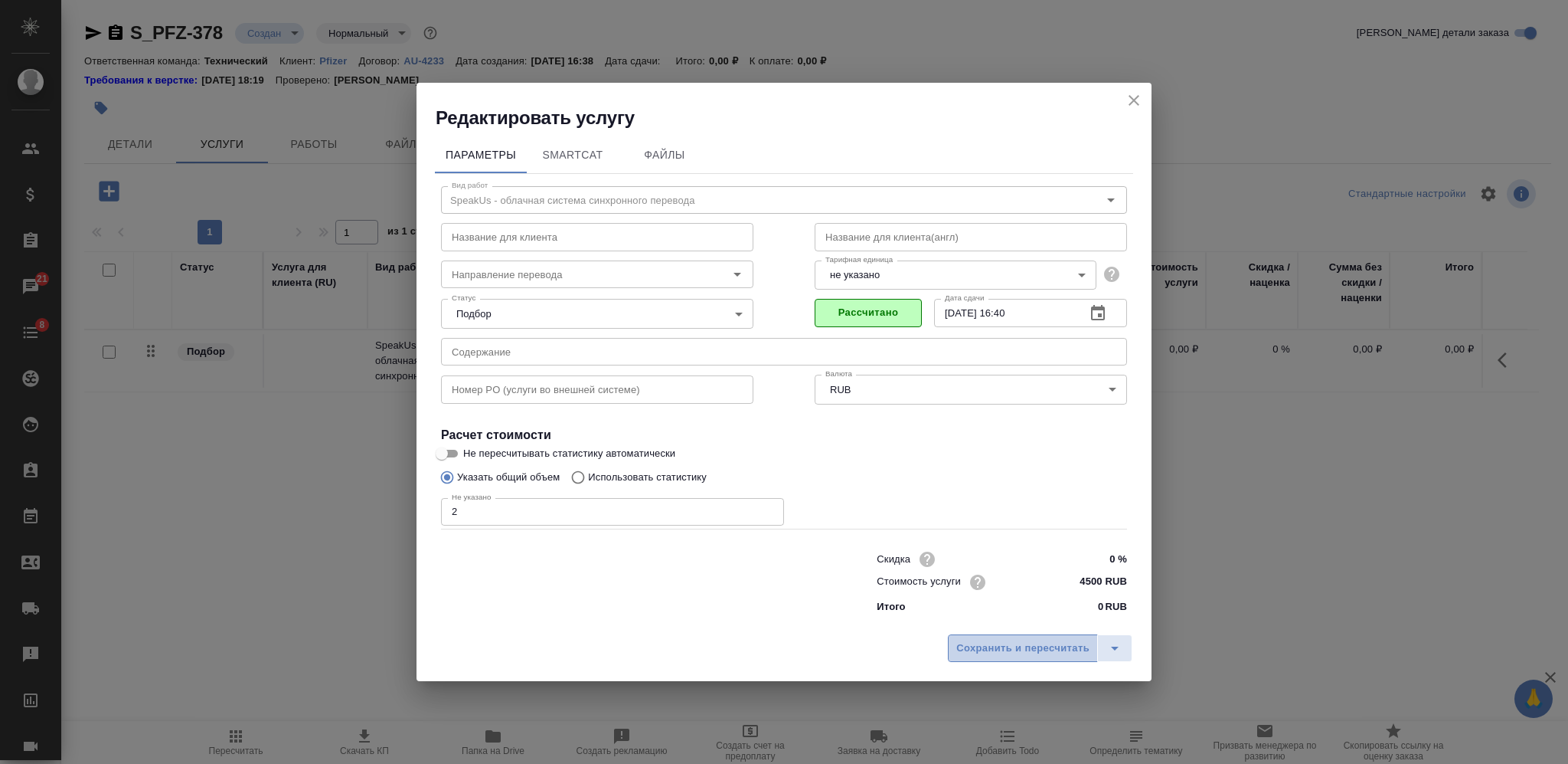
click at [1006, 654] on span "Сохранить и пересчитать" at bounding box center [1022, 648] width 133 height 17
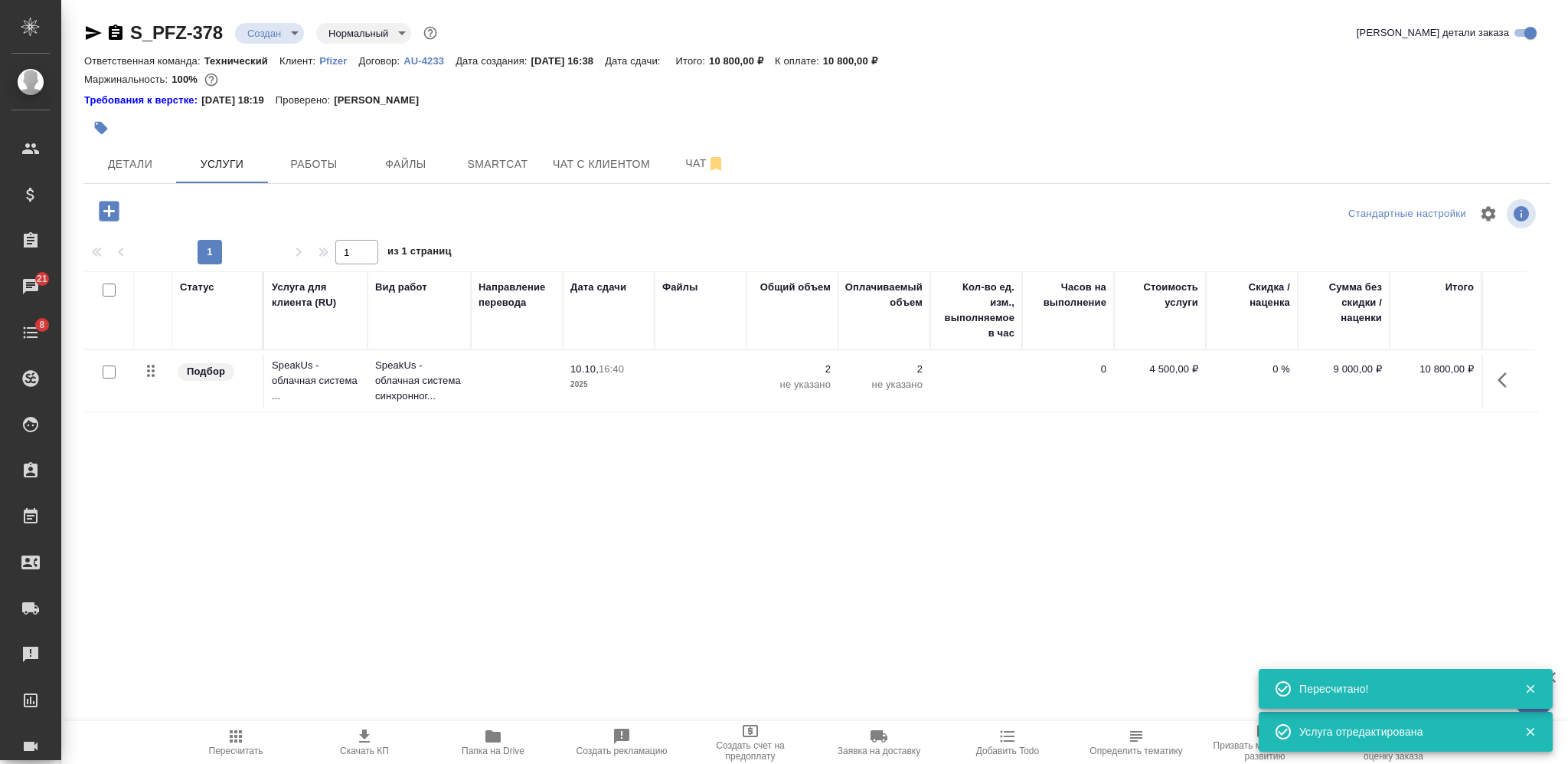
click at [107, 213] on icon "button" at bounding box center [109, 211] width 20 height 20
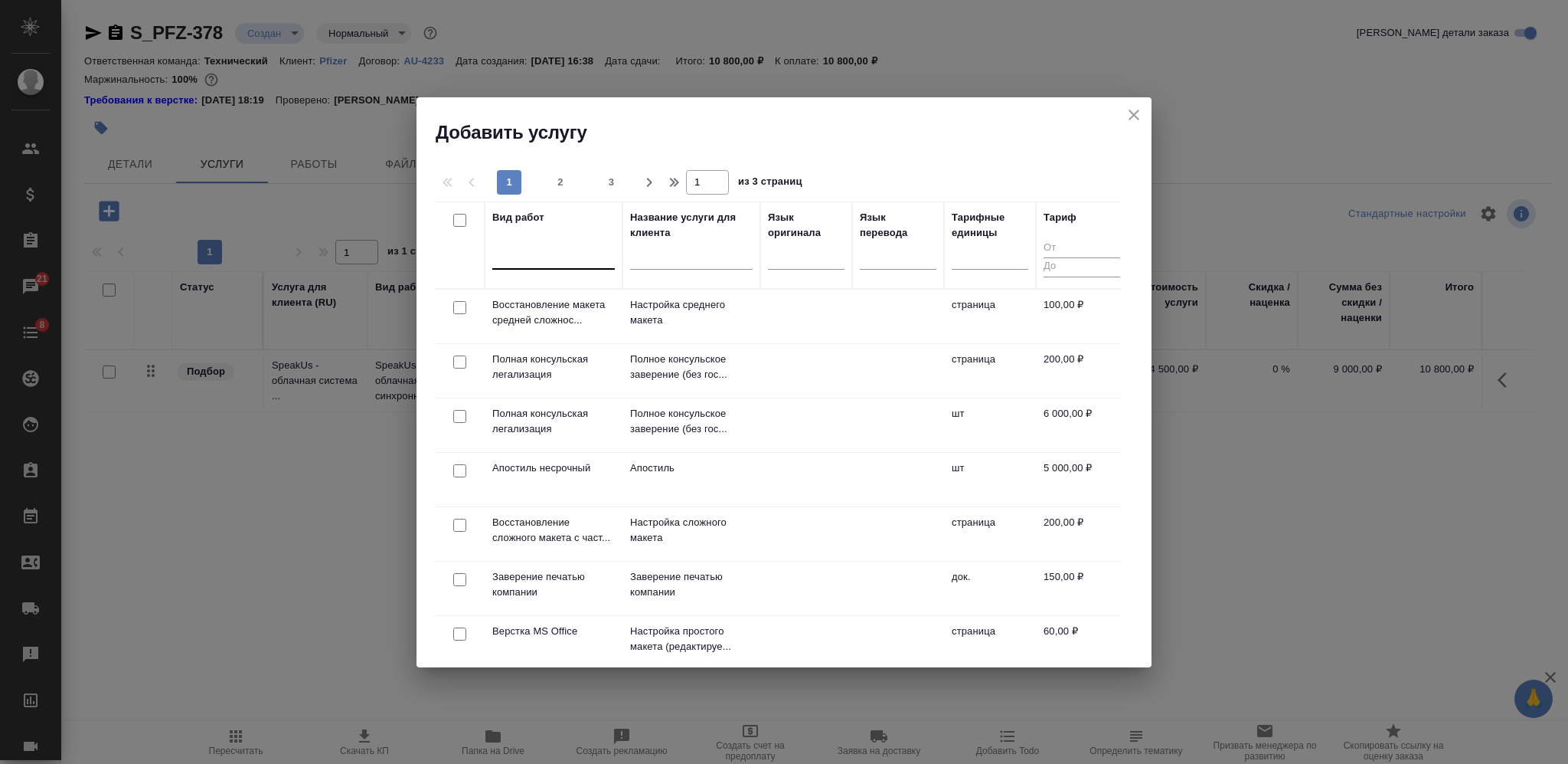
click at [539, 251] on div at bounding box center [553, 254] width 122 height 22
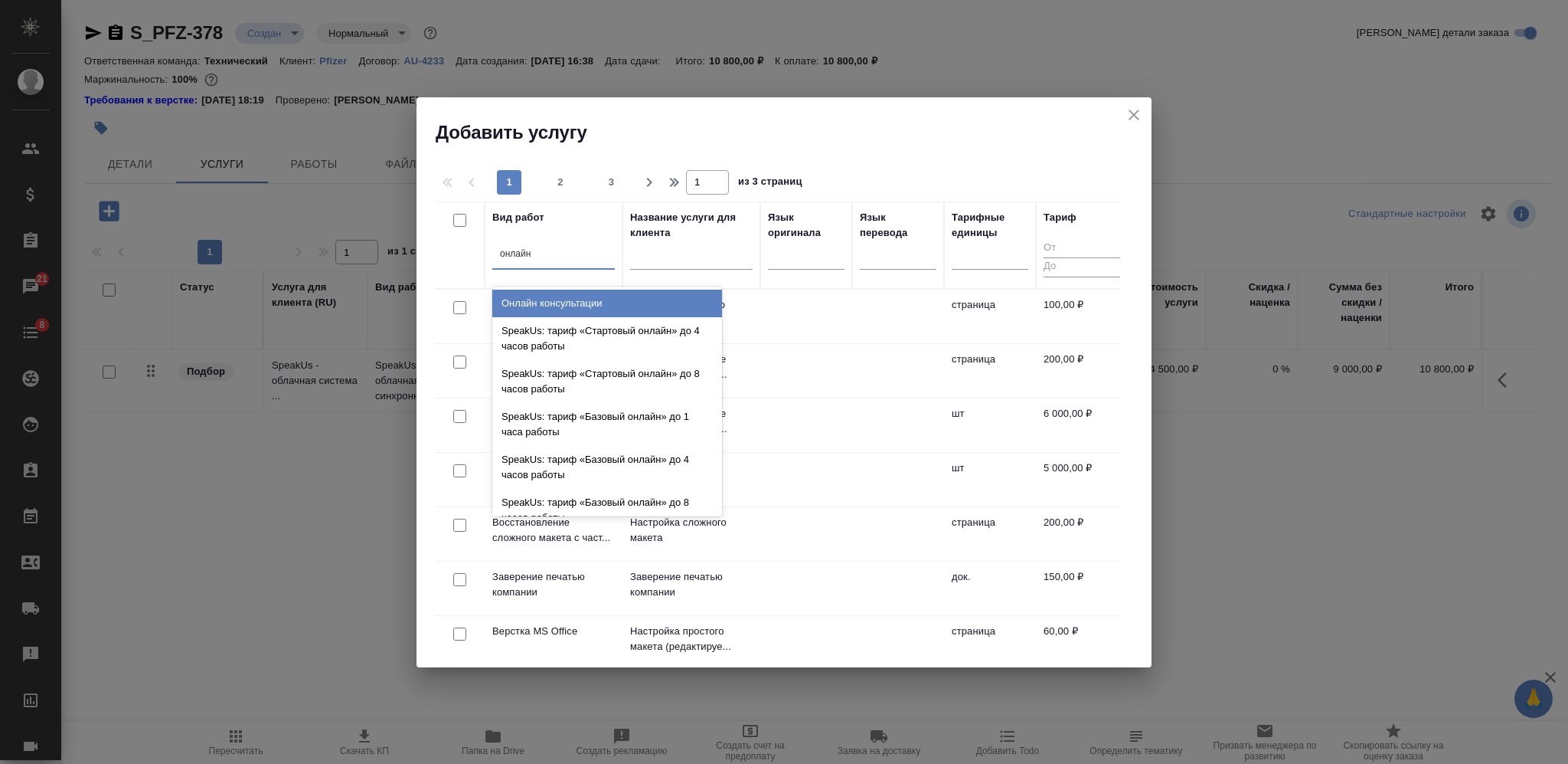
type input "онлайн"
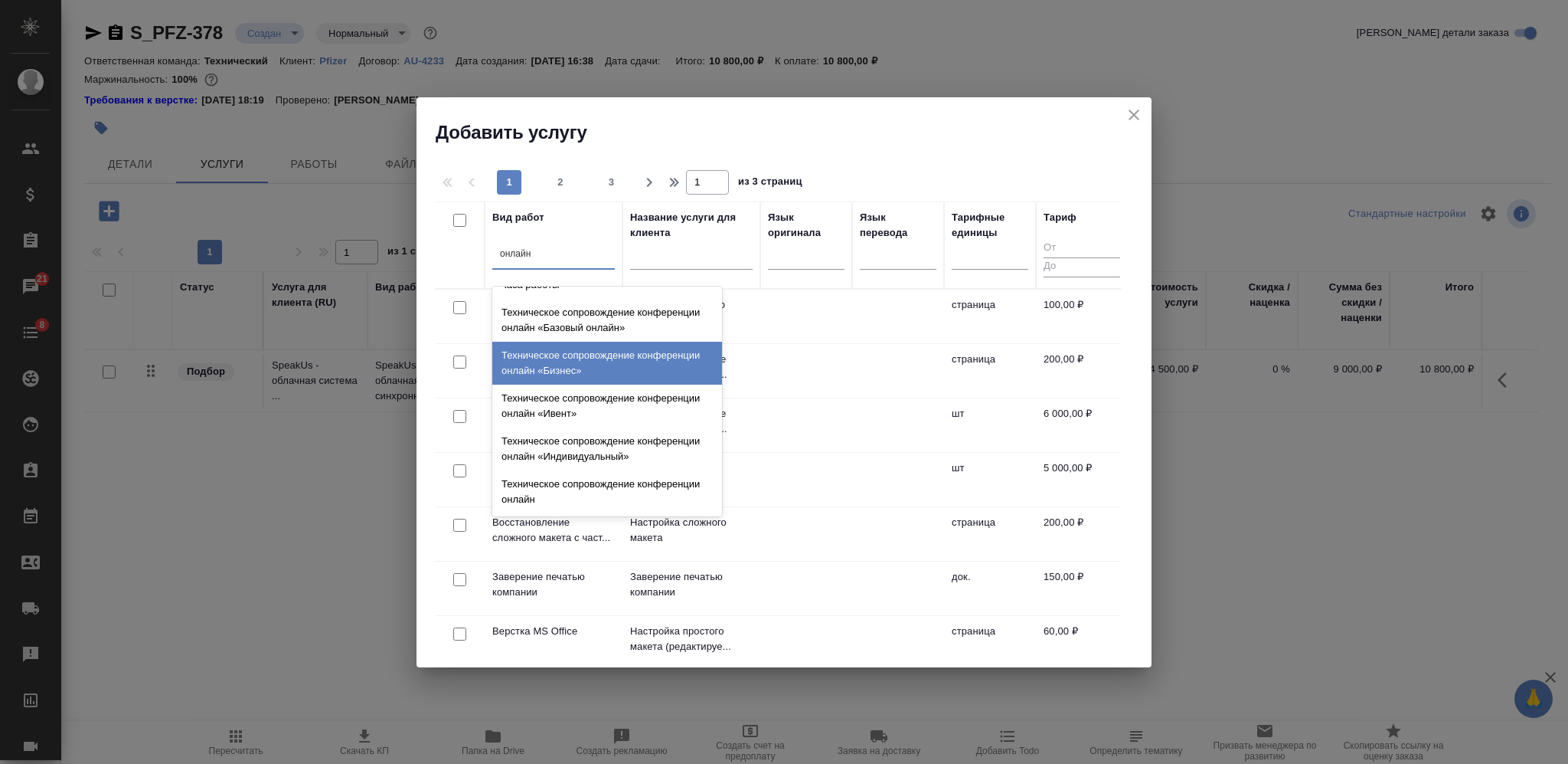
scroll to position [766, 0]
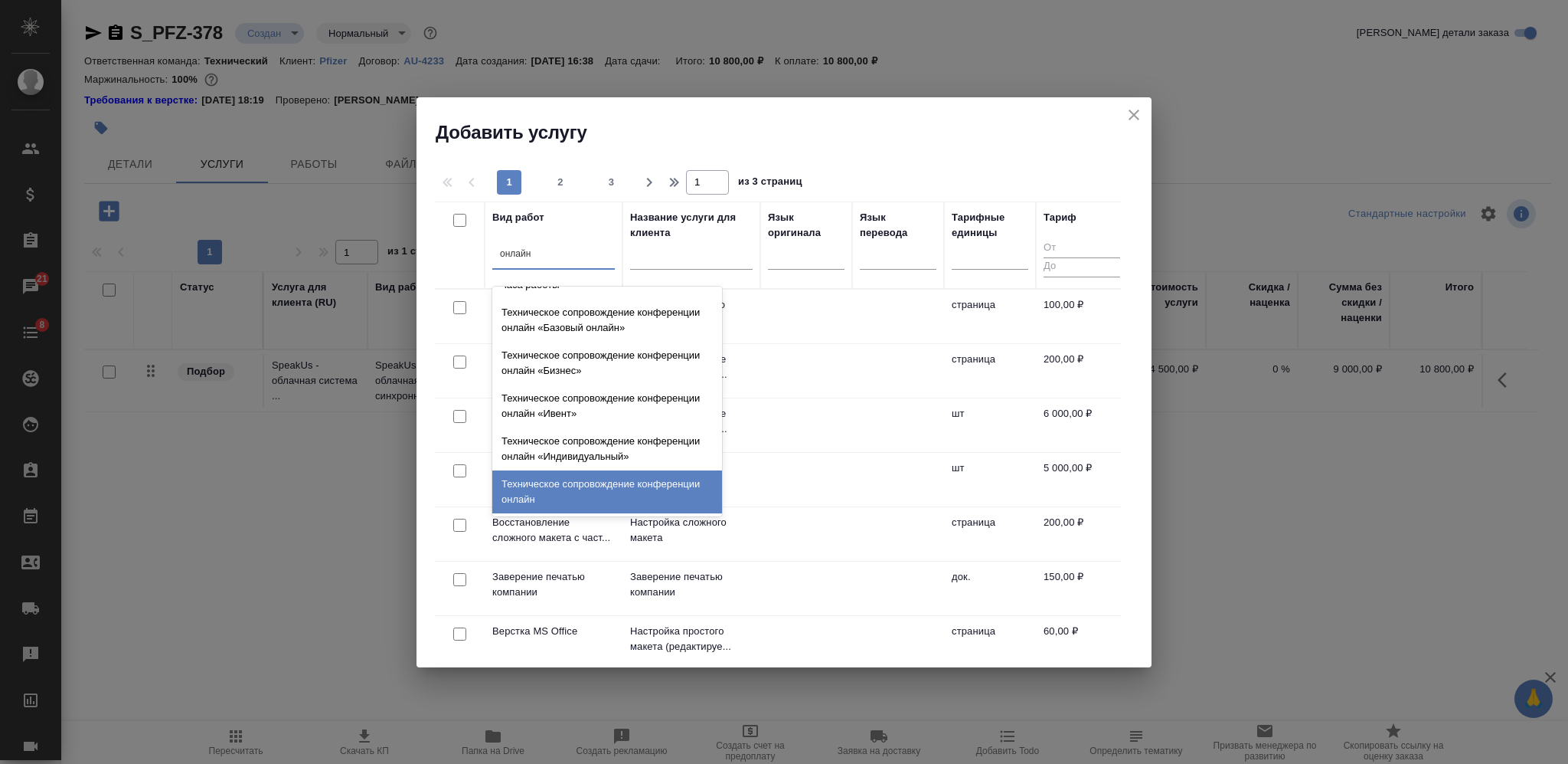
click at [560, 493] on div "Техническое сопровождение конференции онлайн" at bounding box center [607, 491] width 229 height 43
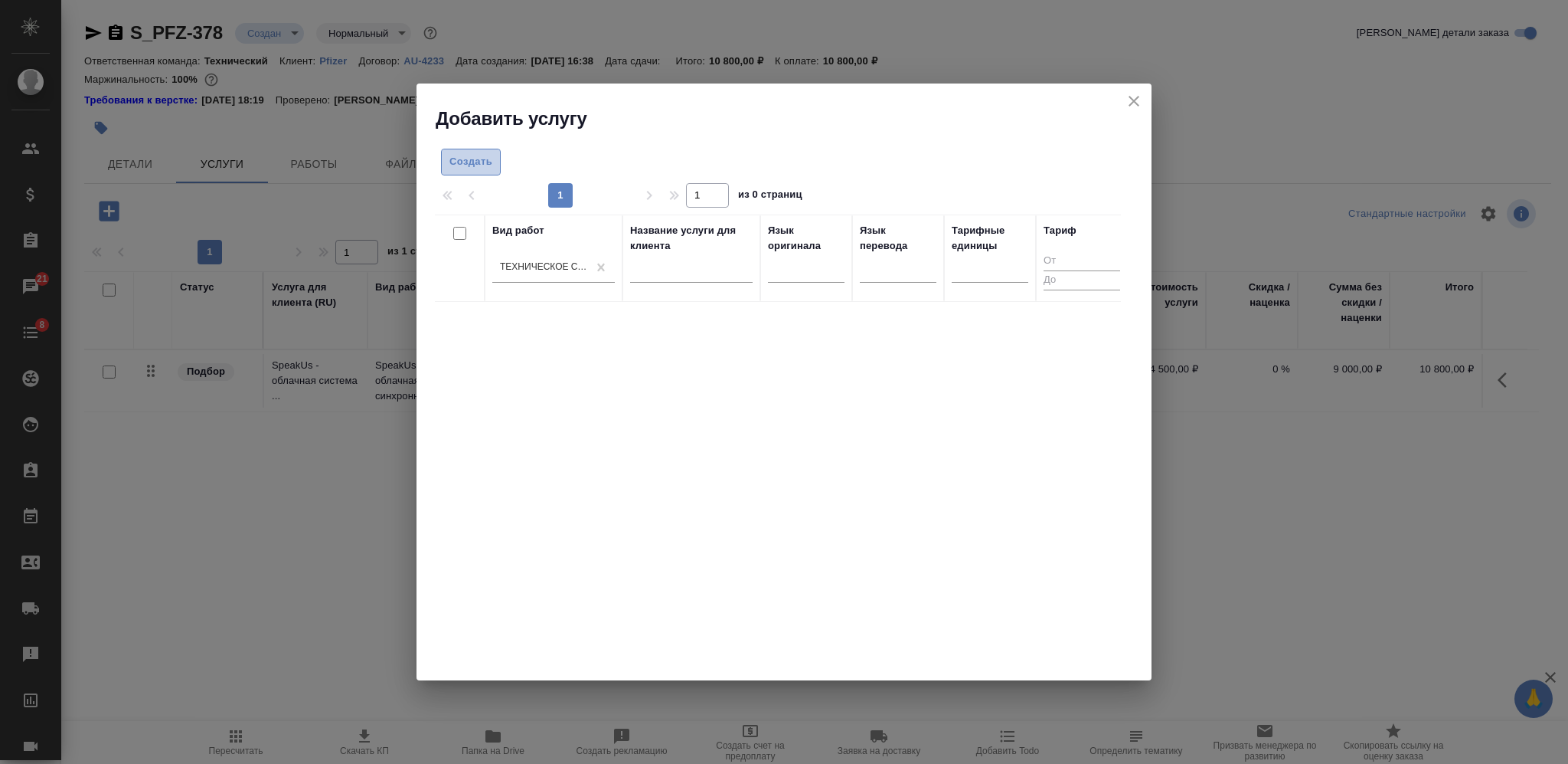
click at [466, 160] on span "Создать" at bounding box center [470, 162] width 43 height 17
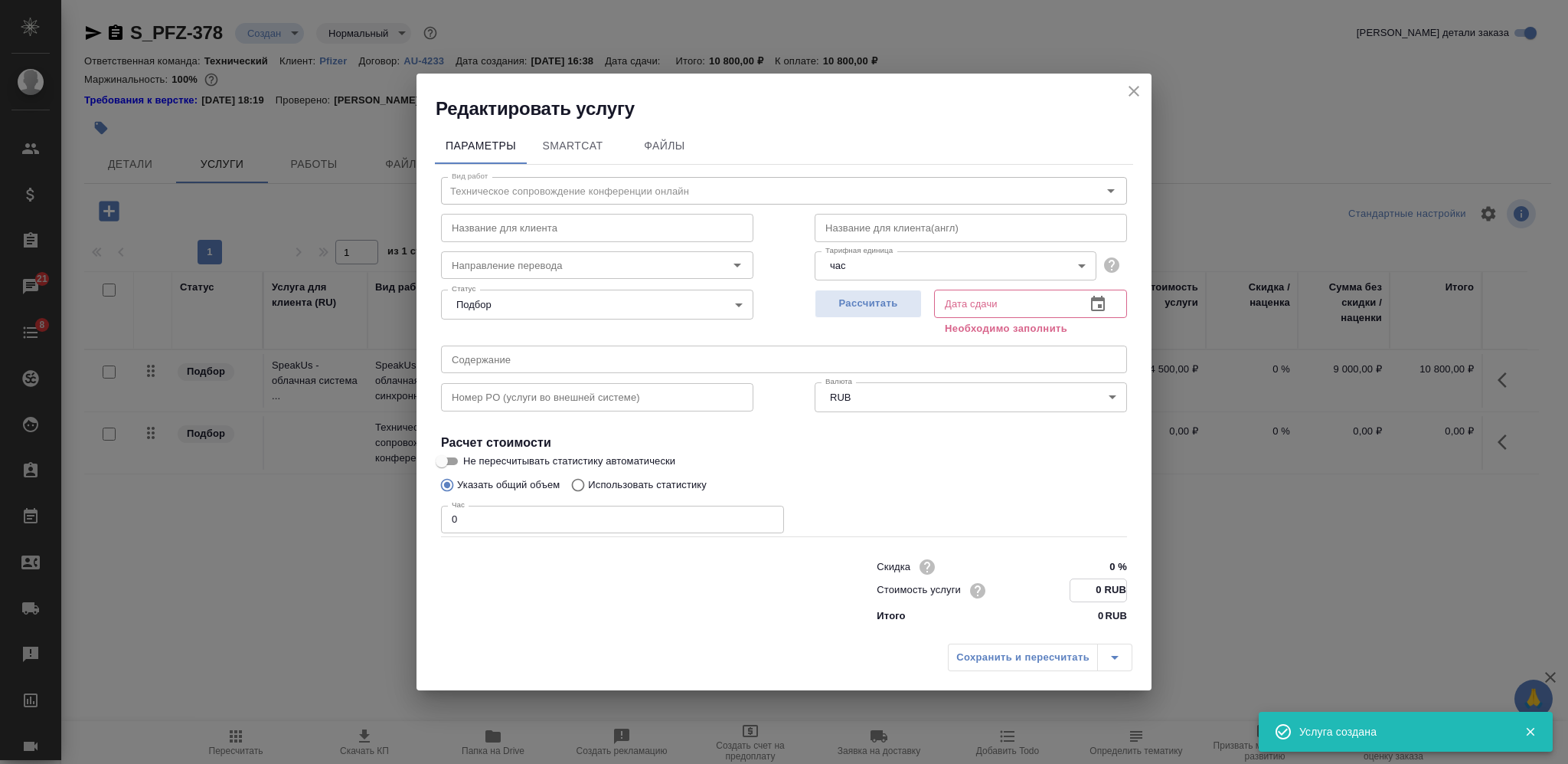
click at [1094, 586] on input "0 RUB" at bounding box center [1098, 590] width 56 height 22
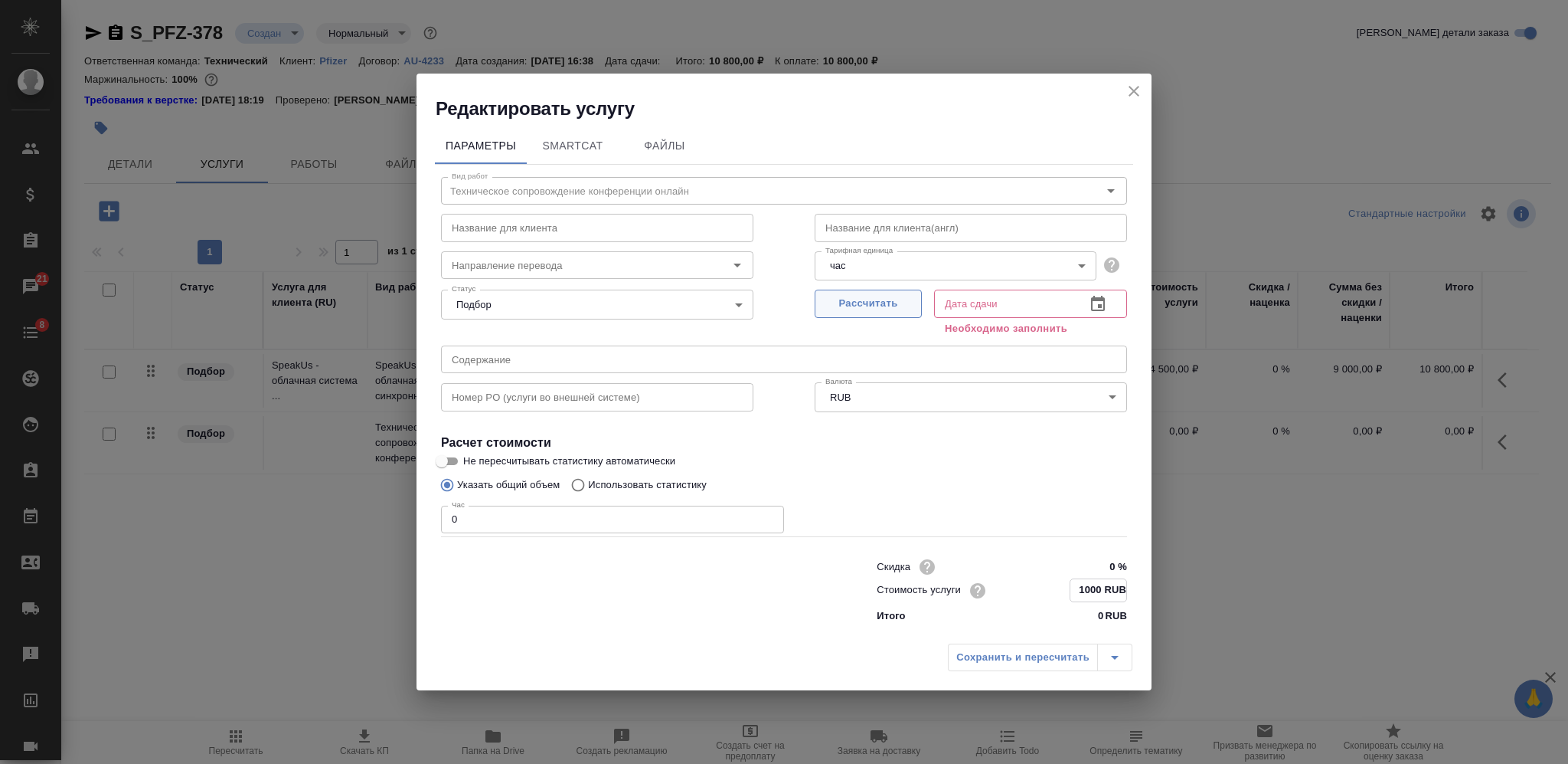
type input "1000 RUB"
click at [889, 309] on span "Рассчитать" at bounding box center [868, 303] width 91 height 17
type input "10.10.2025 16:41"
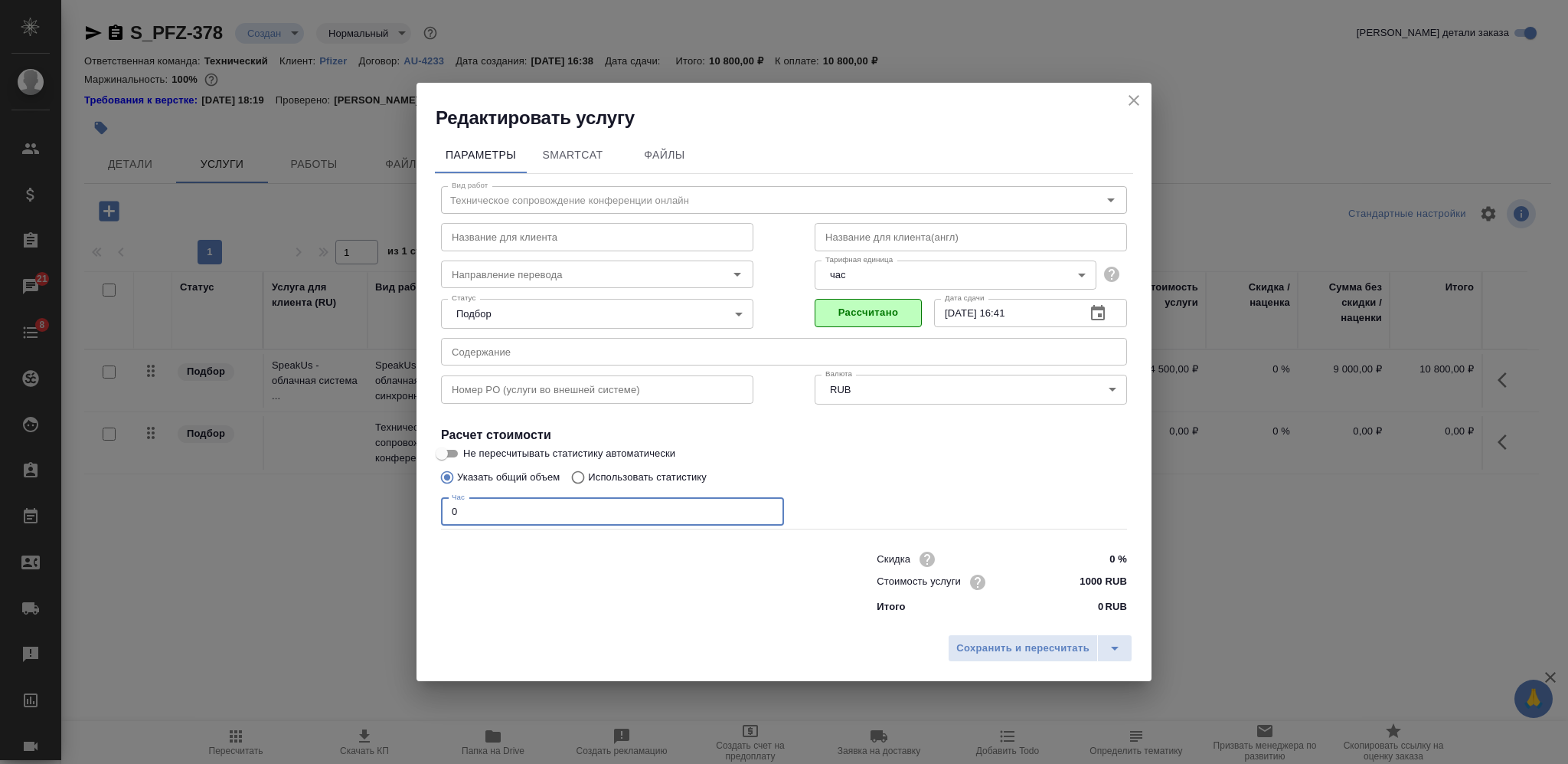
drag, startPoint x: 501, startPoint y: 499, endPoint x: 435, endPoint y: 513, distance: 67.5
click at [436, 513] on div "Вид работ Техническое сопровождение конференции онлайн Вид работ Название для к…" at bounding box center [784, 397] width 698 height 446
type input "2"
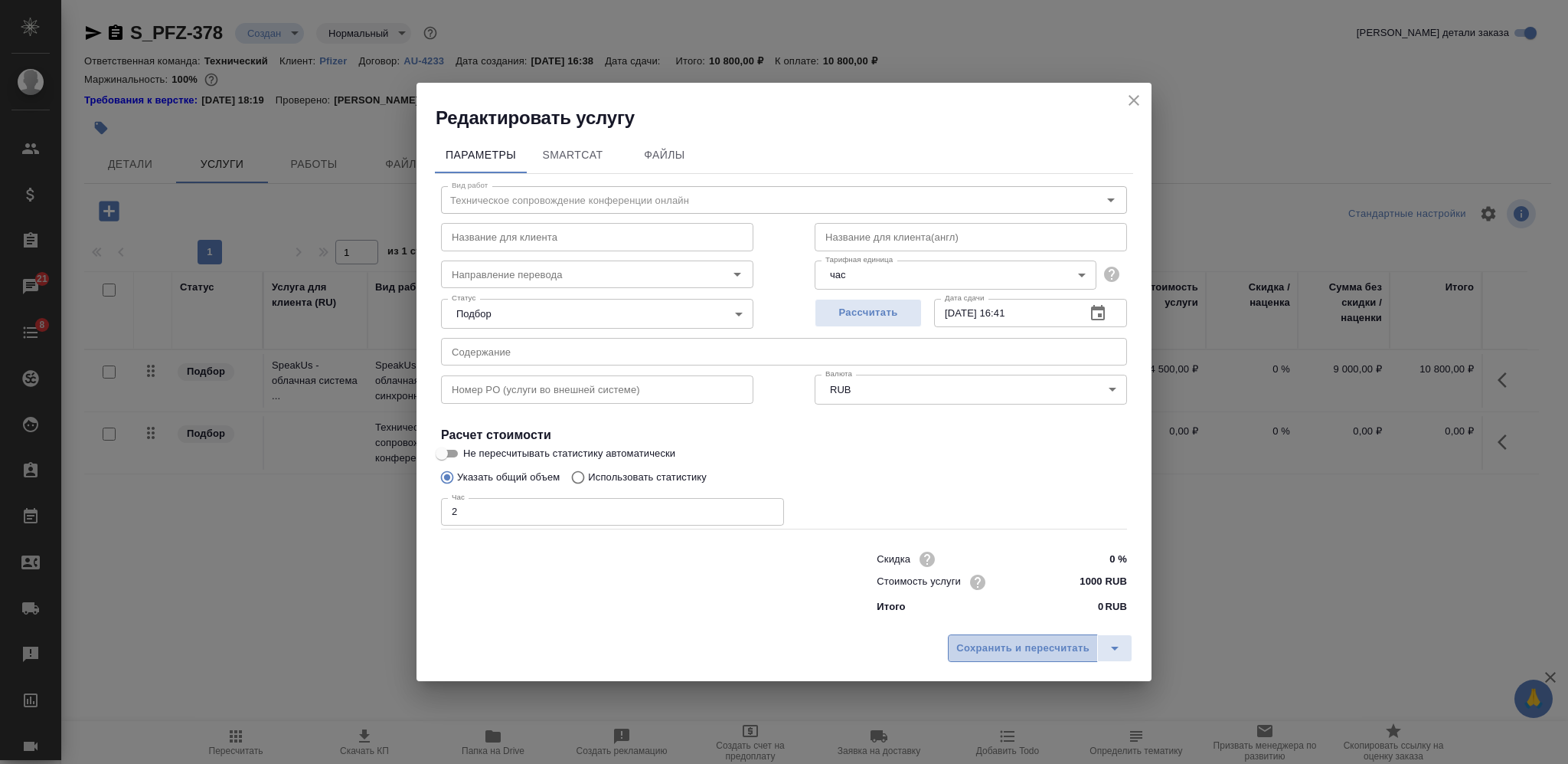
click at [1010, 643] on span "Сохранить и пересчитать" at bounding box center [1022, 648] width 133 height 17
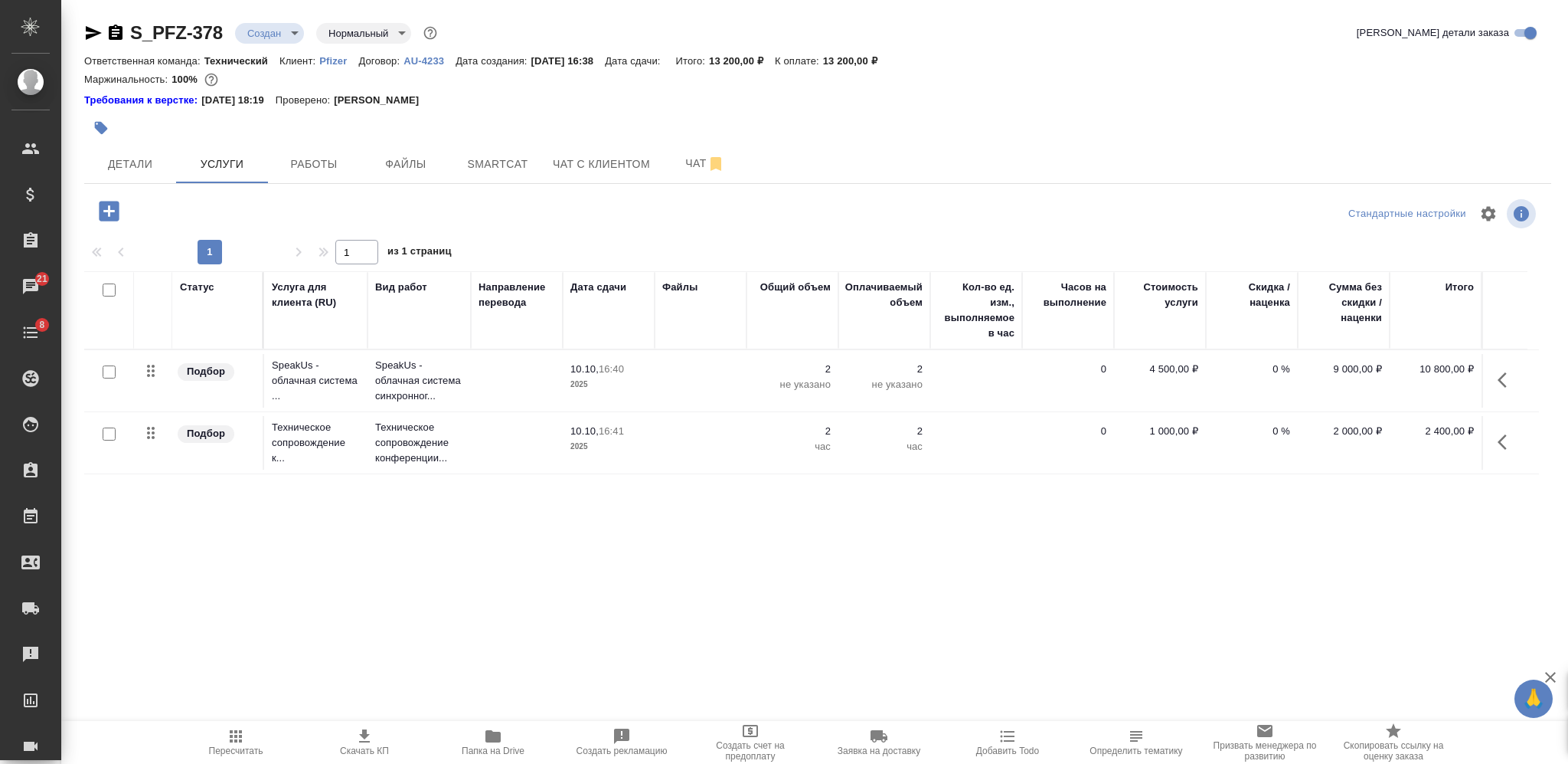
click at [248, 730] on span "Пересчитать" at bounding box center [236, 741] width 111 height 29
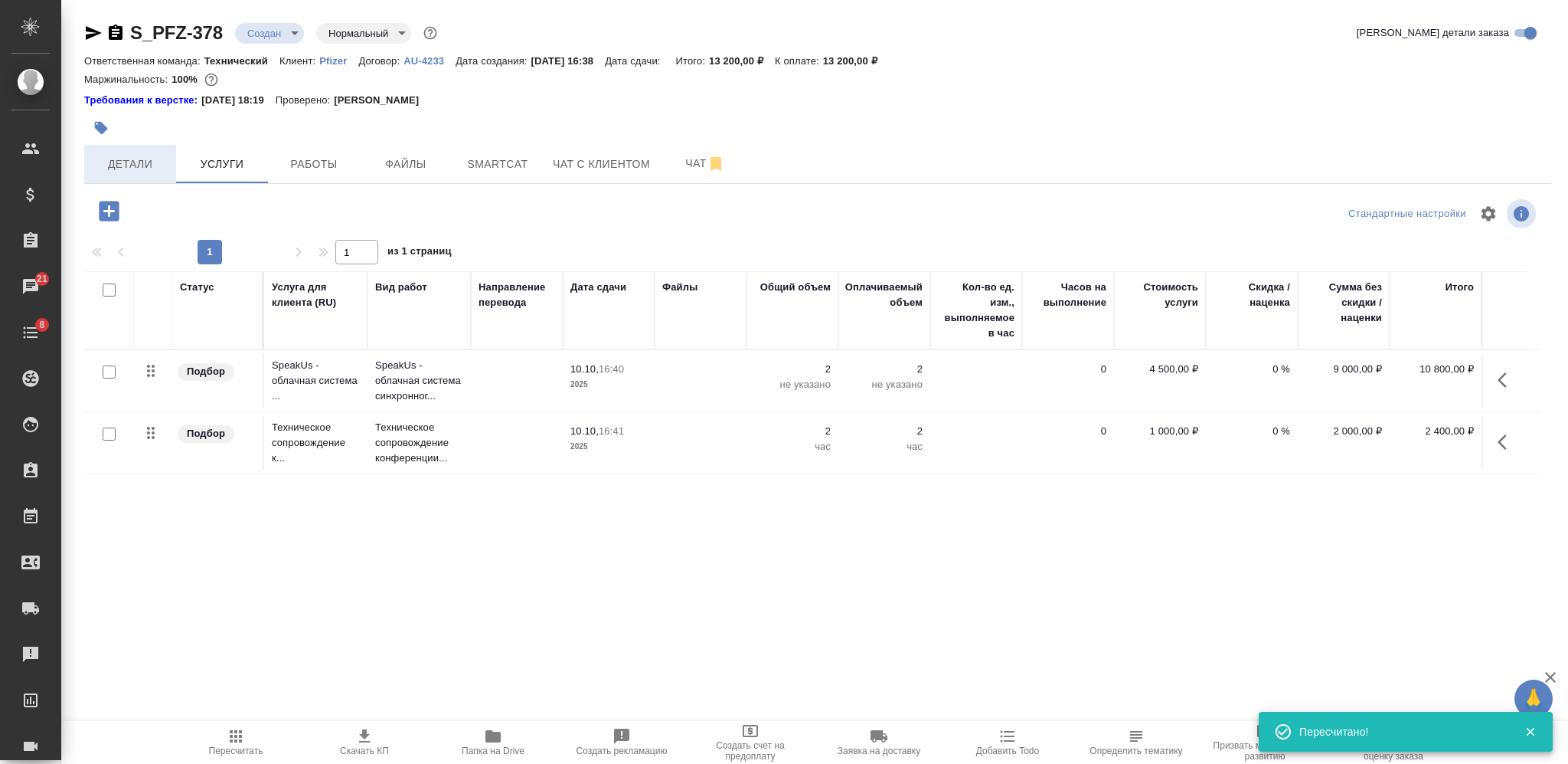
click at [151, 170] on span "Детали" at bounding box center [130, 163] width 73 height 19
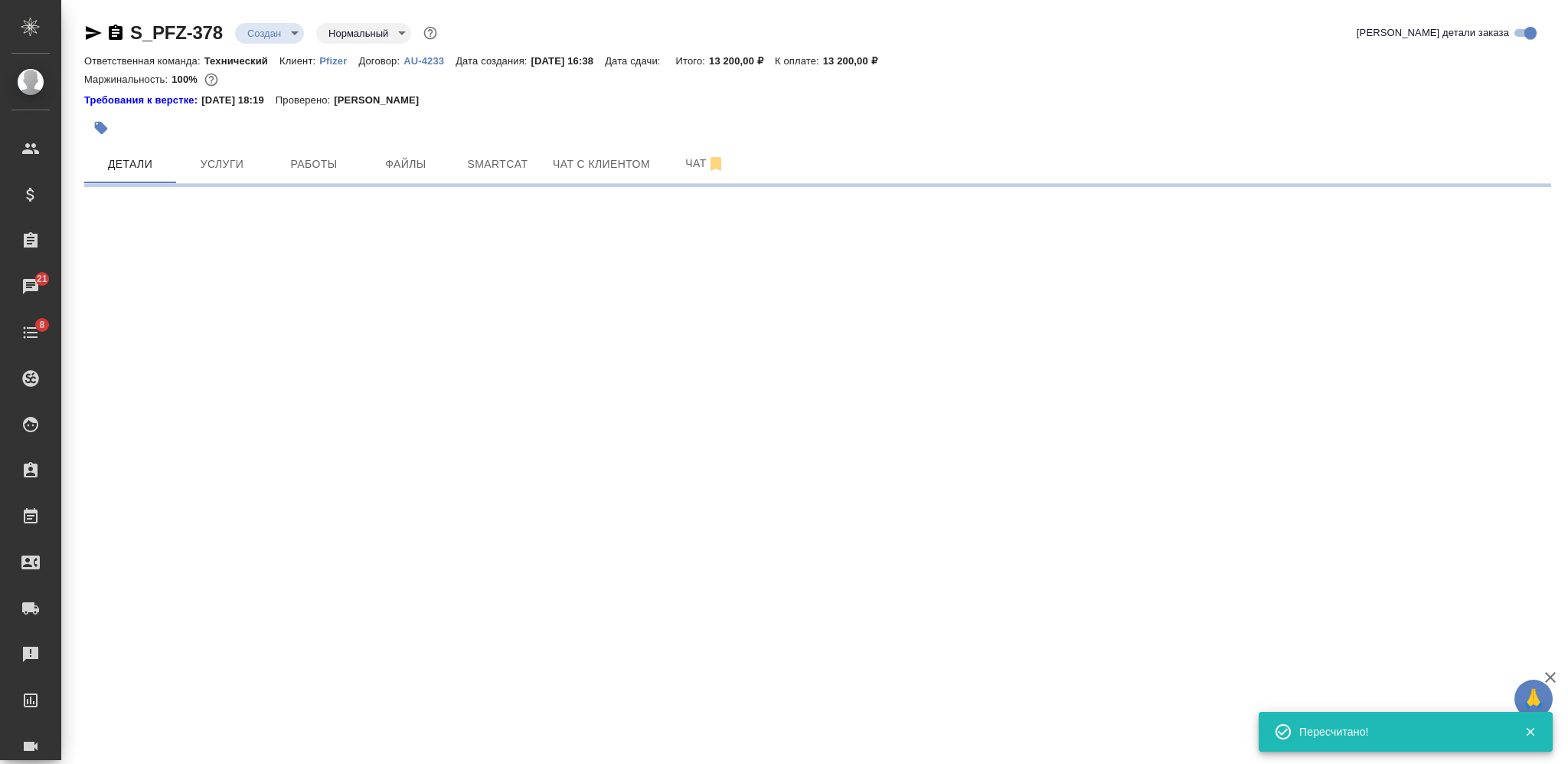
select select "RU"
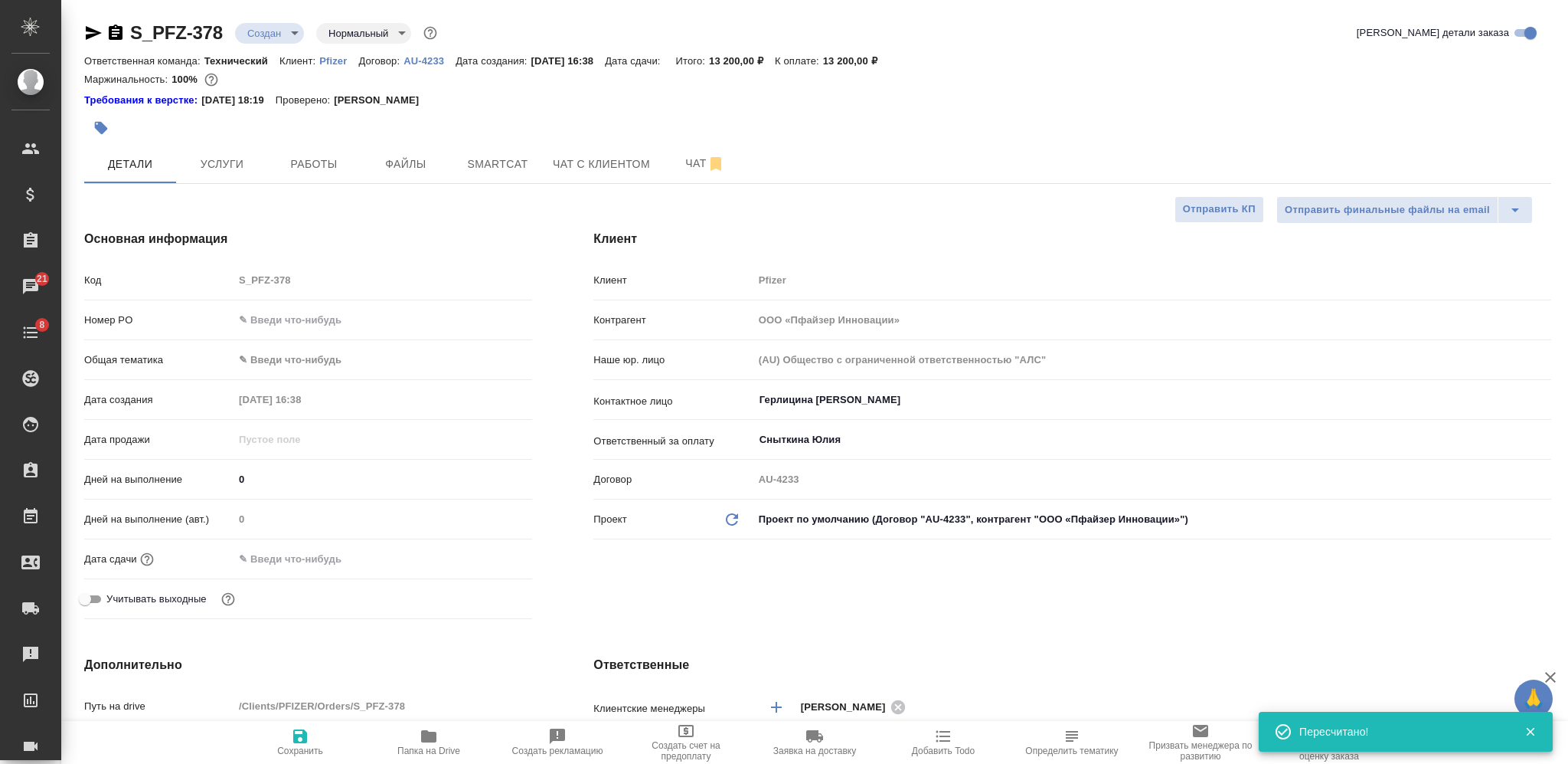
type textarea "x"
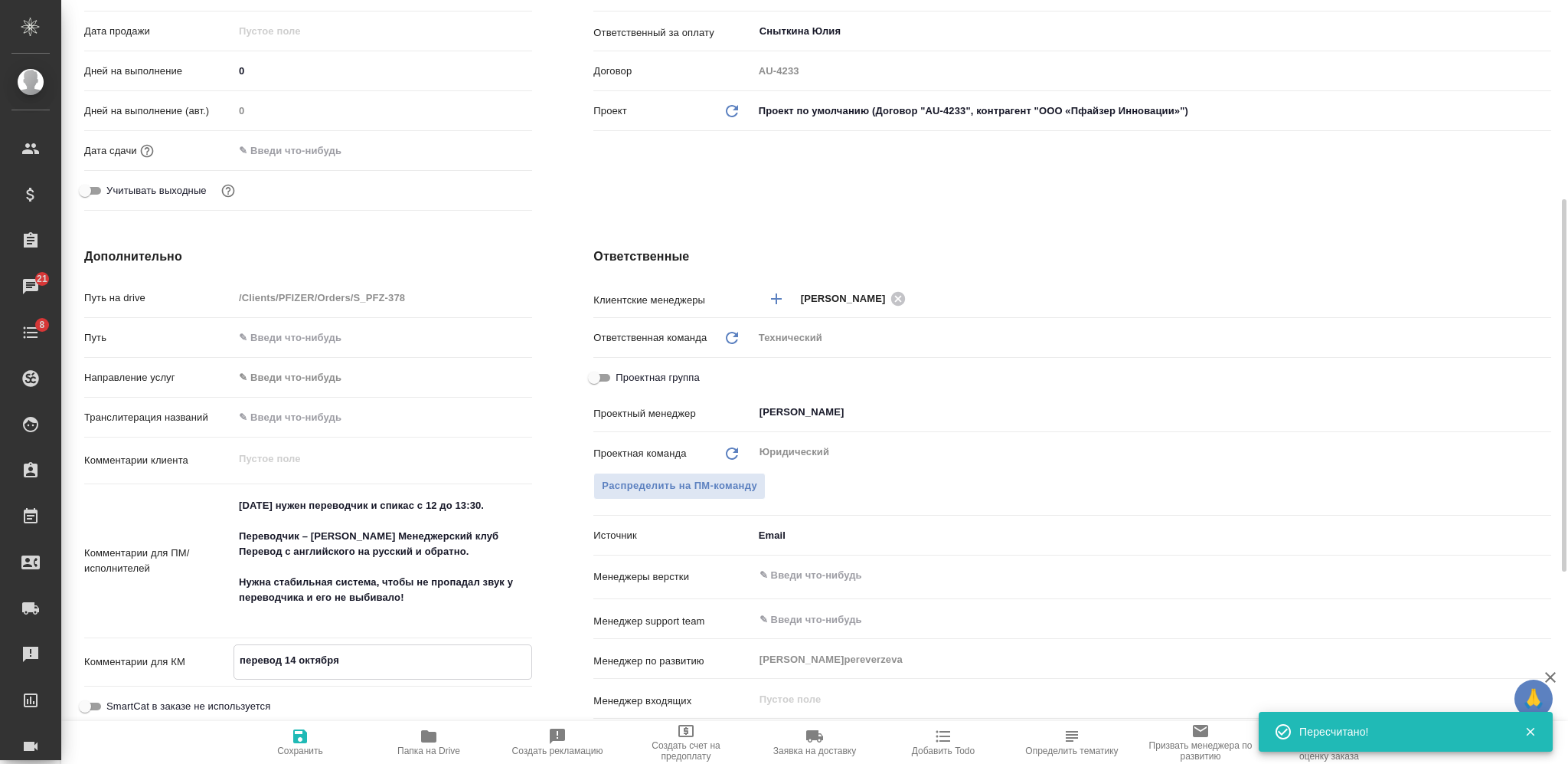
click at [322, 655] on textarea "перевод 14 октября" at bounding box center [382, 660] width 297 height 26
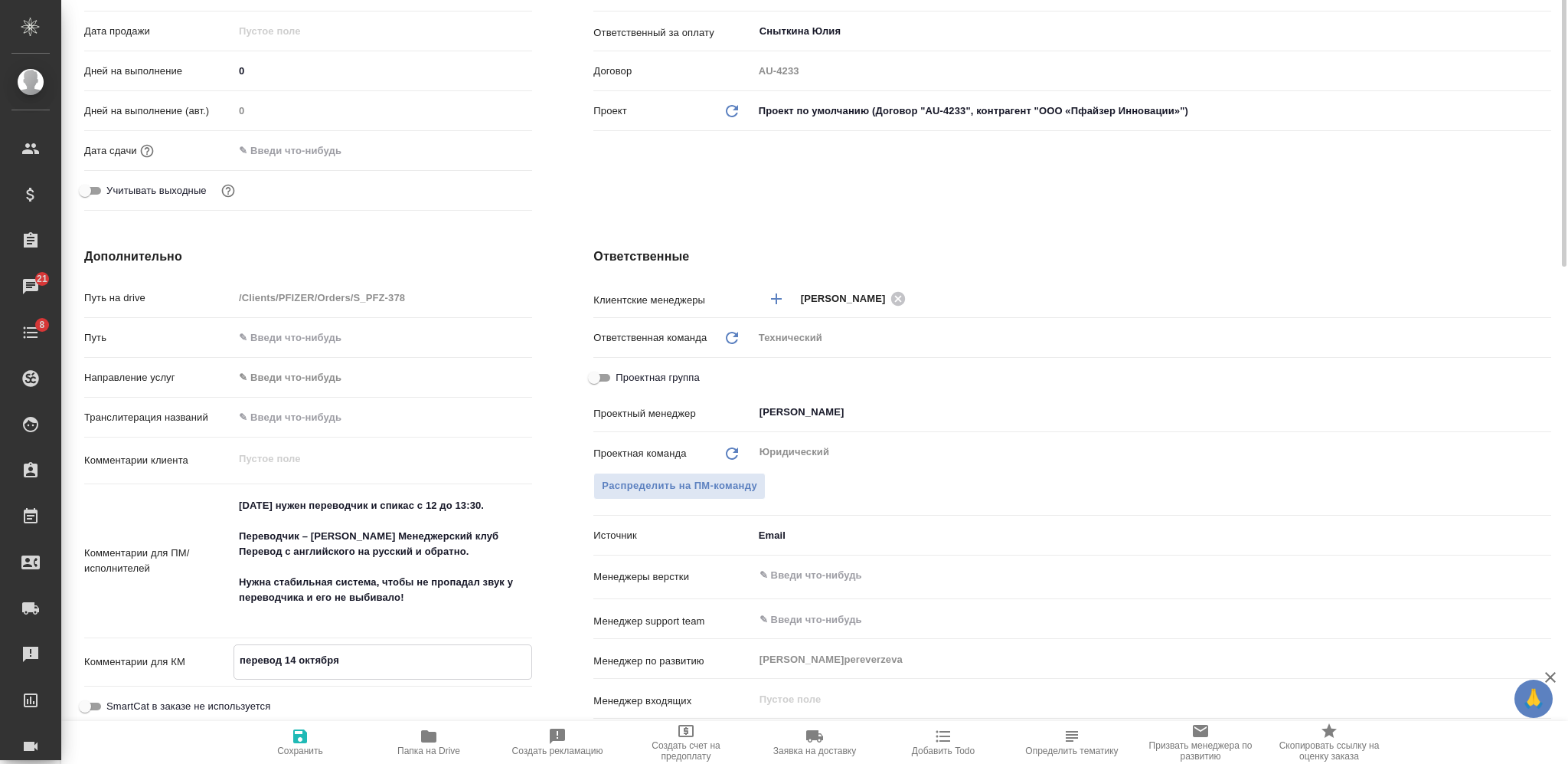
scroll to position [0, 0]
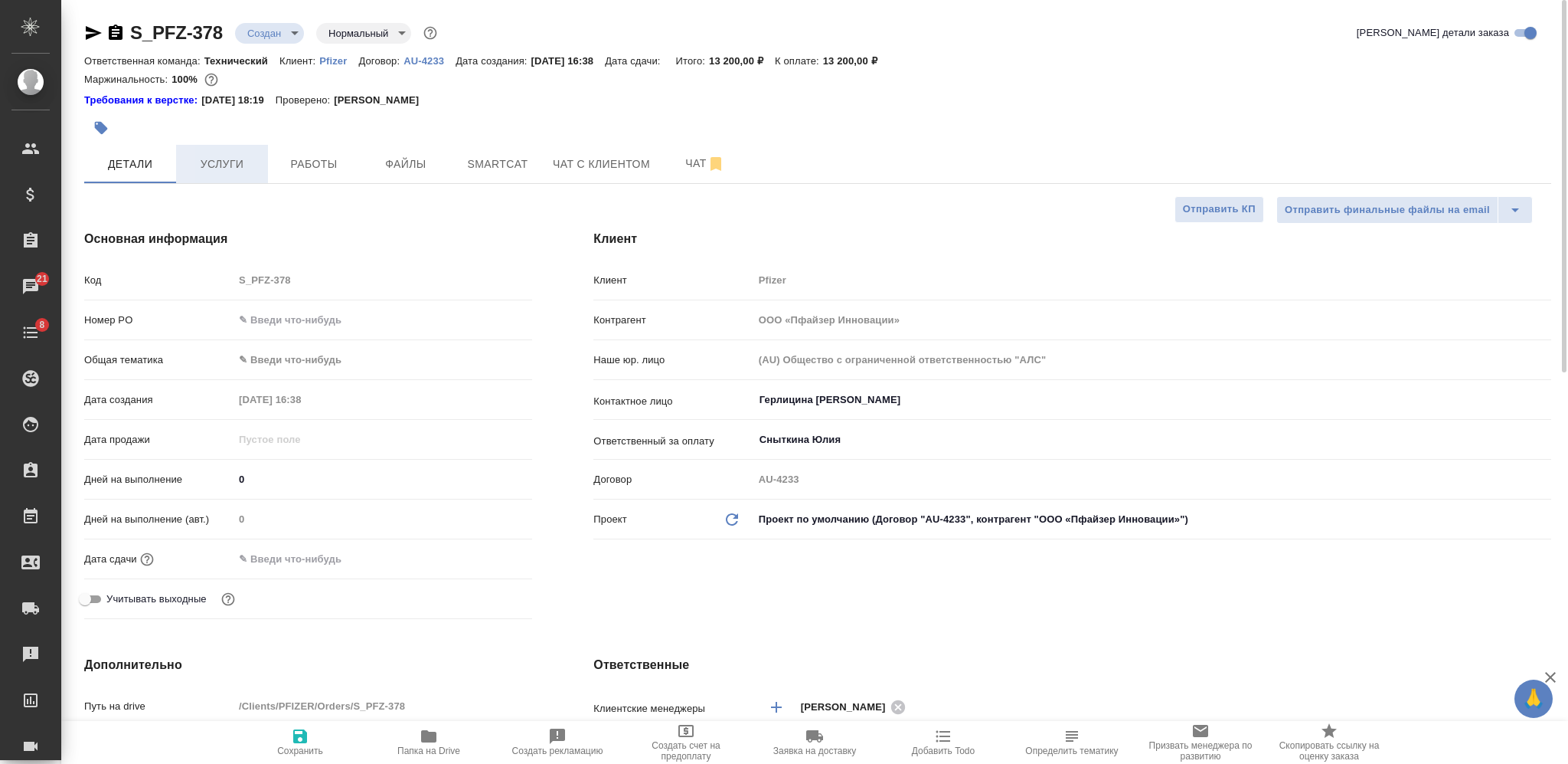
type textarea "x"
click at [248, 172] on span "Услуги" at bounding box center [221, 163] width 73 height 19
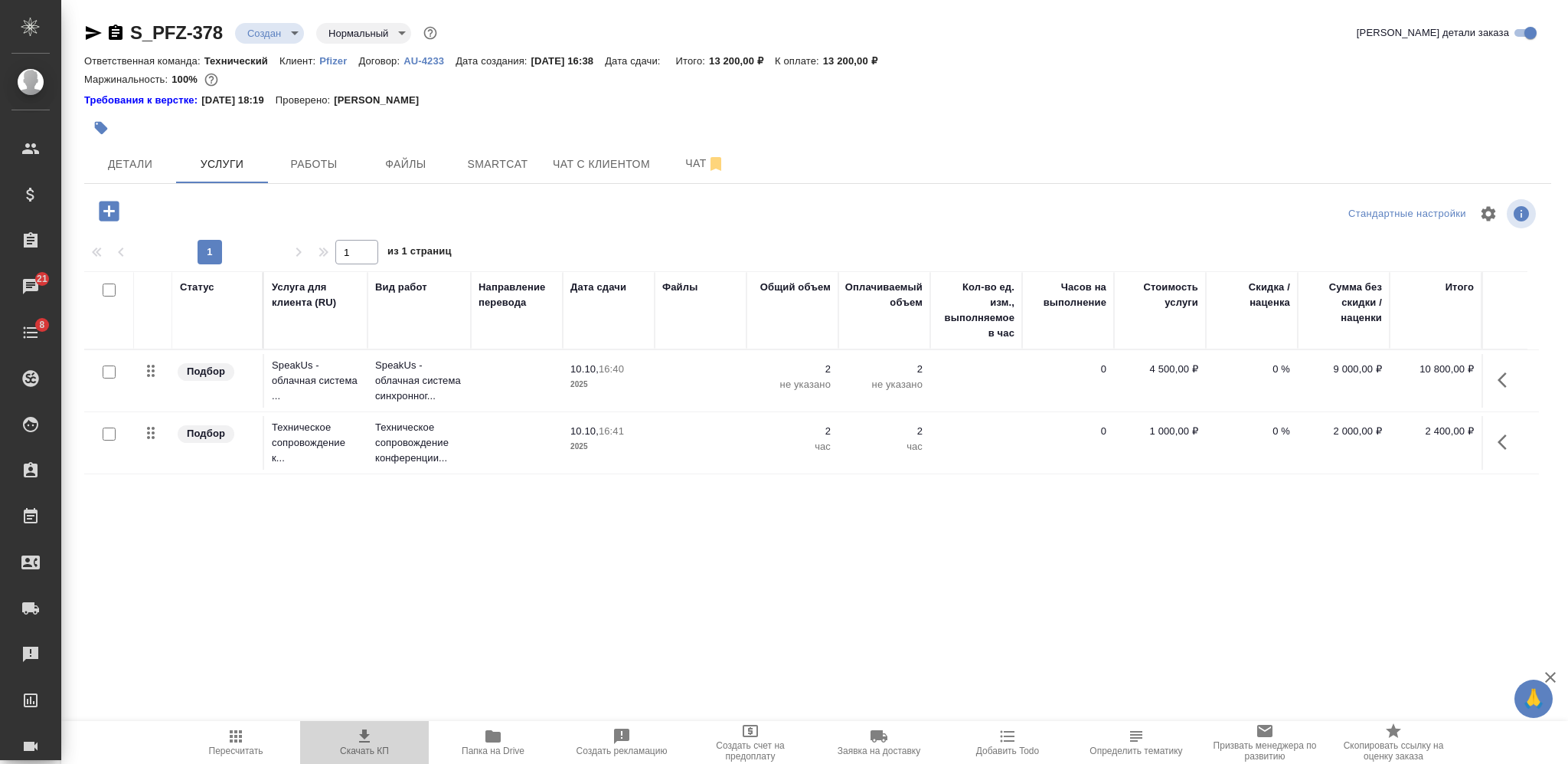
click at [360, 749] on span "Скачать КП" at bounding box center [365, 750] width 49 height 11
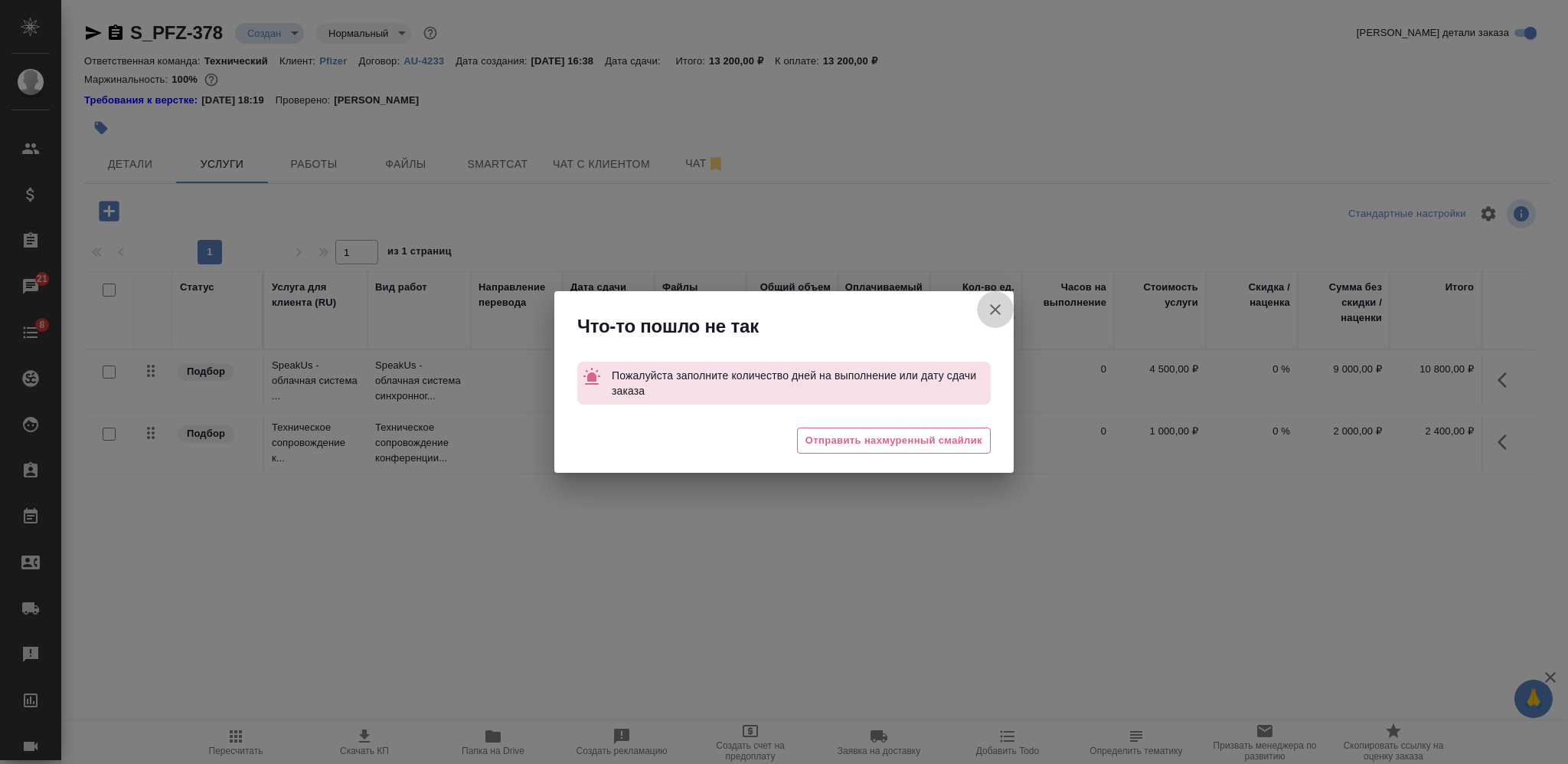
click at [992, 311] on icon "button" at bounding box center [995, 309] width 11 height 11
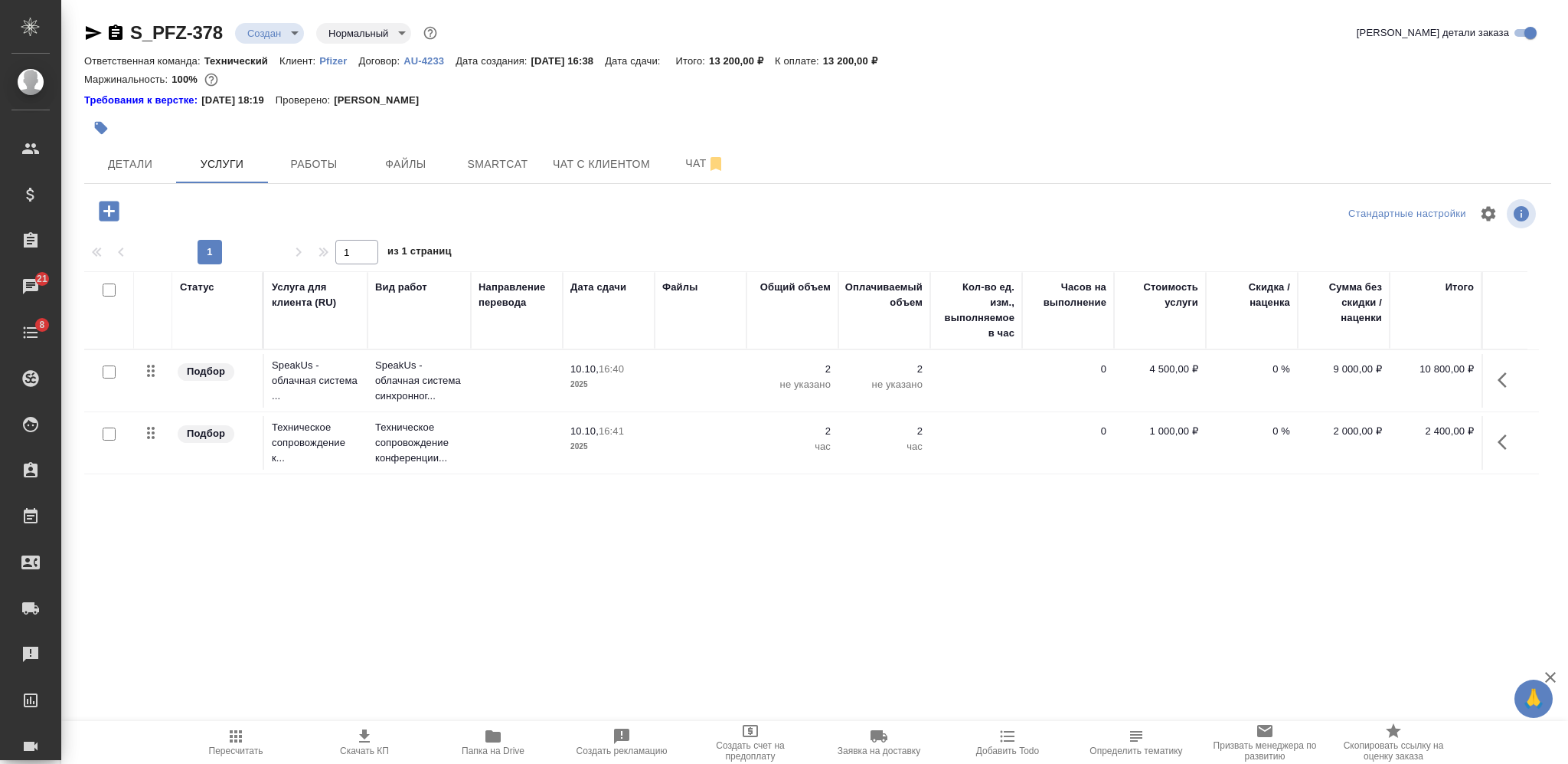
click at [220, 740] on span "Пересчитать" at bounding box center [236, 741] width 111 height 29
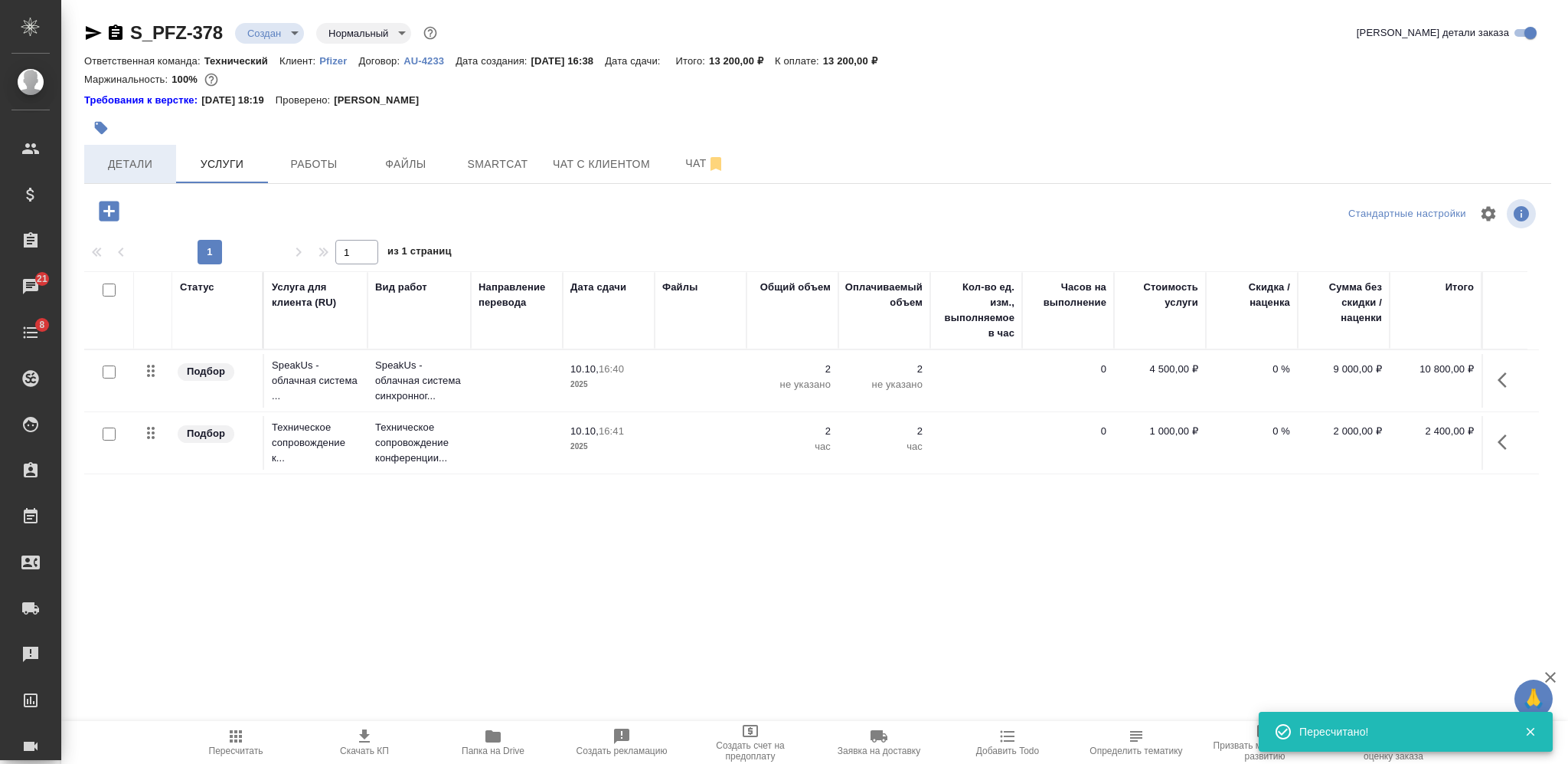
click at [150, 156] on span "Детали" at bounding box center [130, 163] width 73 height 19
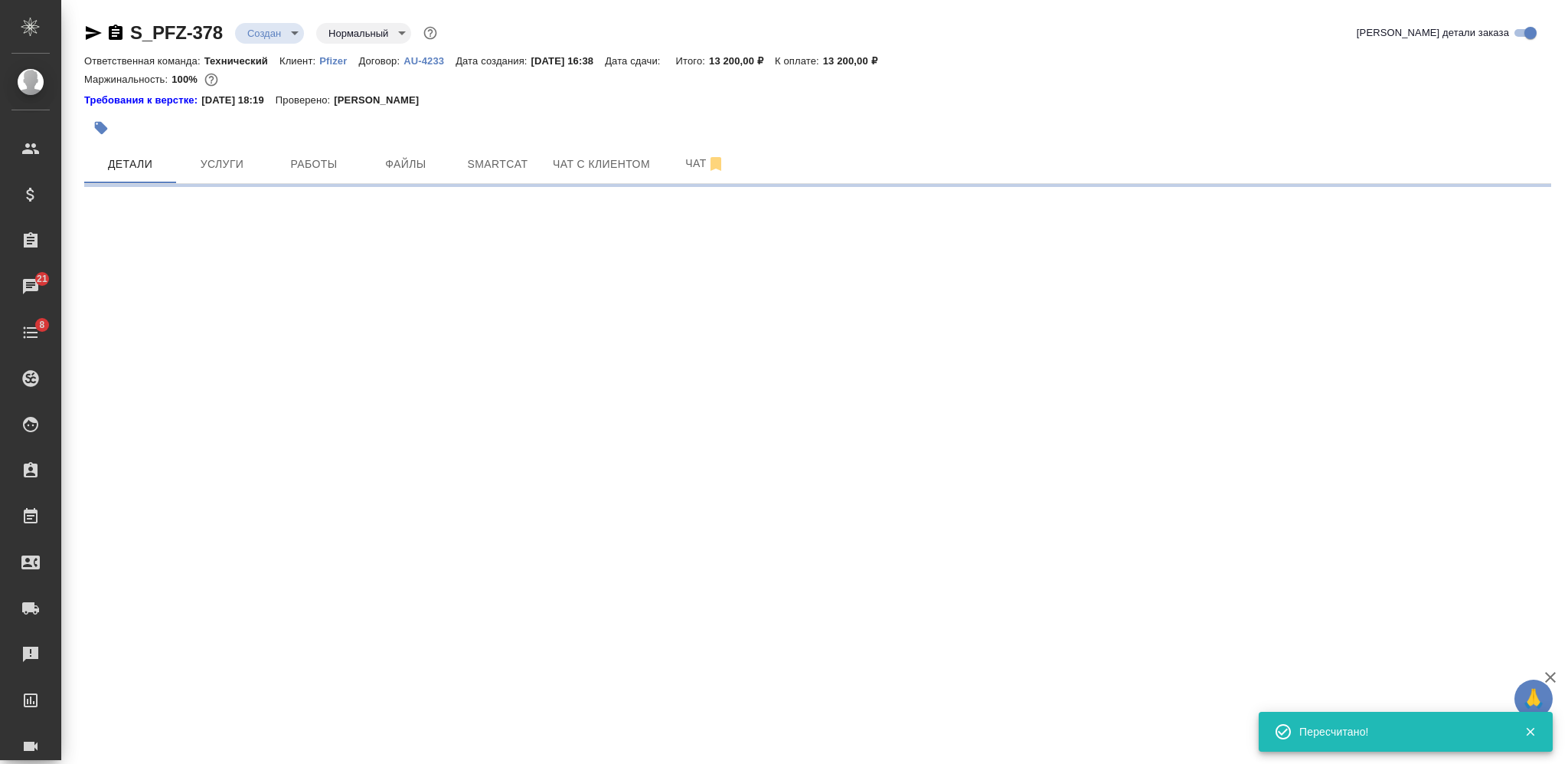
select select "RU"
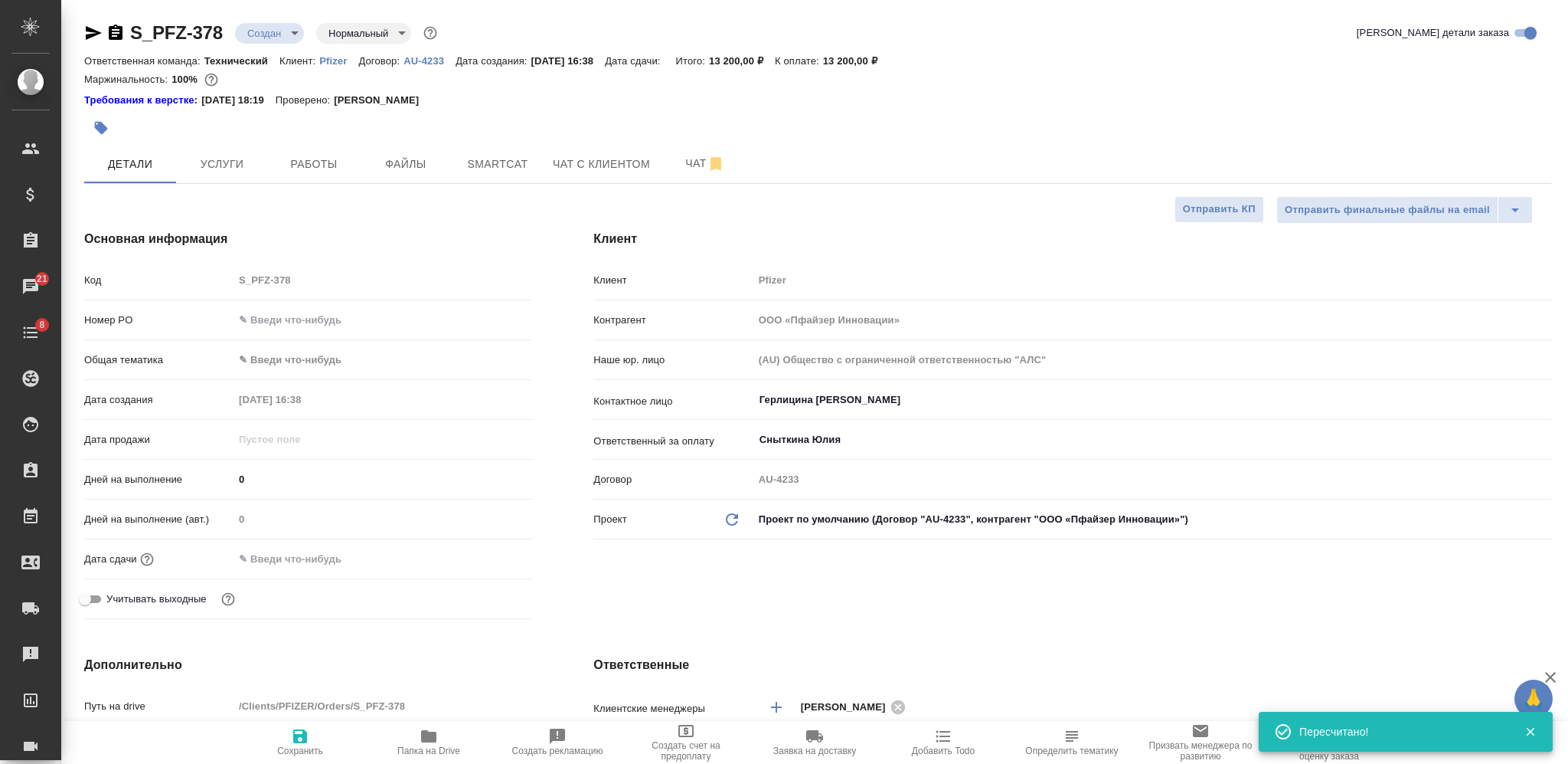
type textarea "x"
click at [297, 736] on icon "button" at bounding box center [299, 736] width 14 height 14
type textarea "x"
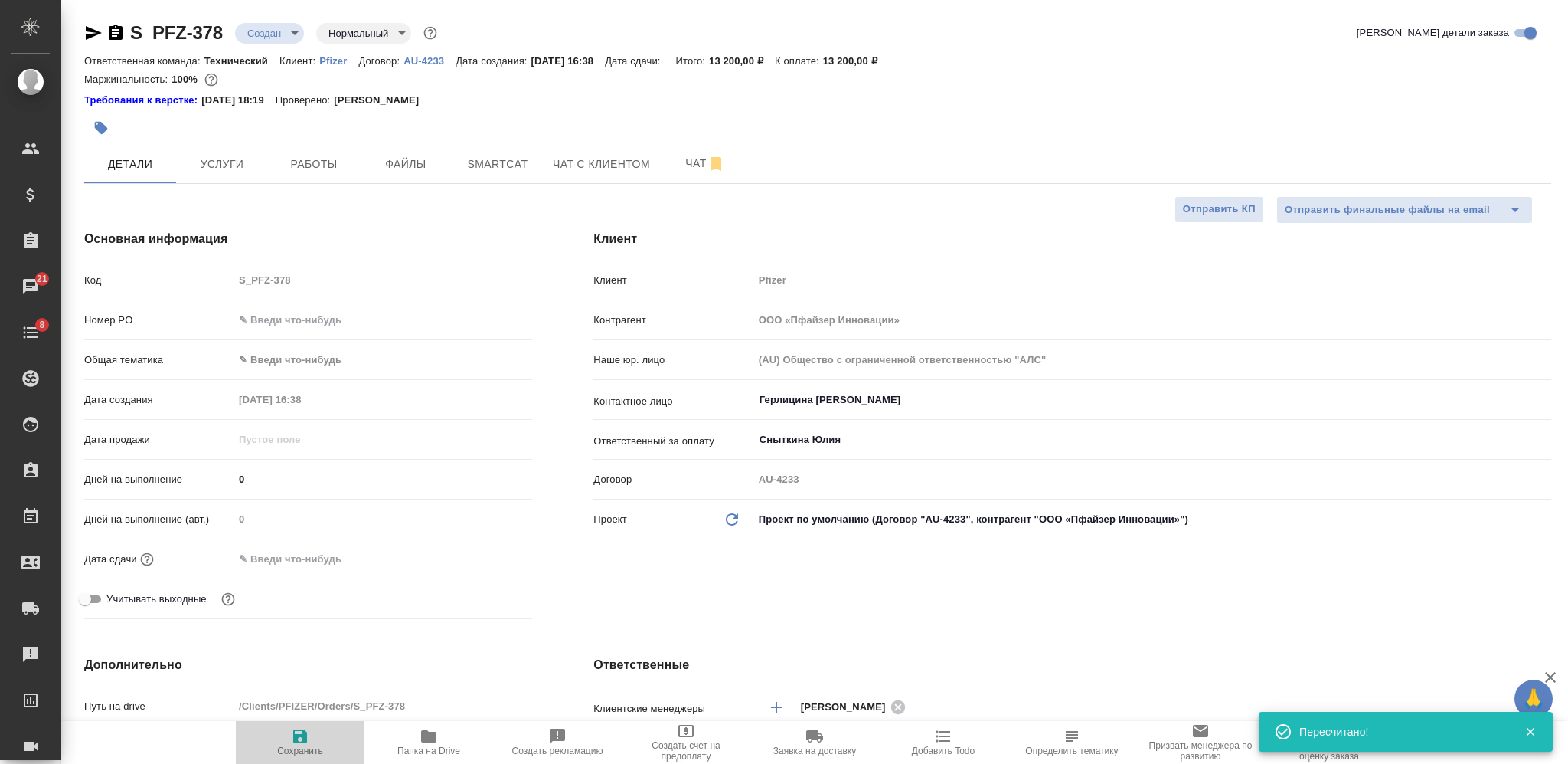
type textarea "x"
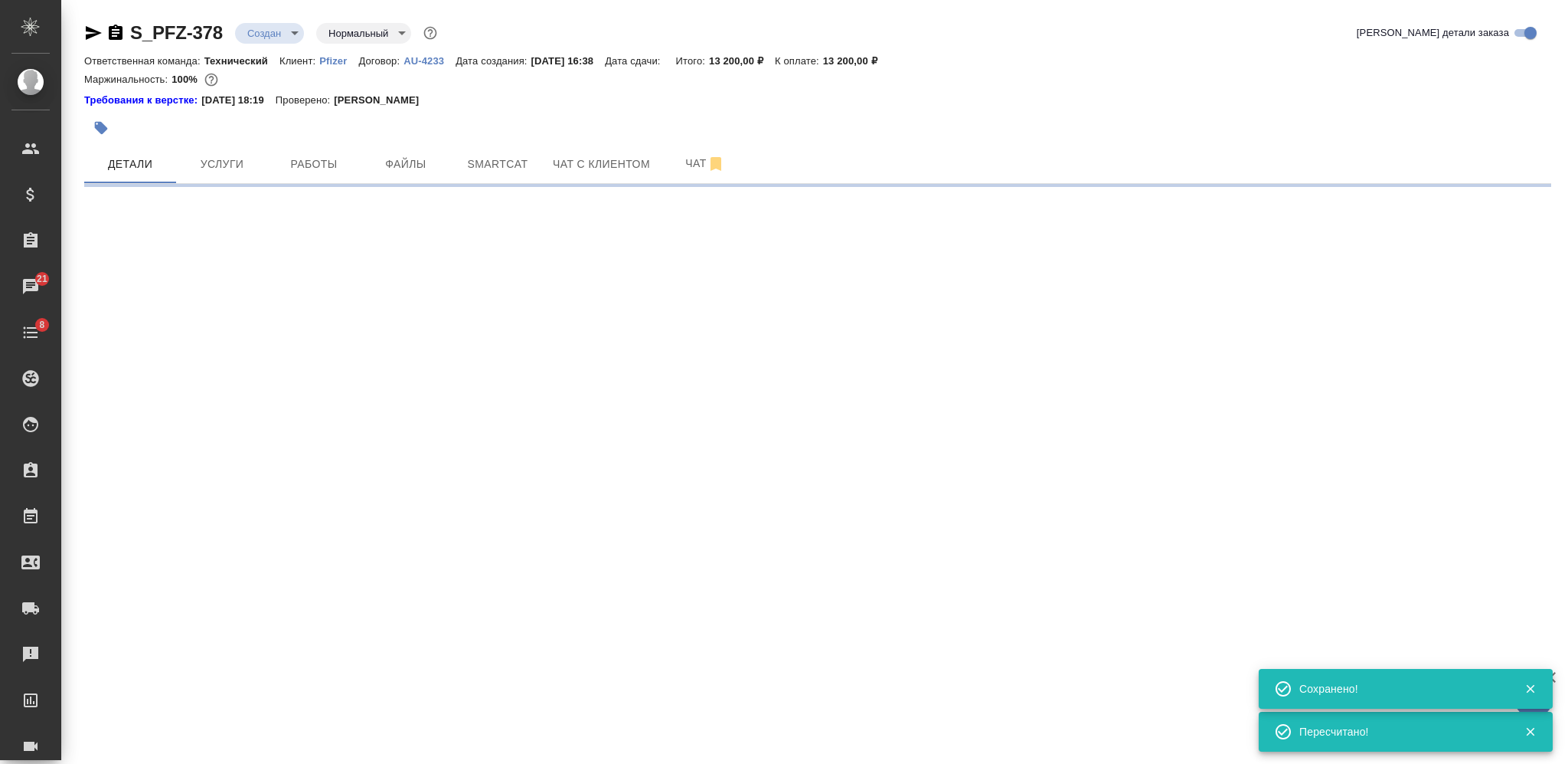
select select "RU"
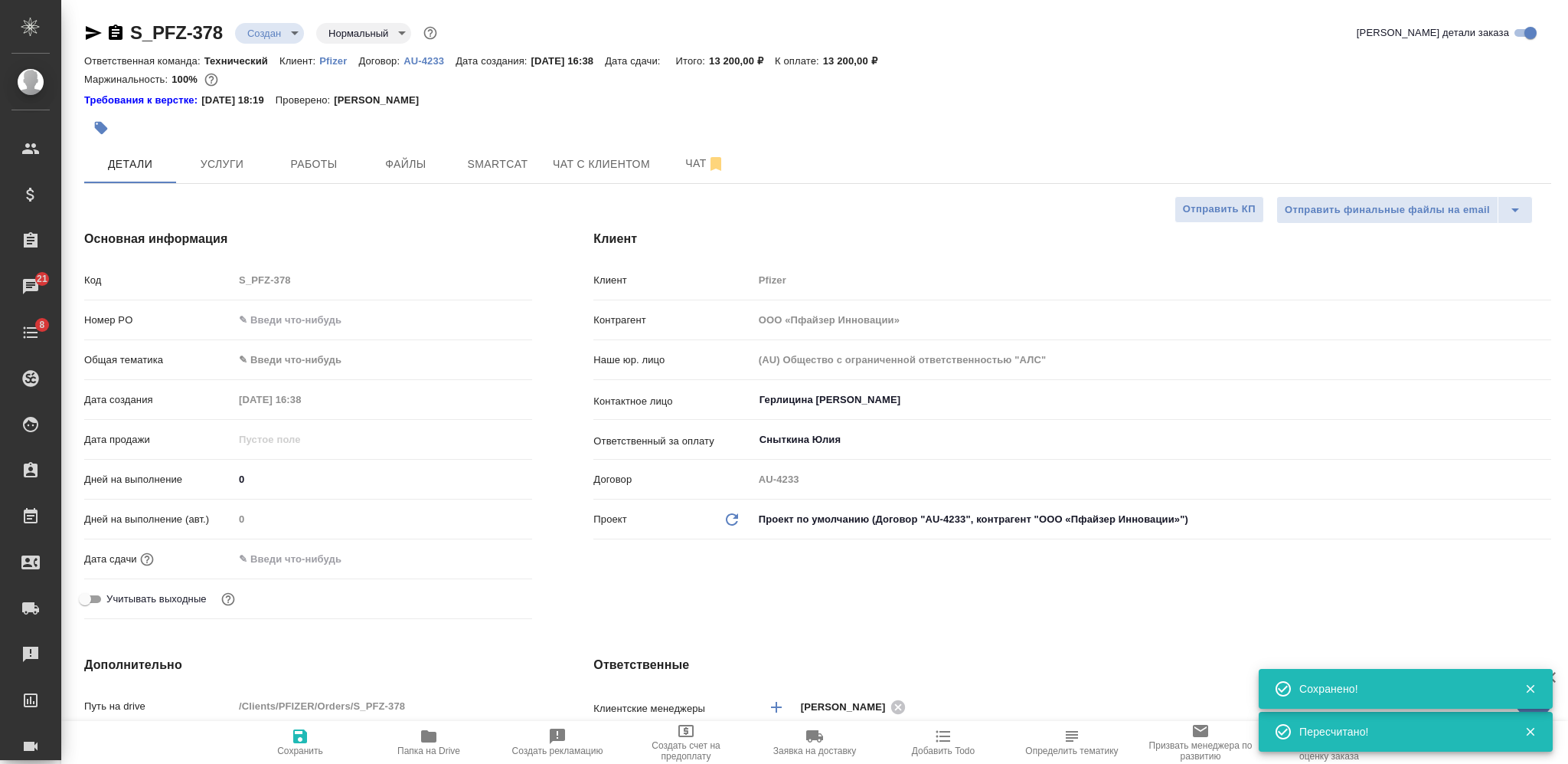
type textarea "x"
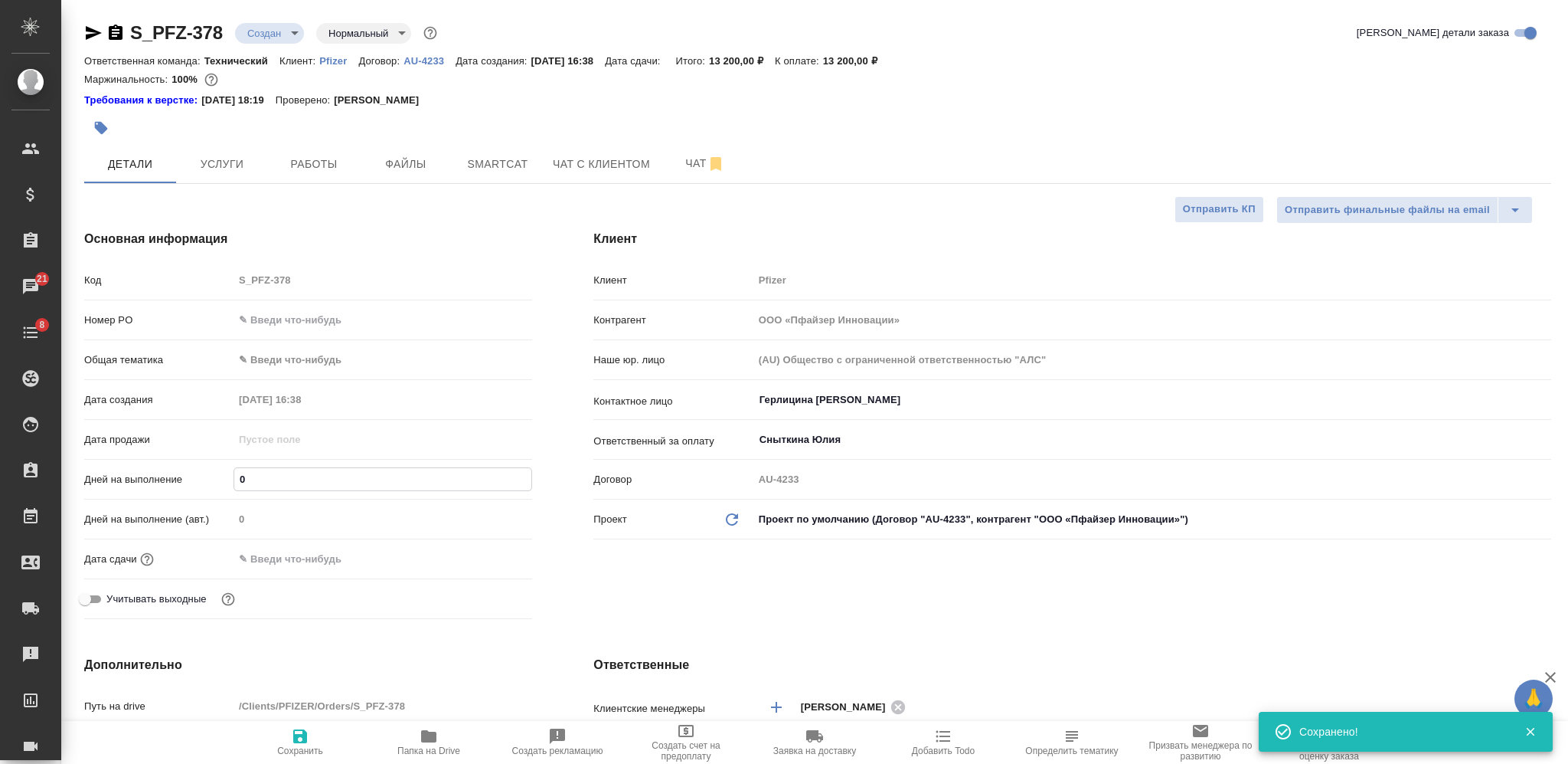
drag, startPoint x: 258, startPoint y: 475, endPoint x: 228, endPoint y: 475, distance: 30.0
click at [228, 475] on div "Дней на выполнение 0" at bounding box center [308, 479] width 448 height 27
type input "1"
type textarea "x"
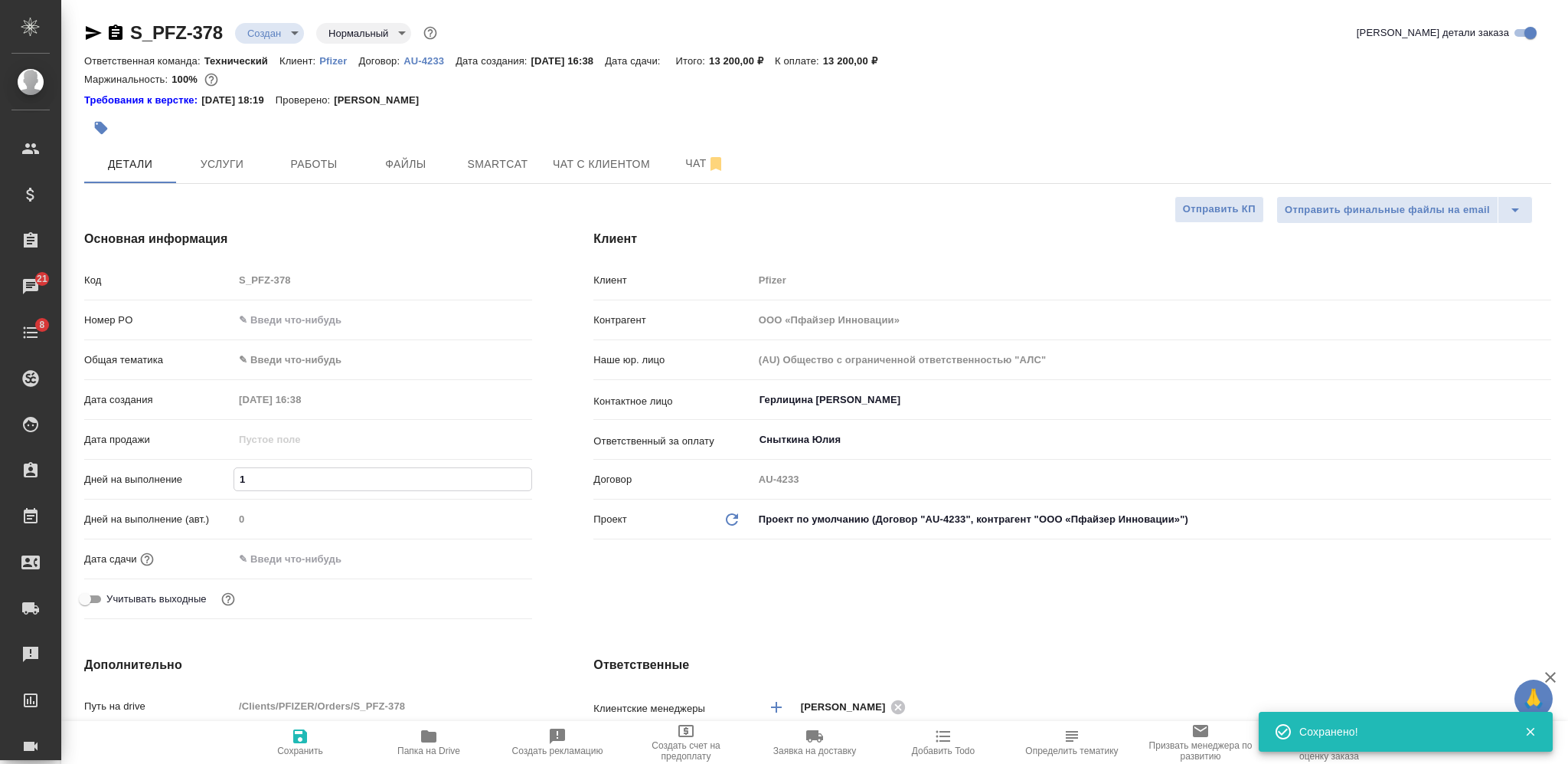
type textarea "x"
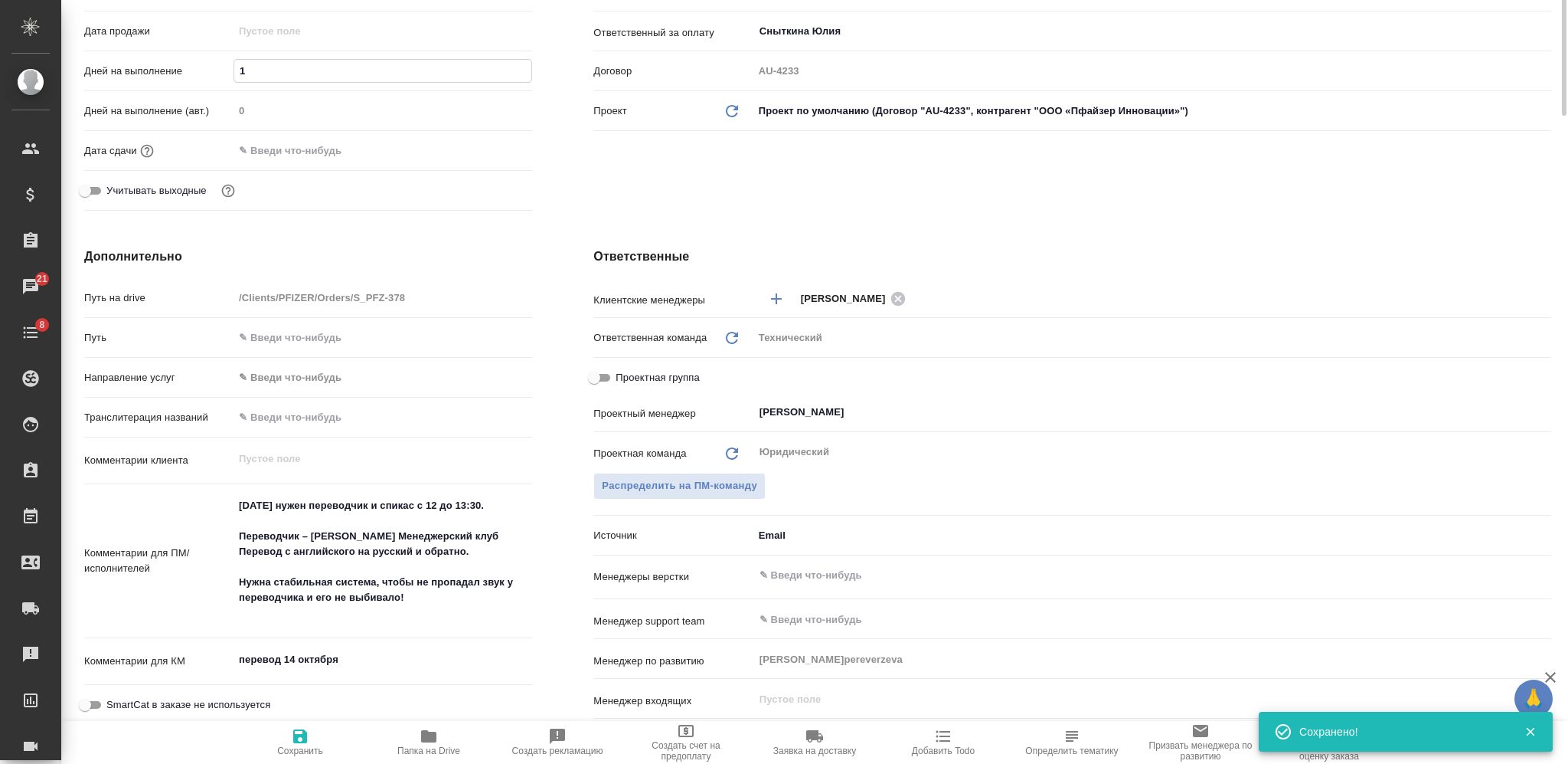
scroll to position [102, 0]
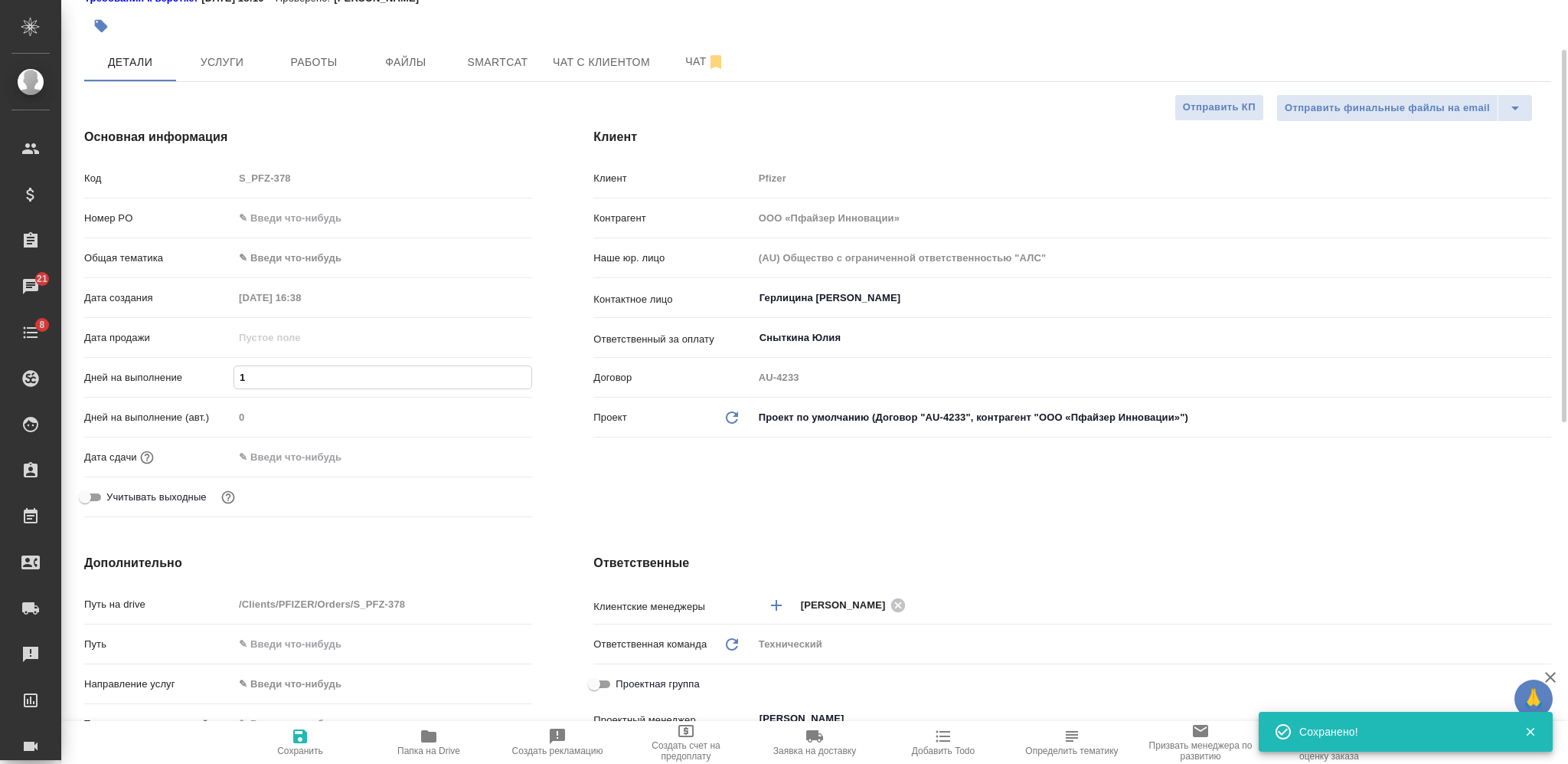
type input "1"
click at [313, 455] on input "text" at bounding box center [300, 456] width 134 height 22
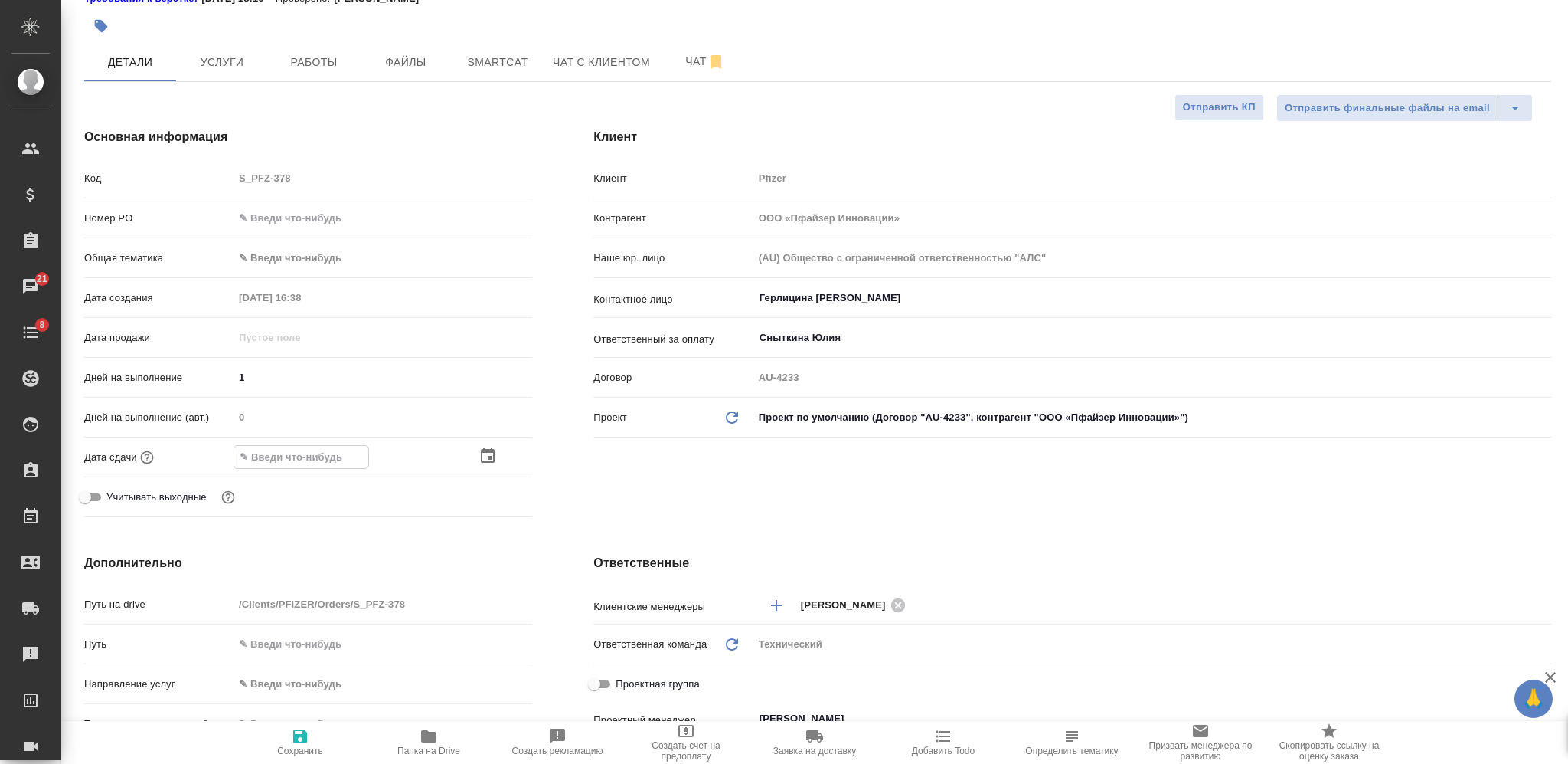
type textarea "x"
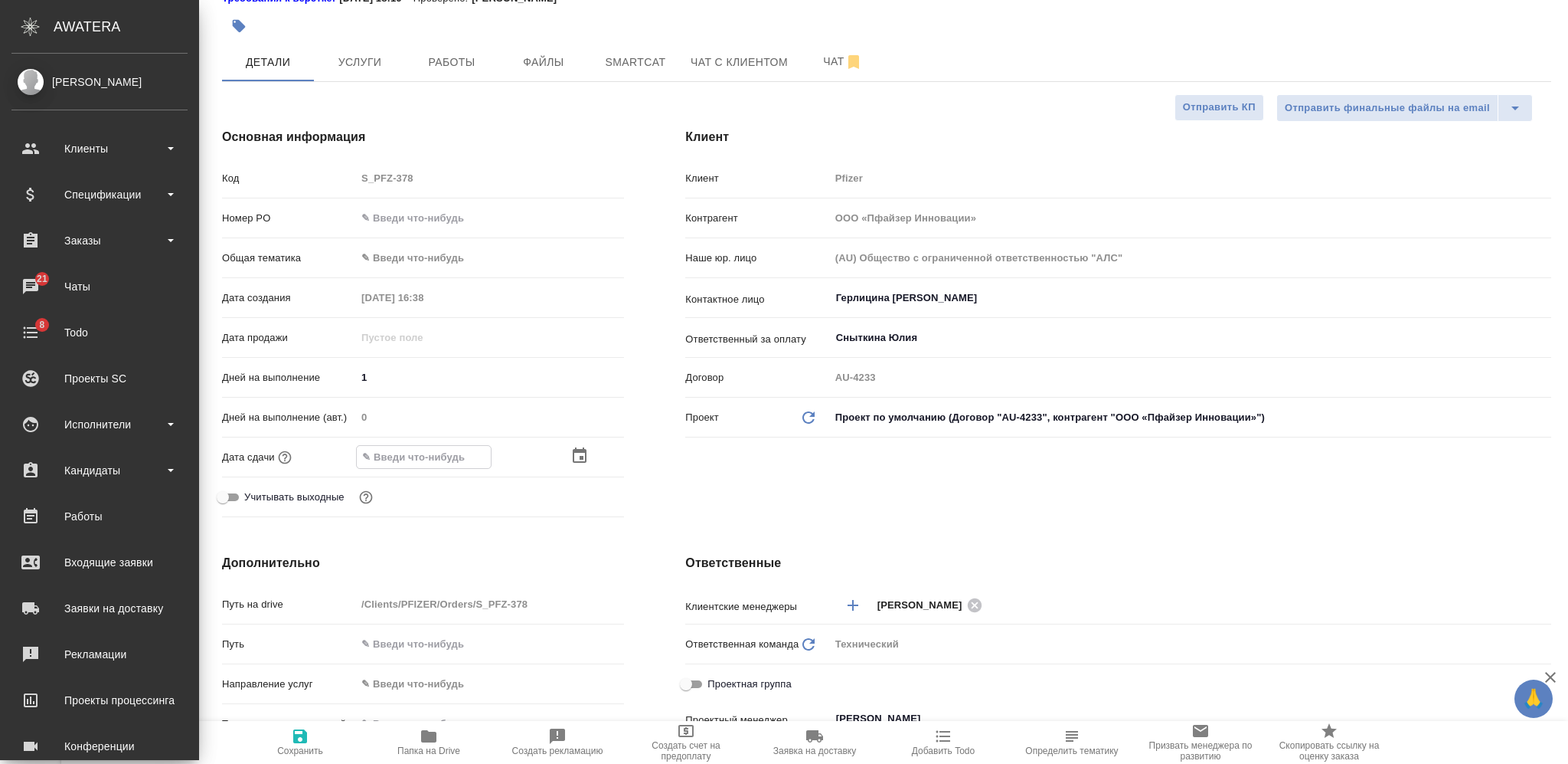
type input "1_.__.____ __:__"
type textarea "x"
type input "14.__.____ __:__"
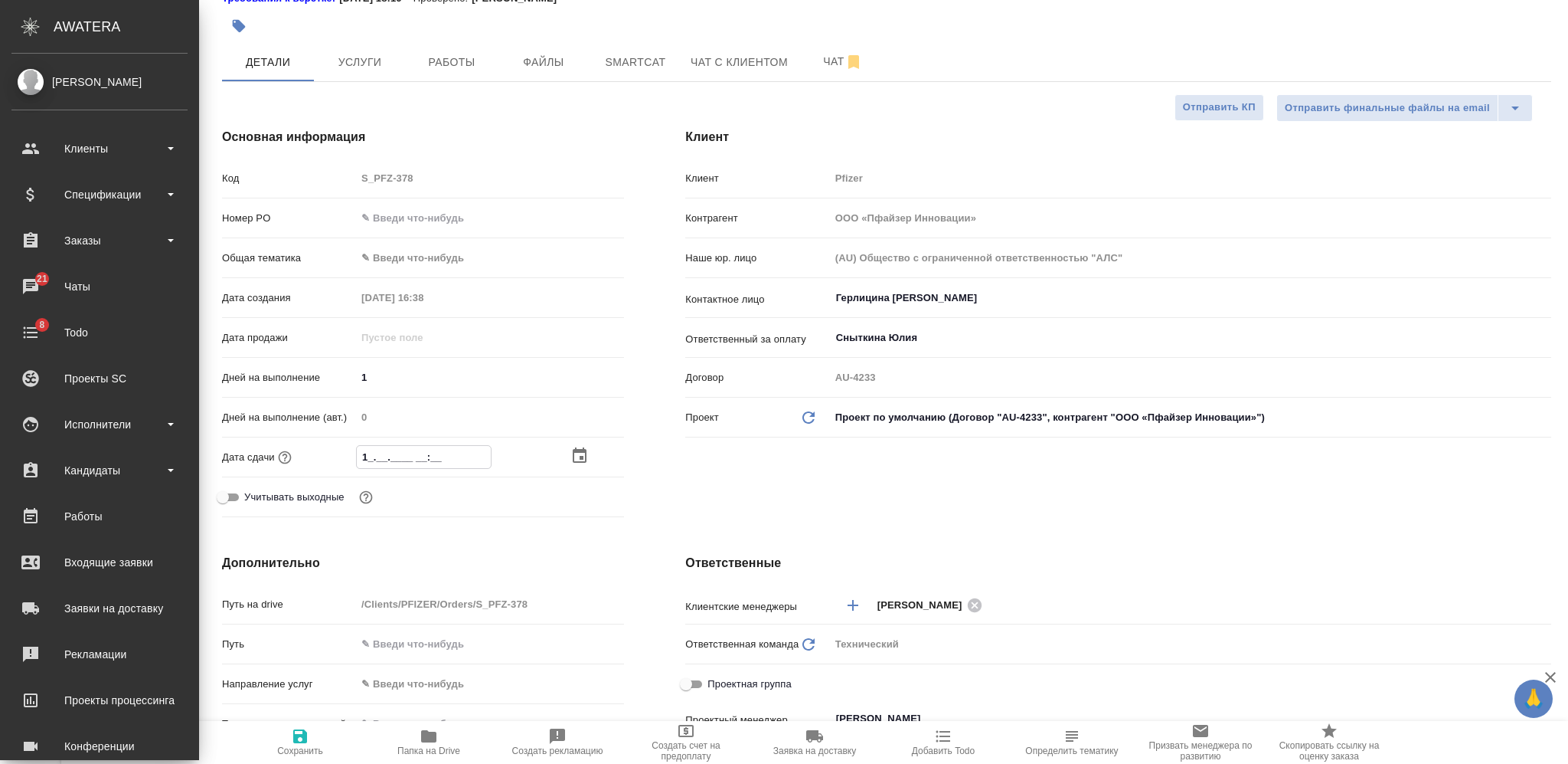
type textarea "x"
type input "14.1_.____ __:__"
type textarea "x"
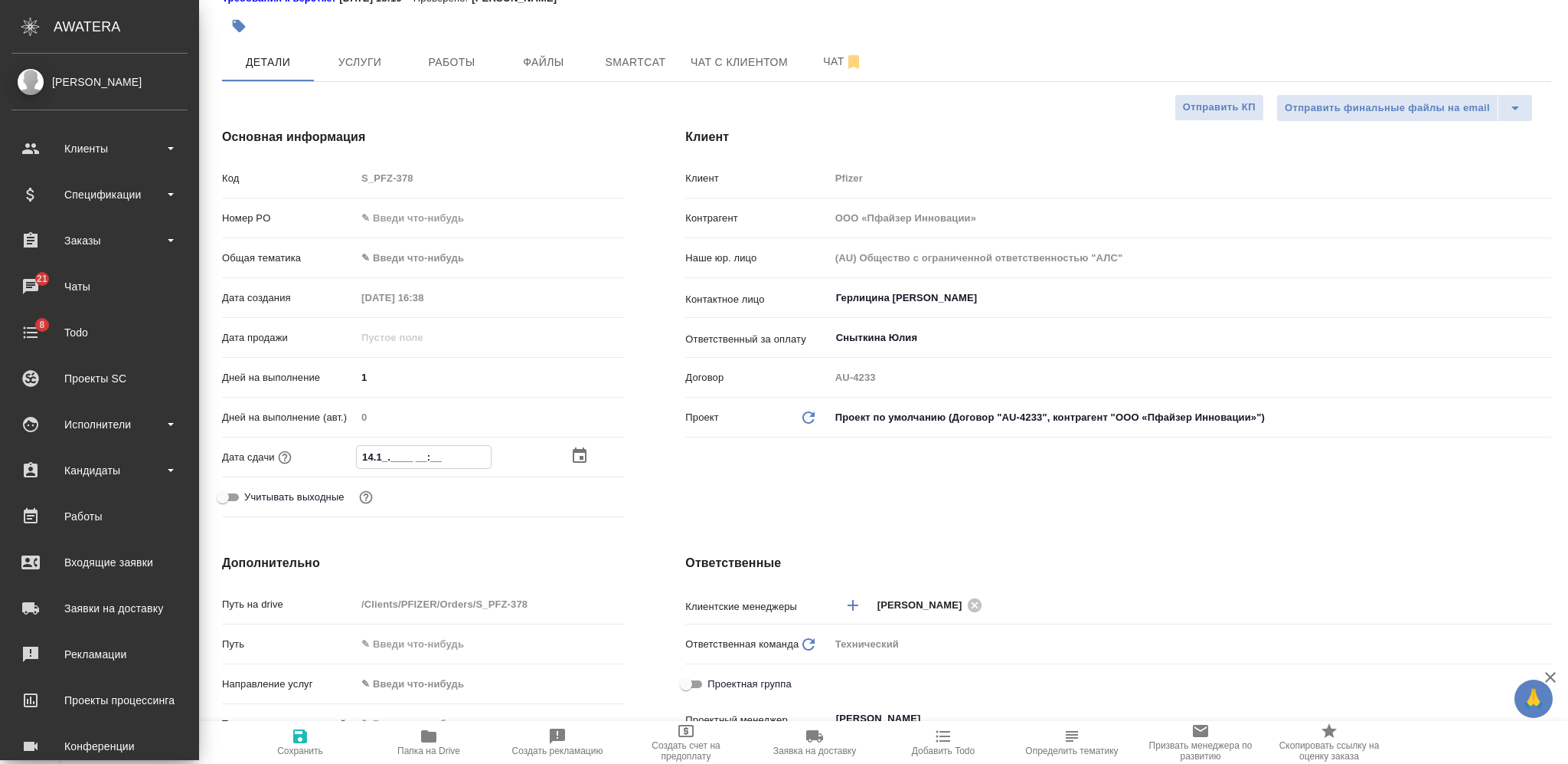
type textarea "x"
type input "14.10.____ __:__"
type textarea "x"
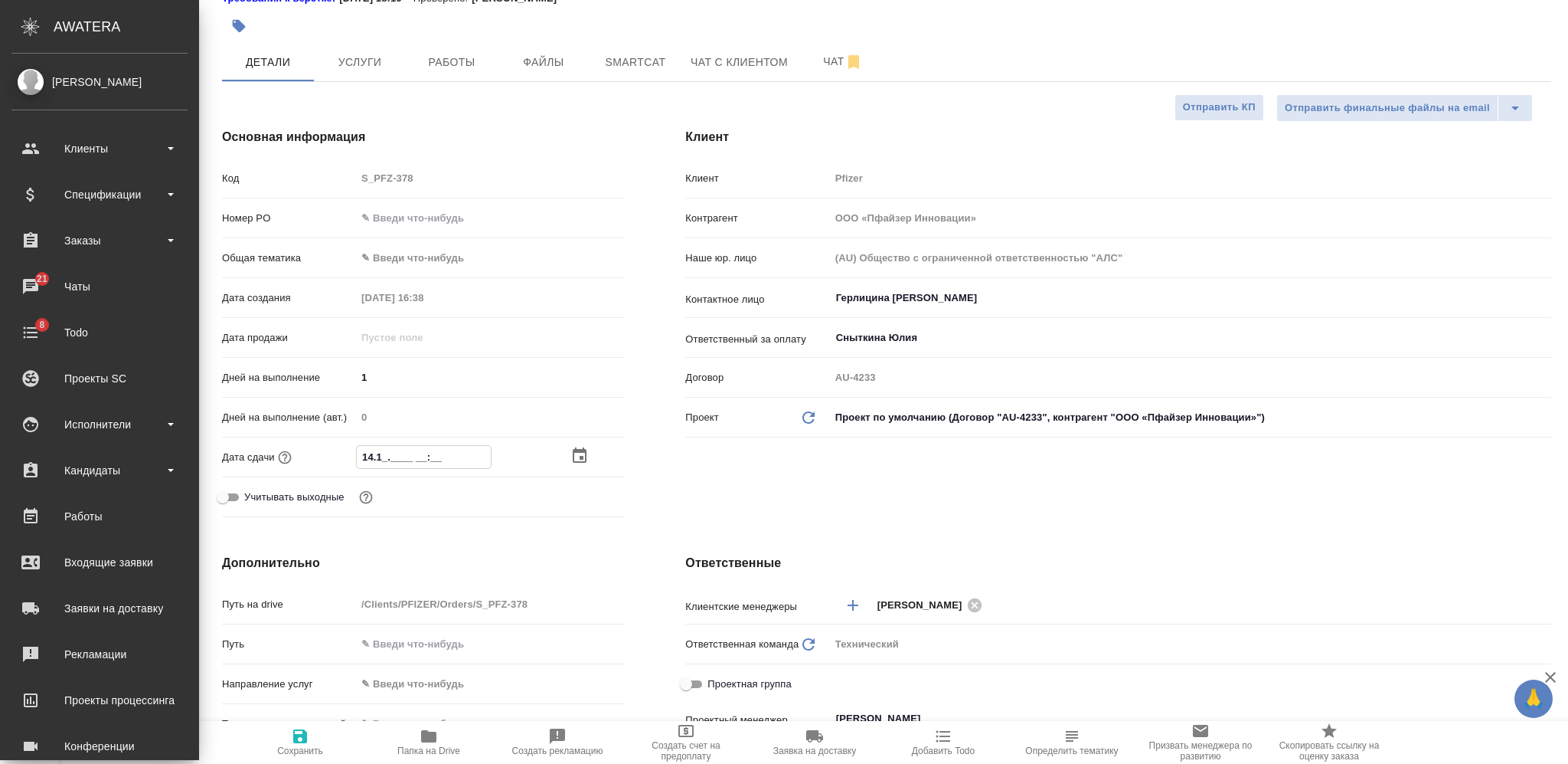
type textarea "x"
type input "14.10.2___ __:__"
type textarea "x"
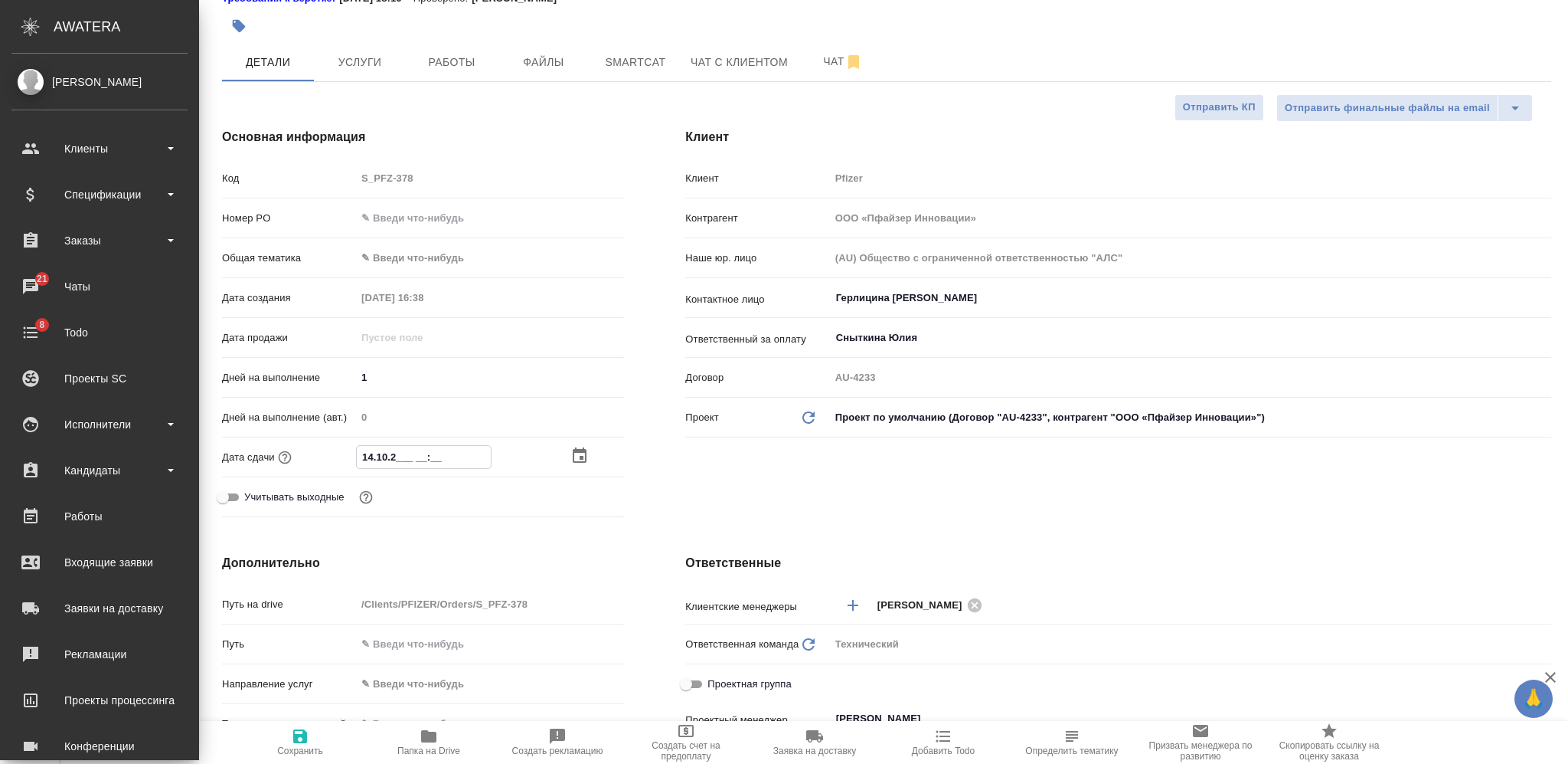
type input "14.10.20__ __:__"
type textarea "x"
type input "14.10.202_ __:__"
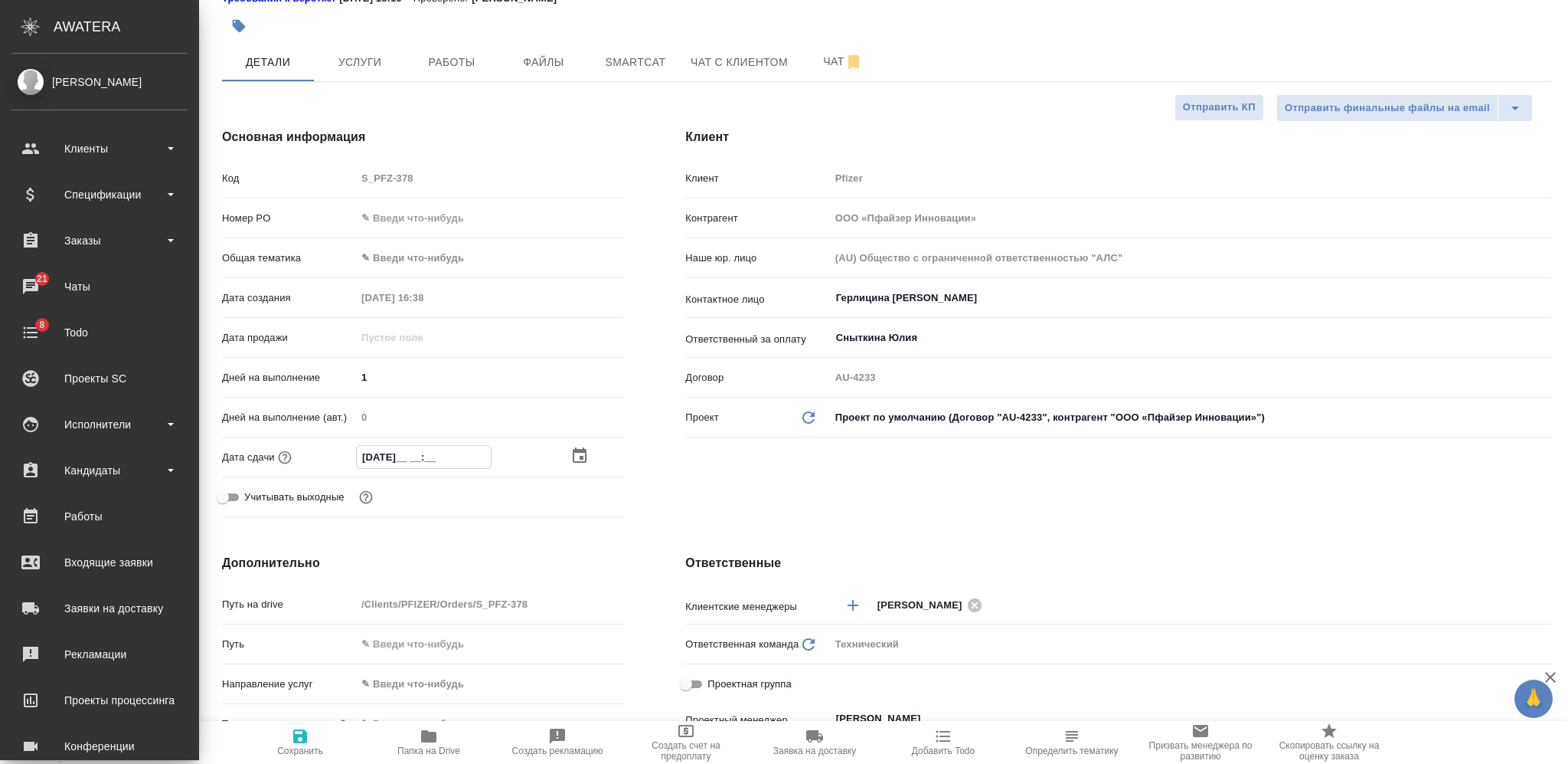
type textarea "x"
type input "14.10.2025 __:__"
type textarea "x"
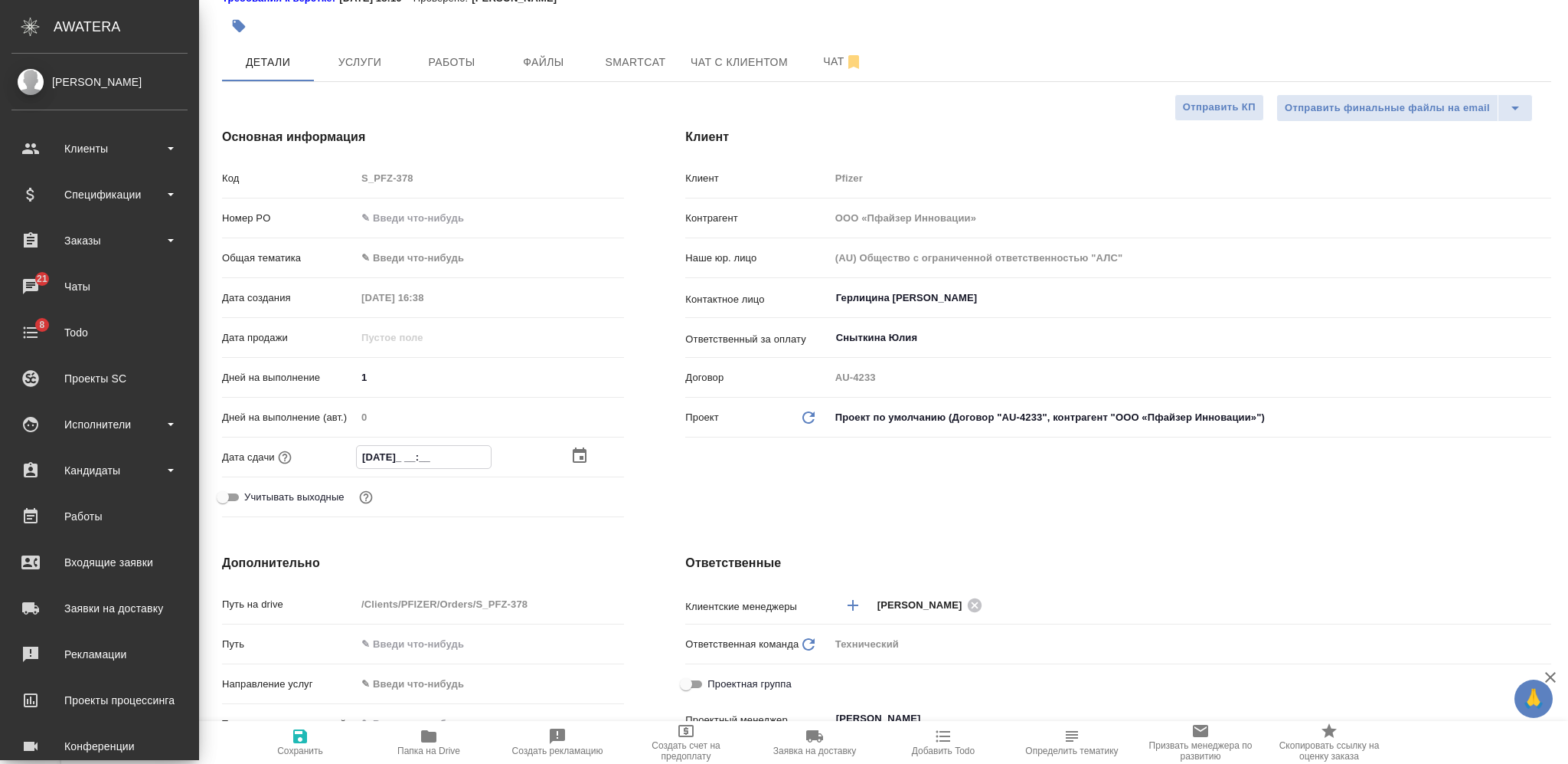
type textarea "x"
type input "14.10.2025 1_:__"
type textarea "x"
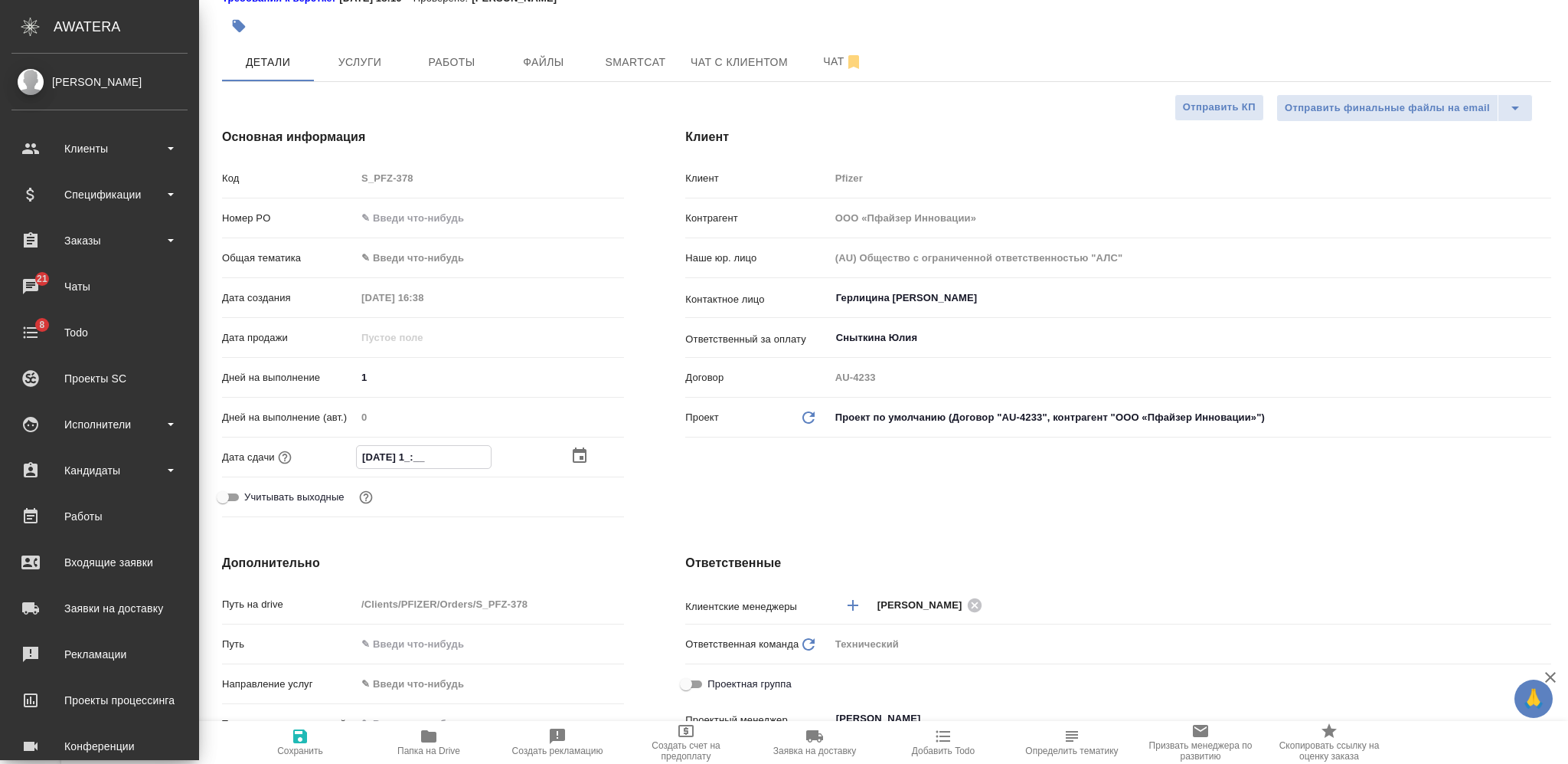
type textarea "x"
type input "14.10.2025 13:__"
type textarea "x"
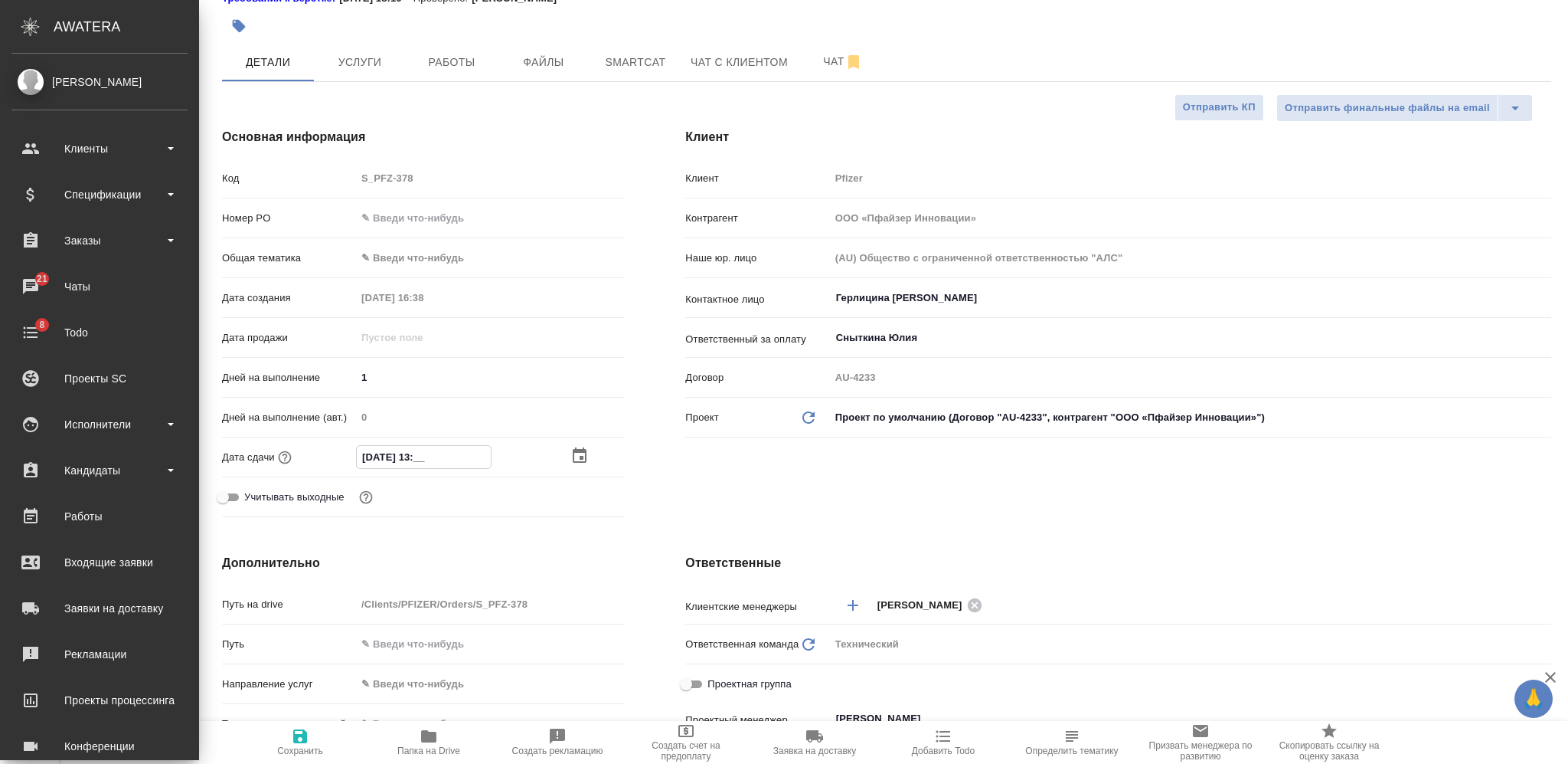
type input "14.10.2025 13:0_"
type textarea "x"
type input "14.10.2025 13:00"
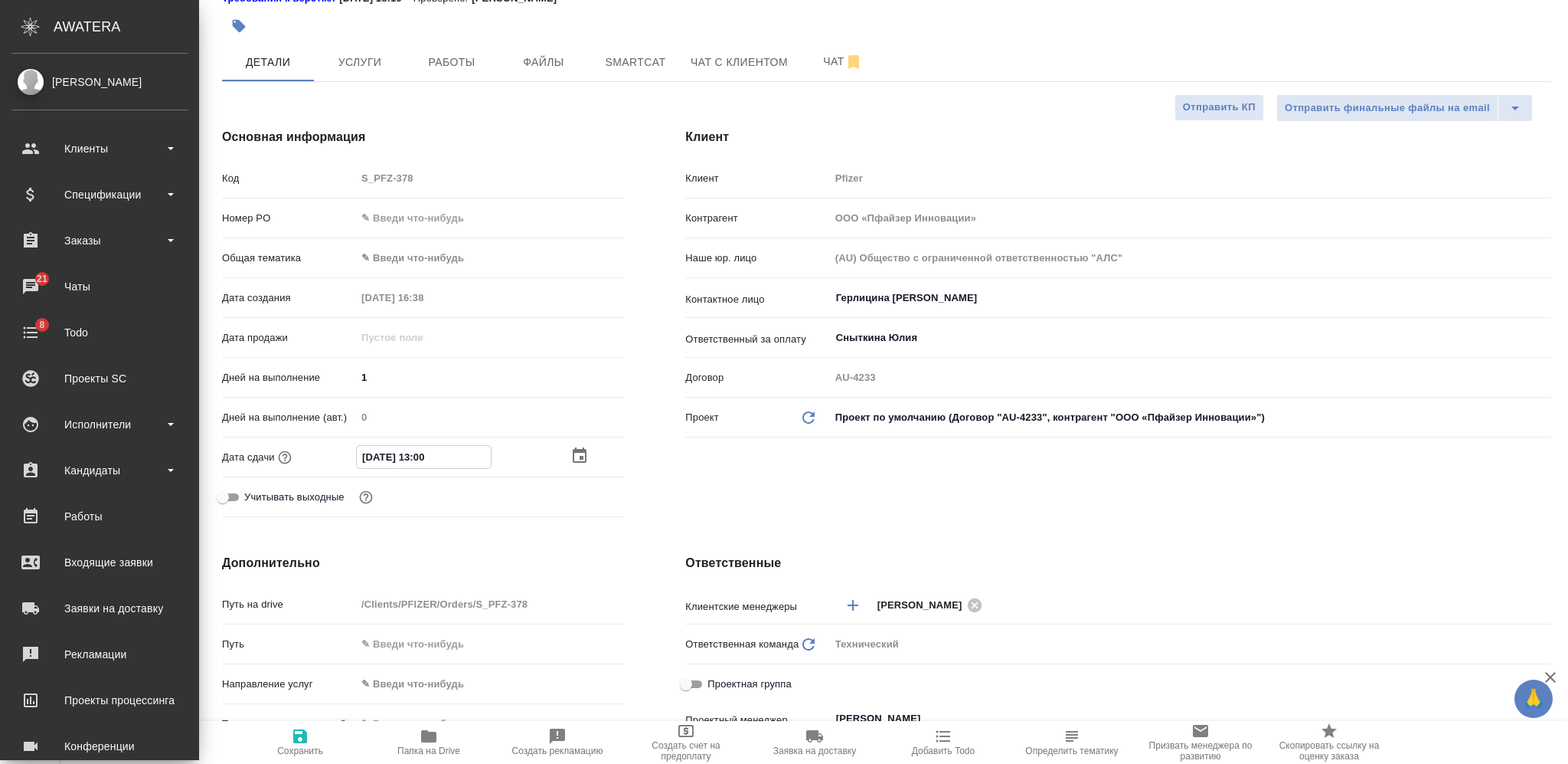
type textarea "x"
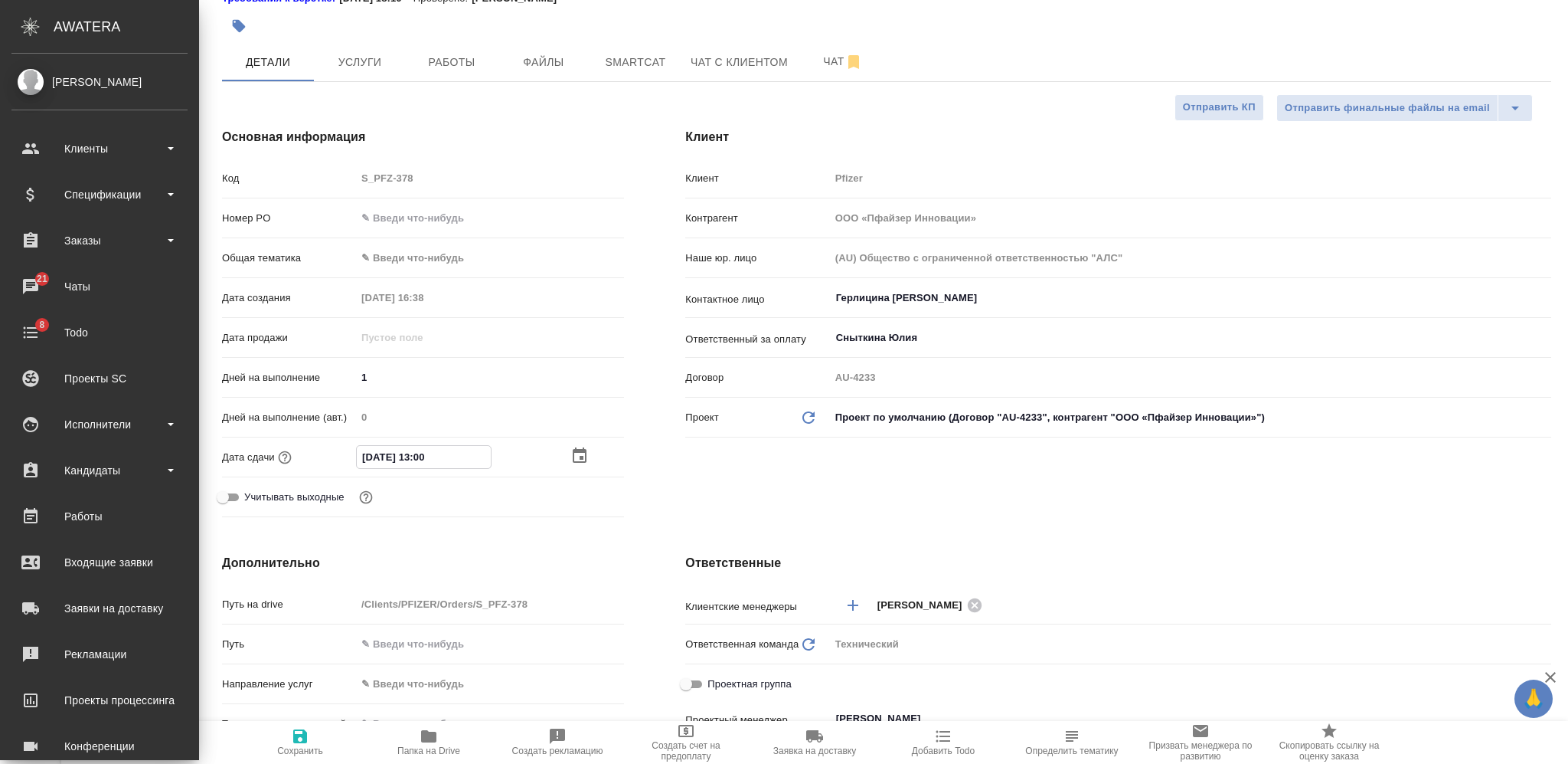
type textarea "x"
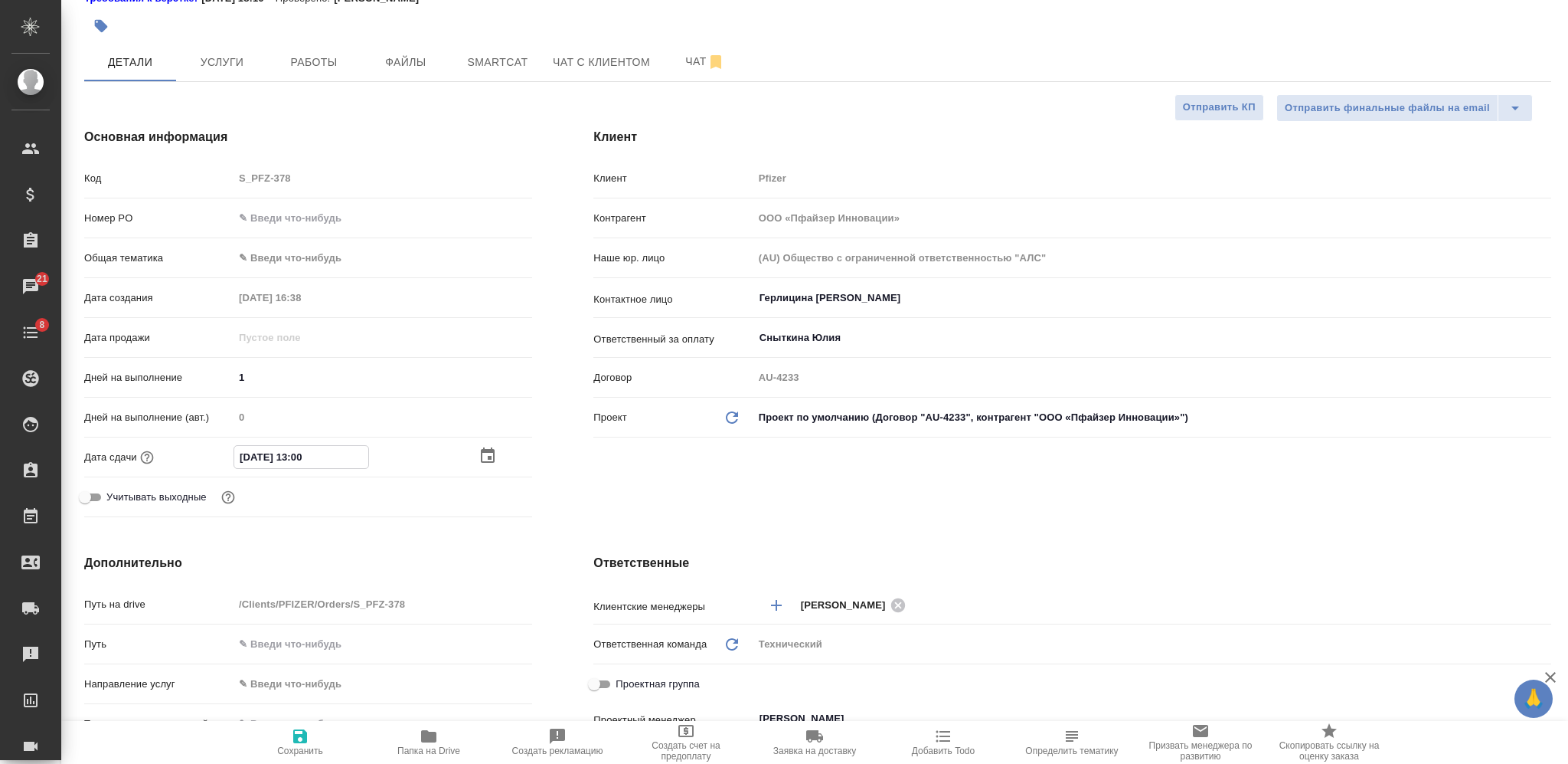
type input "14.10.2025 13:00"
click at [305, 740] on icon "button" at bounding box center [299, 736] width 14 height 14
type textarea "x"
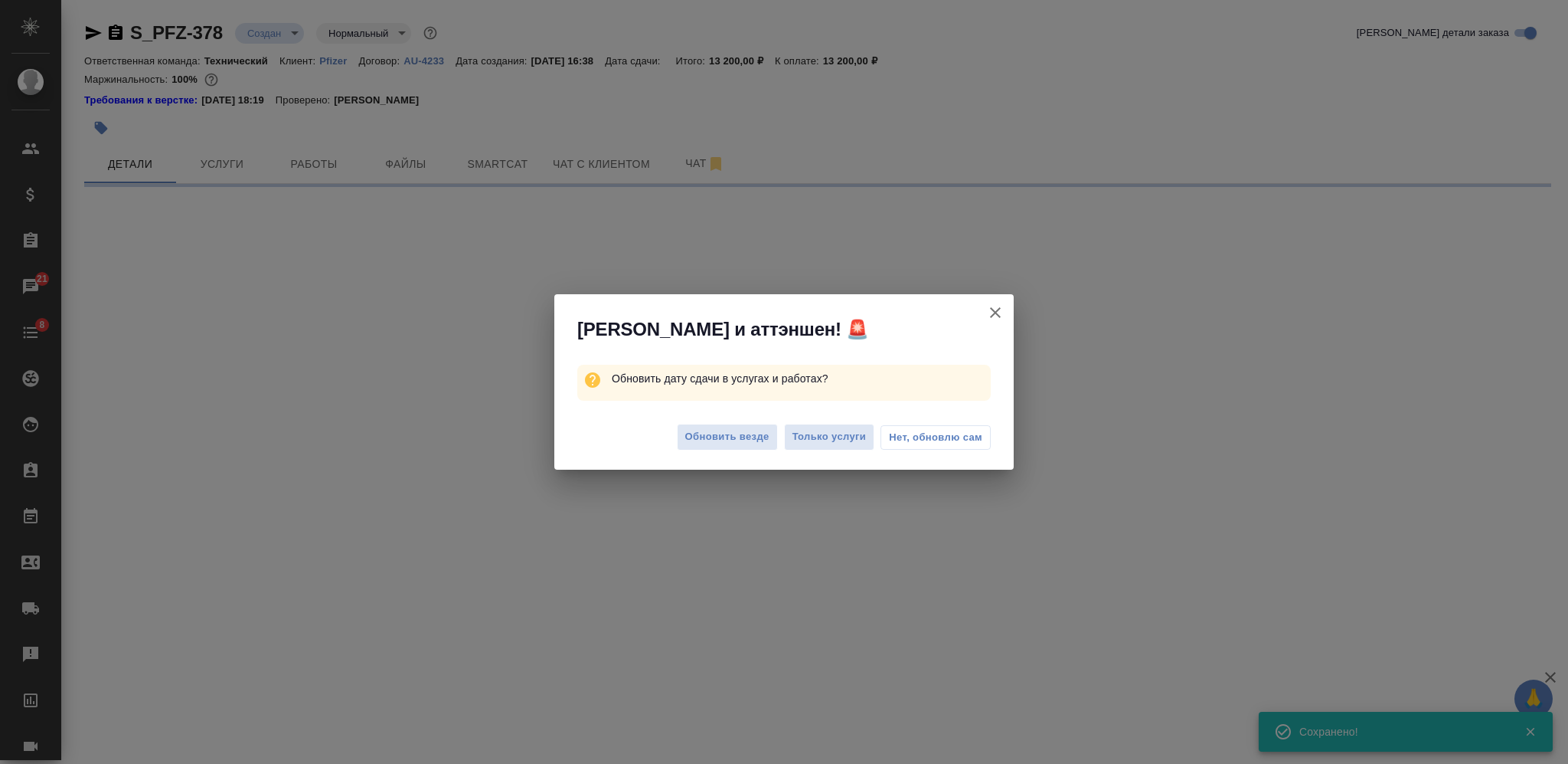
scroll to position [0, 0]
select select "RU"
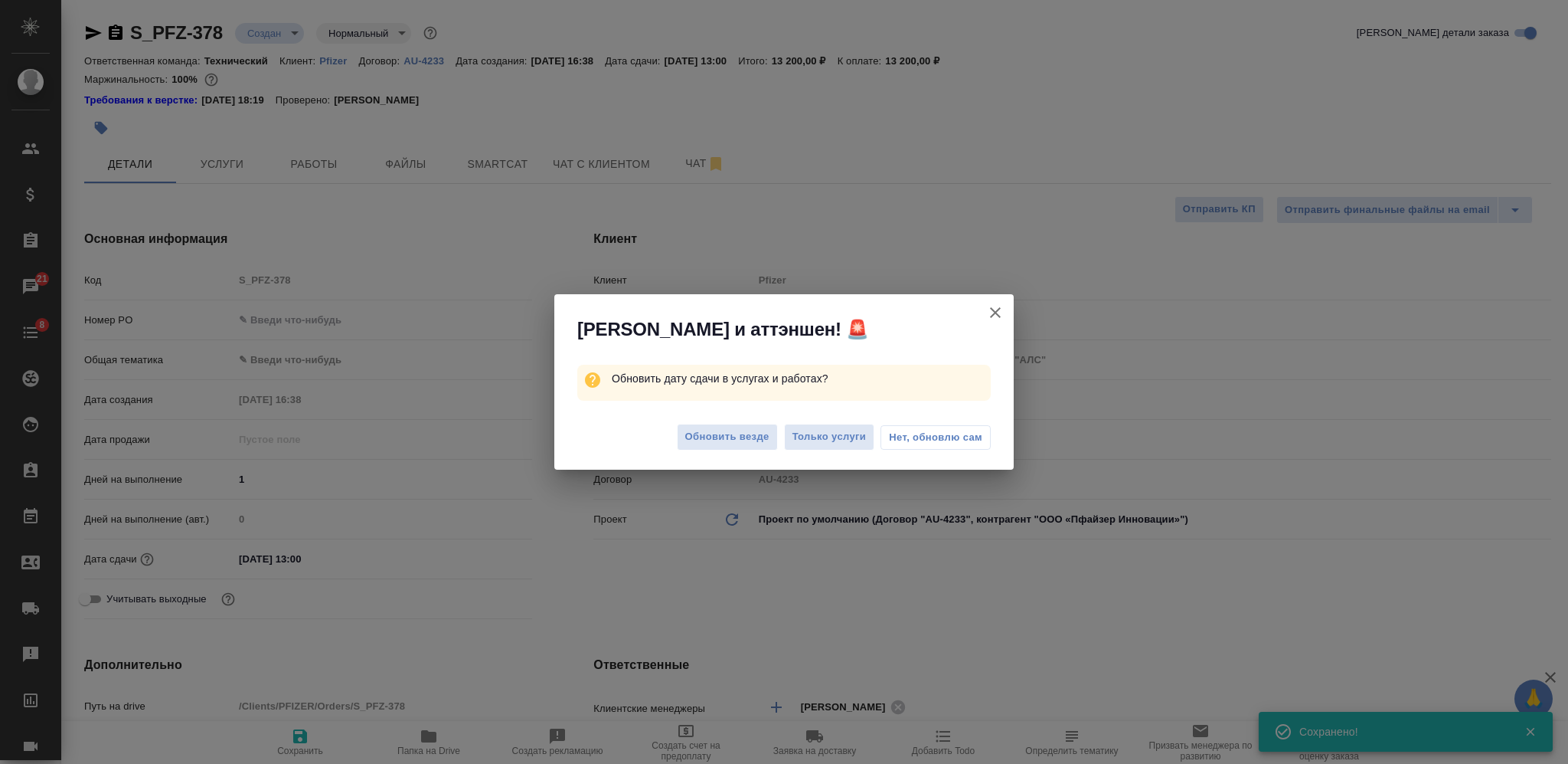
type textarea "x"
click at [822, 432] on span "Только услуги" at bounding box center [830, 436] width 74 height 17
type textarea "x"
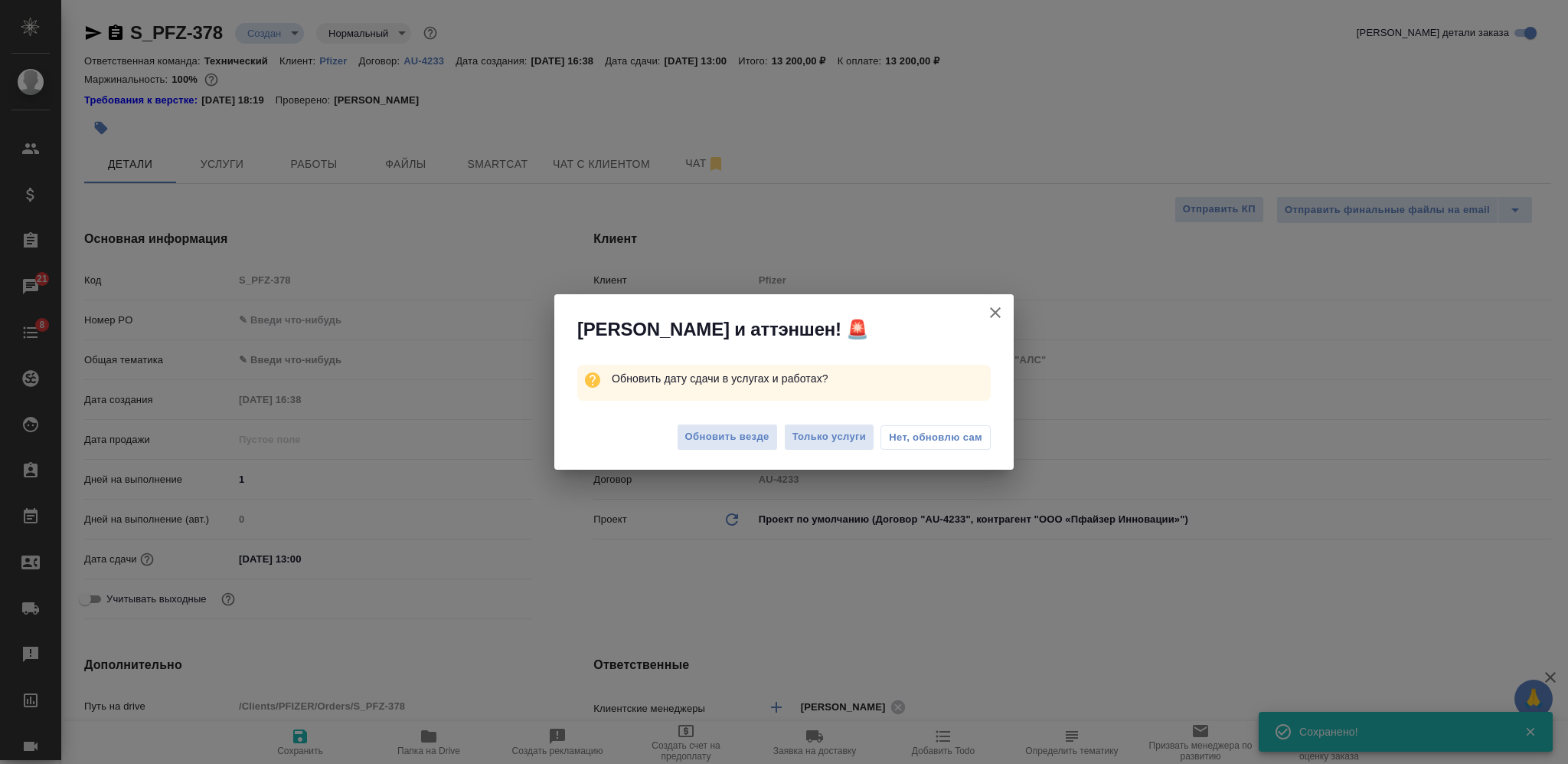
type textarea "x"
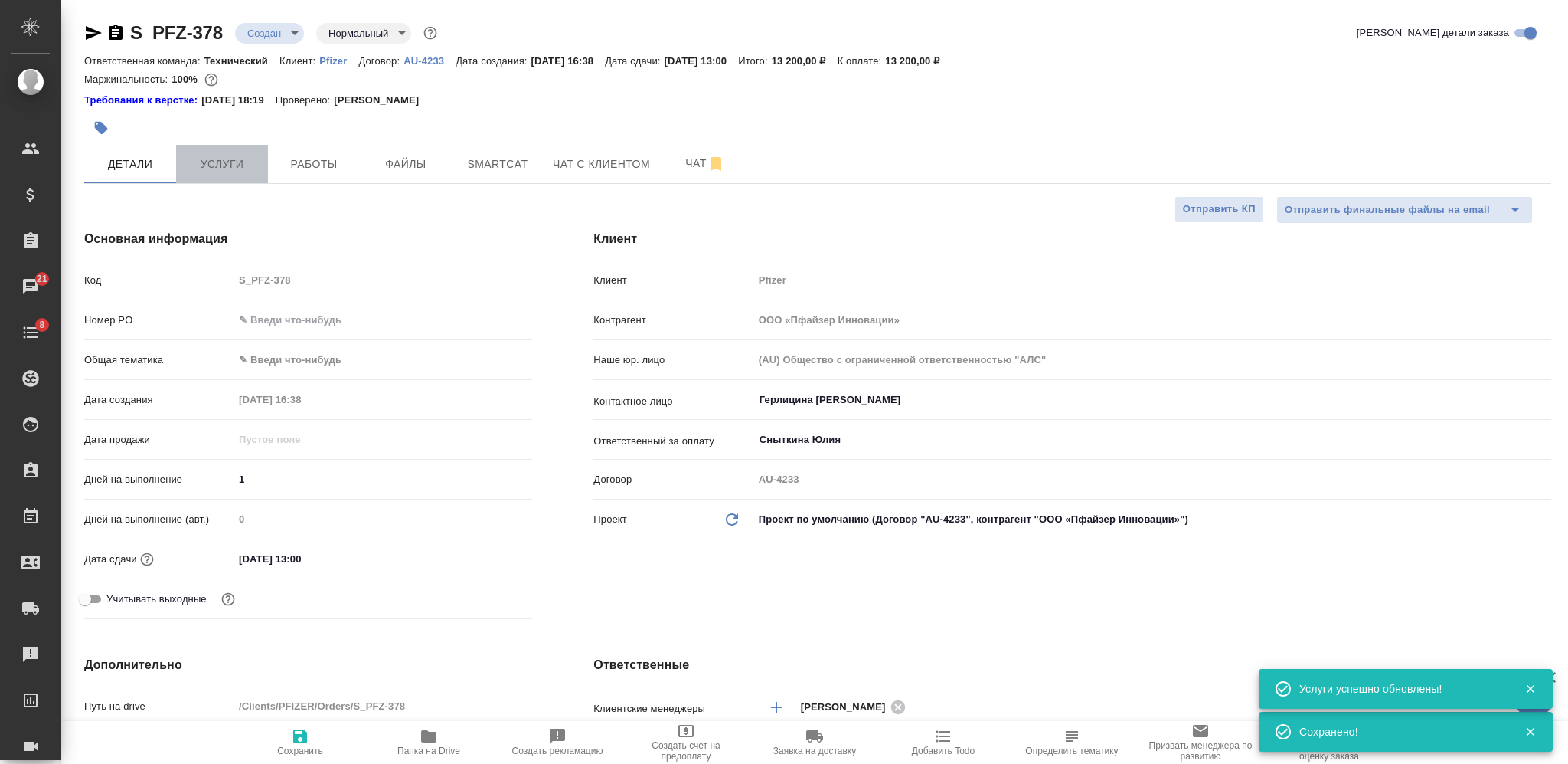
click at [222, 166] on span "Услуги" at bounding box center [221, 163] width 73 height 19
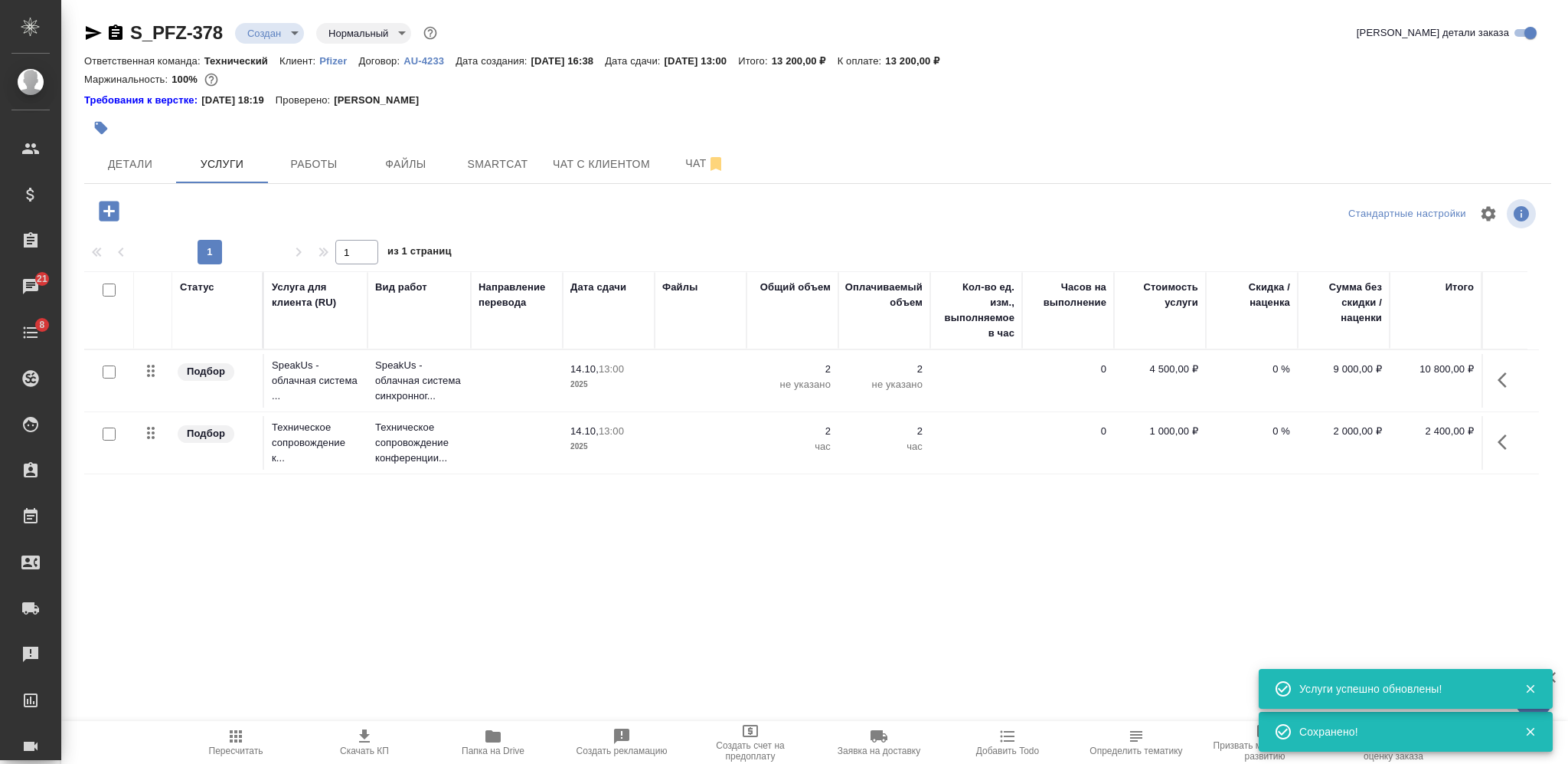
click at [113, 288] on input "checkbox" at bounding box center [109, 289] width 13 height 13
checkbox input "true"
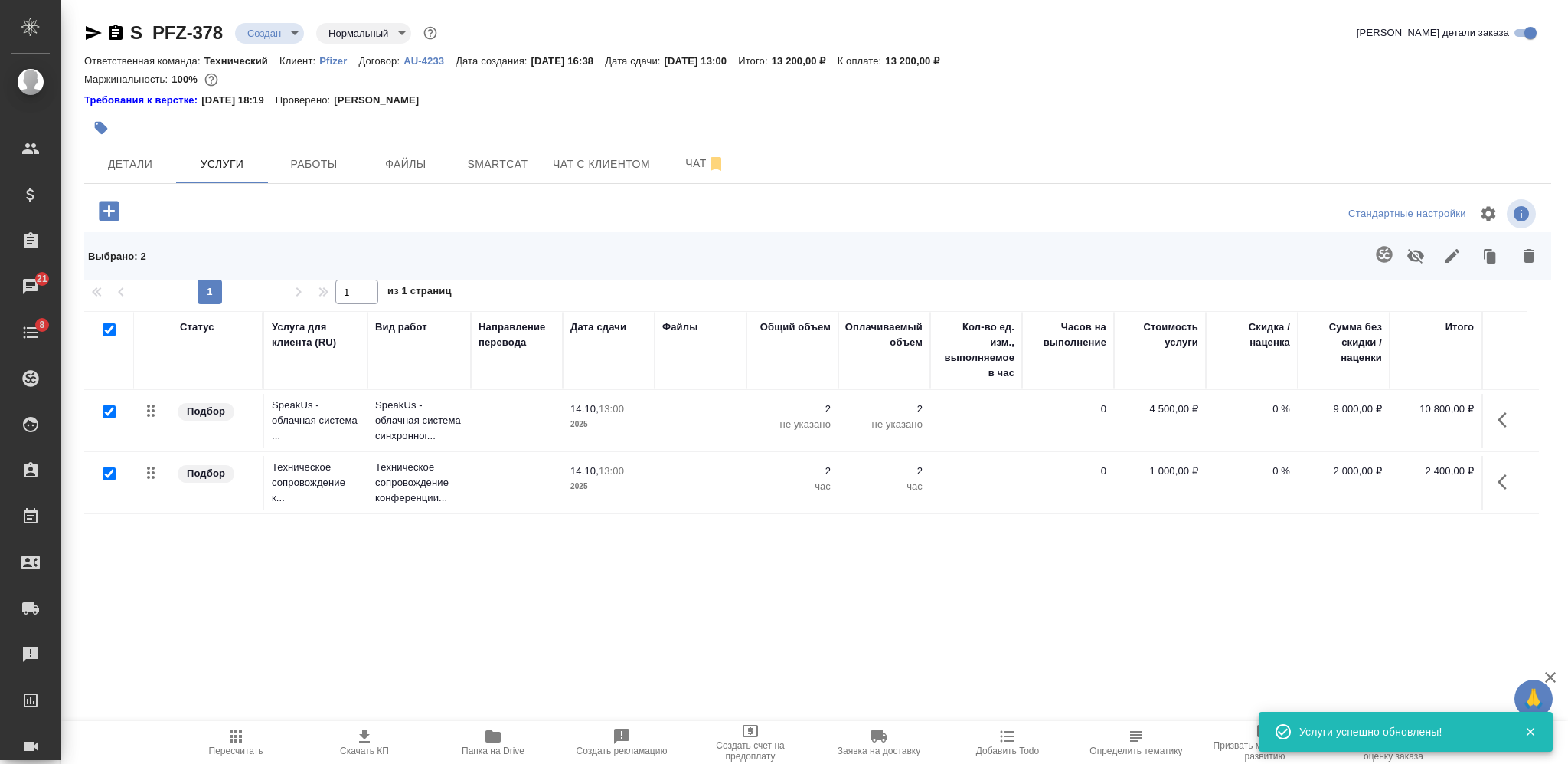
click at [1453, 261] on icon "button" at bounding box center [1452, 256] width 18 height 18
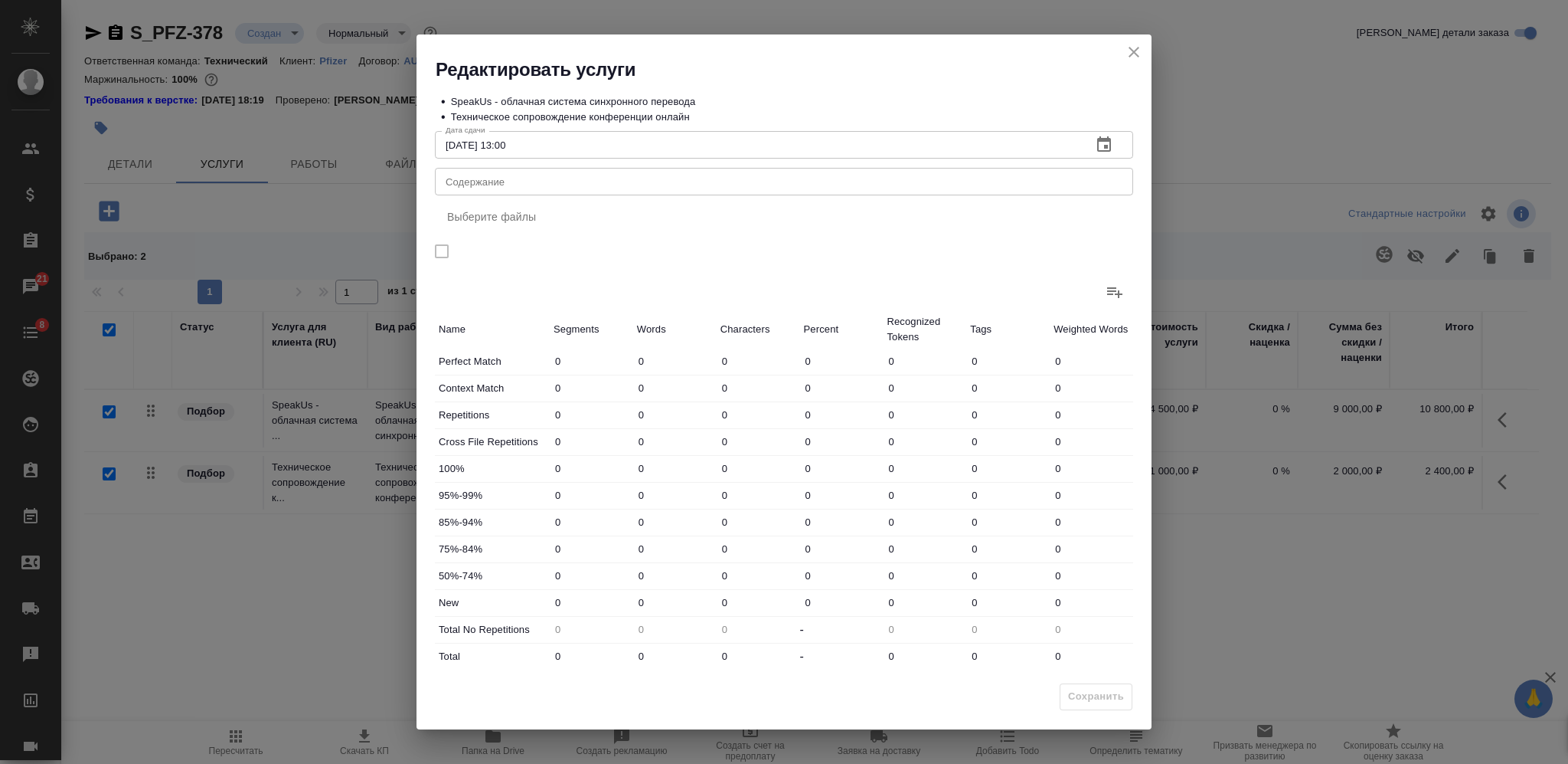
click at [721, 186] on textarea "Содержание" at bounding box center [784, 181] width 677 height 12
paste textarea "перевод 14 октября"
type textarea "перевод 14 октября"
click at [1098, 700] on span "Сохранить" at bounding box center [1096, 696] width 56 height 17
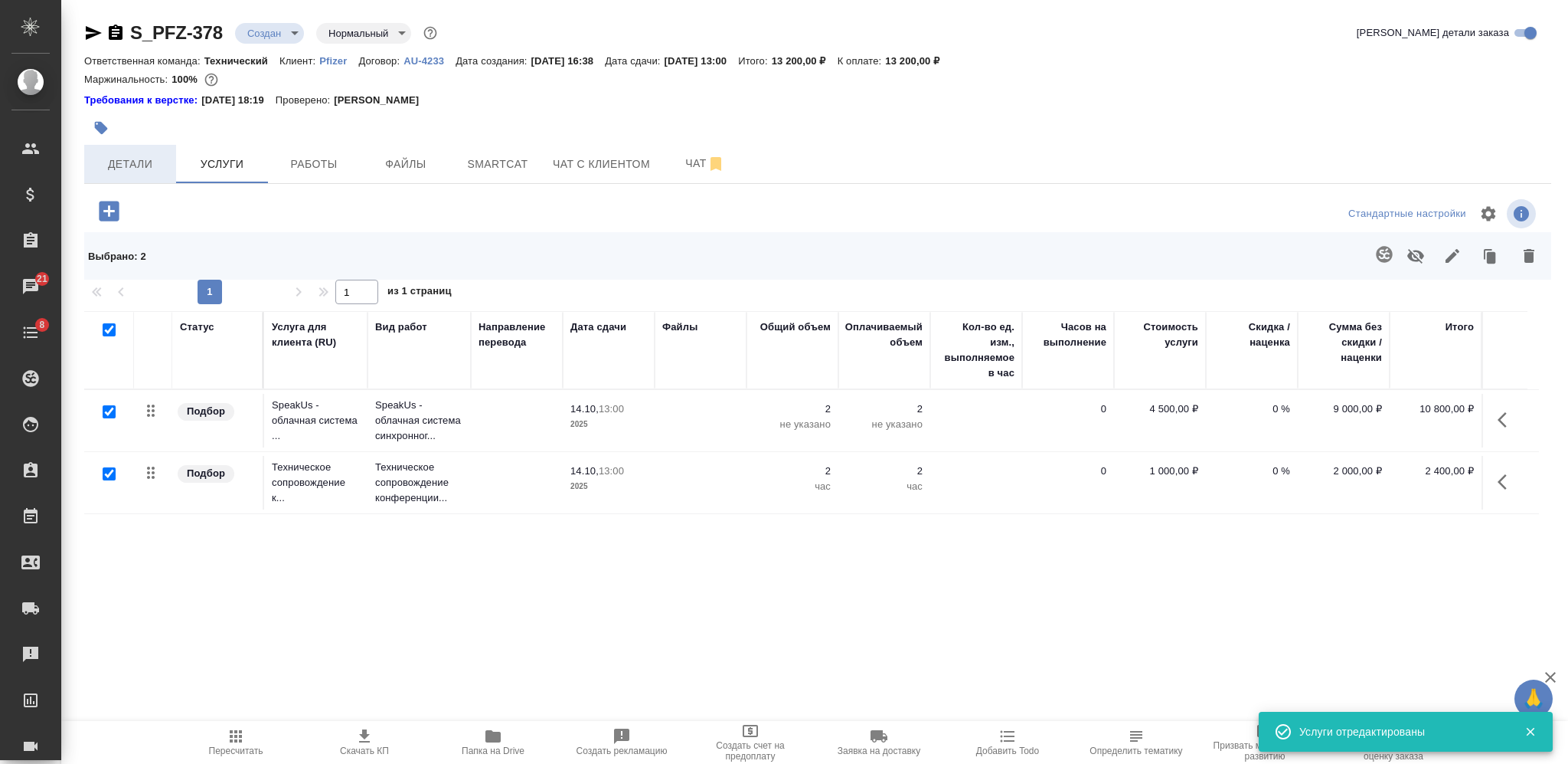
click at [145, 150] on button "Детали" at bounding box center [130, 164] width 92 height 38
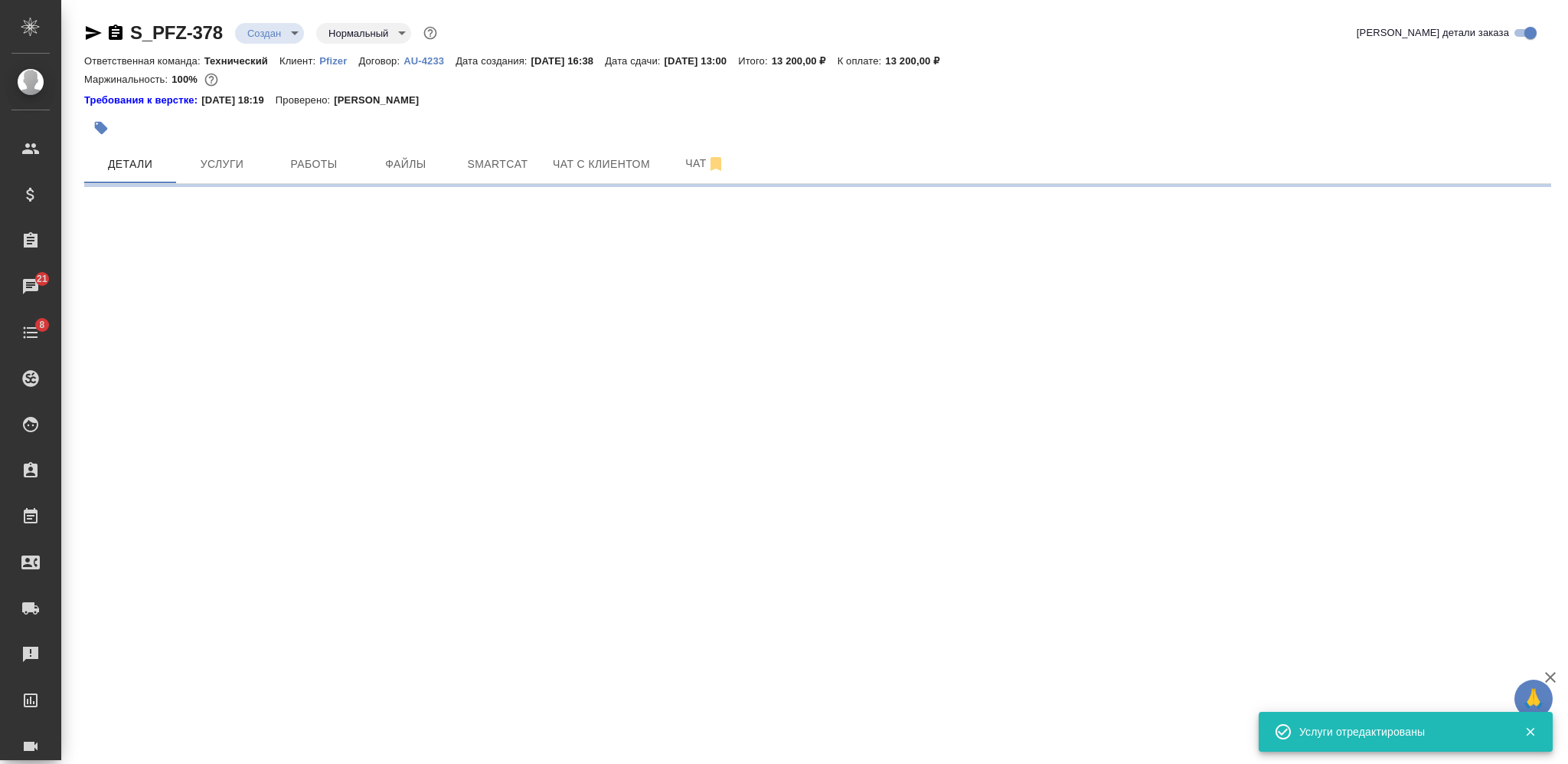
select select "RU"
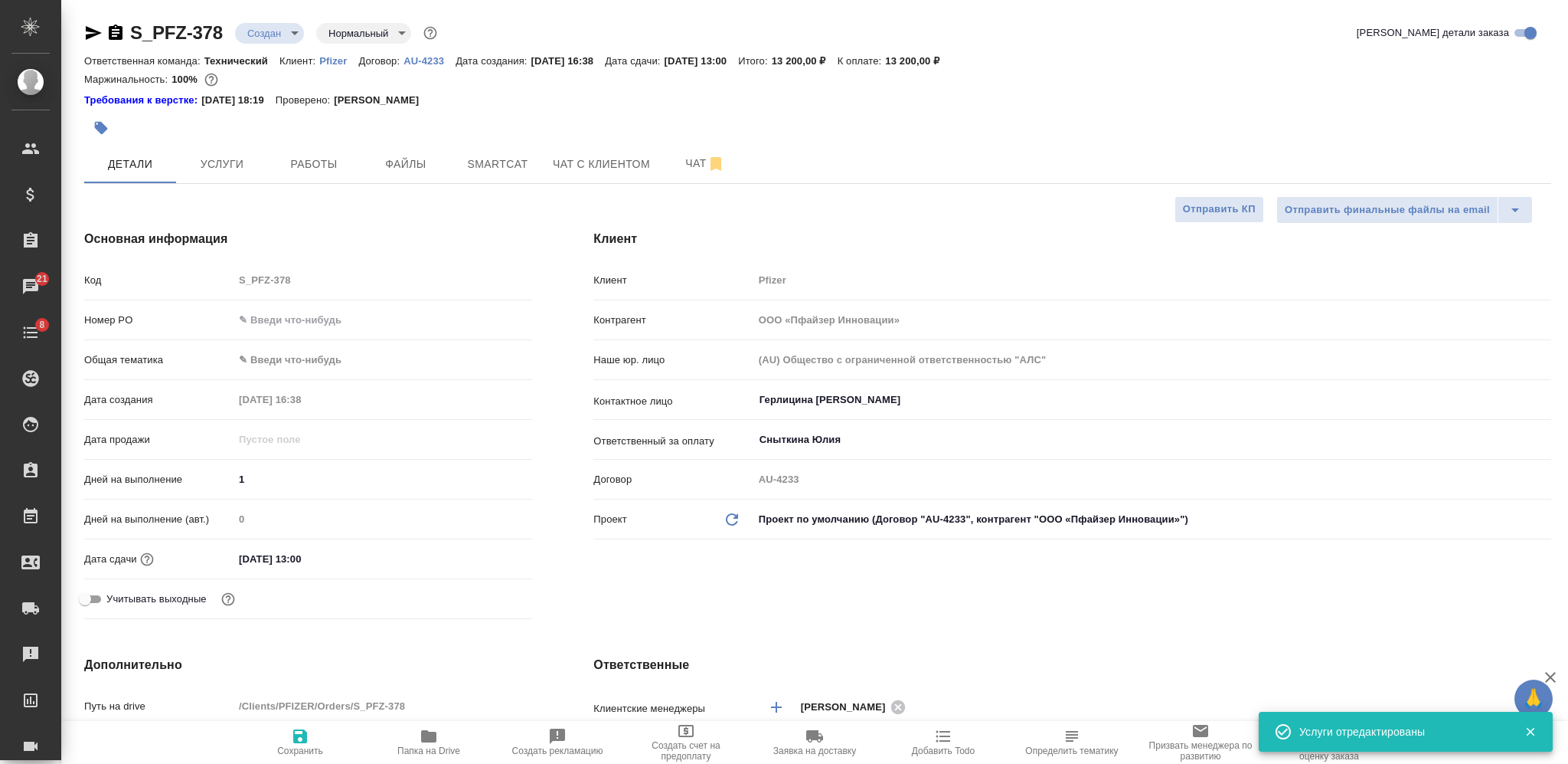
type textarea "x"
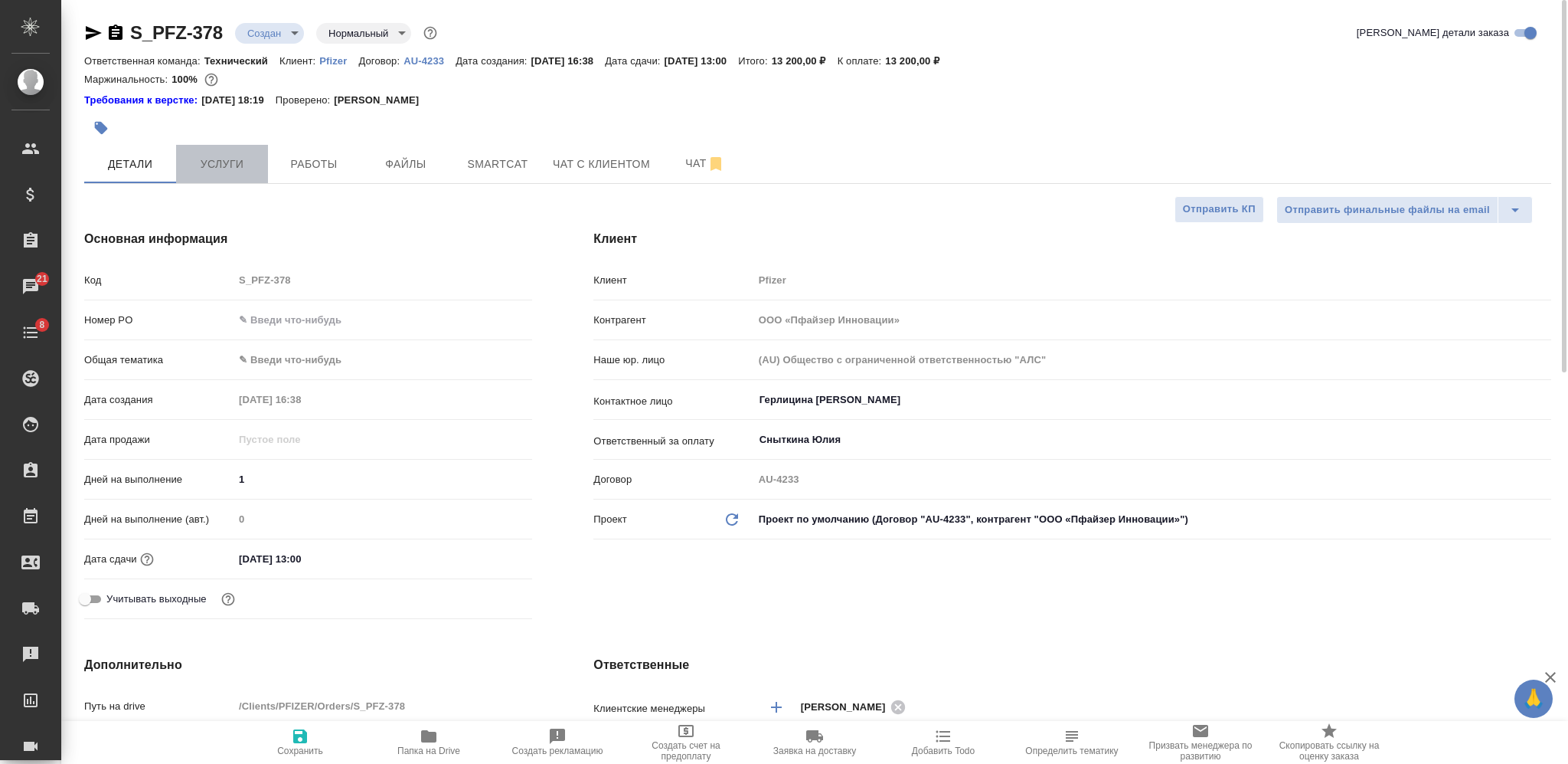
click at [207, 145] on button "Услуги" at bounding box center [221, 164] width 92 height 38
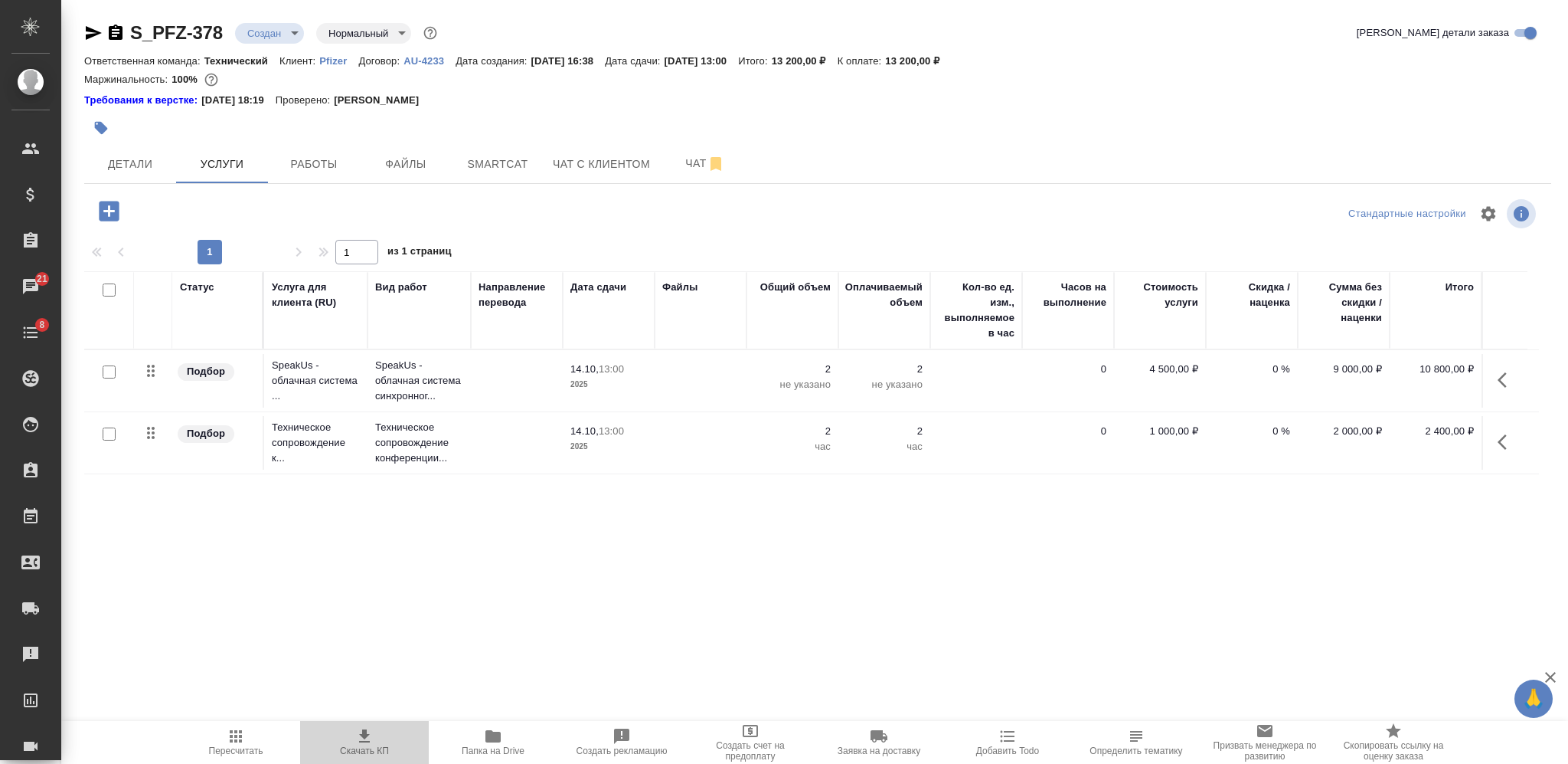
click at [350, 740] on span "Скачать КП" at bounding box center [365, 741] width 111 height 29
click at [121, 27] on icon "button" at bounding box center [115, 32] width 14 height 15
click at [642, 377] on p "2025" at bounding box center [609, 384] width 76 height 15
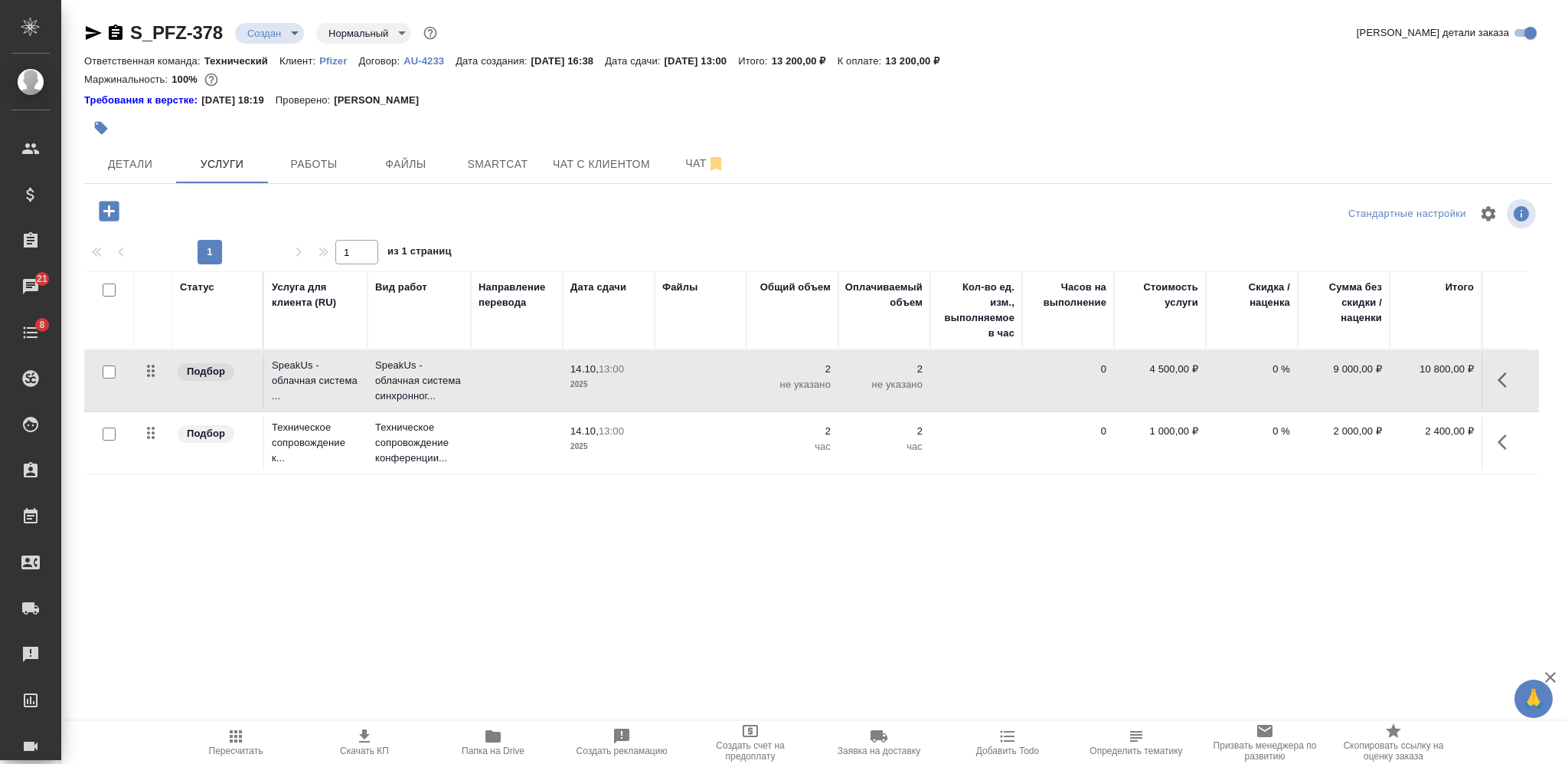
click at [642, 377] on p "2025" at bounding box center [609, 384] width 76 height 15
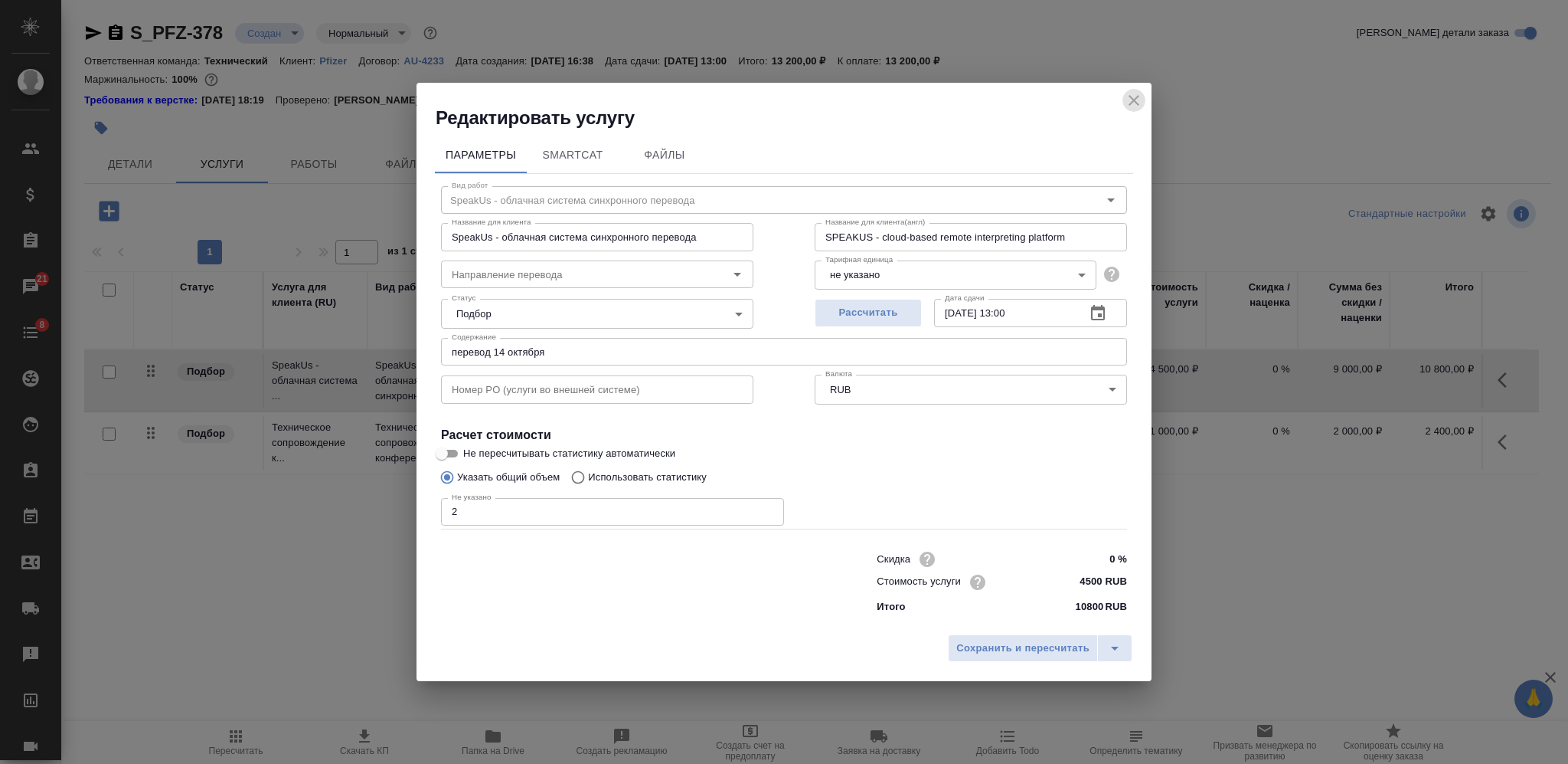
click at [1131, 99] on icon "close" at bounding box center [1134, 100] width 18 height 18
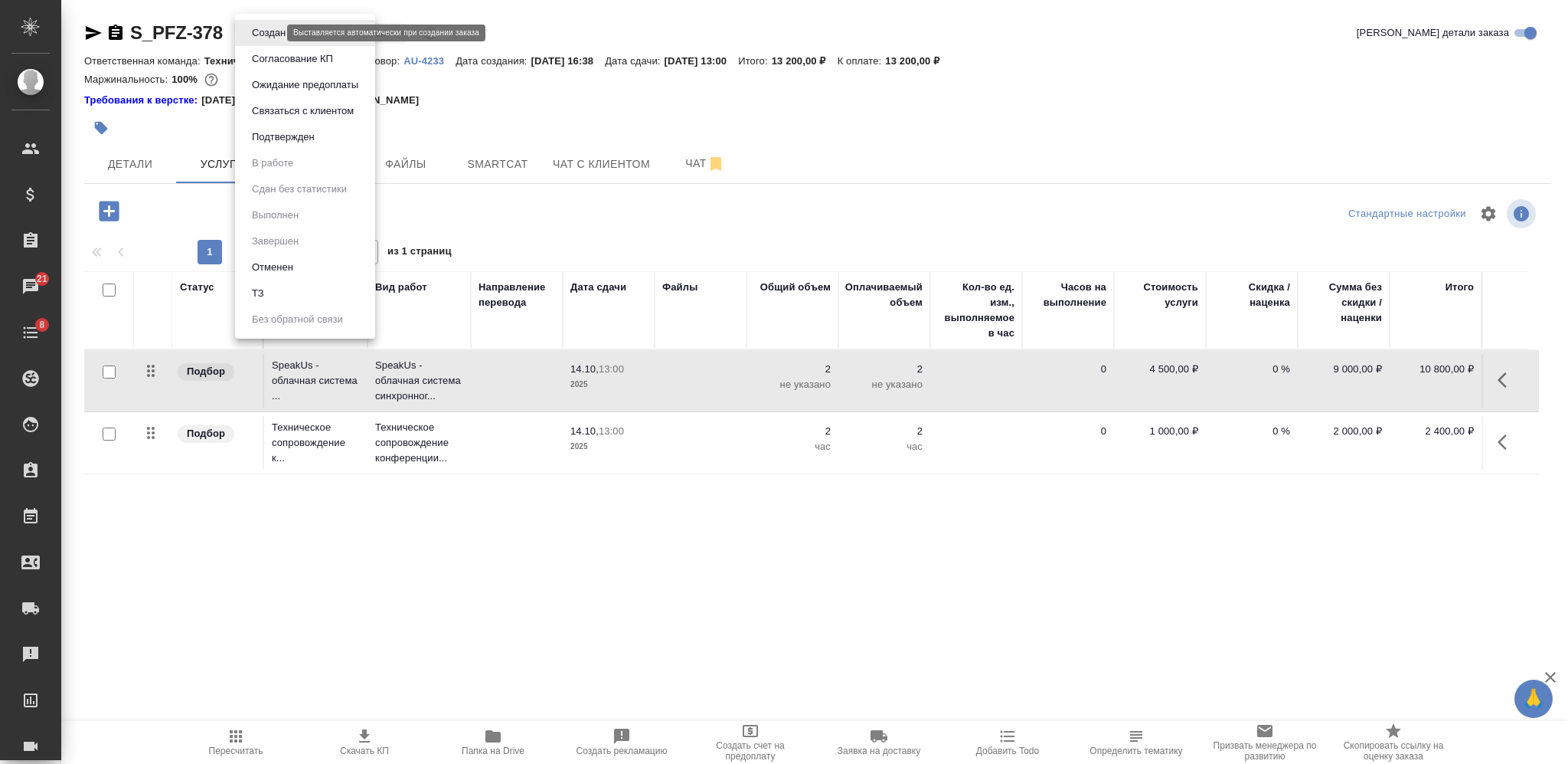
click at [248, 28] on body "🙏 .cls-1 fill:#fff; AWATERA Nikiforova Valeria Клиенты Спецификации Заказы 21 Ч…" at bounding box center [784, 382] width 1568 height 764
click at [268, 44] on li "Создан" at bounding box center [305, 33] width 140 height 26
click at [269, 42] on body "🙏 .cls-1 fill:#fff; AWATERA Nikiforova Valeria Клиенты Спецификации Заказы 21 Ч…" at bounding box center [784, 382] width 1568 height 764
click at [273, 64] on button "Согласование КП" at bounding box center [293, 59] width 91 height 17
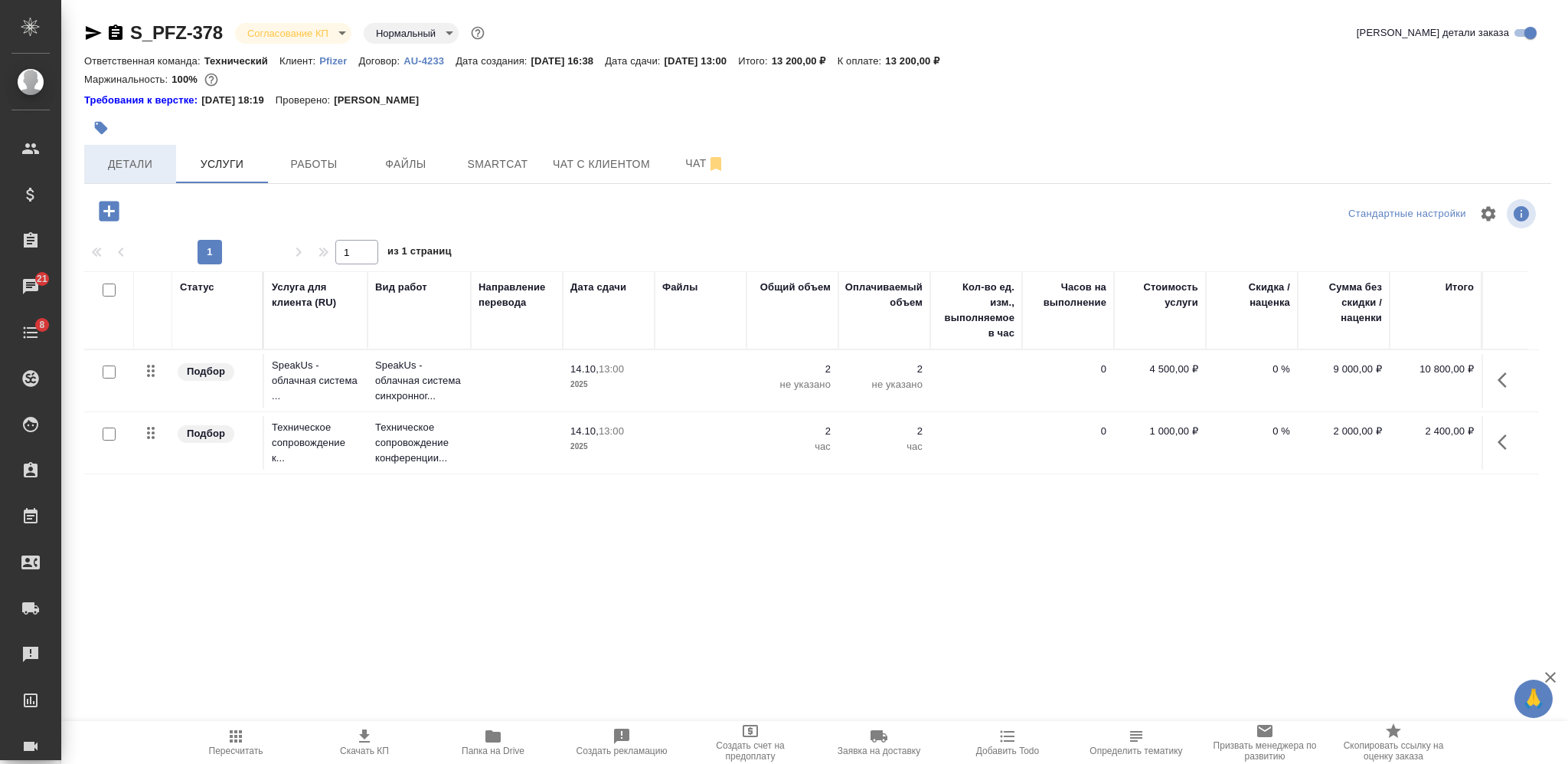
click at [141, 156] on span "Детали" at bounding box center [130, 163] width 73 height 19
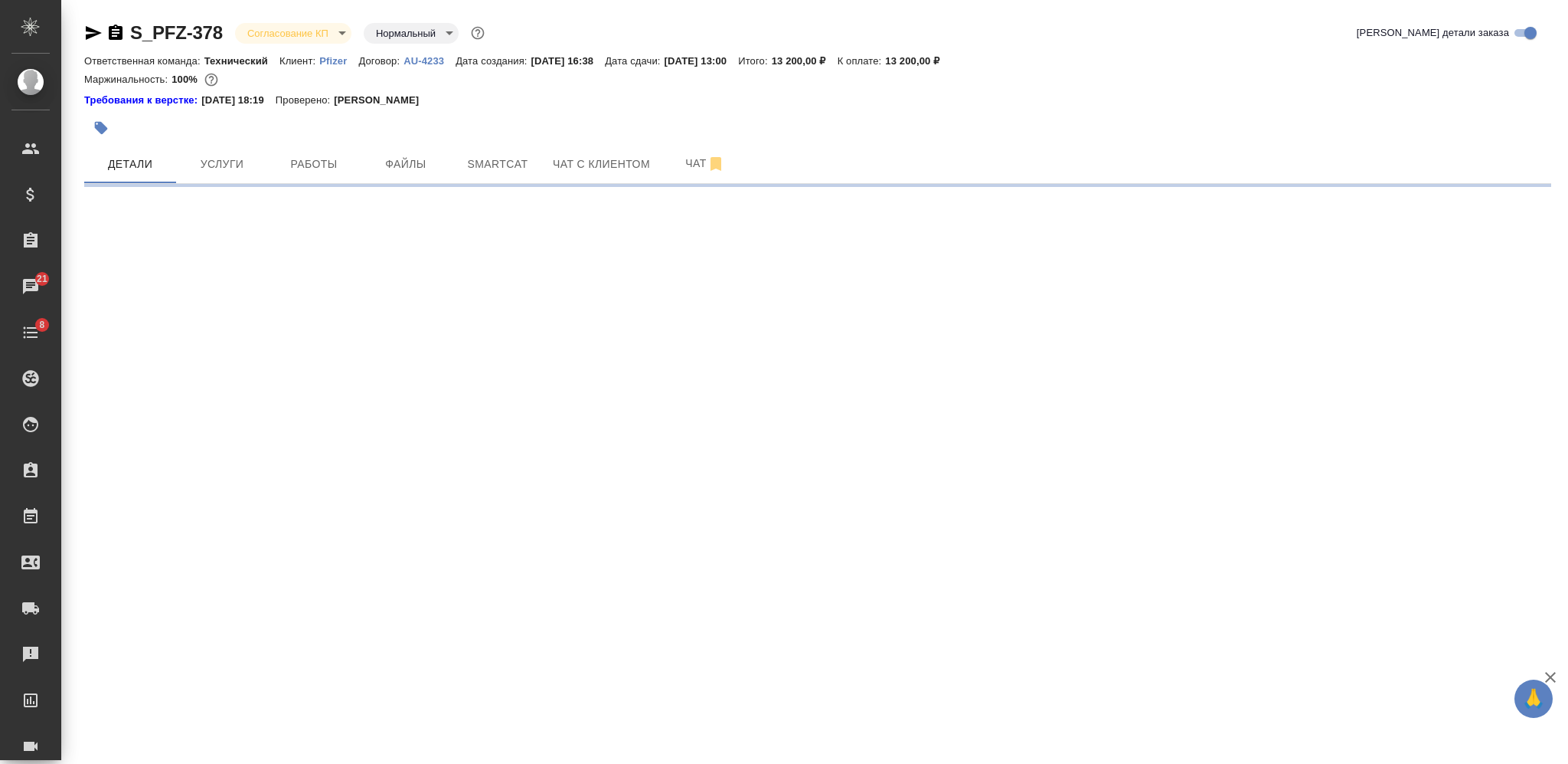
select select "RU"
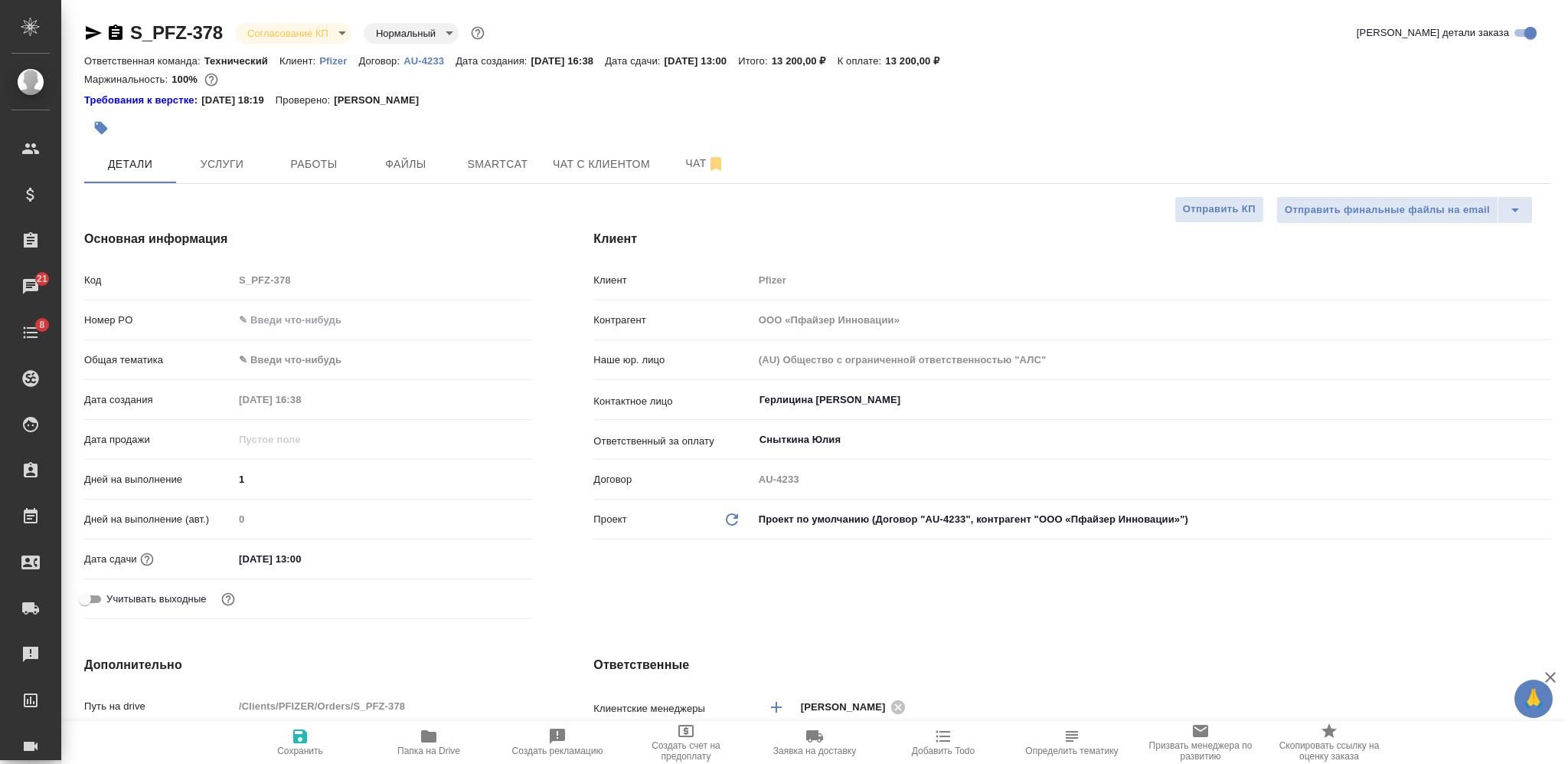
type textarea "x"
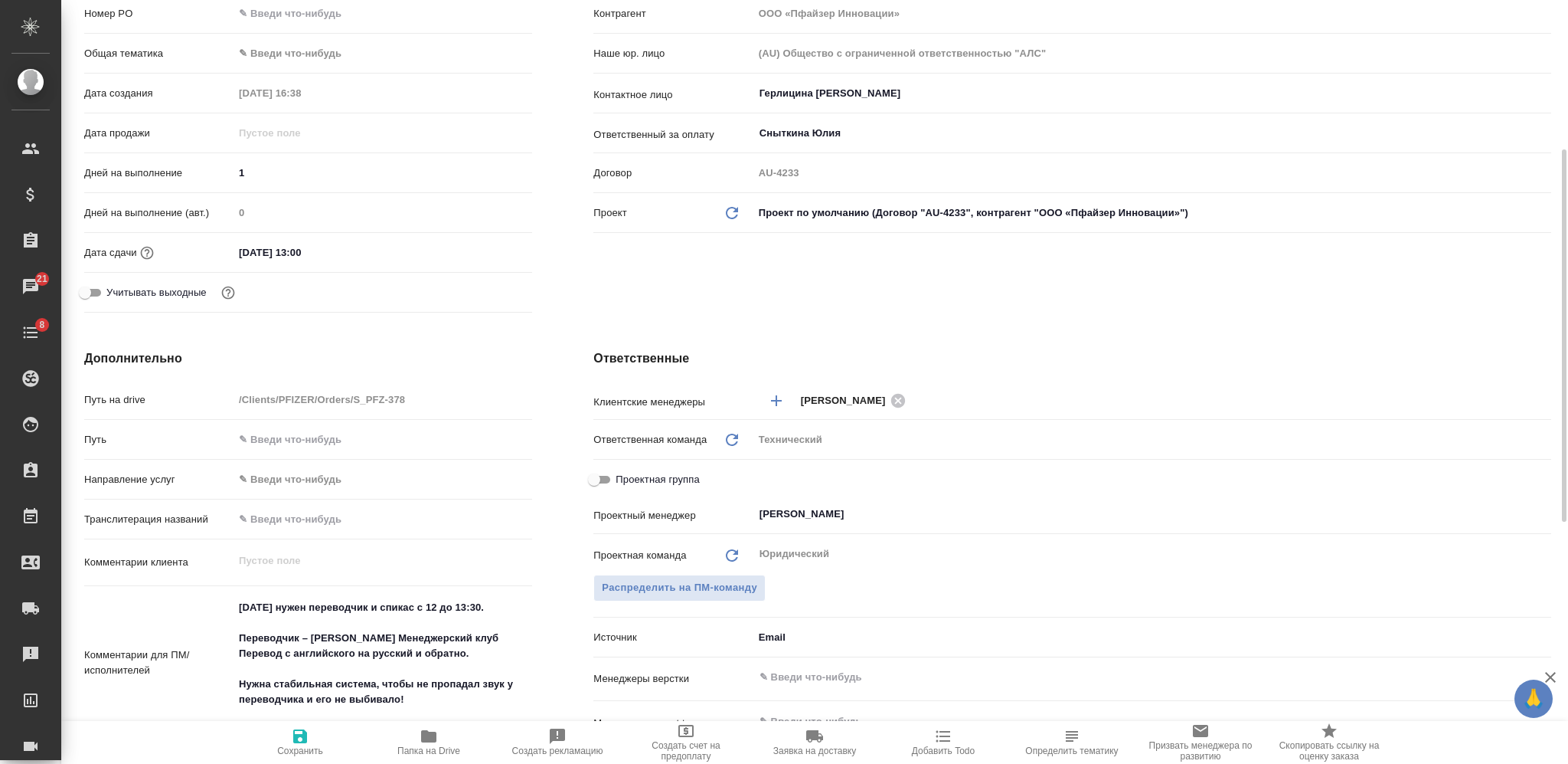
scroll to position [408, 0]
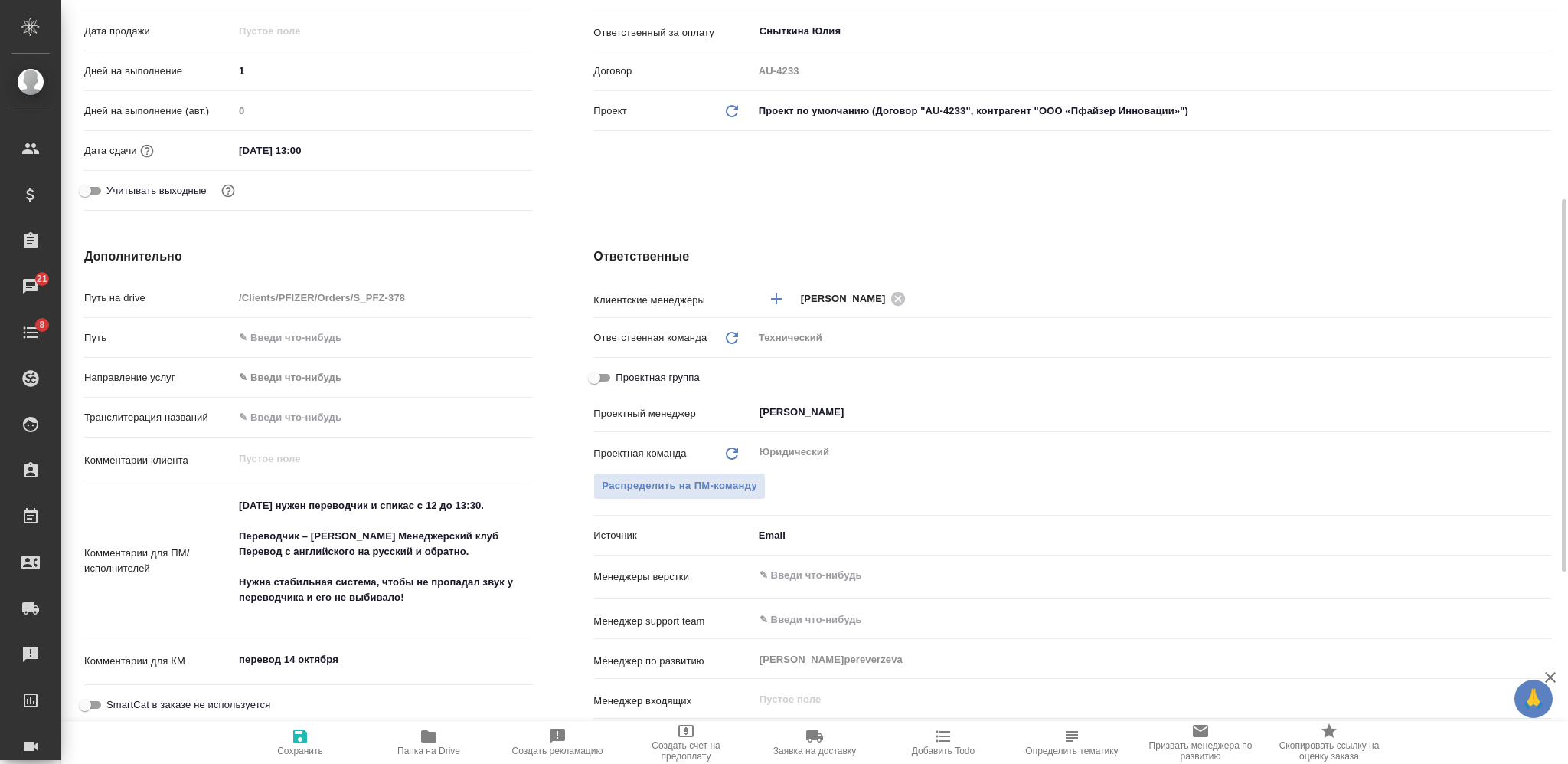
click at [323, 536] on textarea "14 октября нужен переводчик и спикас с 12 до 13:30. Переводчик – Наталья Алексе…" at bounding box center [382, 559] width 298 height 133
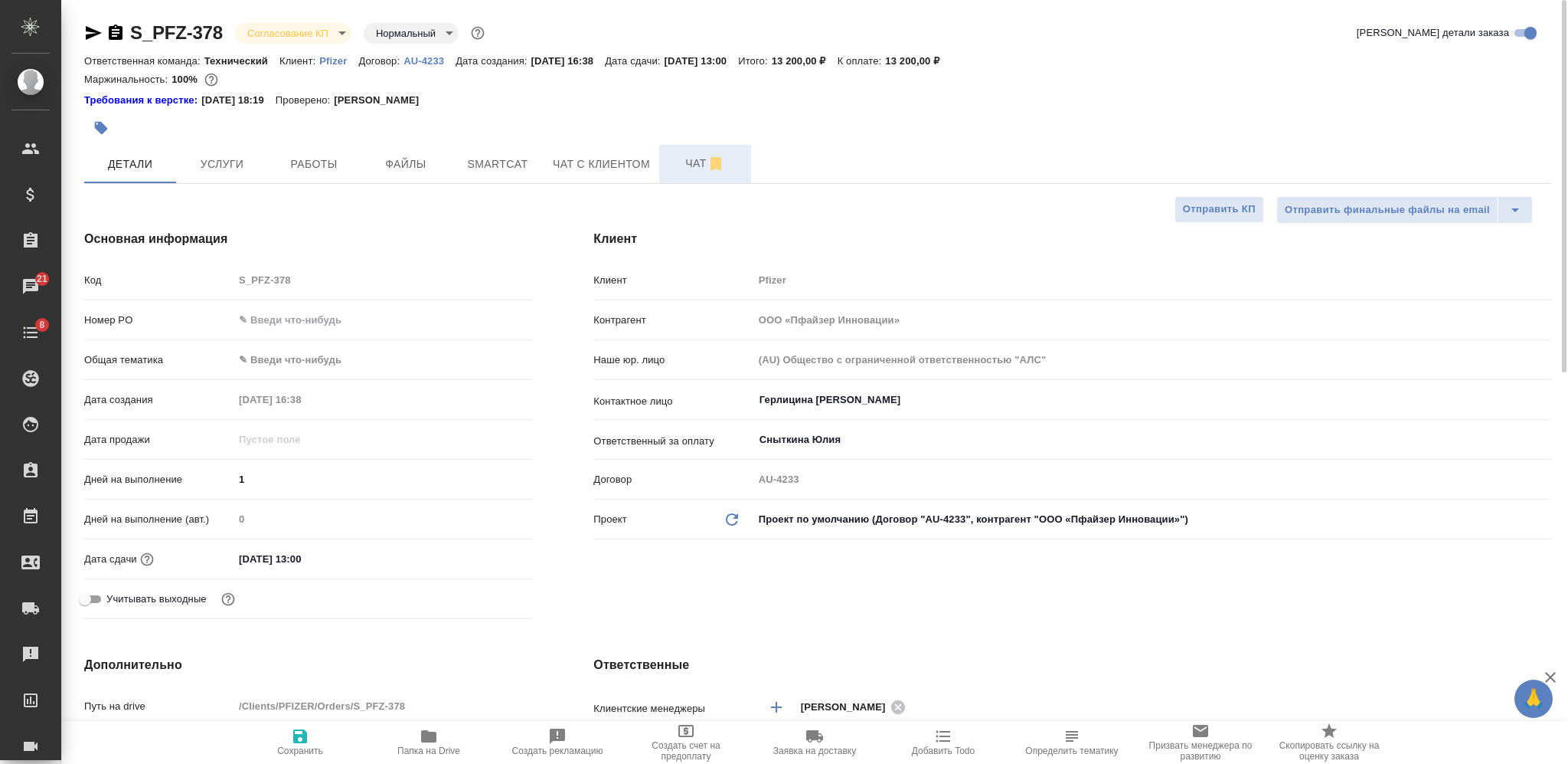
type textarea "x"
click at [675, 169] on span "Чат" at bounding box center [705, 163] width 73 height 19
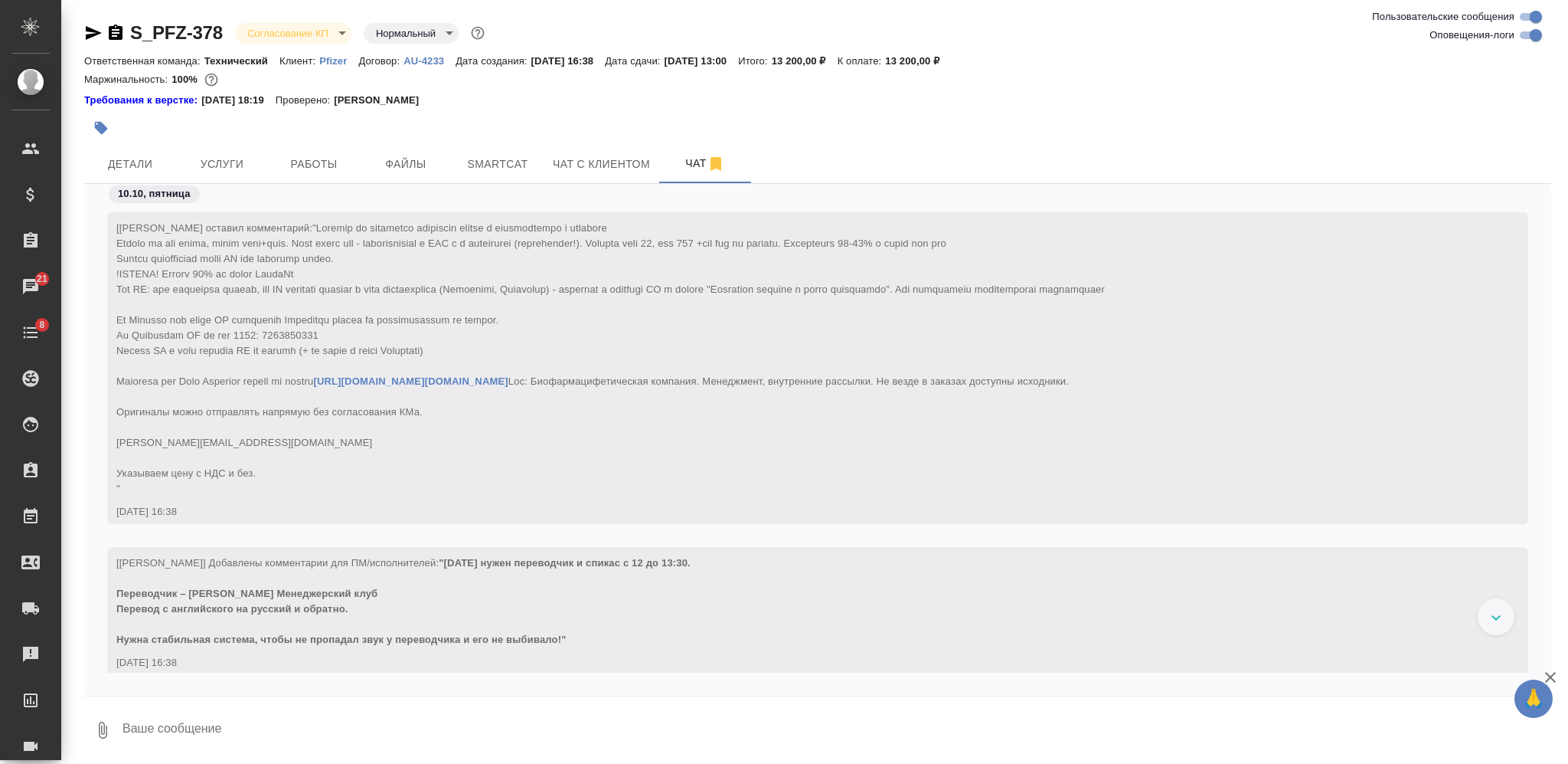
scroll to position [235, 0]
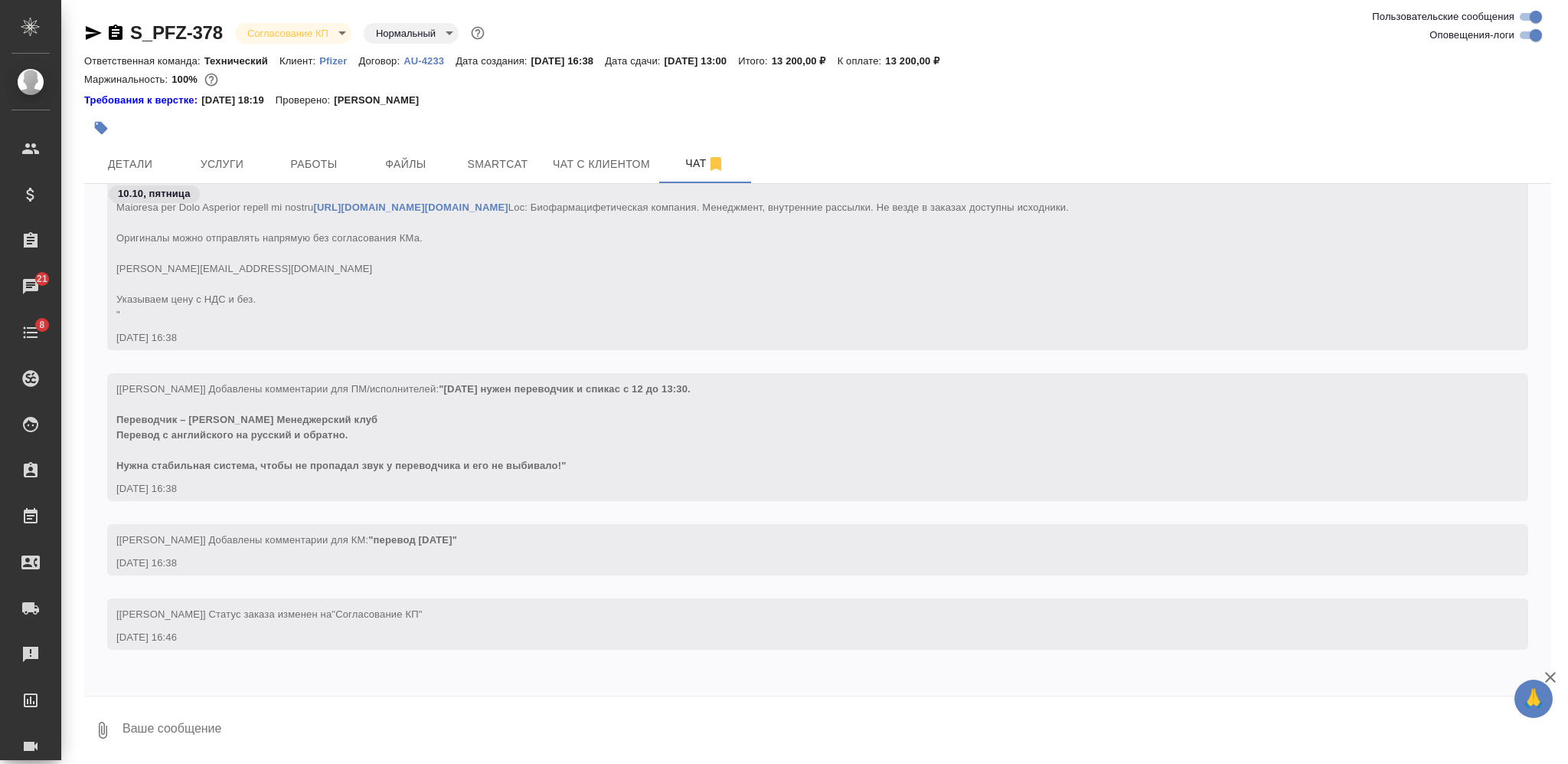
click at [533, 693] on div "10.10, пятница [Никифорова Валерия] Клиент оставил комментарий: https://urldefe…" at bounding box center [817, 440] width 1466 height 512
click at [528, 714] on textarea at bounding box center [835, 730] width 1430 height 52
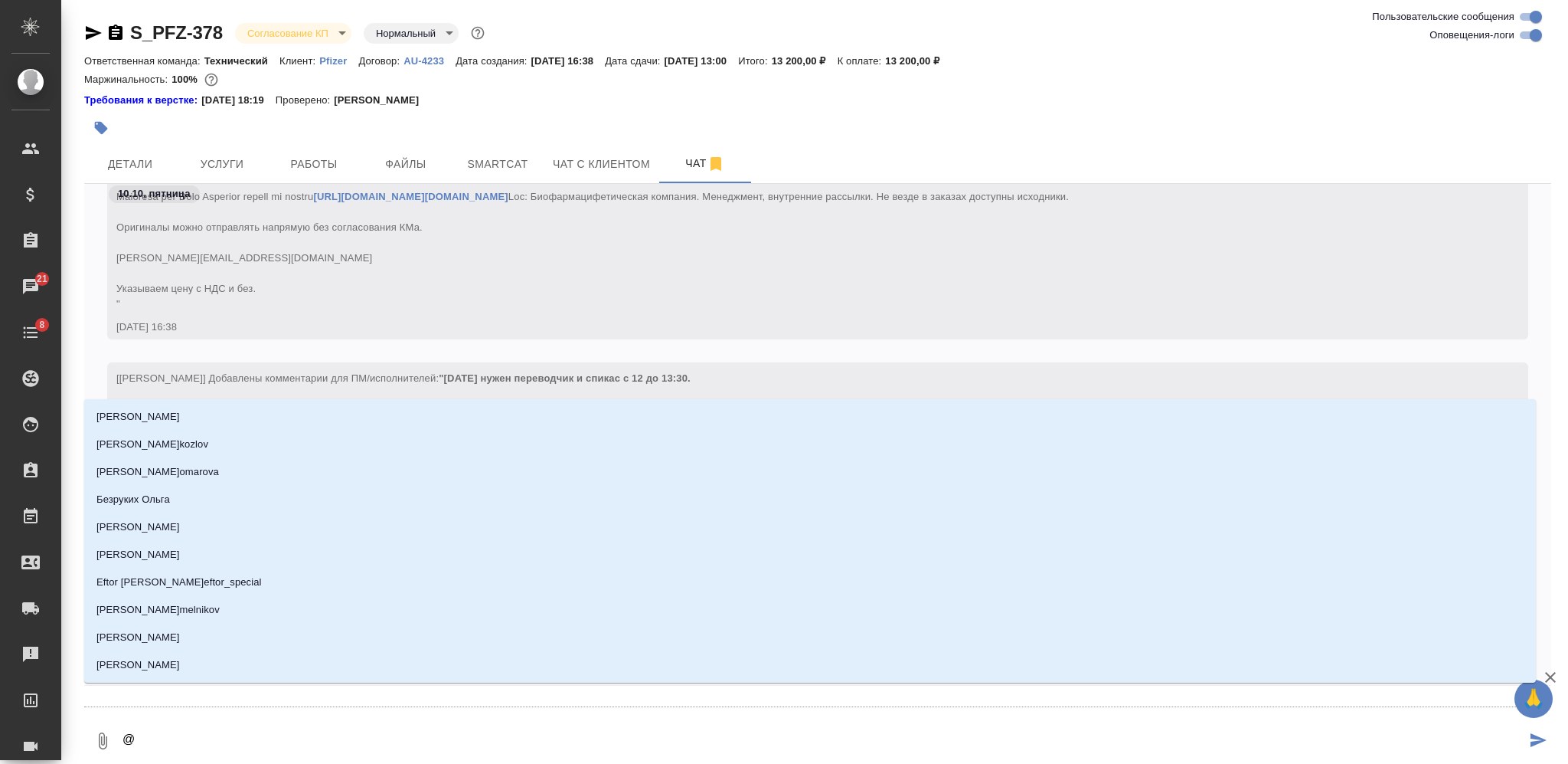
type textarea "@Ф"
type input "Ф"
type textarea "@Фе"
type input "Фе"
type textarea "@Фед"
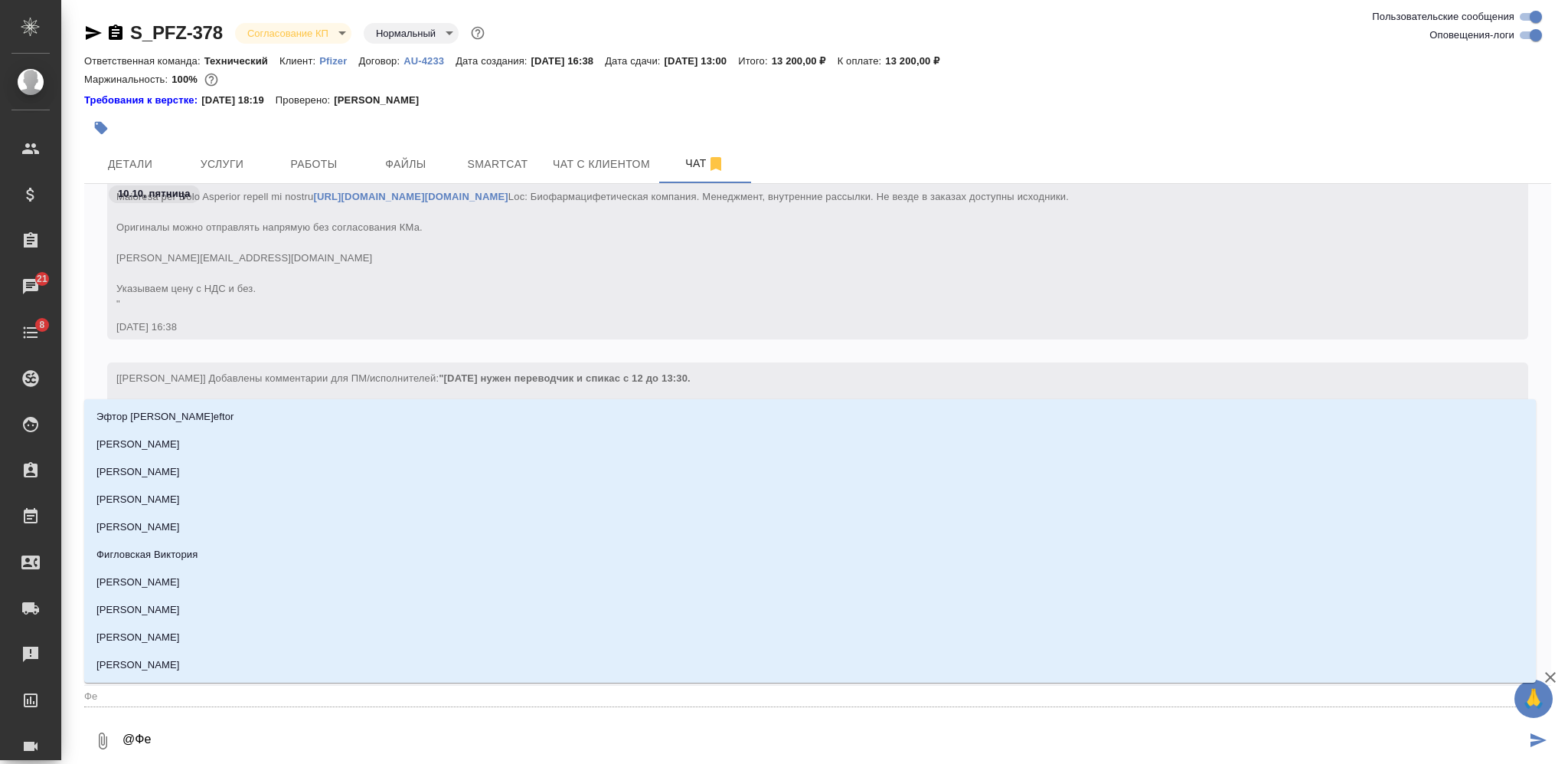
type input "Фед"
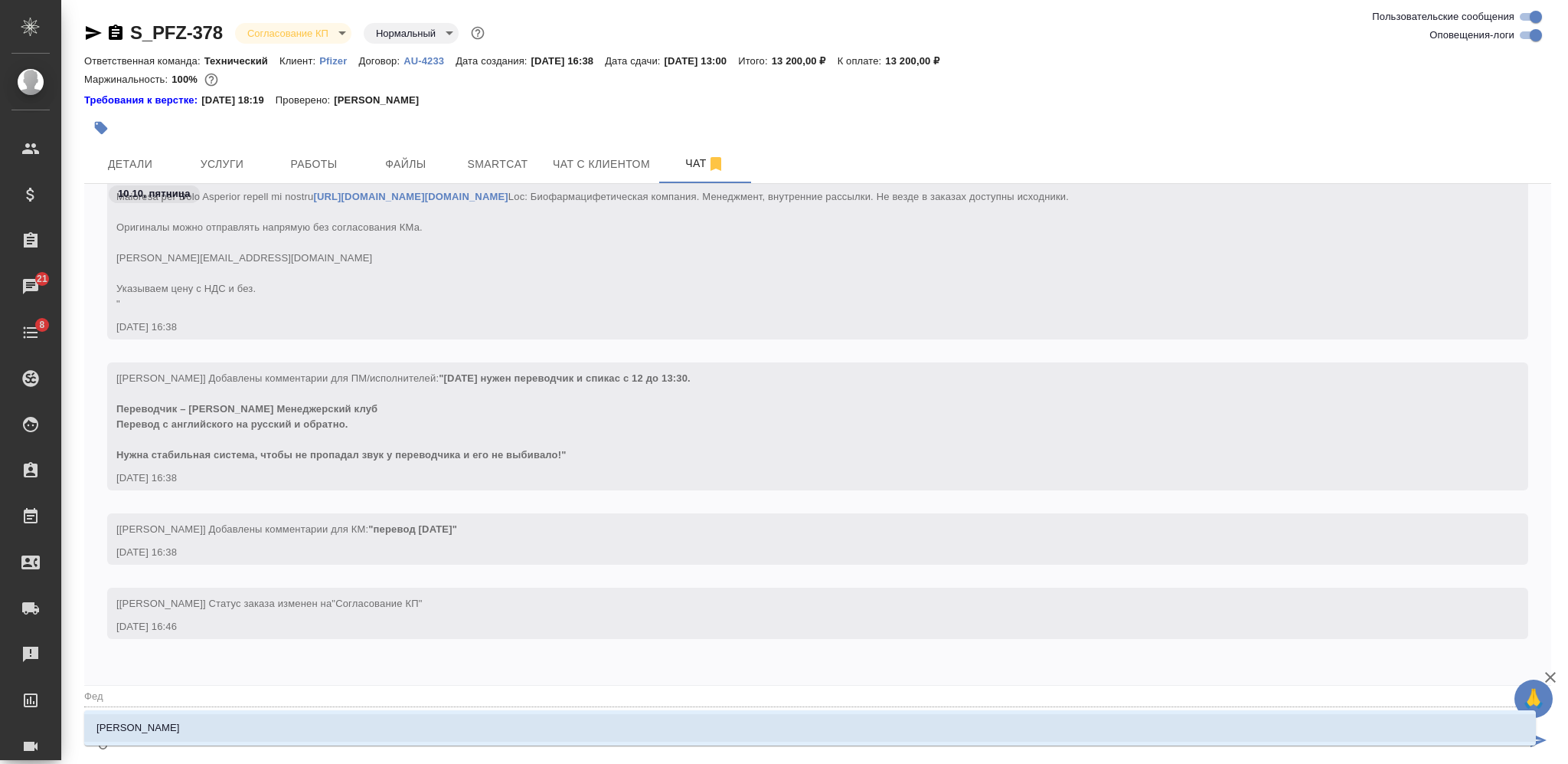
type textarea "@Федо"
type input "Федо"
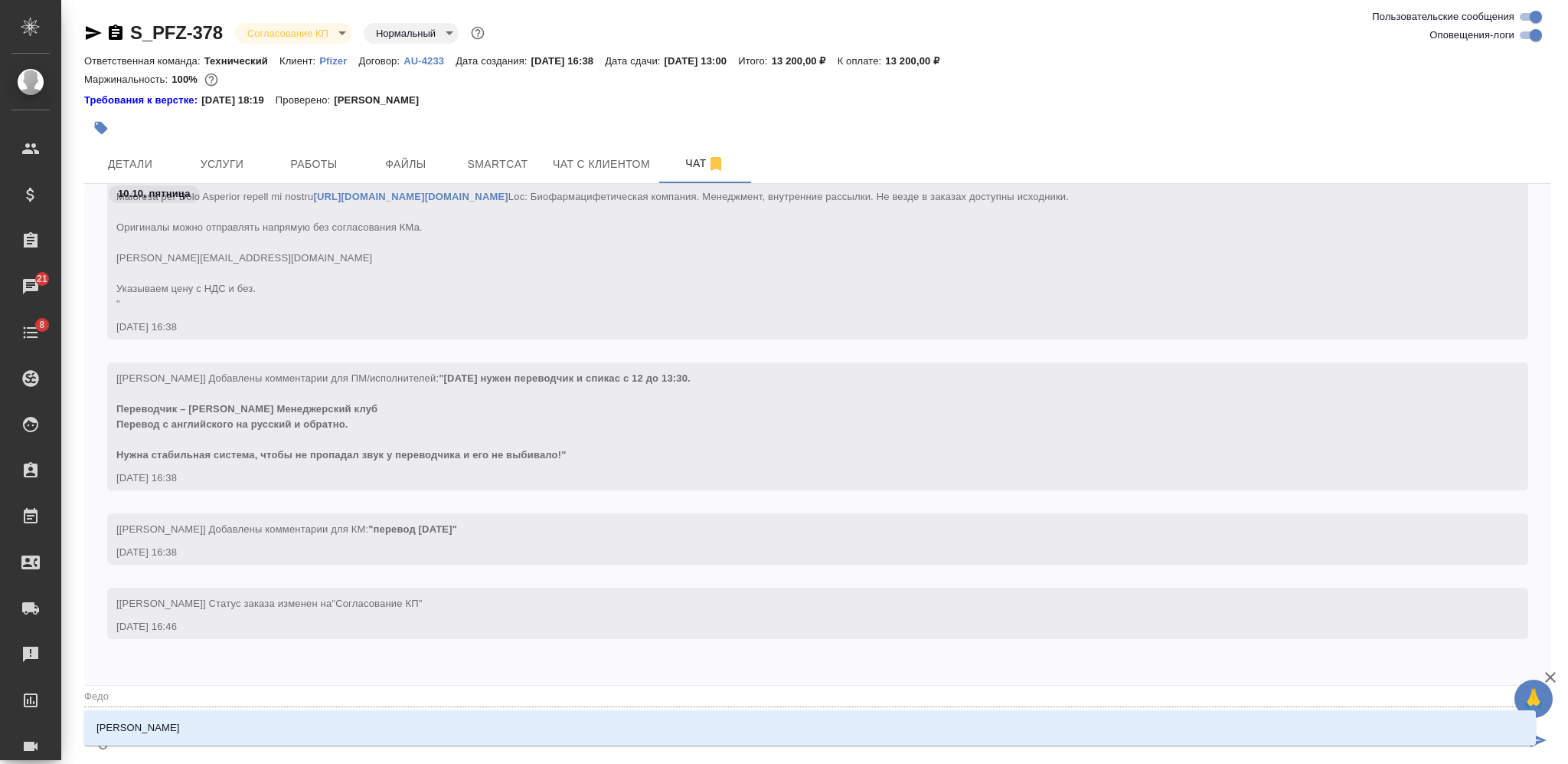
type textarea "@Федот"
type input "Федот"
type textarea "@Федото"
click at [566, 717] on li "Федотова Ирина" at bounding box center [810, 728] width 1451 height 27
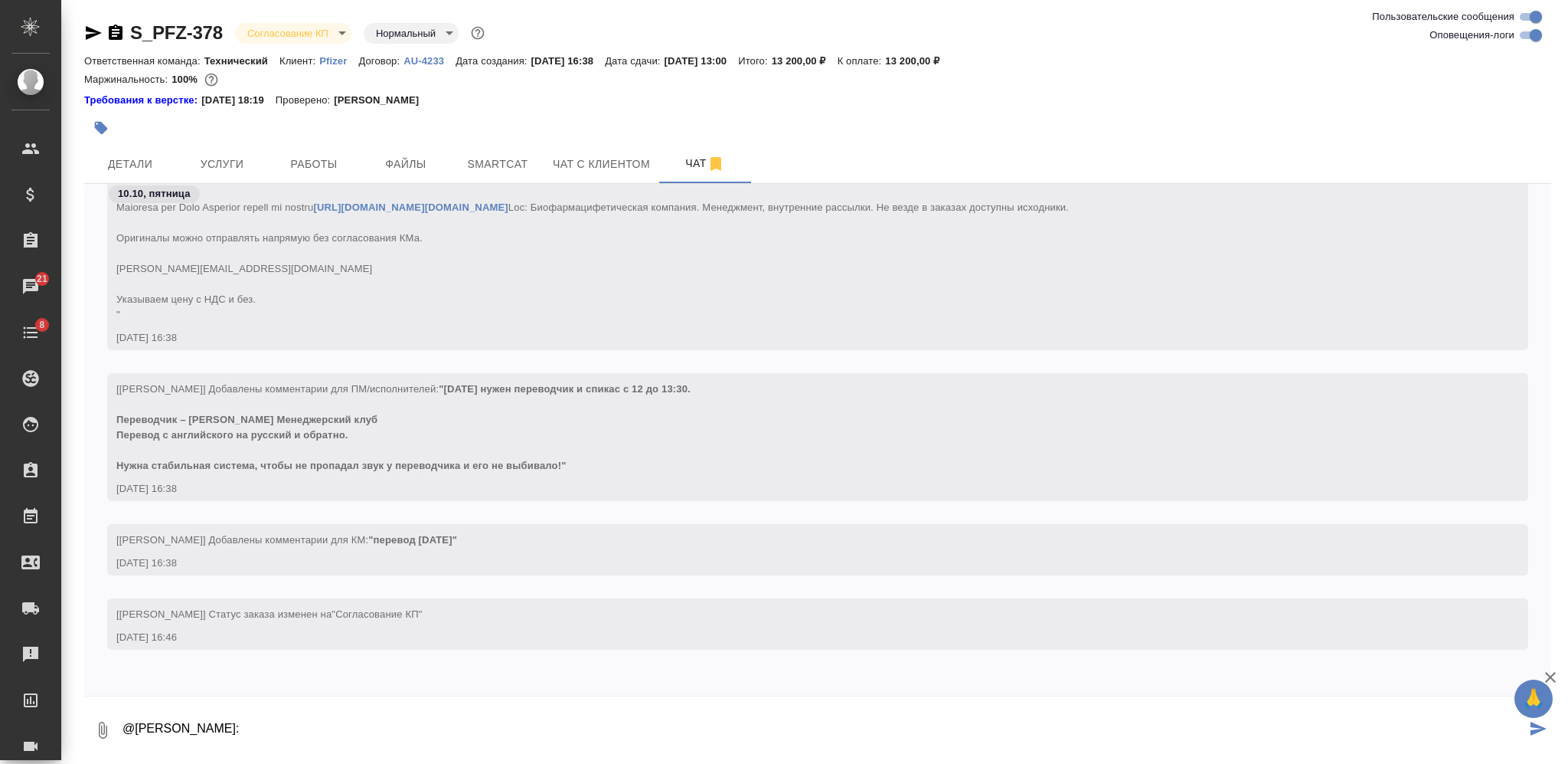
paste textarea "14 октября нужен переводчик и спикас с 12 до 13:30. Переводчик – Наталья Алексе…"
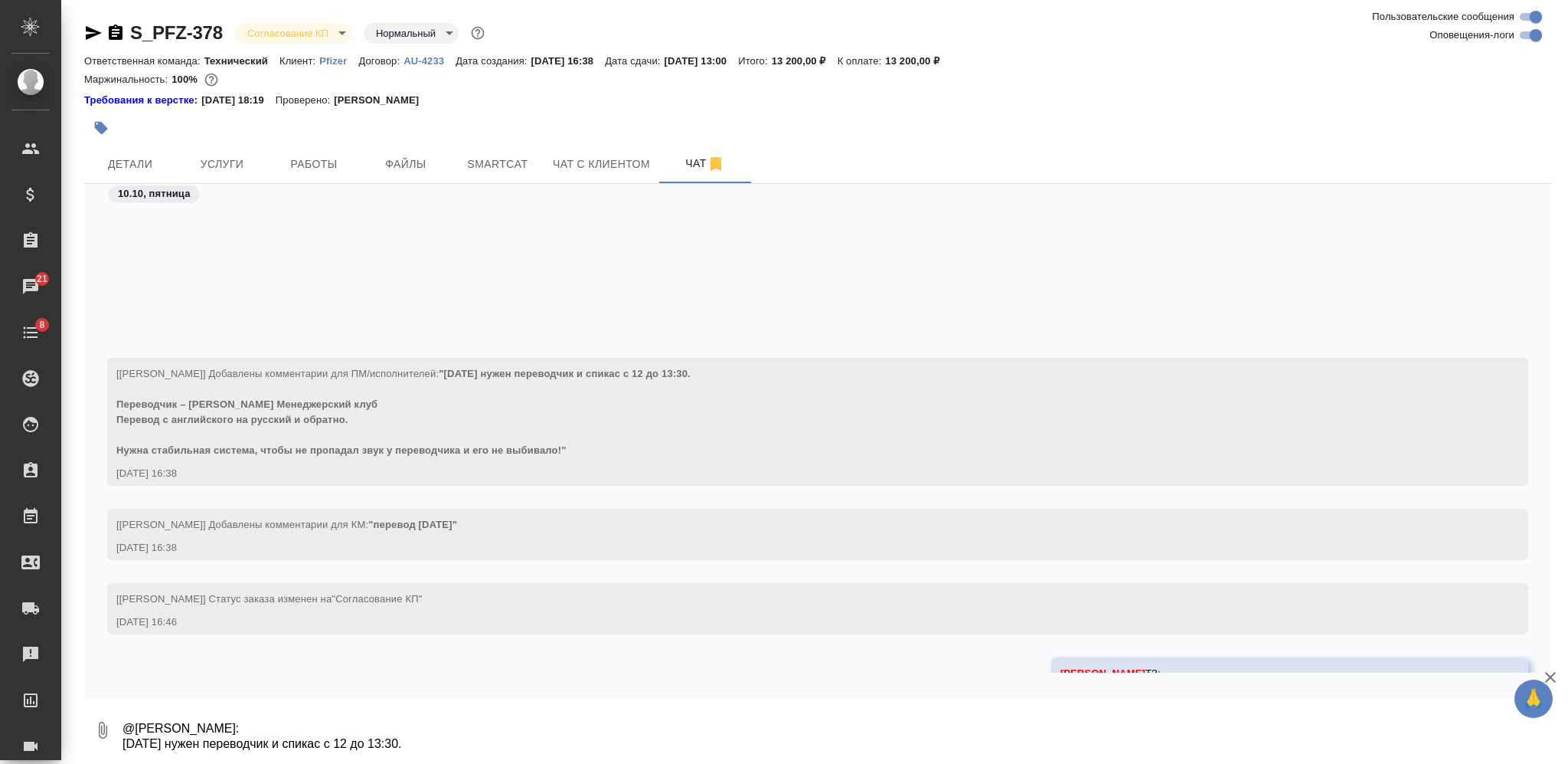
scroll to position [447, 0]
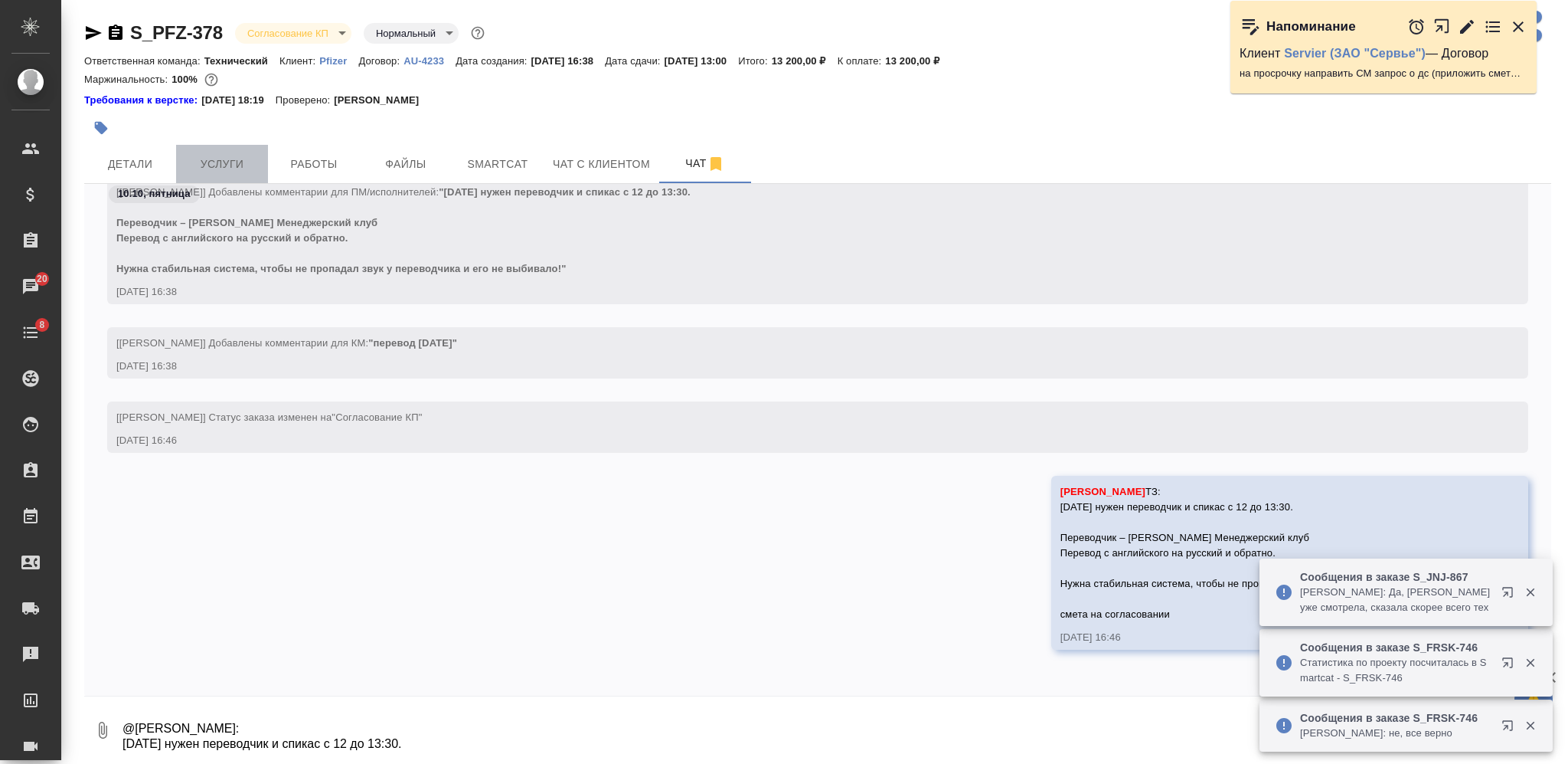
click at [219, 173] on span "Услуги" at bounding box center [221, 163] width 73 height 19
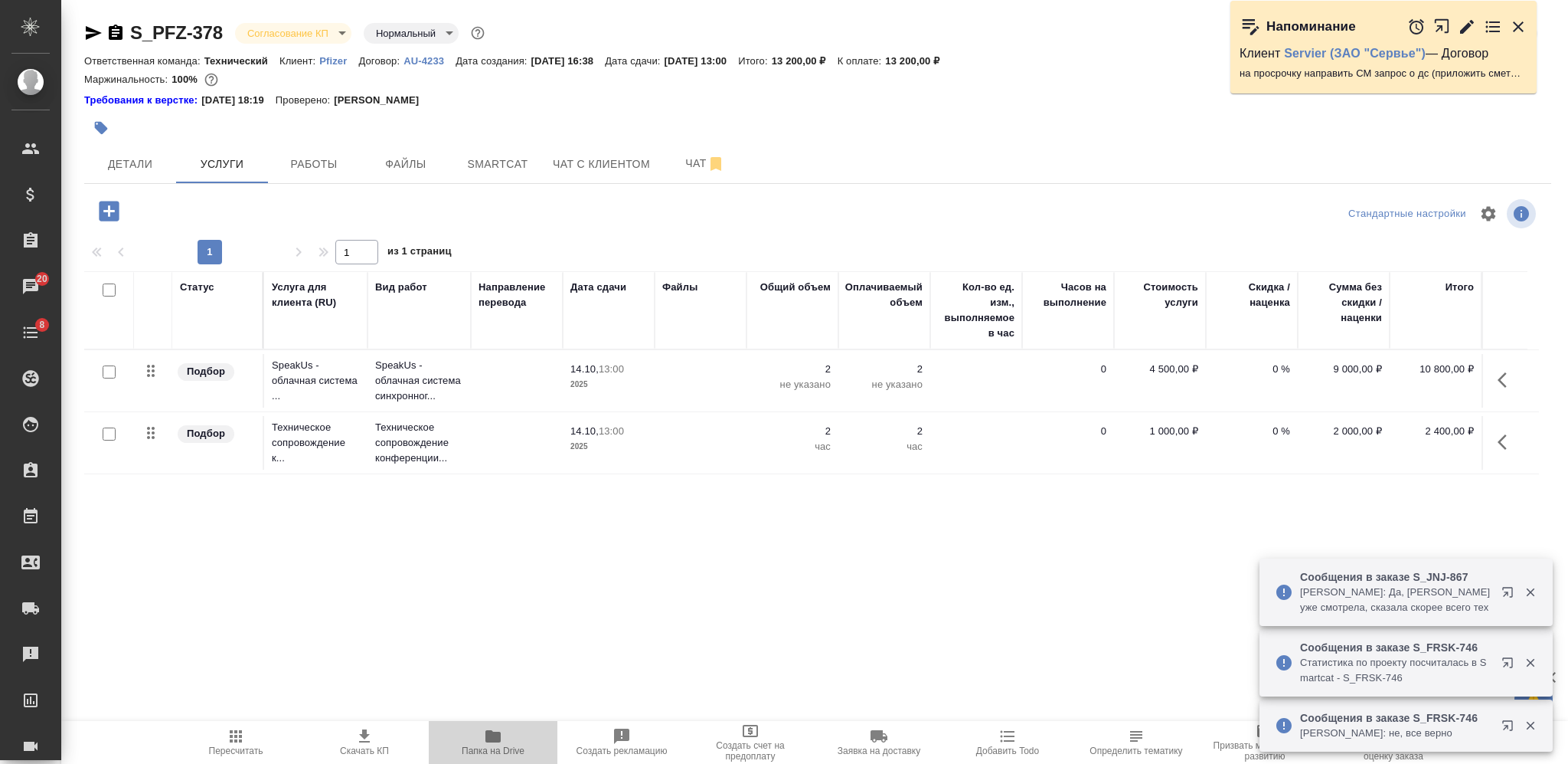
click at [489, 726] on button "Папка на Drive" at bounding box center [493, 741] width 129 height 43
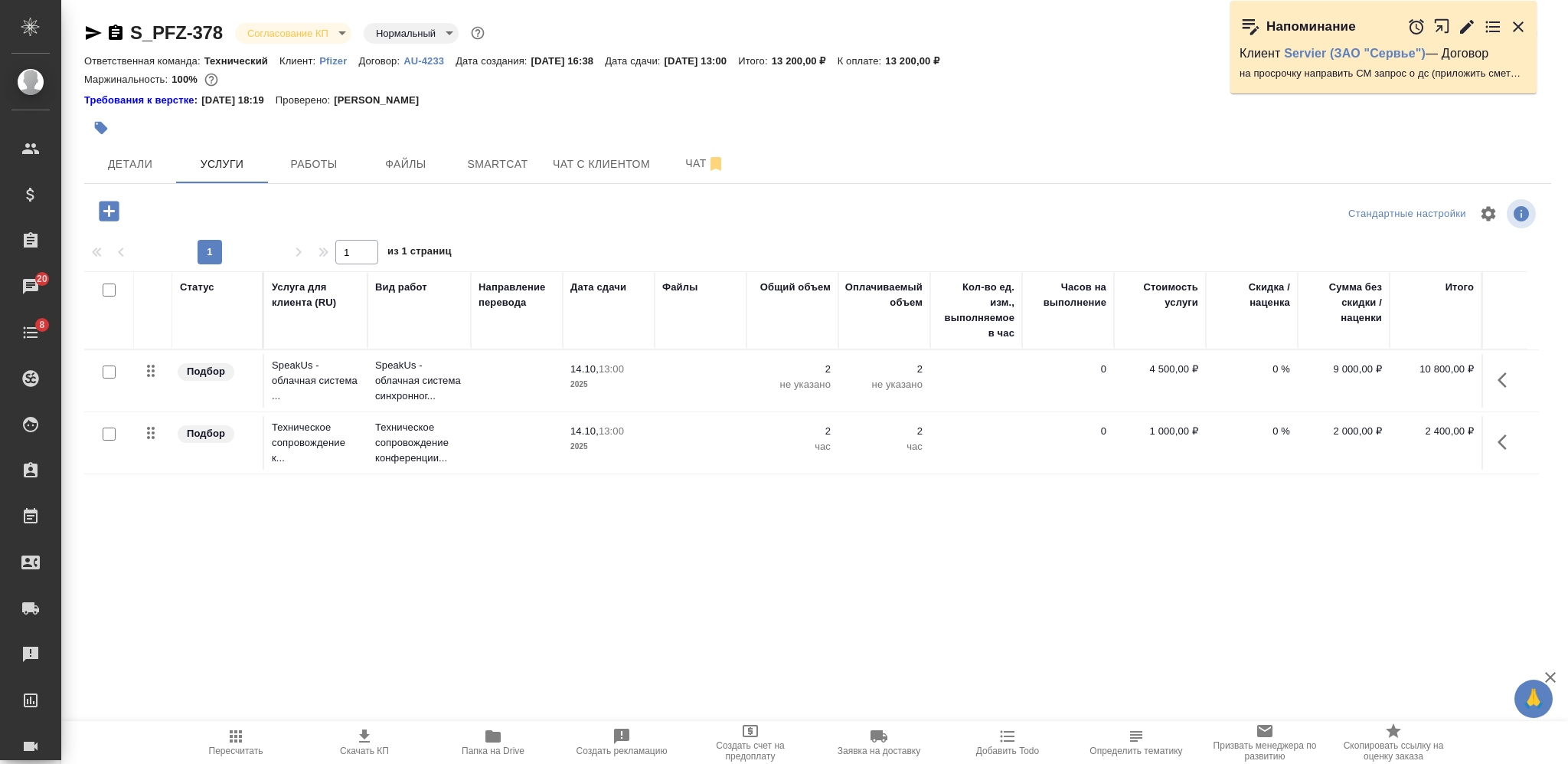
click at [98, 219] on icon "button" at bounding box center [110, 211] width 27 height 27
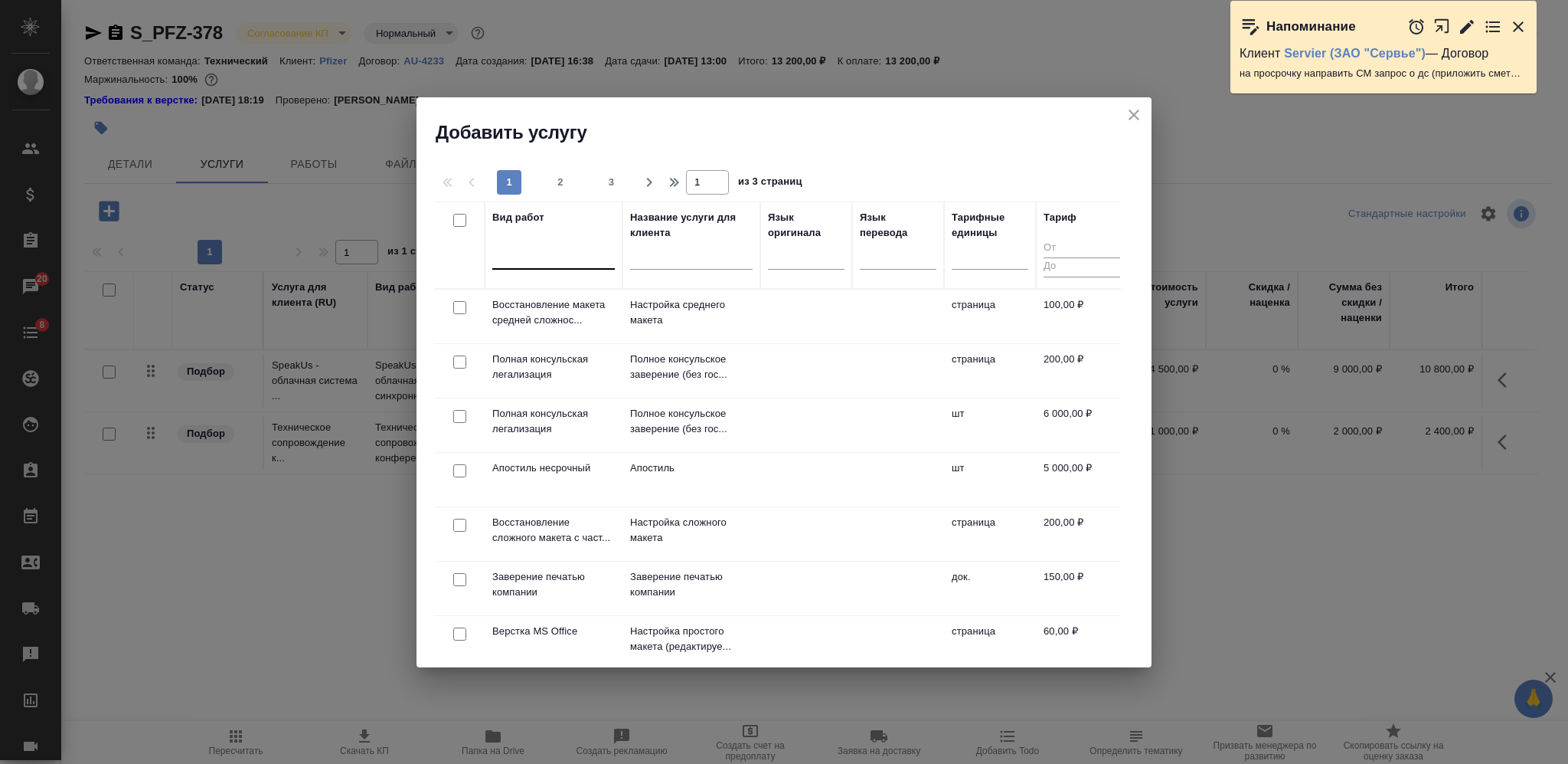
click at [538, 251] on div at bounding box center [553, 254] width 122 height 22
click at [565, 300] on div "Синхронный перевод" at bounding box center [607, 303] width 229 height 27
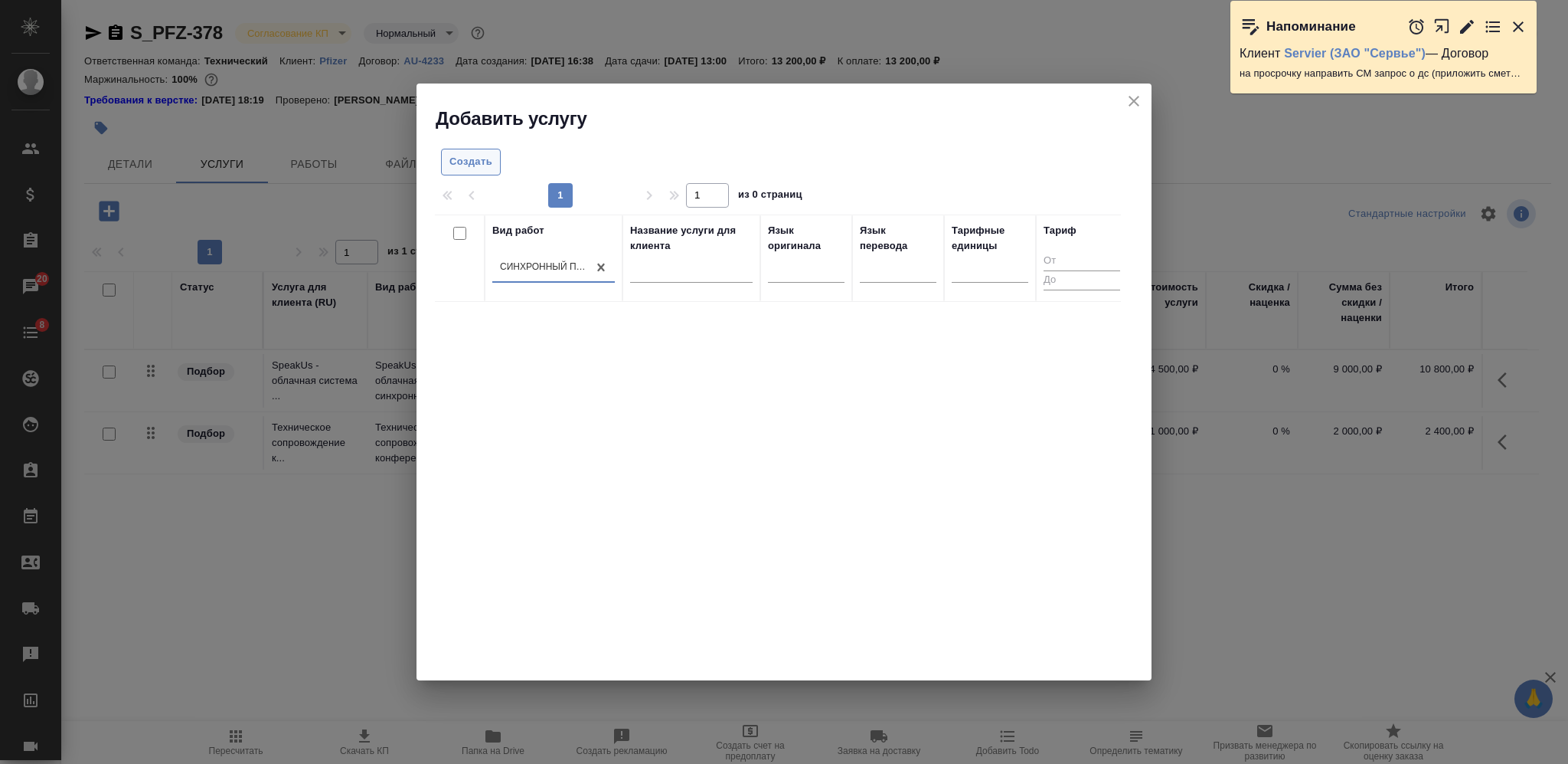
click at [452, 161] on span "Создать" at bounding box center [470, 162] width 43 height 17
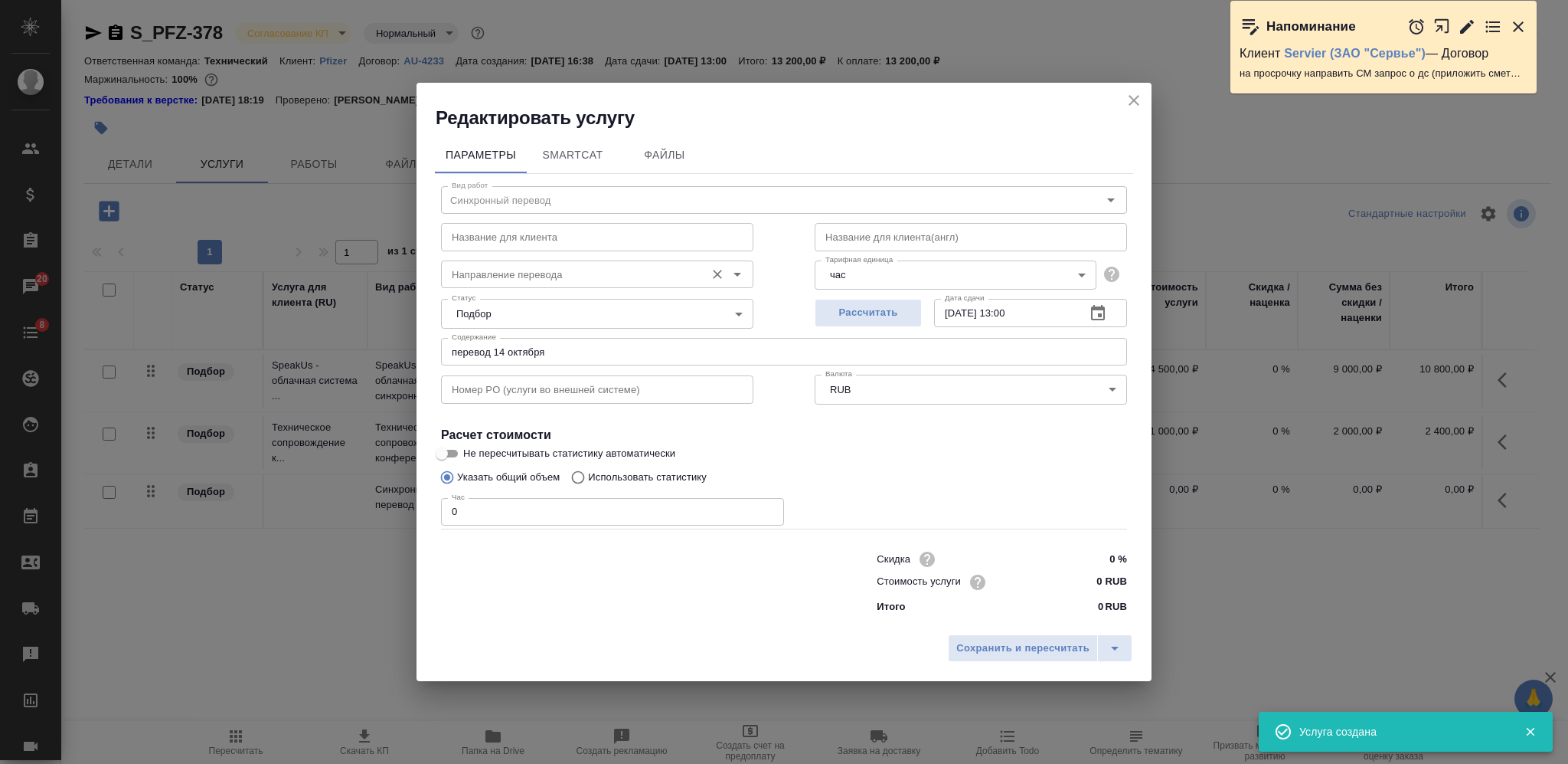
click at [583, 278] on input "Направление перевода" at bounding box center [571, 274] width 252 height 18
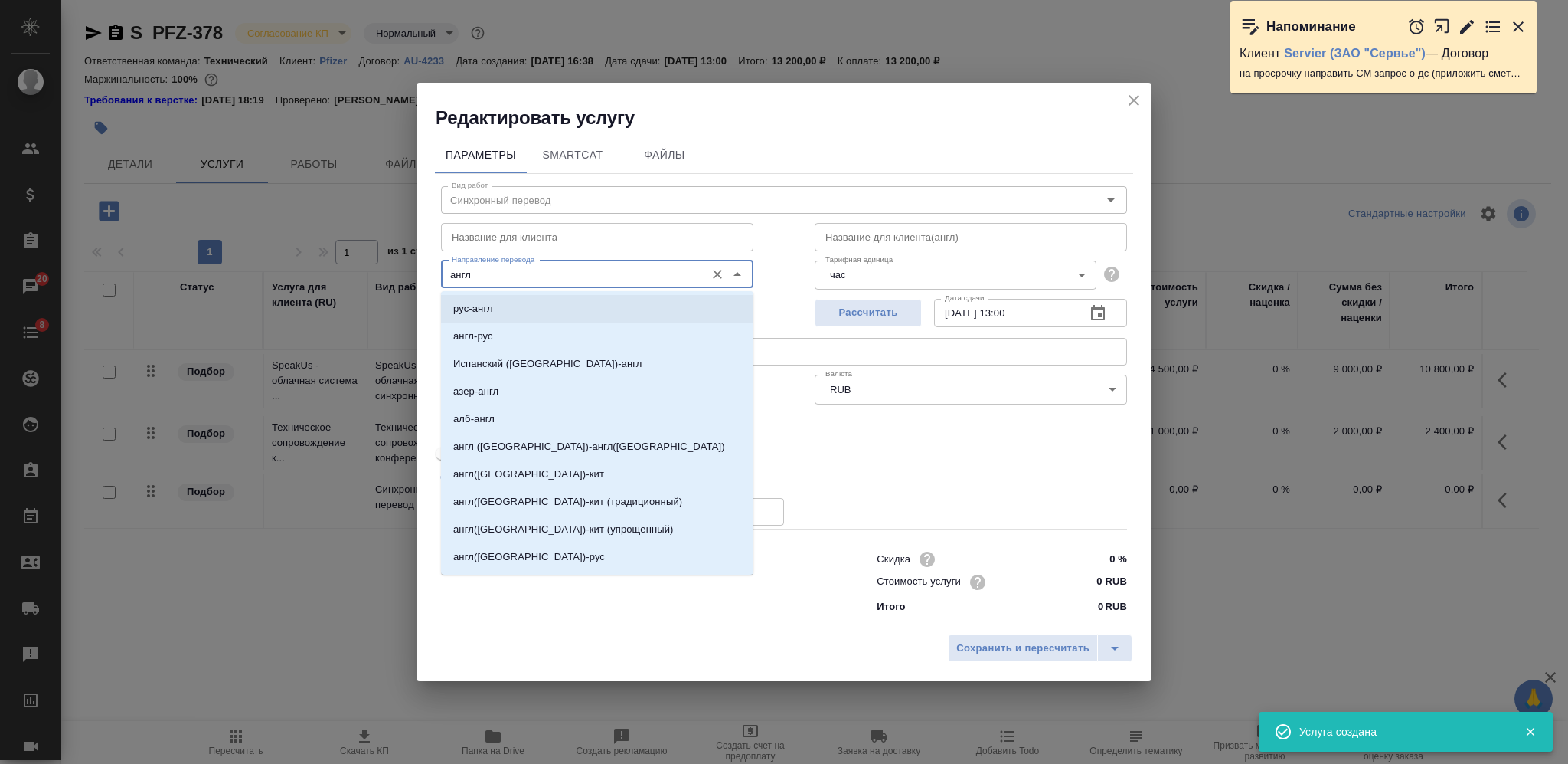
click at [572, 302] on li "рус-англ" at bounding box center [597, 309] width 312 height 27
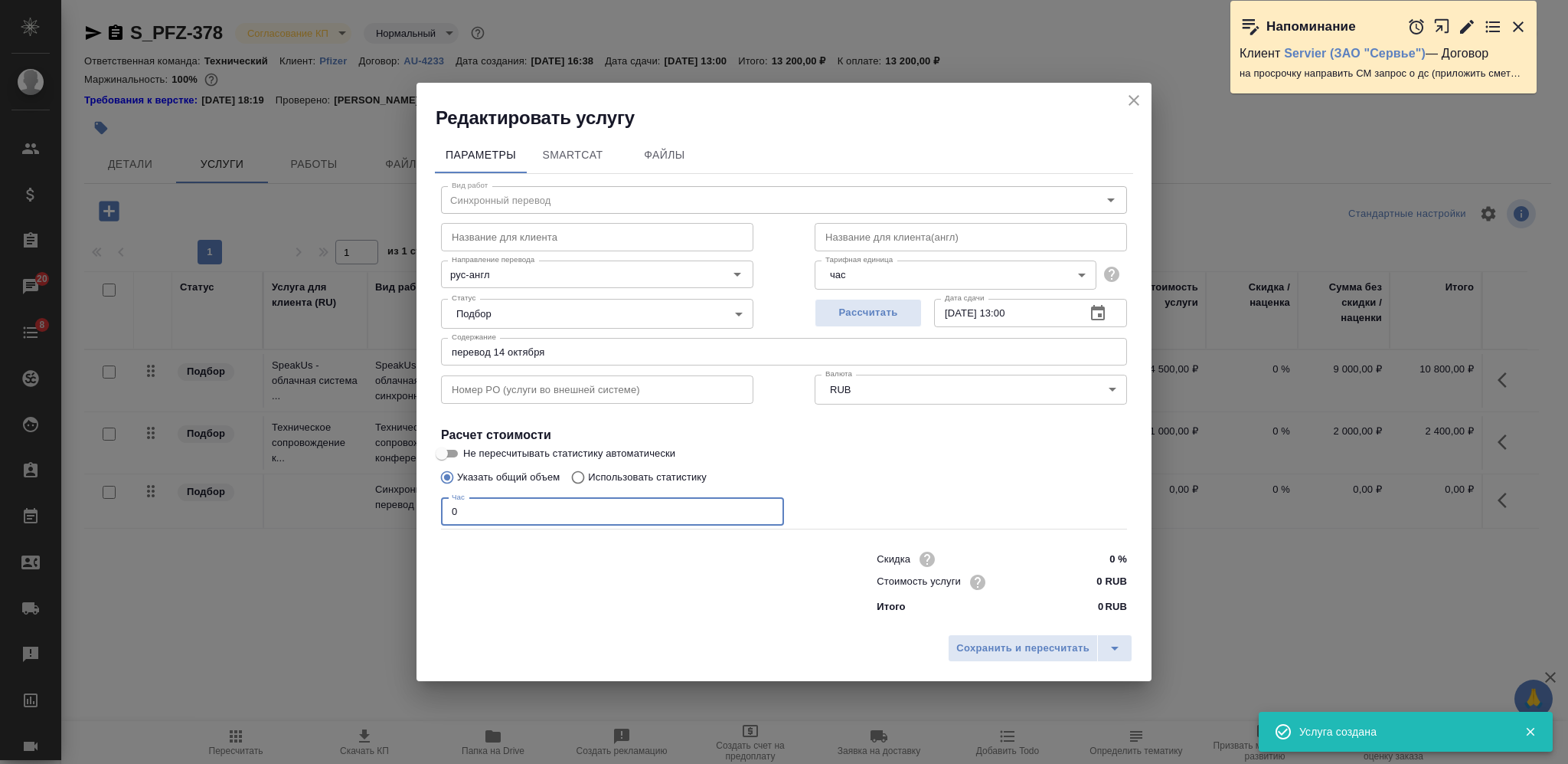
drag, startPoint x: 459, startPoint y: 512, endPoint x: 438, endPoint y: 505, distance: 22.1
click at [438, 505] on div "Вид работ Синхронный перевод Вид работ Название для клиента Название для клиент…" at bounding box center [784, 397] width 698 height 446
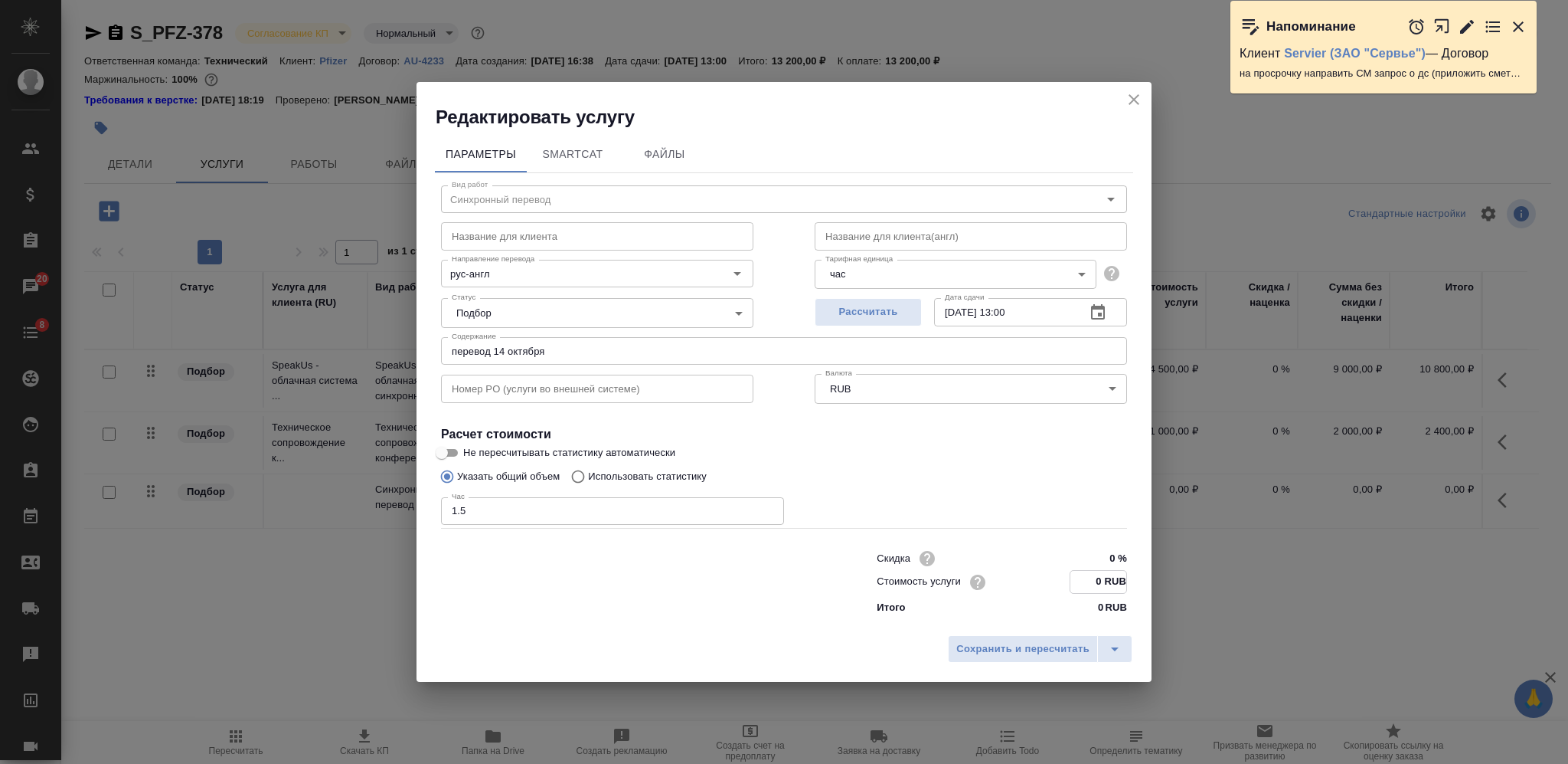
drag, startPoint x: 1104, startPoint y: 578, endPoint x: 1096, endPoint y: 579, distance: 8.1
click at [1096, 579] on input "0 RUB" at bounding box center [1098, 582] width 56 height 22
click at [984, 657] on button "Сохранить и пересчитать" at bounding box center [1022, 649] width 150 height 27
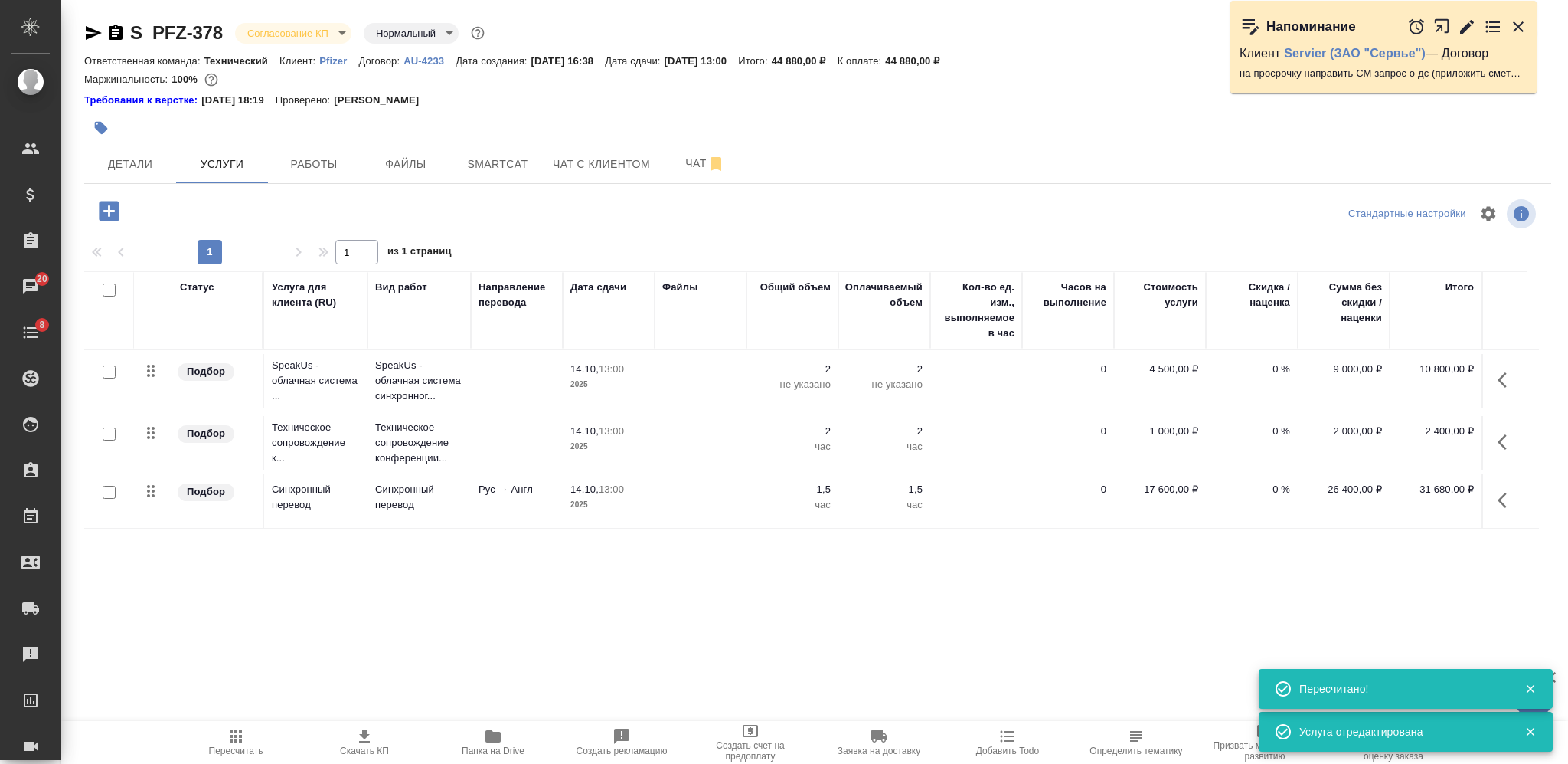
drag, startPoint x: 1007, startPoint y: 144, endPoint x: 921, endPoint y: 199, distance: 102.1
click at [1007, 145] on div "Детали Услуги Работы Файлы Smartcat Чат с клиентом Чат" at bounding box center [817, 164] width 1466 height 38
click at [361, 756] on button "Скачать КП" at bounding box center [365, 741] width 129 height 43
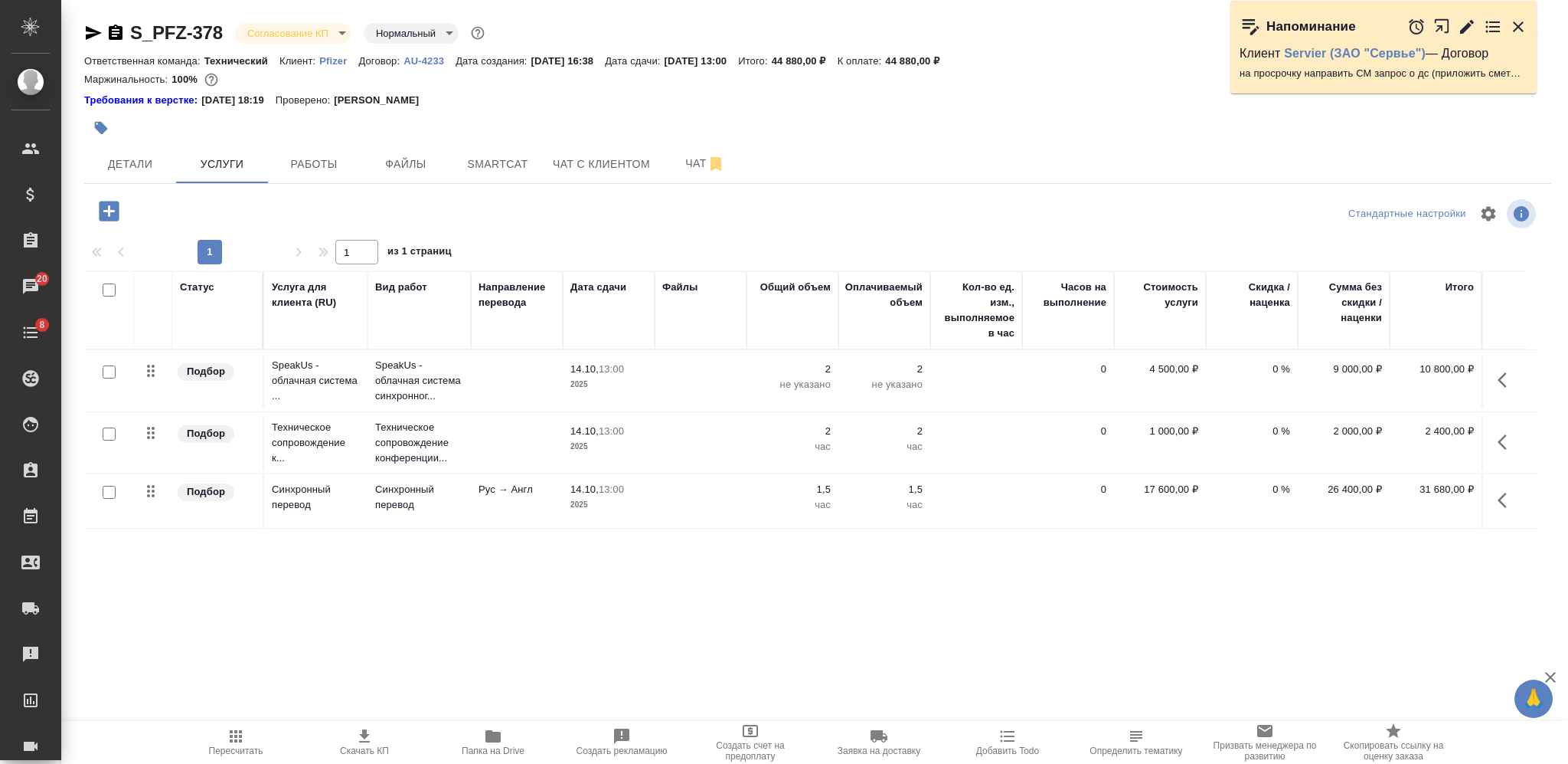
click at [324, 62] on p "Pfizer" at bounding box center [338, 61] width 39 height 12
click at [95, 135] on icon "button" at bounding box center [101, 128] width 15 height 15
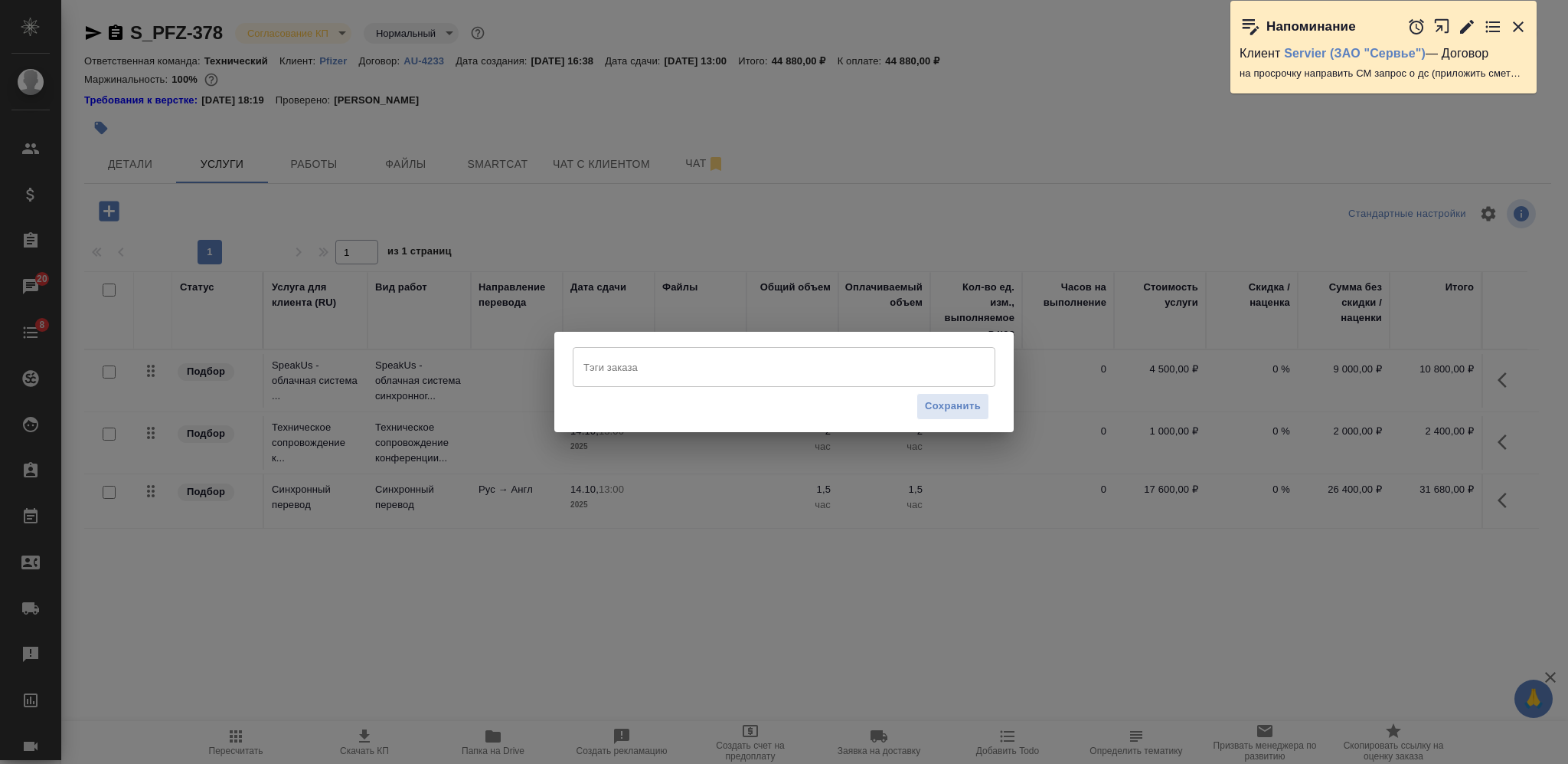
click at [720, 384] on div "Тэги заказа" at bounding box center [784, 367] width 423 height 40
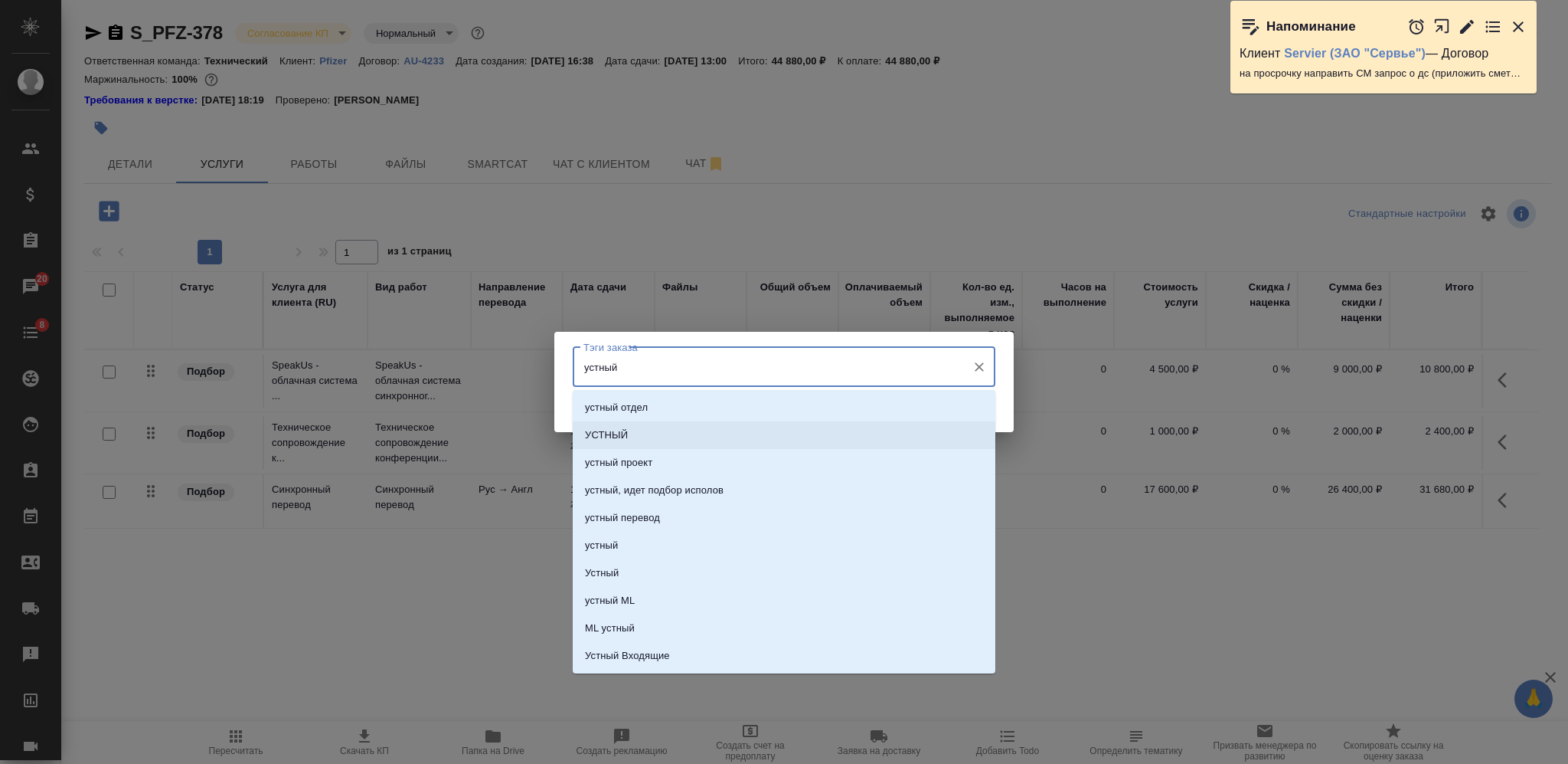
click at [781, 430] on li "УСТНЫЙ" at bounding box center [784, 435] width 423 height 27
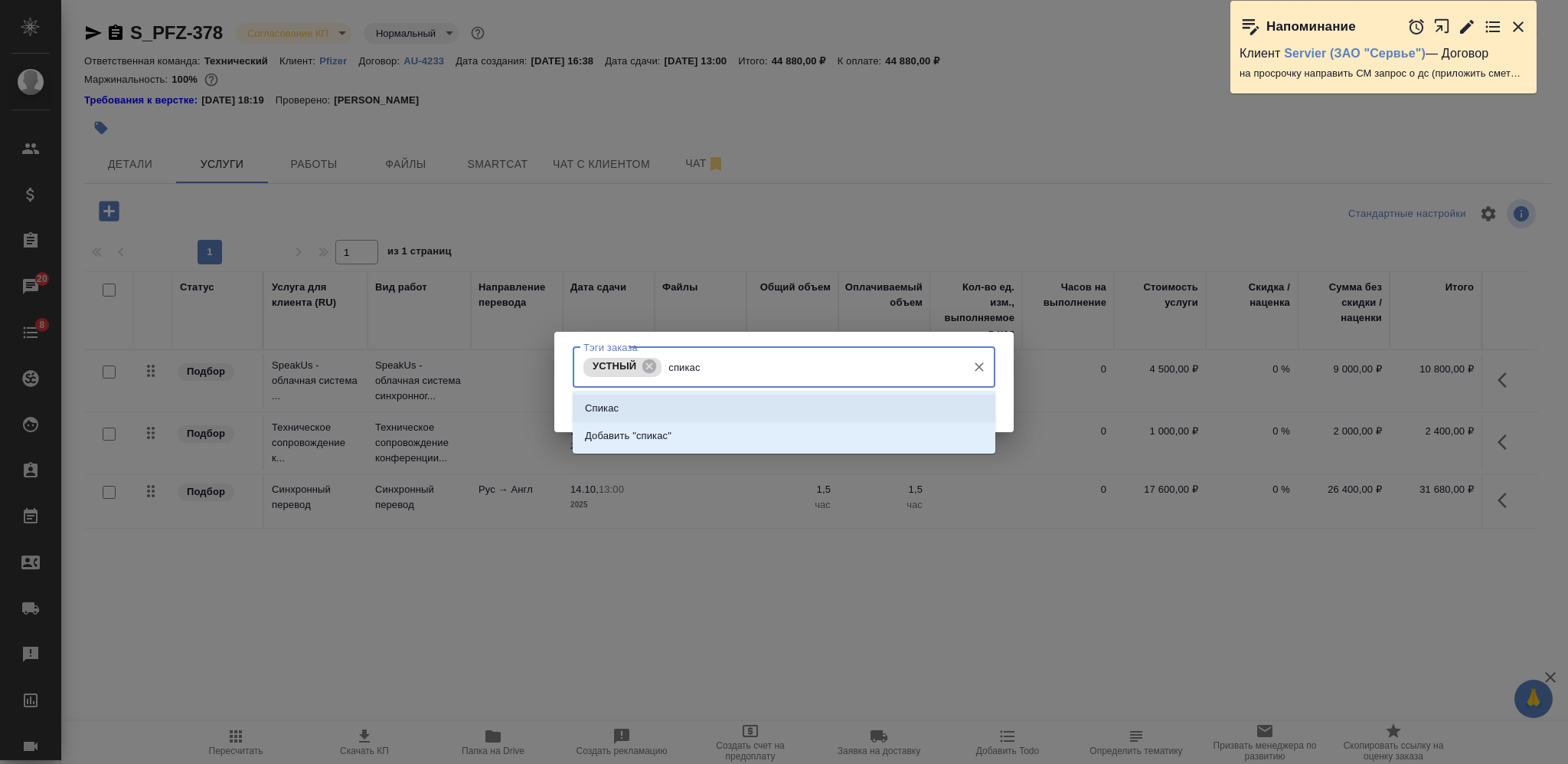
click at [769, 400] on li "Спикас" at bounding box center [784, 408] width 423 height 27
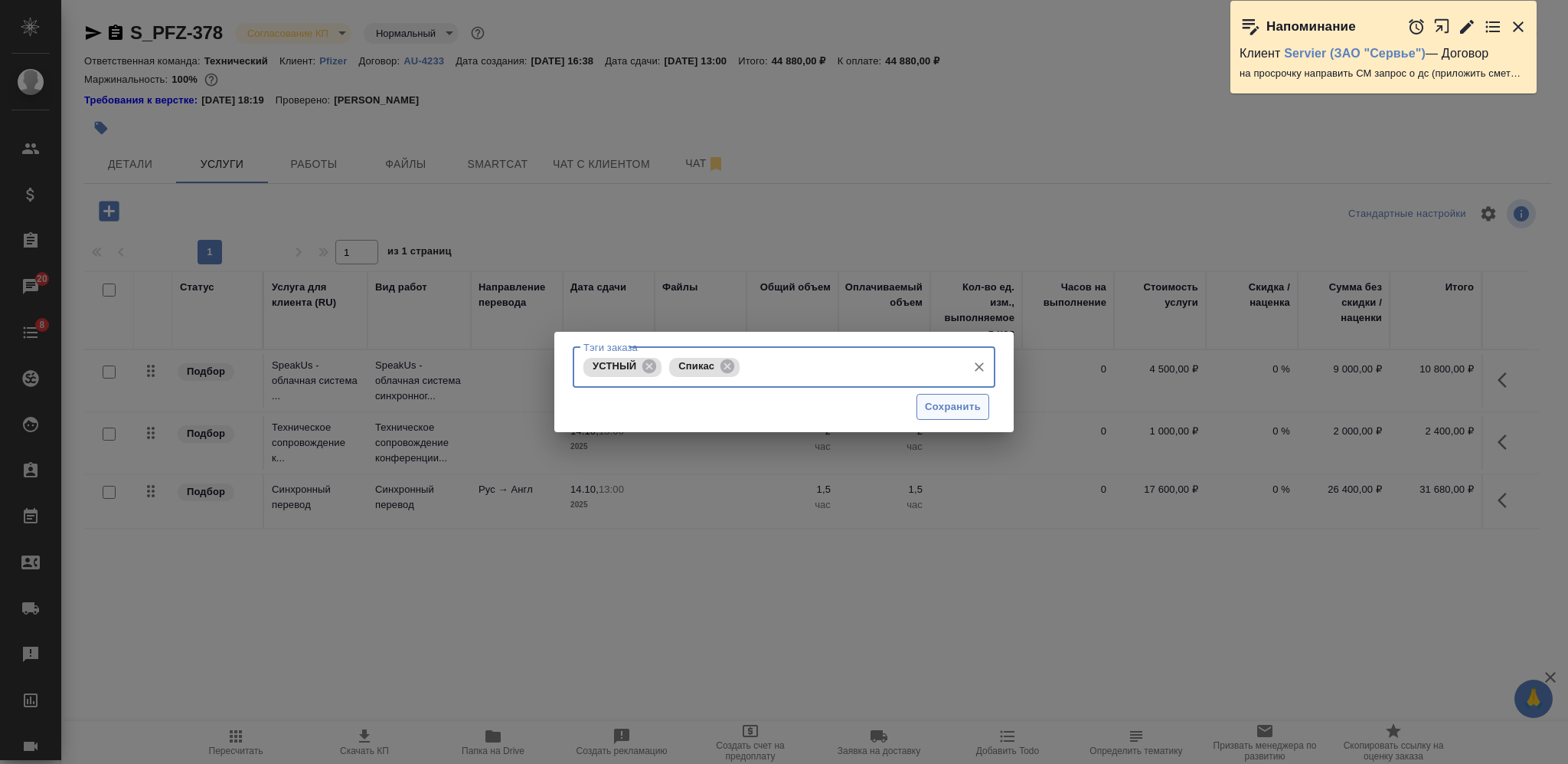
click at [933, 394] on button "Сохранить" at bounding box center [952, 407] width 73 height 27
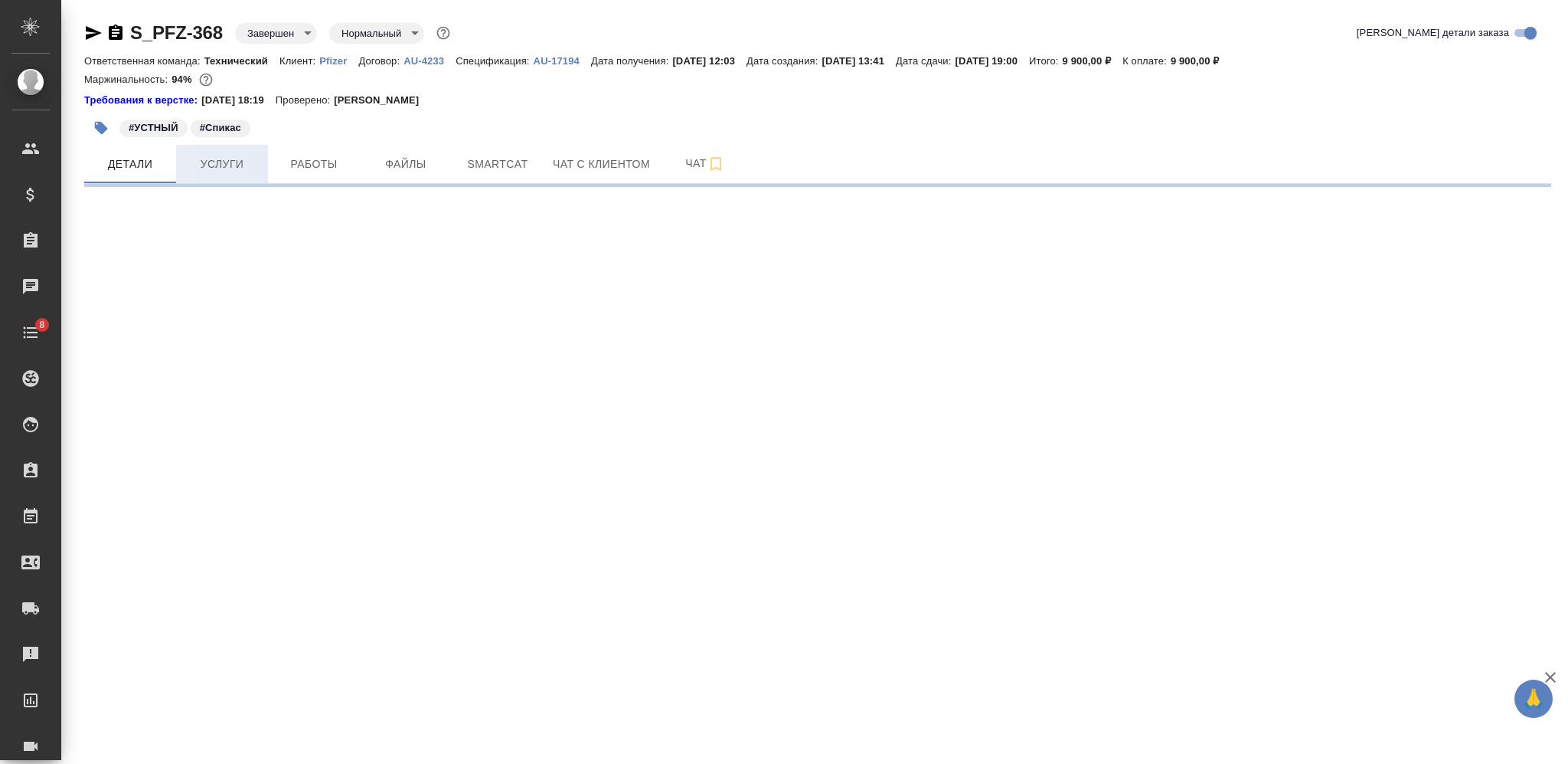
select select "RU"
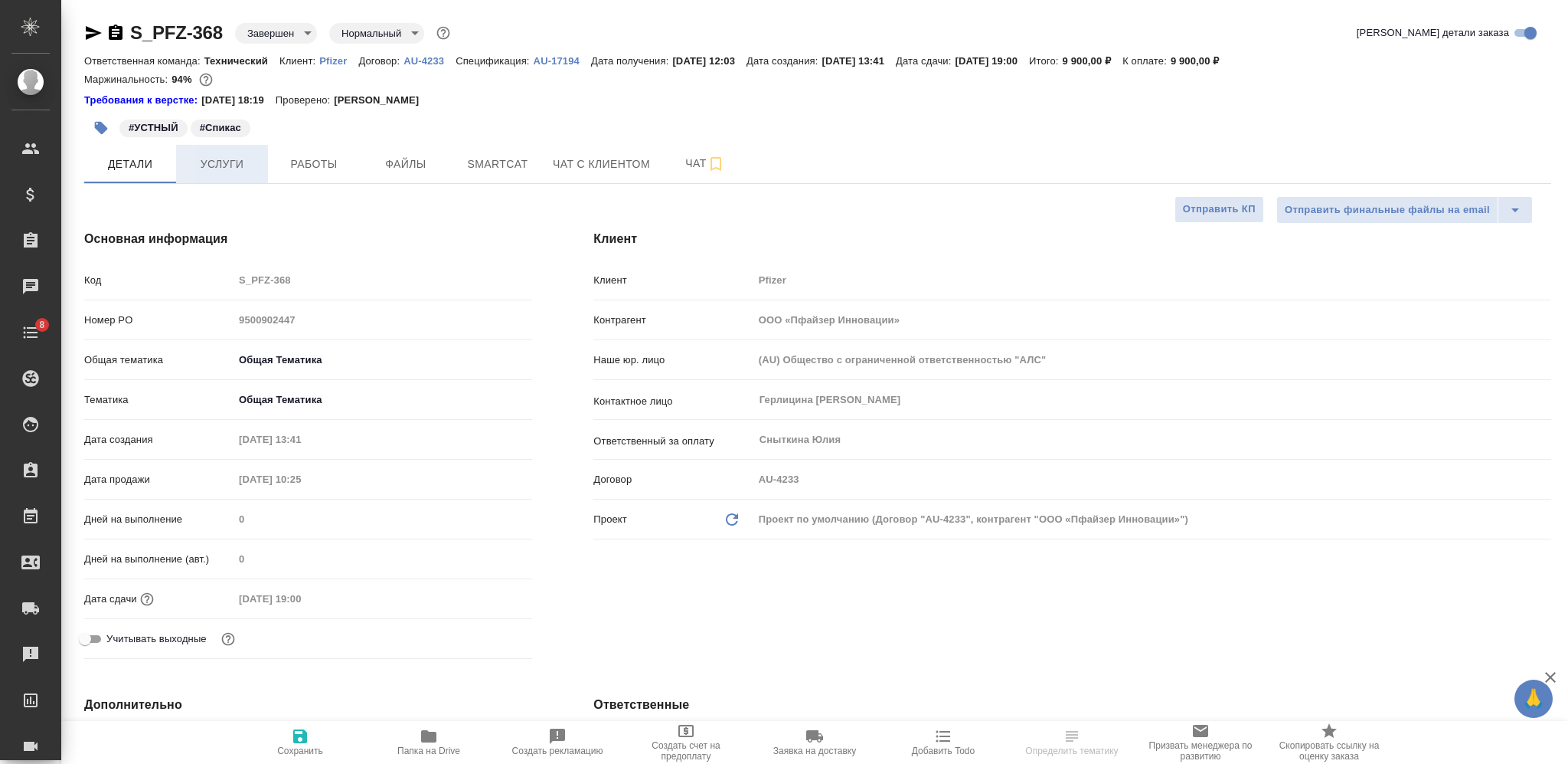
type textarea "x"
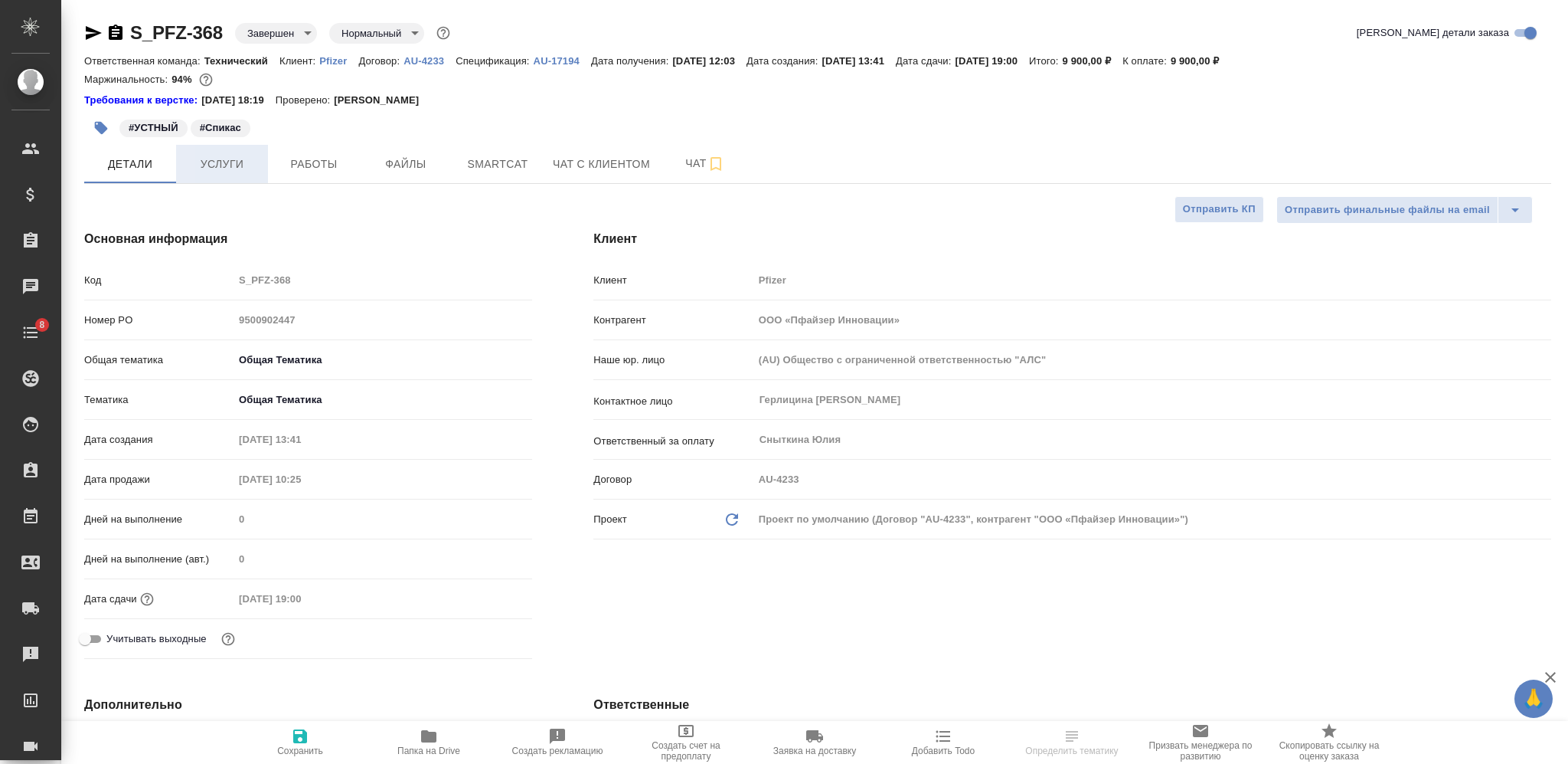
type textarea "x"
click at [220, 170] on span "Услуги" at bounding box center [221, 163] width 73 height 19
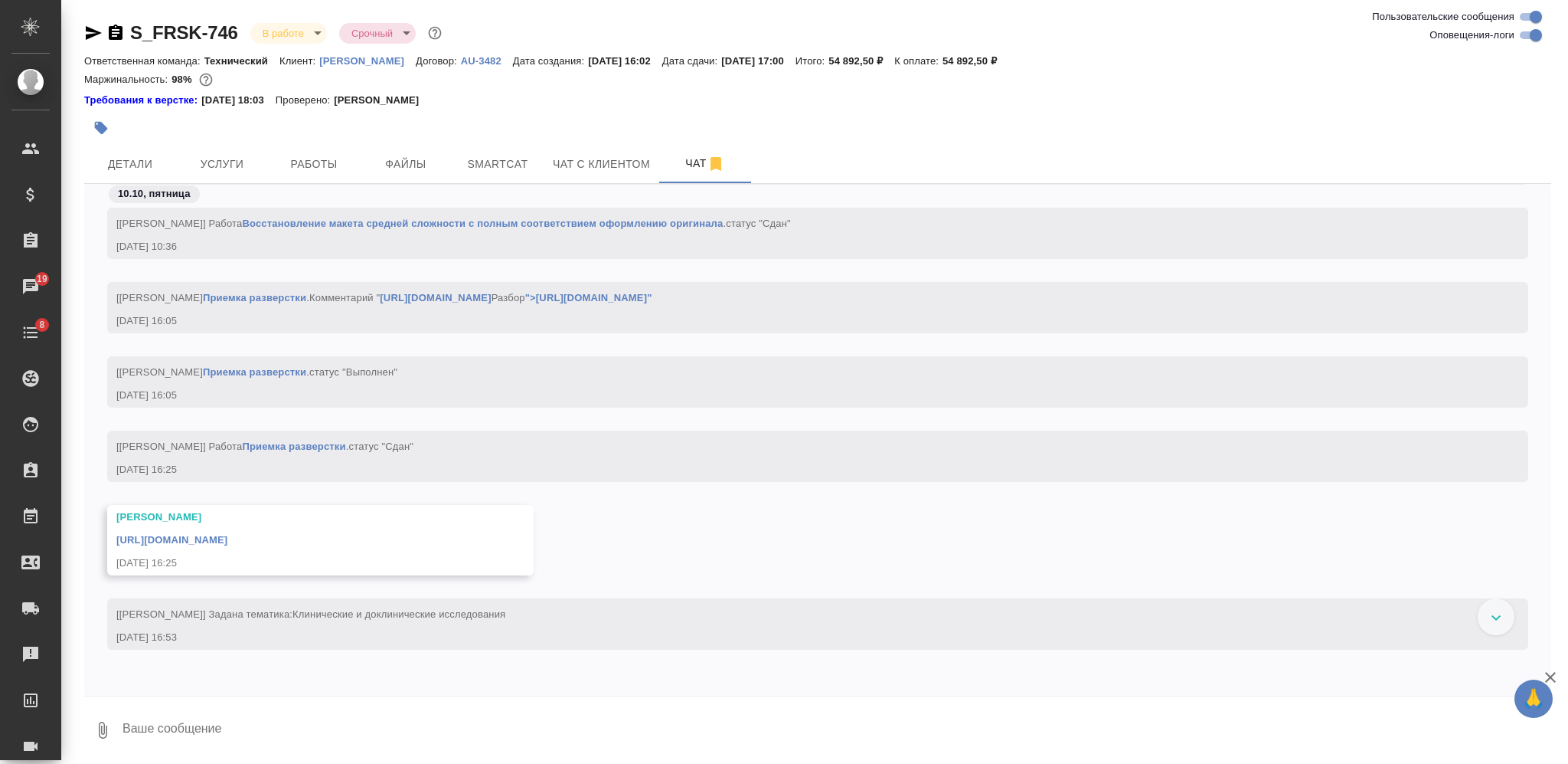
scroll to position [4544, 0]
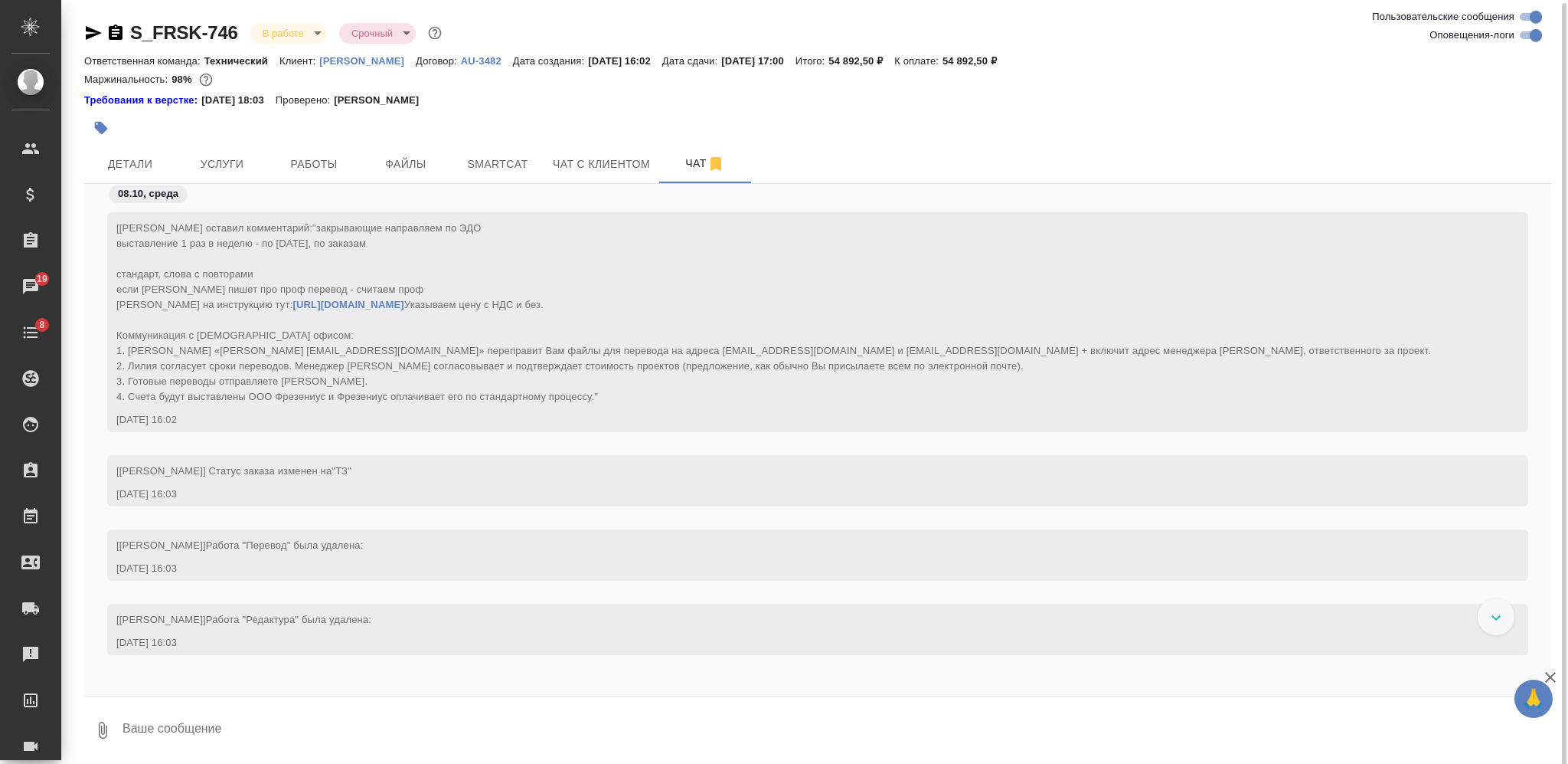
scroll to position [408, 0]
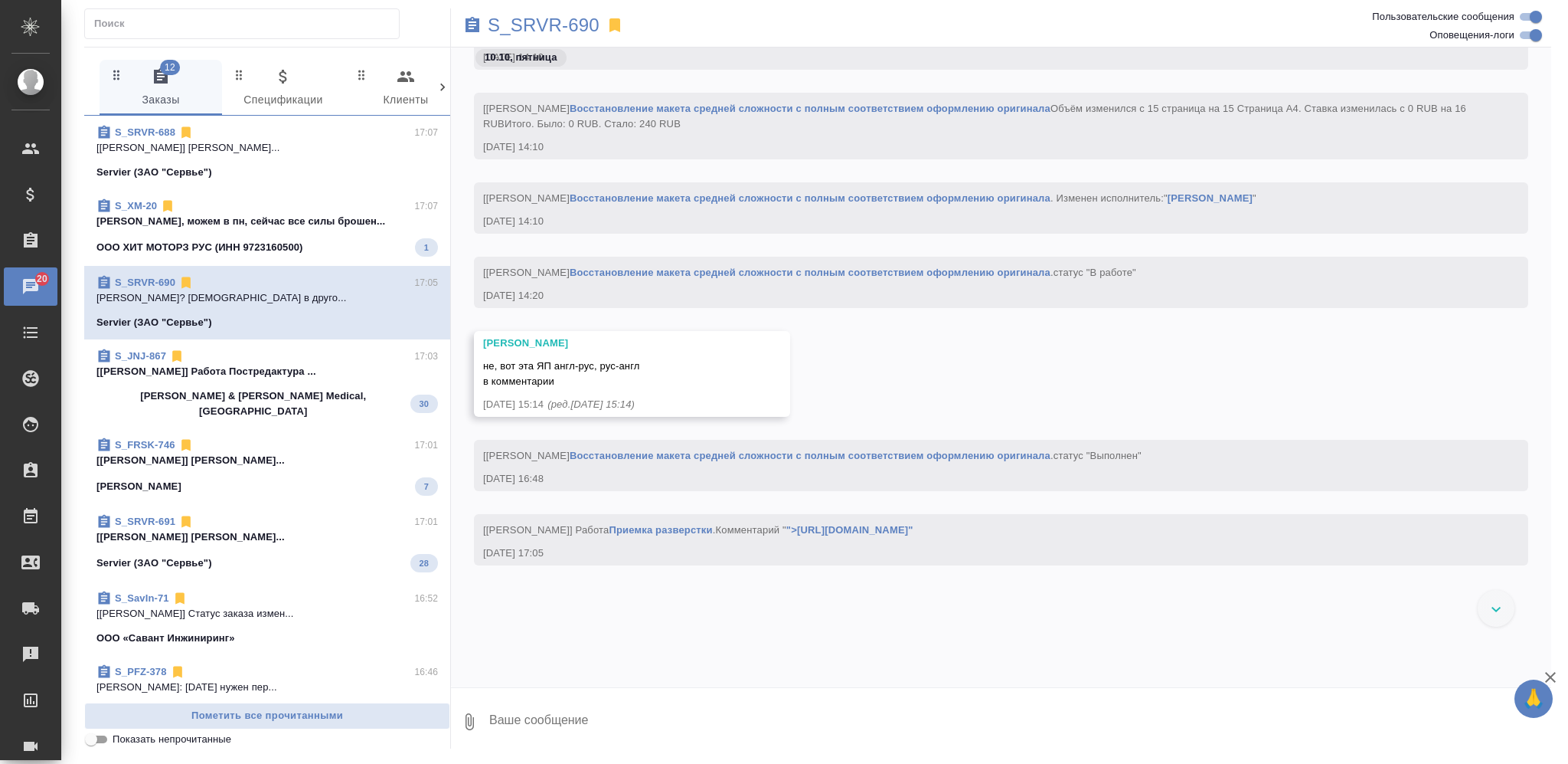
scroll to position [1811, 0]
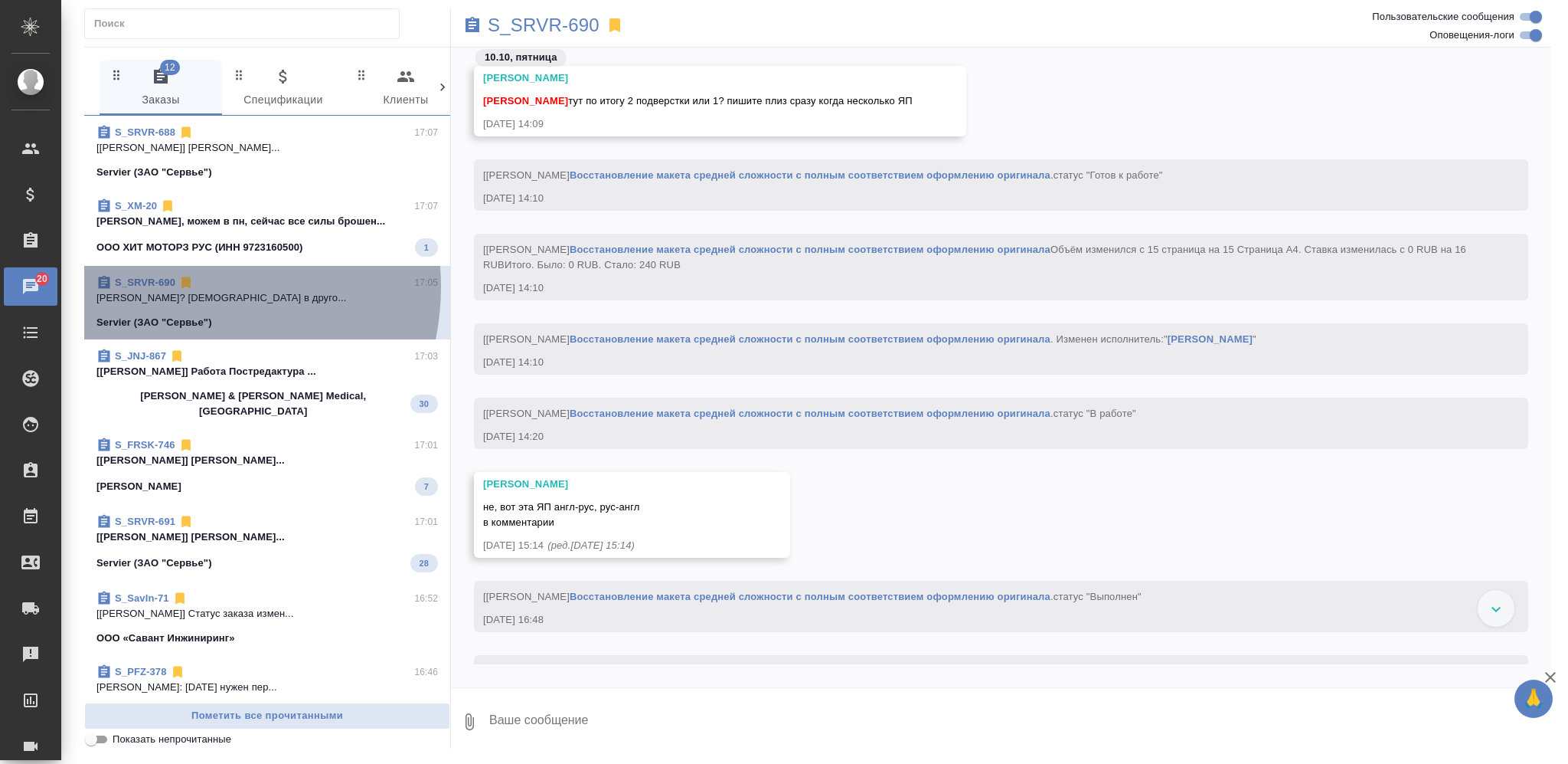
click at [175, 287] on div "S_SRVR-690" at bounding box center [144, 282] width 97 height 15
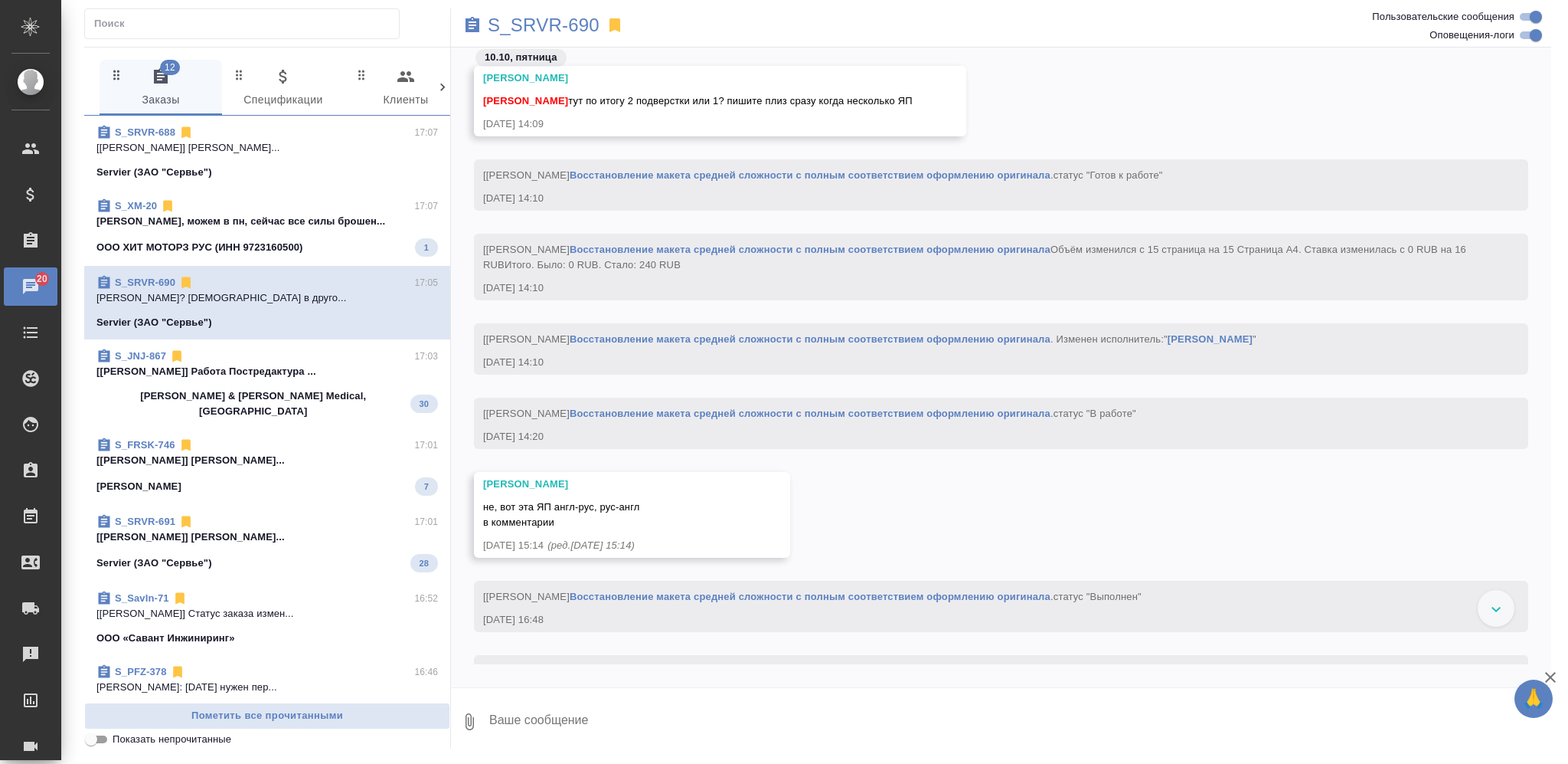
click at [169, 282] on link "S_SRVR-690" at bounding box center [145, 282] width 61 height 12
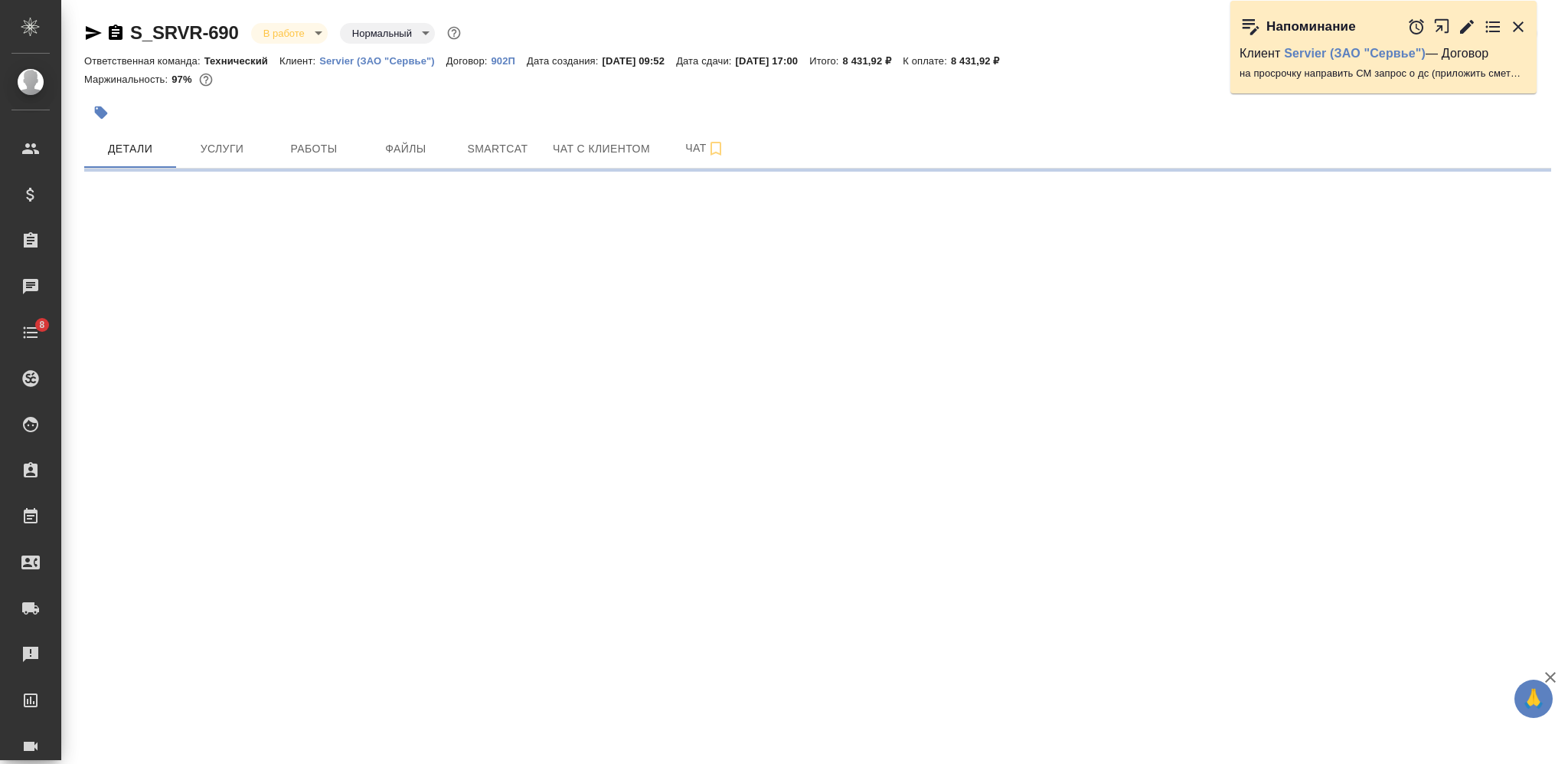
select select "RU"
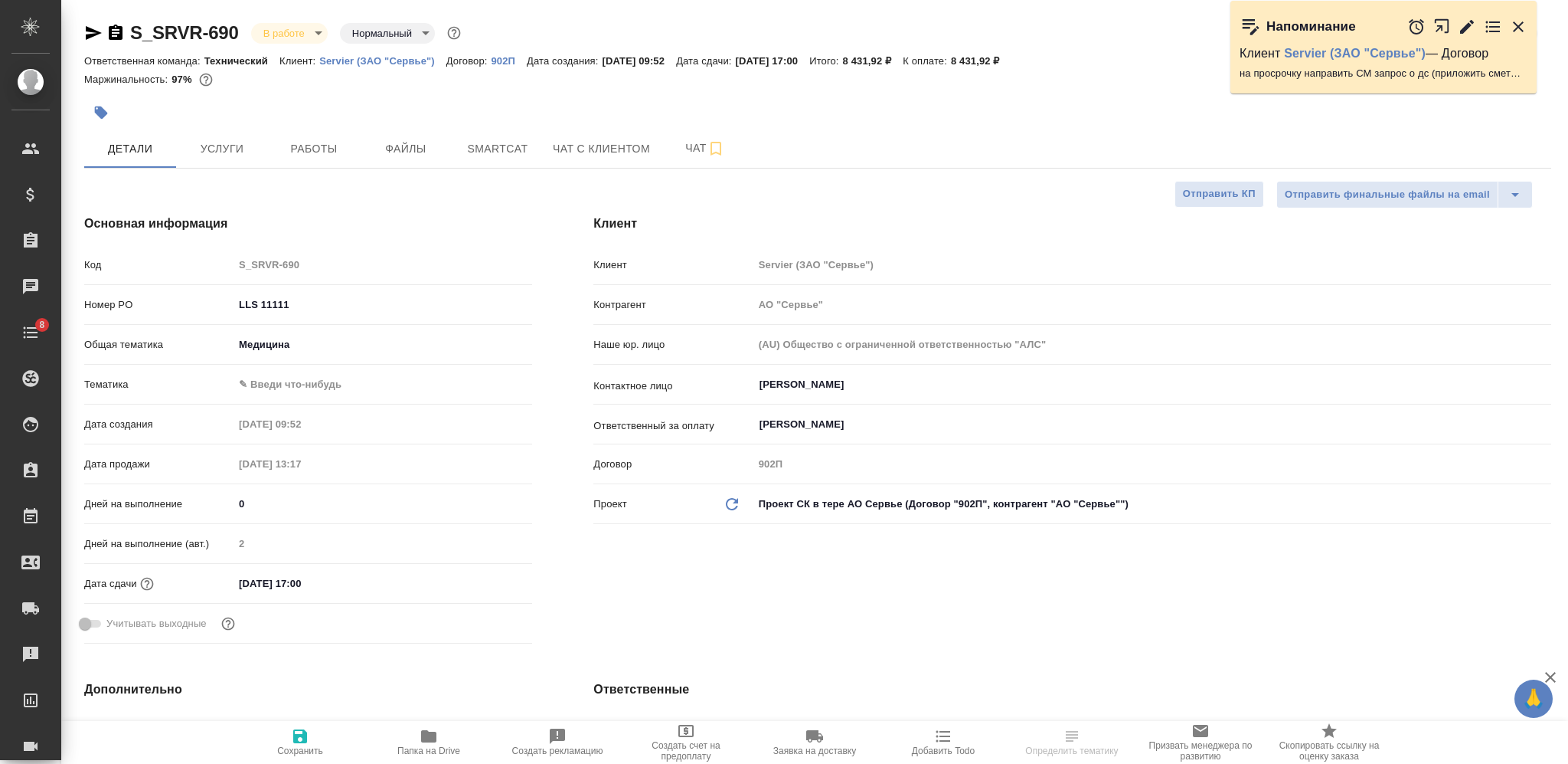
type textarea "x"
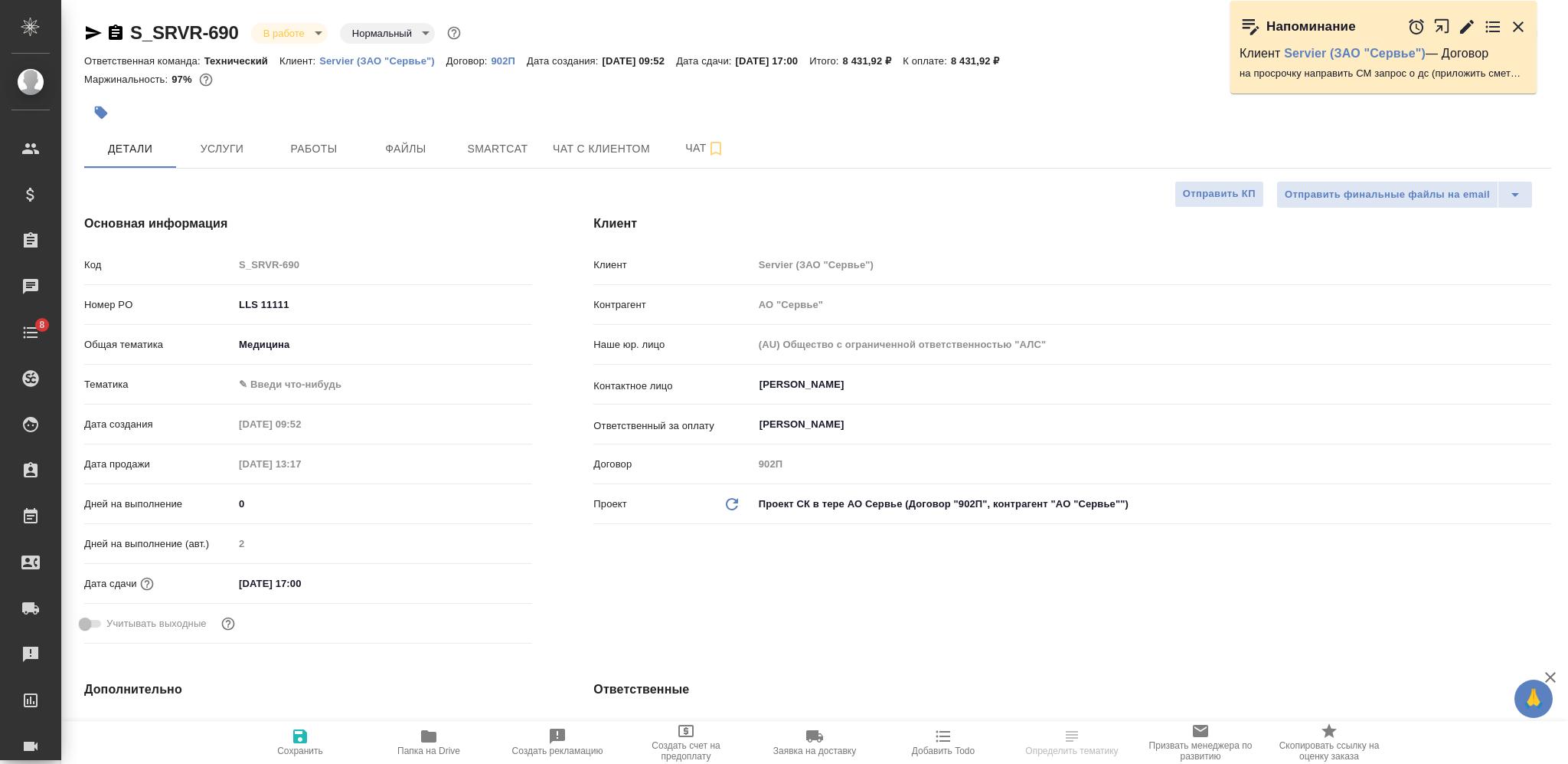
type textarea "x"
click at [679, 155] on span "Чат" at bounding box center [705, 148] width 73 height 19
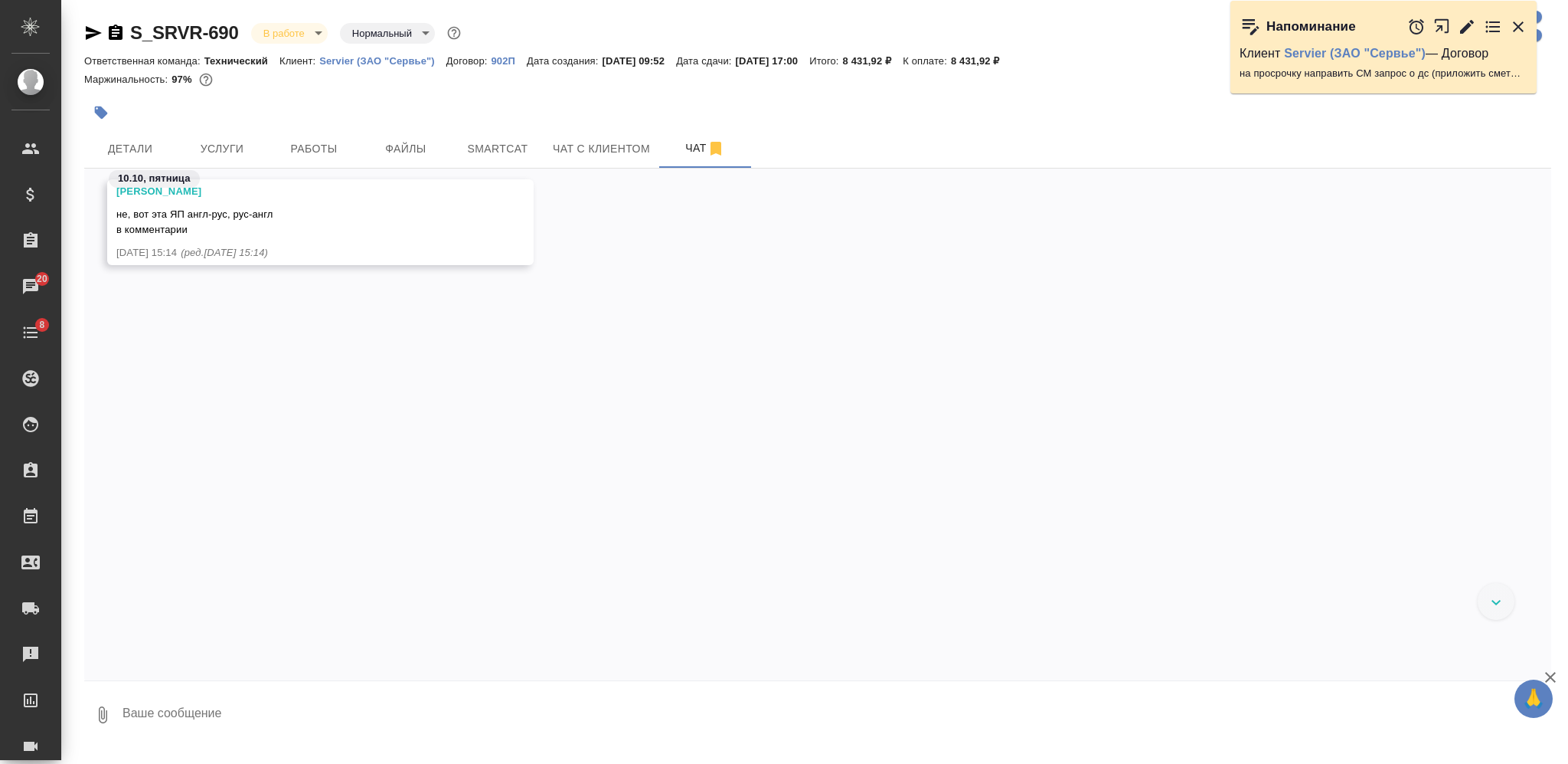
scroll to position [4835, 0]
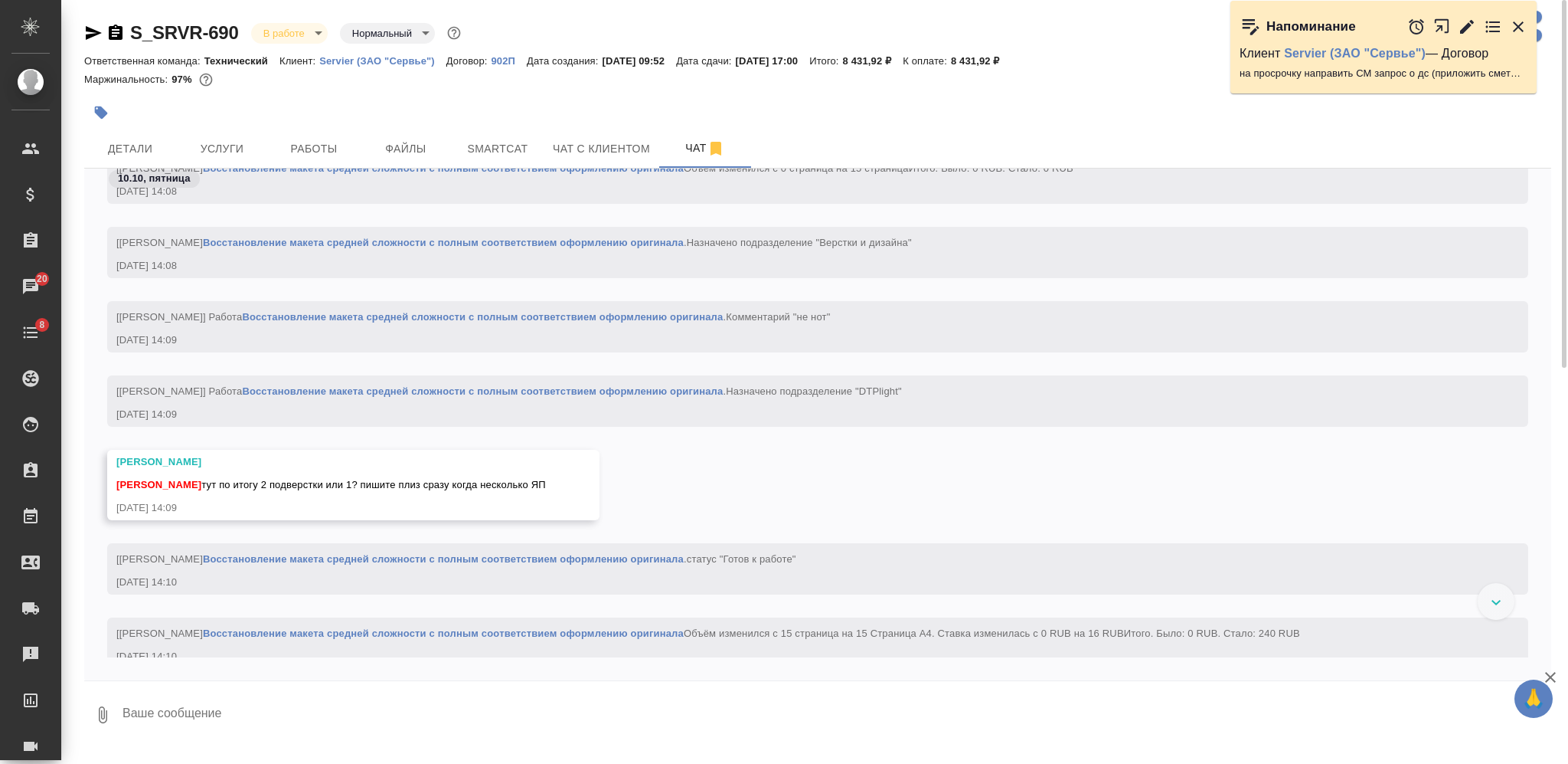
click at [441, 709] on textarea at bounding box center [835, 714] width 1430 height 52
type textarea "прости, перепутала заказы тут аналогично,"
click at [380, 156] on span "Файлы" at bounding box center [405, 149] width 73 height 19
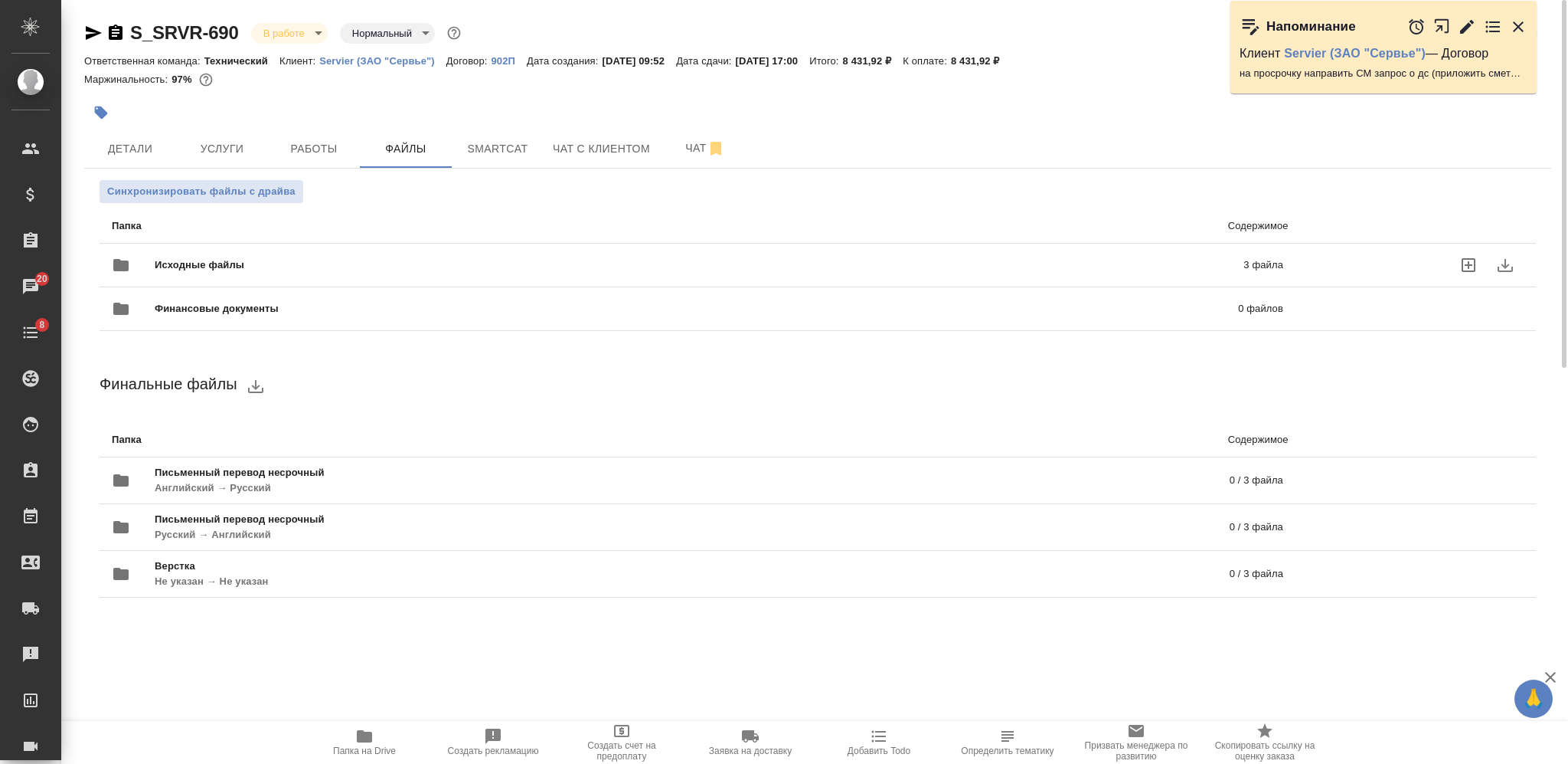
click at [414, 256] on div "Исходные файлы 3 файла" at bounding box center [696, 265] width 1171 height 37
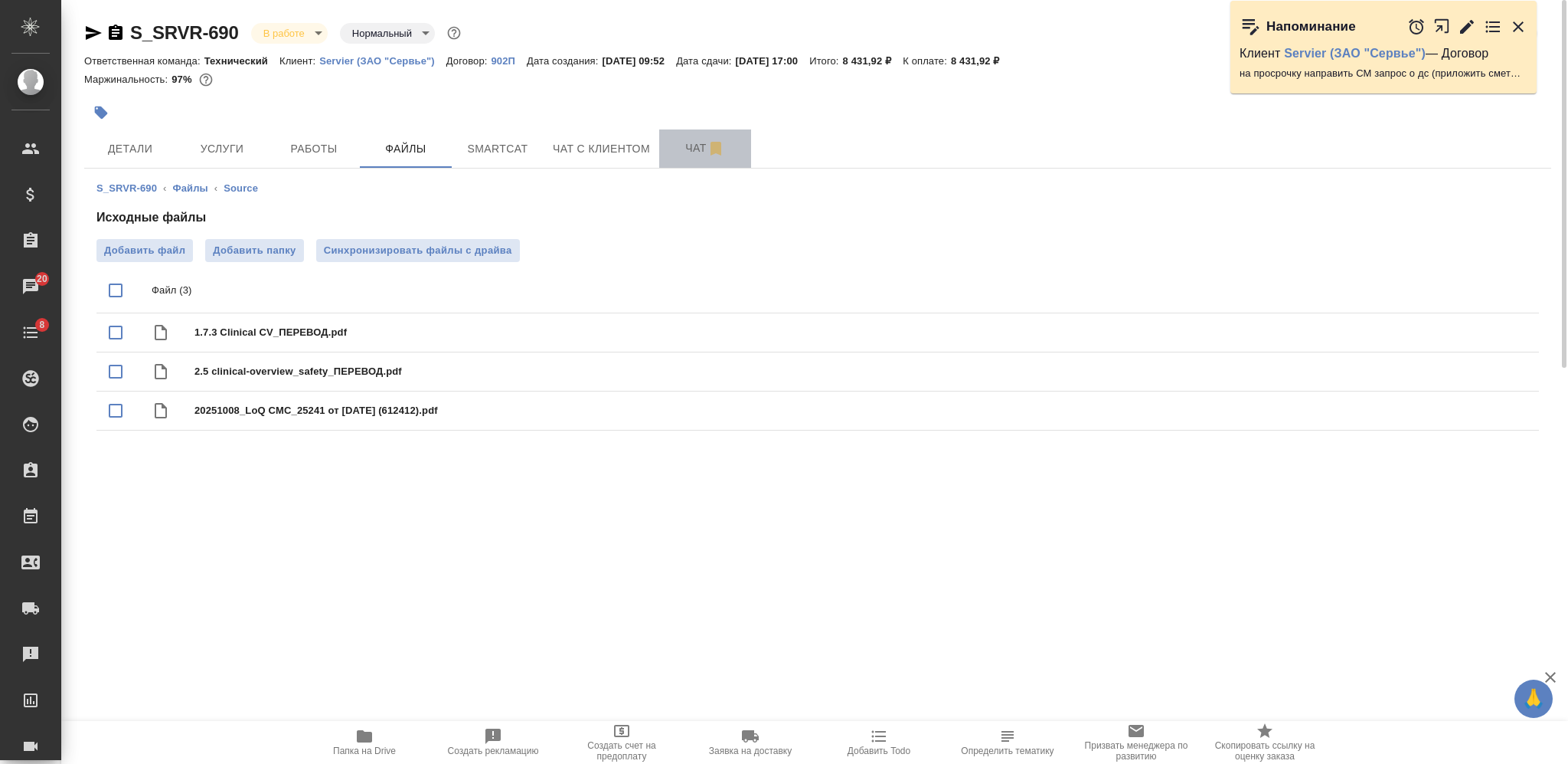
click at [671, 149] on span "Чат" at bounding box center [705, 148] width 73 height 19
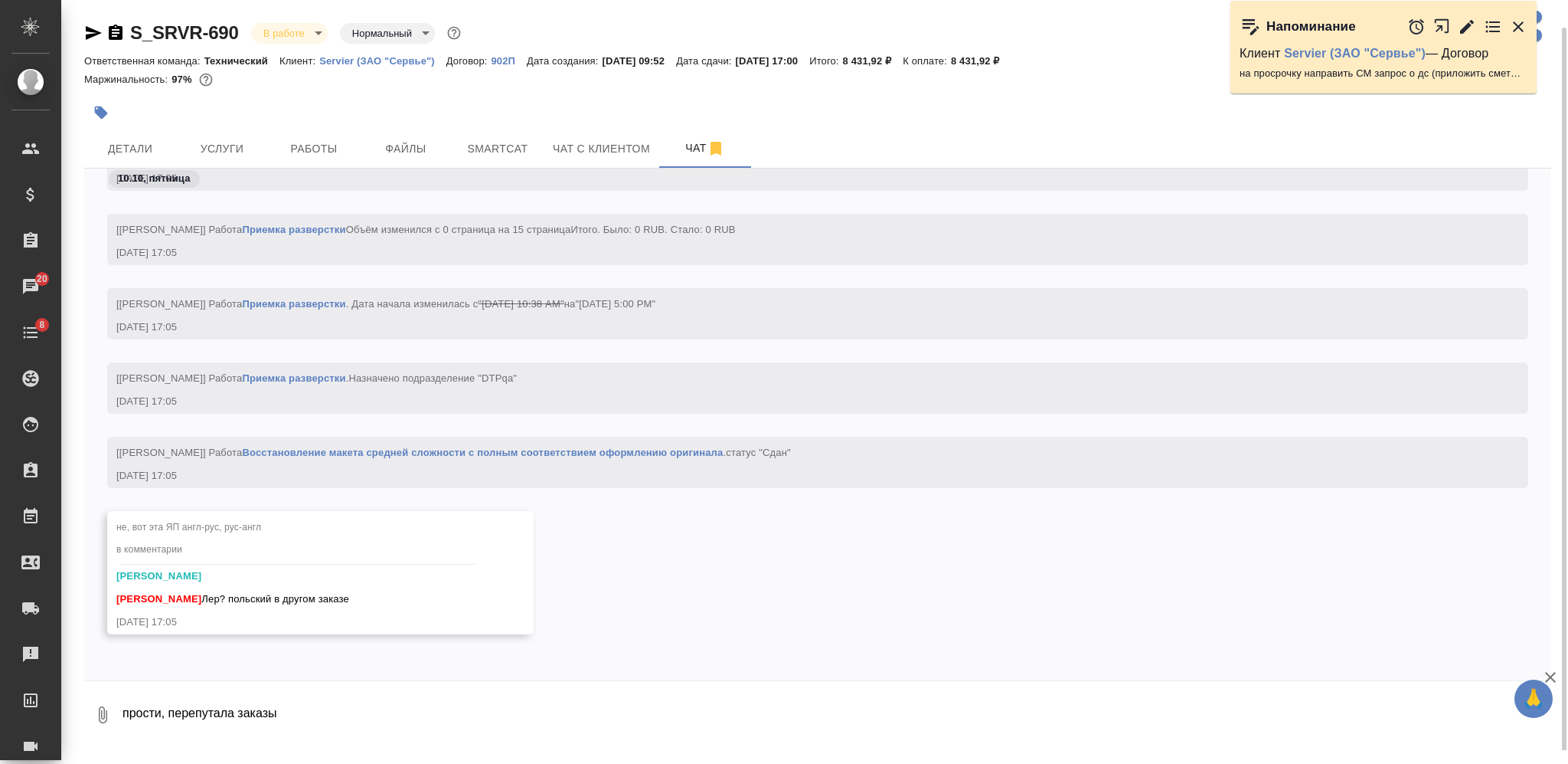
scroll to position [14, 0]
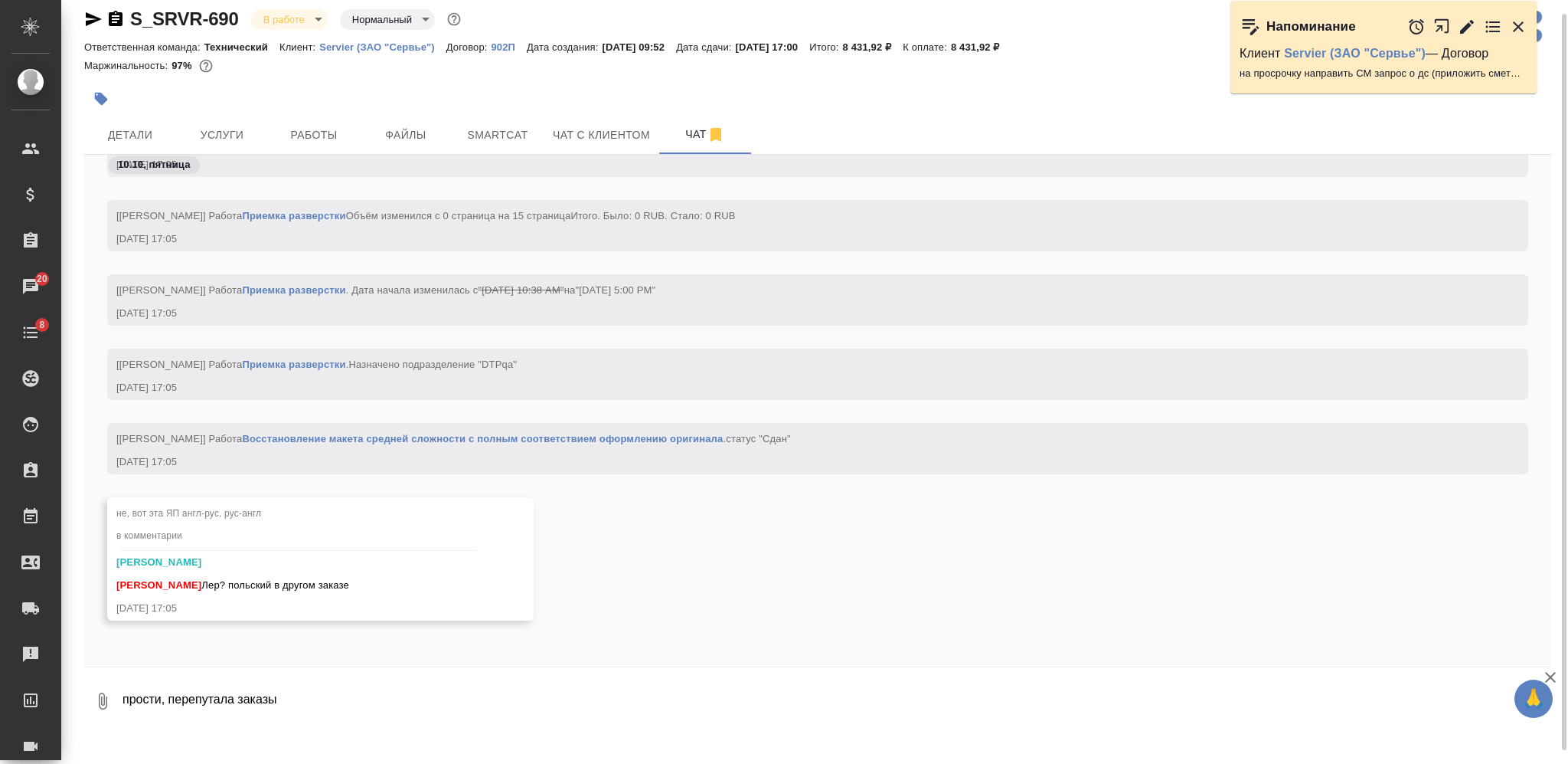
click at [326, 720] on textarea "прости, перепутала заказы тут аналогично," at bounding box center [835, 700] width 1430 height 52
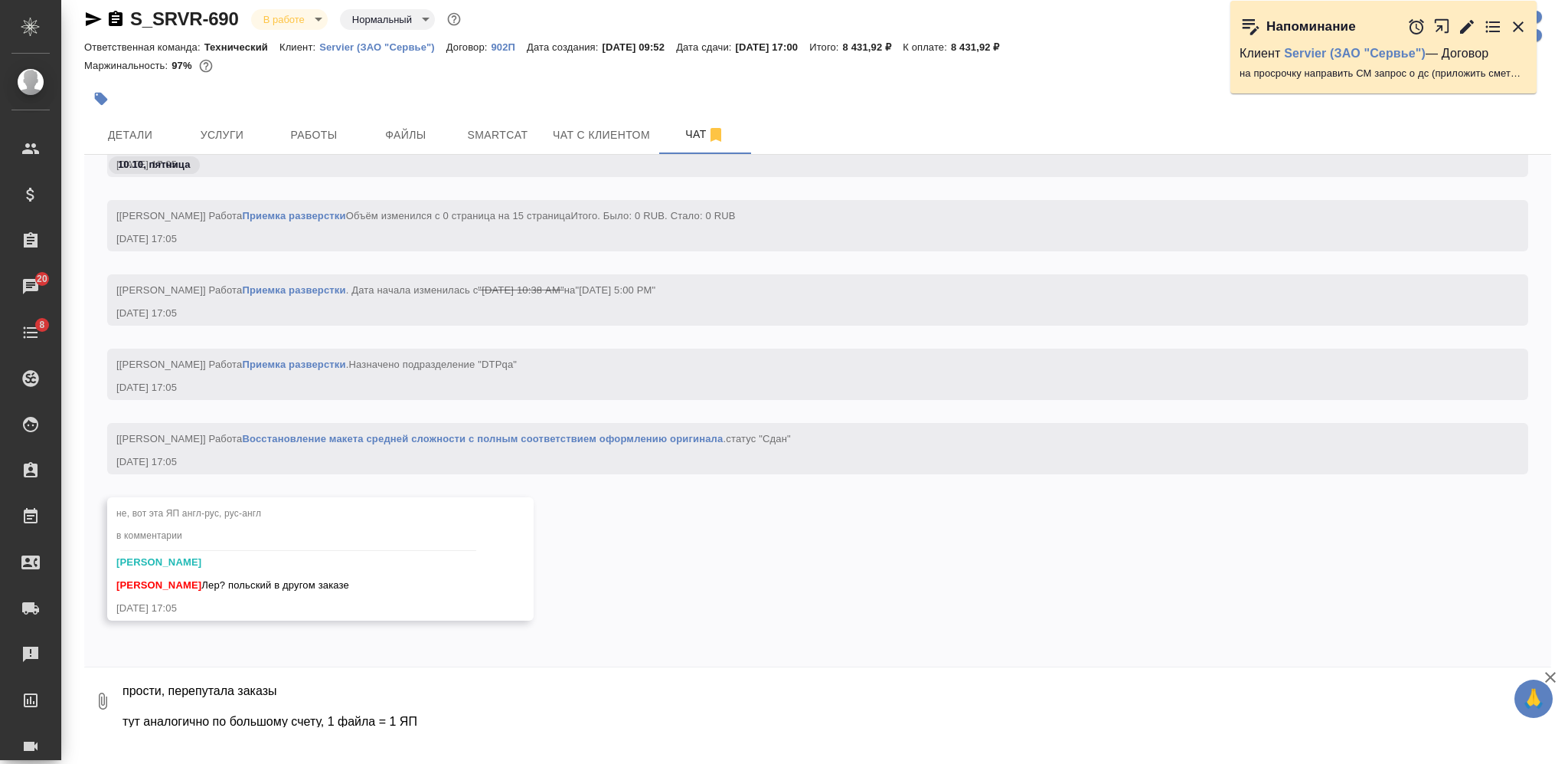
type textarea "прости, перепутала заказы тут аналогично по большому счету, 1 файла = 1 ЯП"
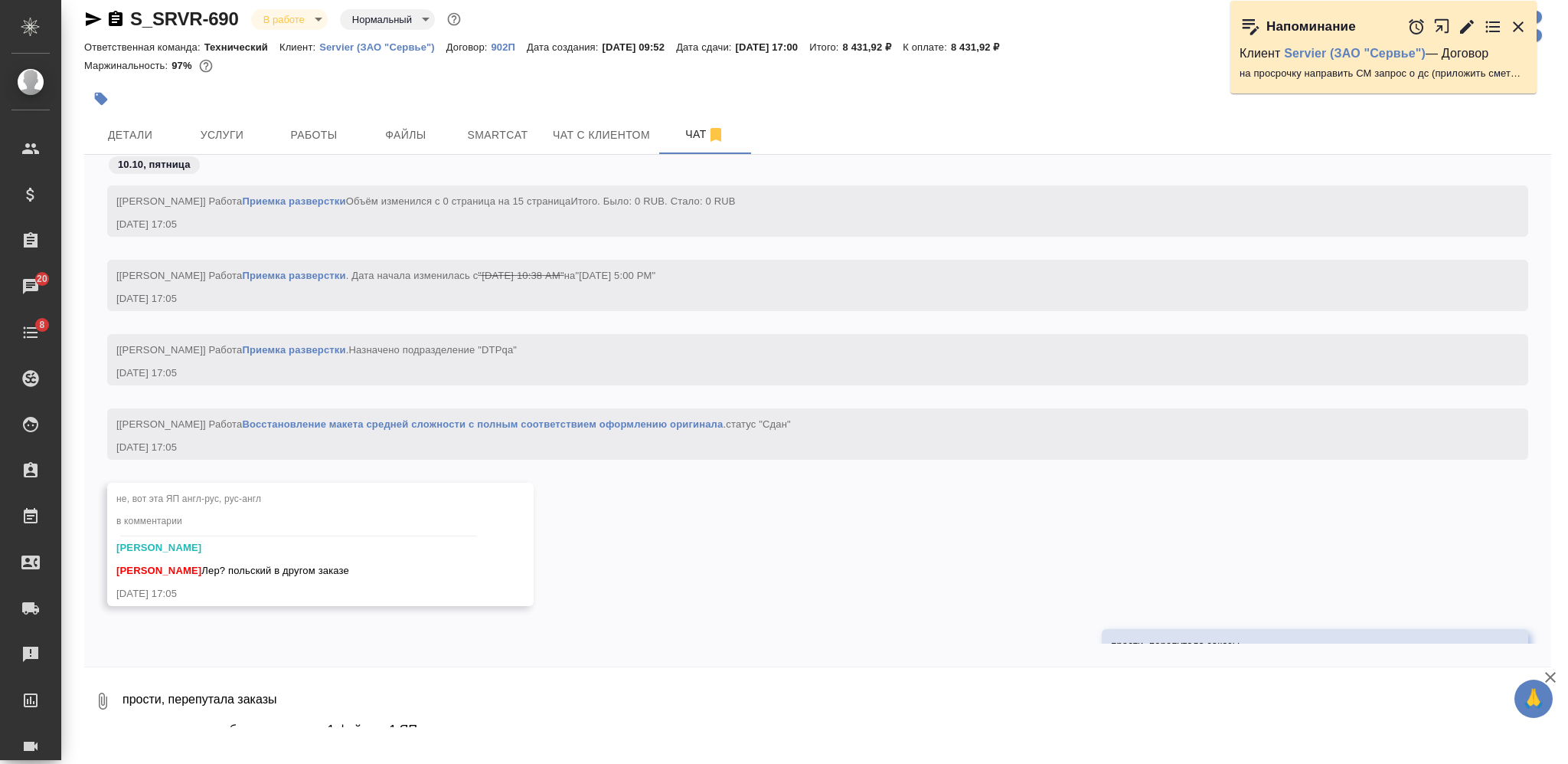
scroll to position [9120, 0]
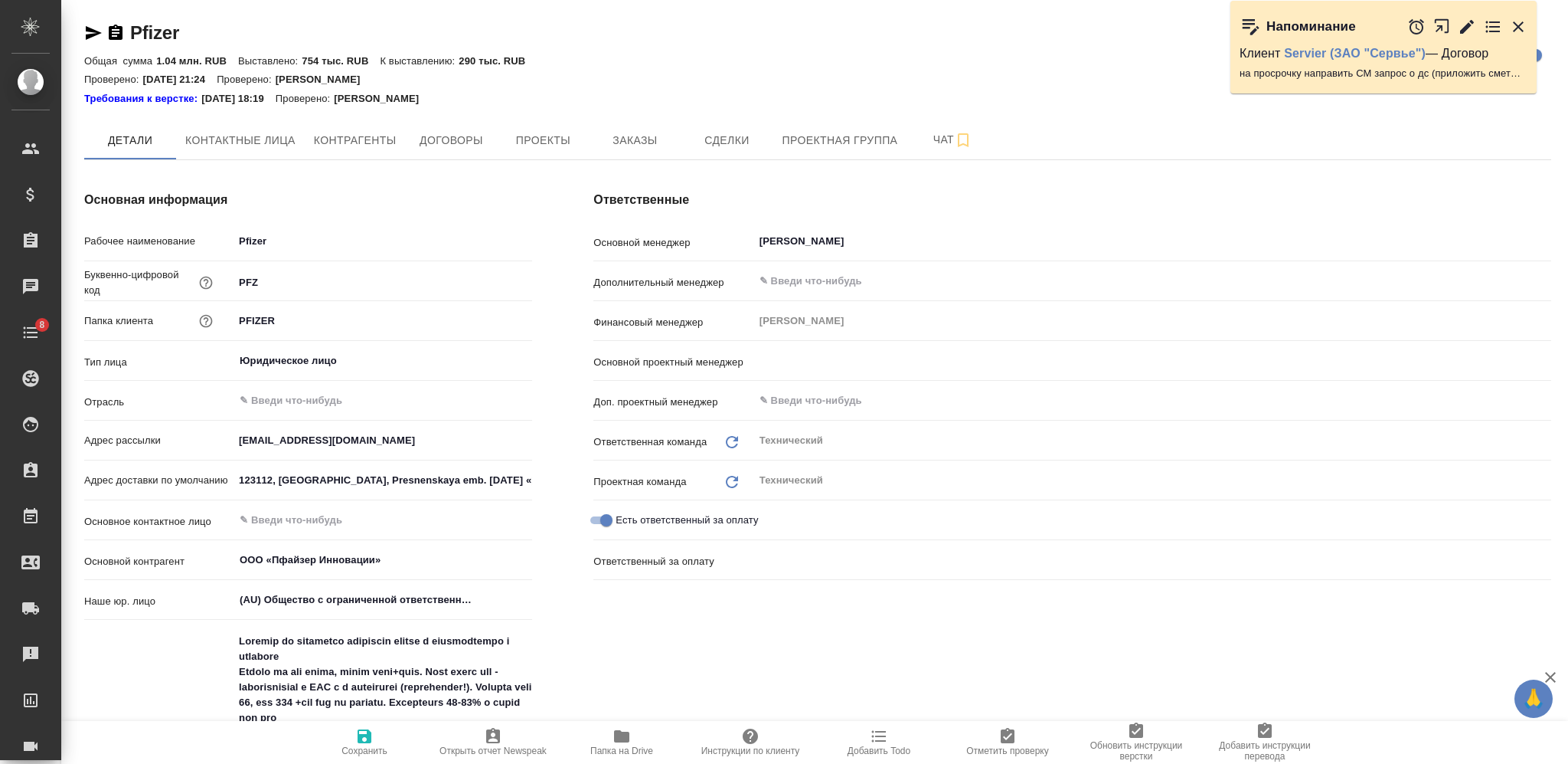
type input "[PERSON_NAME]"
click at [618, 141] on span "Заказы" at bounding box center [634, 140] width 73 height 19
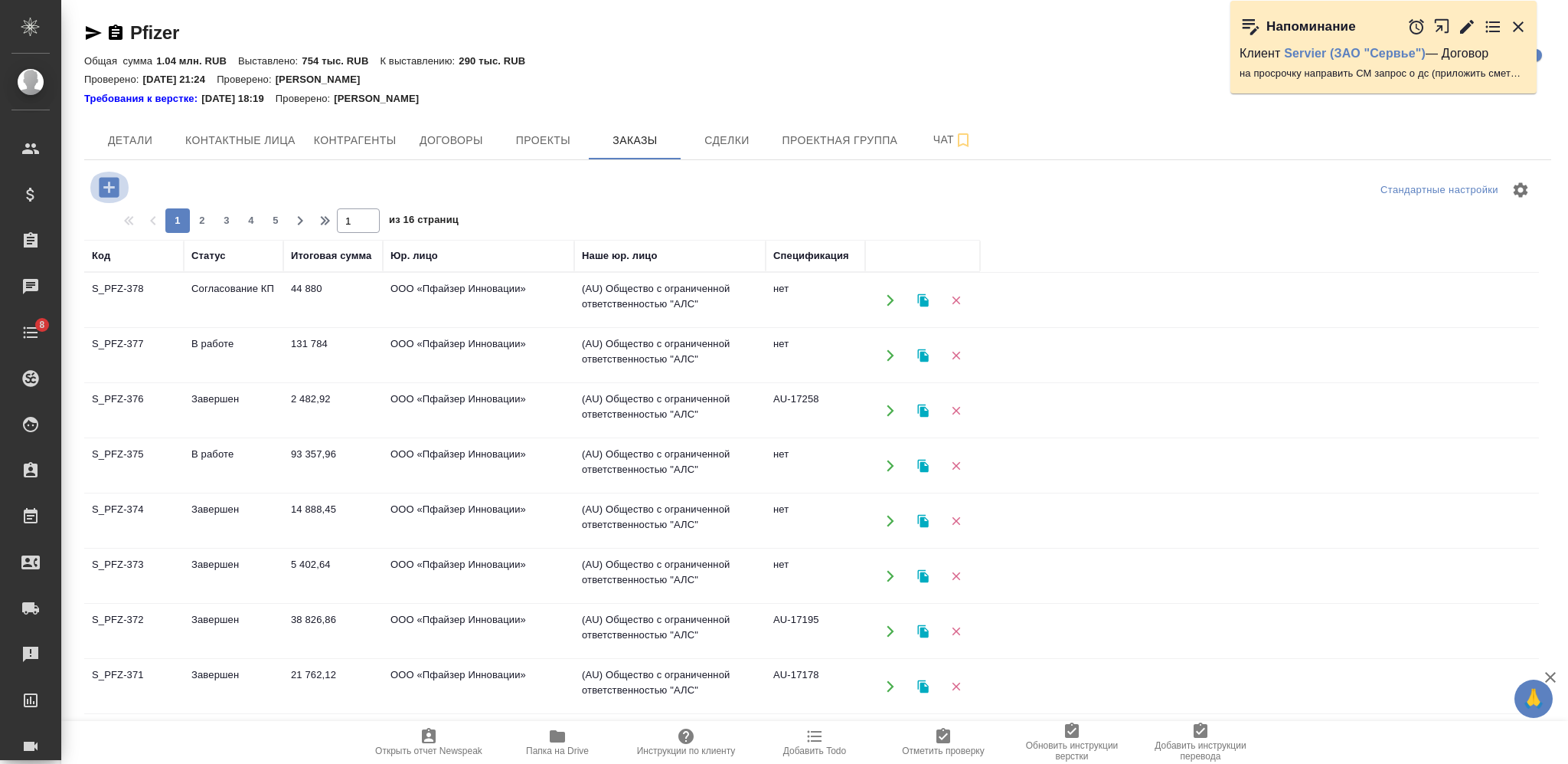
click at [111, 196] on icon "button" at bounding box center [109, 187] width 20 height 20
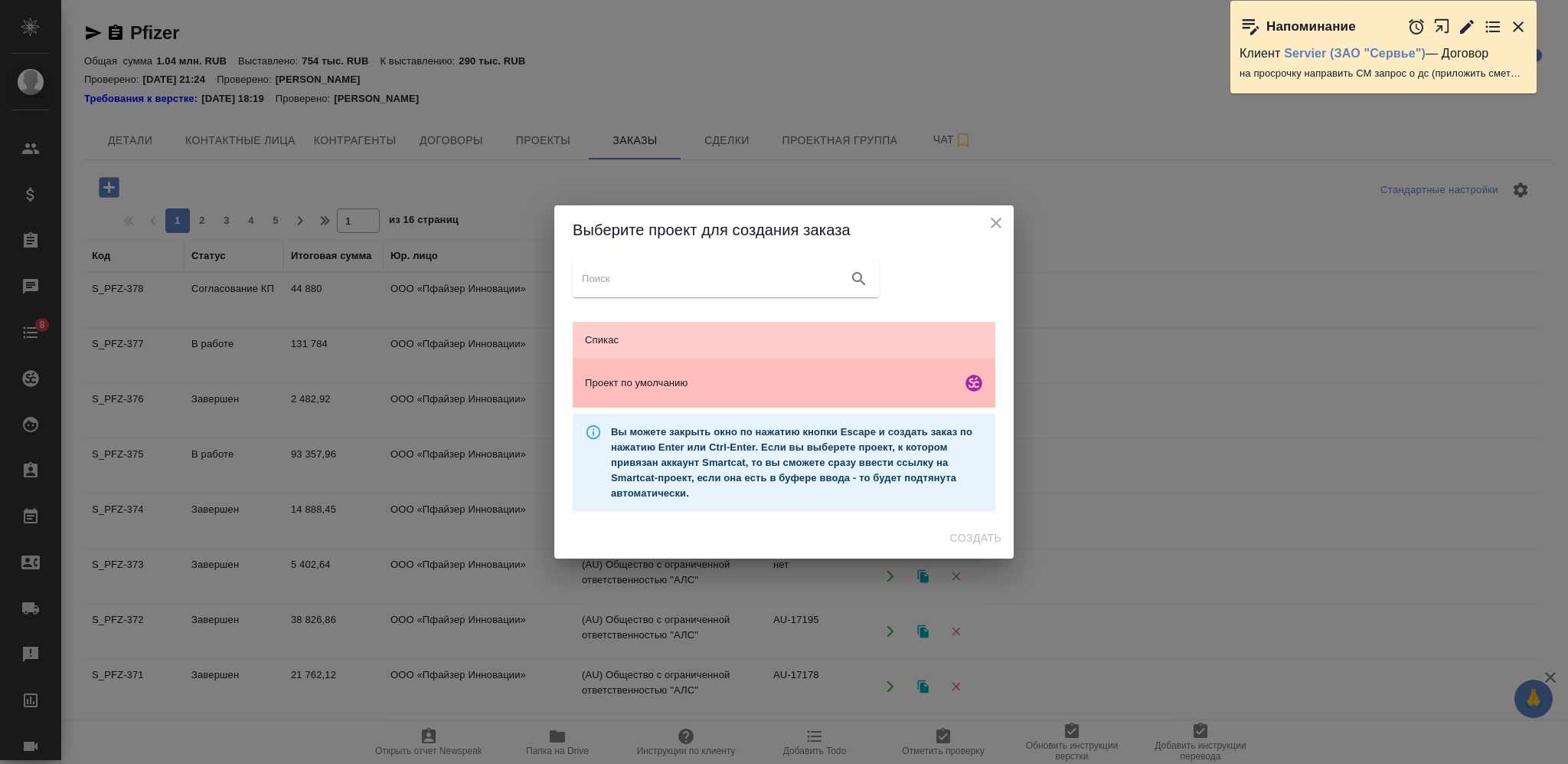
click at [773, 372] on div "Проект по умолчанию" at bounding box center [784, 383] width 423 height 49
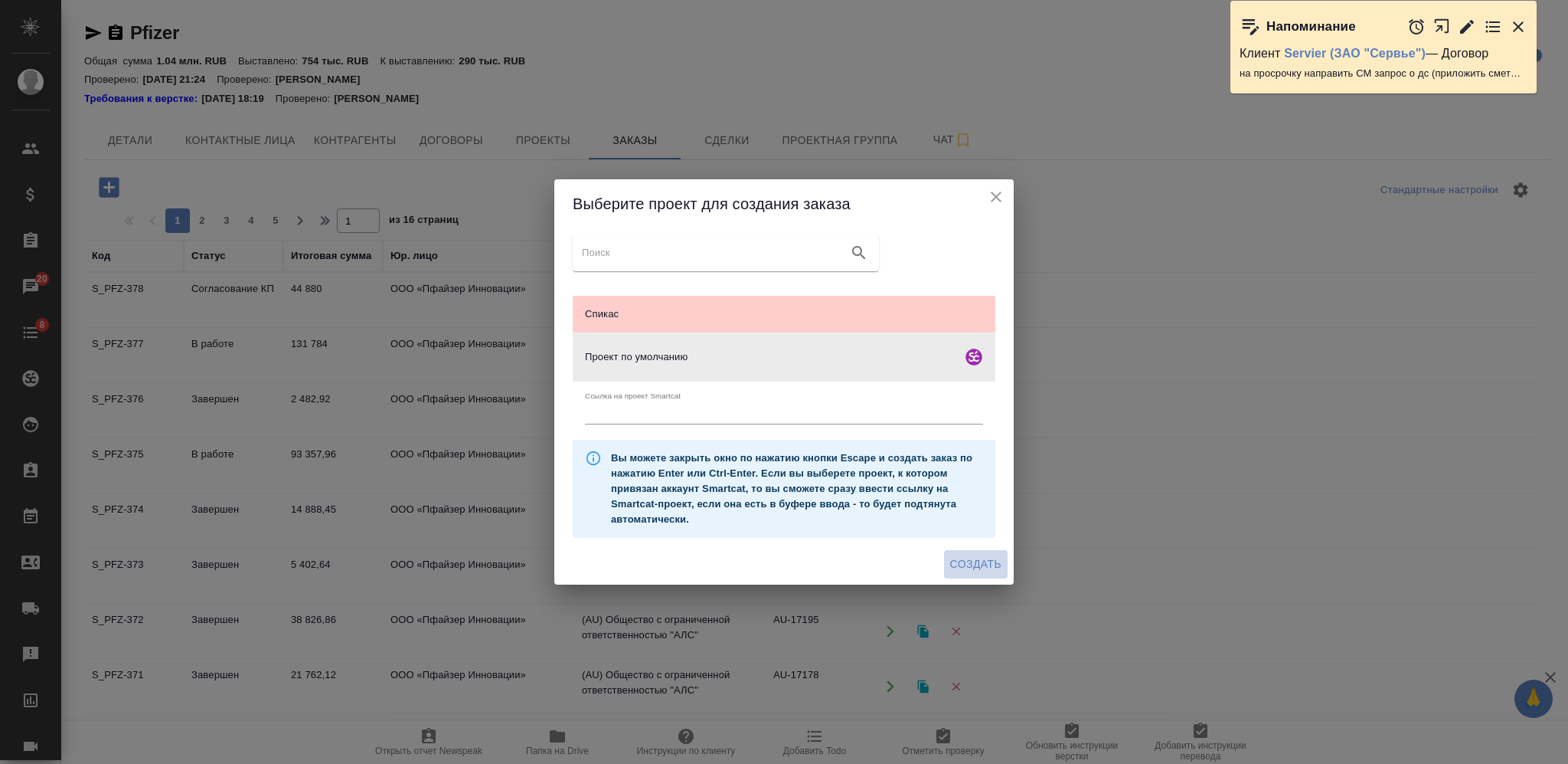
click at [979, 566] on span "Создать" at bounding box center [975, 563] width 52 height 19
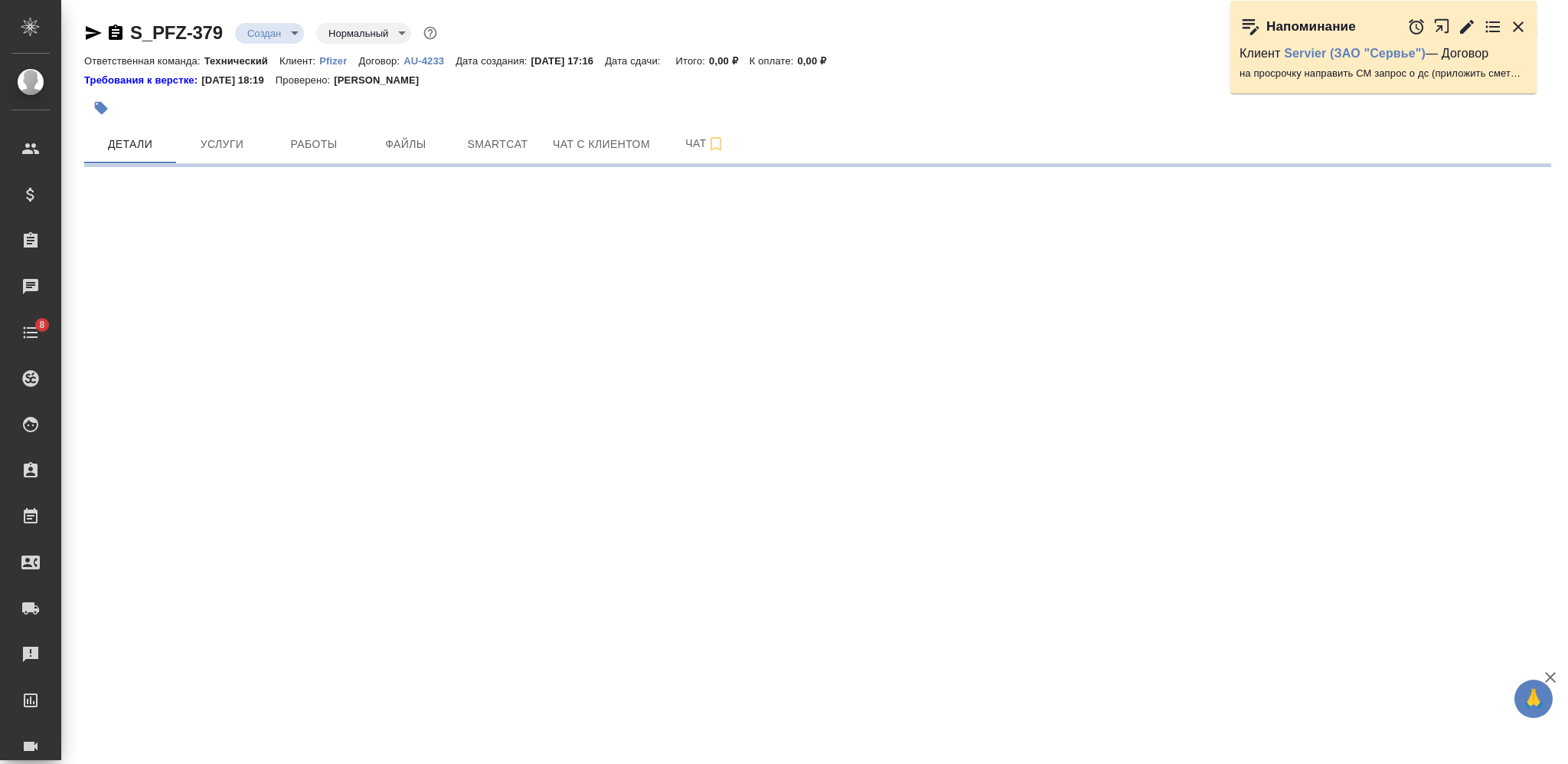
select select "RU"
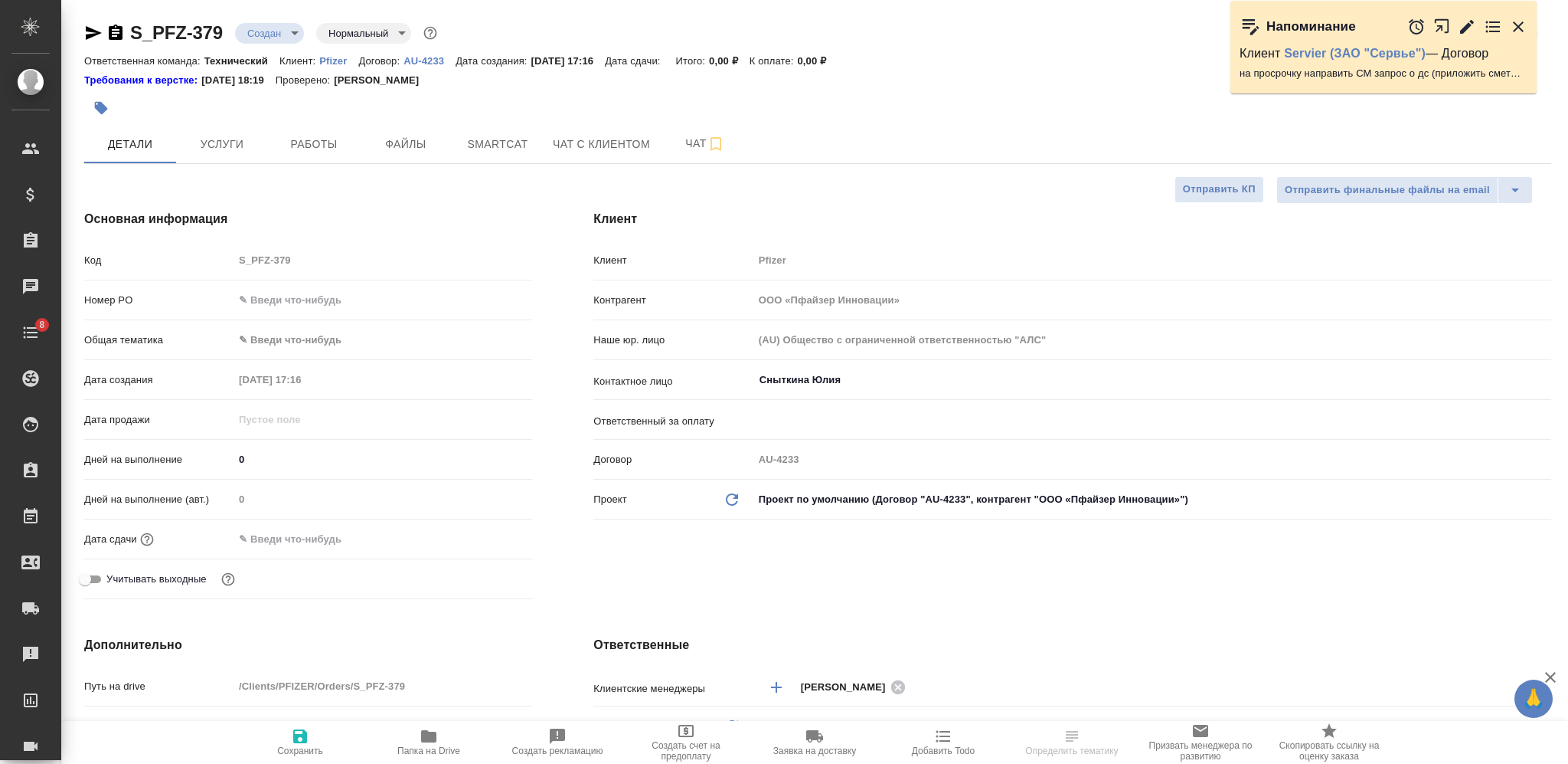
type textarea "x"
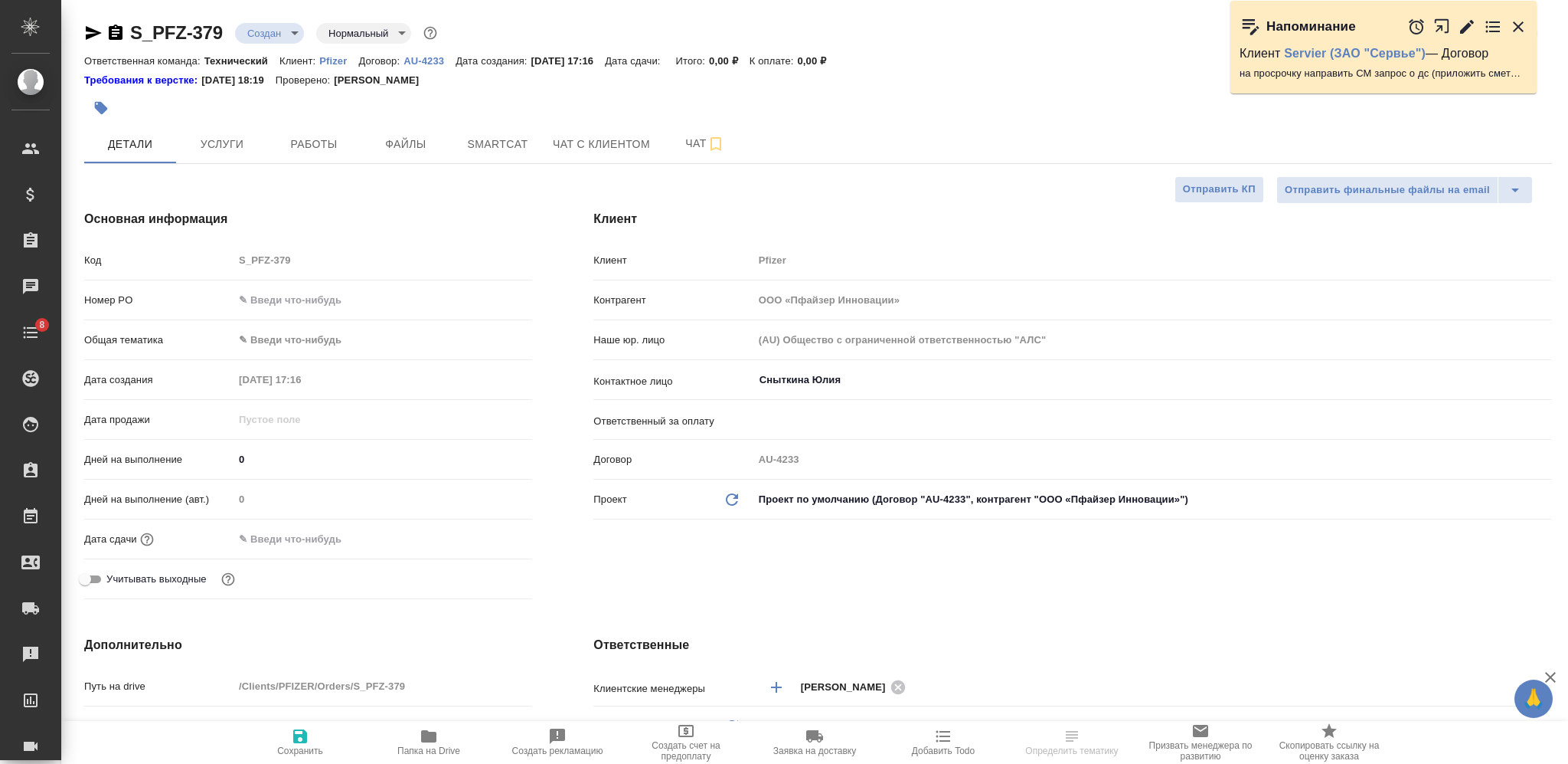
type textarea "x"
click at [420, 736] on icon "button" at bounding box center [429, 736] width 18 height 18
type textarea "x"
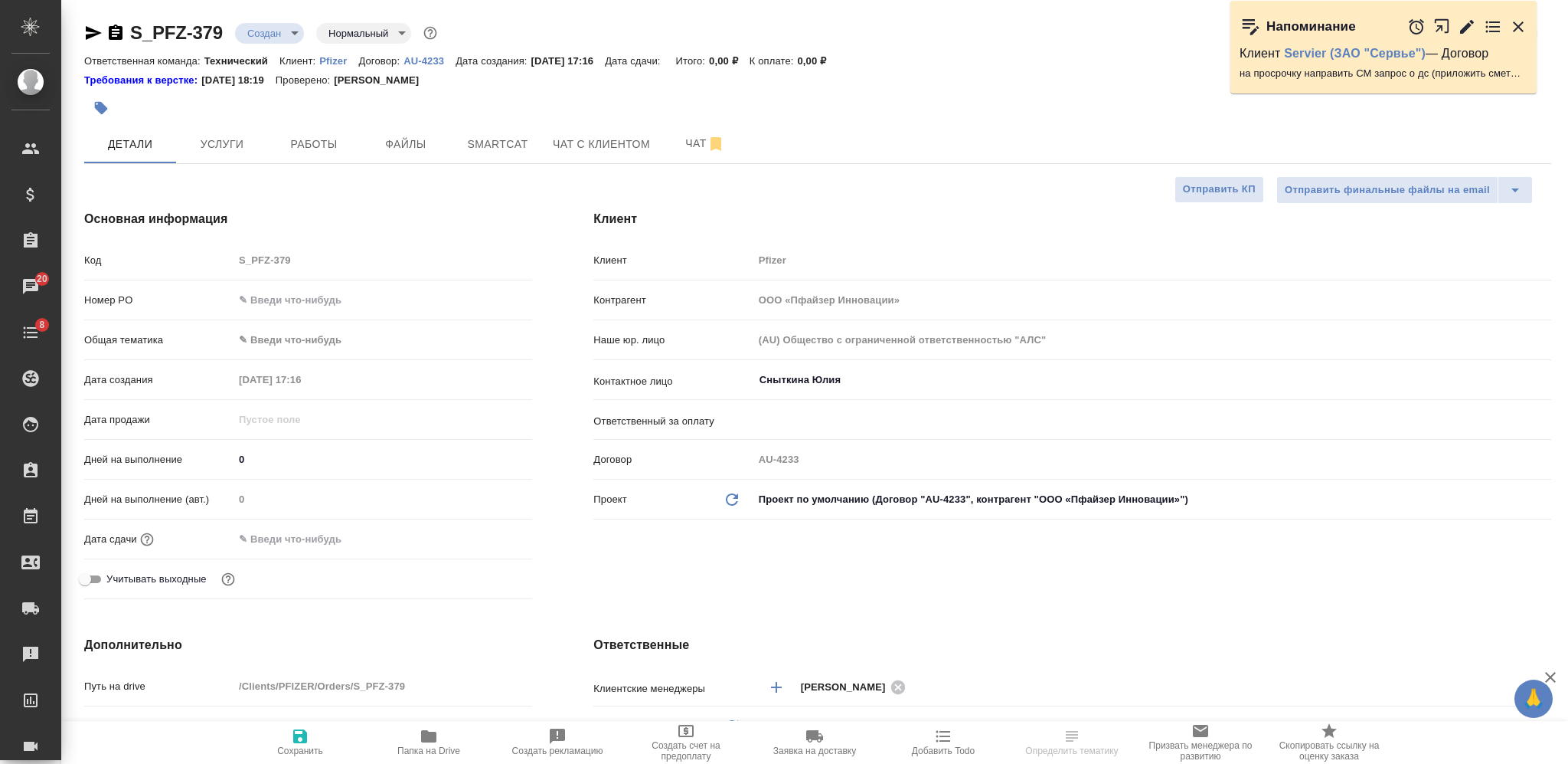
select select "RU"
type textarea "x"
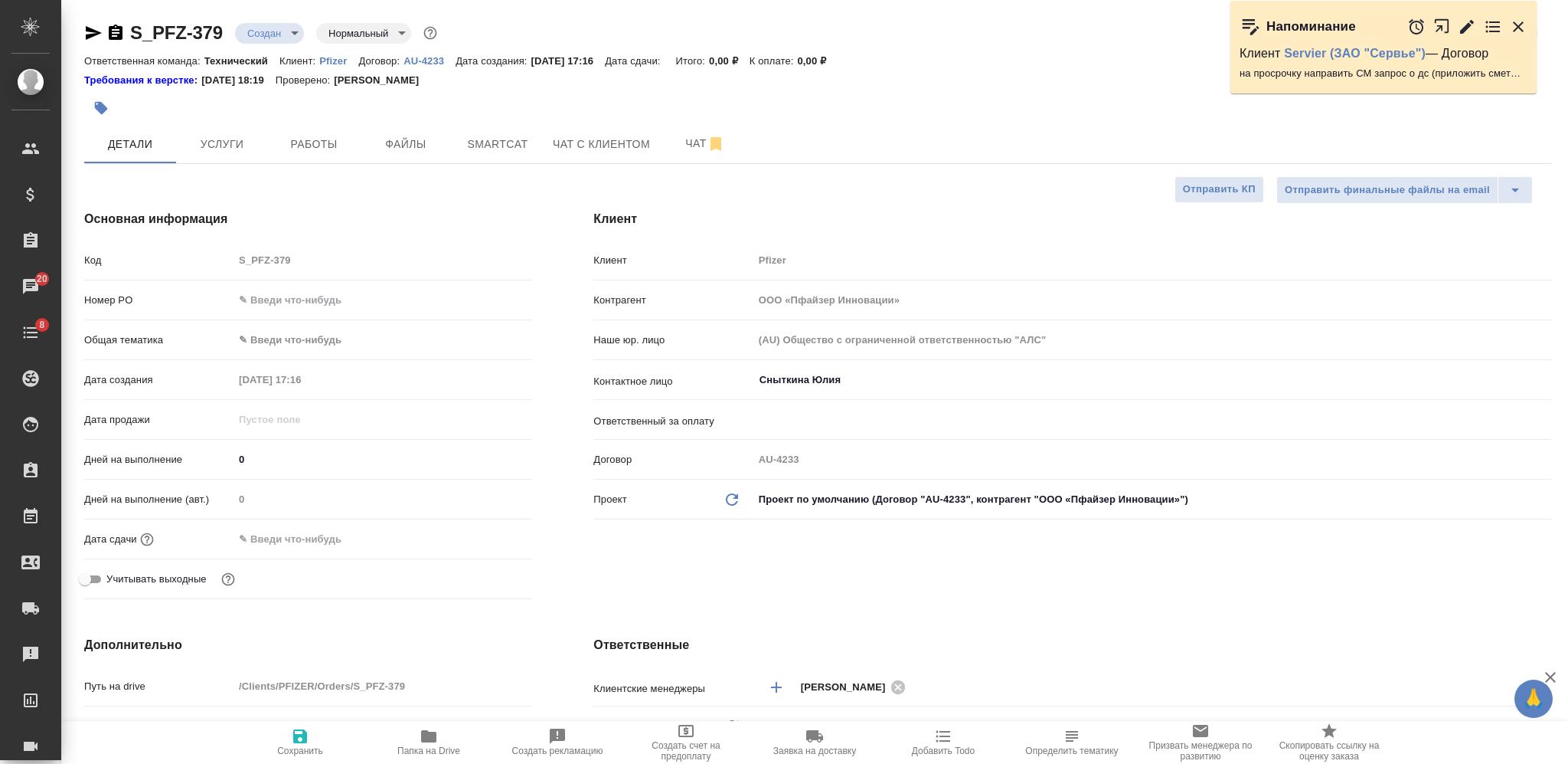
type textarea "x"
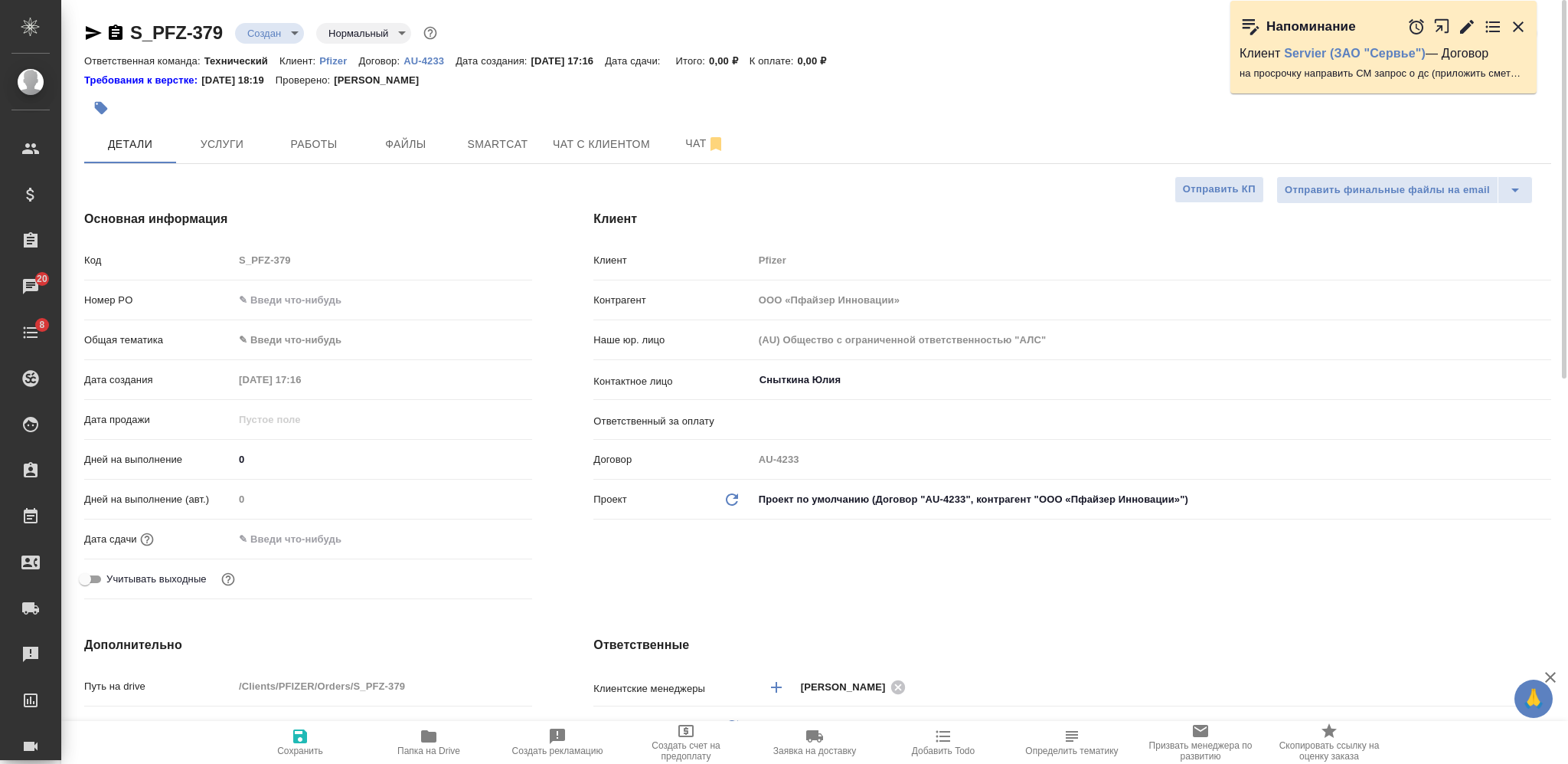
type textarea "x"
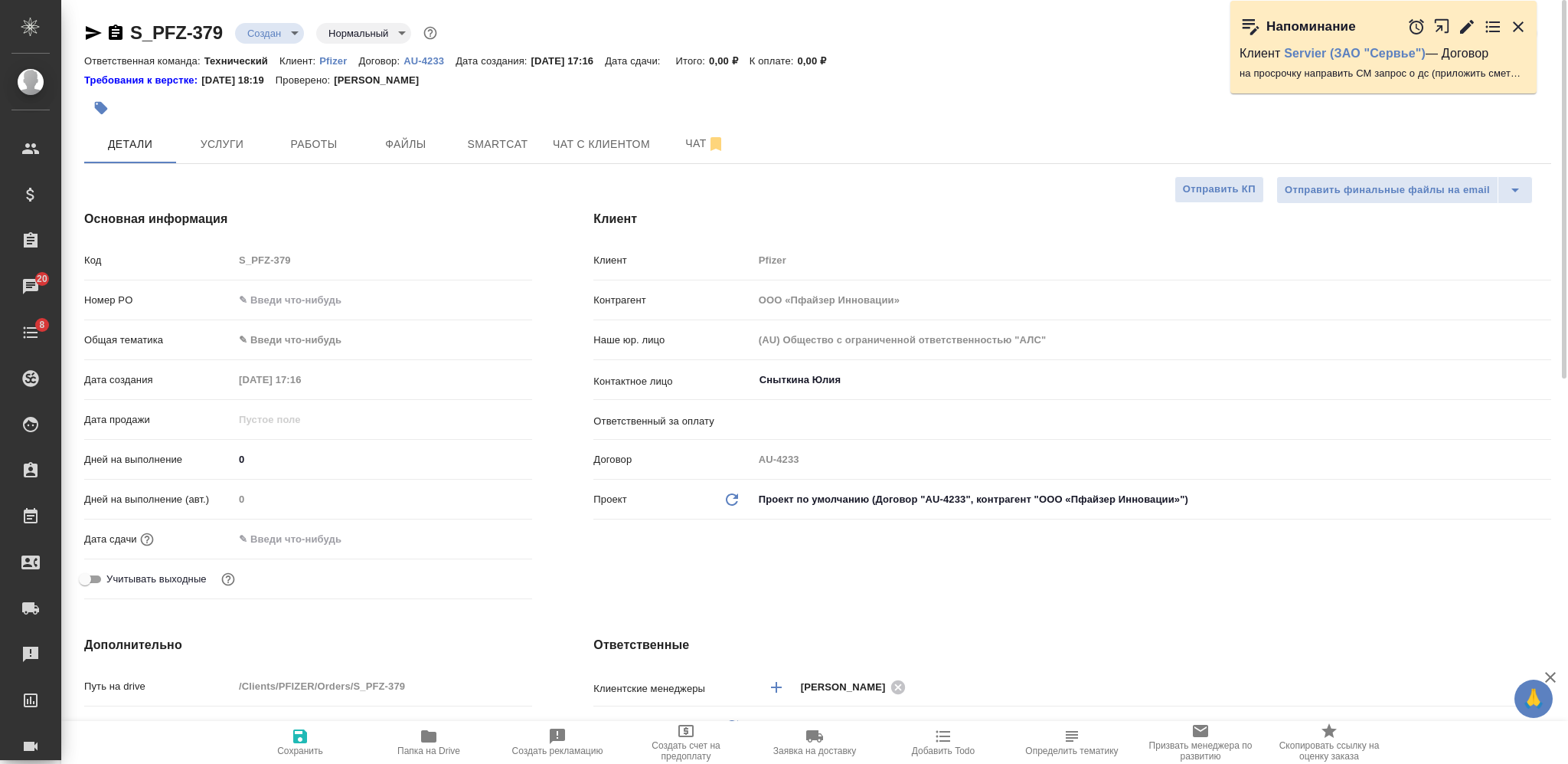
type textarea "x"
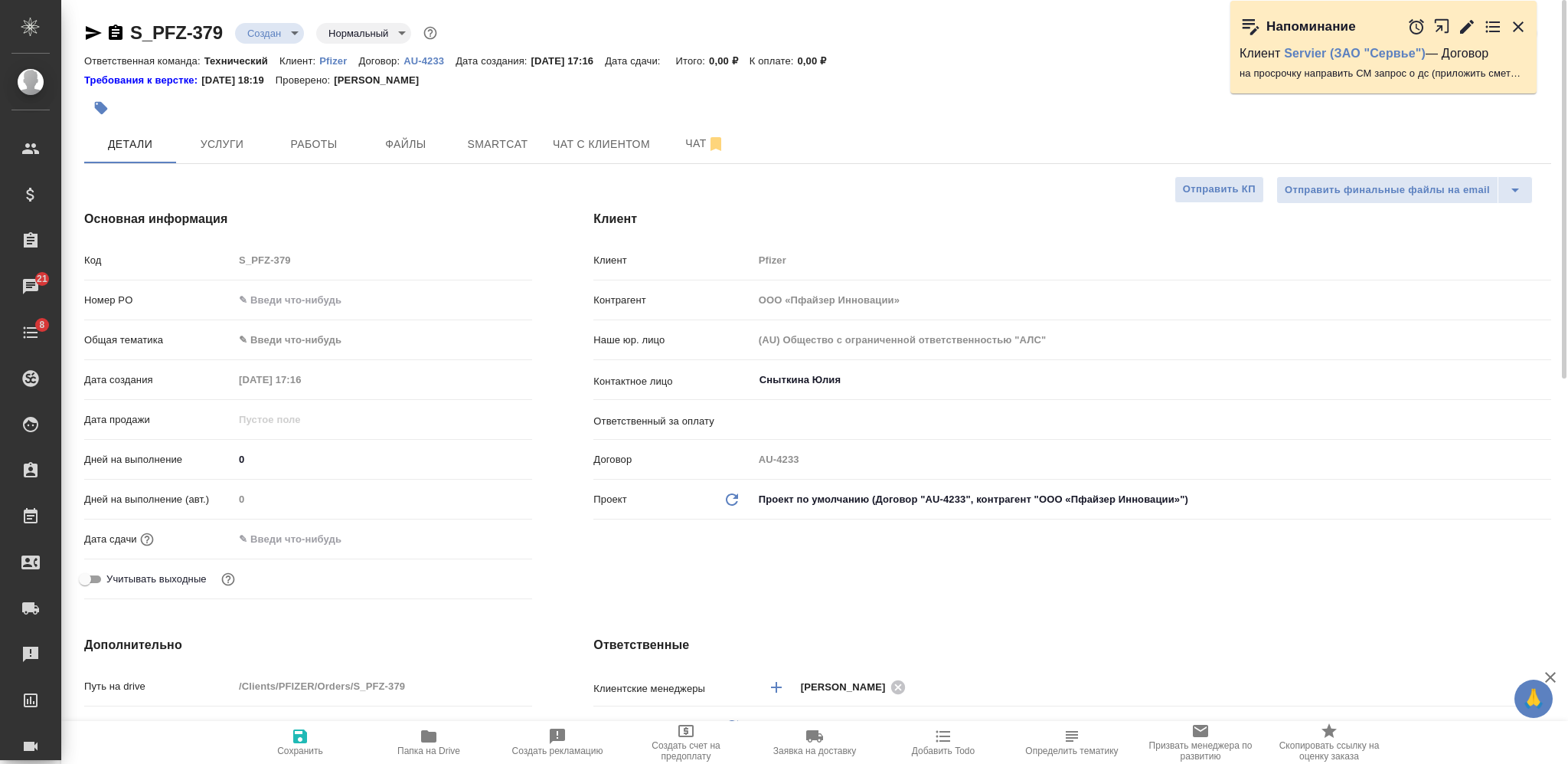
type textarea "x"
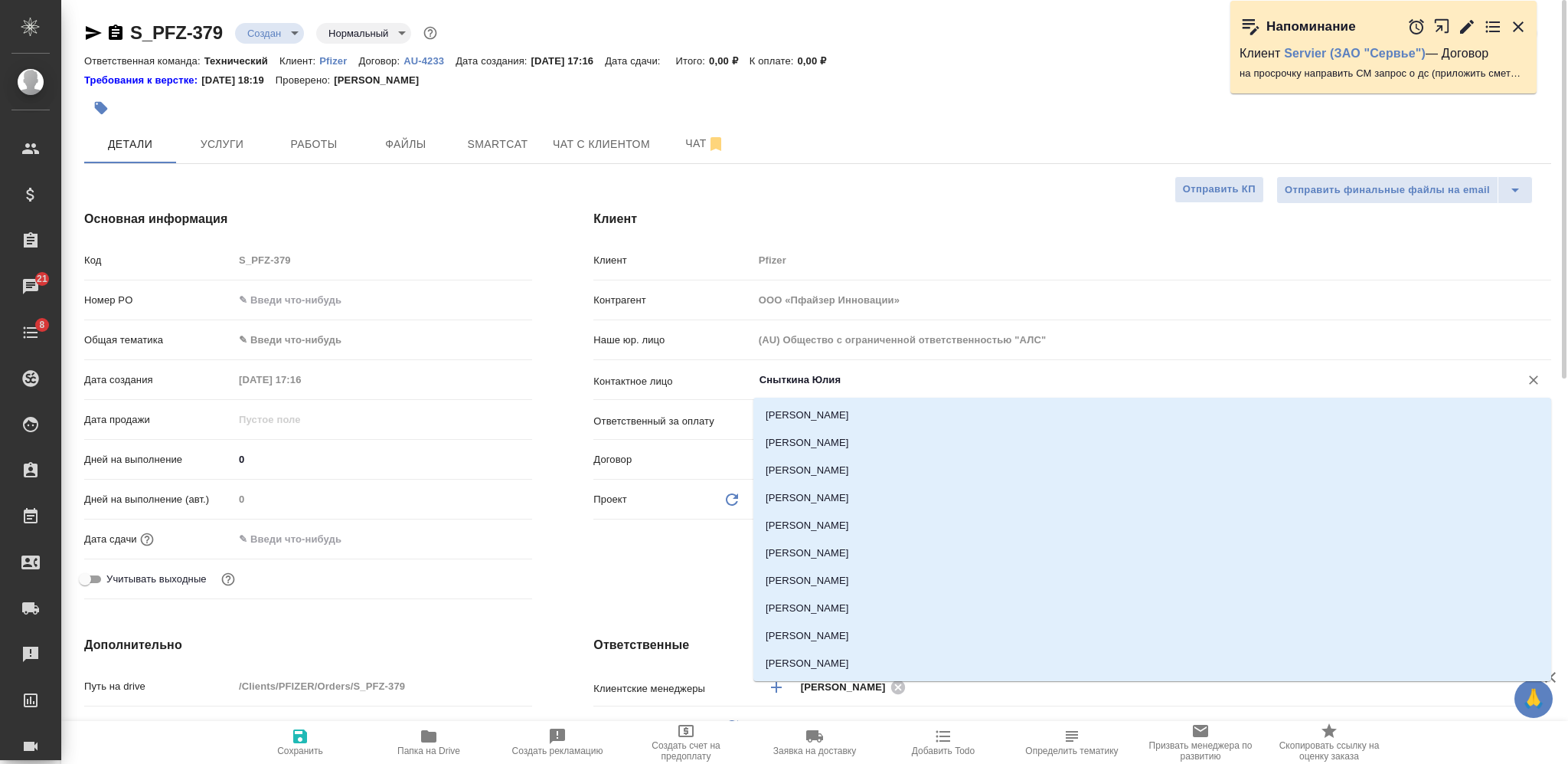
click at [815, 380] on input "Сныткина Юлия" at bounding box center [1126, 380] width 737 height 18
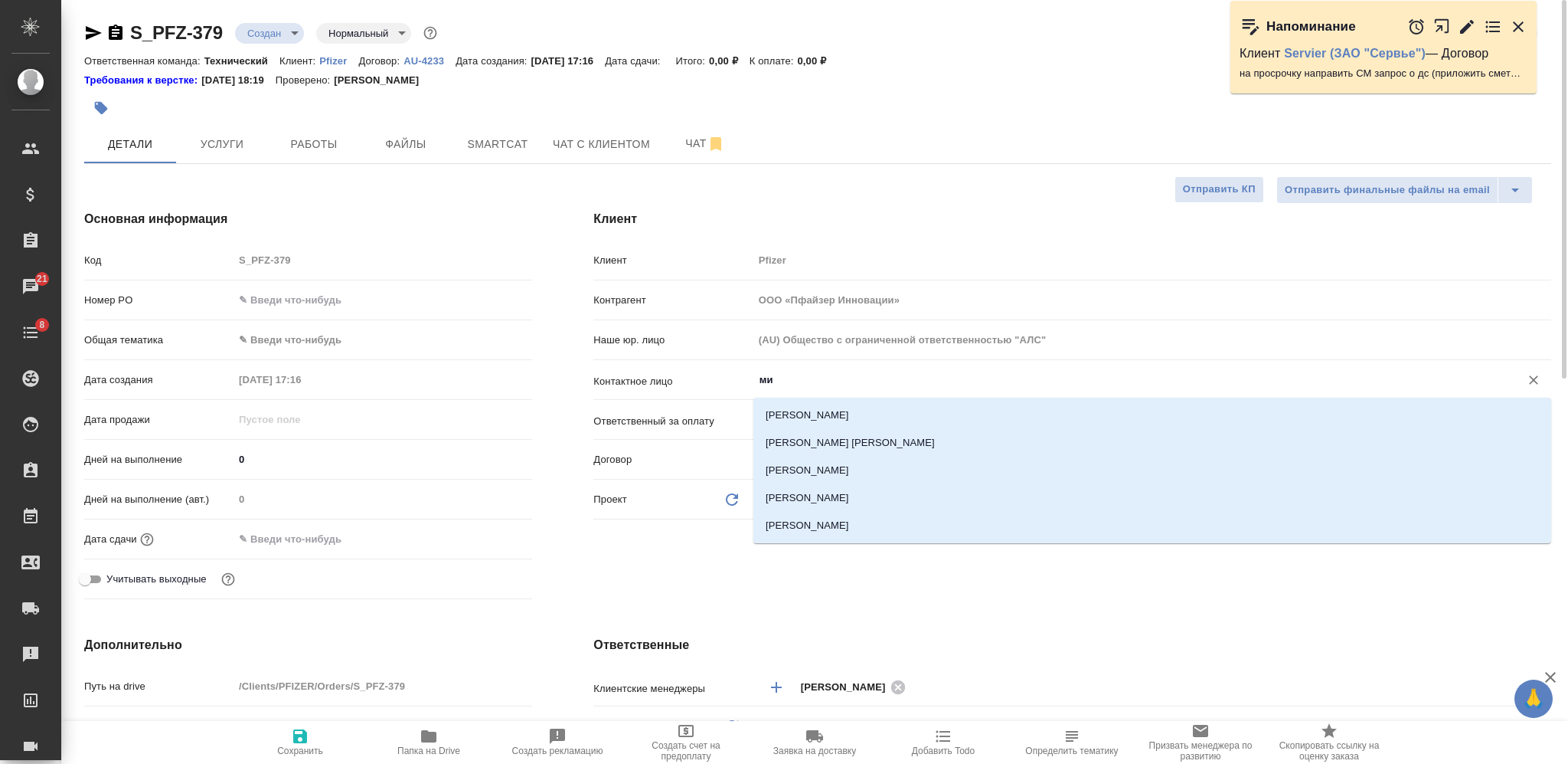
type input "мин"
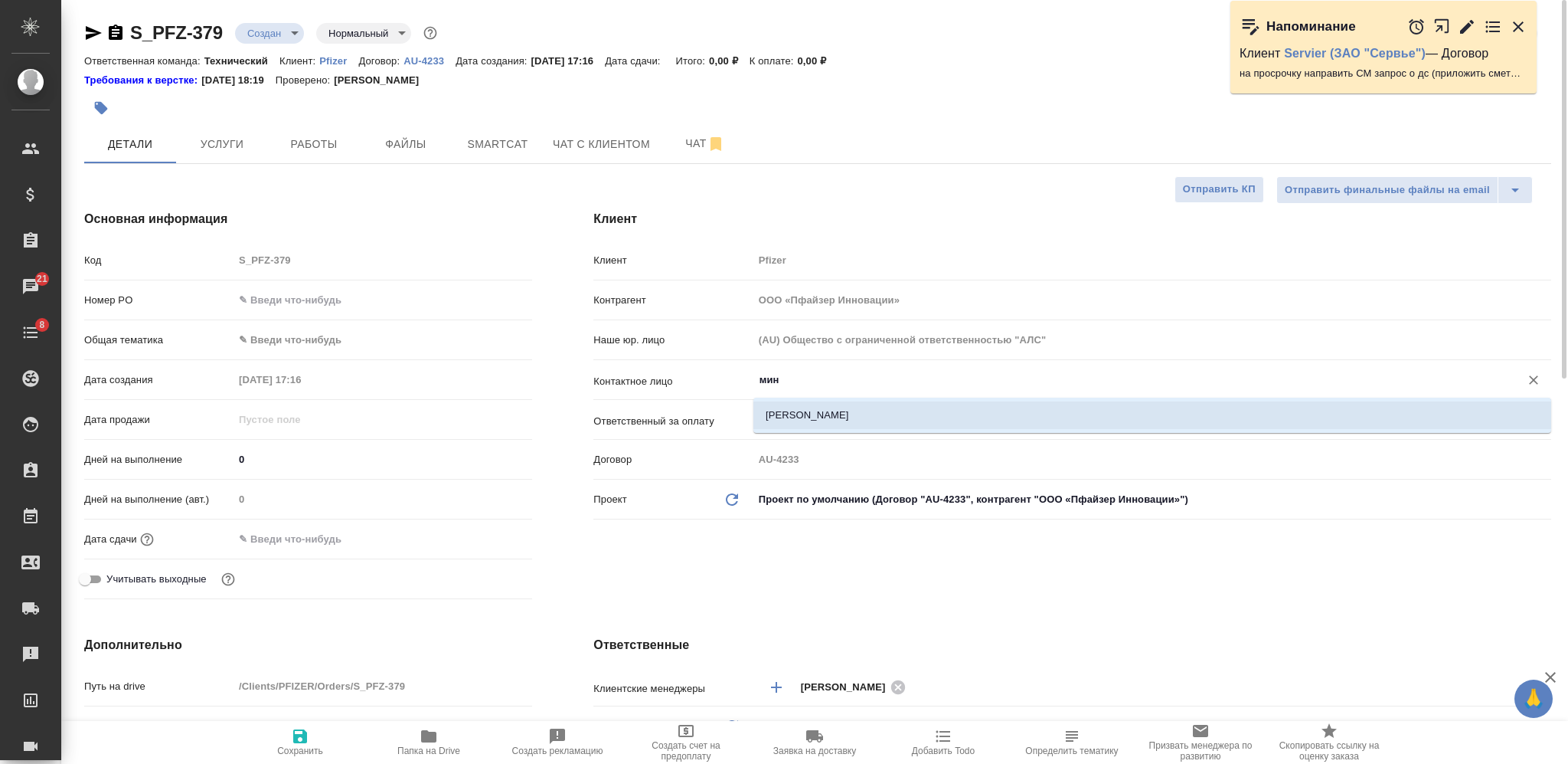
type textarea "x"
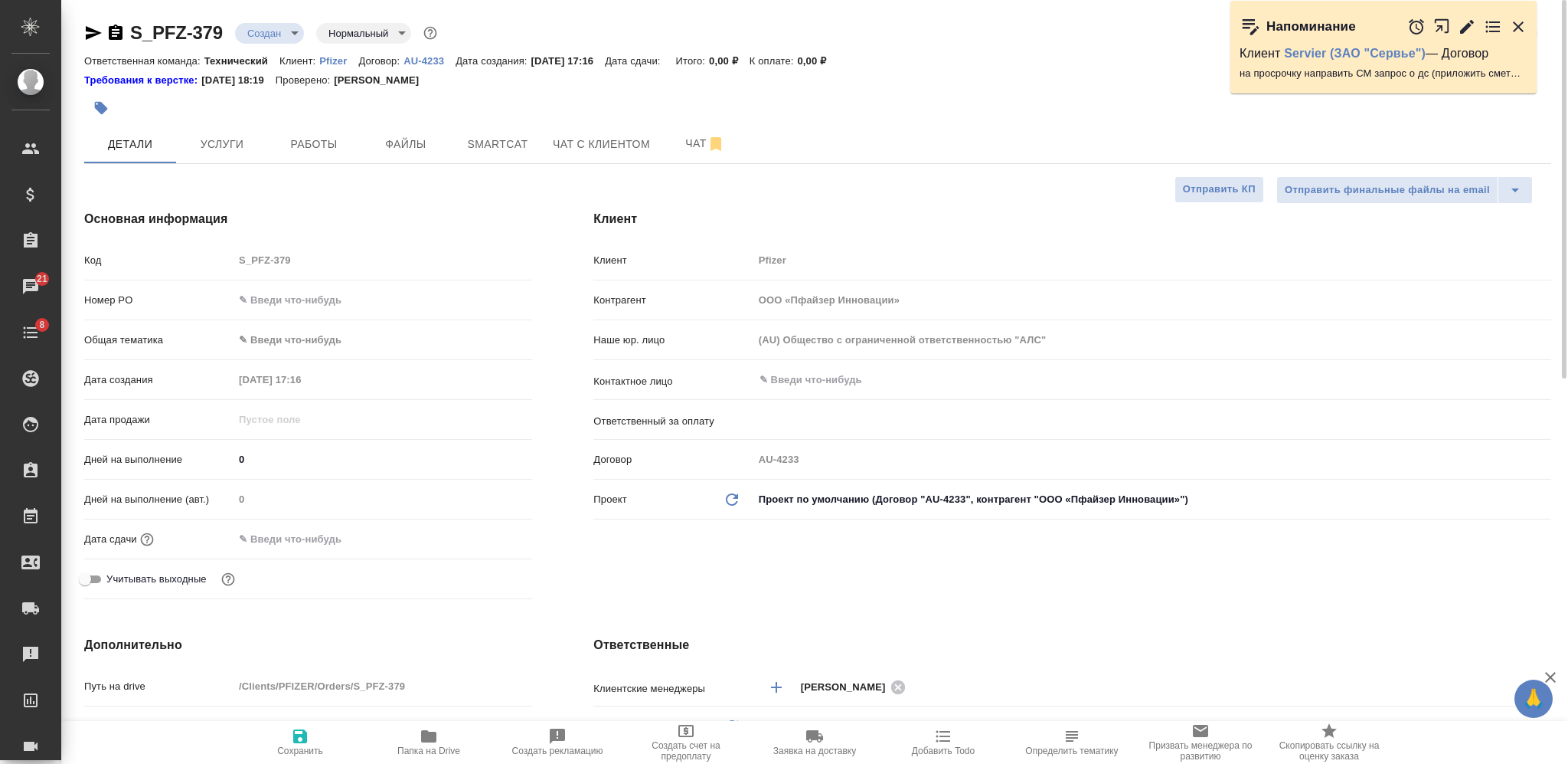
click at [336, 62] on p "Pfizer" at bounding box center [338, 61] width 39 height 12
type textarea "x"
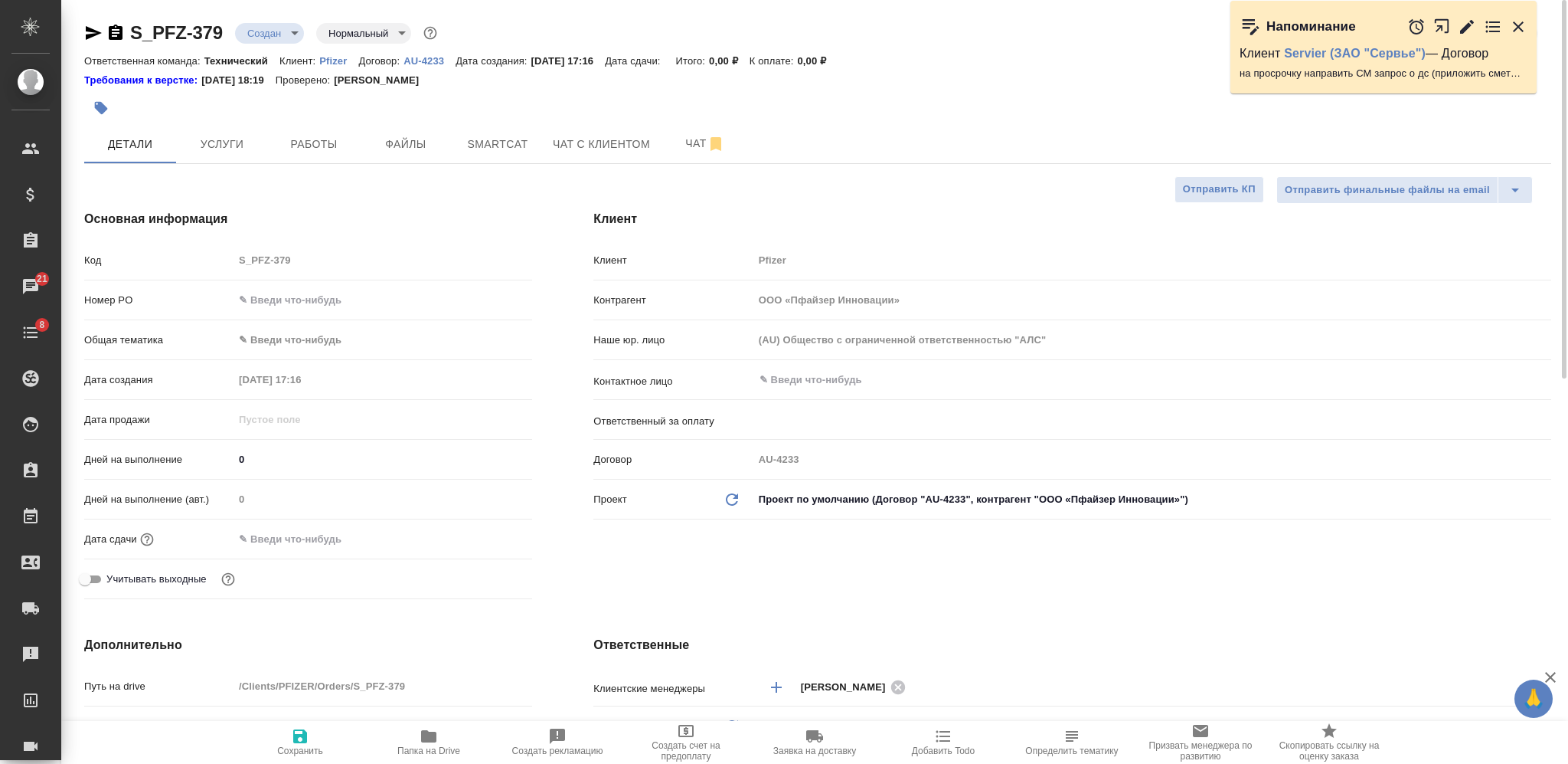
type textarea "x"
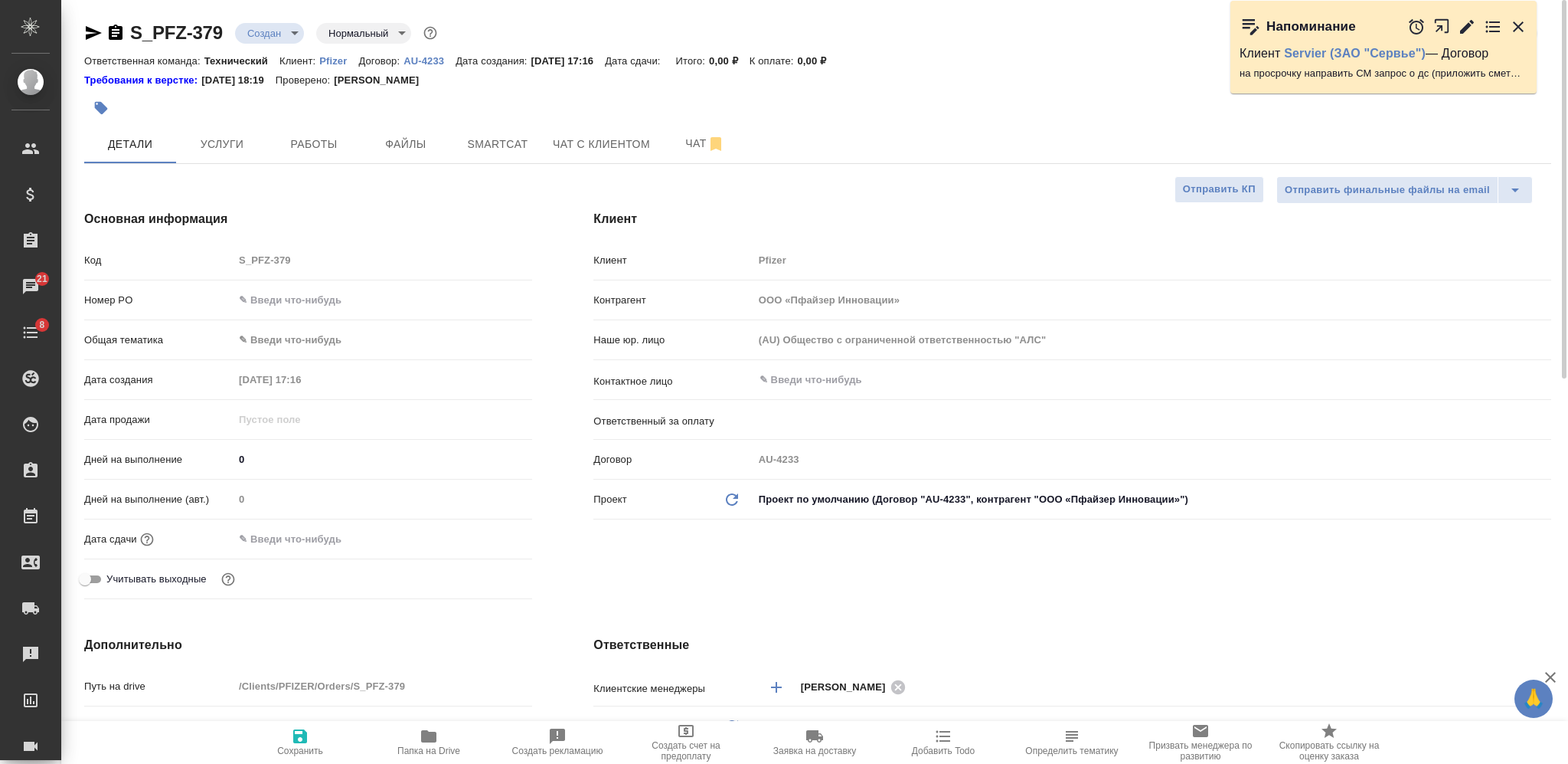
type textarea "x"
click at [840, 381] on input "text" at bounding box center [1126, 380] width 737 height 18
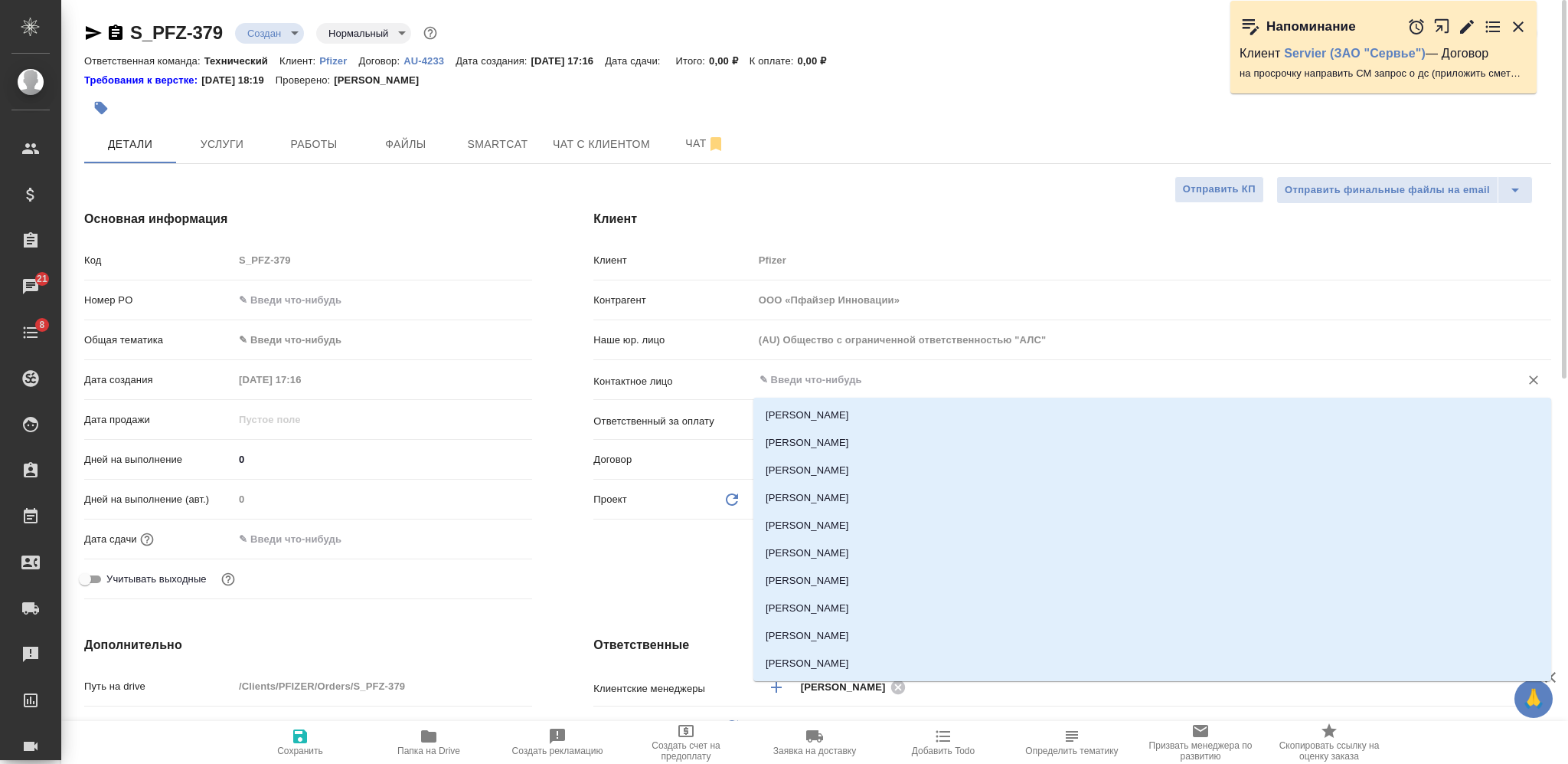
click at [718, 374] on p "Контактное лицо" at bounding box center [673, 381] width 160 height 15
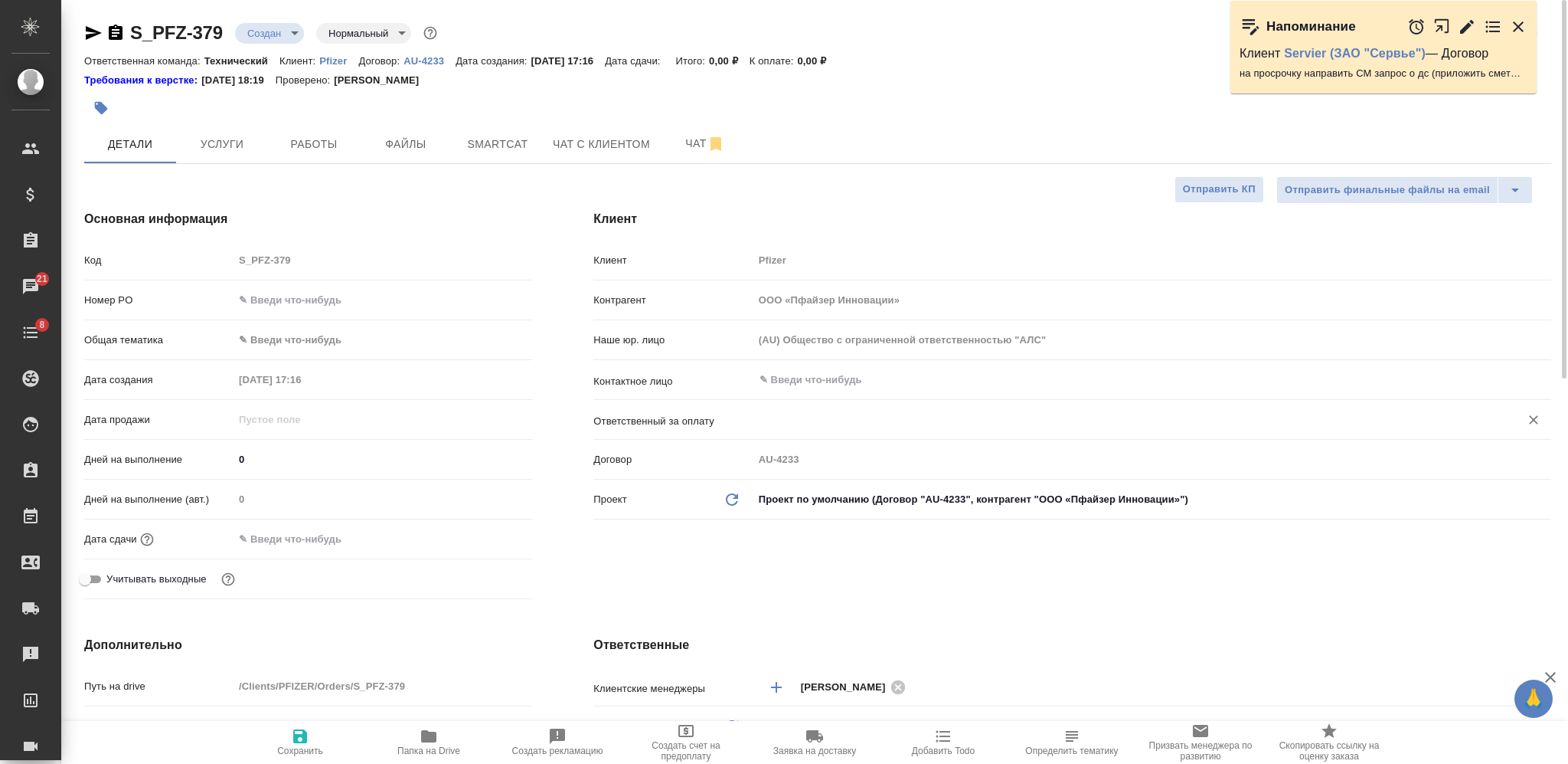
click at [787, 412] on input "text" at bounding box center [1126, 419] width 737 height 18
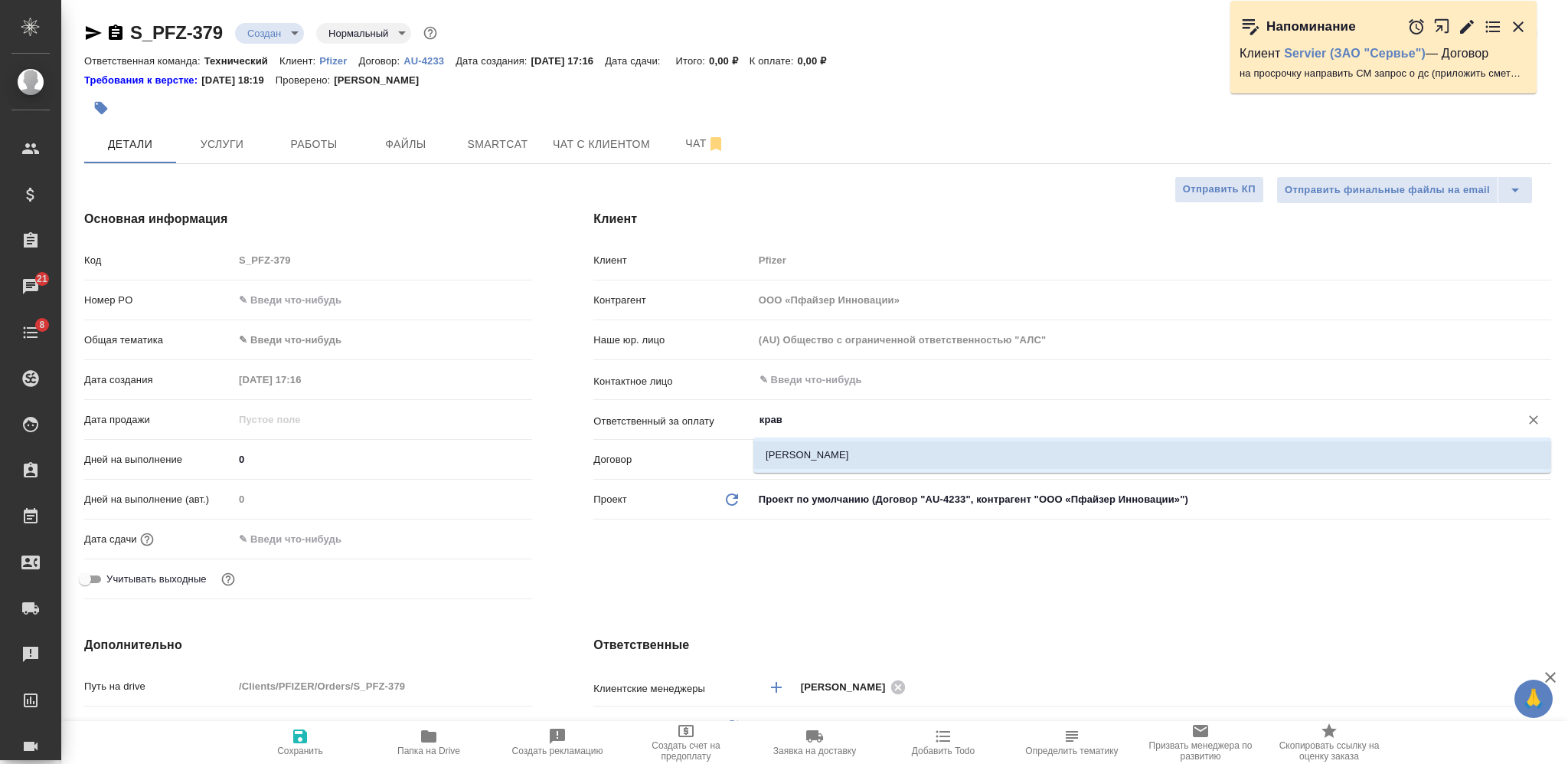
click at [757, 450] on li "Кравченко Анастасия" at bounding box center [1153, 455] width 798 height 27
type input "Кравченко Анастасия"
type textarea "x"
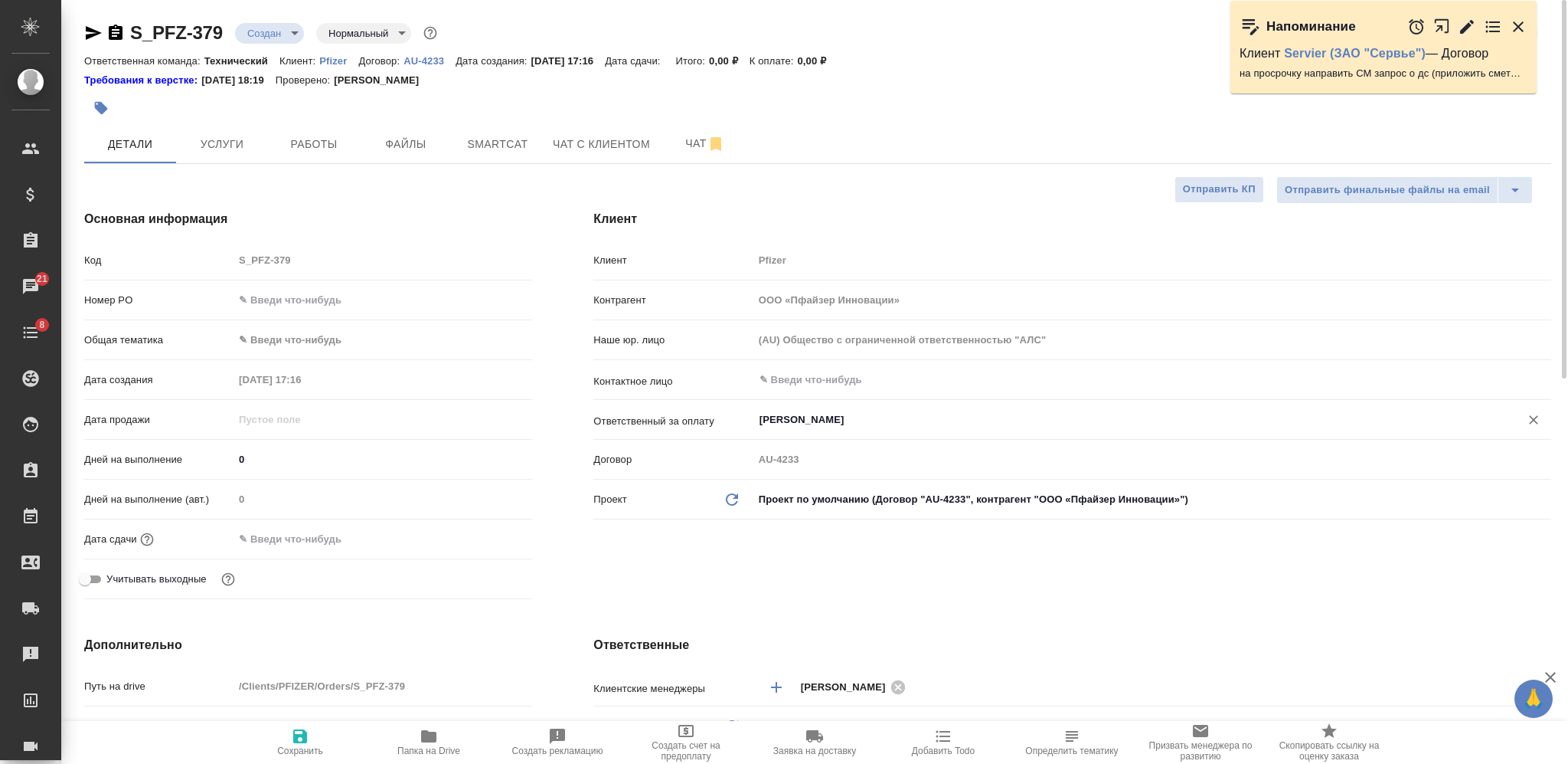
type input "Кравченко Анастасия"
click at [322, 731] on span "Сохранить" at bounding box center [300, 741] width 111 height 29
type textarea "x"
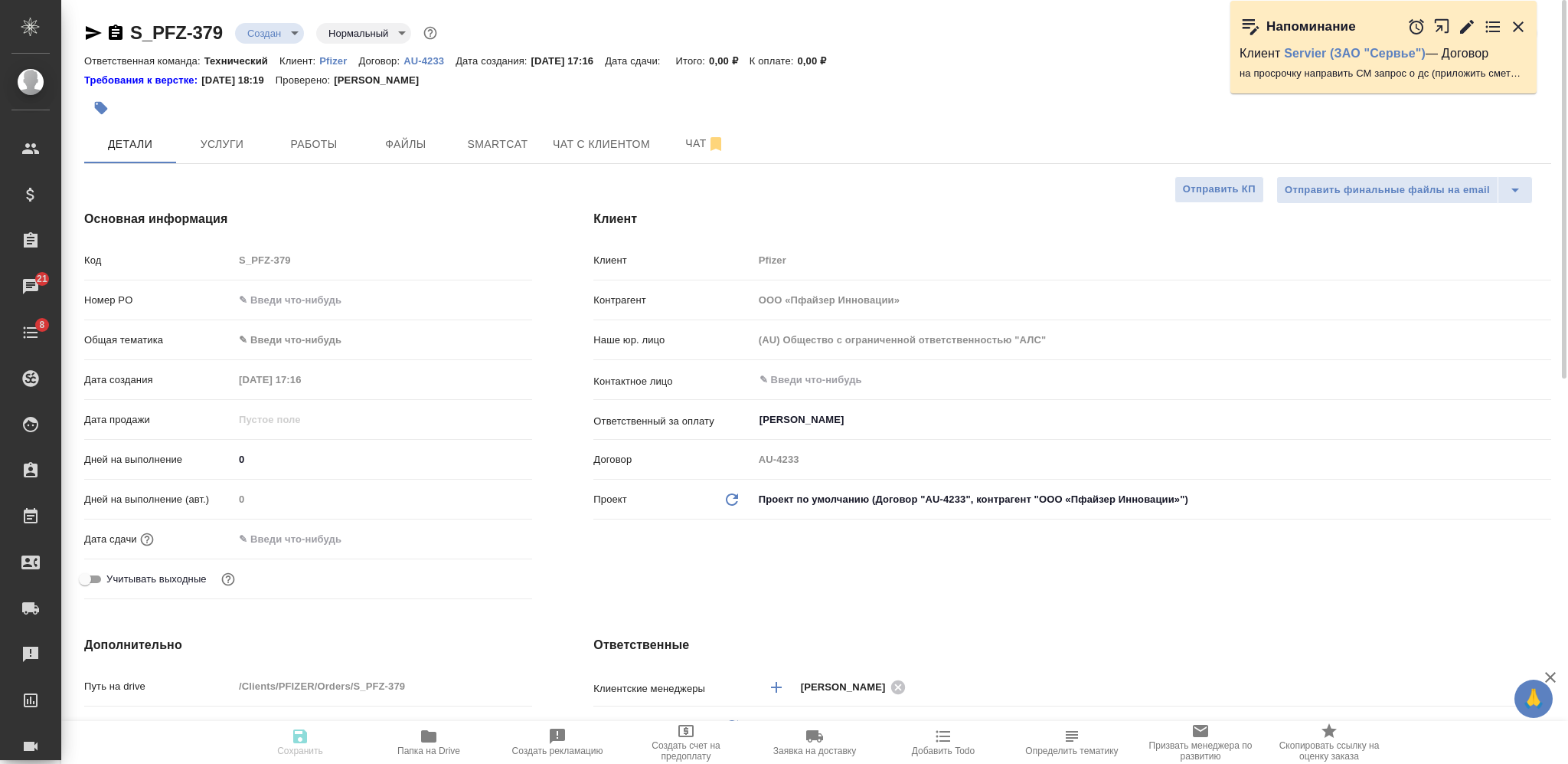
type textarea "x"
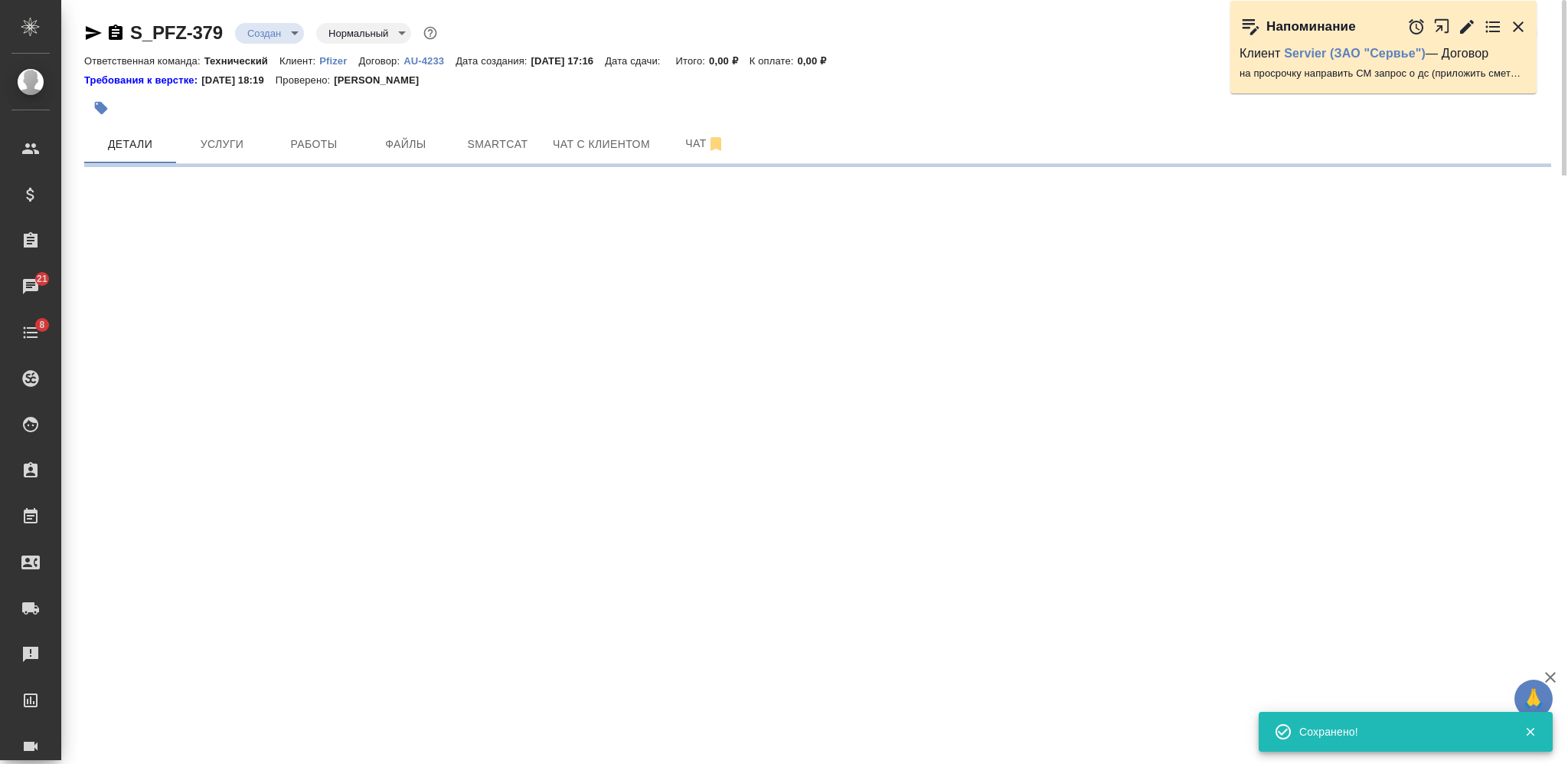
select select "RU"
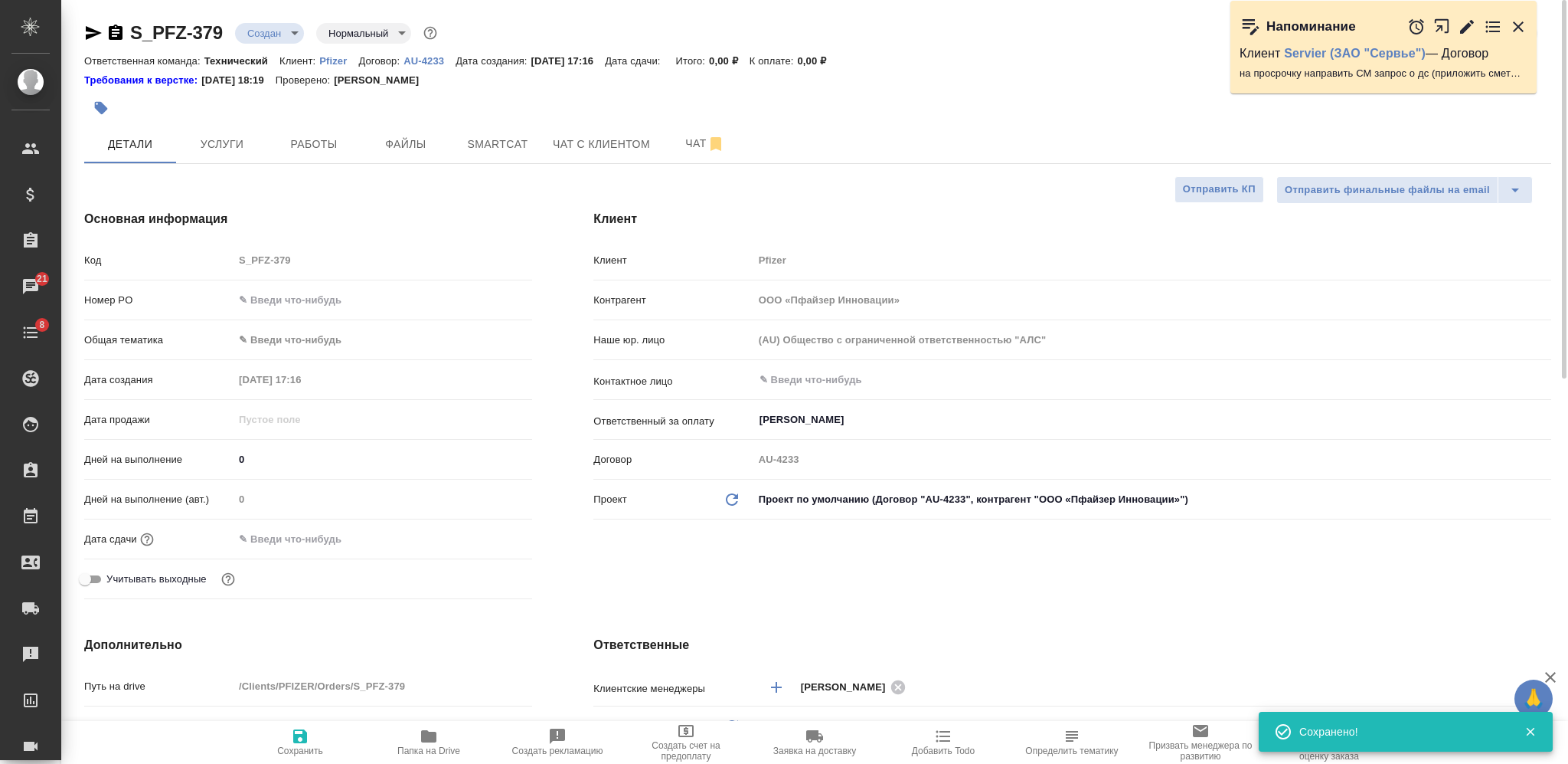
type textarea "x"
click at [806, 380] on input "text" at bounding box center [1126, 380] width 737 height 18
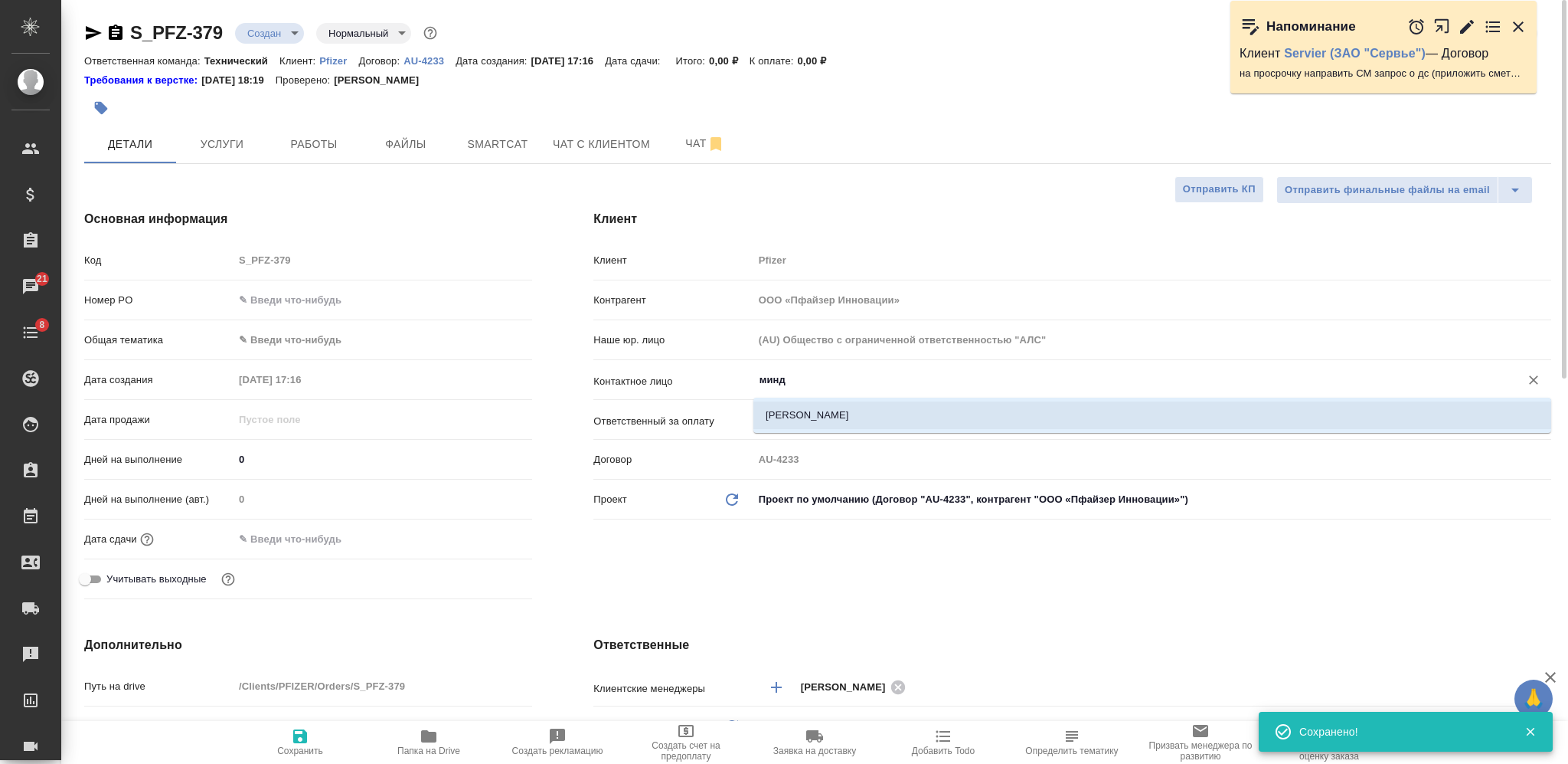
click at [805, 408] on li "Миндеева Марина" at bounding box center [1153, 415] width 798 height 27
type input "Миндеева Марина"
type textarea "x"
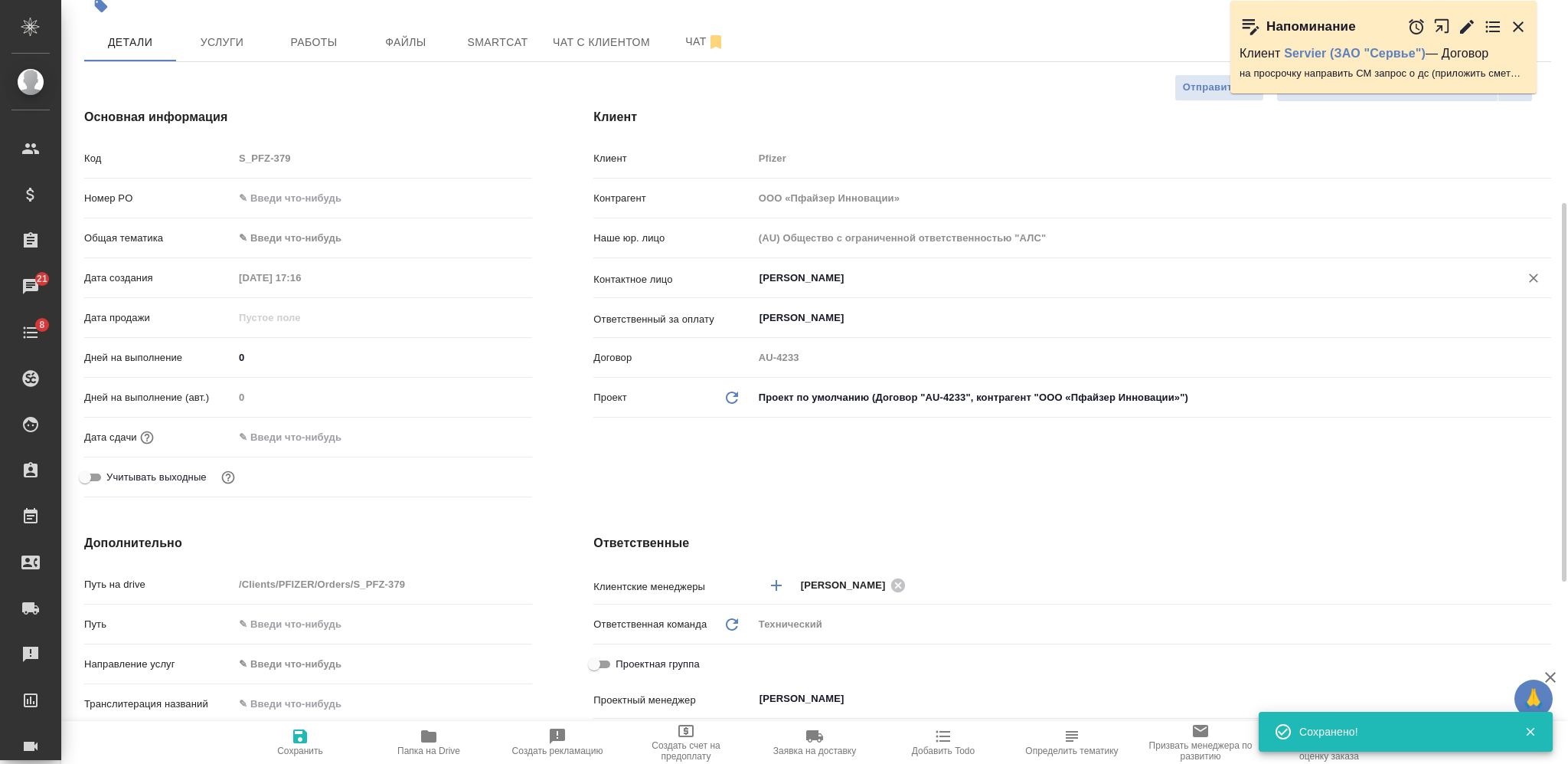
scroll to position [204, 0]
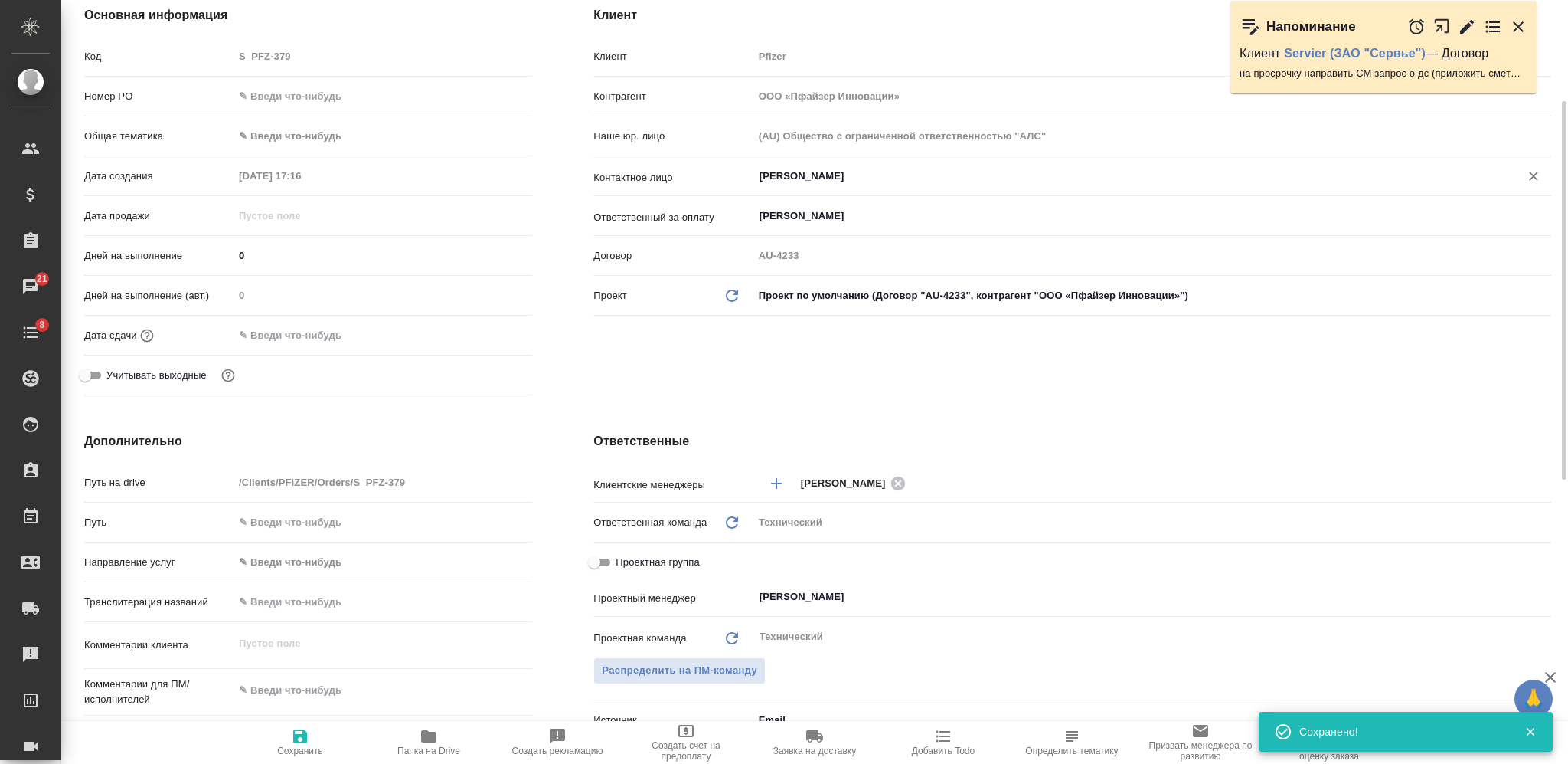
type input "Миндеева Марина"
click at [295, 737] on icon "button" at bounding box center [299, 736] width 14 height 14
type textarea "x"
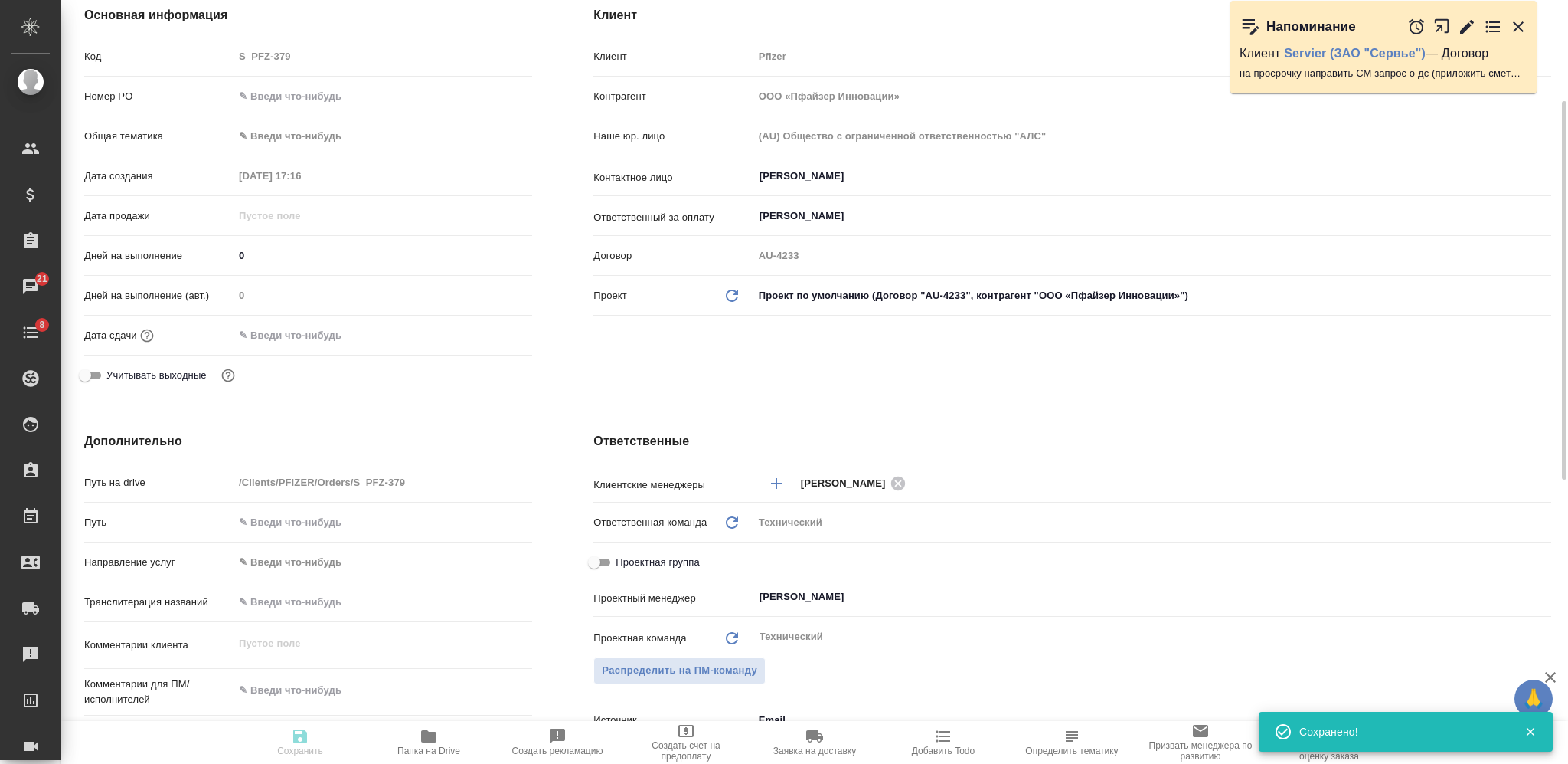
type textarea "x"
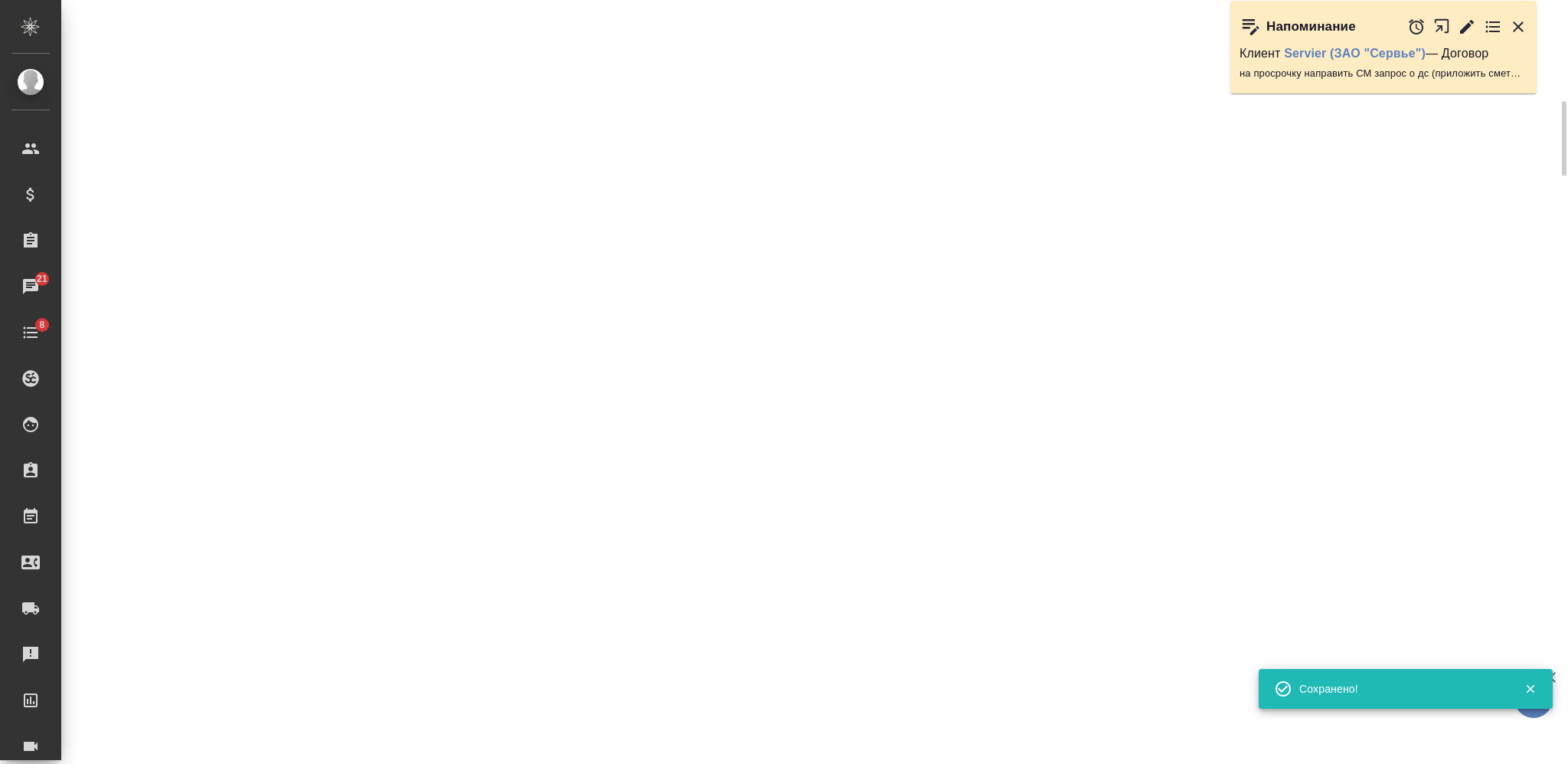
type input "holyTrinity"
select select "RU"
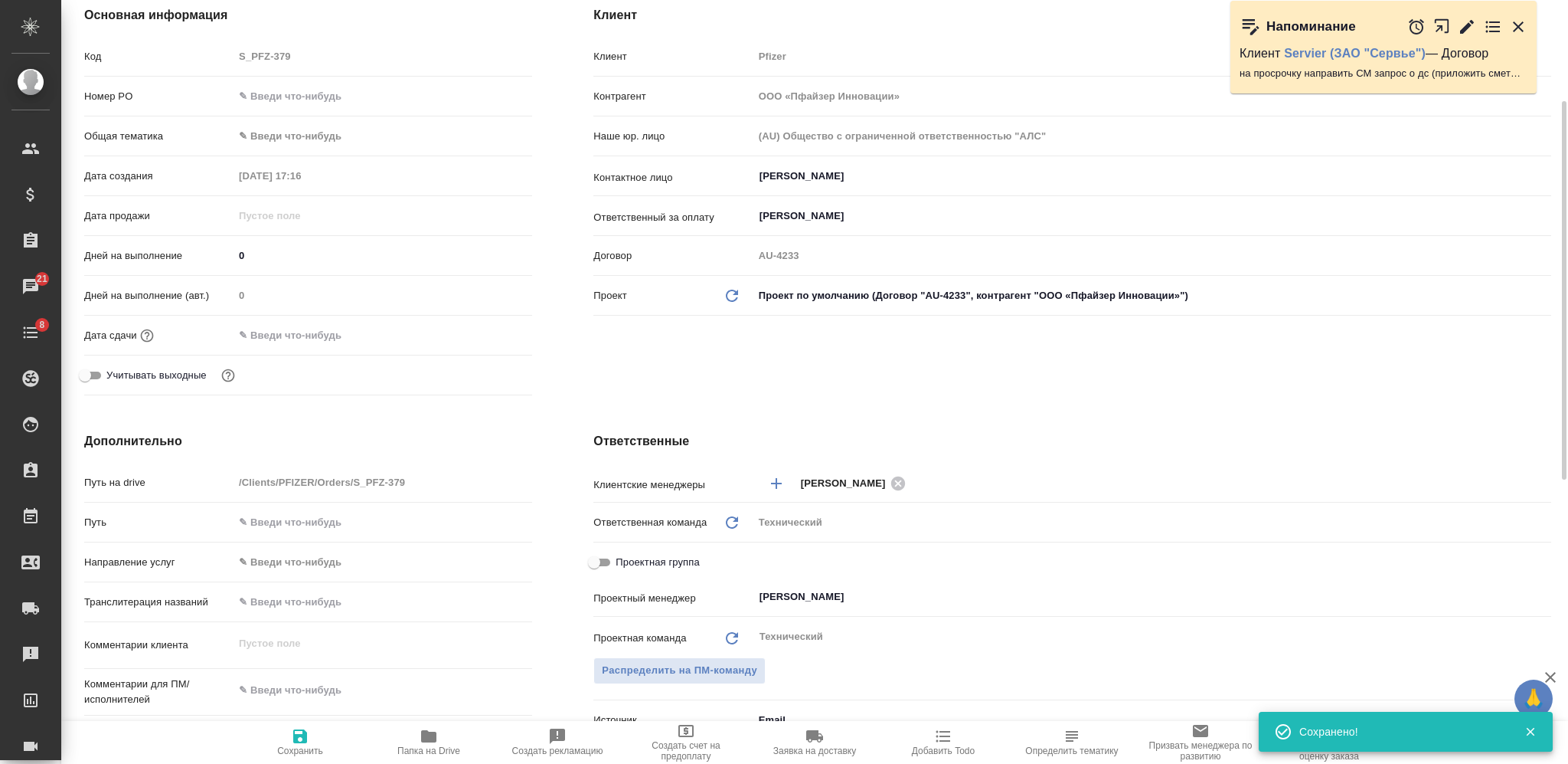
type textarea "x"
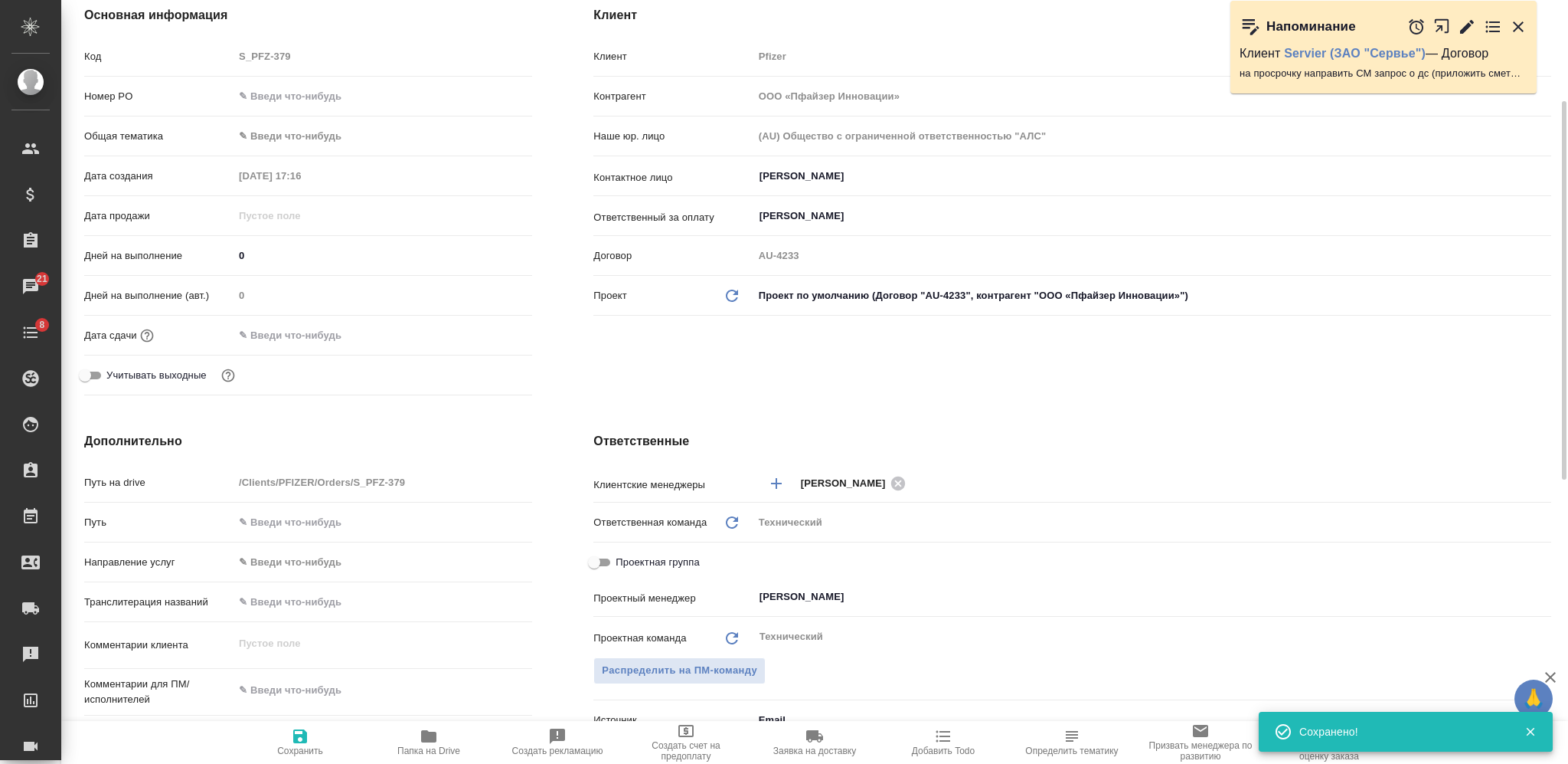
scroll to position [408, 0]
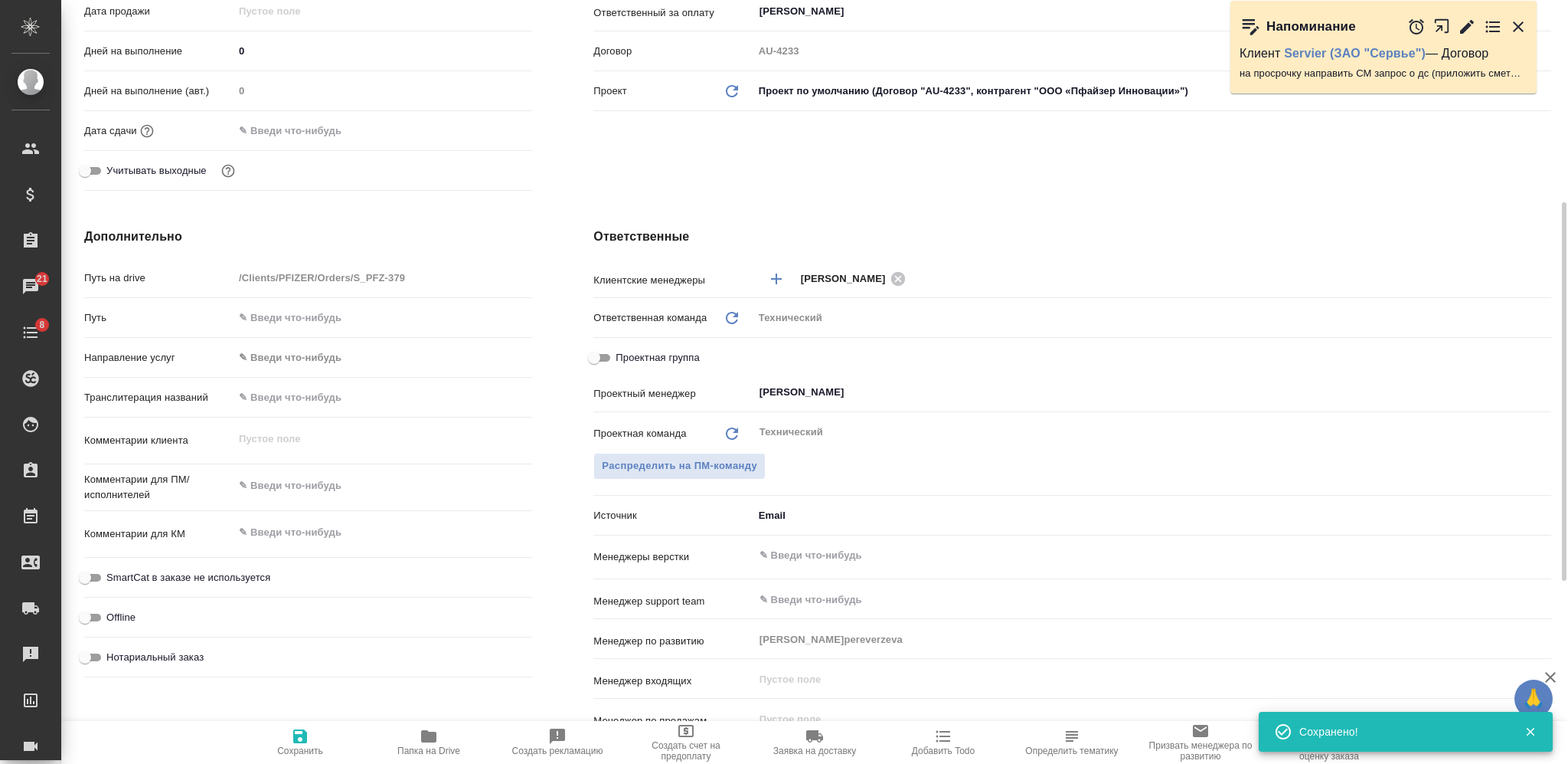
type textarea "x"
click at [317, 542] on textarea at bounding box center [382, 532] width 298 height 26
paste textarea "перевод видео с Лопесом"
type textarea "перевод видео с Лопесом"
type textarea "x"
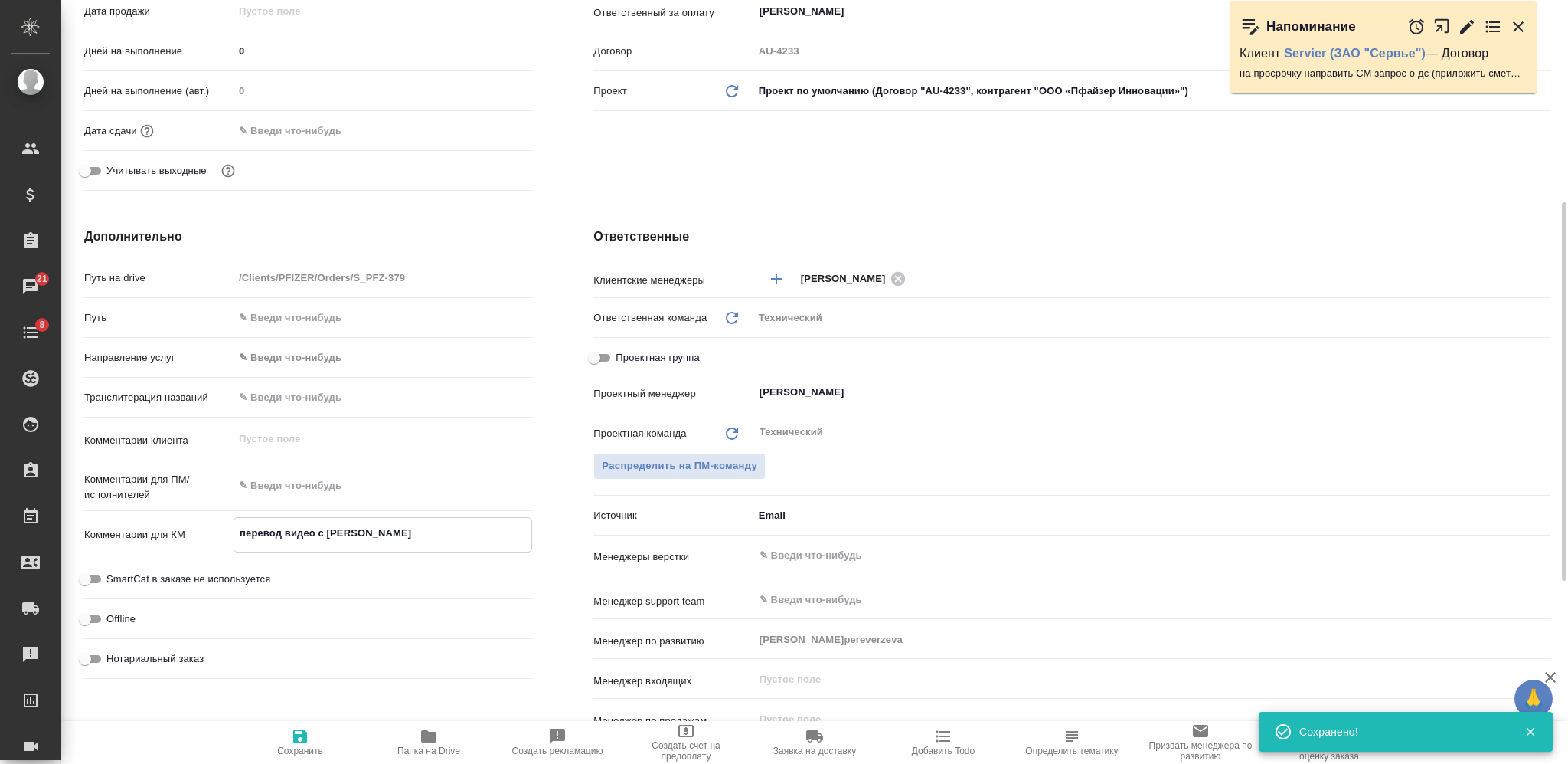
type textarea "x"
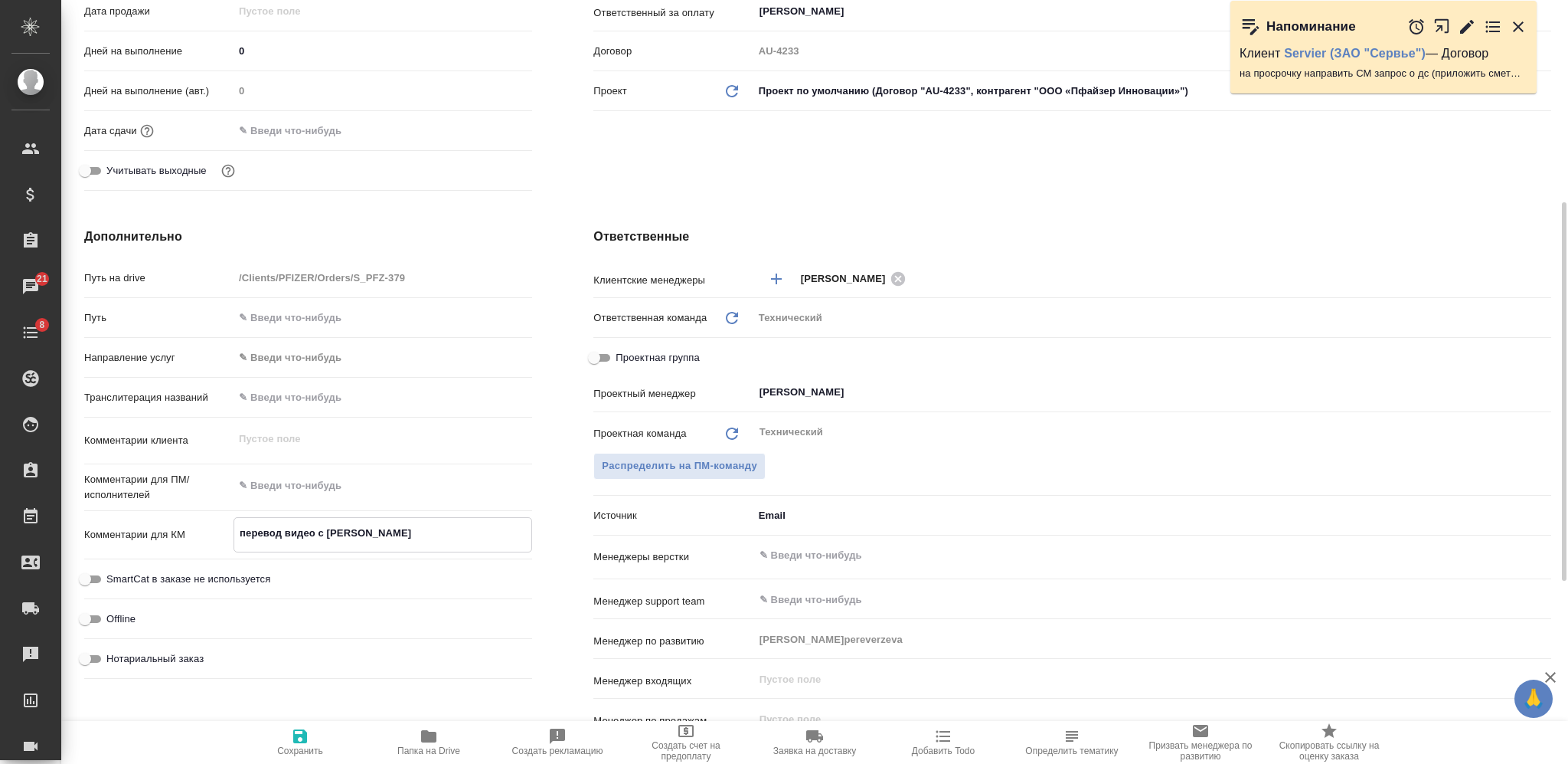
type textarea "перевод видео с Лопесом"
type textarea "x"
click at [294, 744] on icon "button" at bounding box center [300, 736] width 18 height 18
type textarea "x"
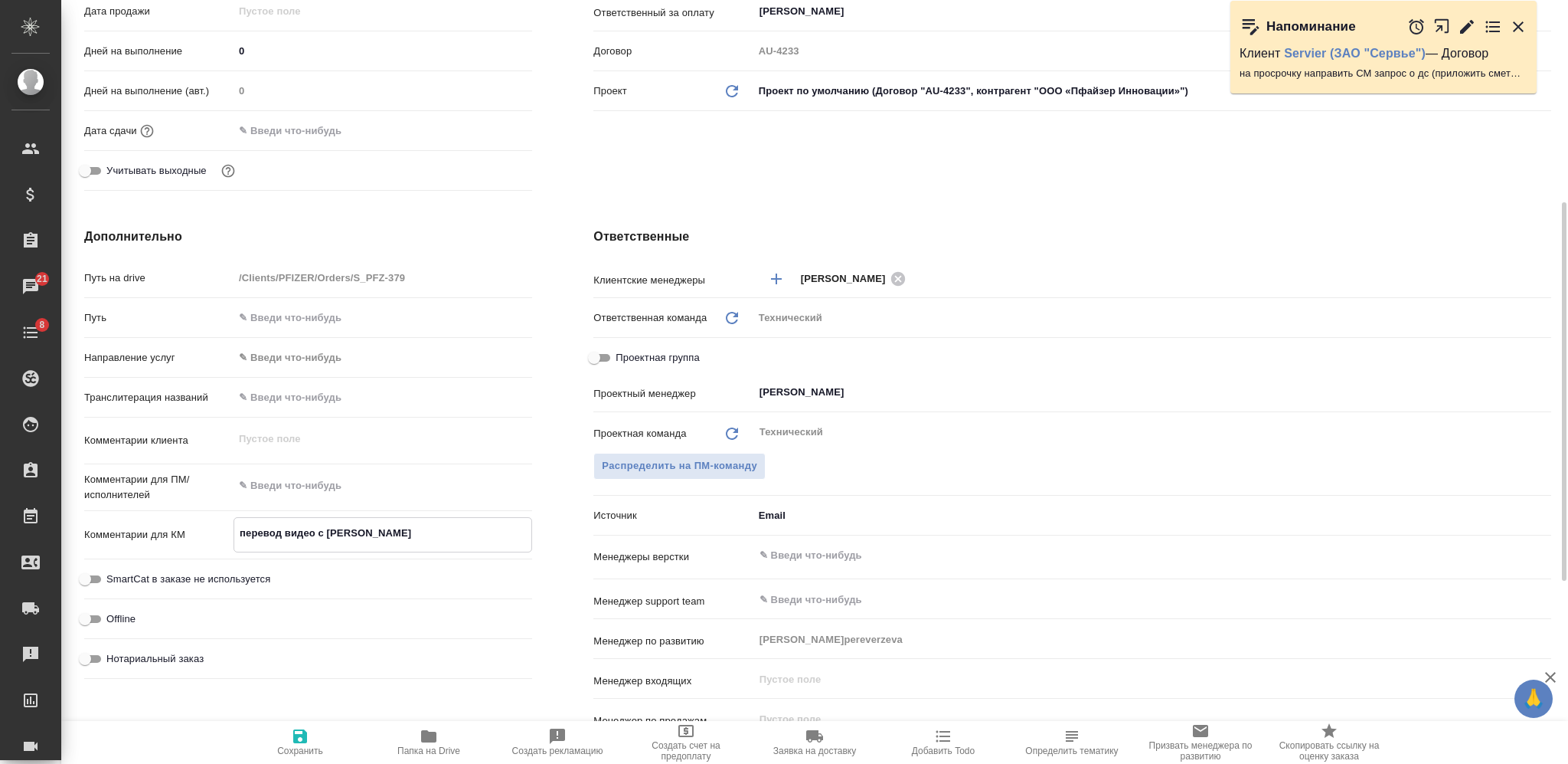
type textarea "x"
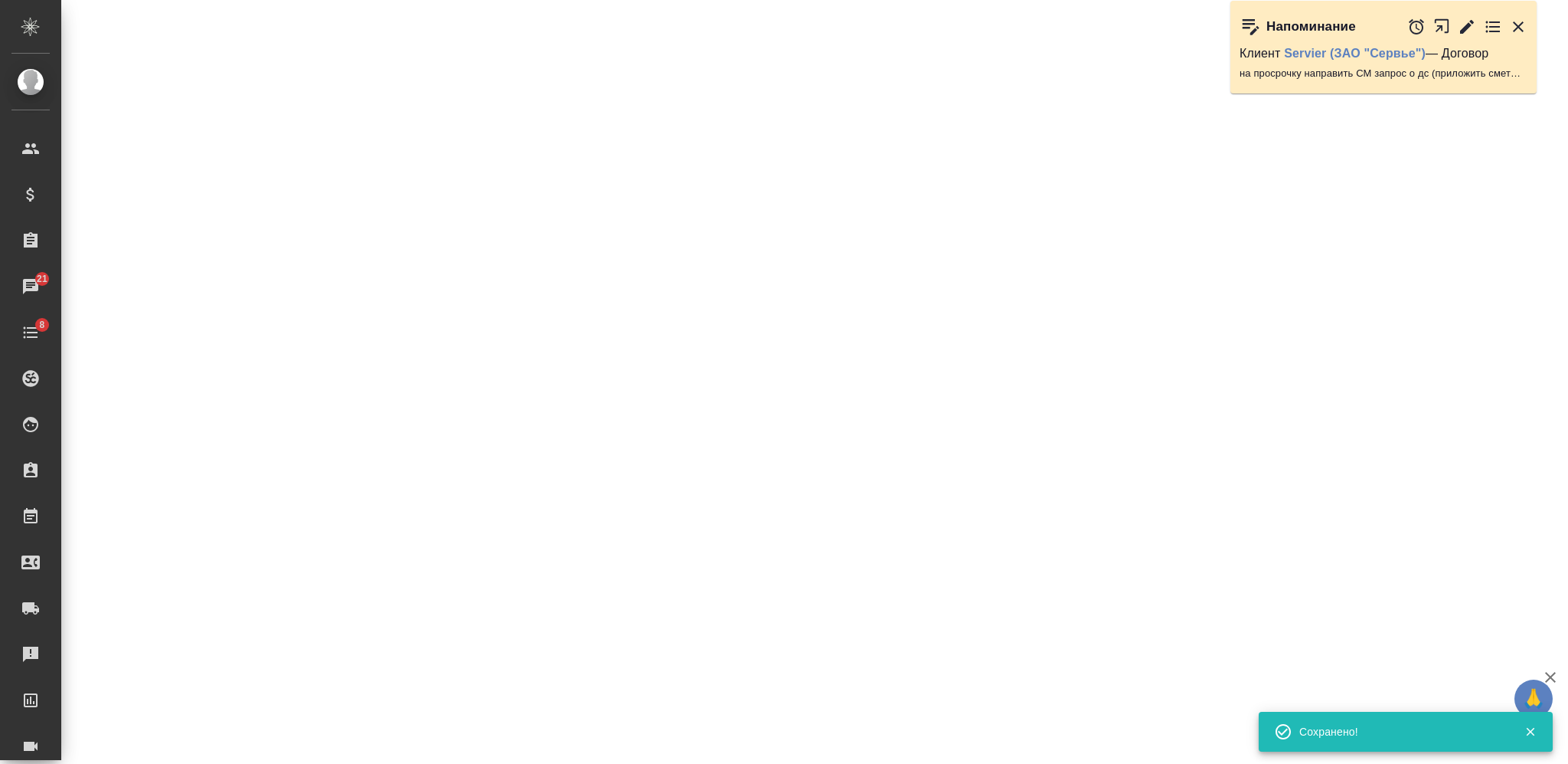
select select "RU"
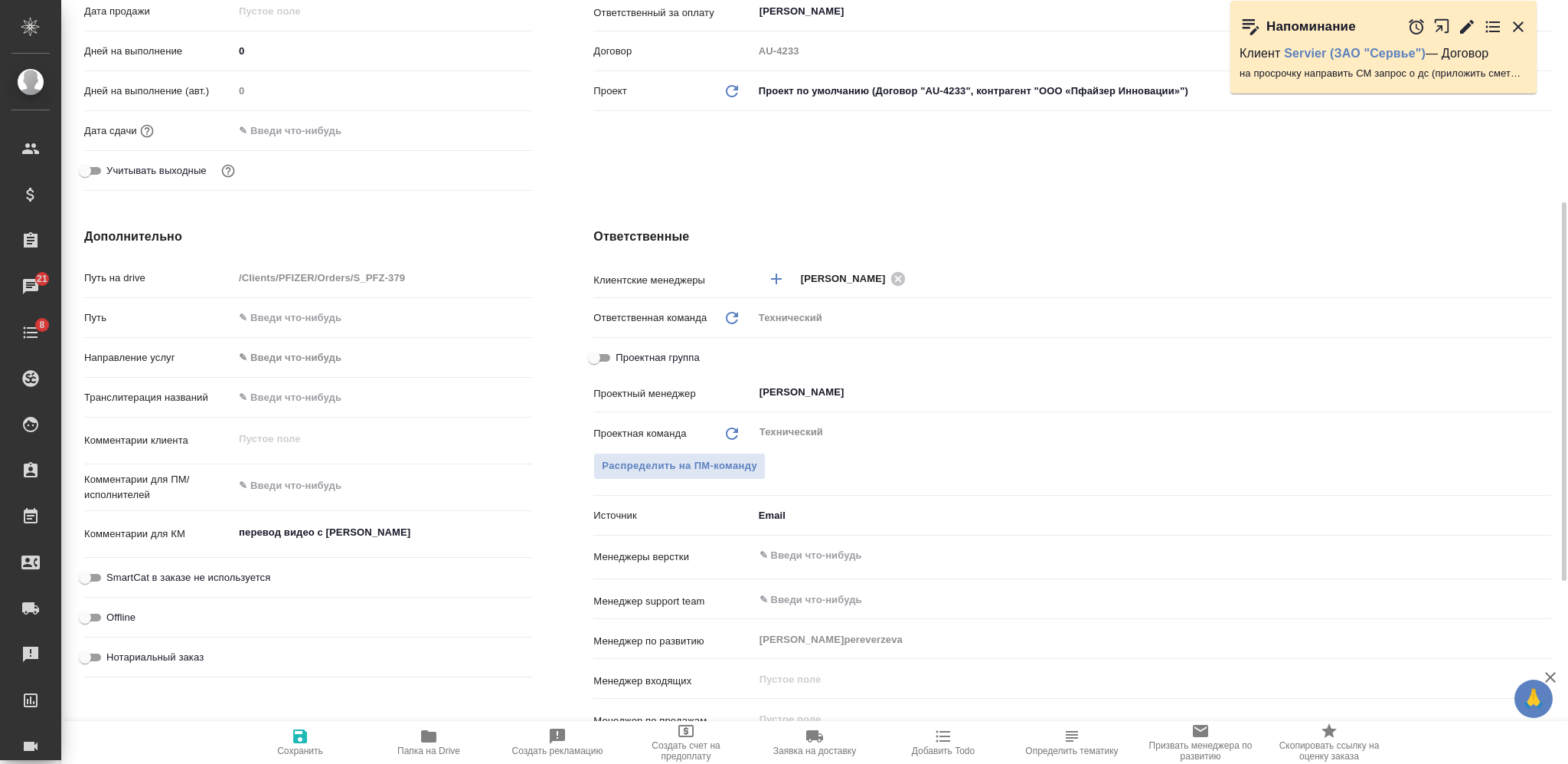
type textarea "x"
click at [305, 476] on textarea at bounding box center [382, 486] width 297 height 26
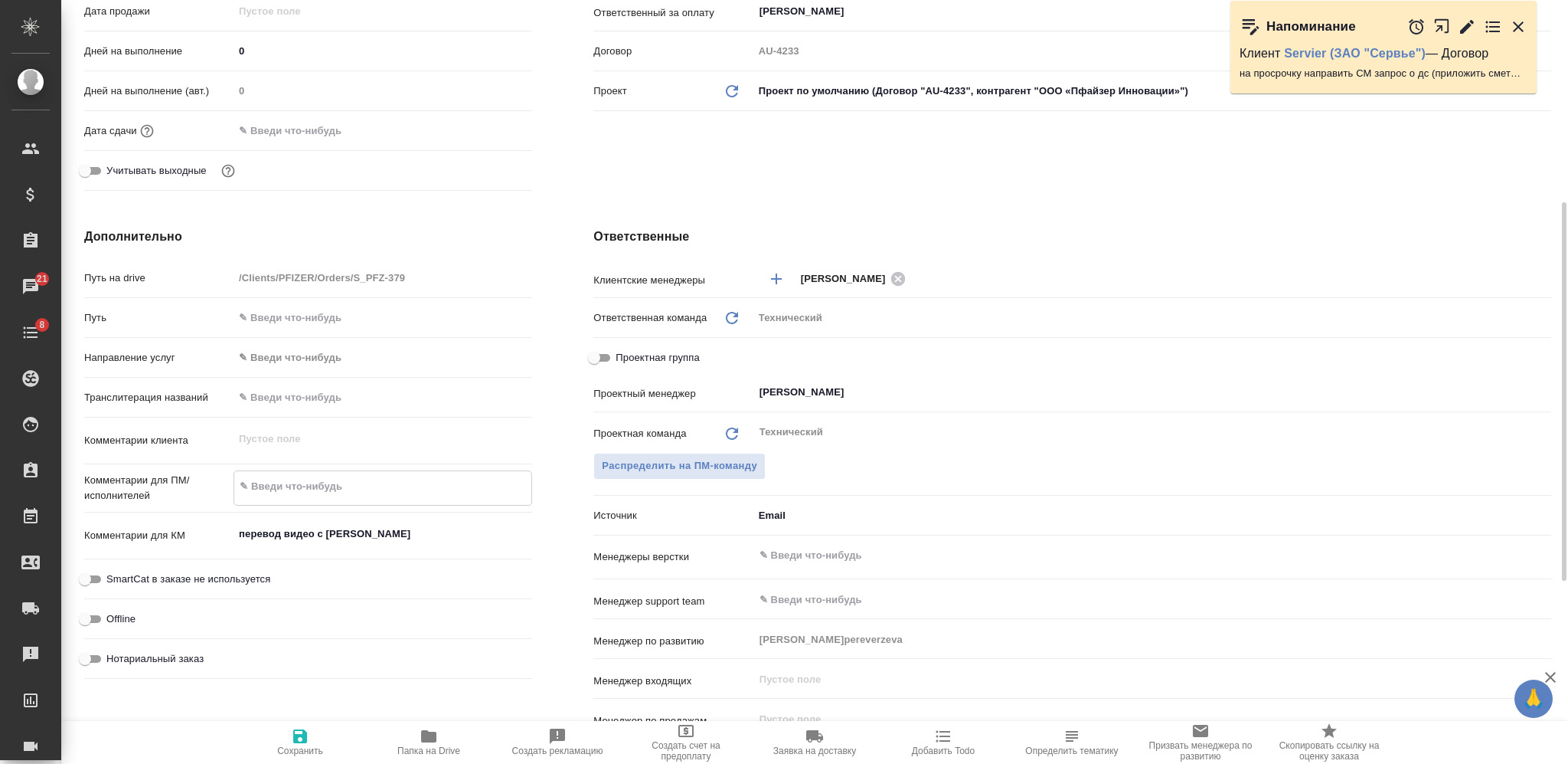
paste textarea "монтаж перевода ролика по продукту Эликвис"
type textarea "монтаж перевода ролика по продукту Эликвис"
type textarea "x"
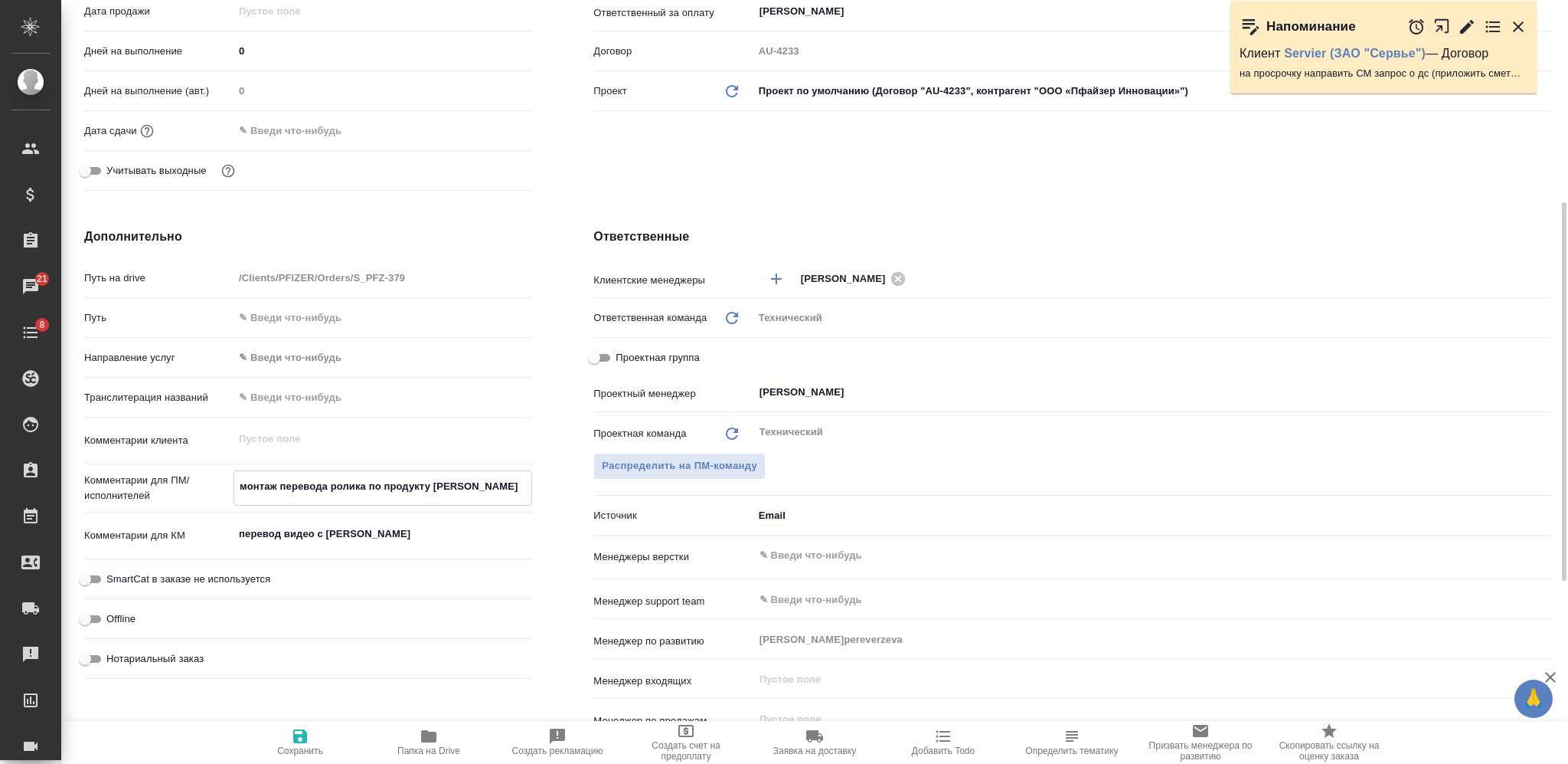
type textarea "монтаж перевода ролика по продукту Эликвис"
type textarea "x"
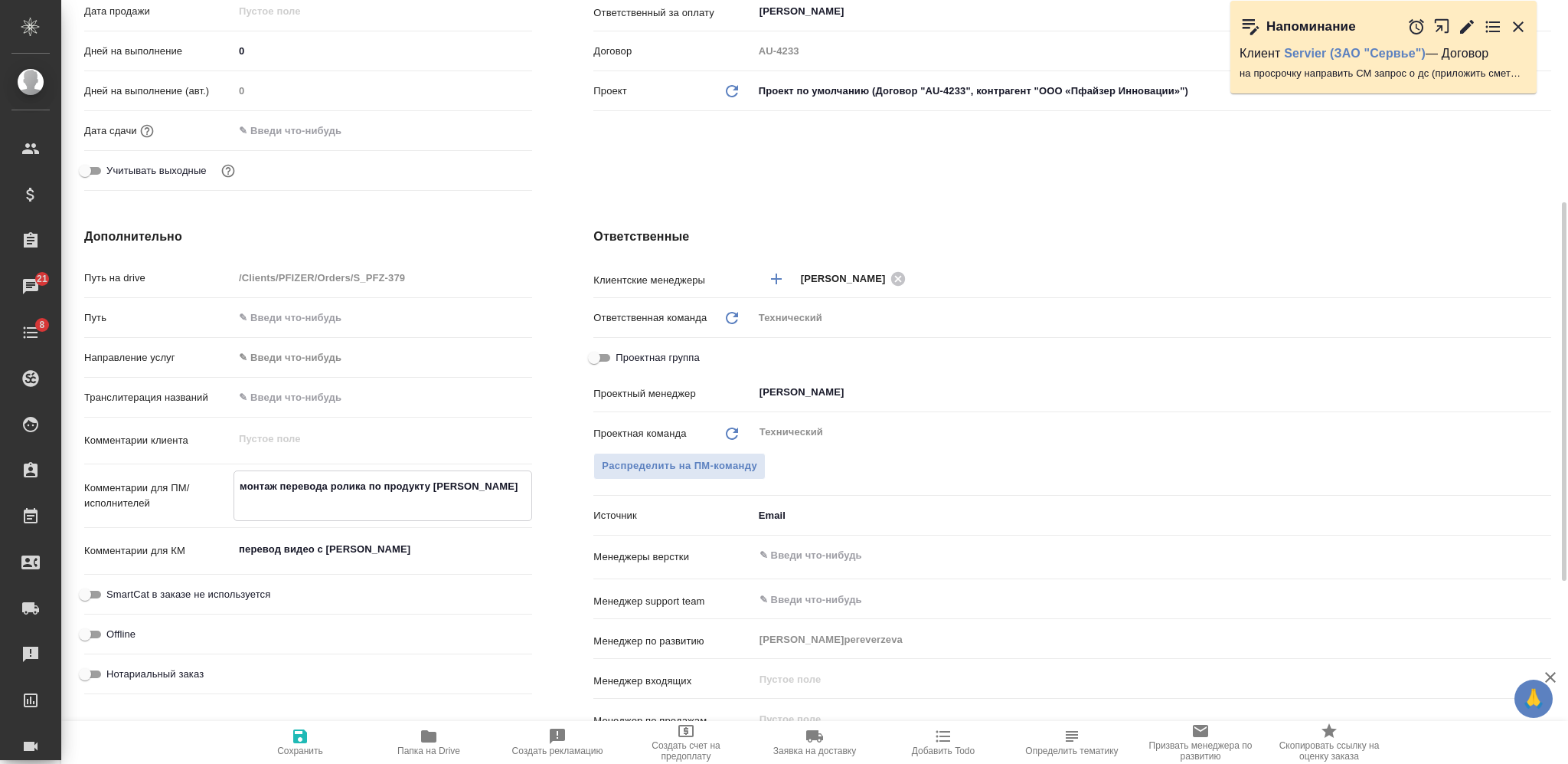
type textarea "монтаж перевода ролика по продукту Эликвис"
type textarea "x"
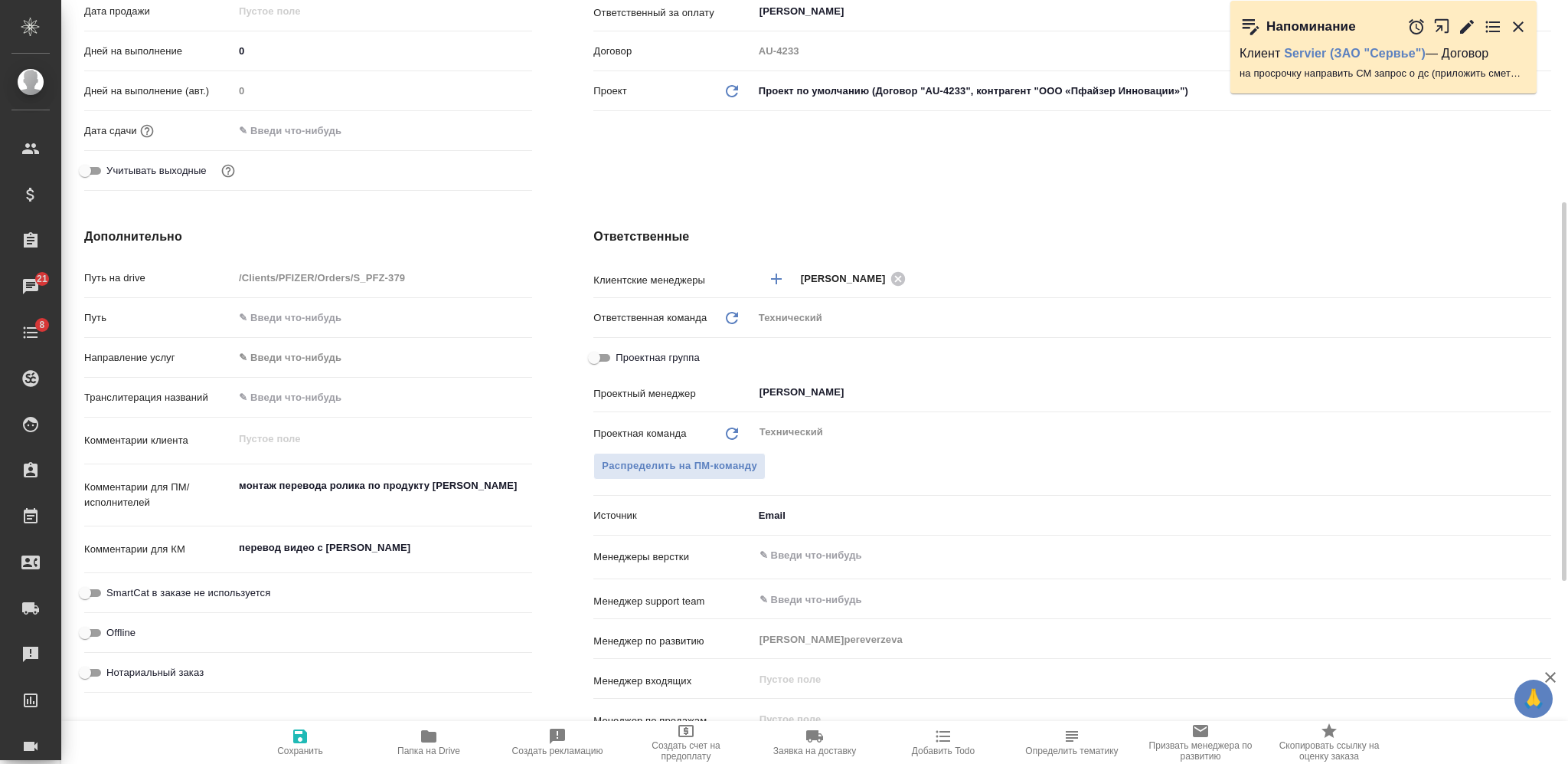
type textarea "x"
paste textarea "В файле скрипты нескольких, нам нужны оттуда только 2: исследование ATHENS и AP…"
type textarea "монтаж перевода ролика по продукту Эликвис В файле скрипты нескольких, нам нужн…"
type textarea "x"
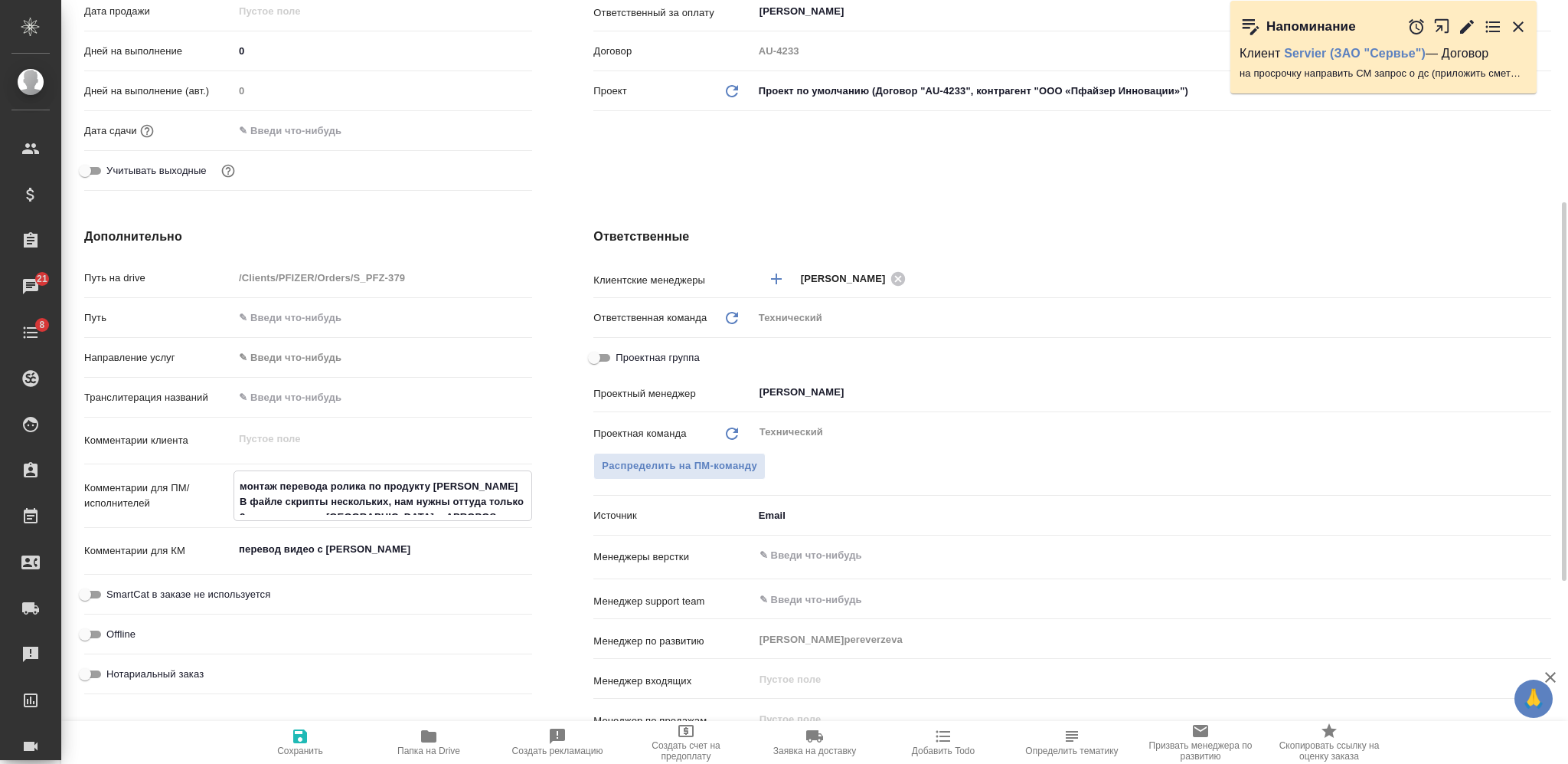
type textarea "x"
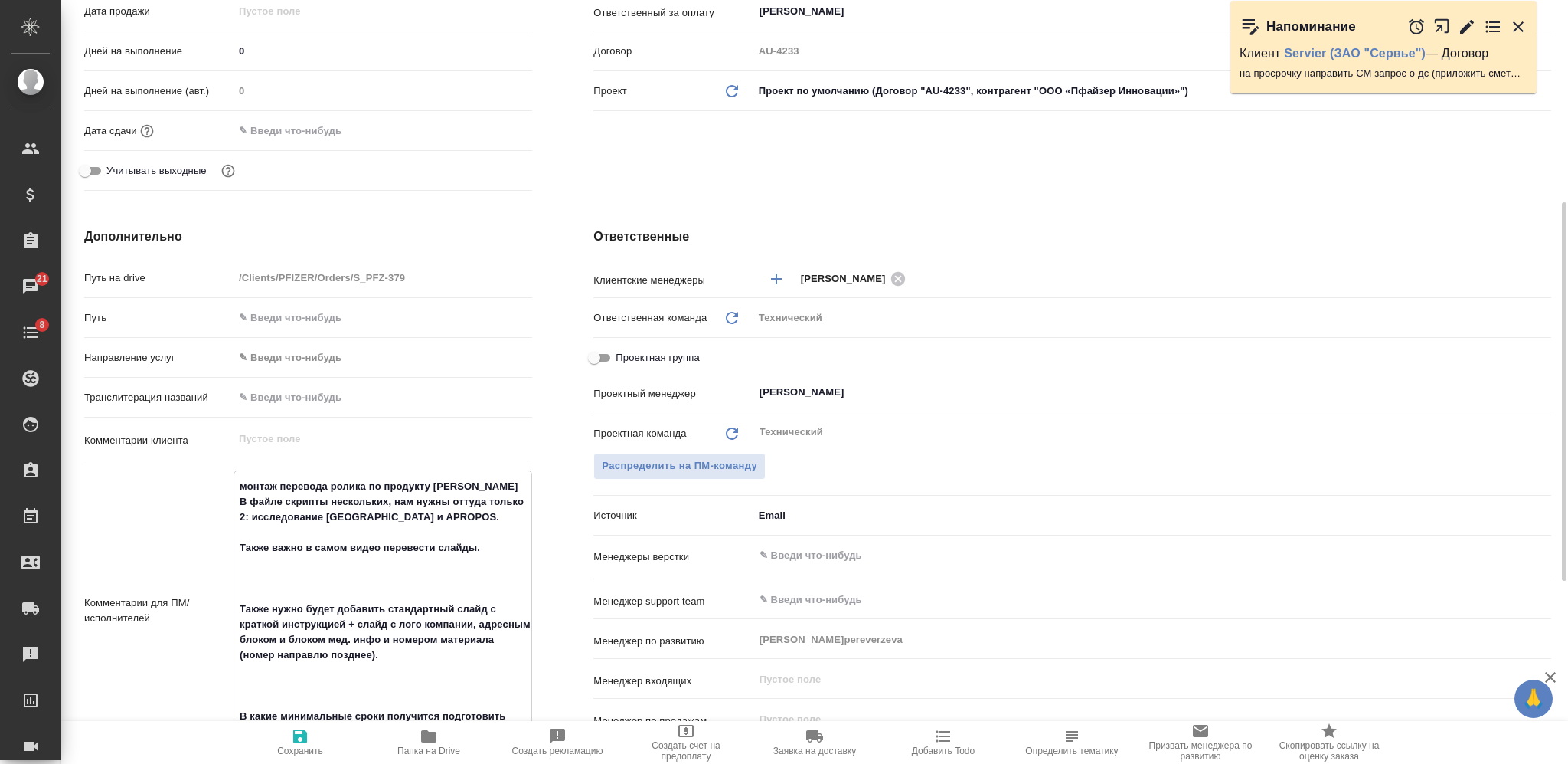
click at [431, 565] on textarea "монтаж перевода ролика по продукту Эликвис В файле скрипты нескольких, нам нужн…" at bounding box center [382, 609] width 297 height 271
type textarea "x"
type textarea "монтаж перевода ролика по продукту Эликвис В файле скрипты нескольких, нам нужн…"
type textarea "x"
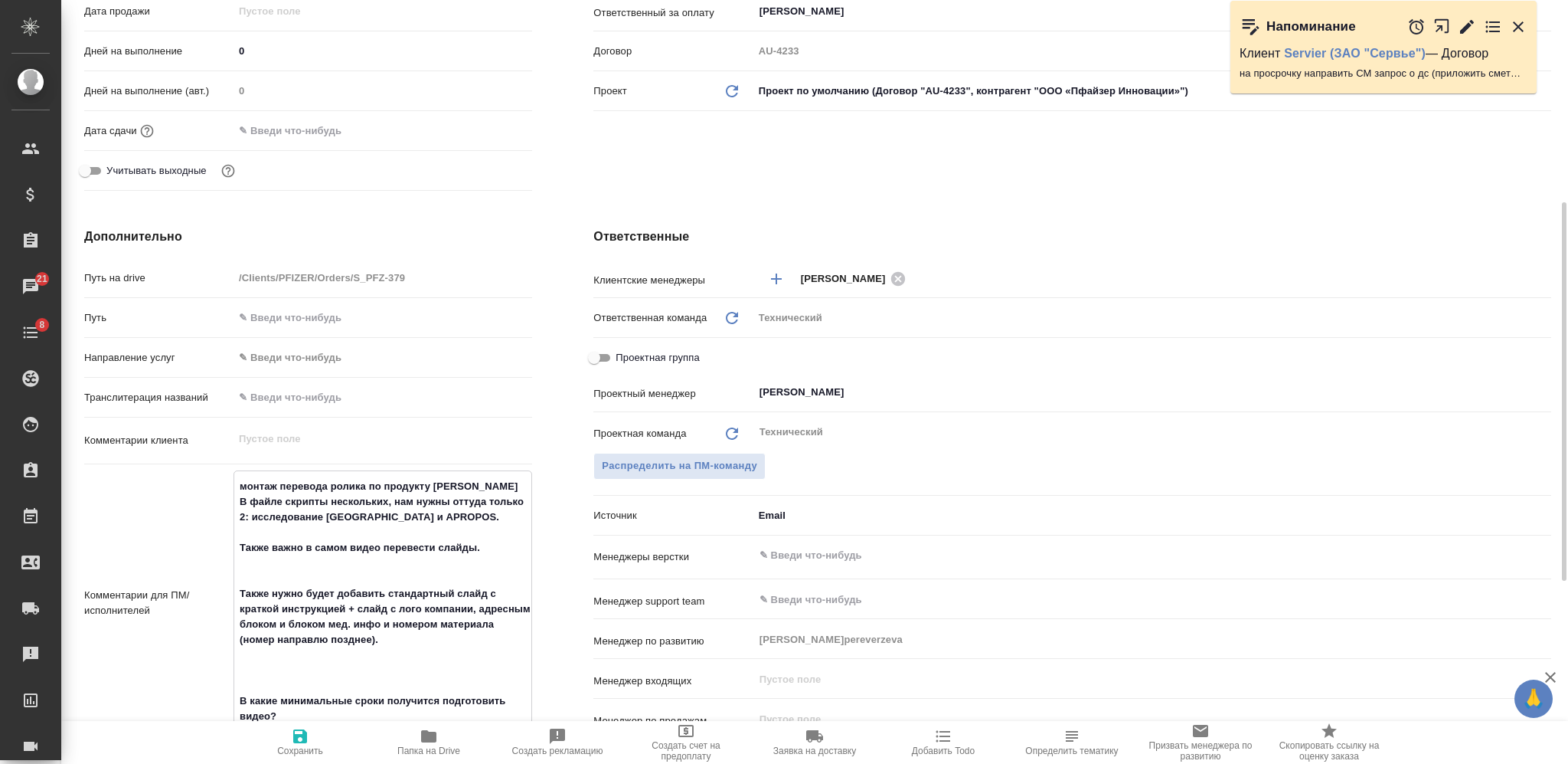
type textarea "монтаж перевода ролика по продукту Эликвис В файле скрипты нескольких, нам нужн…"
type textarea "x"
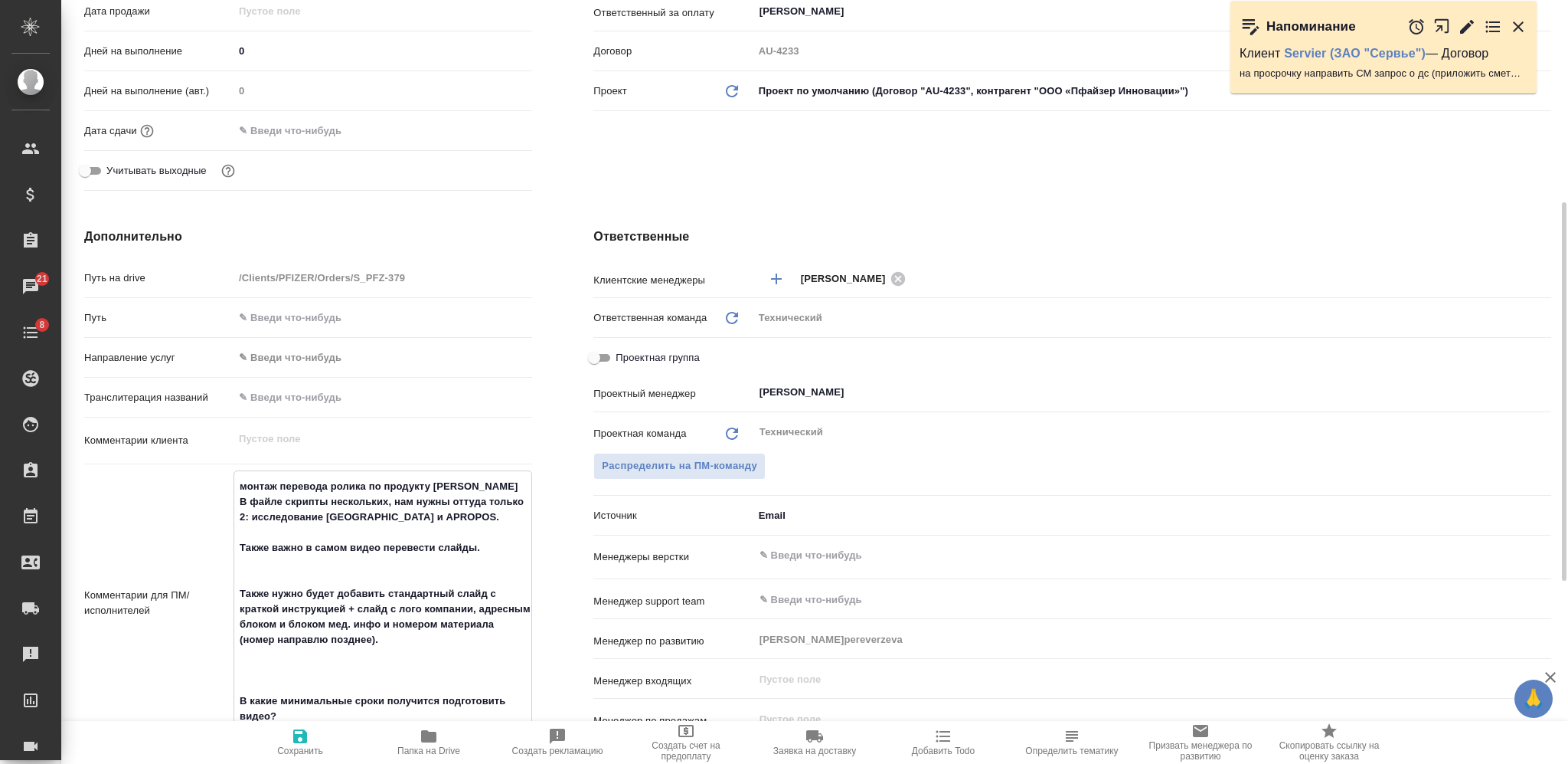
type textarea "монтаж перевода ролика по продукту Эликвис В файле скрипты нескольких, нам нужн…"
type textarea "x"
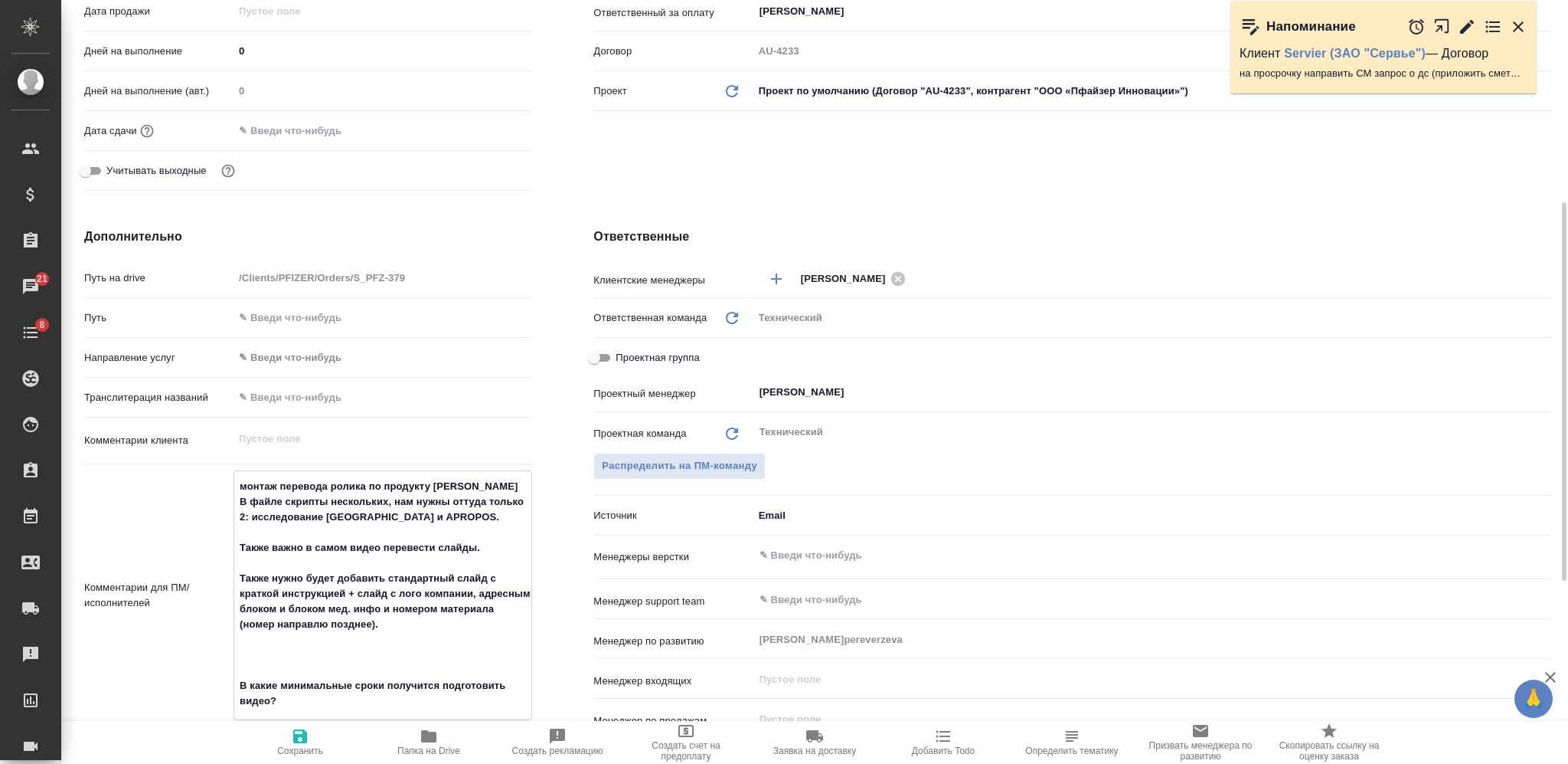
click at [319, 653] on textarea "монтаж перевода ролика по продукту Эликвис В файле скрипты нескольких, нам нужн…" at bounding box center [382, 593] width 297 height 240
click at [312, 648] on textarea "монтаж перевода ролика по продукту Эликвис В файле скрипты нескольких, нам нужн…" at bounding box center [382, 593] width 297 height 240
click at [314, 642] on textarea "монтаж перевода ролика по продукту Эликвис В файле скрипты нескольких, нам нужн…" at bounding box center [382, 593] width 297 height 240
type textarea "x"
type textarea "монтаж перевода ролика по продукту Эликвис В файле скрипты нескольких, нам нужн…"
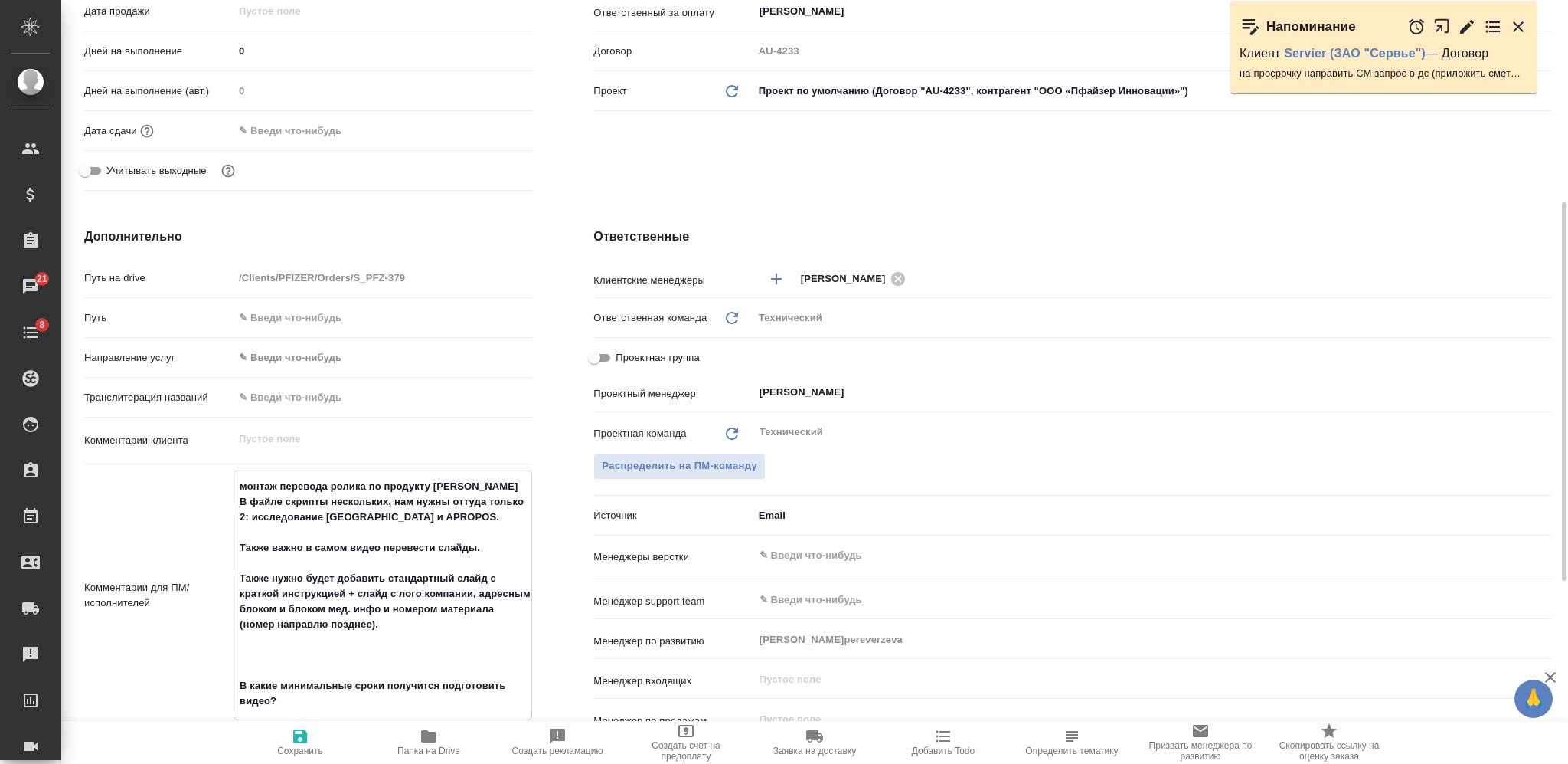
type textarea "x"
type textarea "монтаж перевода ролика по продукту Эликвис В файле скрипты нескольких, нам нужн…"
type textarea "x"
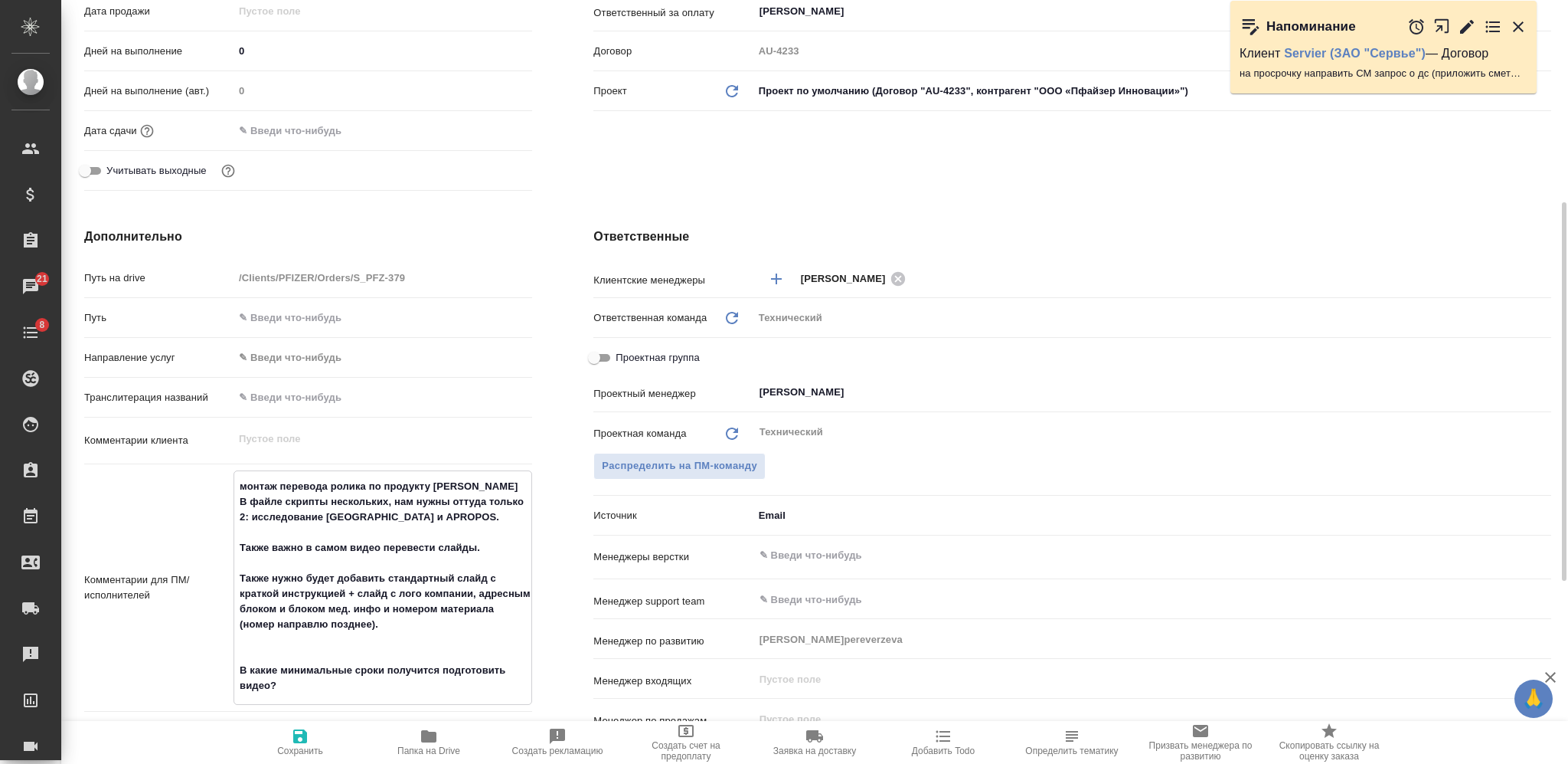
type textarea "x"
type textarea "монтаж перевода ролика по продукту Эликвис В файле скрипты нескольких, нам нужн…"
type textarea "x"
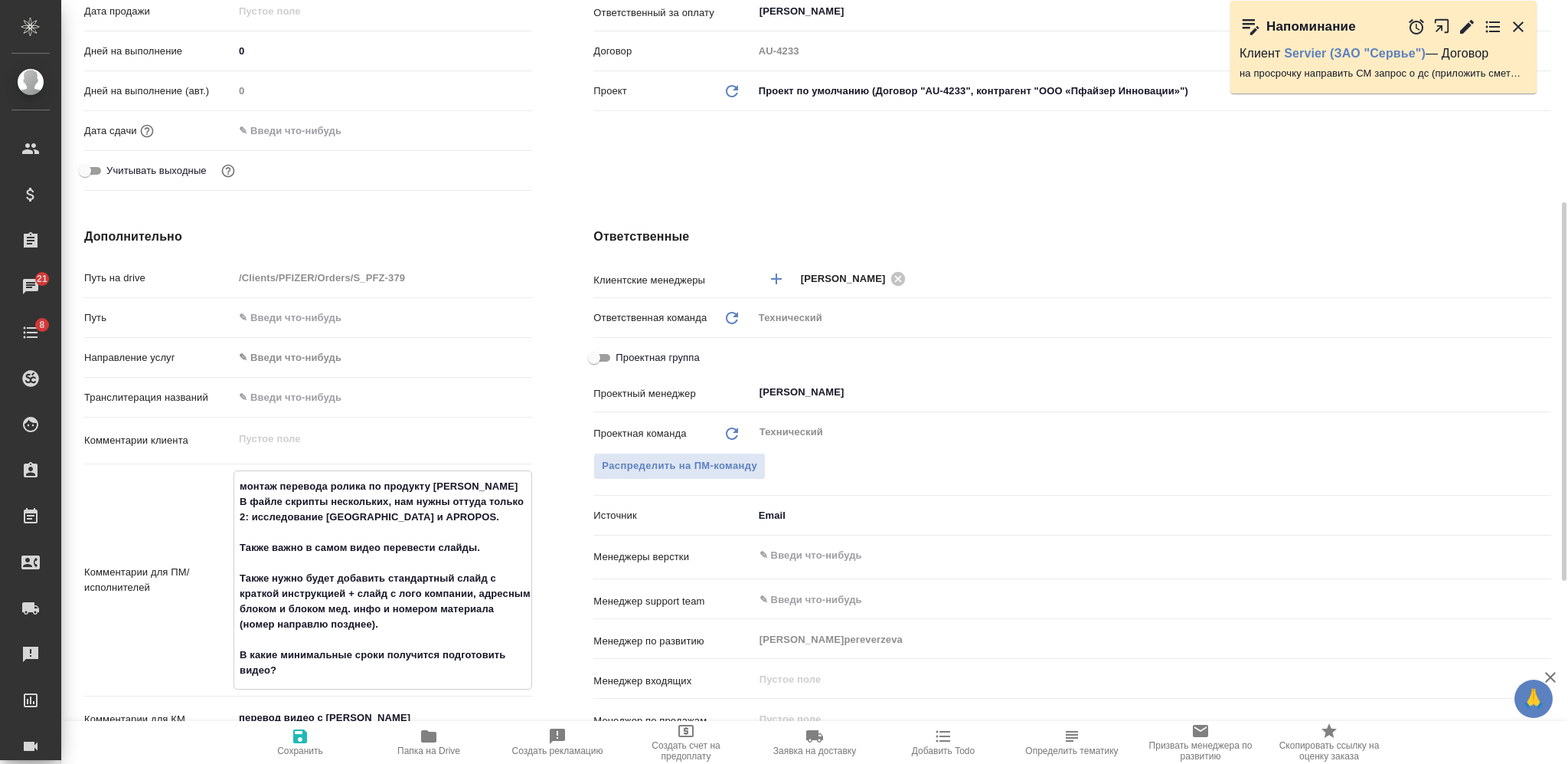
click at [297, 680] on textarea "монтаж перевода ролика по продукту Эликвис В файле скрипты нескольких, нам нужн…" at bounding box center [382, 578] width 297 height 210
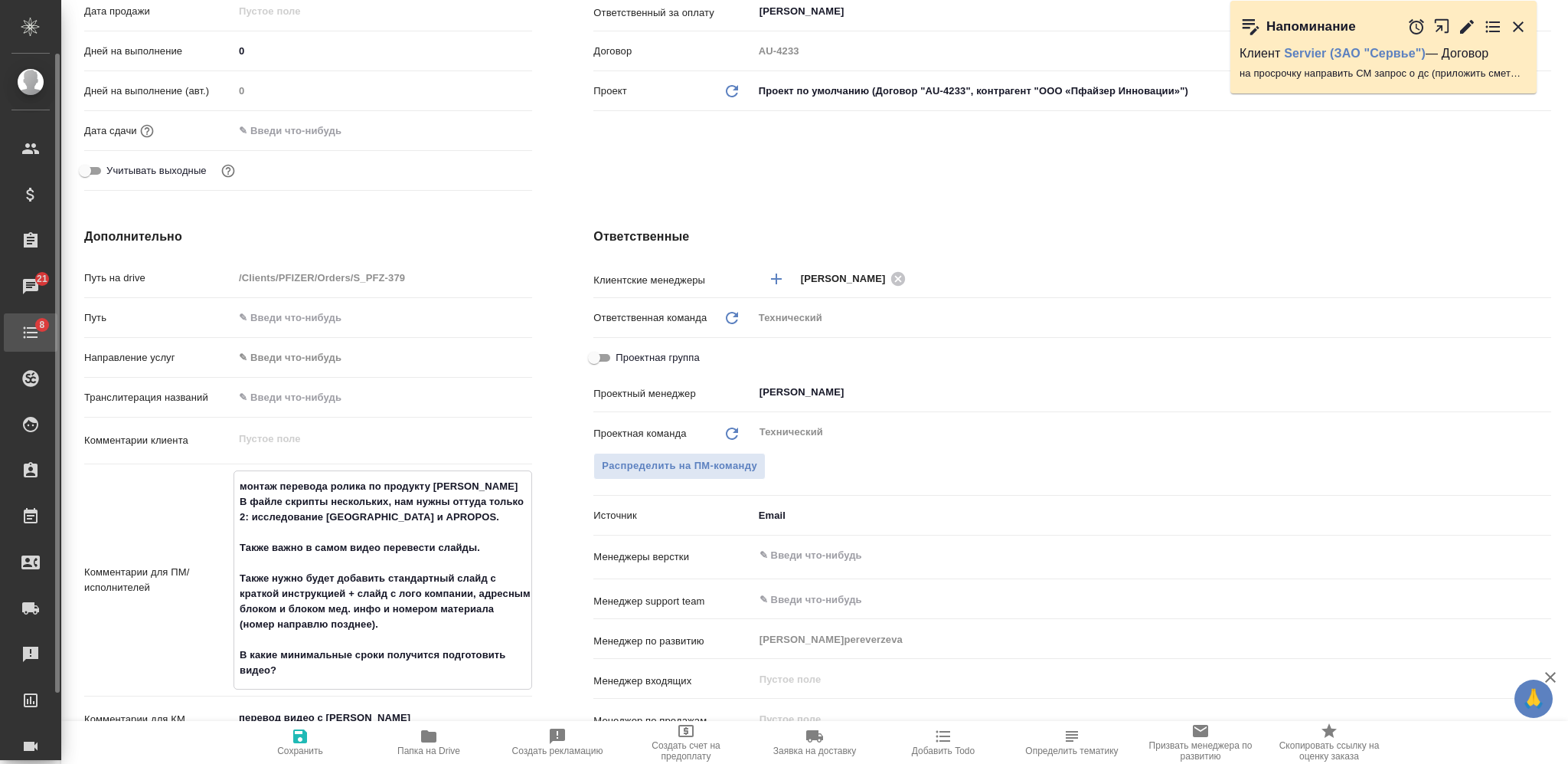
type textarea "x"
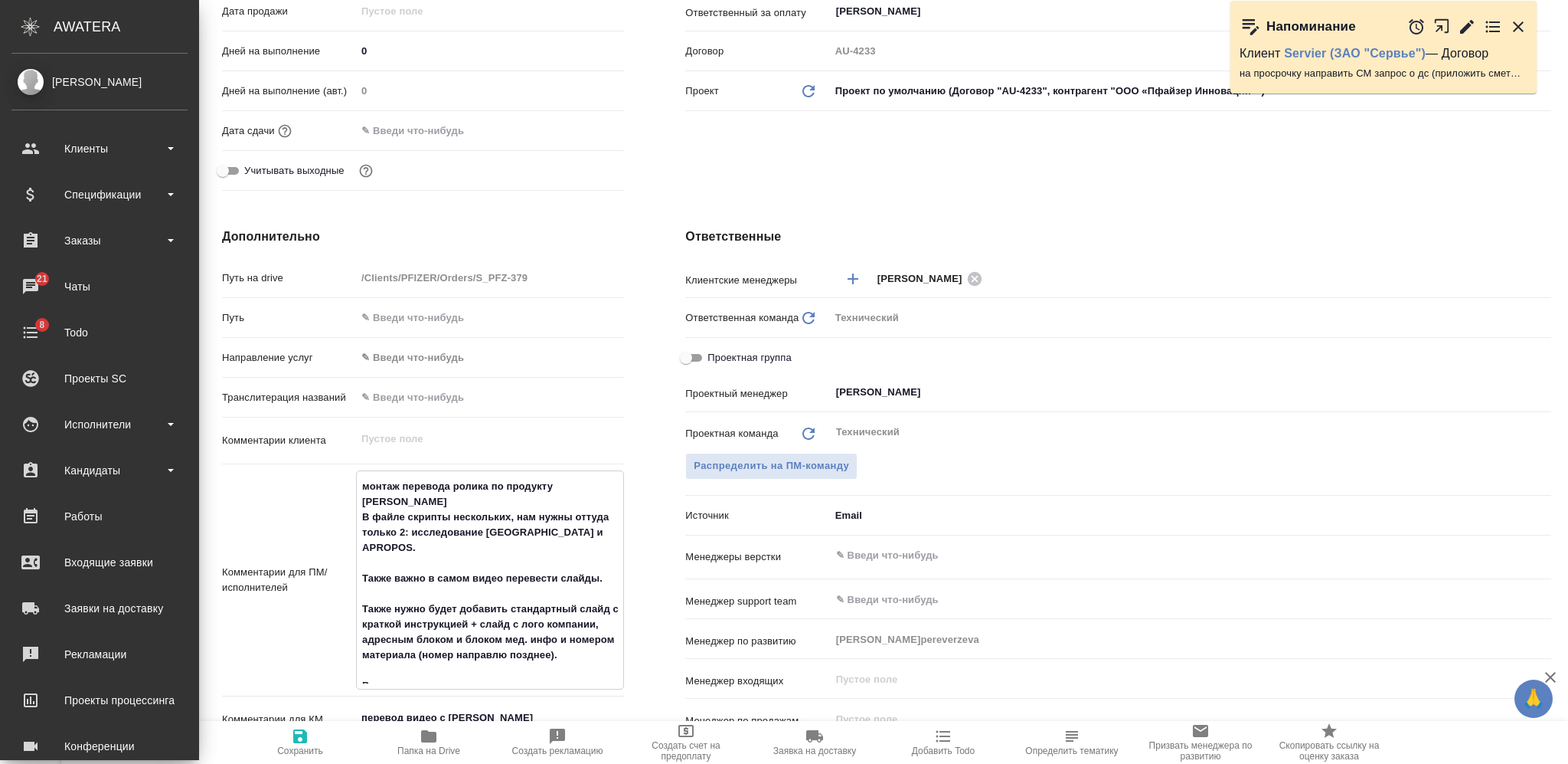
type textarea "монтаж перевода ролика по продукту Эликвис В файле скрипты нескольких, нам нужн…"
type textarea "x"
type textarea "монтаж перевода ролика по продукту Эликвис В файле скрипты нескольких, нам нужн…"
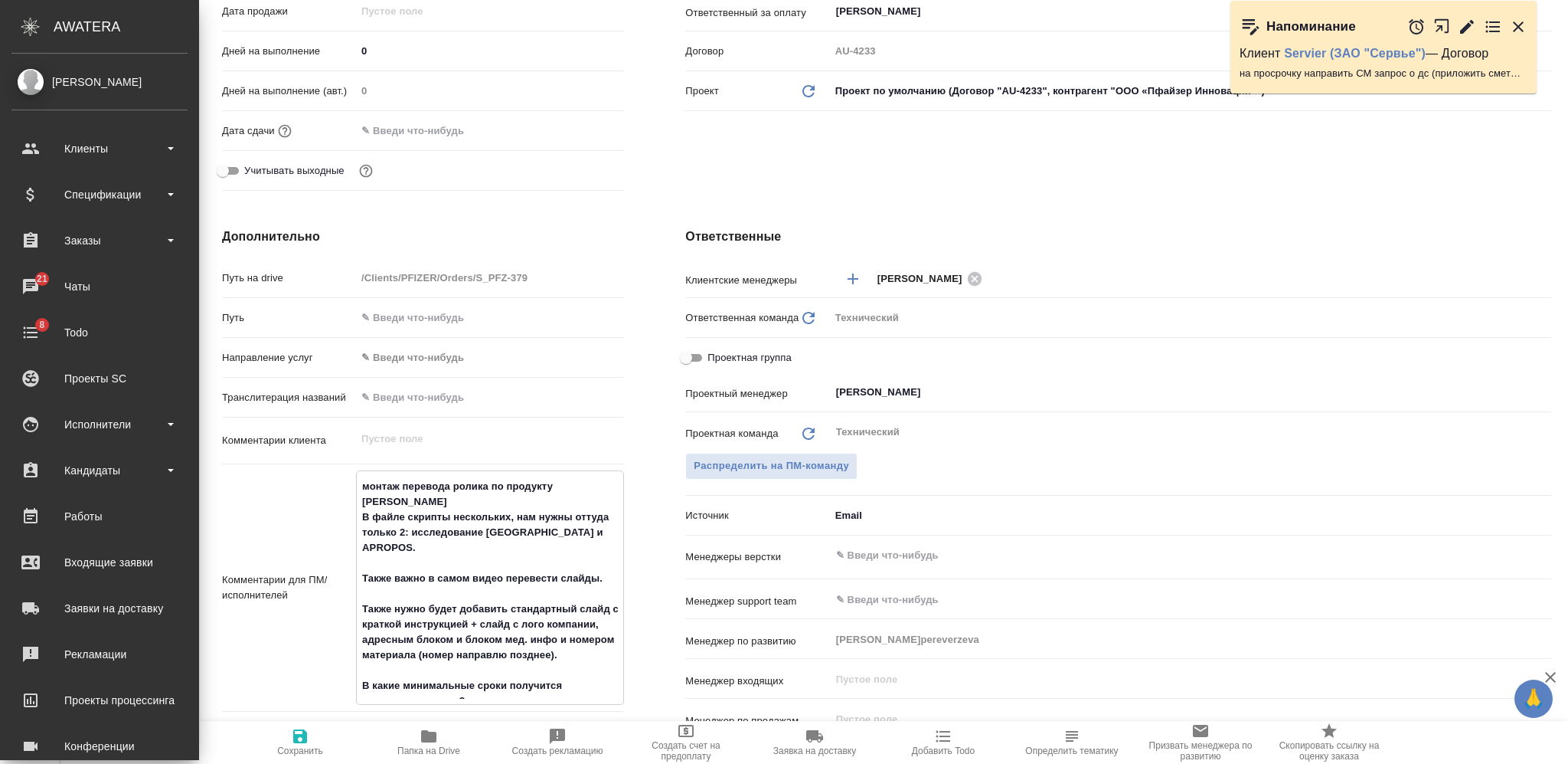
type textarea "x"
type textarea "монтаж перевода ролика по продукту Эликвис В файле скрипты нескольких, нам нужн…"
type textarea "x"
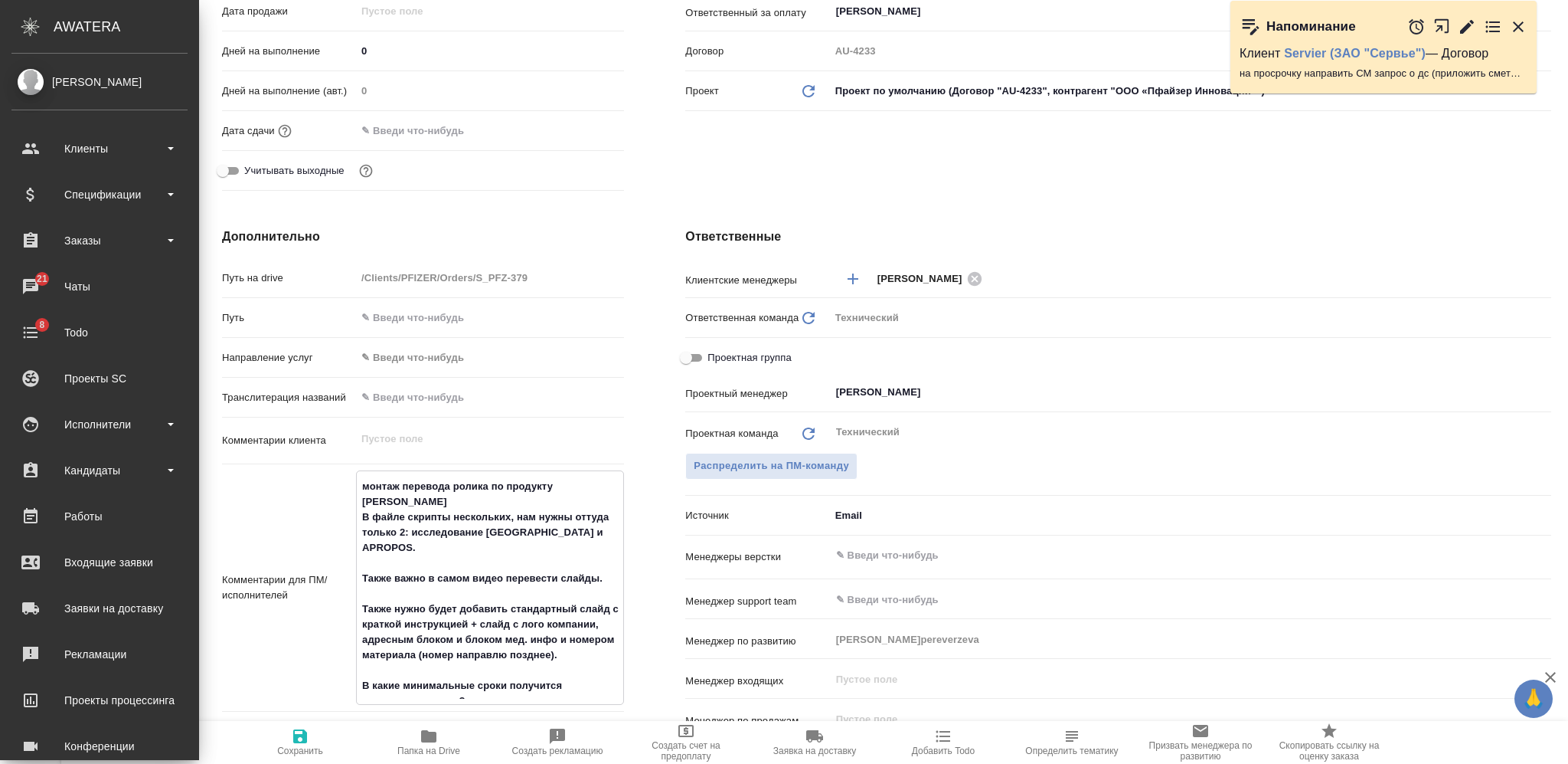
type textarea "x"
type textarea "монтаж перевода ролика по продукту Эликвис В файле скрипты нескольких, нам нужн…"
type textarea "x"
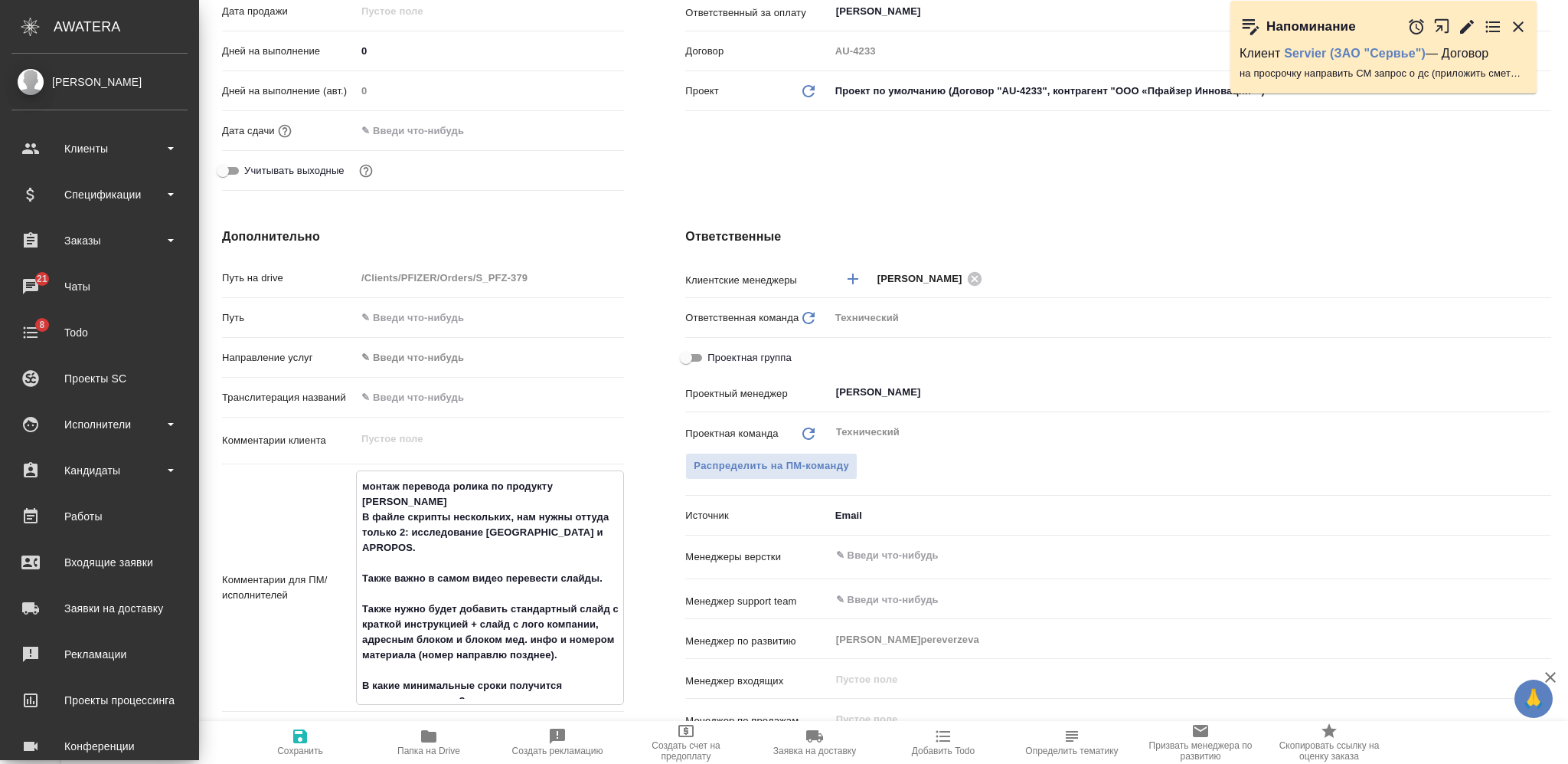
type textarea "x"
type textarea "монтаж перевода ролика по продукту Эликвис В файле скрипты нескольких, нам нужн…"
type textarea "x"
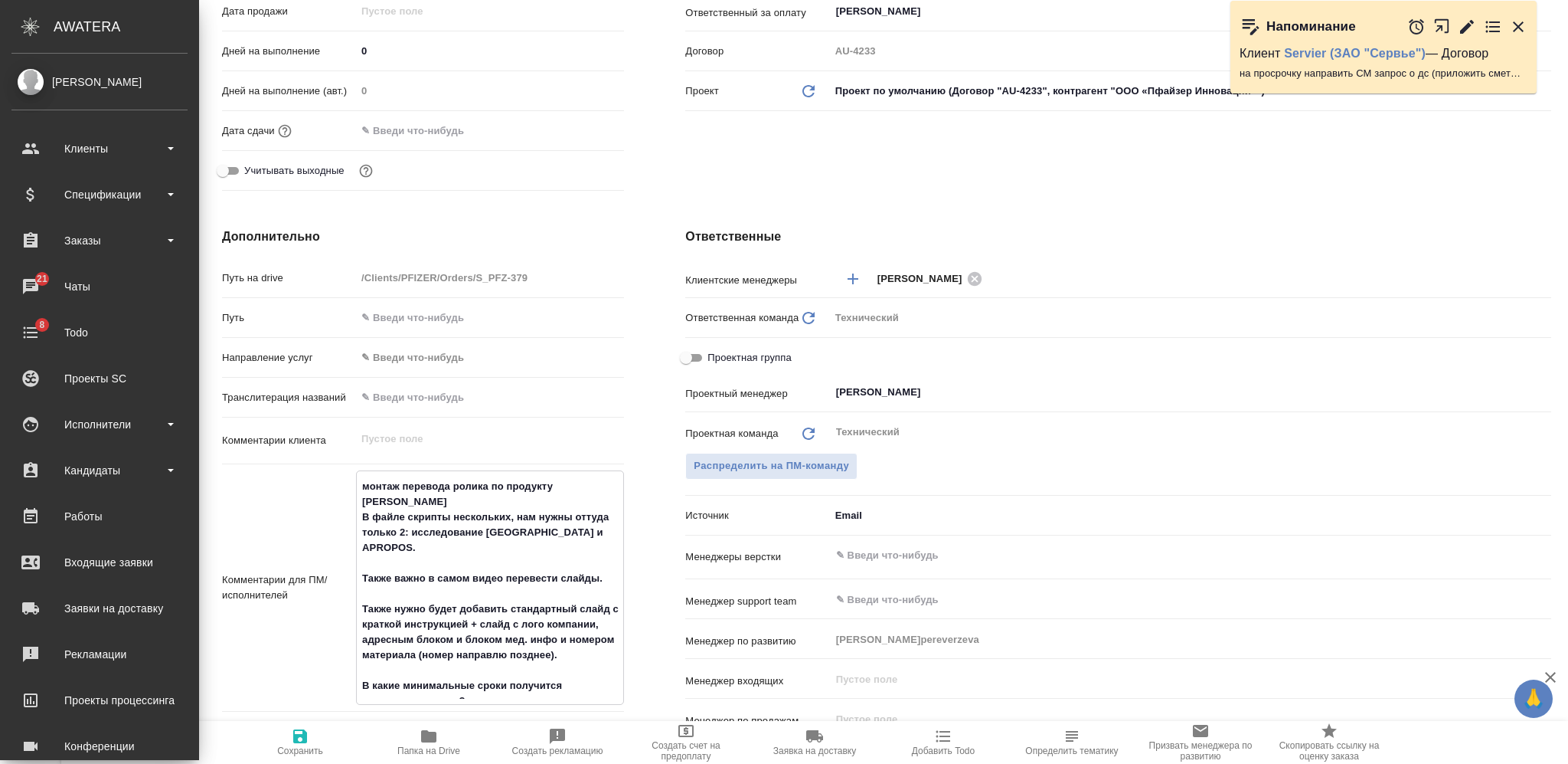
type textarea "монтаж перевода ролика по продукту Эликвис В файле скрипты нескольких, нам нужн…"
type textarea "x"
type textarea "монтаж перевода ролика по продукту Эликвис В файле скрипты нескольких, нам нужн…"
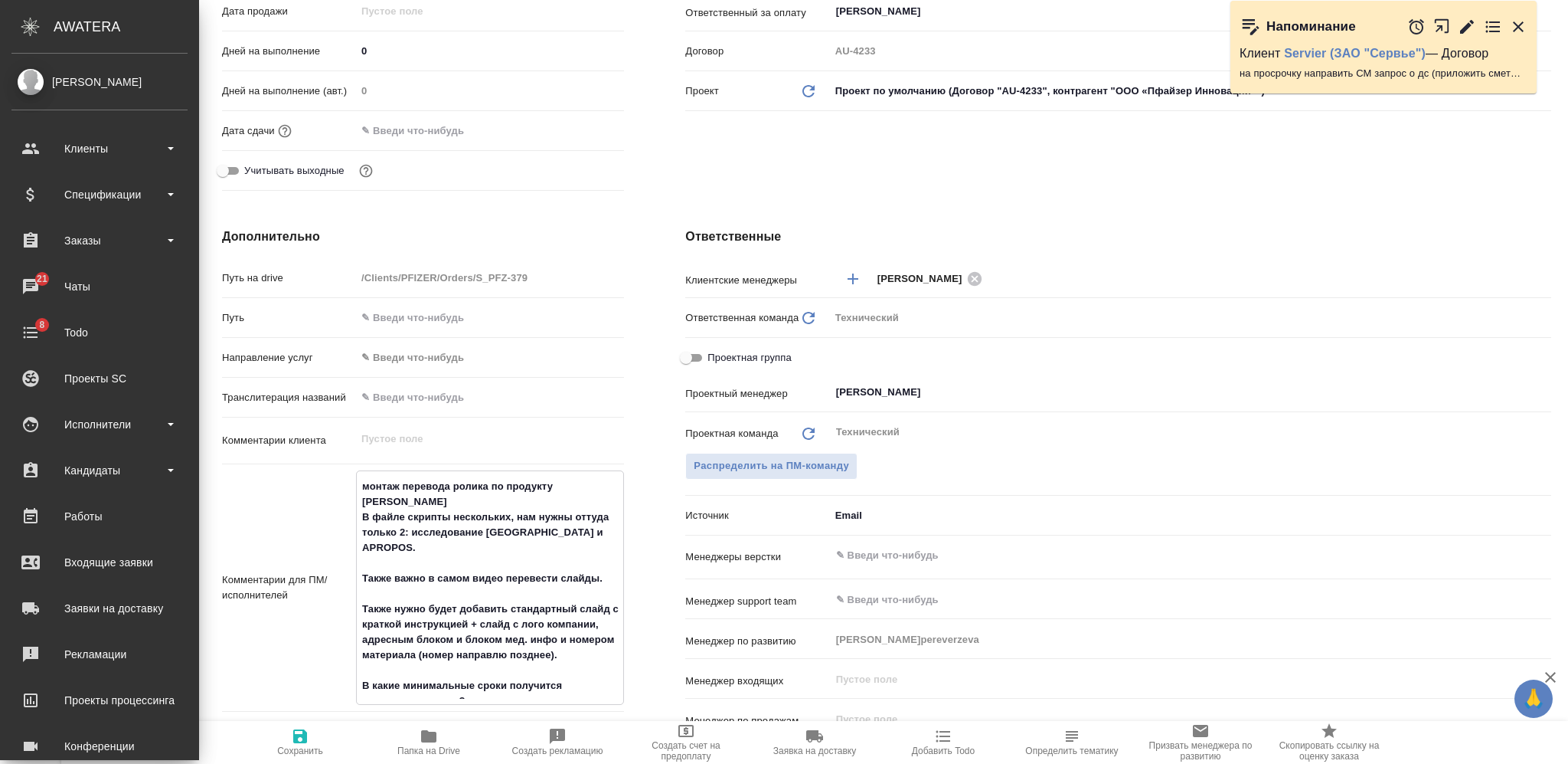
type textarea "x"
type textarea "монтаж перевода ролика по продукту Эликвис В файле скрипты нескольких, нам нужн…"
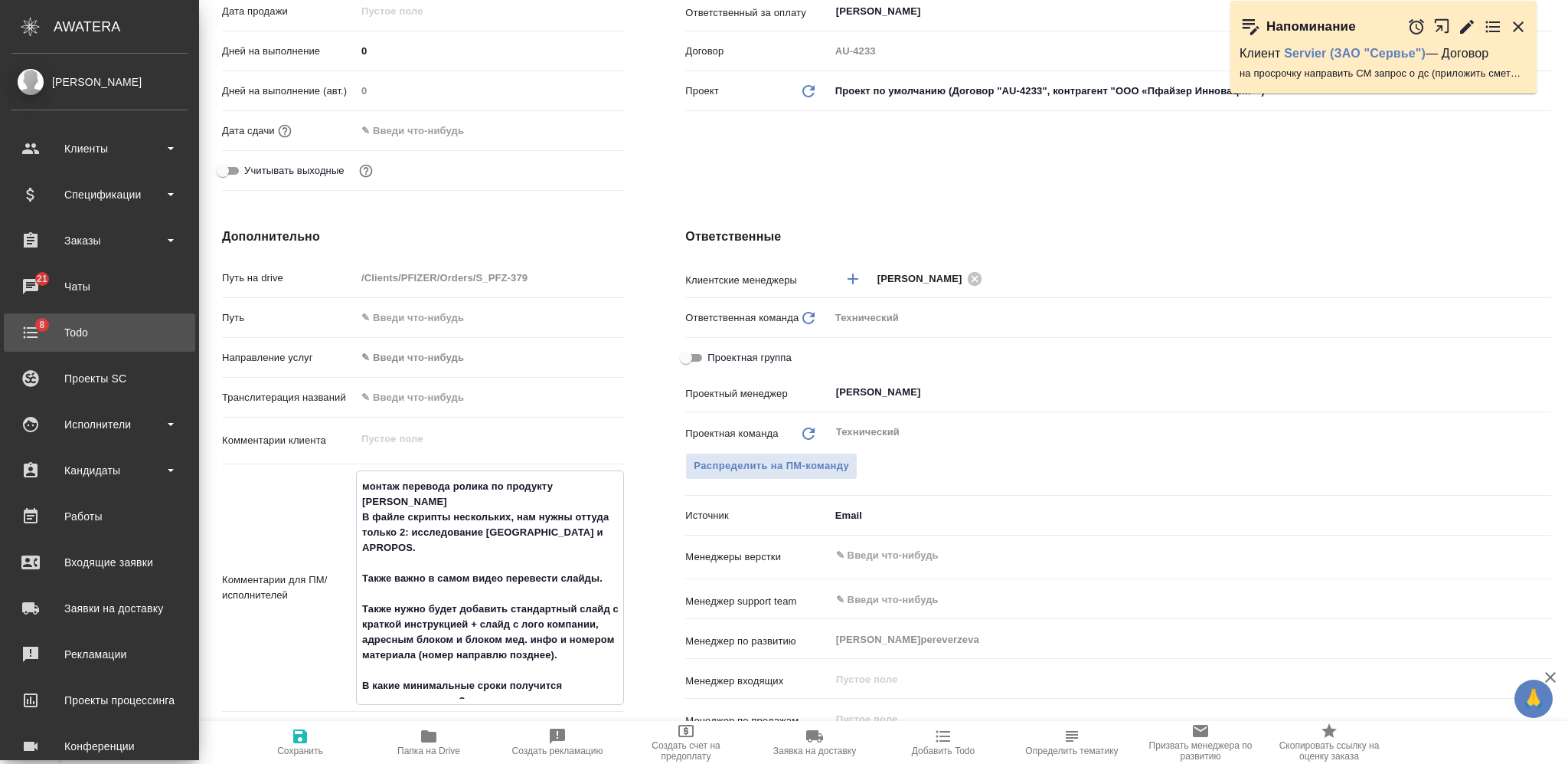
type textarea "x"
type textarea "монтаж перевода ролика по продукту Эликвис В файле скрипты нескольких, нам нужн…"
type textarea "x"
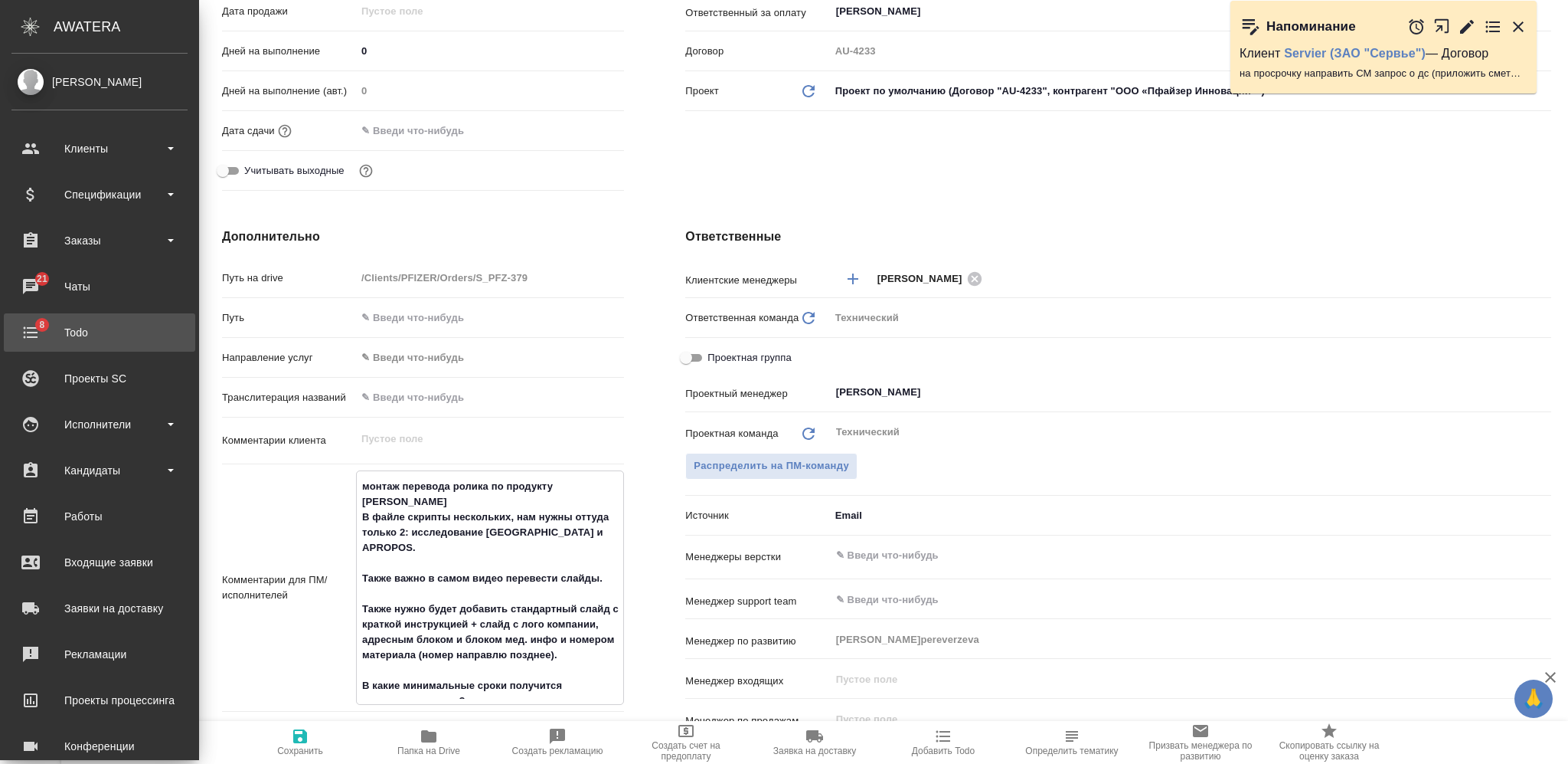
type textarea "x"
type textarea "монтаж перевода ролика по продукту Эликвис В файле скрипты нескольких, нам нужн…"
type textarea "x"
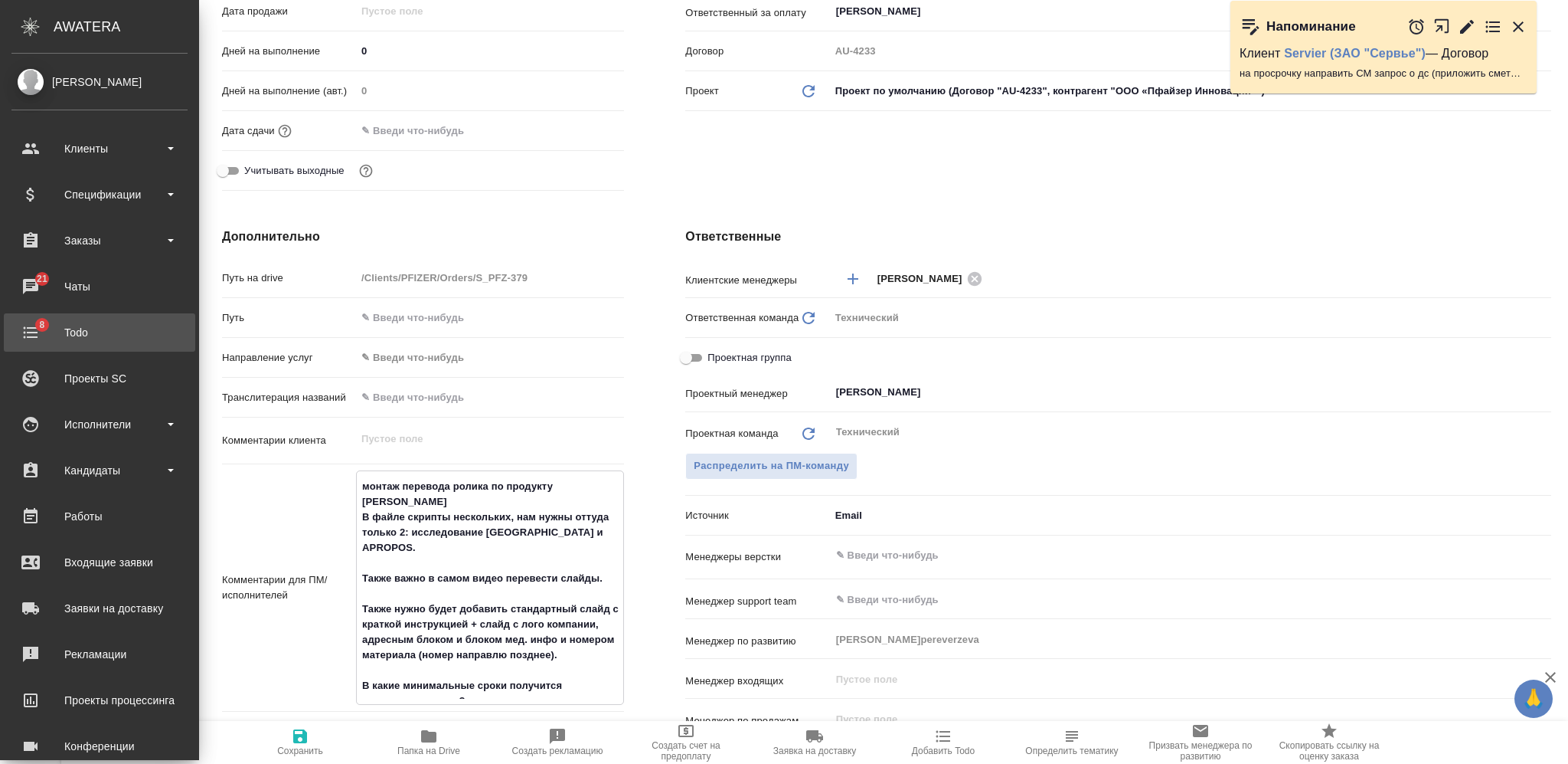
type textarea "x"
type textarea "монтаж перевода ролика по продукту Эликвис В файле скрипты нескольких, нам нужн…"
type textarea "x"
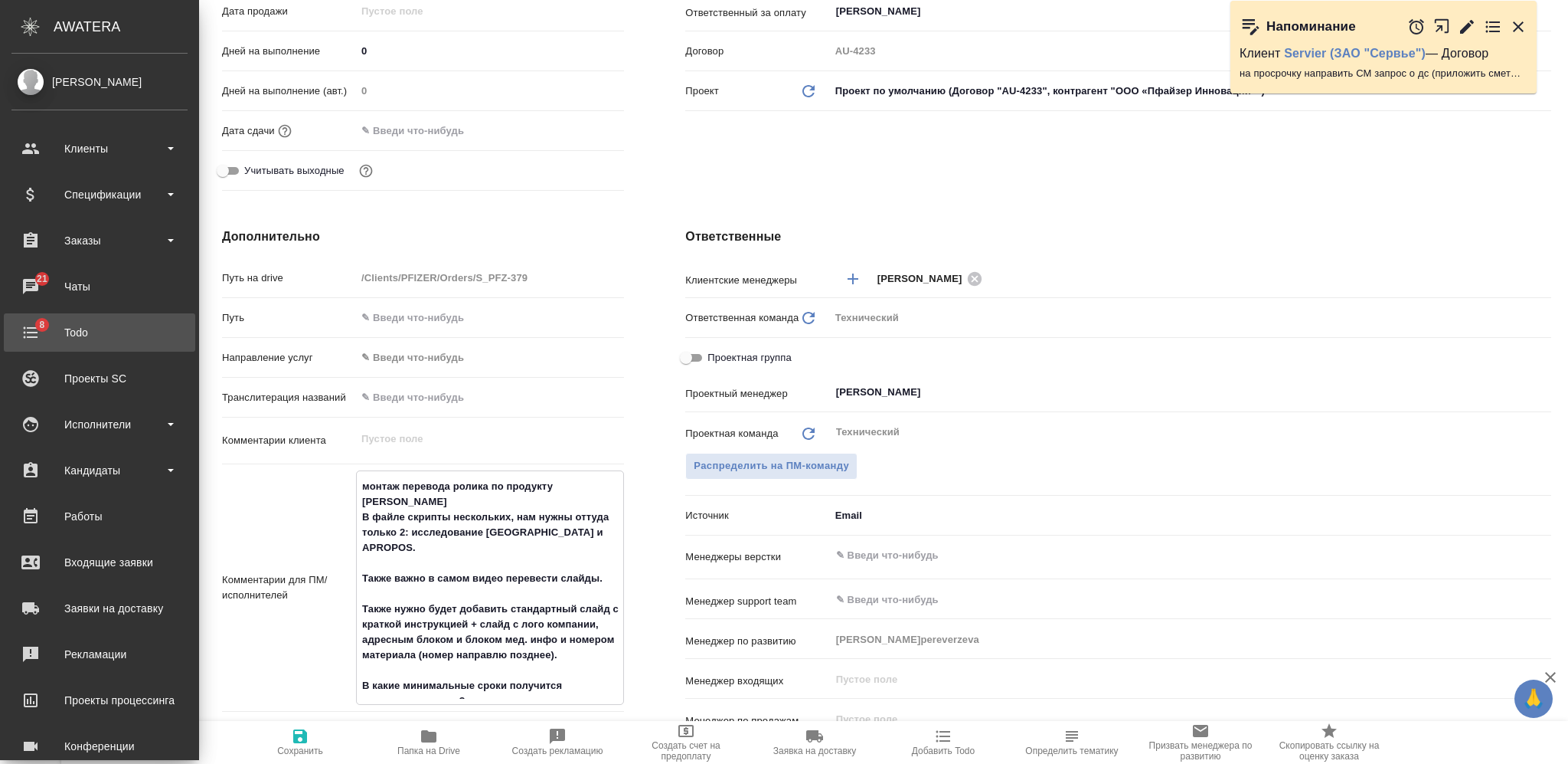
type textarea "монтаж перевода ролика по продукту Эликвис В файле скрипты нескольких, нам нужн…"
type textarea "x"
type textarea "монтаж перевода ролика по продукту Эликвис В файле скрипты нескольких, нам нужн…"
type textarea "x"
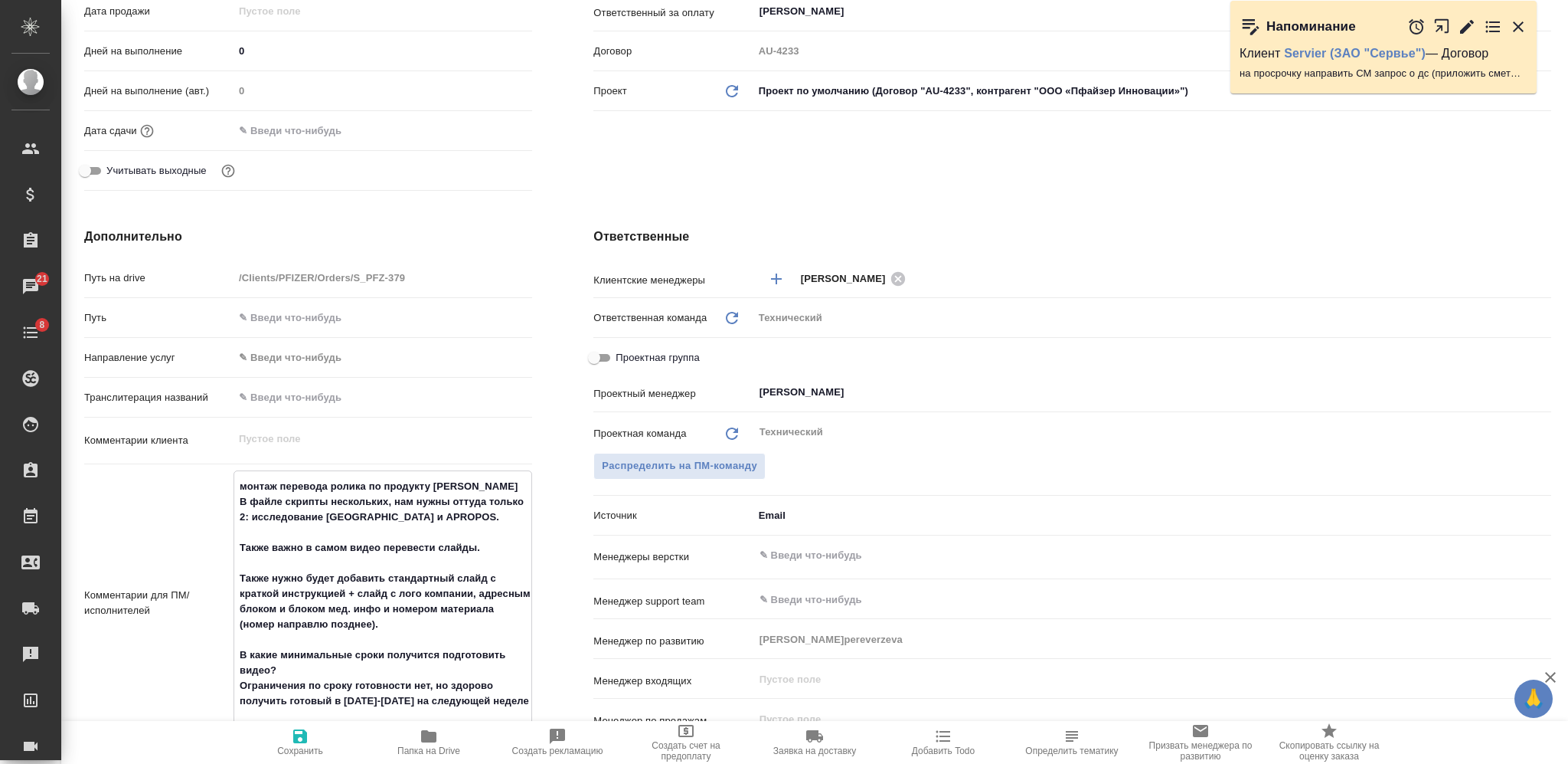
click at [301, 732] on icon "button" at bounding box center [300, 736] width 18 height 18
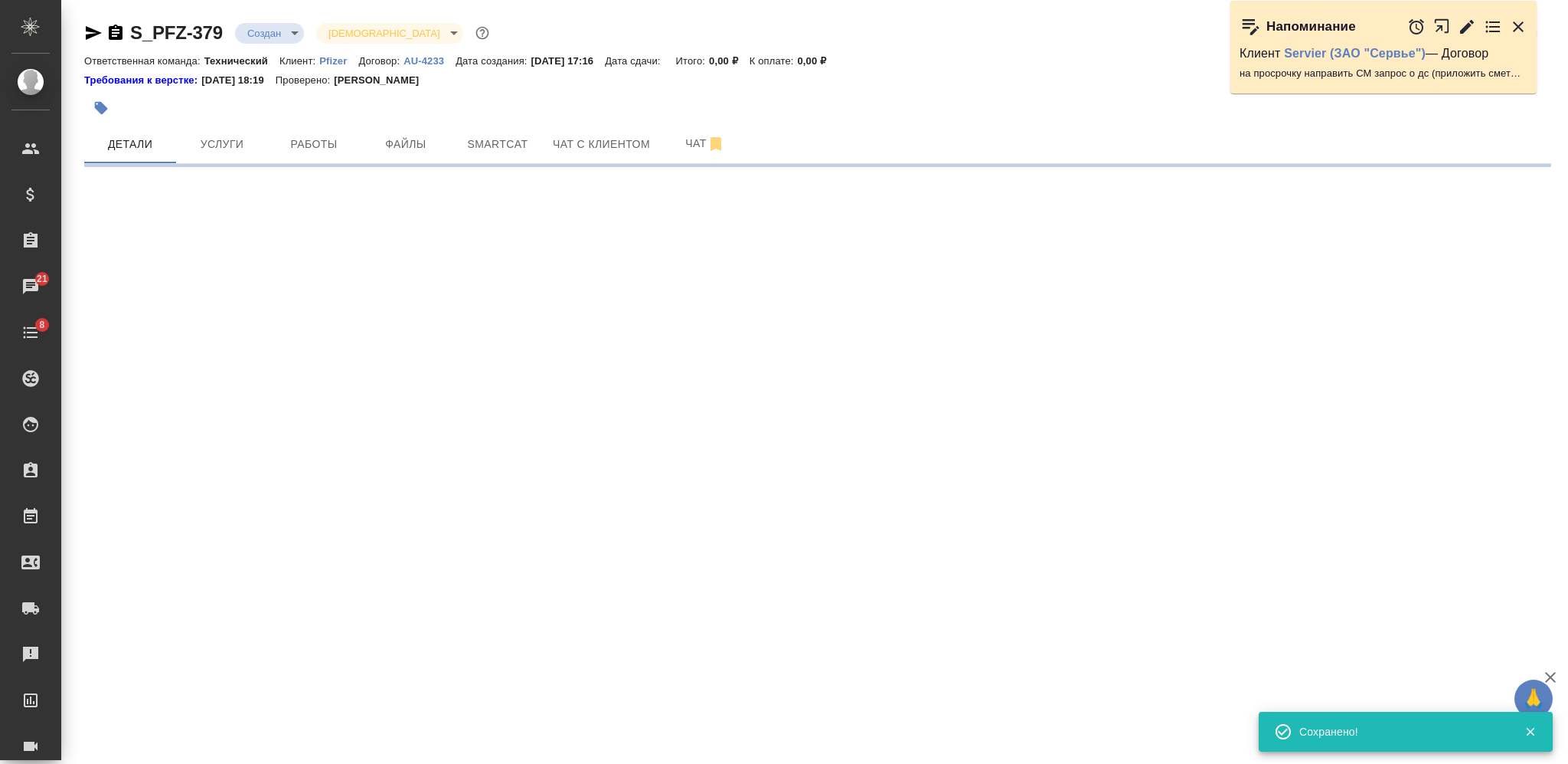
scroll to position [0, 0]
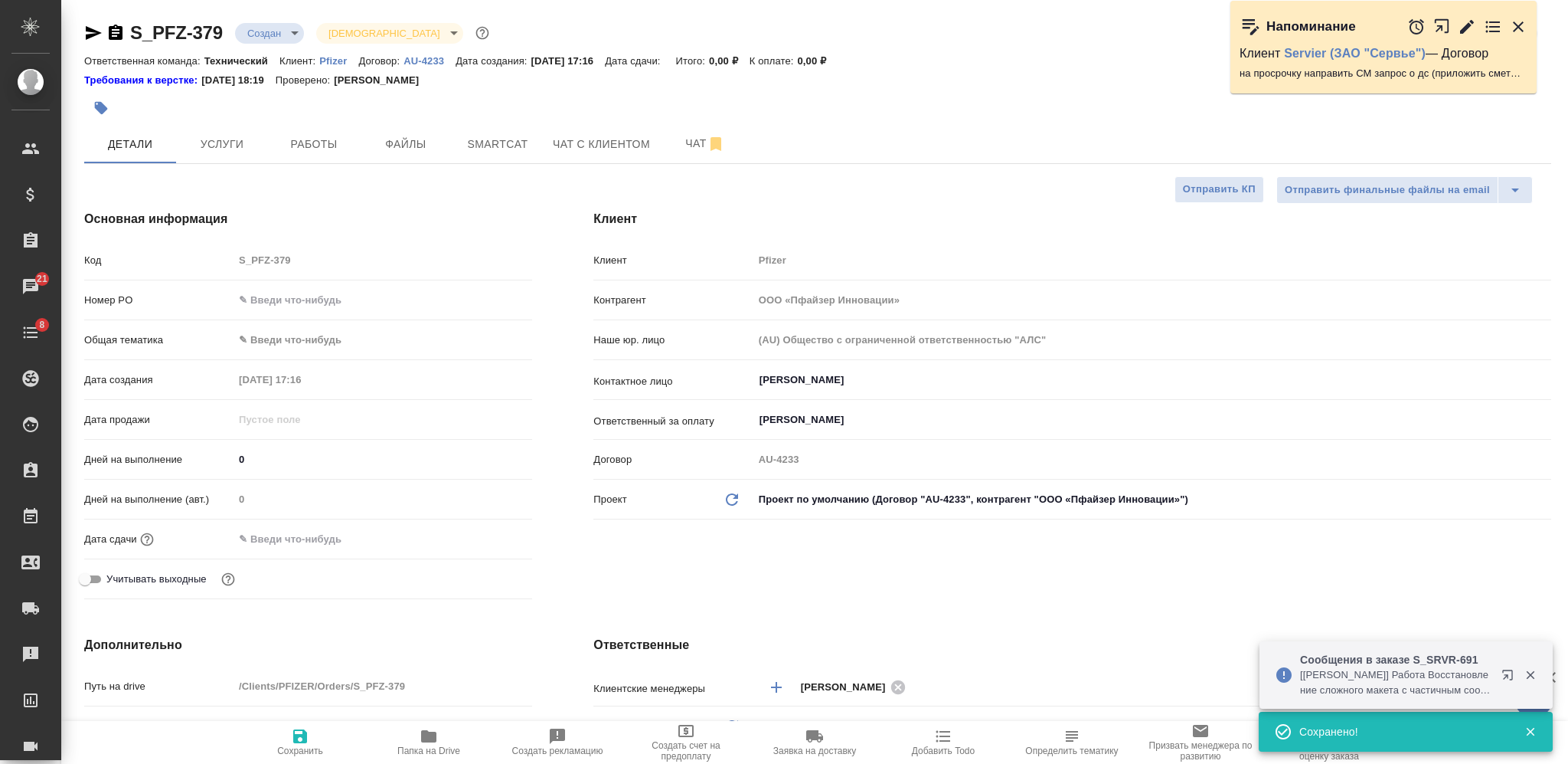
click at [412, 140] on span "Файлы" at bounding box center [405, 144] width 73 height 19
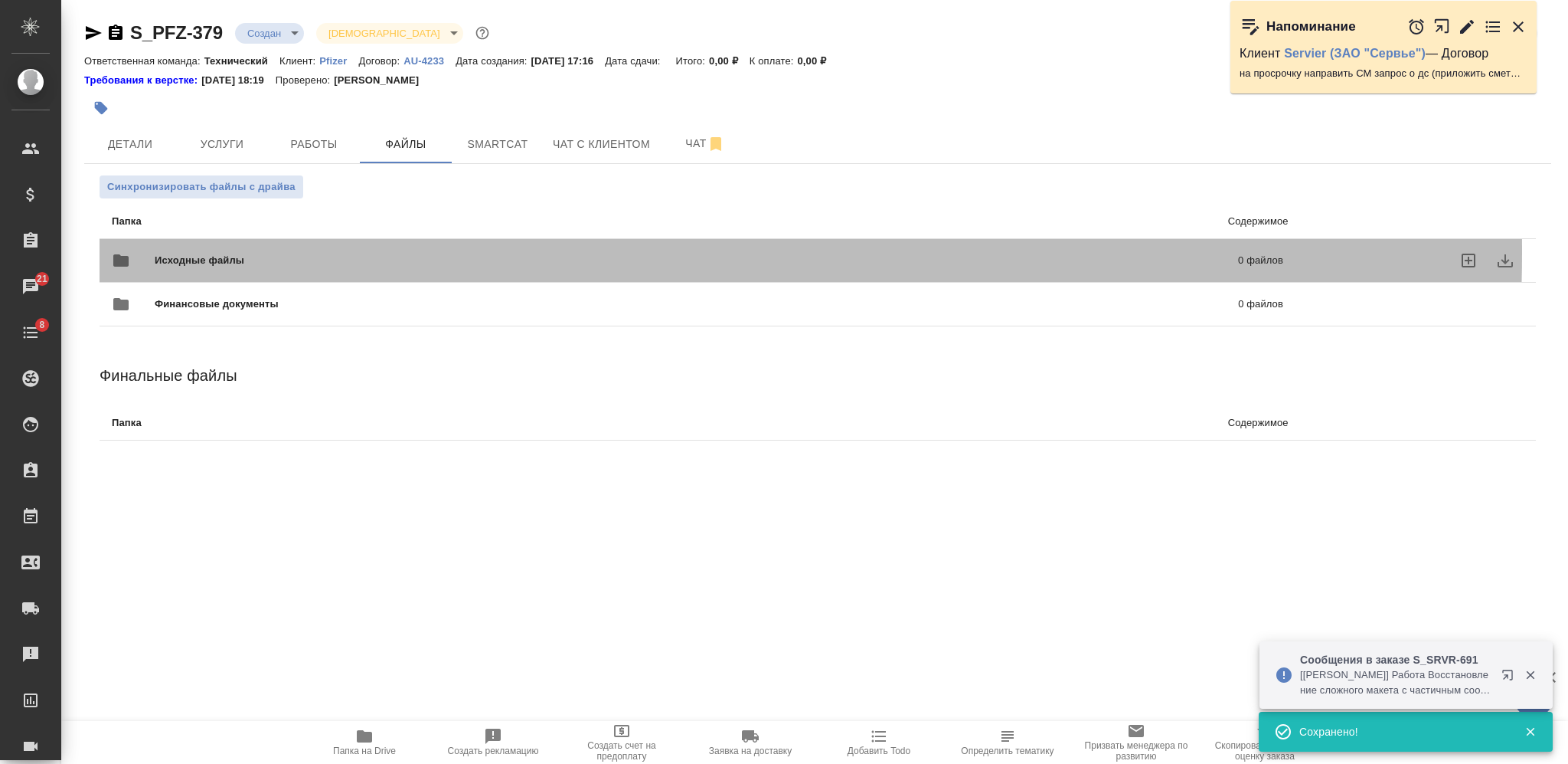
click at [394, 253] on span "Исходные файлы" at bounding box center [447, 260] width 587 height 15
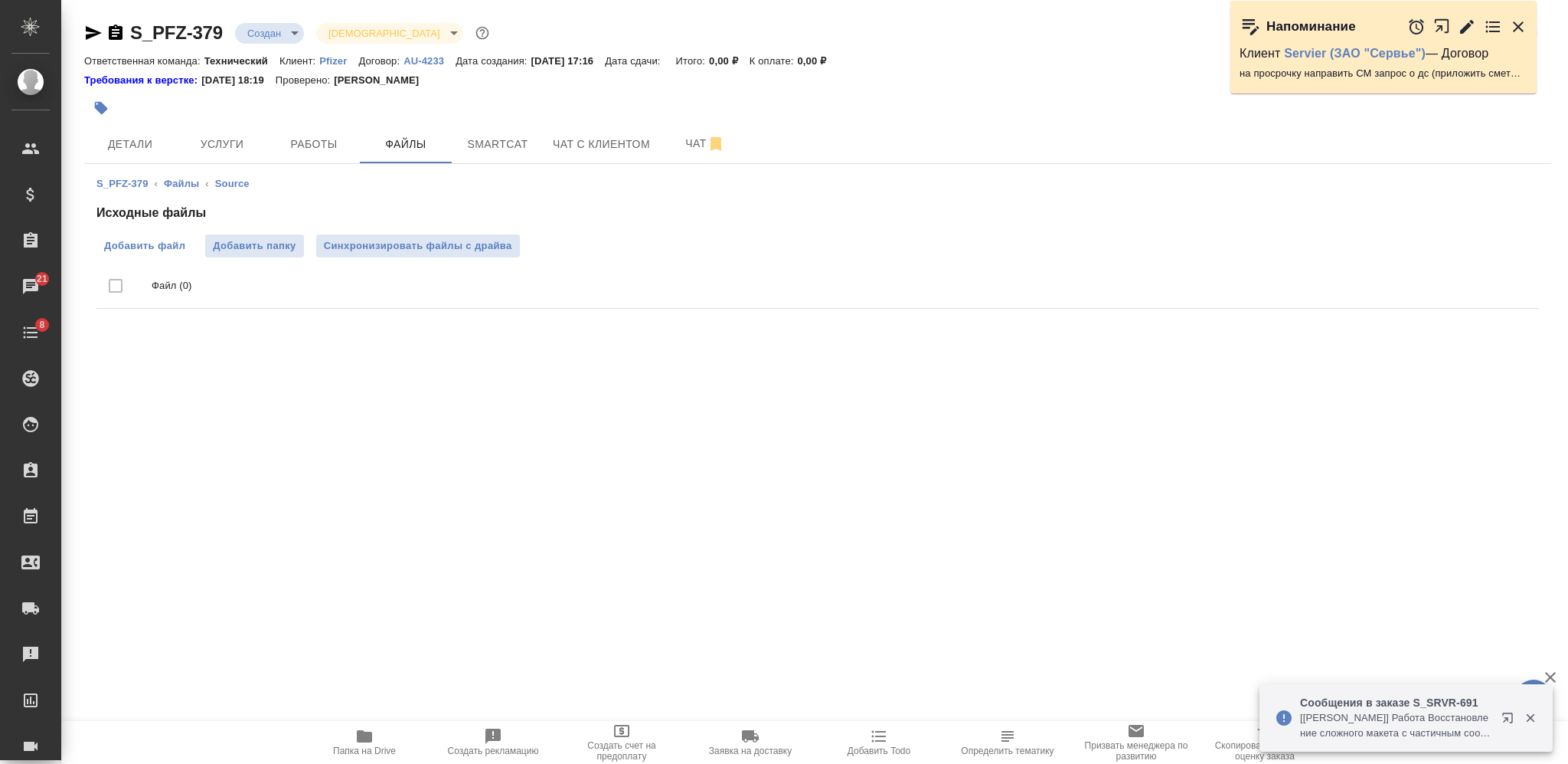
click at [163, 249] on span "Добавить файл" at bounding box center [144, 246] width 81 height 15
click at [0, 0] on input "Добавить файл" at bounding box center [0, 0] width 0 height 0
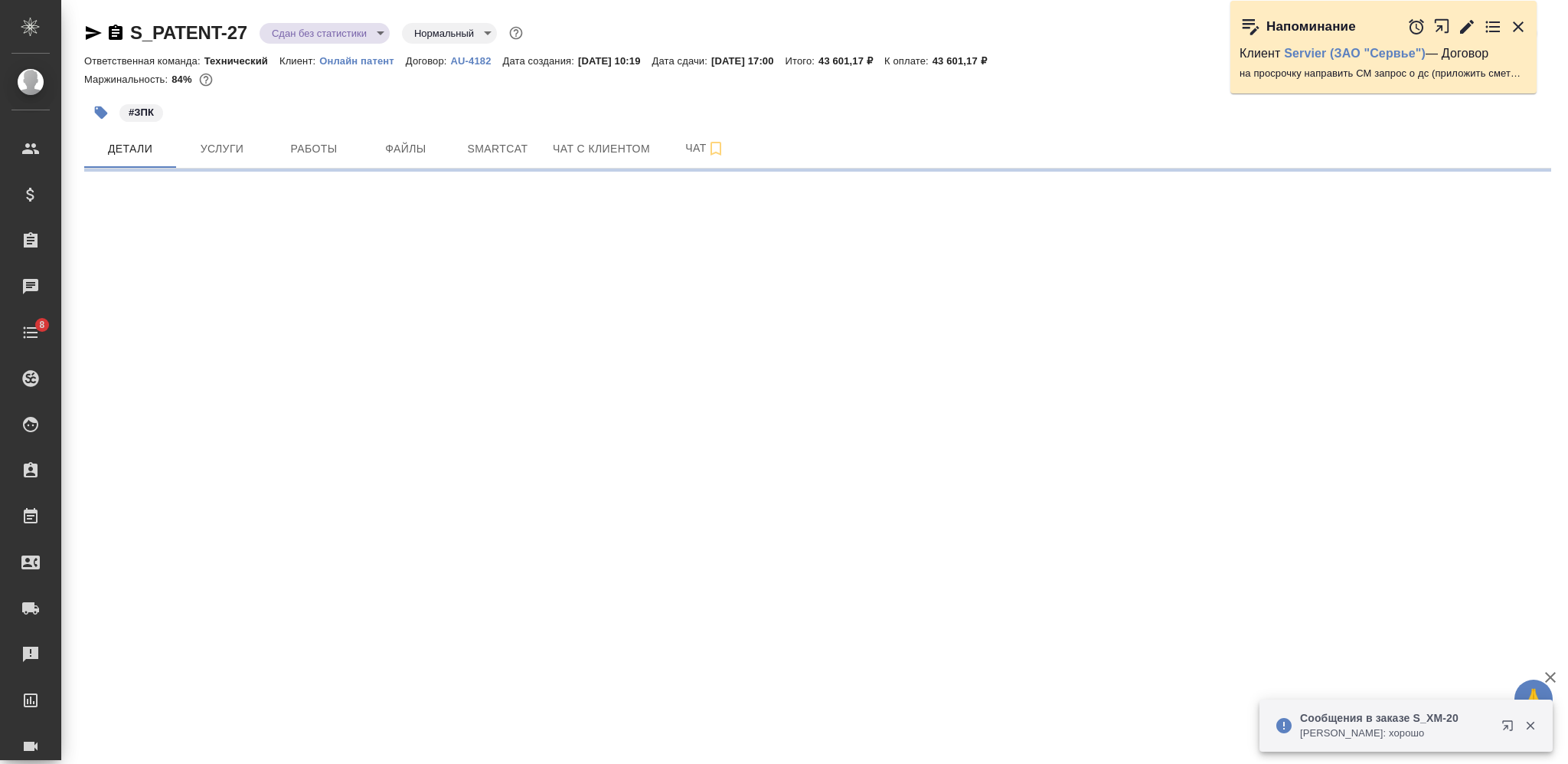
select select "RU"
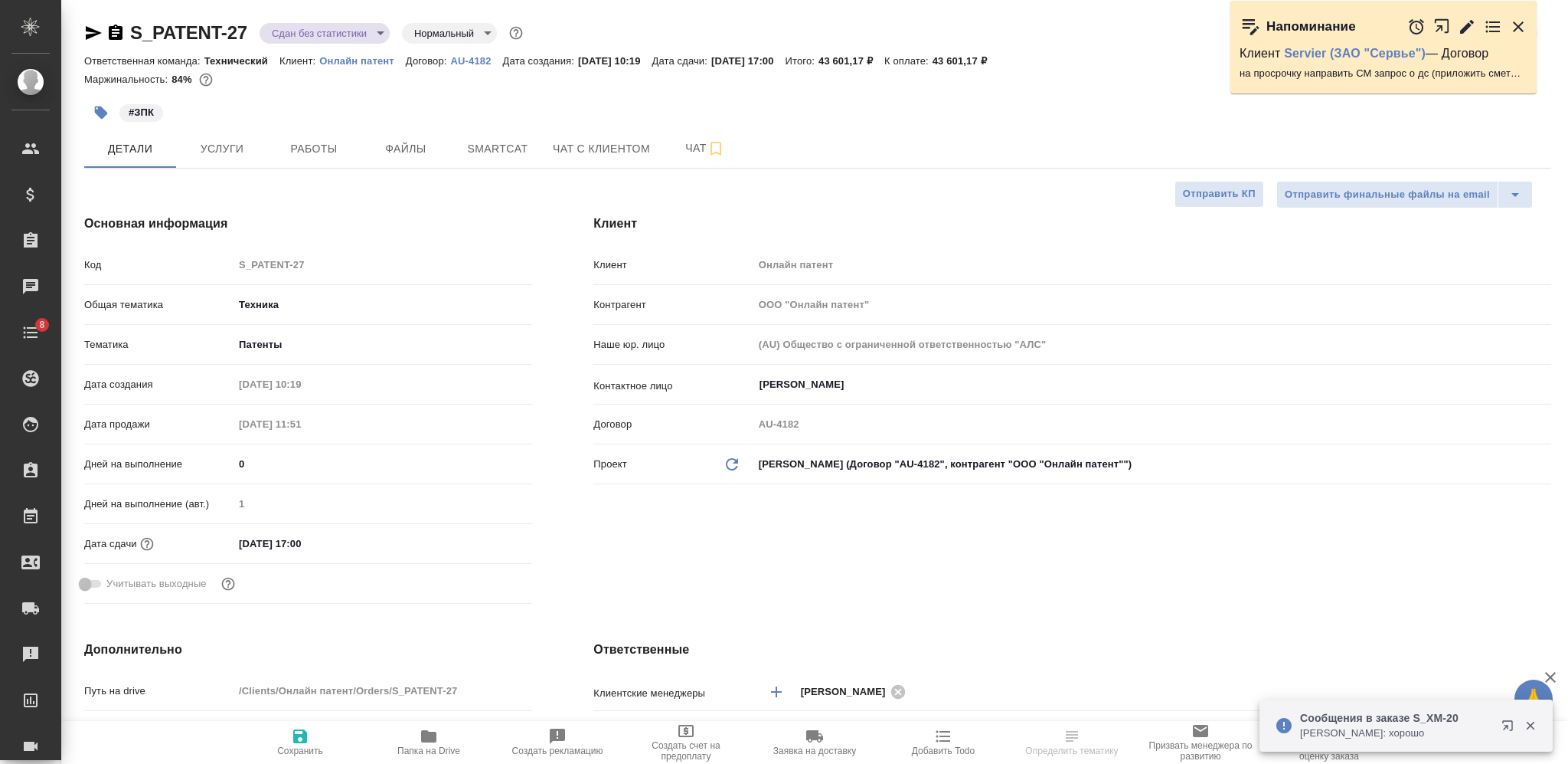
type textarea "x"
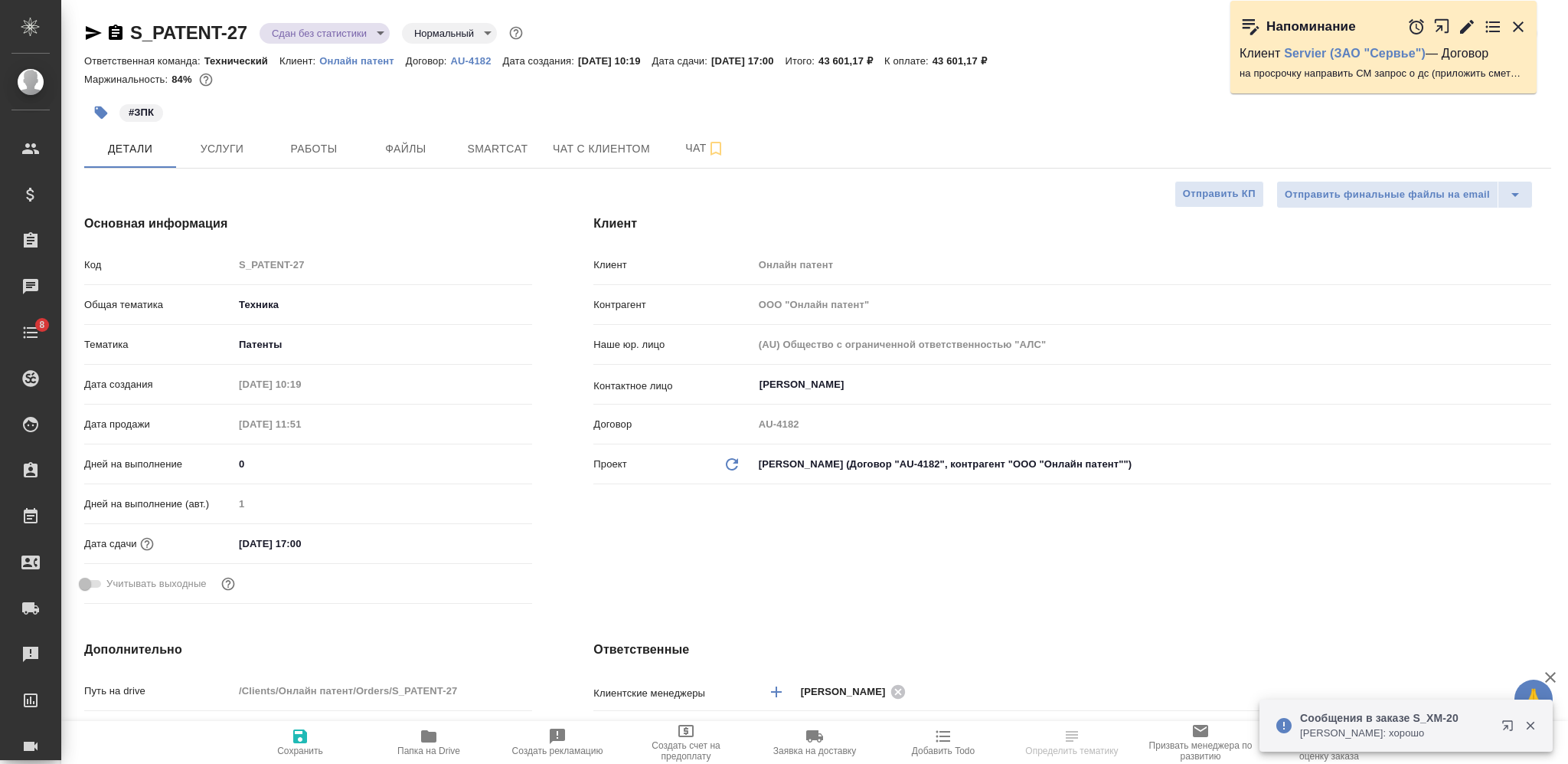
type textarea "x"
click at [444, 738] on span "Папка на Drive" at bounding box center [429, 741] width 111 height 29
type textarea "x"
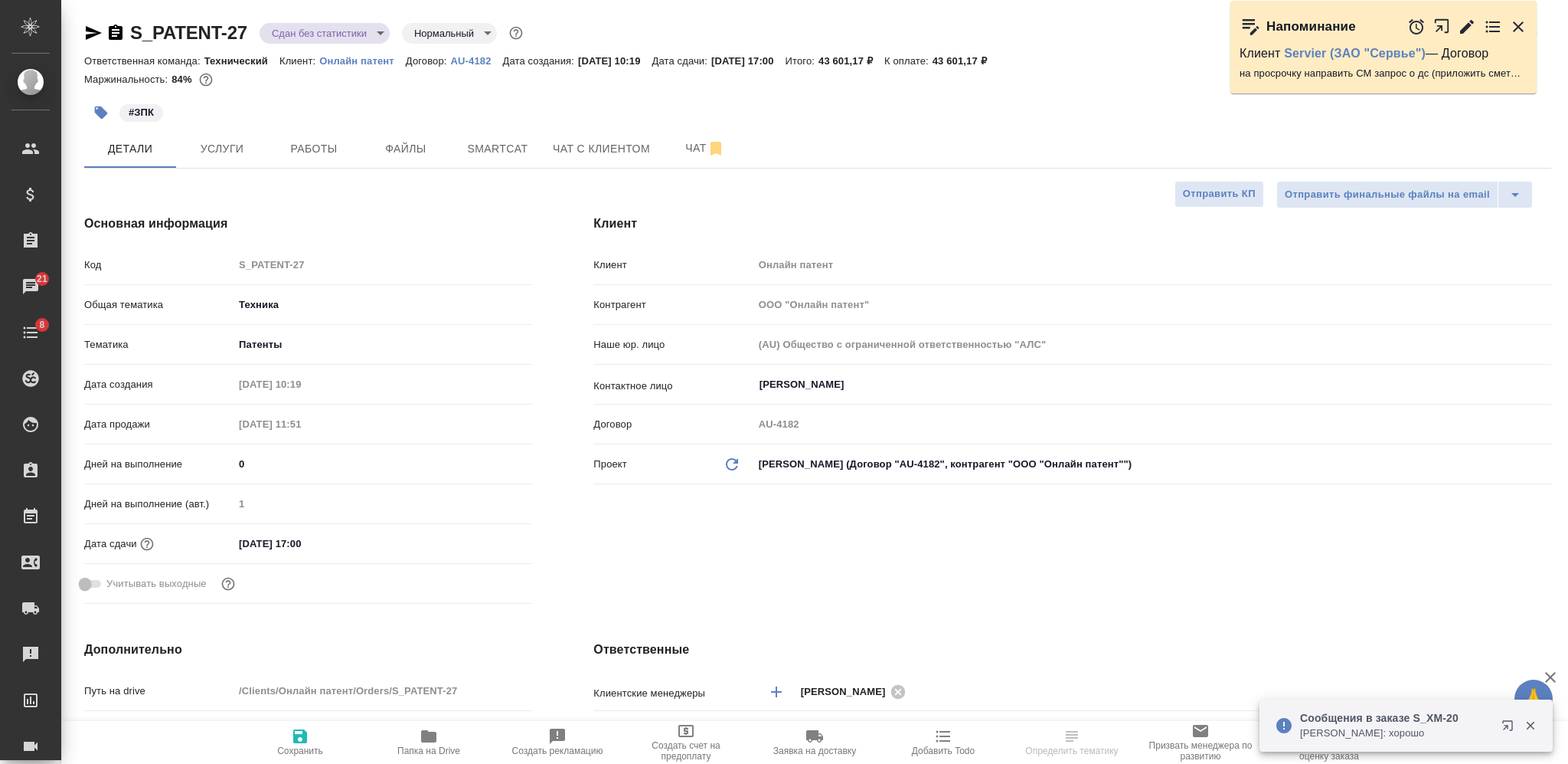
select select "RU"
type textarea "x"
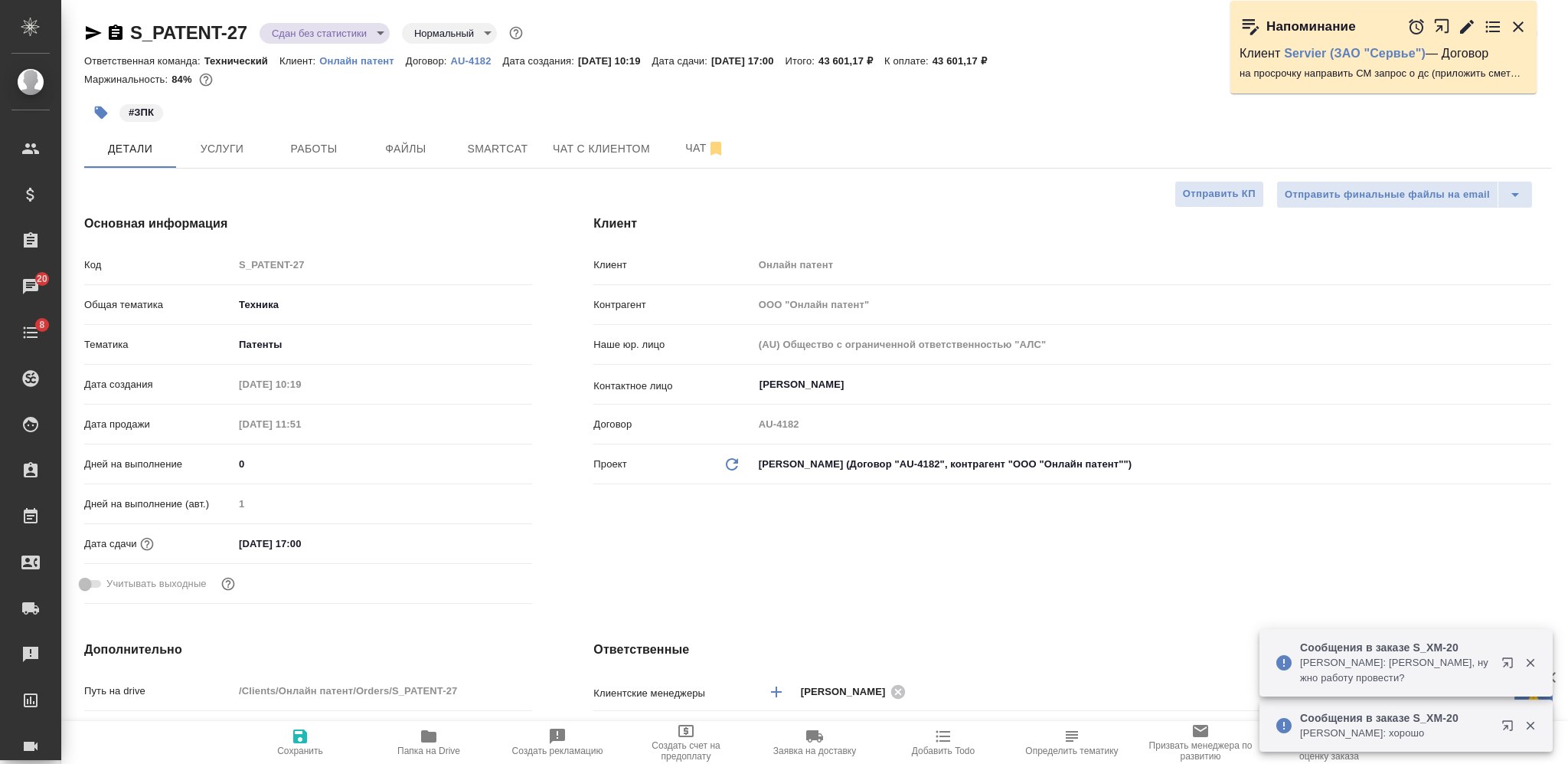
click at [122, 25] on icon "button" at bounding box center [115, 33] width 18 height 18
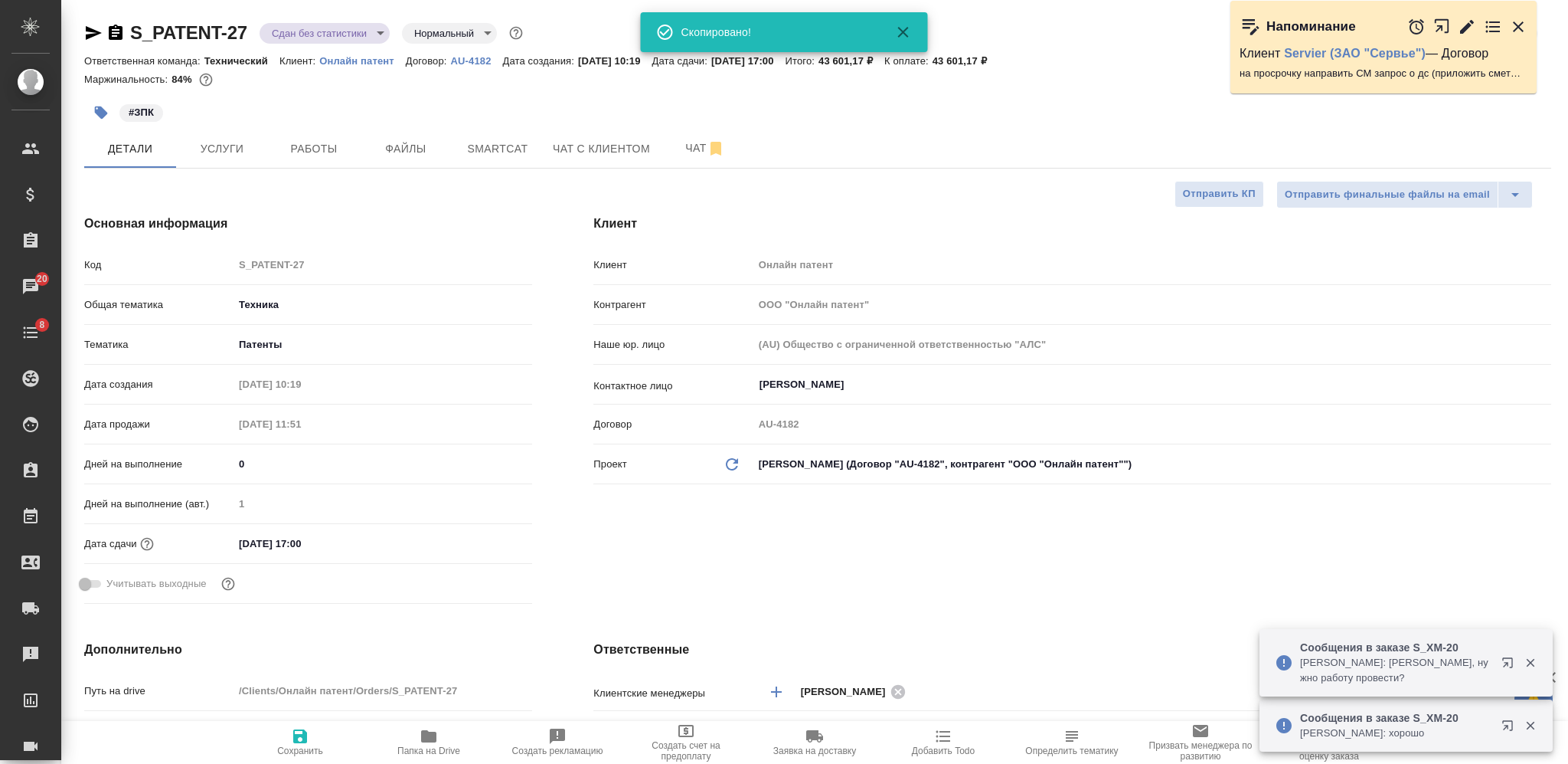
type textarea "x"
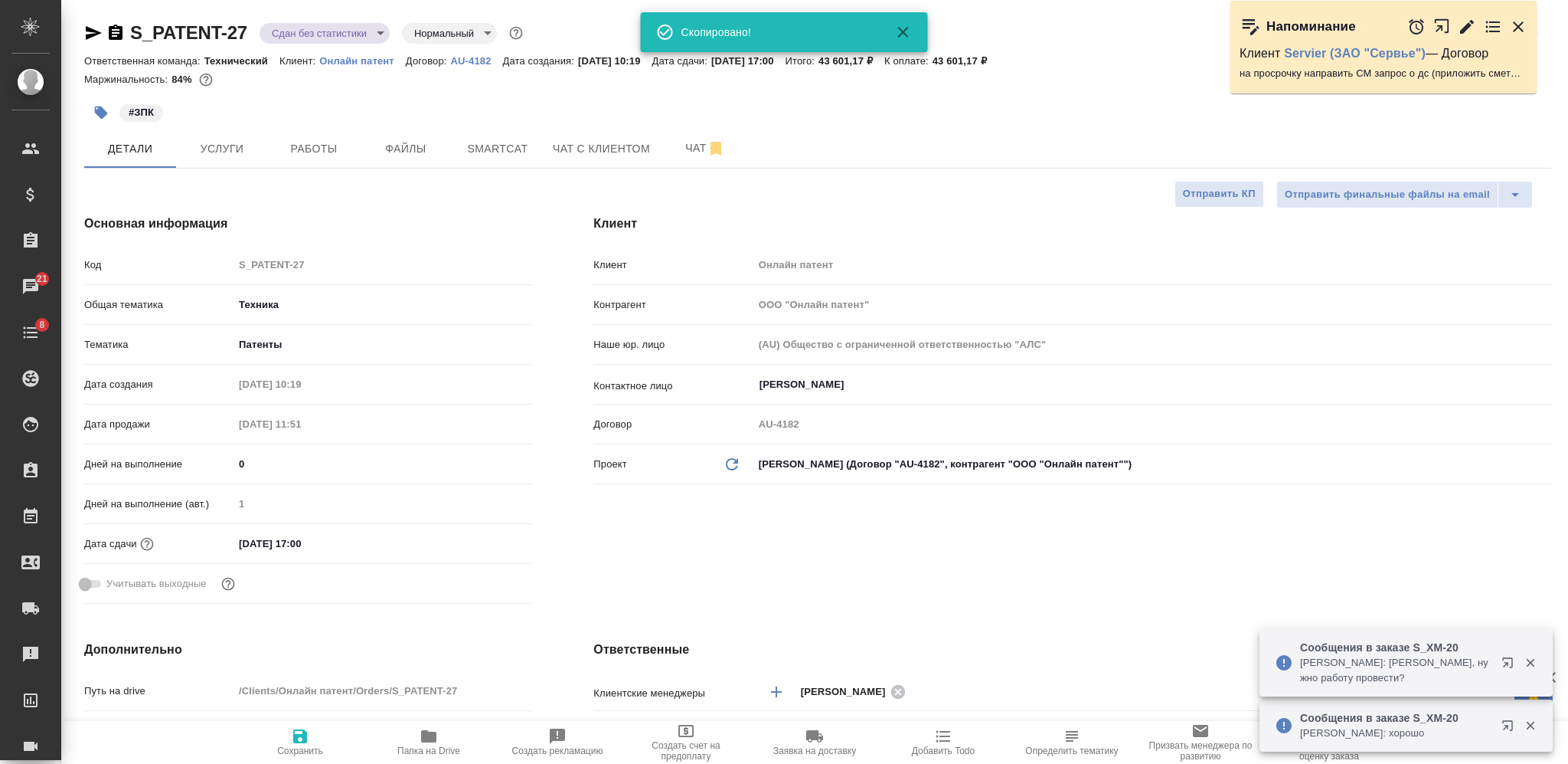
type textarea "x"
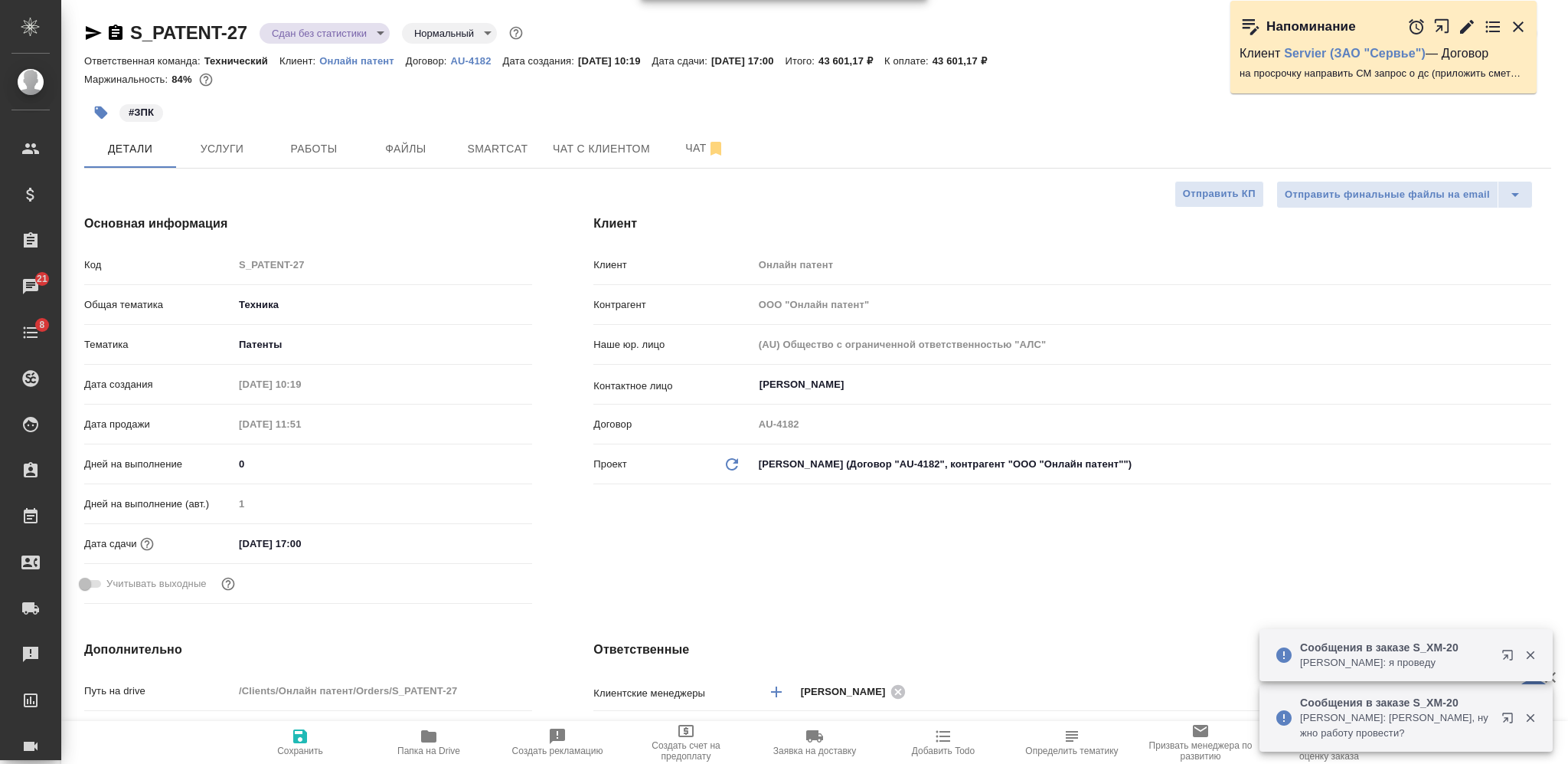
click at [118, 27] on icon "button" at bounding box center [115, 32] width 14 height 15
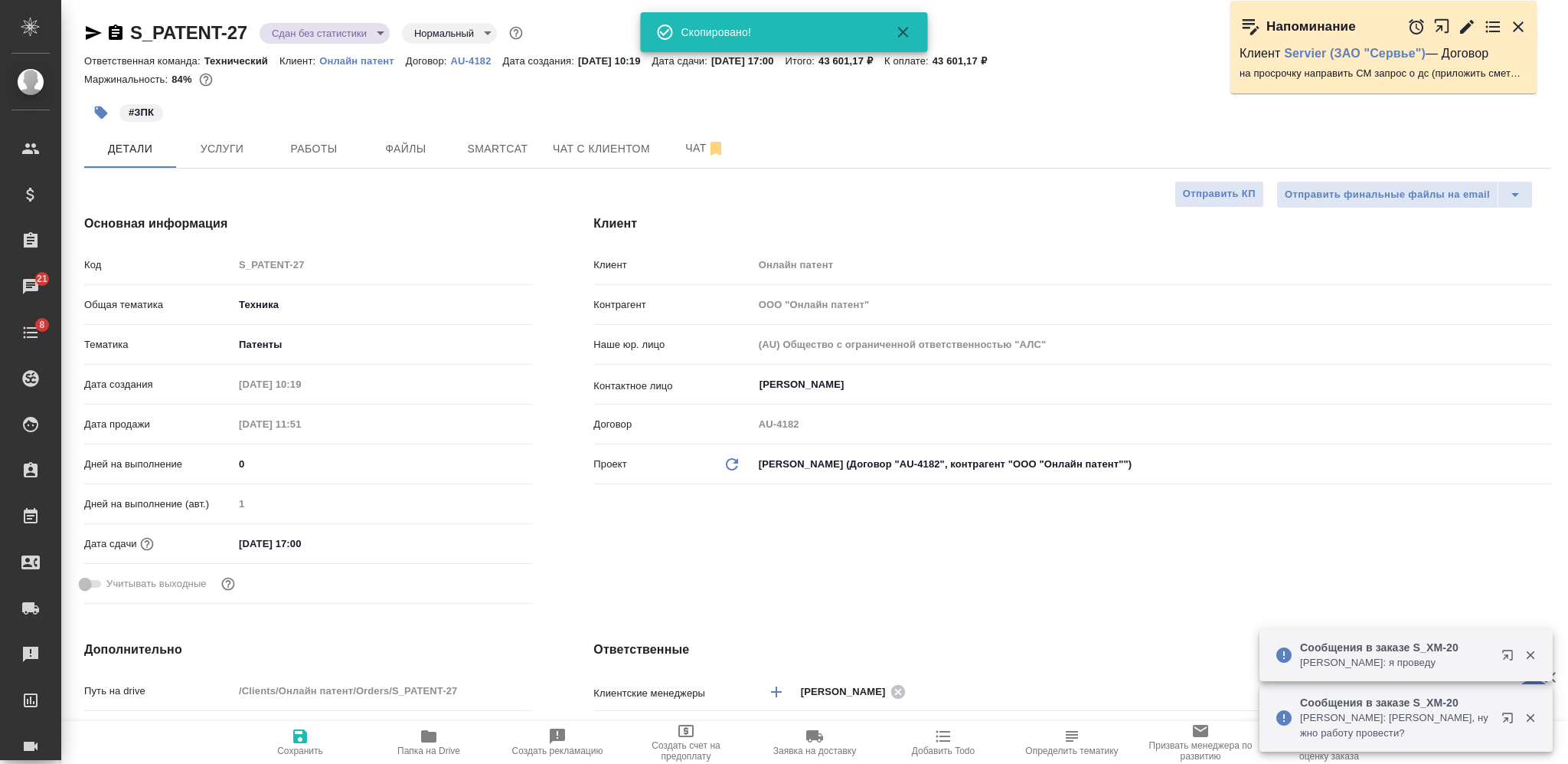
type textarea "x"
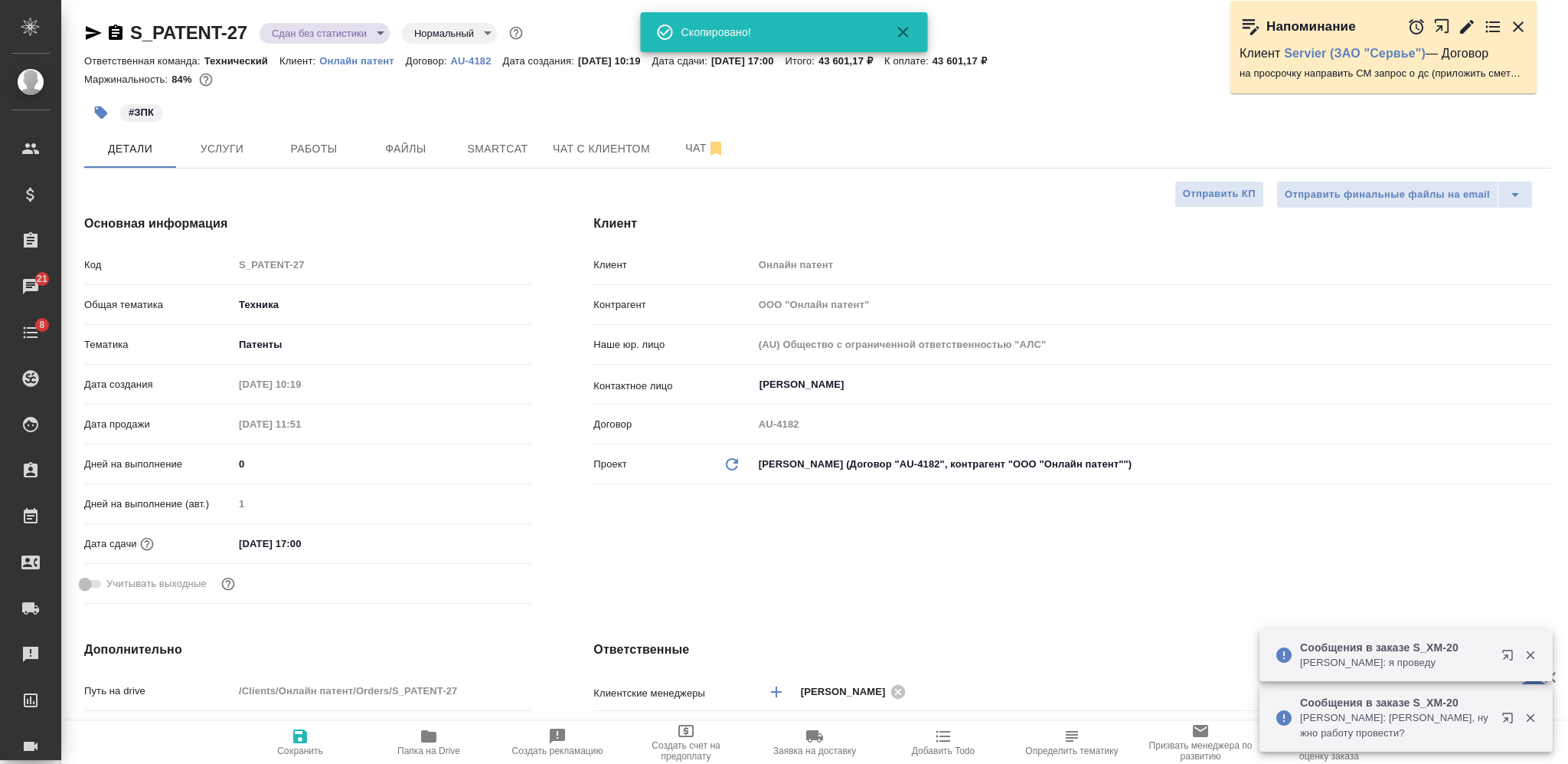
type textarea "x"
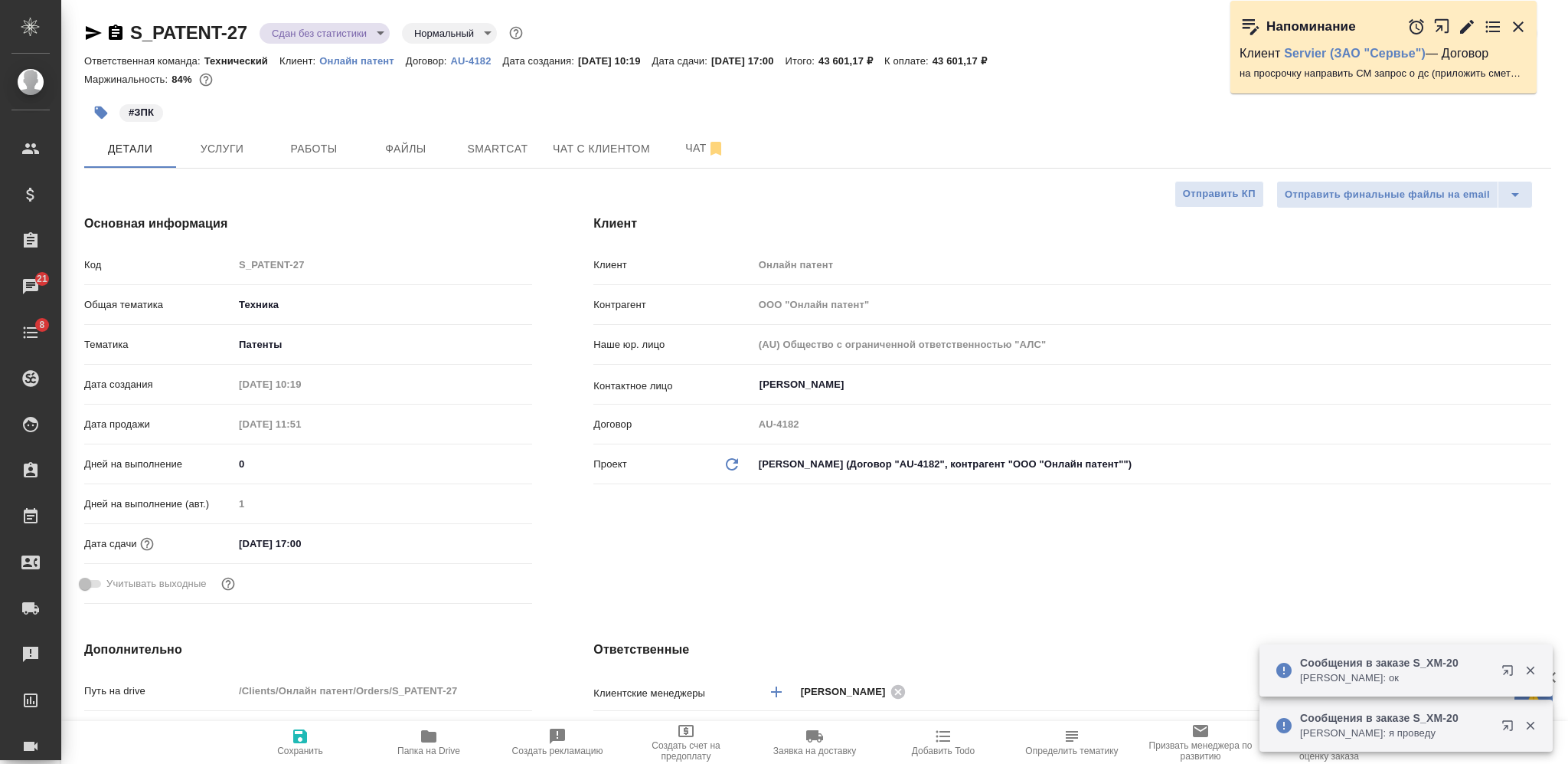
click at [102, 122] on button "button" at bounding box center [101, 113] width 34 height 34
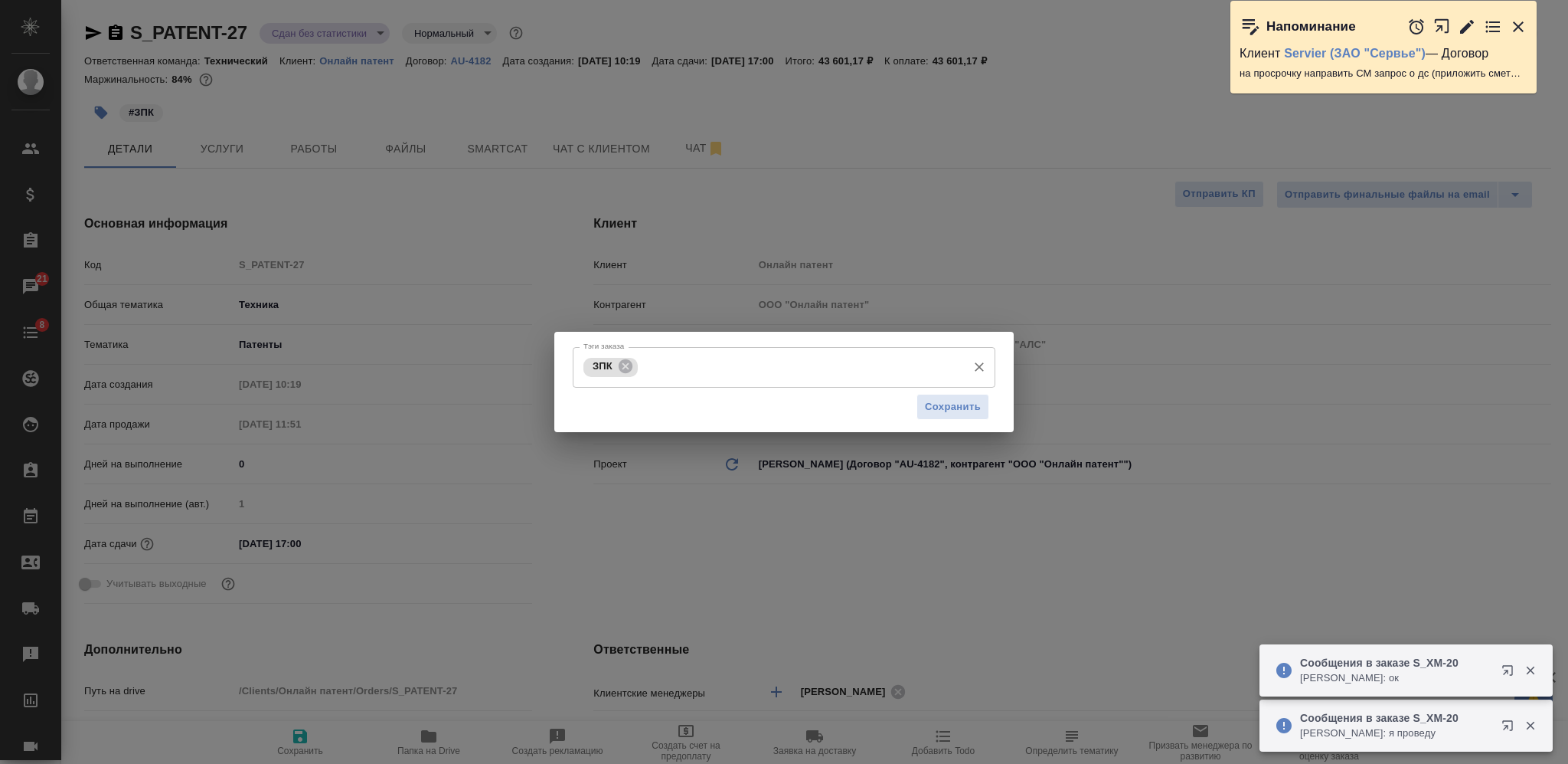
click at [783, 373] on input "Тэги заказа" at bounding box center [800, 367] width 317 height 26
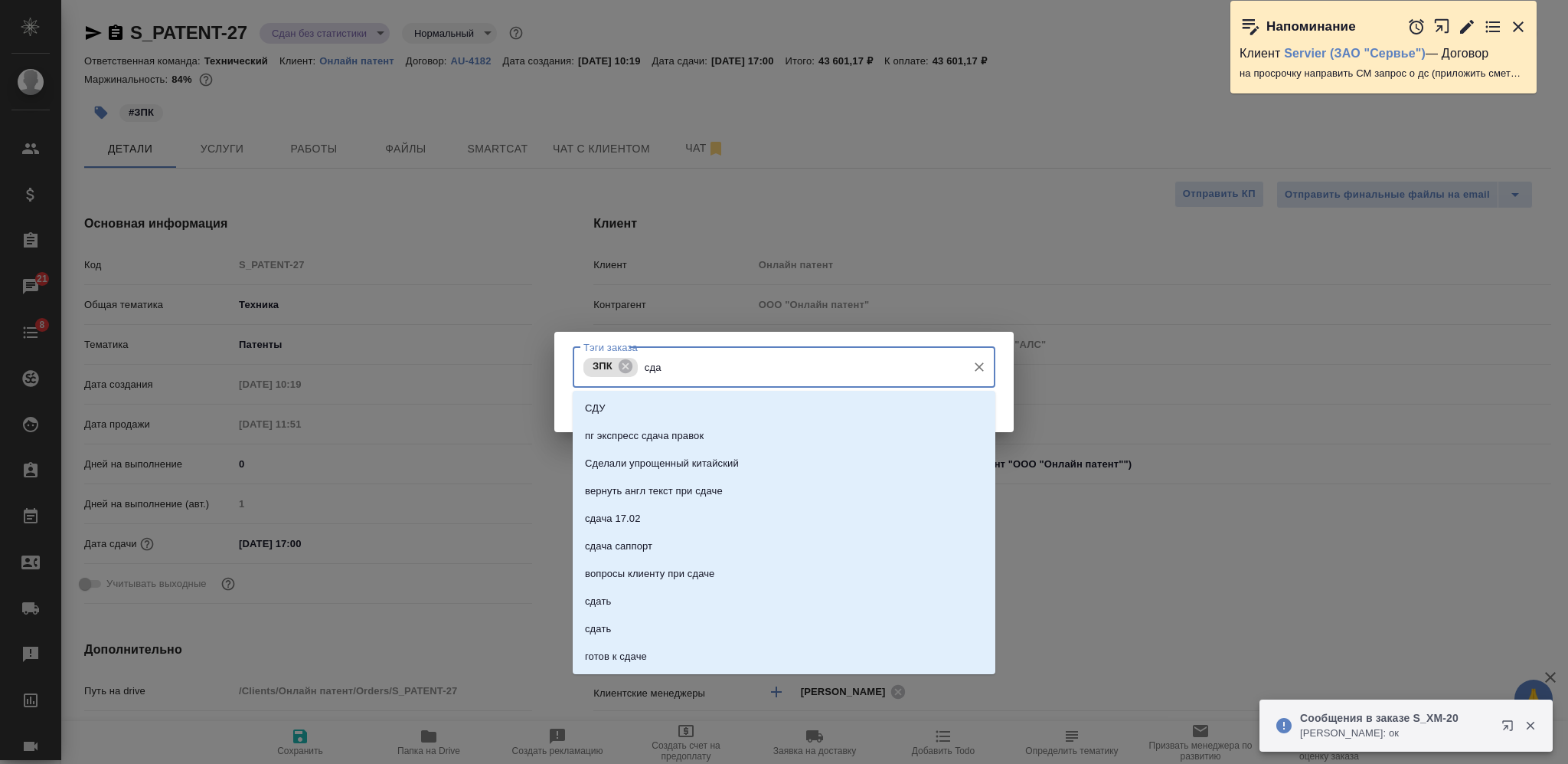
type input "сдан"
click at [830, 480] on li "сдан" at bounding box center [784, 491] width 423 height 27
type input "ждем ос"
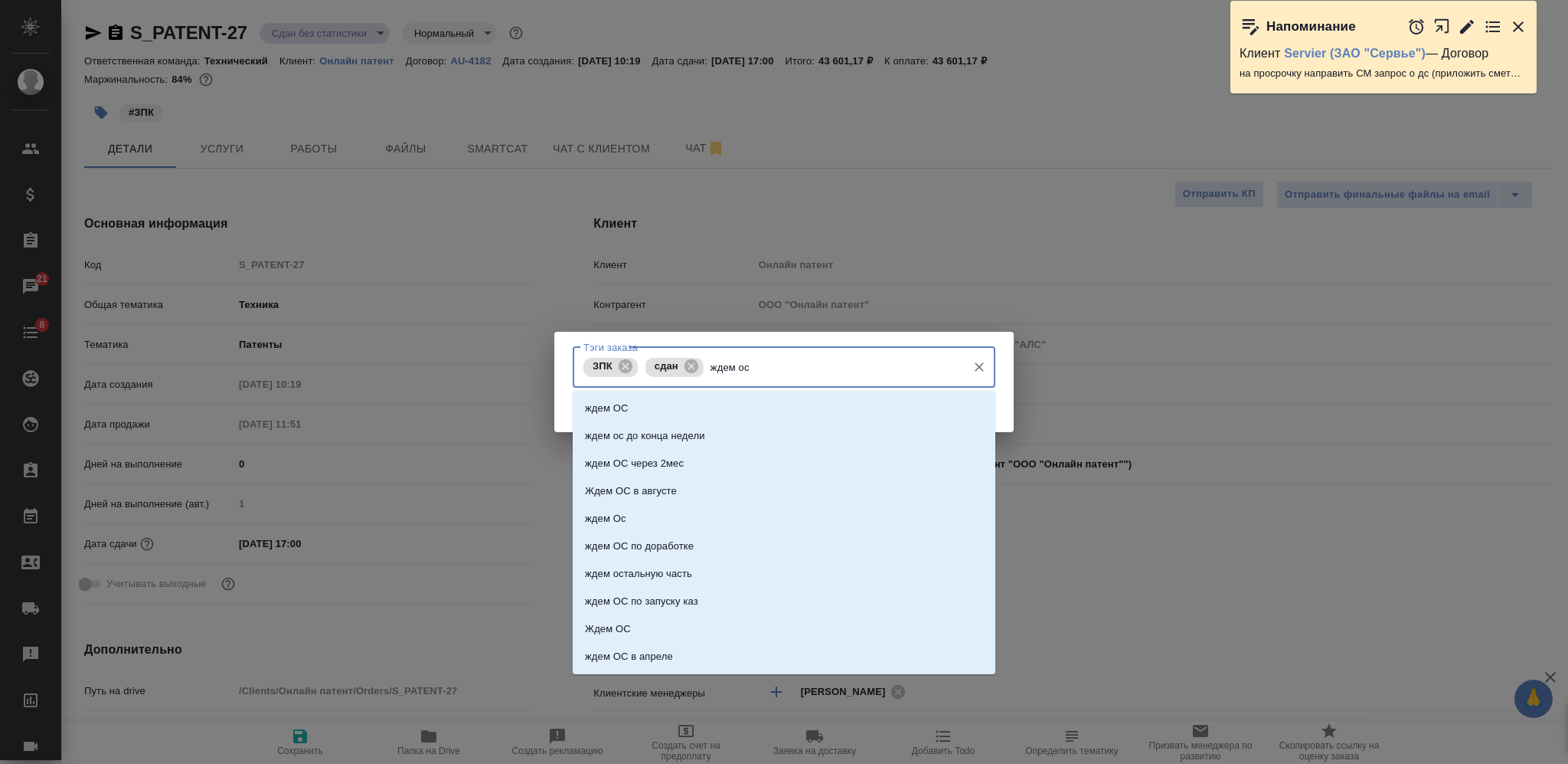
click at [852, 400] on li "ждем ОС" at bounding box center [784, 408] width 423 height 27
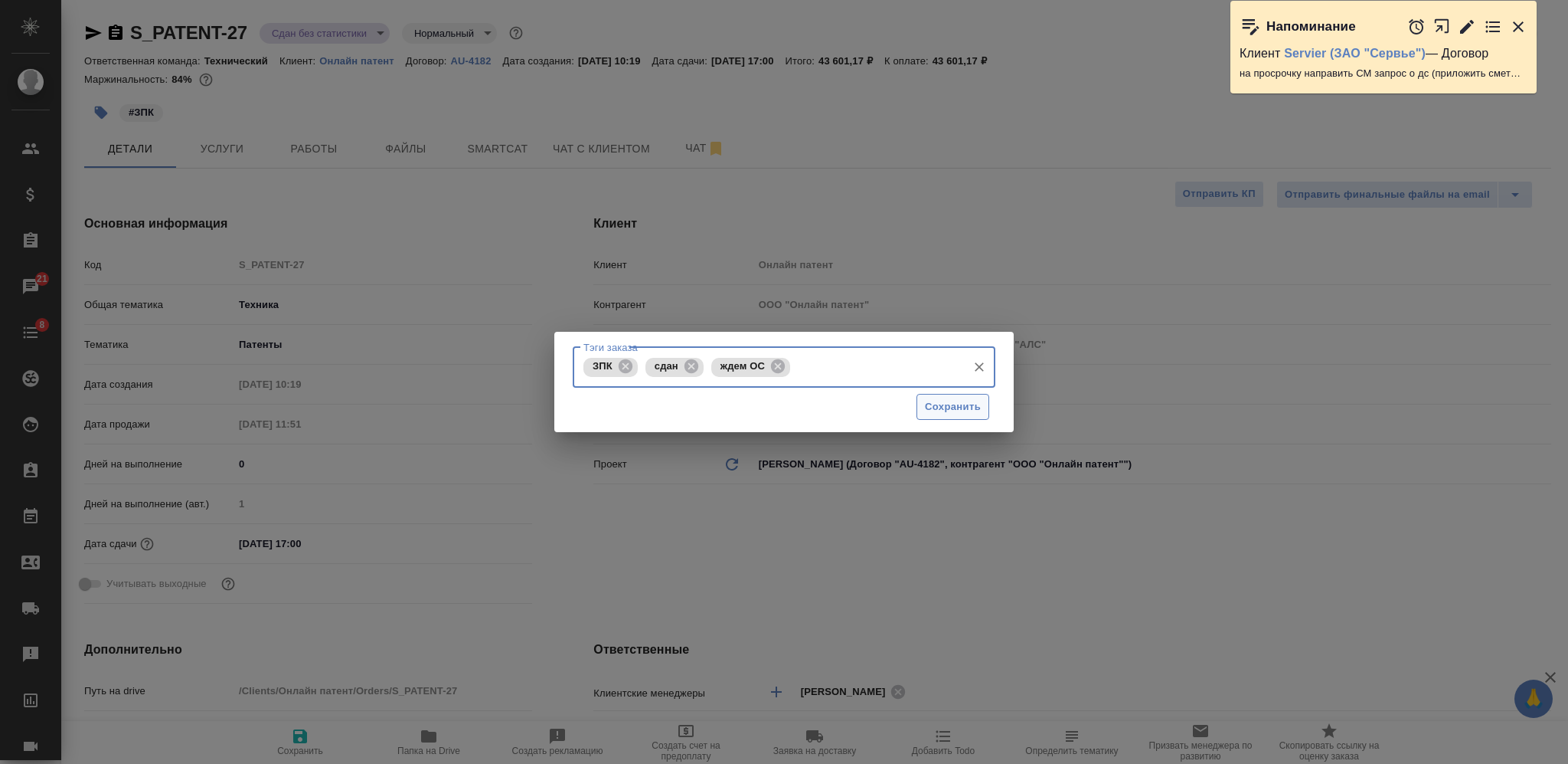
click at [925, 408] on span "Сохранить" at bounding box center [953, 406] width 56 height 17
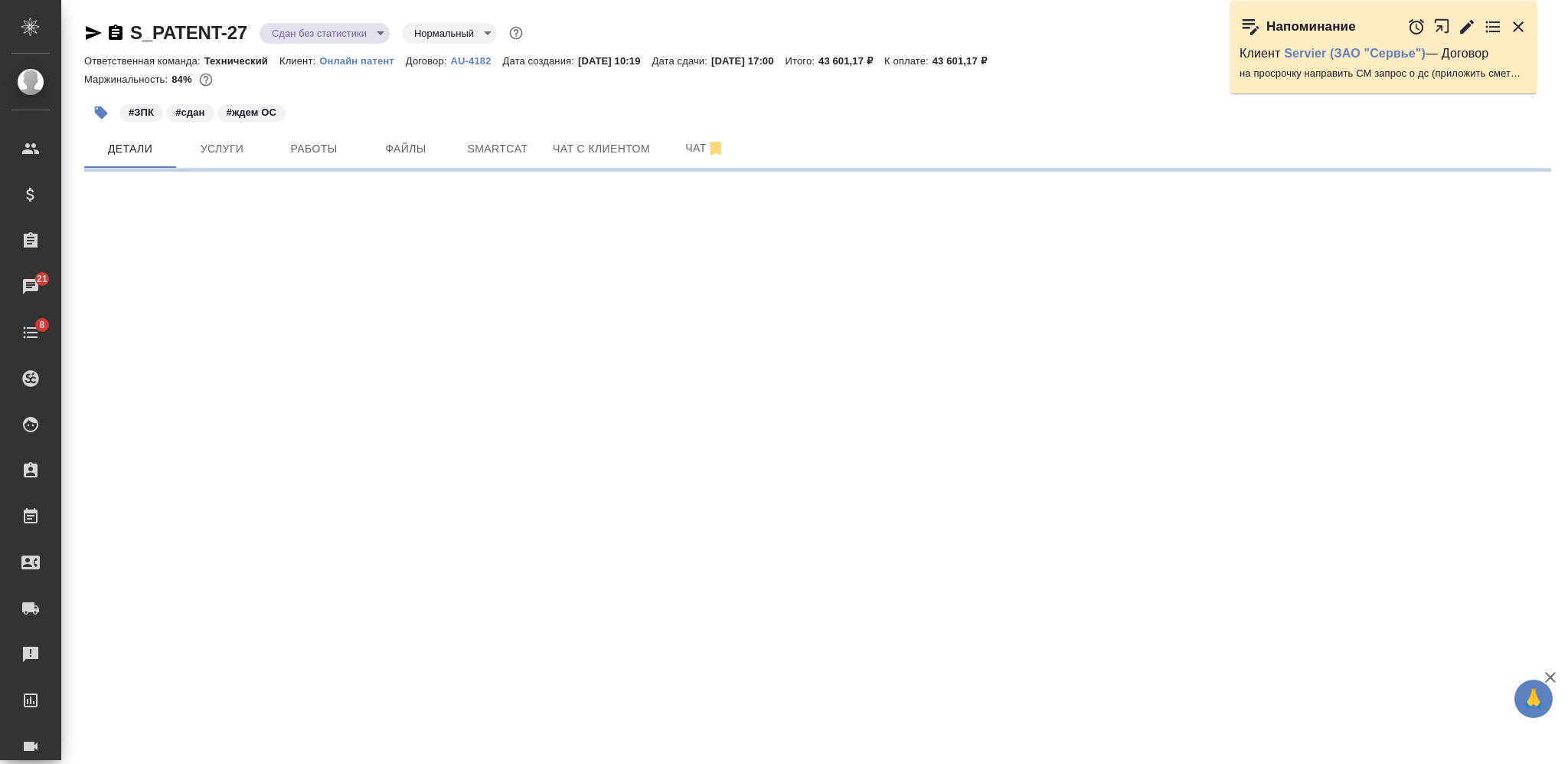
select select "RU"
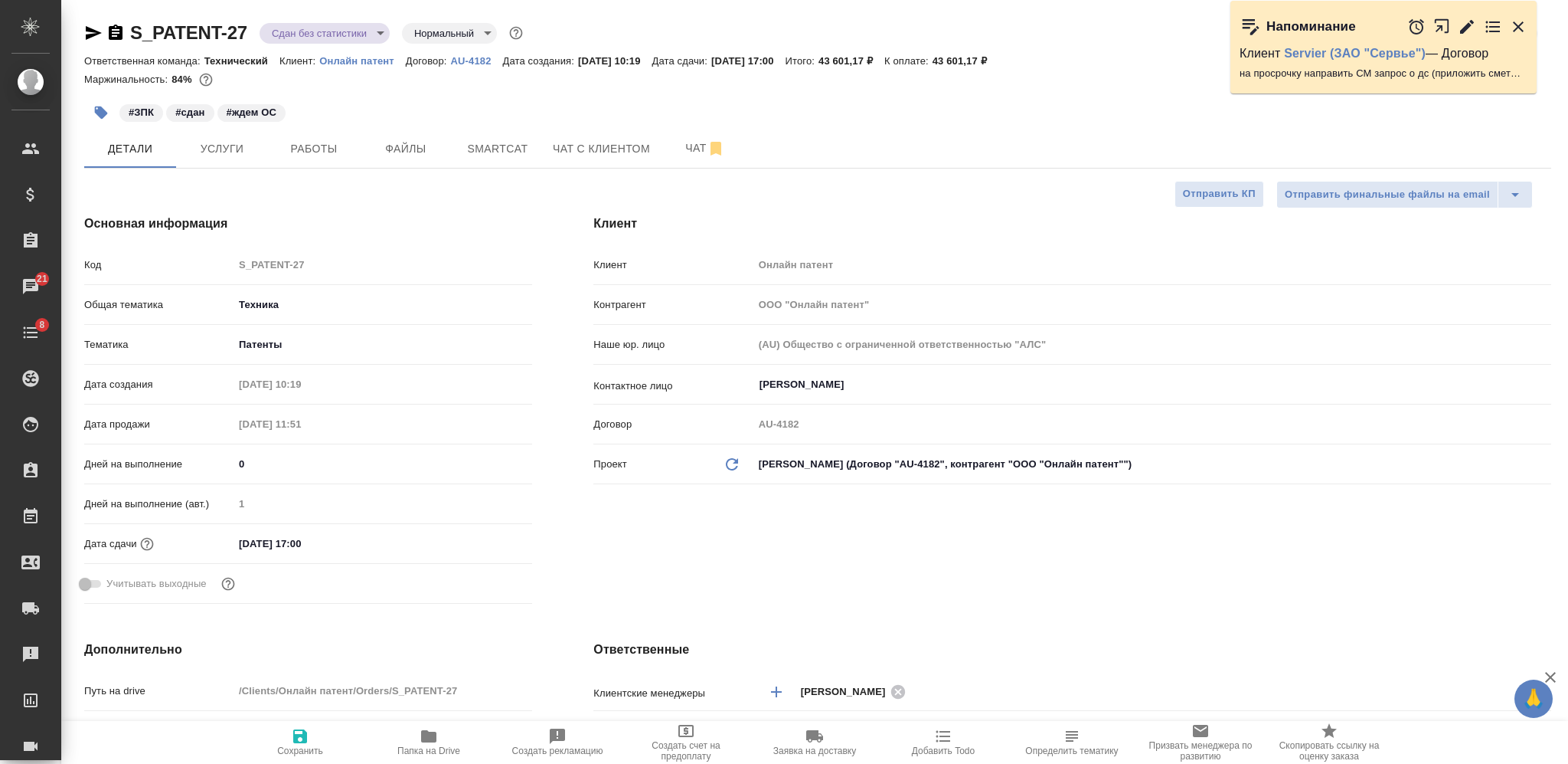
type textarea "x"
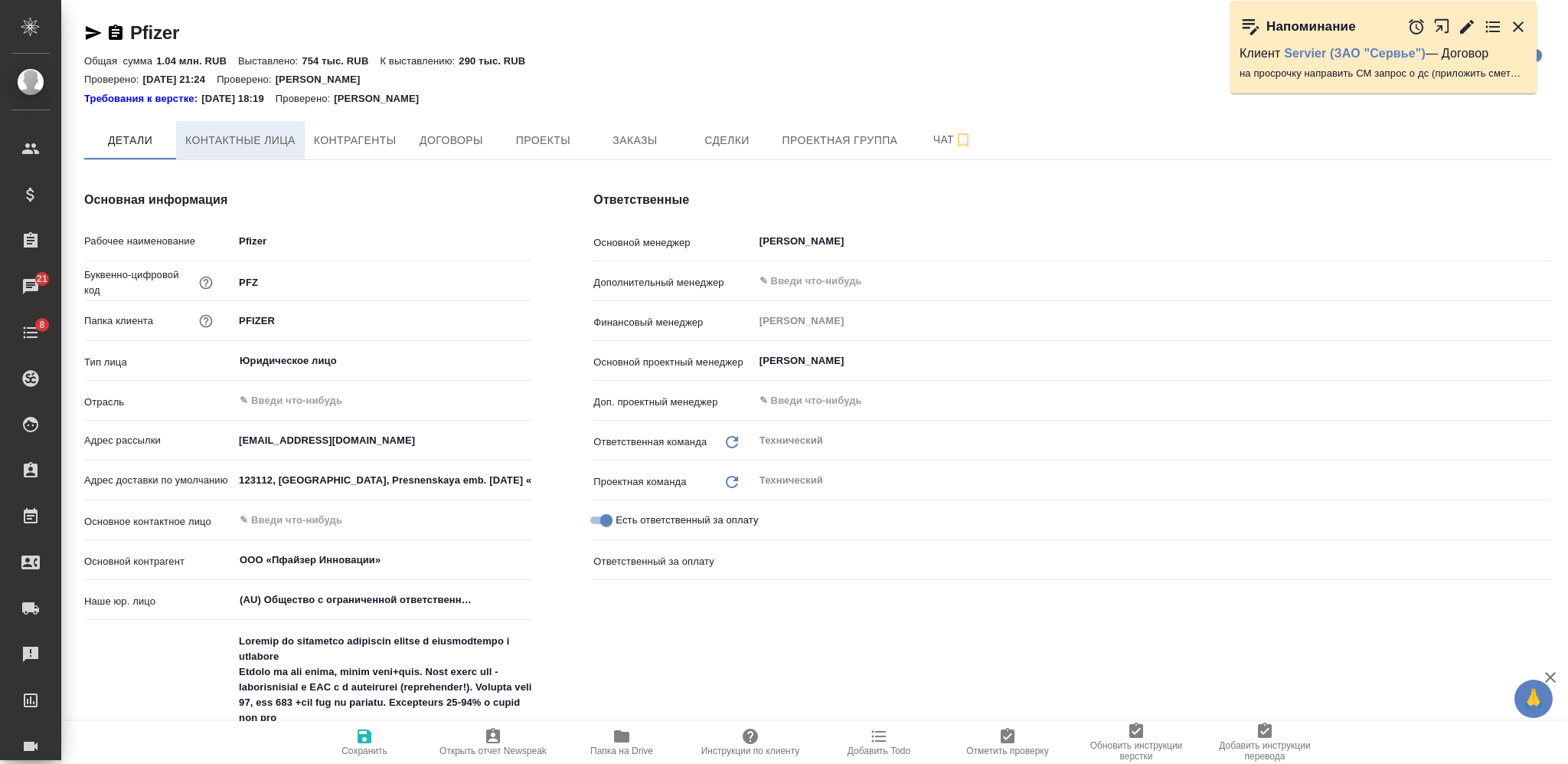
click at [273, 144] on span "Контактные лица" at bounding box center [240, 140] width 111 height 19
select select "RU"
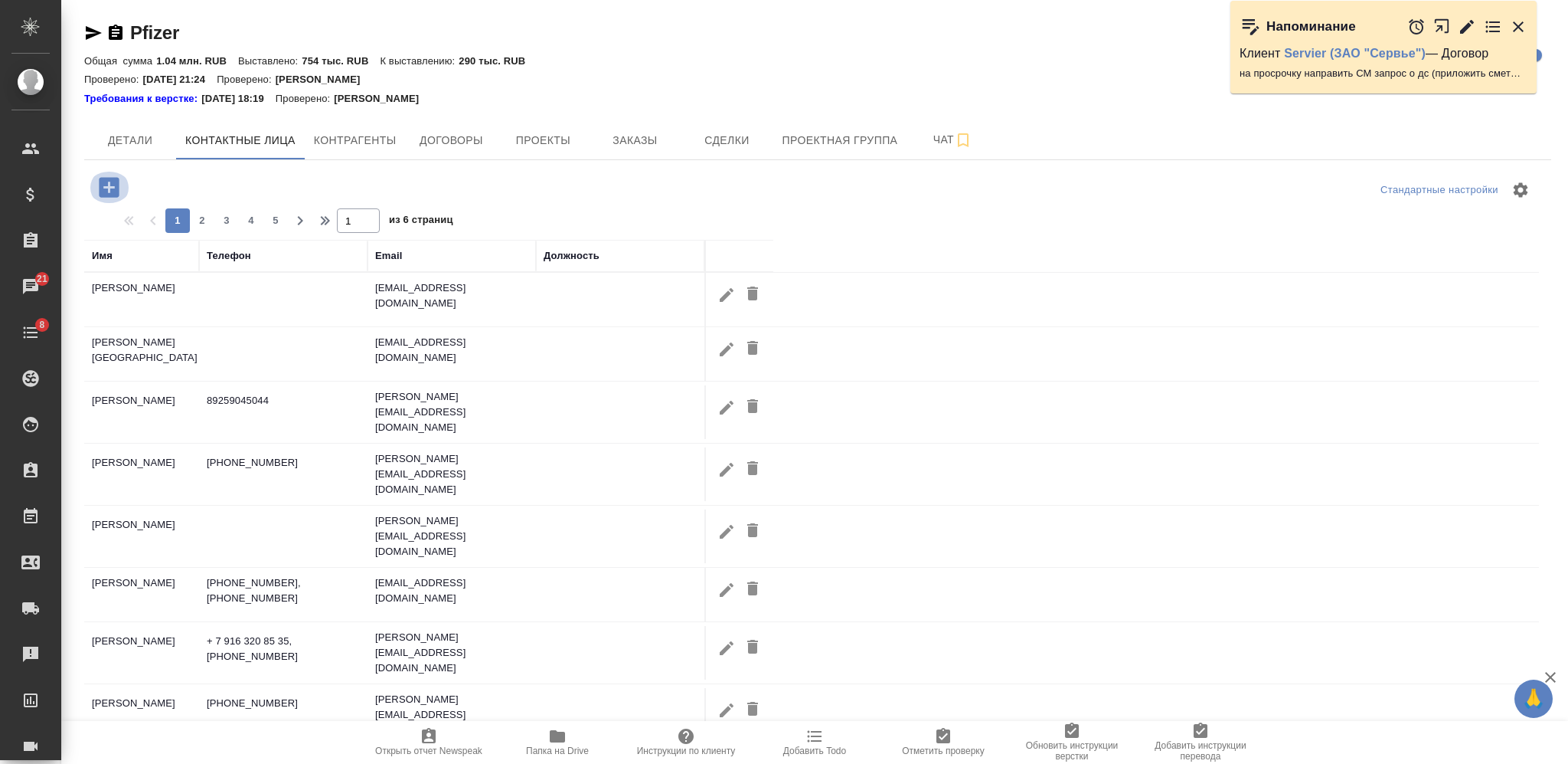
click at [113, 189] on icon "button" at bounding box center [109, 187] width 20 height 20
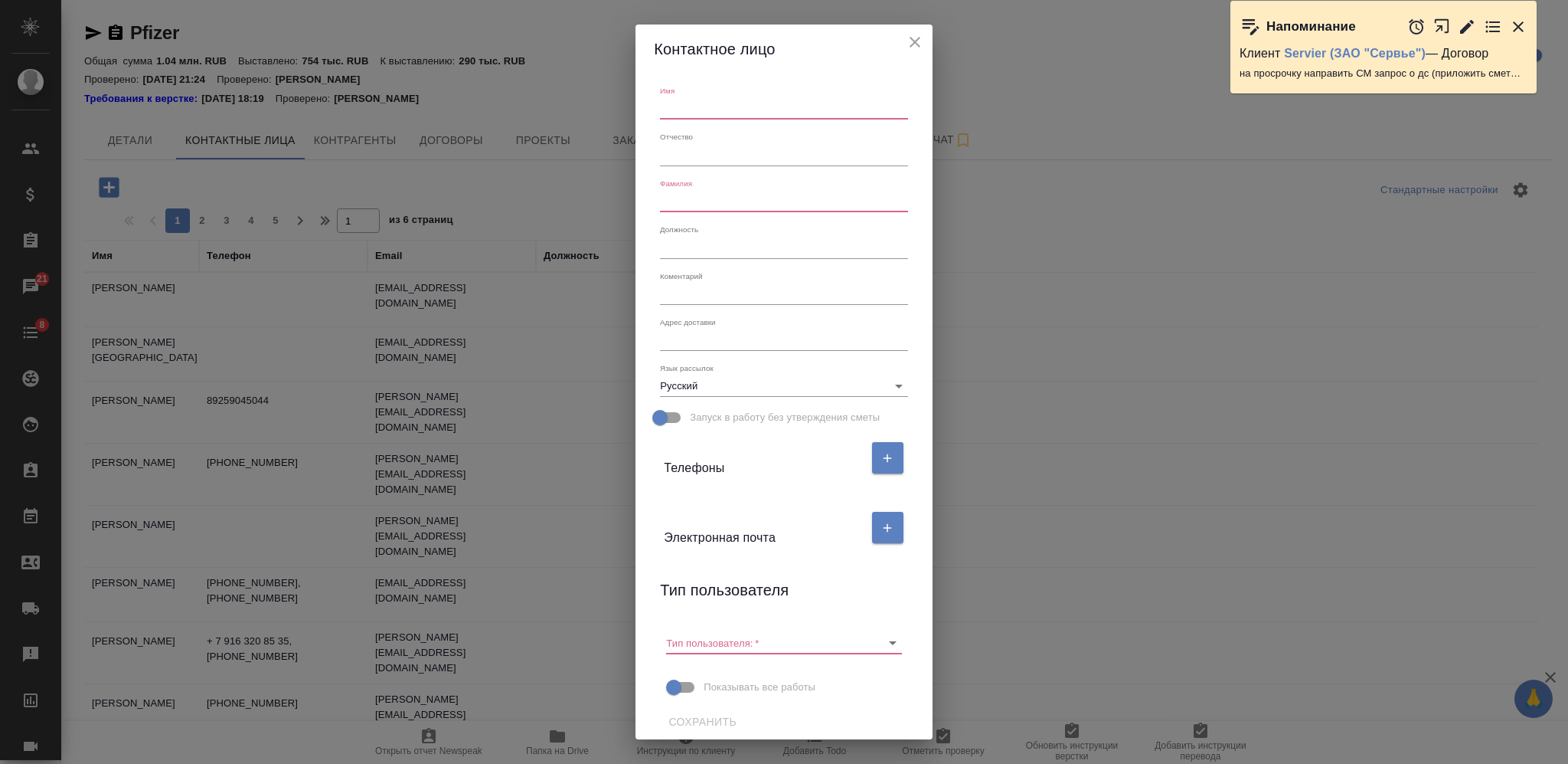
click at [715, 103] on input "text" at bounding box center [784, 109] width 248 height 22
type input "[PERSON_NAME]"
click at [707, 204] on input "text" at bounding box center [784, 201] width 248 height 22
type input "[PERSON_NAME]"
click at [877, 527] on button "button" at bounding box center [887, 527] width 32 height 32
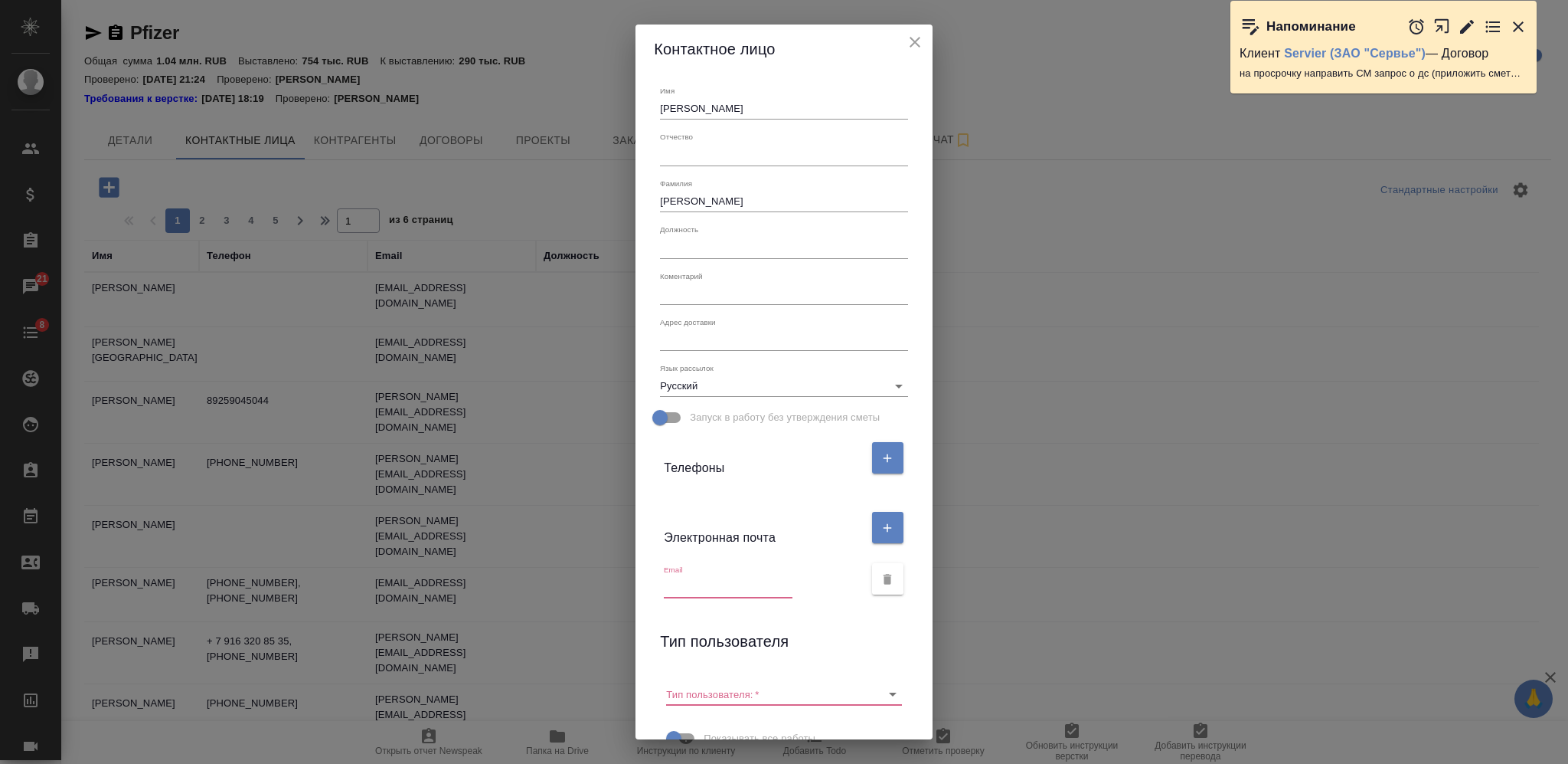
click at [719, 582] on input "text" at bounding box center [728, 588] width 129 height 22
paste input "[EMAIL_ADDRESS][DOMAIN_NAME]"
type input "[EMAIL_ADDRESS][DOMAIN_NAME]"
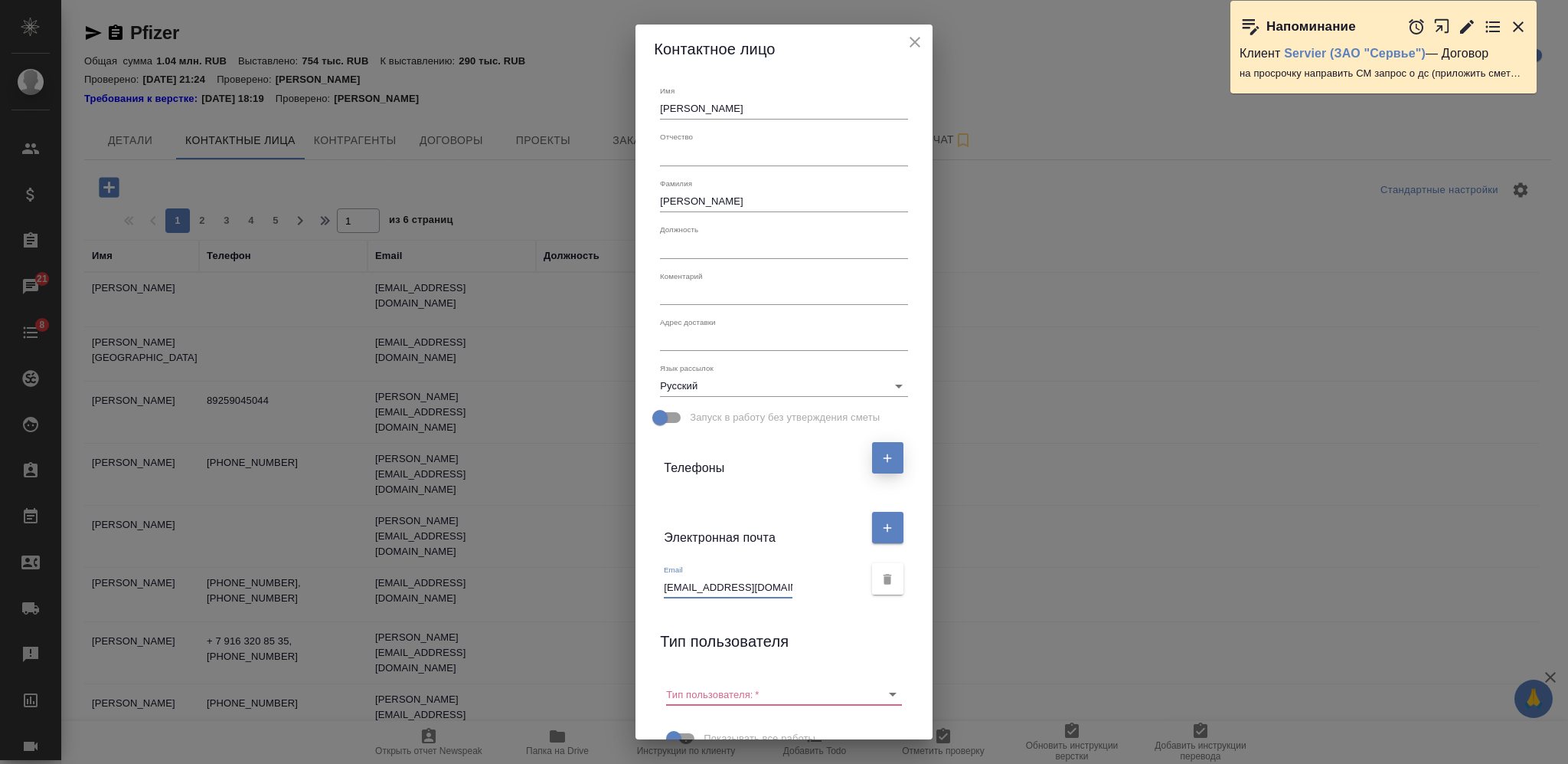
click at [881, 459] on icon "button" at bounding box center [887, 457] width 14 height 14
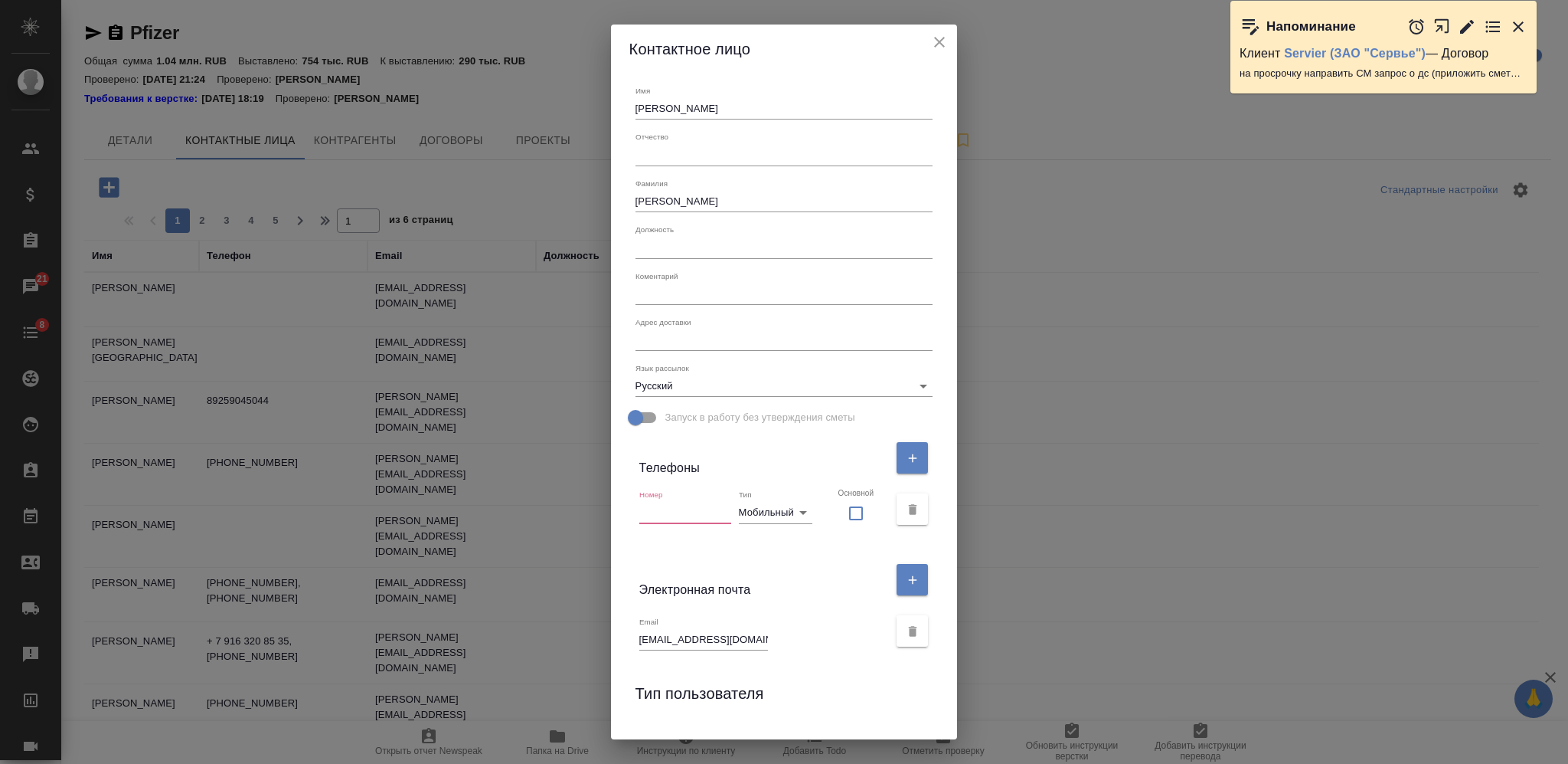
click at [696, 508] on input "text" at bounding box center [685, 513] width 92 height 22
paste input "+7 926 860 29 60"
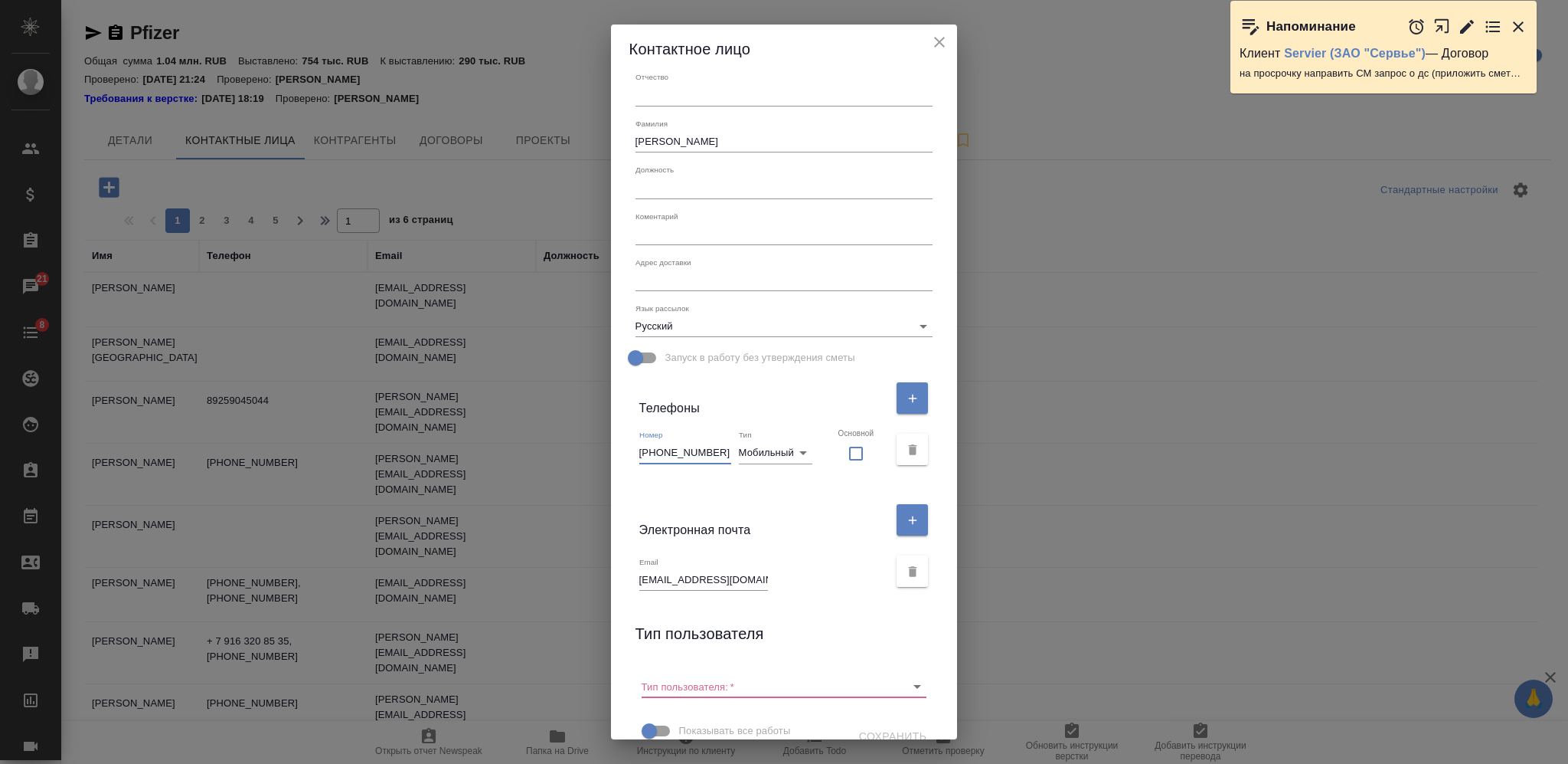
scroll to position [82, 0]
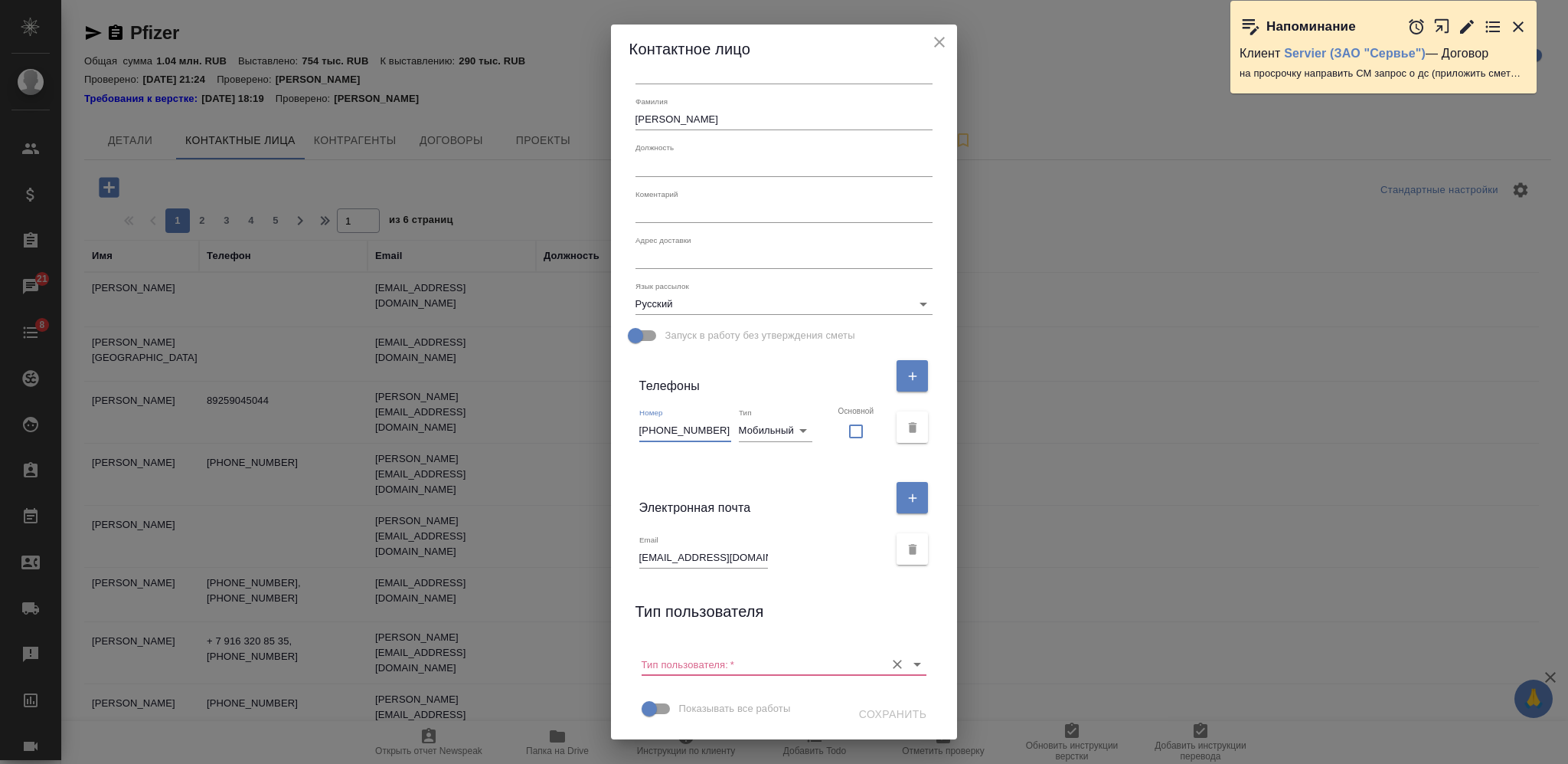
type input "+7 926 860 29 60"
click at [716, 671] on input "Тип пользователя:   *" at bounding box center [759, 663] width 237 height 21
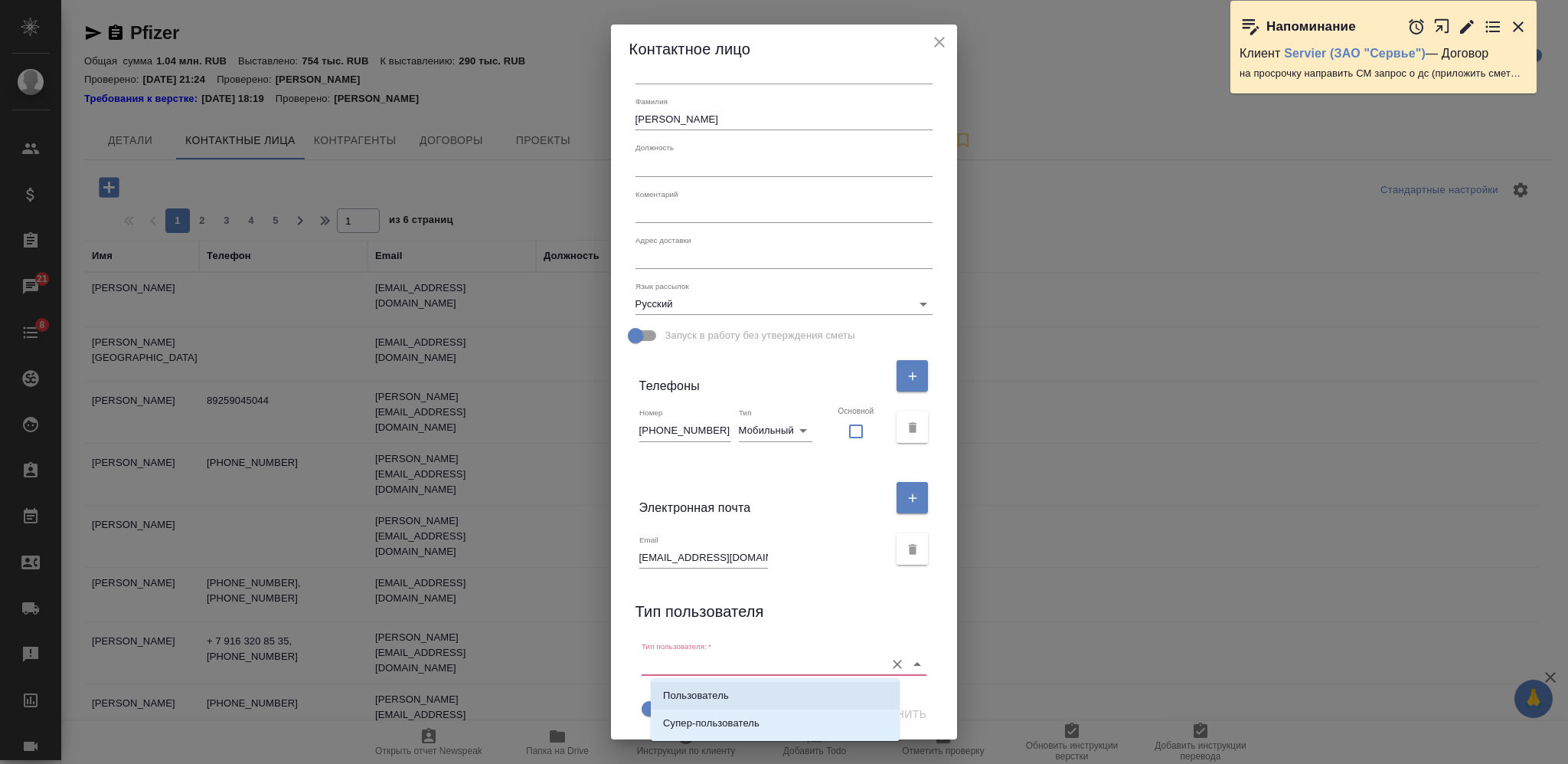
click at [718, 685] on li "Пользователь" at bounding box center [774, 695] width 248 height 27
type input "Пользователь"
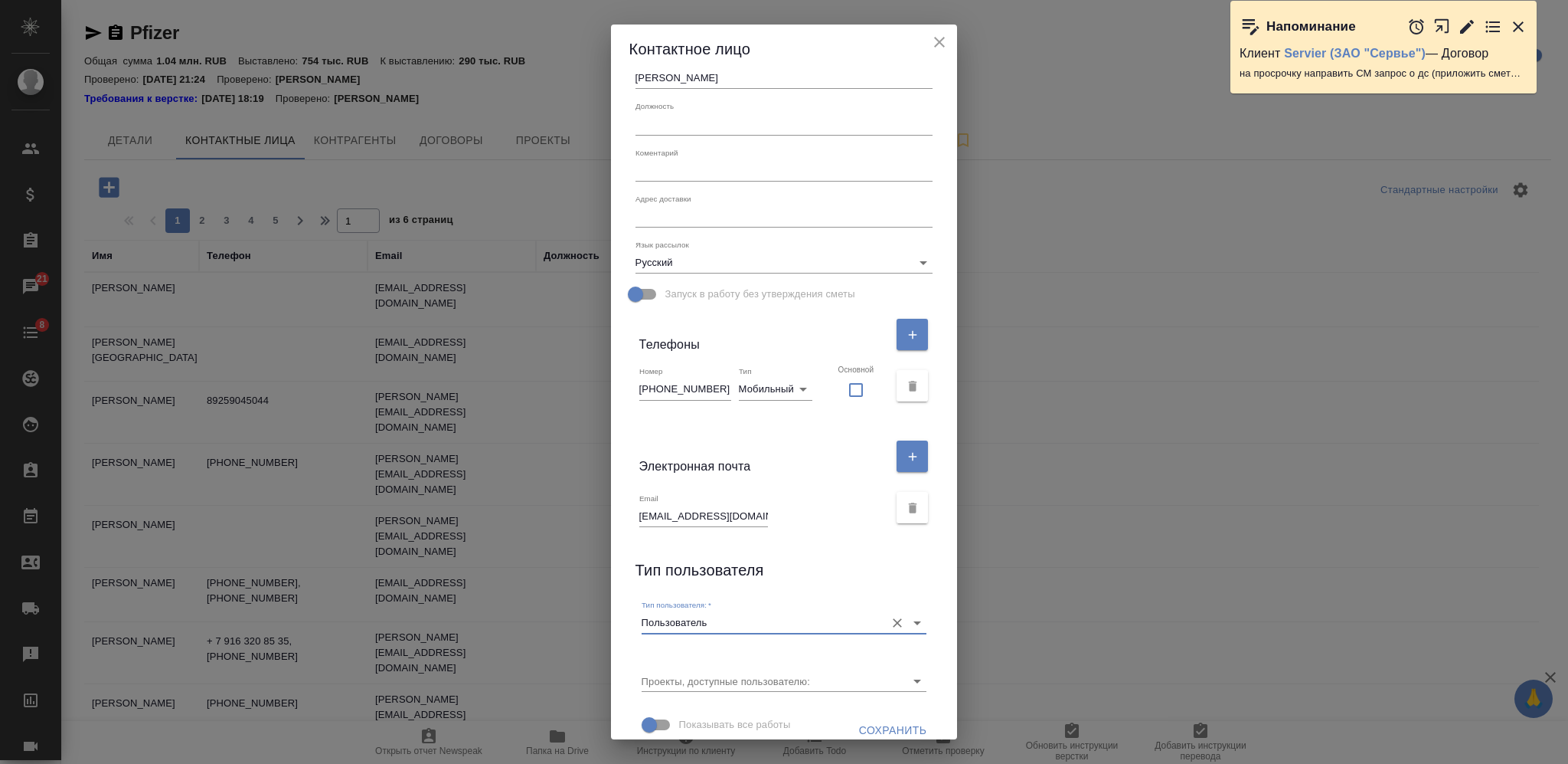
scroll to position [140, 0]
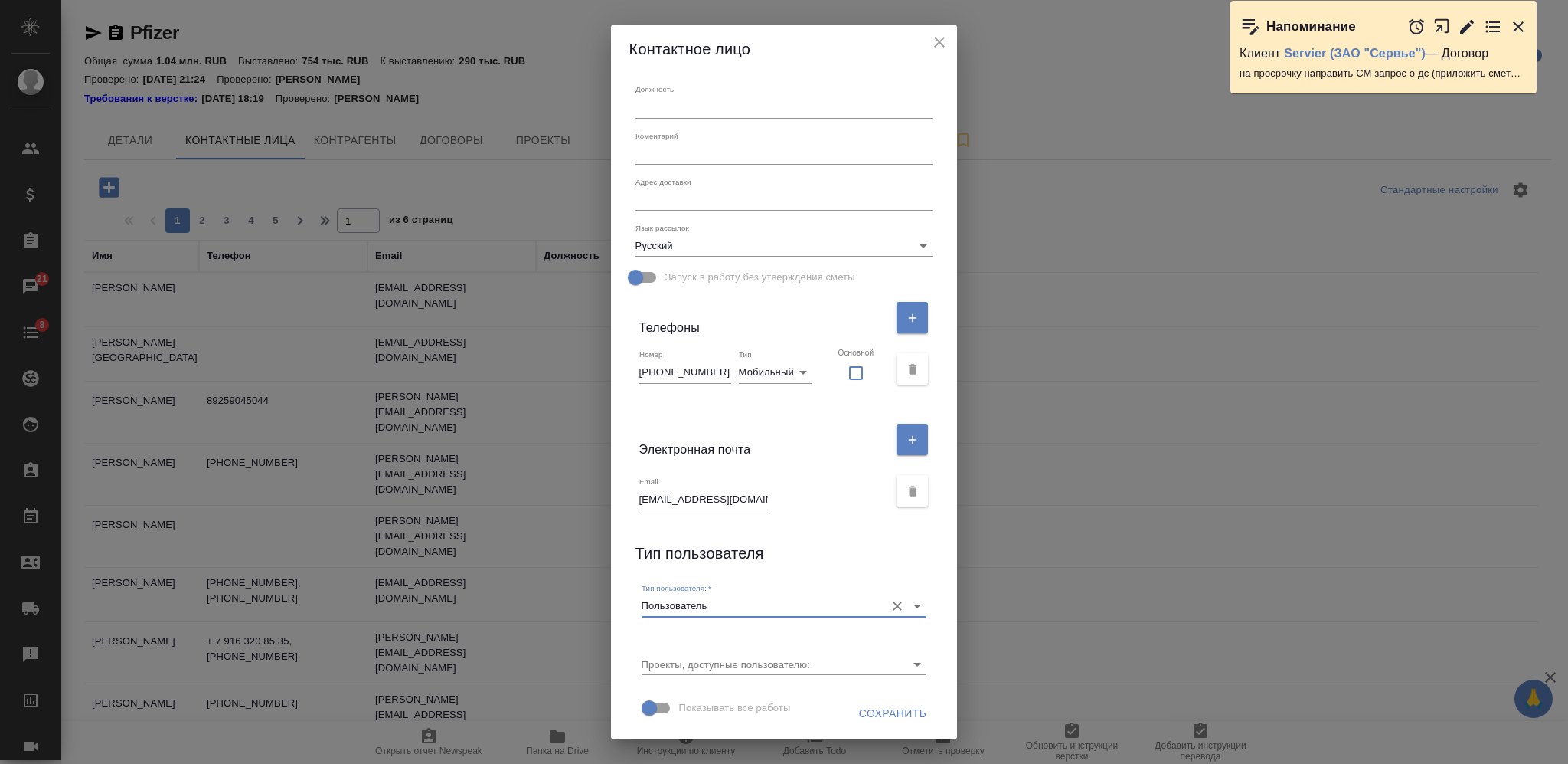
click at [865, 715] on span "Сохранить" at bounding box center [892, 713] width 68 height 19
